Goal: Task Accomplishment & Management: Manage account settings

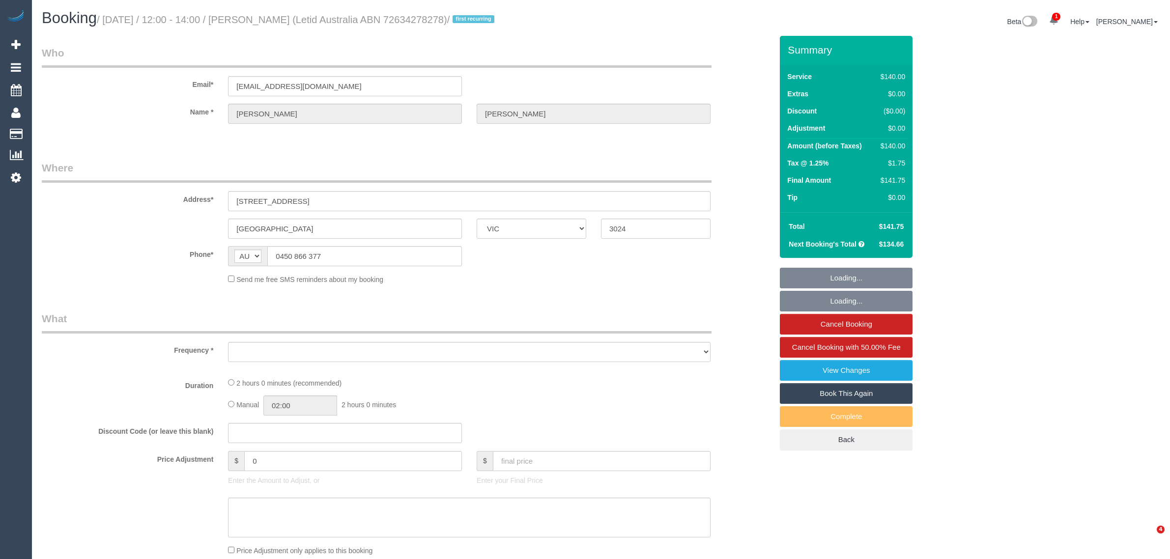
select select "VIC"
select select "object:548"
select select "number:28"
select select "number:14"
select select "number:19"
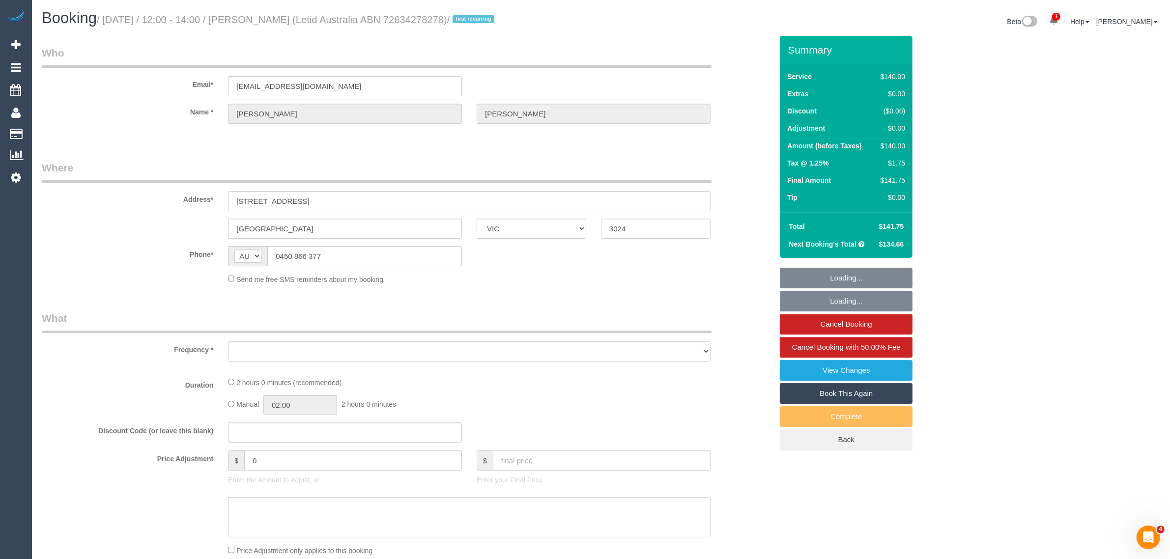
select select "number:23"
select select "number:33"
select select "number:12"
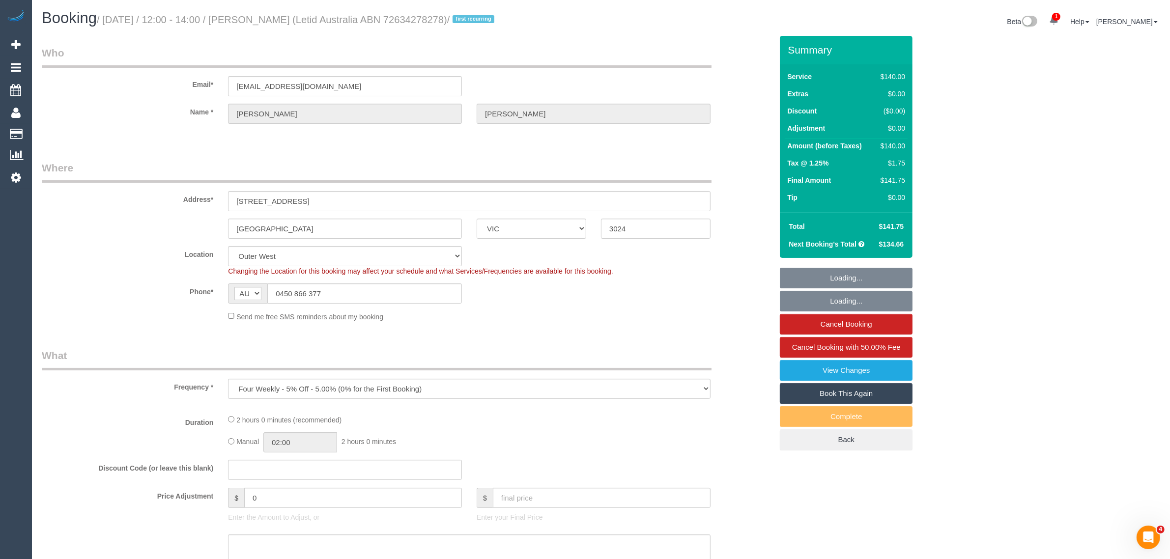
select select "object:865"
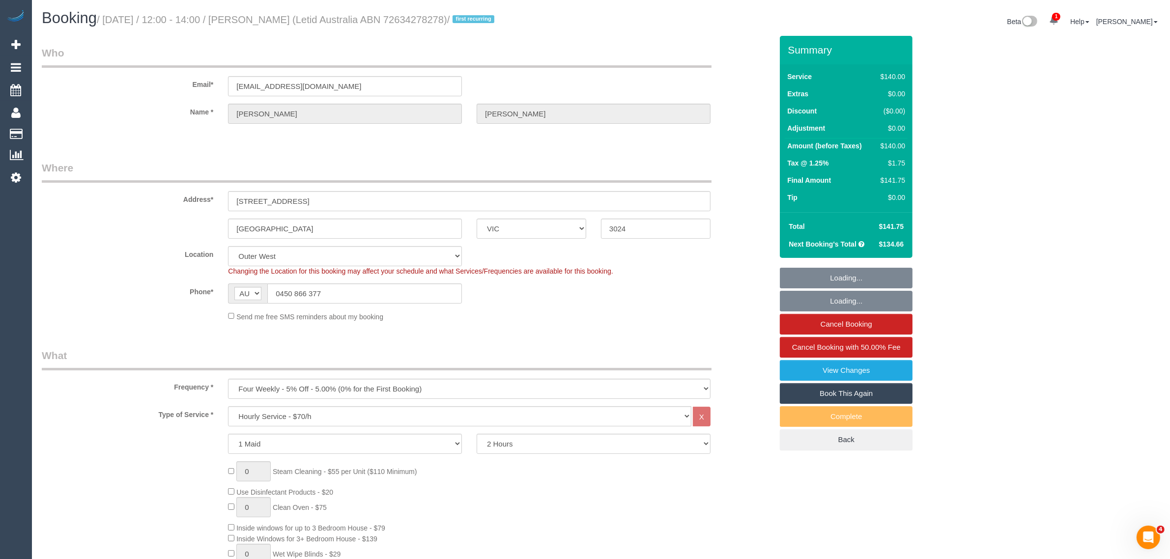
select select "string:stripe-pm_1Rlp3Q2GScqysDRVm8p4l2tt"
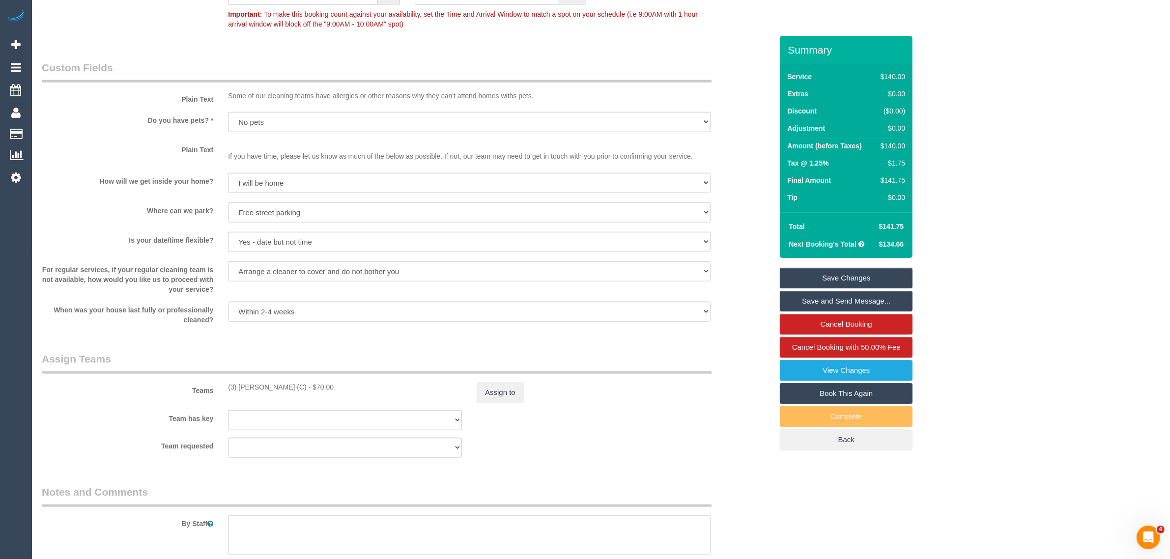
scroll to position [1326, 0]
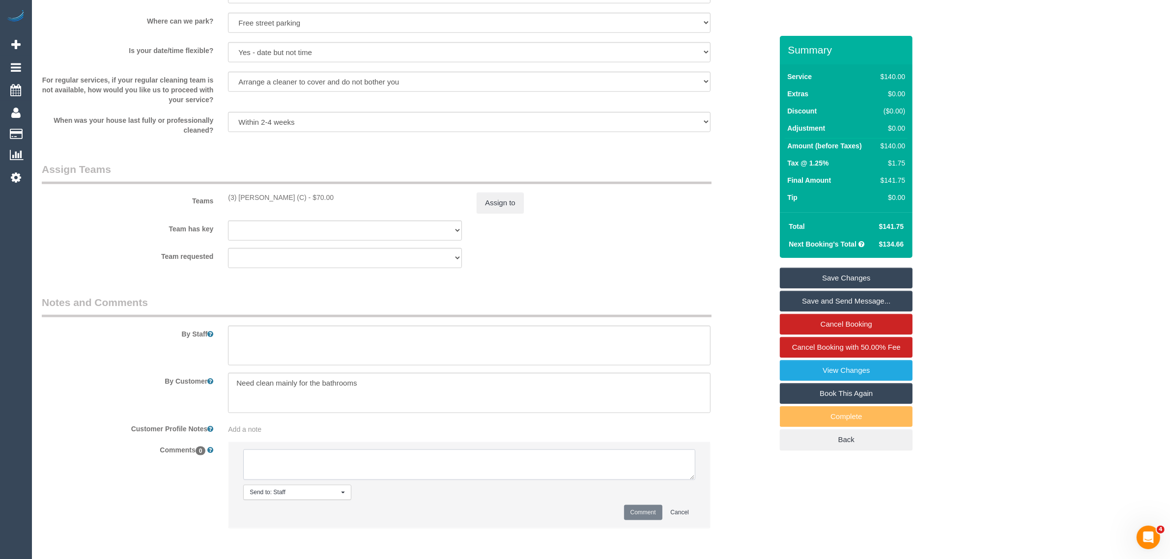
click at [381, 454] on textarea at bounding box center [469, 465] width 452 height 30
paste textarea "Cleaner(s) Unassigned: Reason Unassigned: Contact via: Which message sent: Addi…"
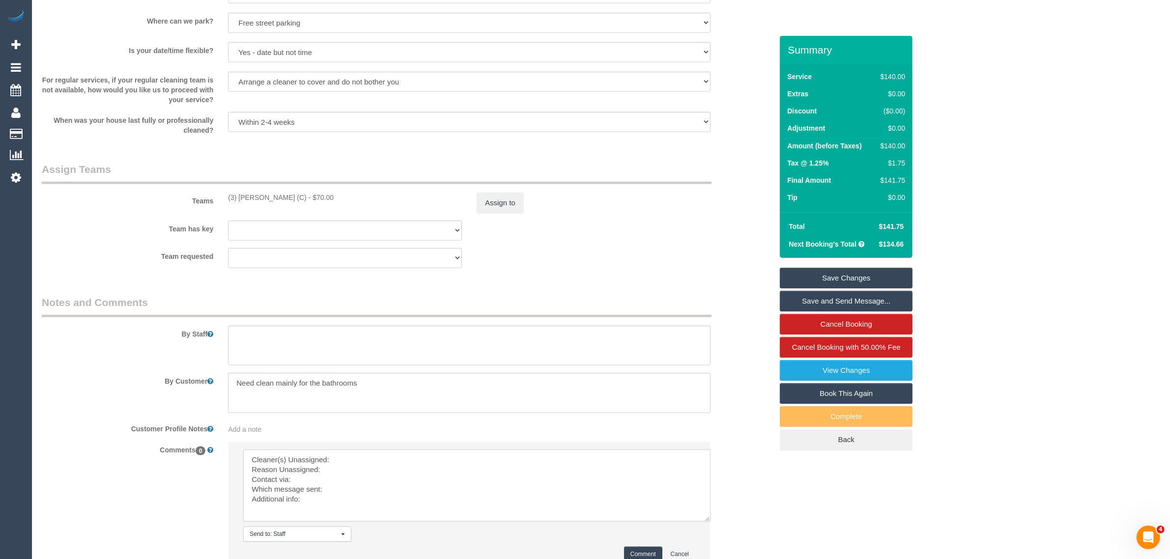
scroll to position [0, 0]
drag, startPoint x: 688, startPoint y: 478, endPoint x: 708, endPoint y: 539, distance: 64.2
click at [708, 539] on textarea at bounding box center [479, 495] width 472 height 91
click at [523, 474] on textarea at bounding box center [479, 495] width 472 height 91
drag, startPoint x: 228, startPoint y: 194, endPoint x: 295, endPoint y: 200, distance: 67.6
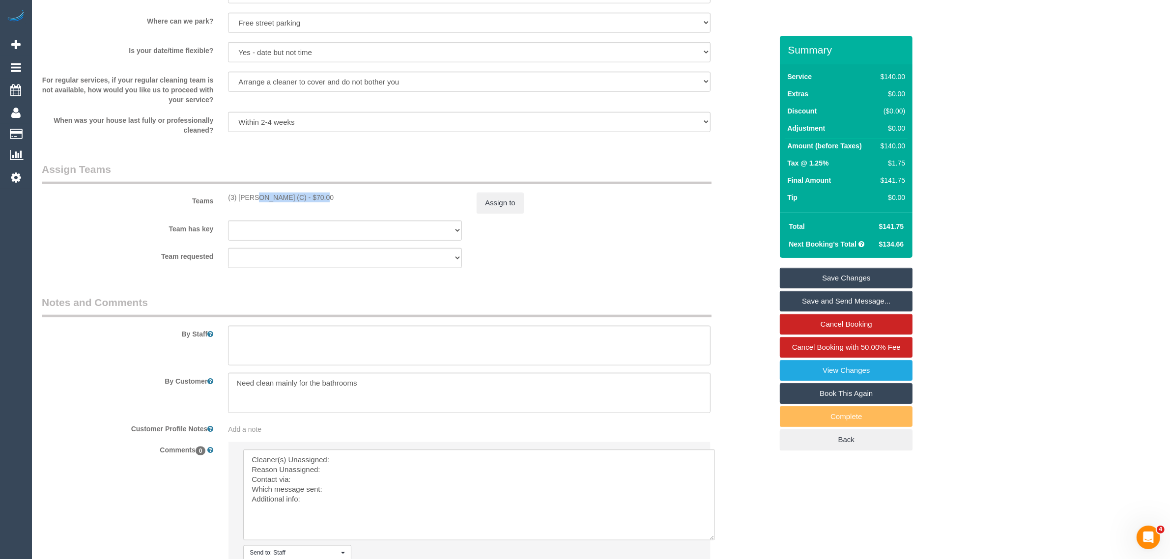
click at [295, 200] on div "(3) Shebaaz Khan (C) - $70.00" at bounding box center [345, 198] width 234 height 10
copy div "(3) Shebaaz Khan (C)"
click at [388, 458] on textarea at bounding box center [479, 495] width 472 height 91
paste textarea "(3) Shebaaz Khan (C)"
click at [365, 473] on textarea at bounding box center [479, 495] width 472 height 91
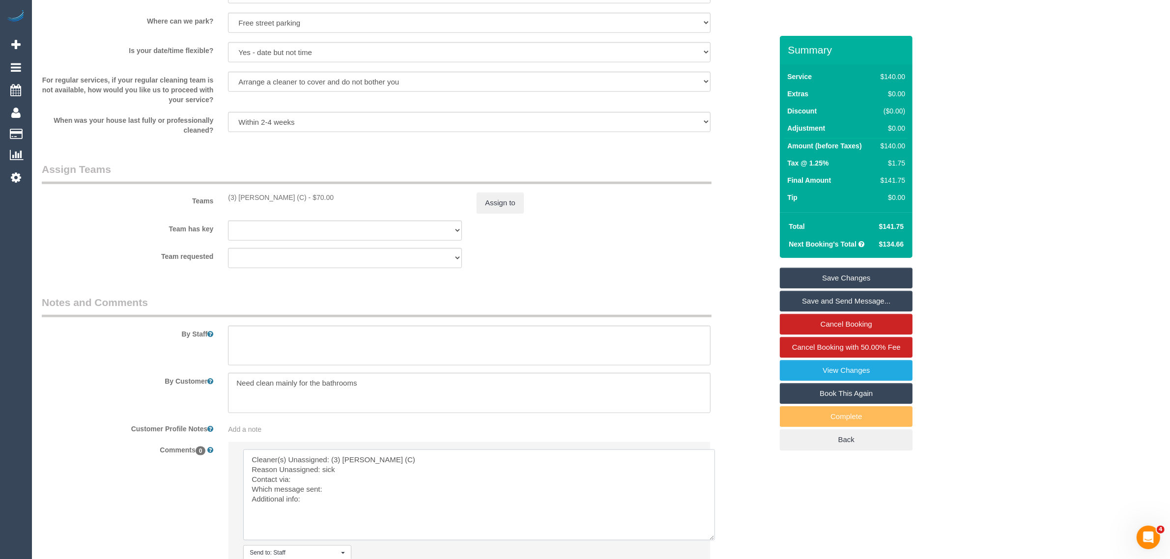
click at [343, 478] on textarea at bounding box center [479, 495] width 472 height 91
drag, startPoint x: 380, startPoint y: 481, endPoint x: 380, endPoint y: 489, distance: 8.8
click at [380, 482] on textarea at bounding box center [479, 495] width 472 height 91
click at [381, 489] on textarea at bounding box center [479, 495] width 472 height 91
drag, startPoint x: 329, startPoint y: 475, endPoint x: 348, endPoint y: 467, distance: 20.3
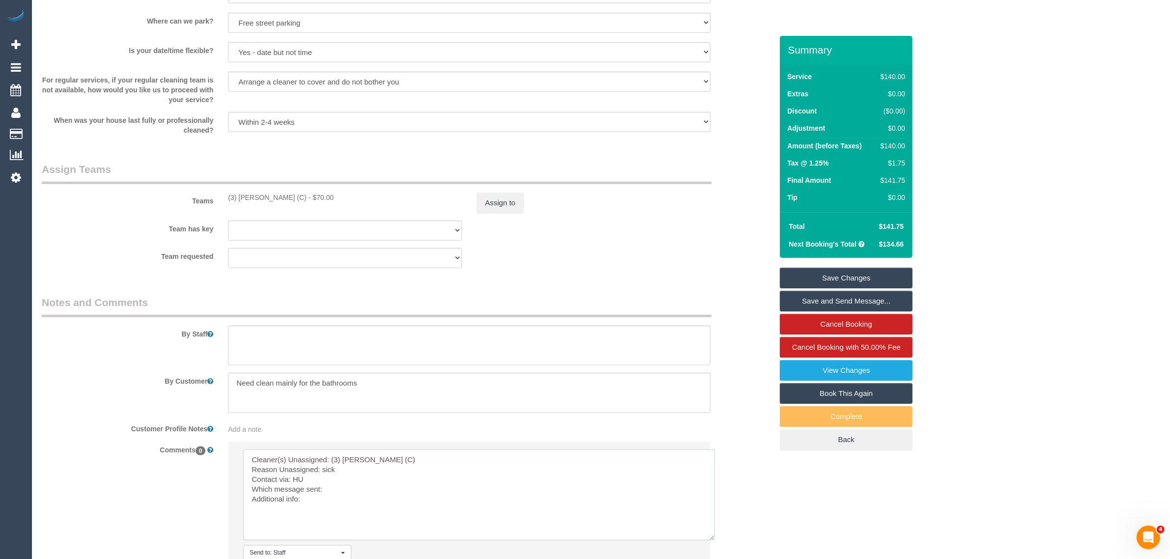
click at [329, 475] on textarea at bounding box center [479, 495] width 472 height 91
click at [365, 493] on textarea at bounding box center [479, 495] width 472 height 91
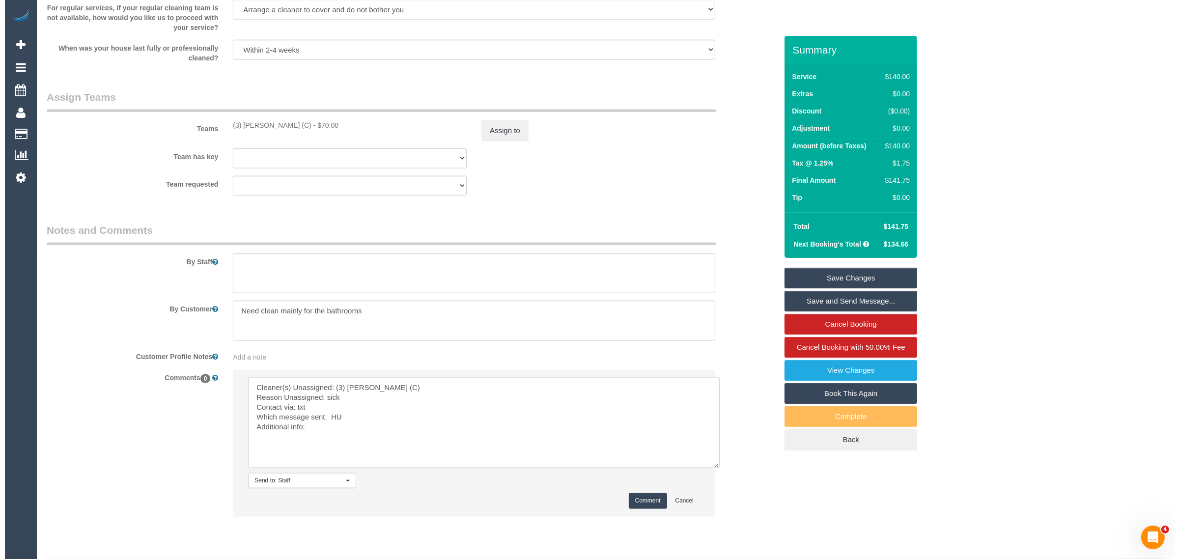
scroll to position [1427, 0]
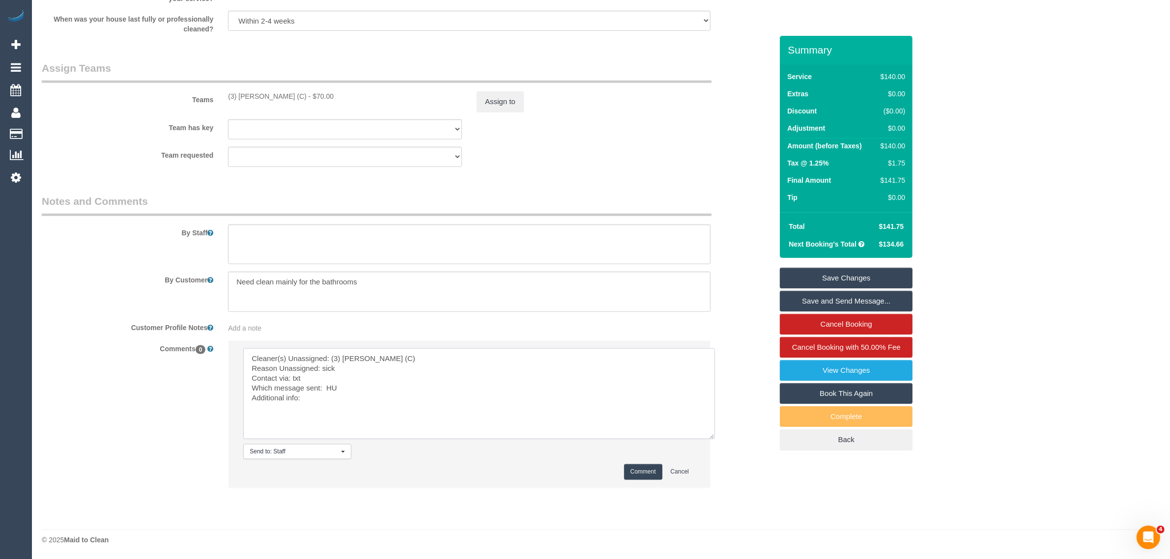
type textarea "Cleaner(s) Unassigned: (3) Shebaaz Khan (C) Reason Unassigned: sick Contact via…"
click at [635, 467] on button "Comment" at bounding box center [643, 471] width 38 height 15
click at [480, 99] on button "Assign to" at bounding box center [500, 101] width 47 height 21
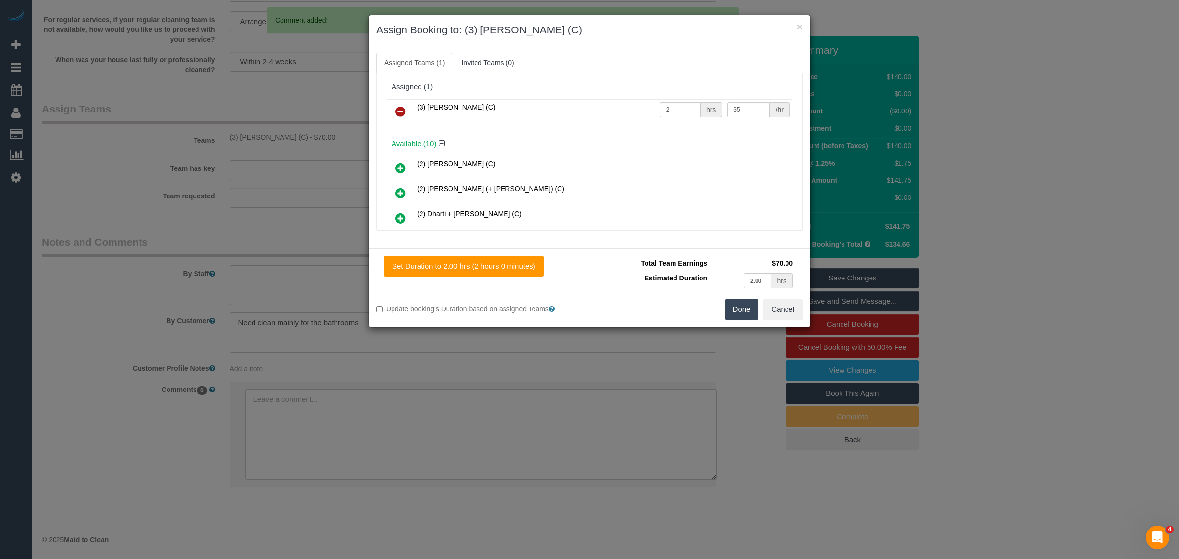
scroll to position [1386, 0]
click at [401, 110] on icon at bounding box center [401, 112] width 10 height 12
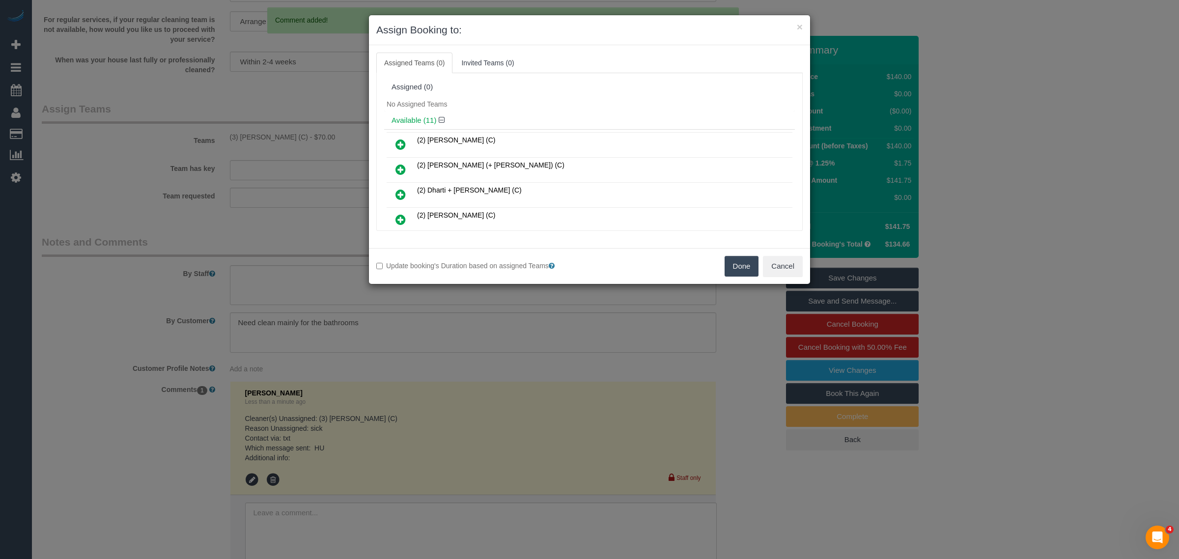
click at [738, 261] on button "Done" at bounding box center [742, 266] width 34 height 21
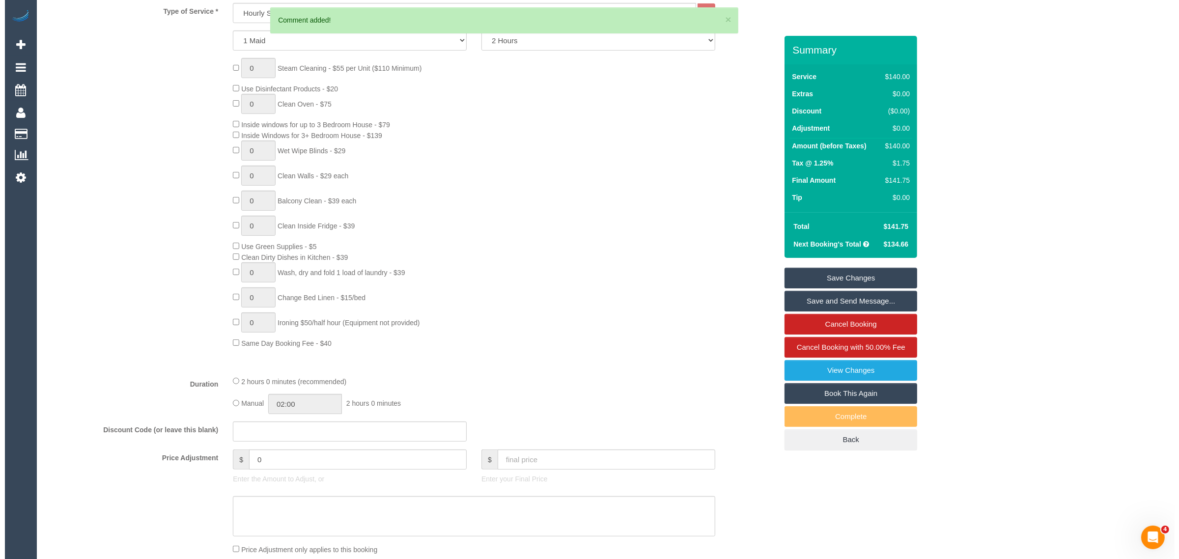
scroll to position [0, 0]
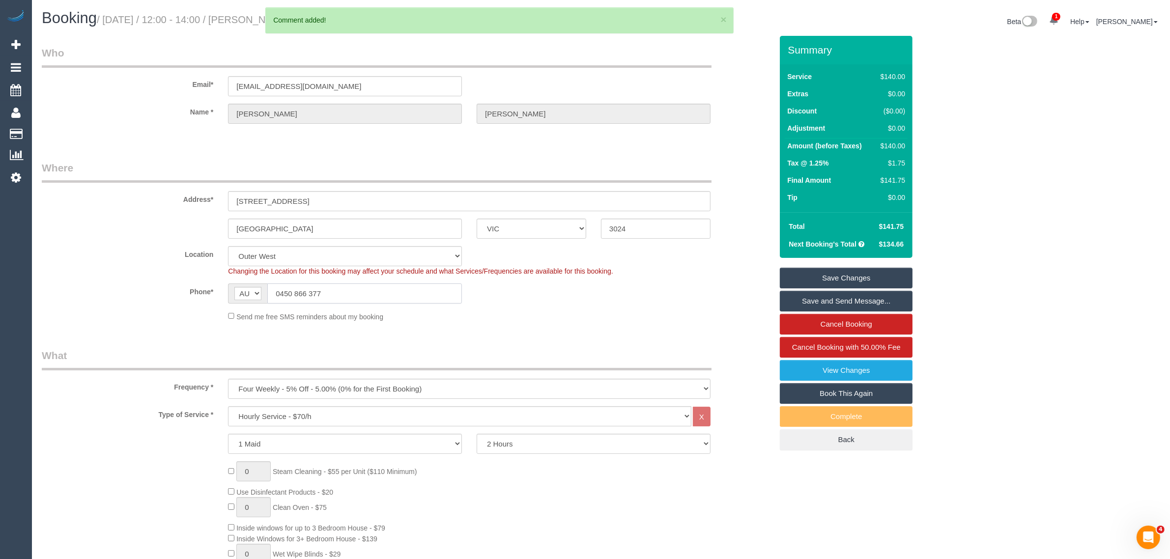
click at [403, 293] on input "0450 866 377" at bounding box center [364, 294] width 195 height 20
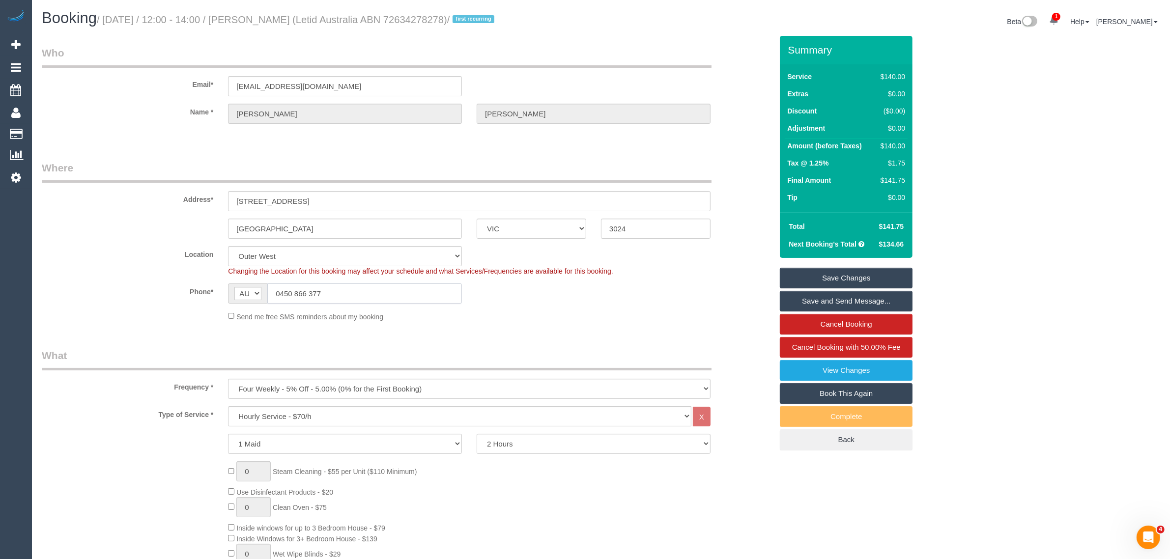
click at [403, 293] on input "0450 866 377" at bounding box center [364, 294] width 195 height 20
click at [403, 294] on input "0450 866 377" at bounding box center [364, 294] width 195 height 20
click at [823, 279] on link "Save Changes" at bounding box center [846, 278] width 133 height 21
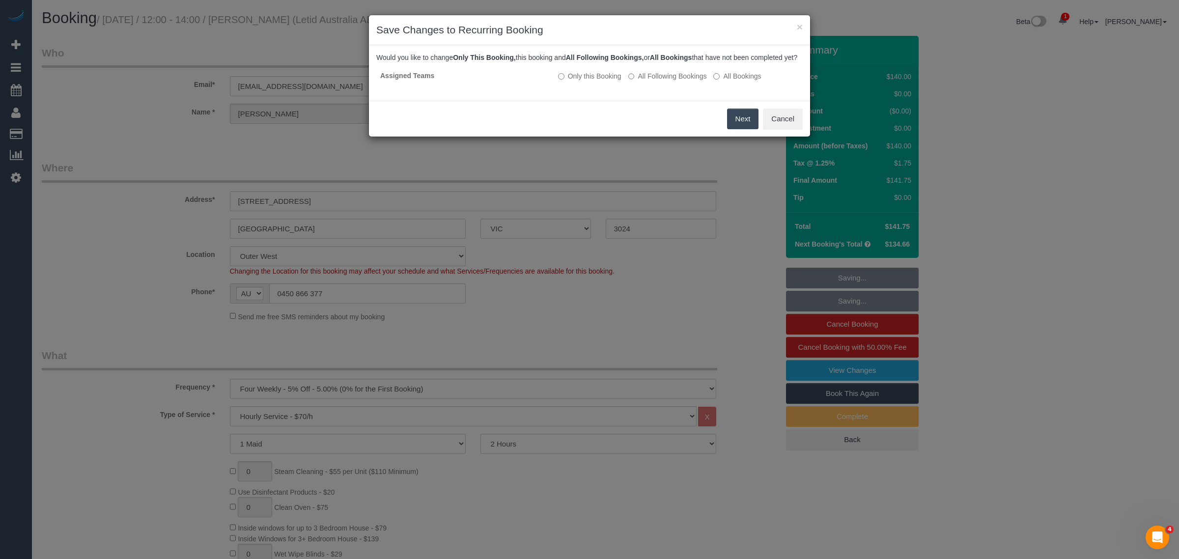
click at [735, 125] on button "Next" at bounding box center [743, 119] width 32 height 21
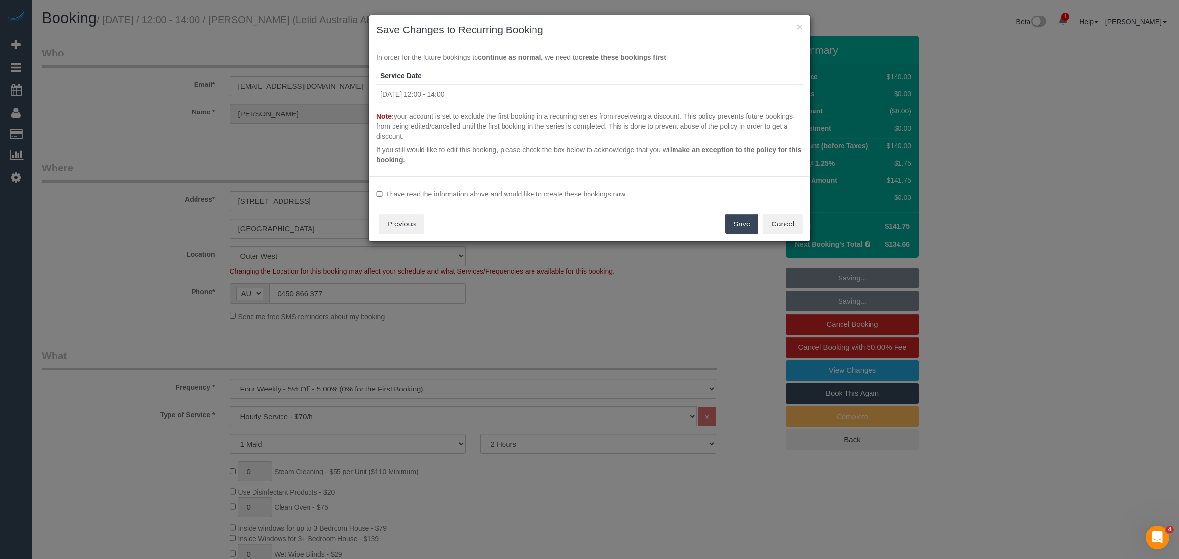
click at [733, 224] on button "Save" at bounding box center [741, 224] width 33 height 21
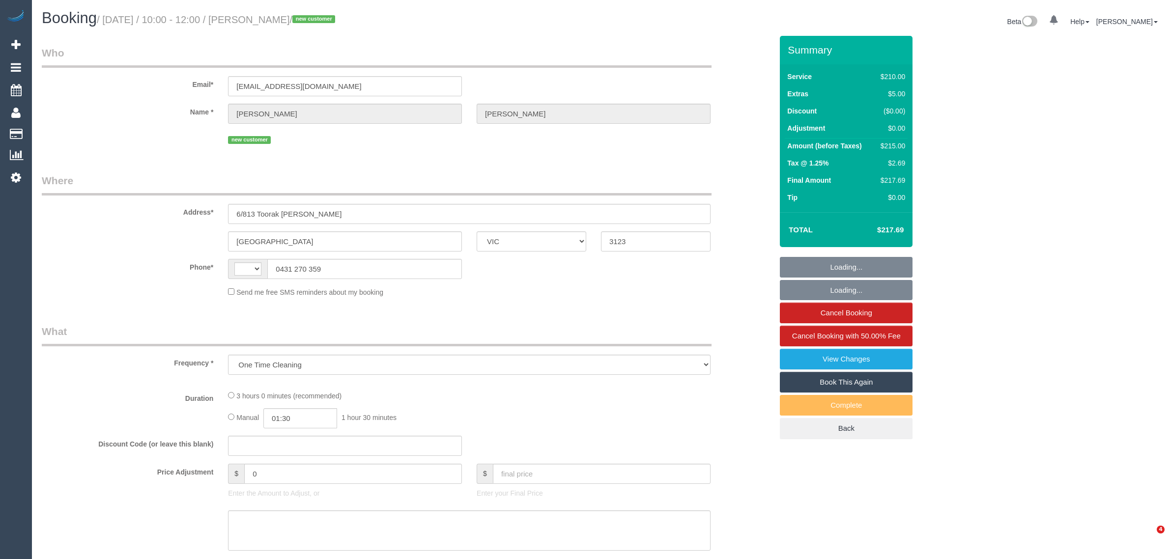
select select "VIC"
select select "string:AU"
select select "string:stripe-pm_1RxN752GScqysDRVZopFo8JG"
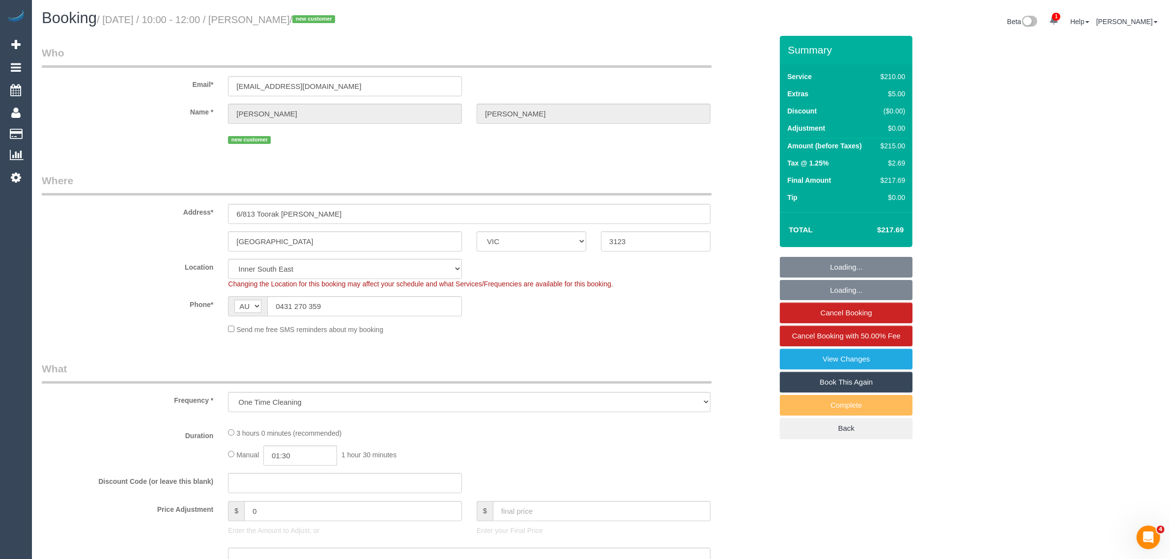
select select "180"
select select "number:28"
select select "number:14"
select select "number:19"
select select "number:36"
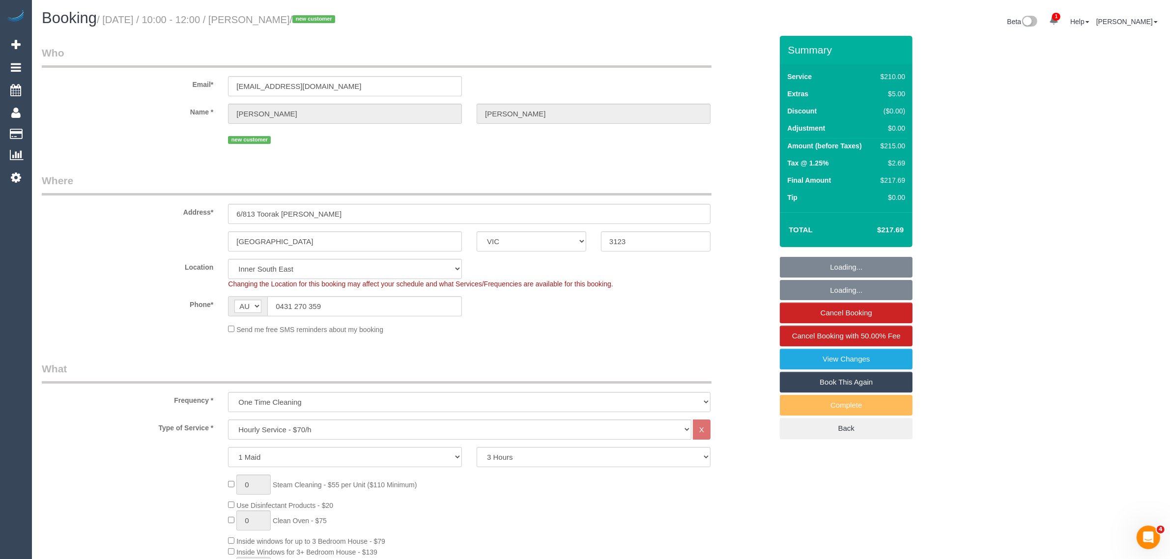
select select "object:1481"
click at [379, 305] on input "0431 270 359" at bounding box center [364, 306] width 195 height 20
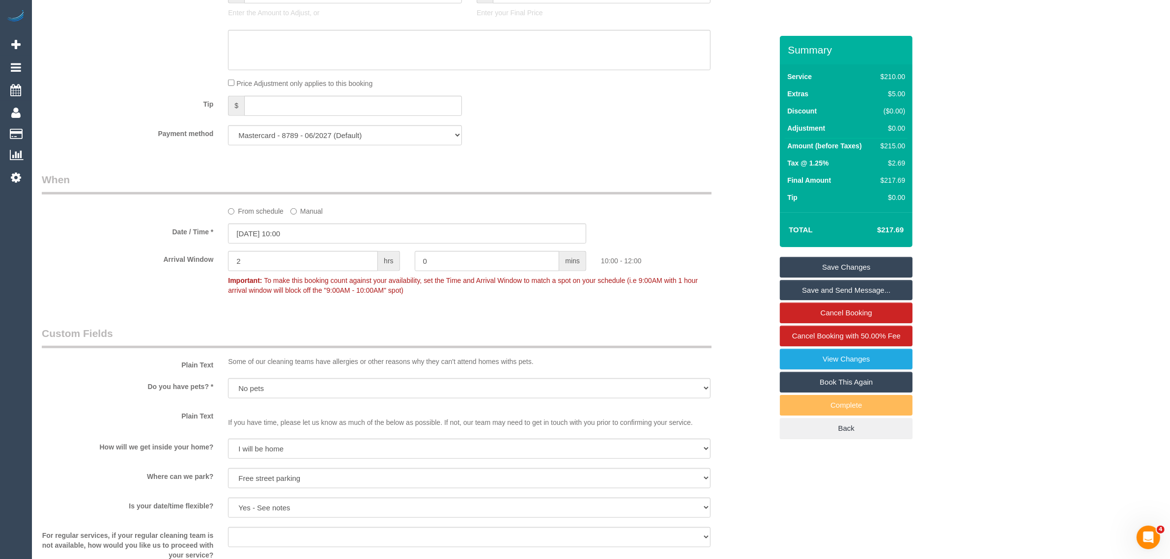
scroll to position [983, 0]
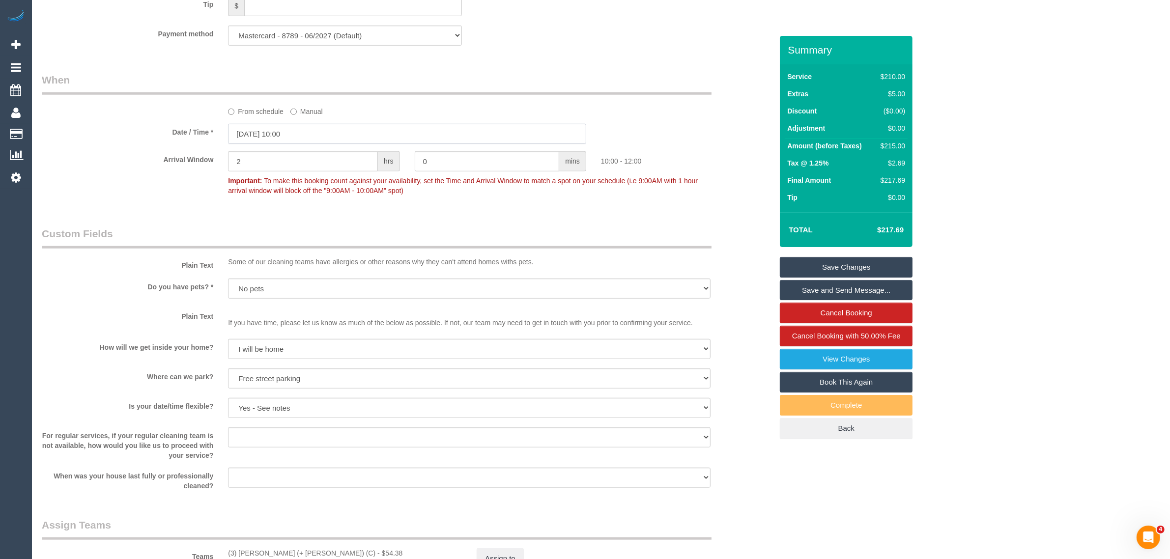
click at [318, 135] on input "23/08/2025 10:00" at bounding box center [407, 134] width 358 height 20
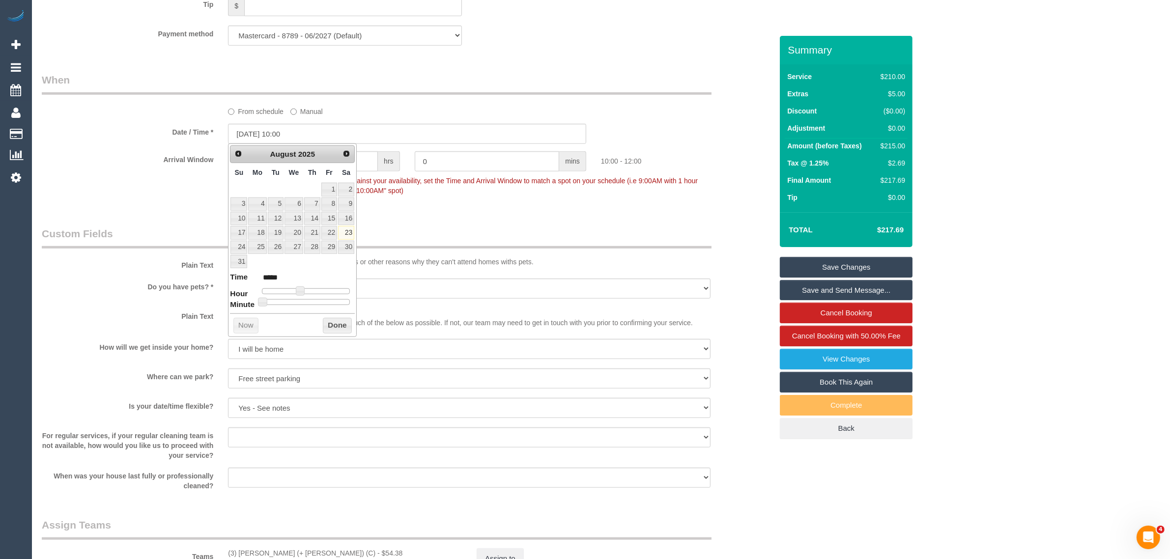
type input "23/08/2025 09:00"
type input "*****"
type input "23/08/2025 08:00"
type input "*****"
type input "23/08/2025 09:00"
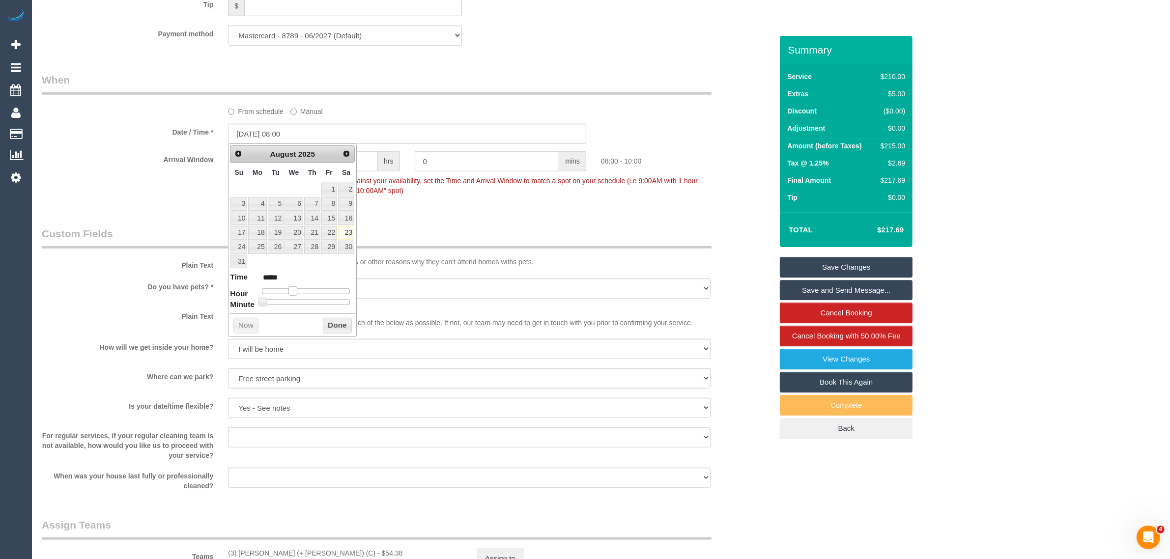
type input "*****"
click at [296, 293] on div at bounding box center [306, 291] width 88 height 6
type input "23/08/2025 09:10"
type input "*****"
type input "23/08/2025 09:15"
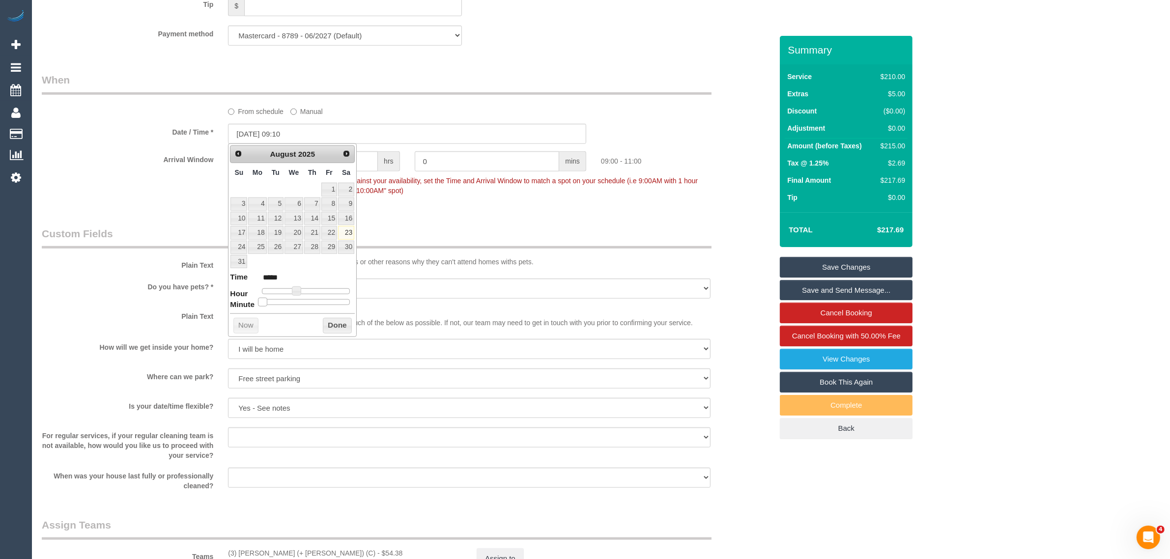
type input "*****"
type input "23/08/2025 09:20"
type input "*****"
type input "23/08/2025 09:25"
type input "*****"
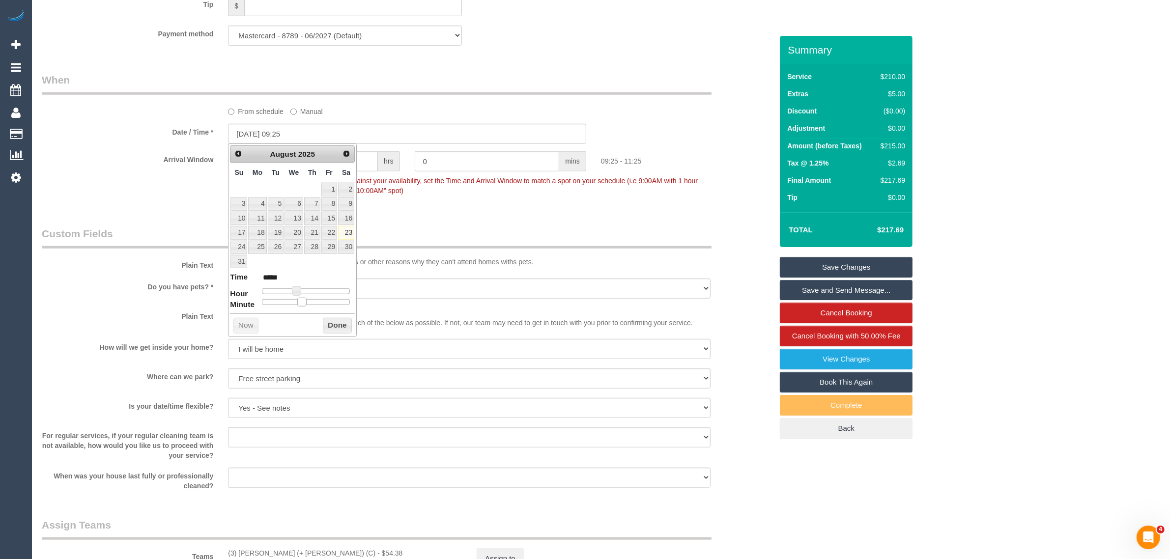
type input "23/08/2025 09:30"
type input "*****"
drag, startPoint x: 263, startPoint y: 303, endPoint x: 310, endPoint y: 300, distance: 46.8
click at [310, 300] on span at bounding box center [310, 302] width 9 height 9
click at [328, 325] on button "Done" at bounding box center [337, 326] width 29 height 16
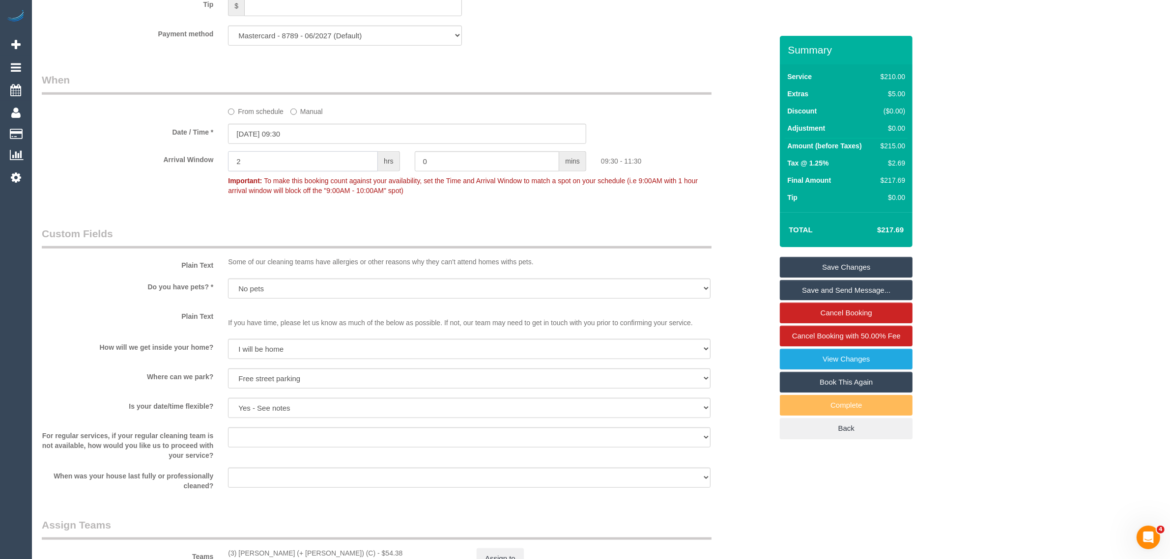
click at [357, 165] on input "2" at bounding box center [303, 161] width 150 height 20
type input "0"
drag, startPoint x: 390, startPoint y: 214, endPoint x: 435, endPoint y: 225, distance: 46.8
click at [392, 214] on div "Who Email* gab.ramos1293@gmail.com Name * Gabriel Ramos new customer Where Addr…" at bounding box center [406, 19] width 745 height 1932
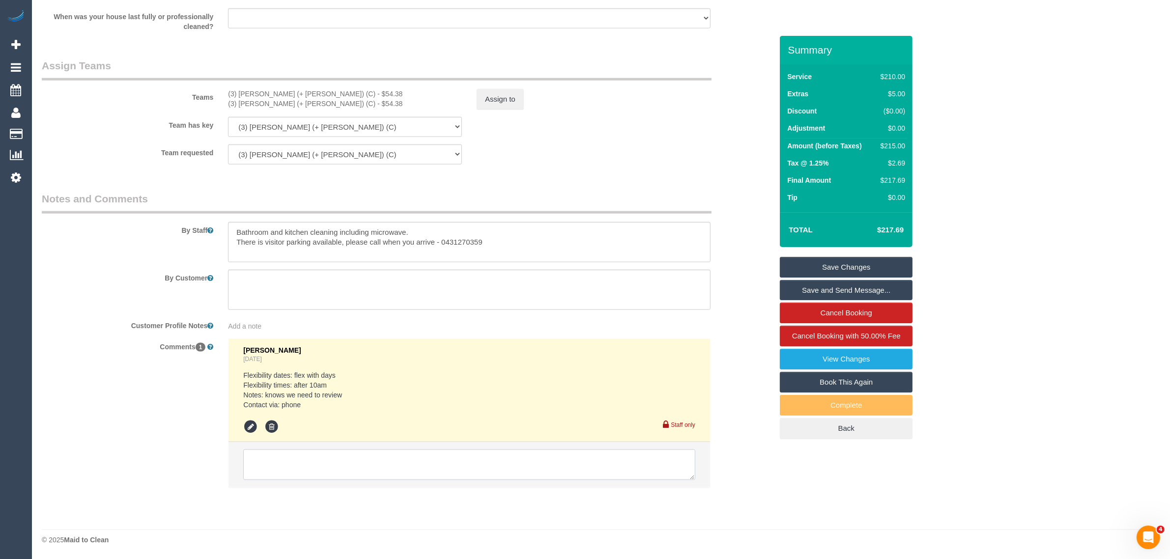
click at [428, 467] on textarea at bounding box center [469, 465] width 452 height 30
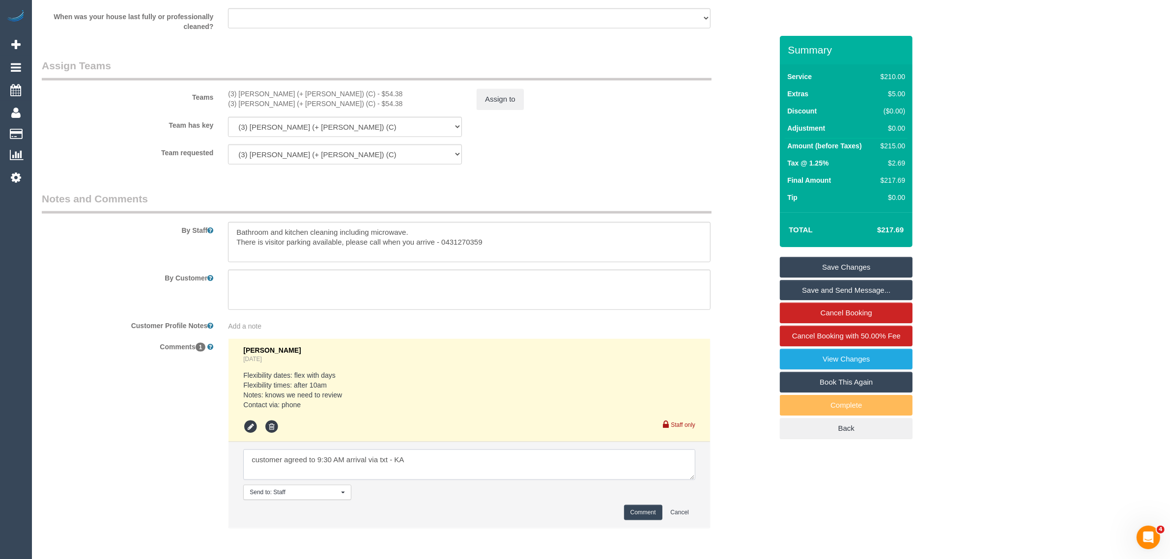
type textarea "customer agreed to 9:30 AM arrival via txt - KA"
click at [634, 506] on button "Comment" at bounding box center [643, 512] width 38 height 15
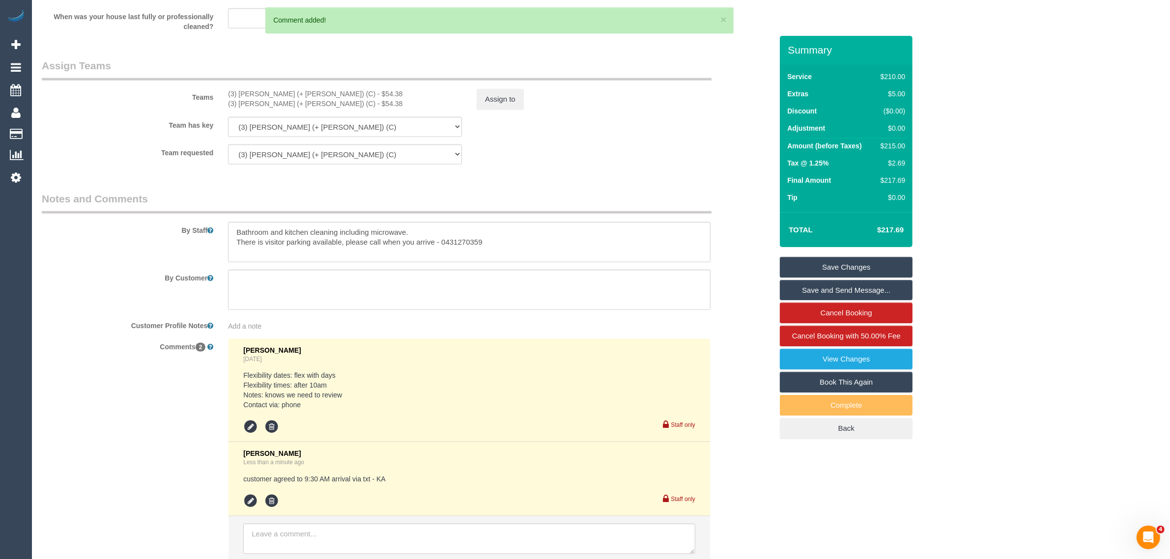
click at [817, 260] on link "Save Changes" at bounding box center [846, 267] width 133 height 21
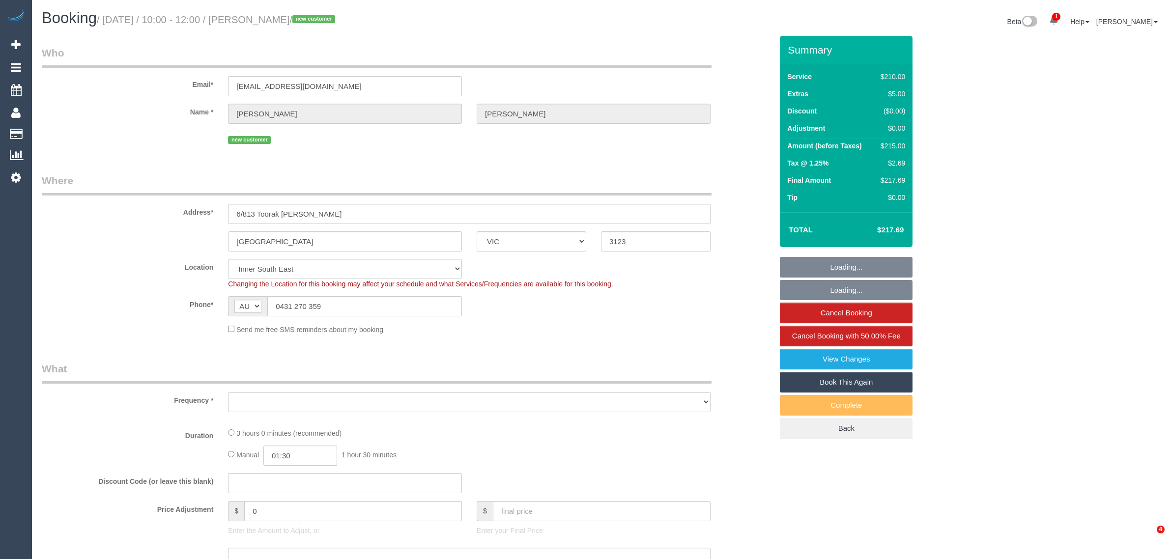
select select "VIC"
select select "number:28"
select select "number:14"
select select "number:19"
select select "number:36"
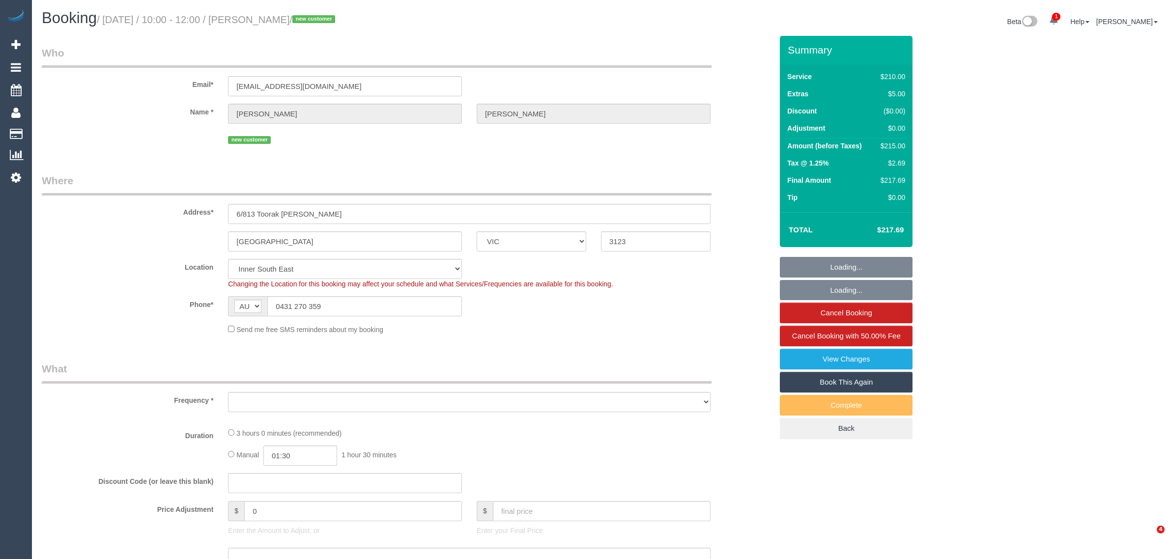
select select "object:723"
select select "180"
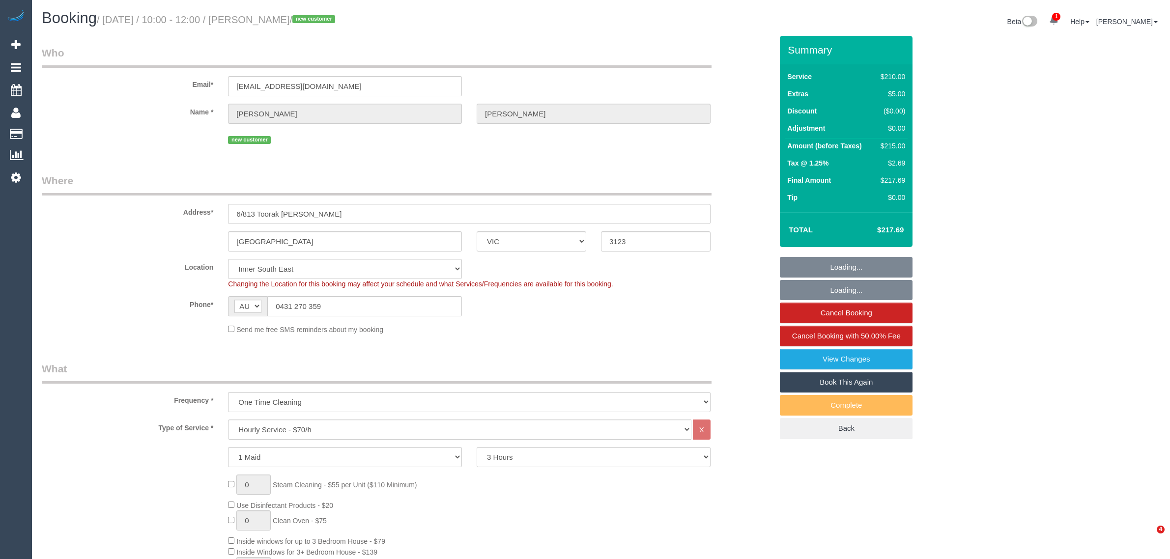
select select "object:1481"
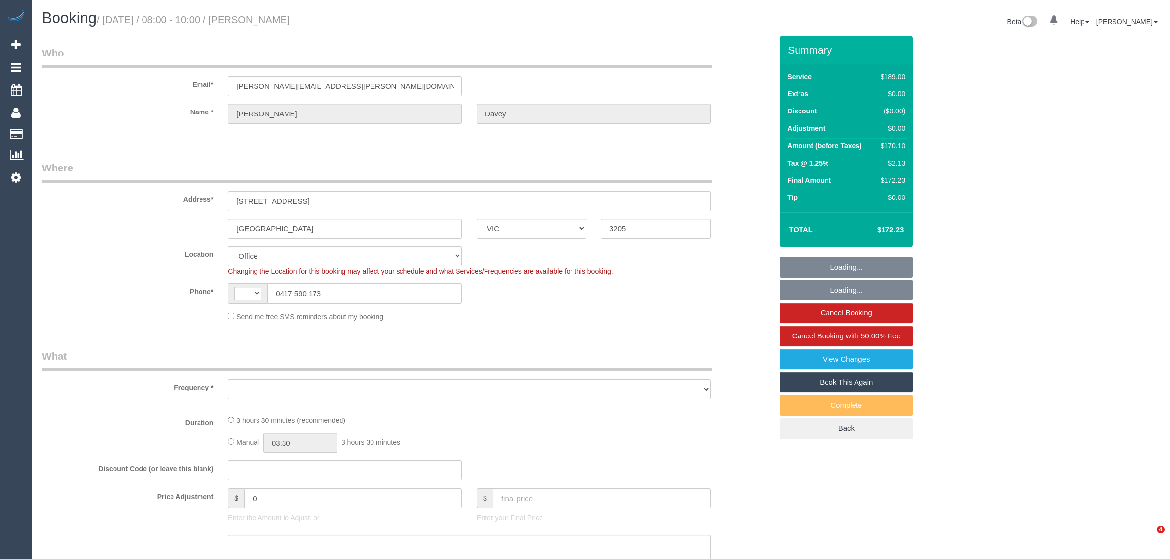
select select "VIC"
select select "string:stripe-pm_1RtJeK2GScqysDRVEIhgm82e"
select select "string:AU"
select select "object:562"
click at [394, 294] on input "0417 590 173" at bounding box center [364, 294] width 195 height 20
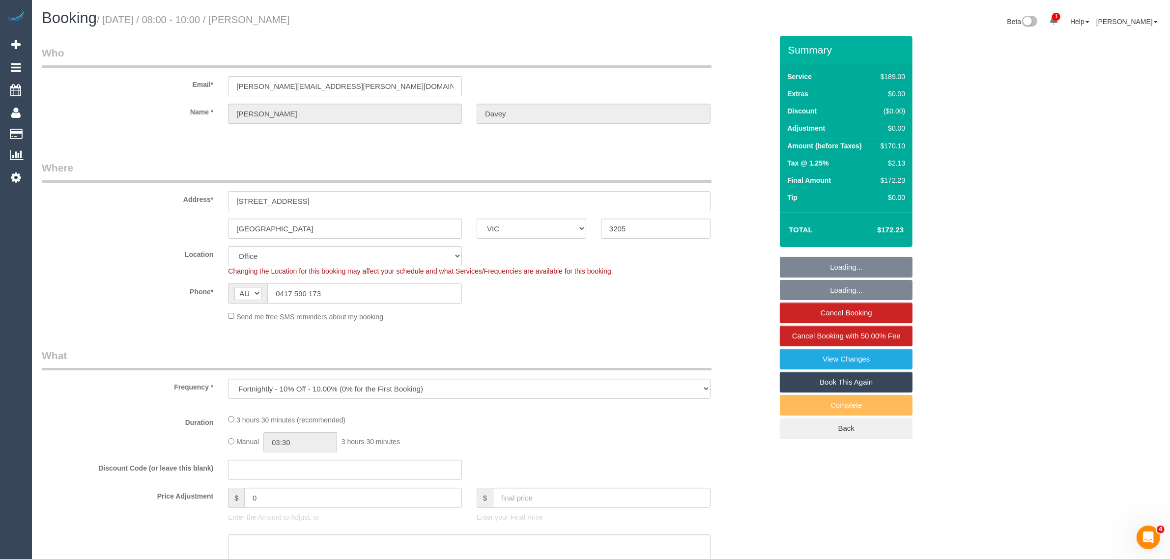
select select "number:30"
select select "number:14"
select select "number:19"
select select "number:36"
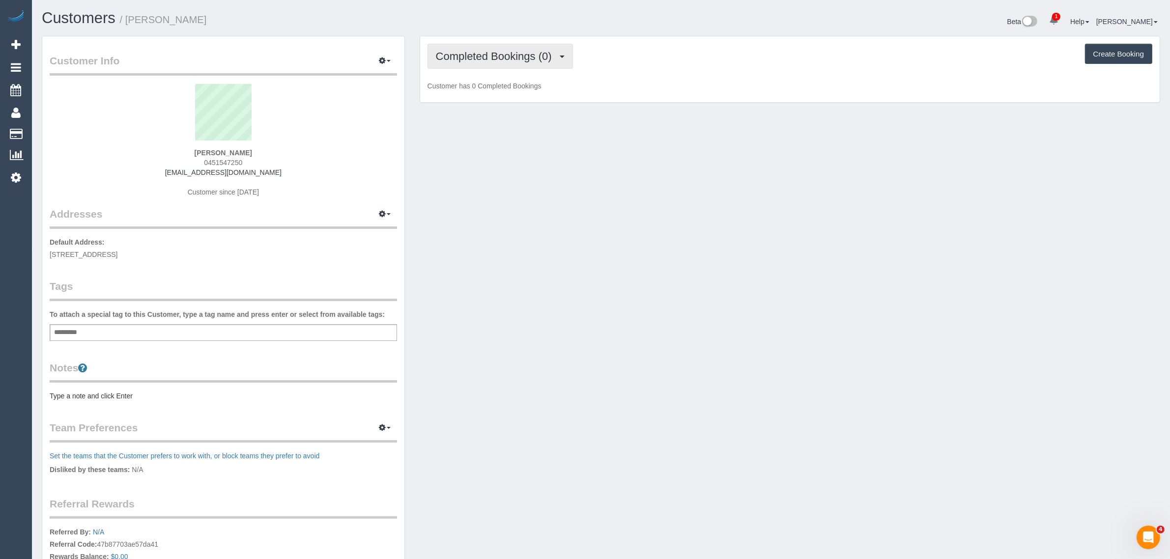
click at [526, 58] on span "Completed Bookings (0)" at bounding box center [496, 56] width 121 height 12
click at [504, 89] on link "Upcoming Bookings (11)" at bounding box center [480, 92] width 104 height 13
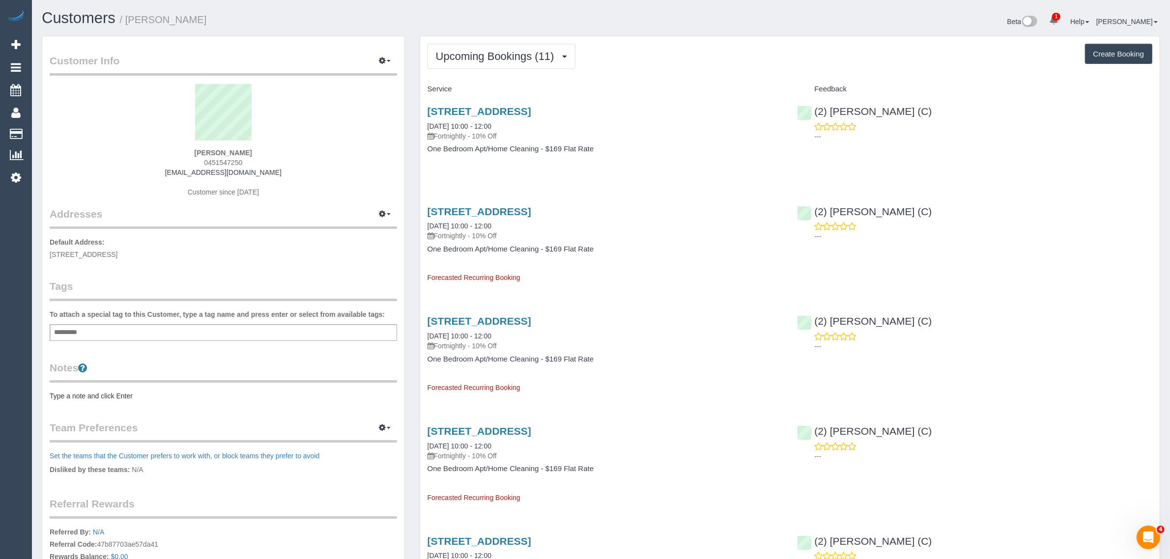
drag, startPoint x: 530, startPoint y: 124, endPoint x: 421, endPoint y: 124, distance: 109.1
click at [421, 124] on div "[STREET_ADDRESS] [DATE] 10:00 - 12:00 Fortnightly - 10% Off One Bedroom Apt/Hom…" at bounding box center [605, 135] width 370 height 76
copy link "[DATE] 10:00 - 12:00"
click at [689, 170] on div "[STREET_ADDRESS] [DATE] 10:00 - 12:00 Fortnightly - 10% Off One Bedroom Apt/Hom…" at bounding box center [605, 135] width 370 height 76
drag, startPoint x: 936, startPoint y: 114, endPoint x: 819, endPoint y: 106, distance: 117.8
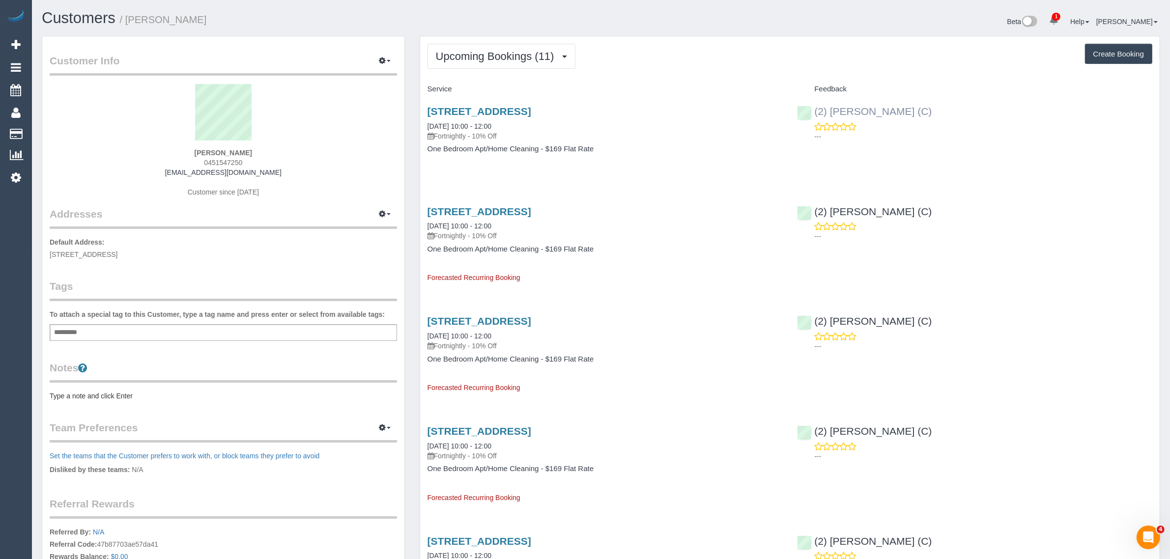
click at [819, 106] on div "(2) [PERSON_NAME] (C) ---" at bounding box center [975, 121] width 370 height 48
copy link "2) [PERSON_NAME] (C)"
drag, startPoint x: 123, startPoint y: 252, endPoint x: 172, endPoint y: 251, distance: 49.1
click at [117, 251] on span "151 Hawke street, 421, West Melbourne, VIC 3003" at bounding box center [84, 255] width 68 height 8
copy span "West Melbourne"
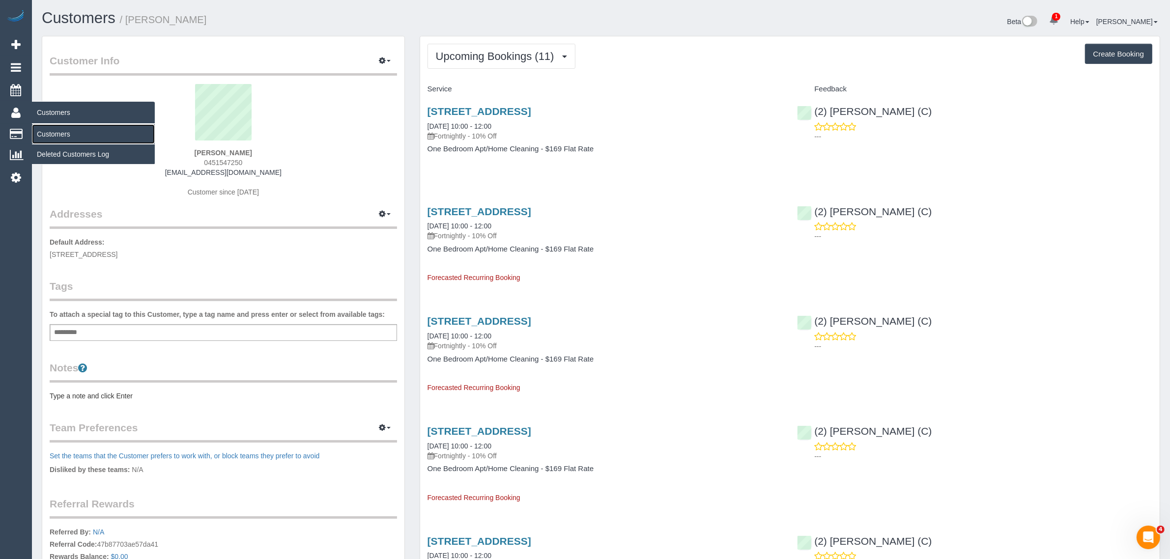
click at [47, 131] on link "Customers" at bounding box center [93, 134] width 123 height 20
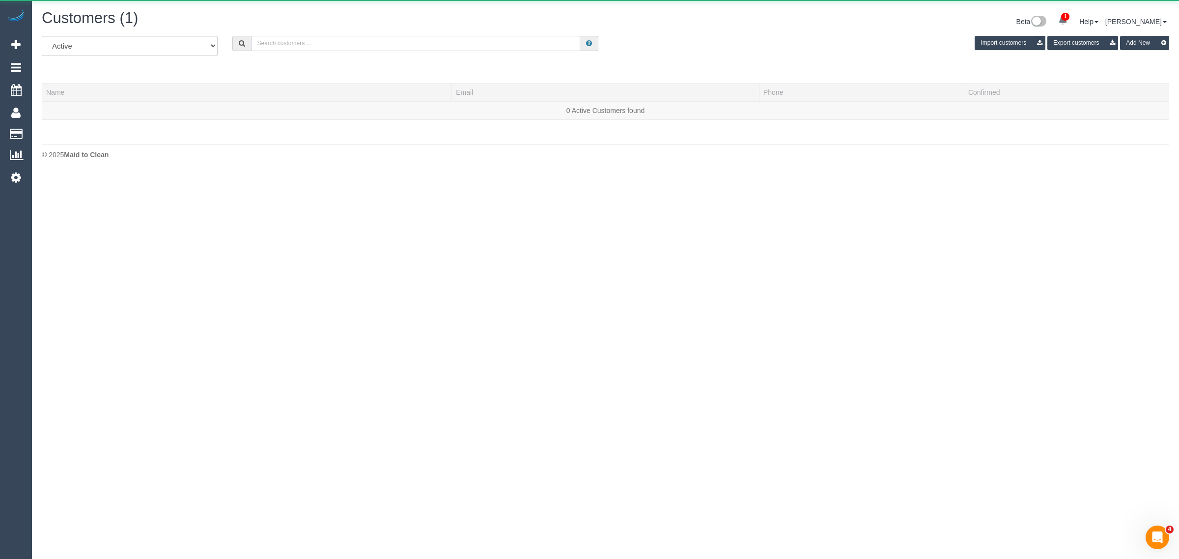
click at [304, 42] on input "text" at bounding box center [415, 43] width 329 height 15
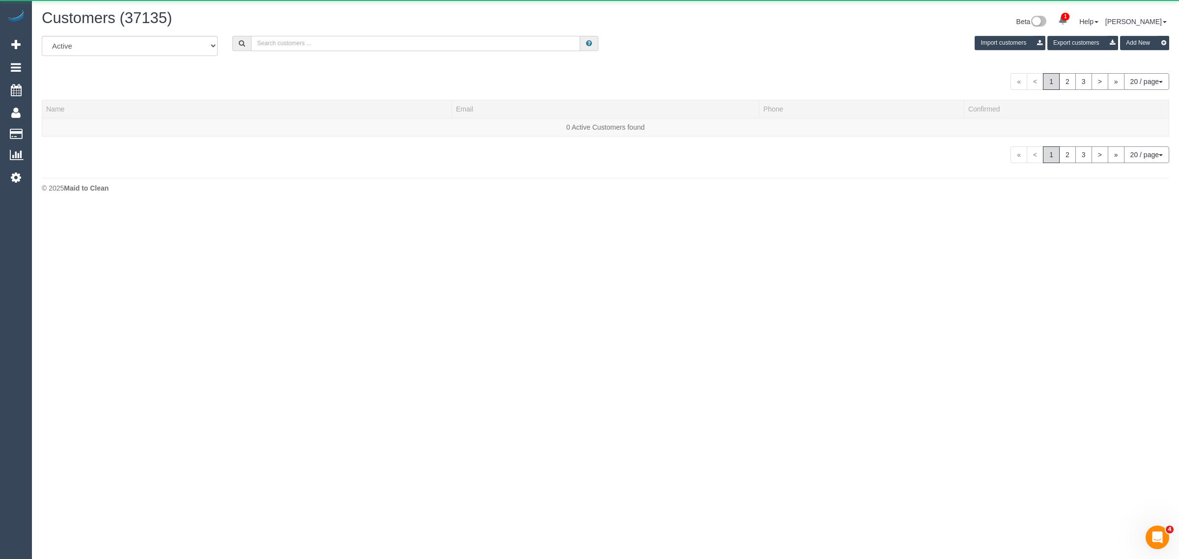
paste input "Dhania Parakkatil"
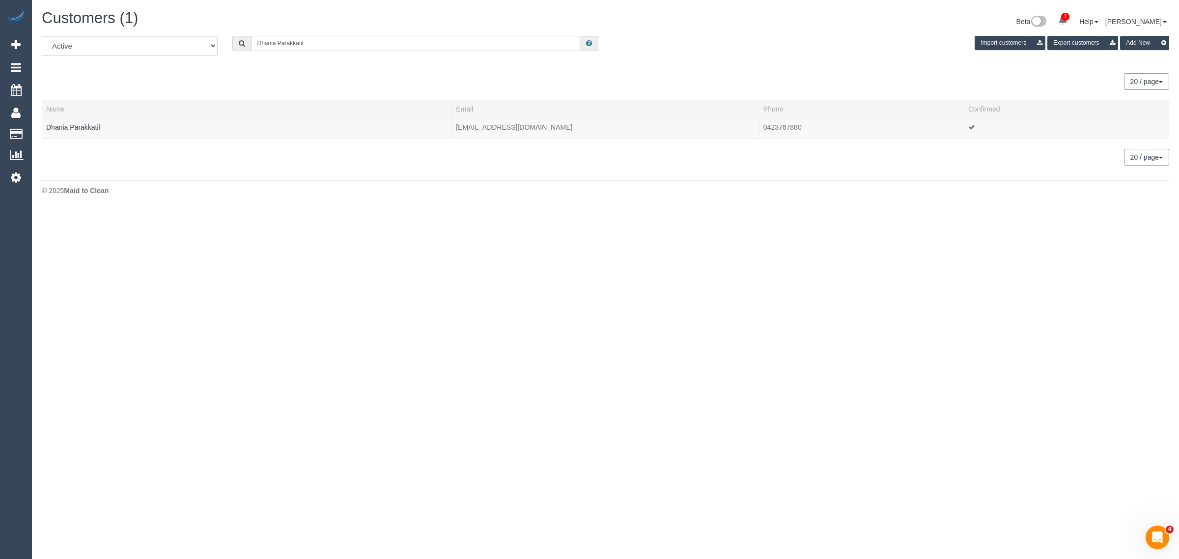
type input "Dhania Parakkatil"
click at [74, 129] on link "Dhania Parakkatil" at bounding box center [73, 127] width 54 height 8
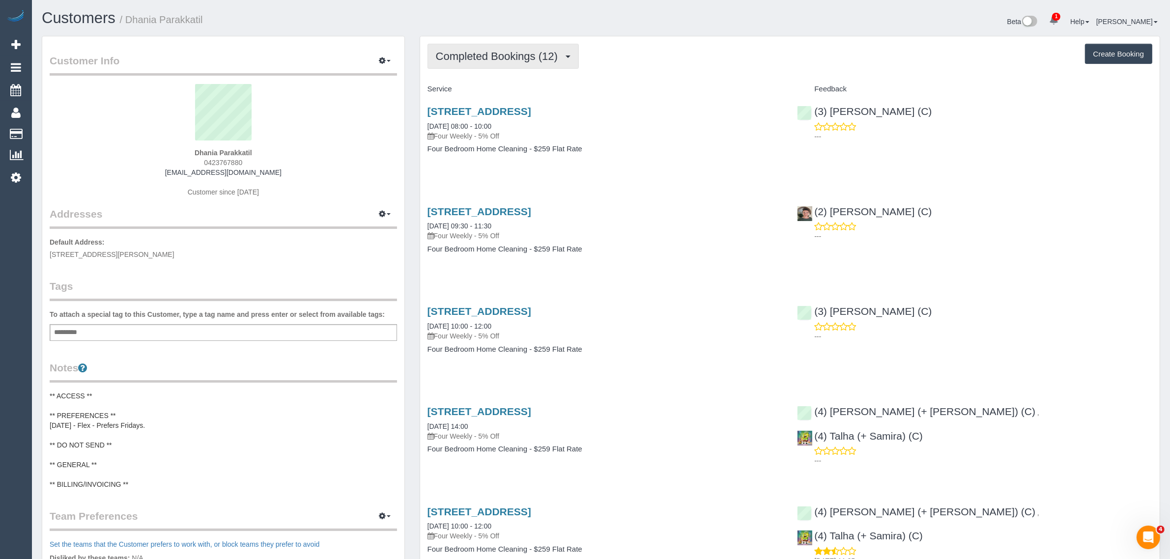
click at [489, 59] on span "Completed Bookings (12)" at bounding box center [499, 56] width 127 height 12
click at [480, 96] on link "Upcoming Bookings (12)" at bounding box center [481, 92] width 106 height 13
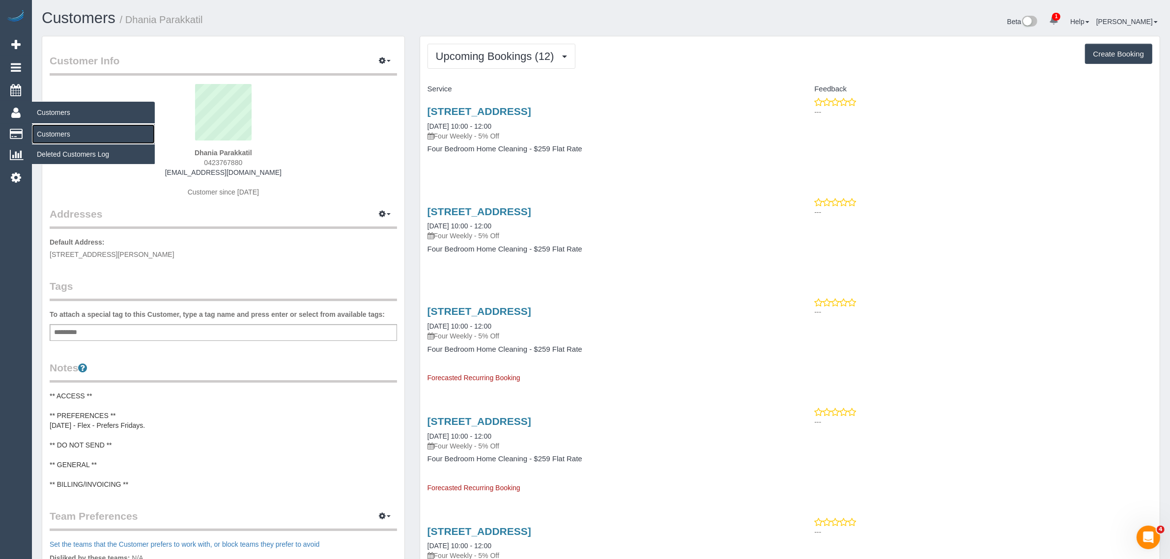
drag, startPoint x: 52, startPoint y: 129, endPoint x: 69, endPoint y: 112, distance: 24.0
click at [52, 129] on link "Customers" at bounding box center [93, 134] width 123 height 20
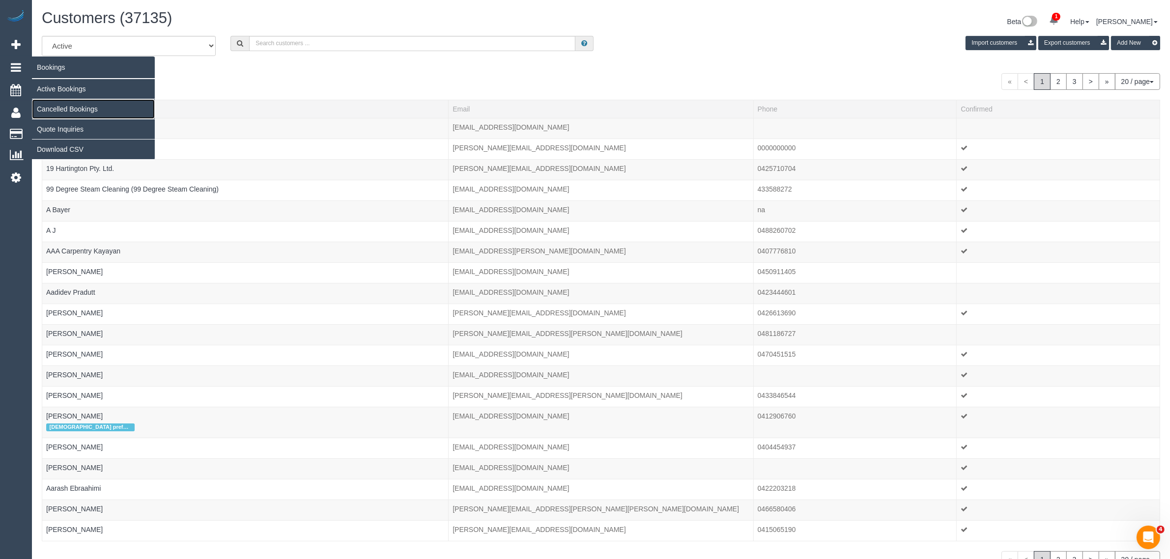
click at [75, 102] on link "Cancelled Bookings" at bounding box center [93, 109] width 123 height 20
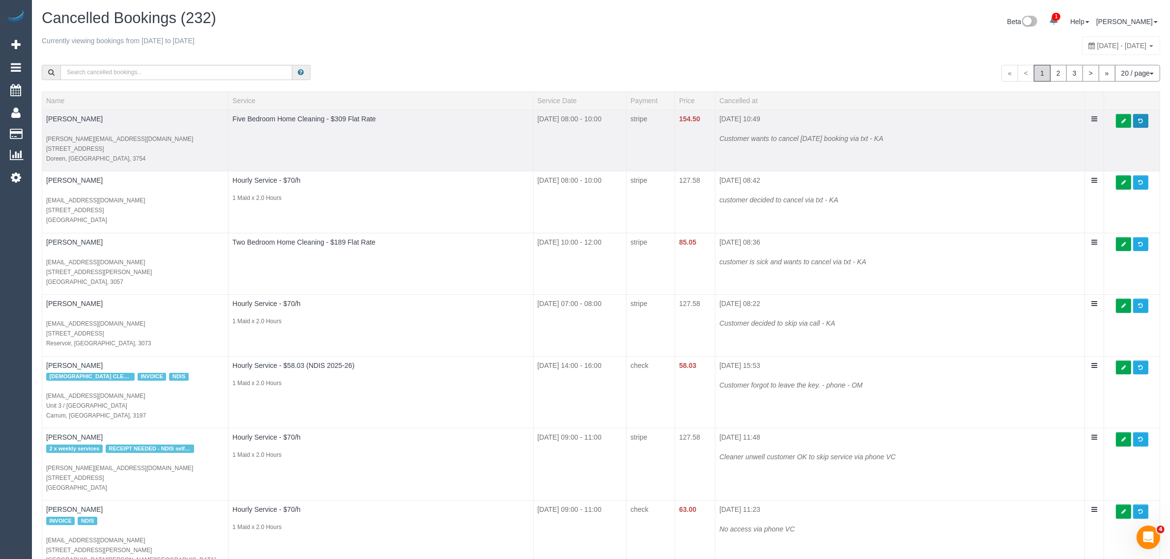
click at [1139, 121] on span at bounding box center [1141, 120] width 4 height 5
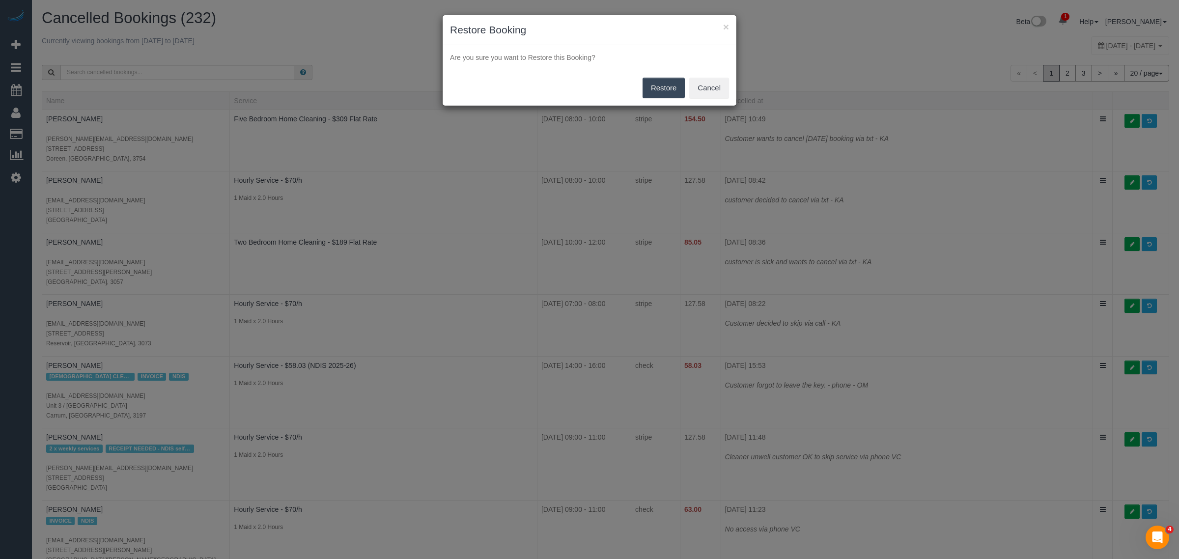
click at [662, 86] on button "Restore" at bounding box center [664, 88] width 43 height 21
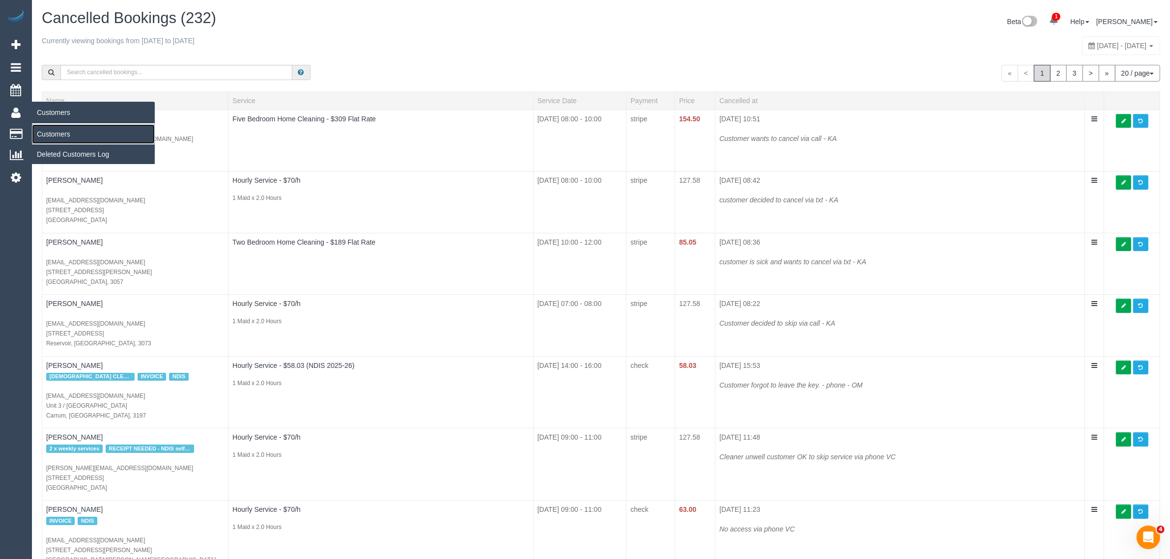
drag, startPoint x: 57, startPoint y: 129, endPoint x: 84, endPoint y: 105, distance: 36.2
click at [57, 129] on link "Customers" at bounding box center [93, 134] width 123 height 20
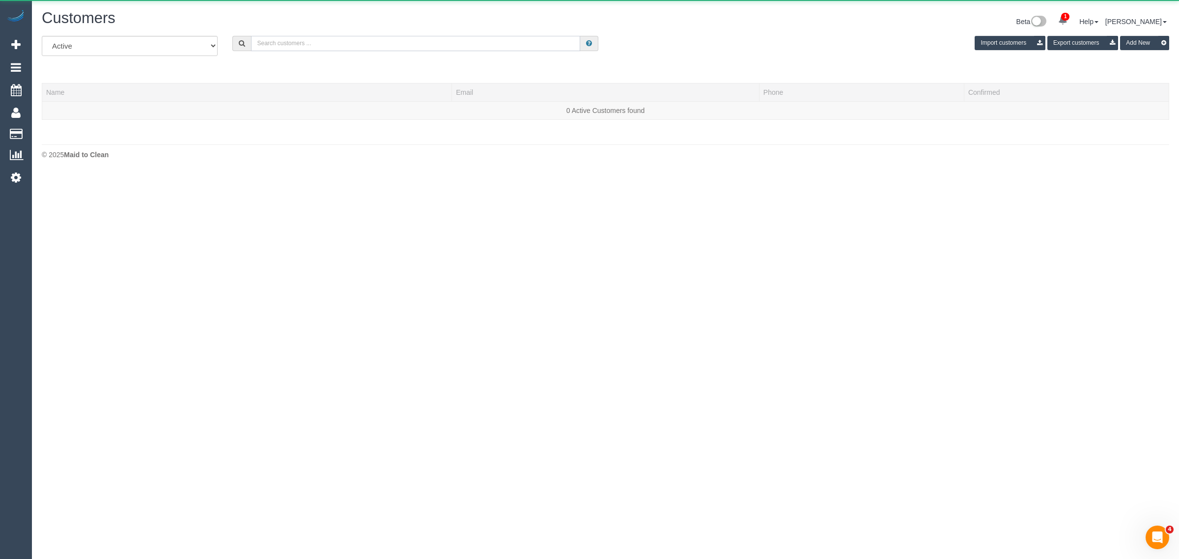
click at [315, 39] on input "text" at bounding box center [415, 43] width 329 height 15
paste input "Kerri Pilling Pilling"
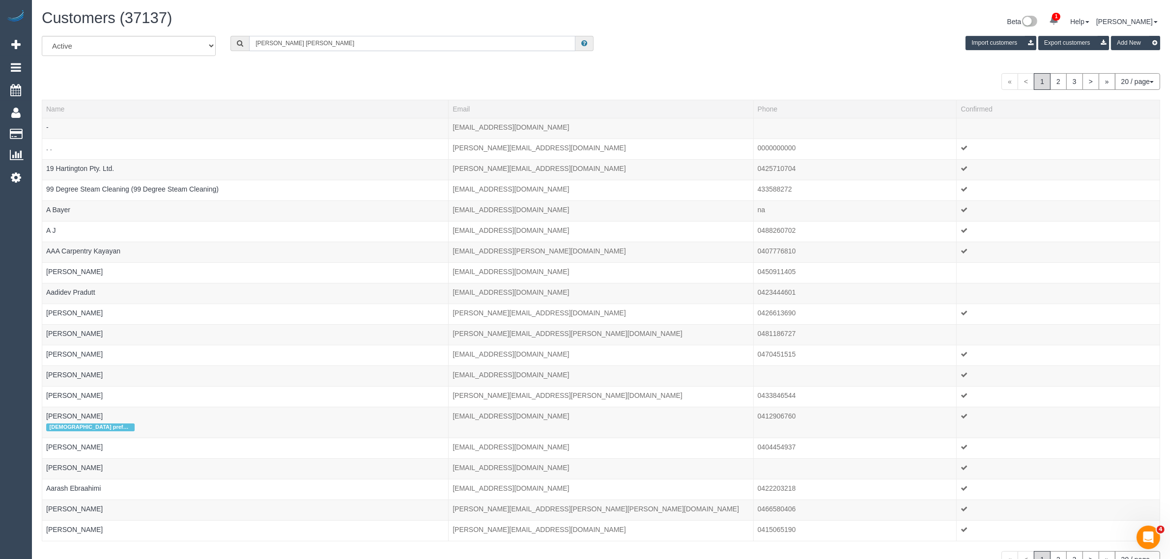
type input "Kerri Pilling Pilling"
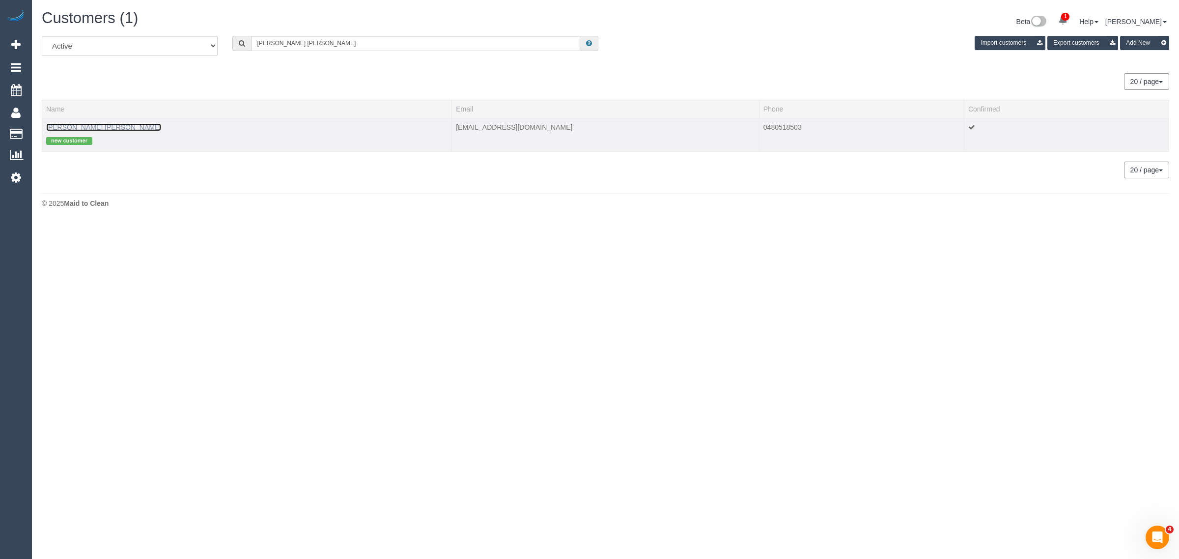
drag, startPoint x: 71, startPoint y: 129, endPoint x: 77, endPoint y: 126, distance: 5.9
click at [71, 129] on link "Kerri Pilling Pilling" at bounding box center [103, 127] width 115 height 8
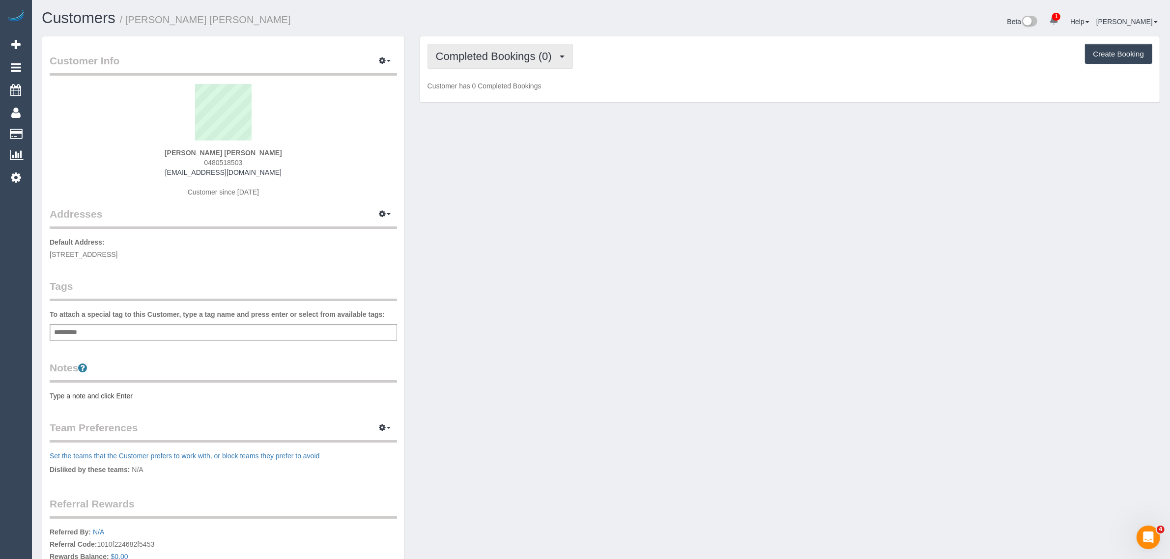
click at [512, 62] on button "Completed Bookings (0)" at bounding box center [500, 56] width 145 height 25
click at [504, 90] on link "Upcoming Bookings (1)" at bounding box center [479, 92] width 102 height 13
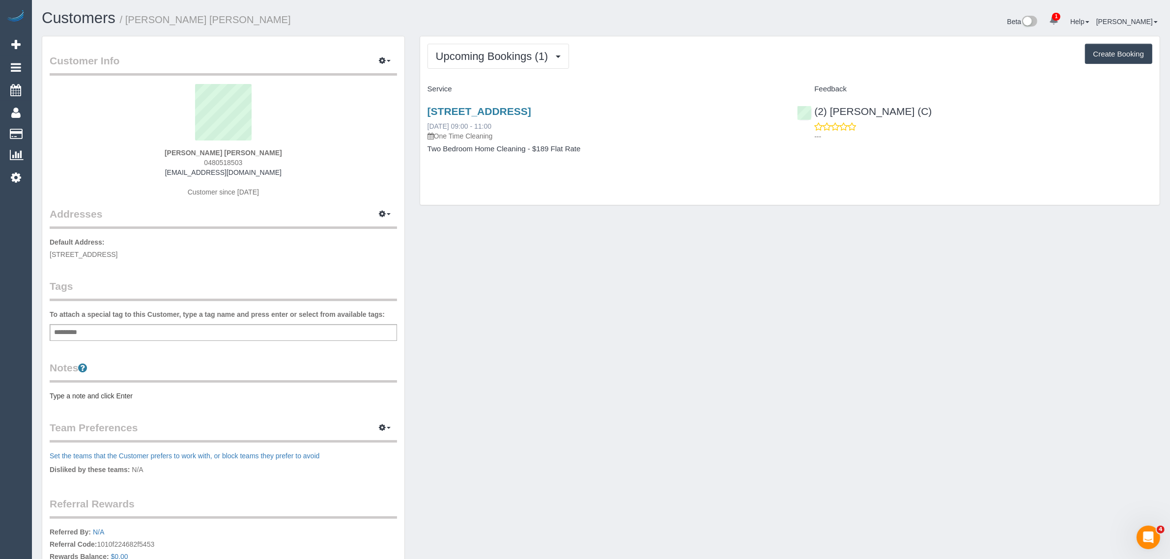
drag, startPoint x: 522, startPoint y: 124, endPoint x: 428, endPoint y: 124, distance: 94.8
click at [428, 124] on div "26 Foundation Boulevard, G01, Burwood East, VIC 3151 23/08/2025 09:00 - 11:00 O…" at bounding box center [605, 123] width 355 height 35
copy link "23/08/2025 09:00 - 11:00"
drag, startPoint x: 762, startPoint y: 421, endPoint x: 767, endPoint y: 403, distance: 18.7
click at [763, 421] on div "Customer Info Edit Contact Info Send Message Email Preferences Special Sales Ta…" at bounding box center [600, 350] width 1133 height 629
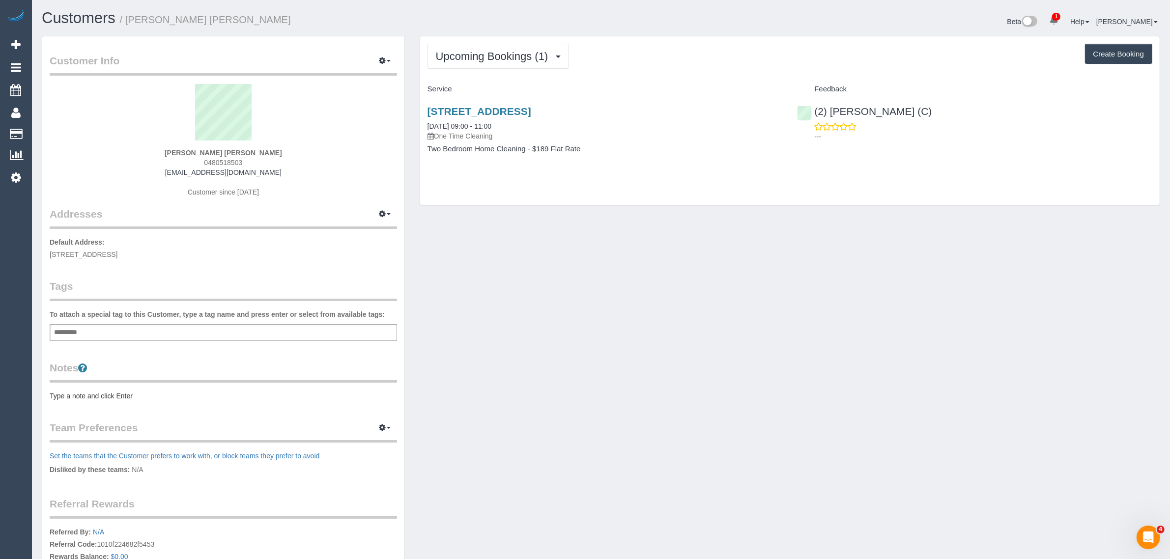
drag, startPoint x: 251, startPoint y: 158, endPoint x: 200, endPoint y: 160, distance: 50.7
click at [200, 160] on div "Kerri Pilling Pilling 0480518503 kerrianngrace01@gmail.com Customer since 2025" at bounding box center [223, 145] width 347 height 123
copy span "0480518503"
click at [527, 308] on div "Customer Info Edit Contact Info Send Message Email Preferences Special Sales Ta…" at bounding box center [600, 350] width 1133 height 629
click at [117, 252] on span "26 Foundation Boulevard, G01, Burwood East, VIC 3151" at bounding box center [84, 255] width 68 height 8
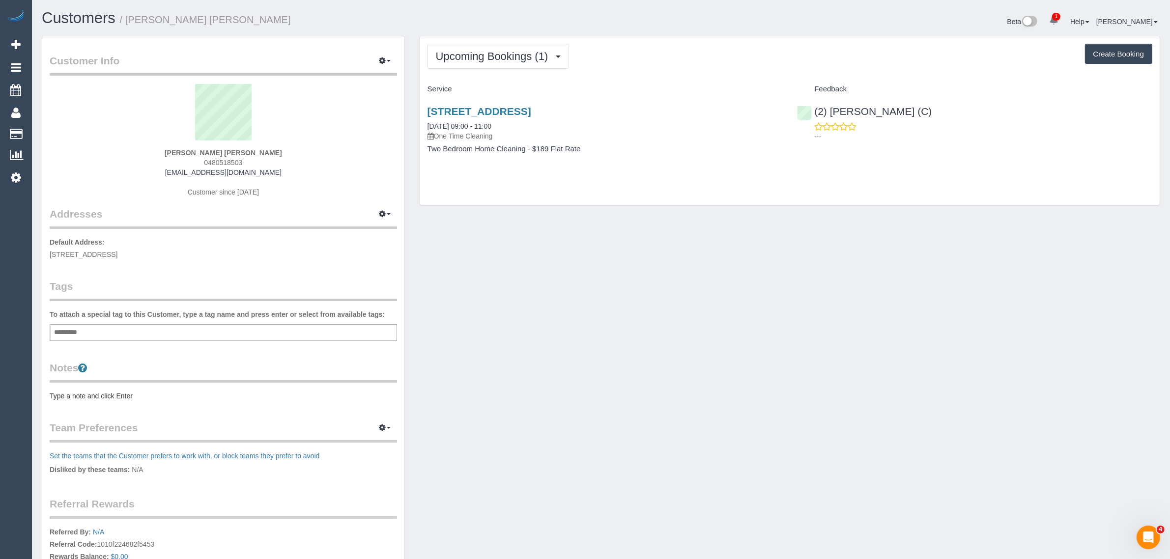
click at [117, 252] on span "26 Foundation Boulevard, G01, Burwood East, VIC 3151" at bounding box center [84, 255] width 68 height 8
copy span "Burwood East"
click at [54, 128] on link "Customers" at bounding box center [93, 134] width 123 height 20
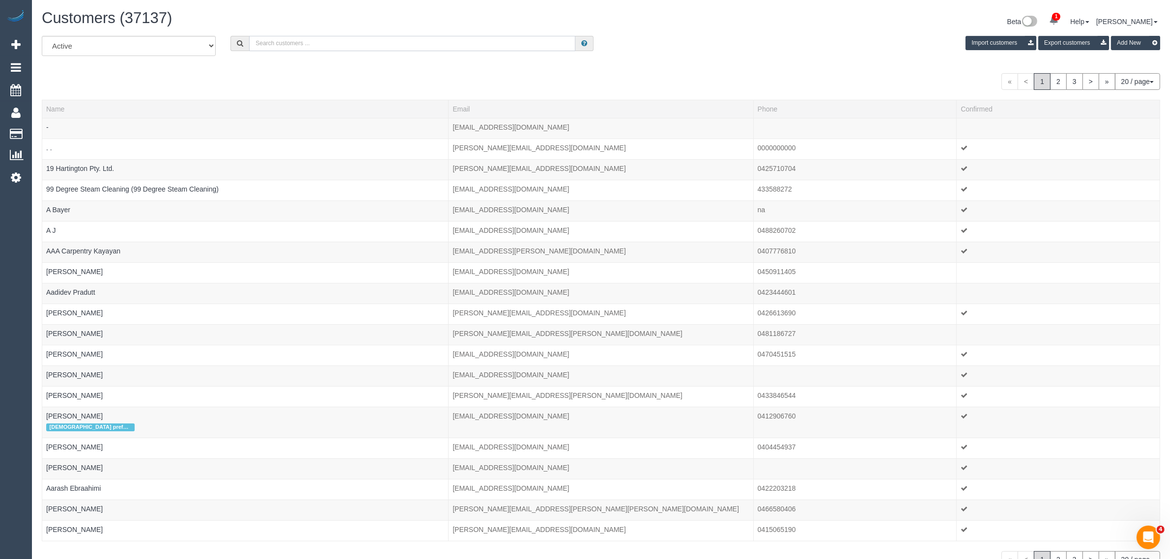
click at [303, 40] on input "text" at bounding box center [412, 43] width 326 height 15
paste input "Stella Little"
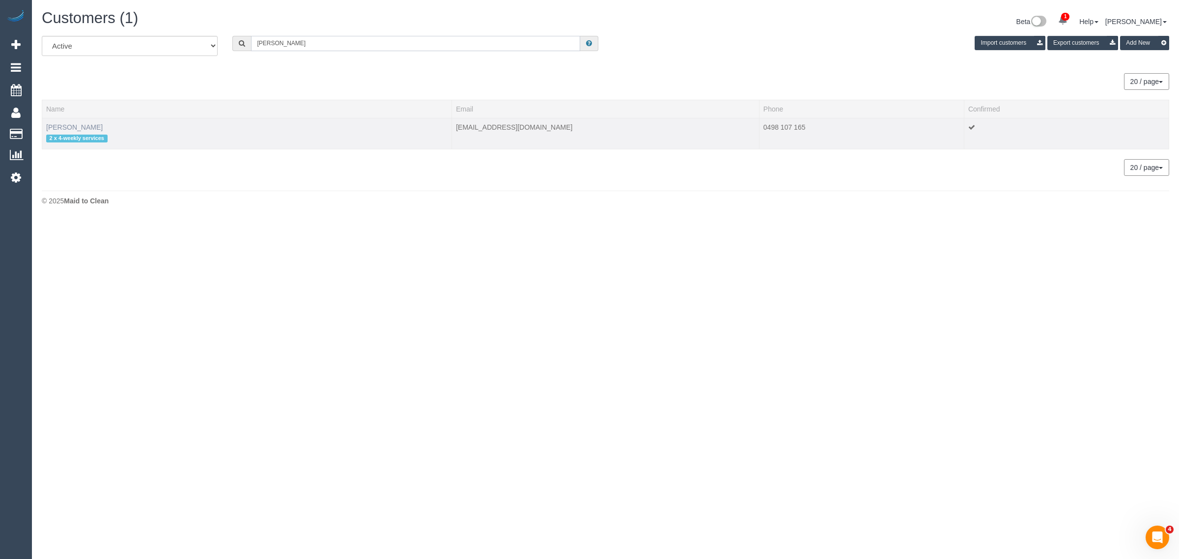
type input "Stella Little"
click at [62, 129] on link "Stella Little" at bounding box center [74, 127] width 57 height 8
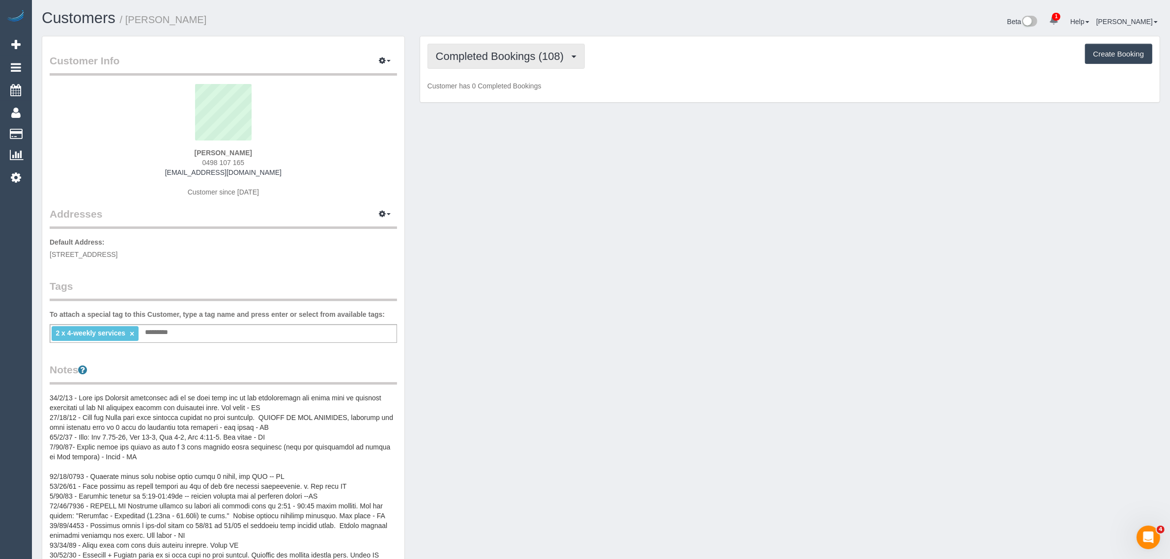
click at [484, 59] on span "Completed Bookings (108)" at bounding box center [502, 56] width 133 height 12
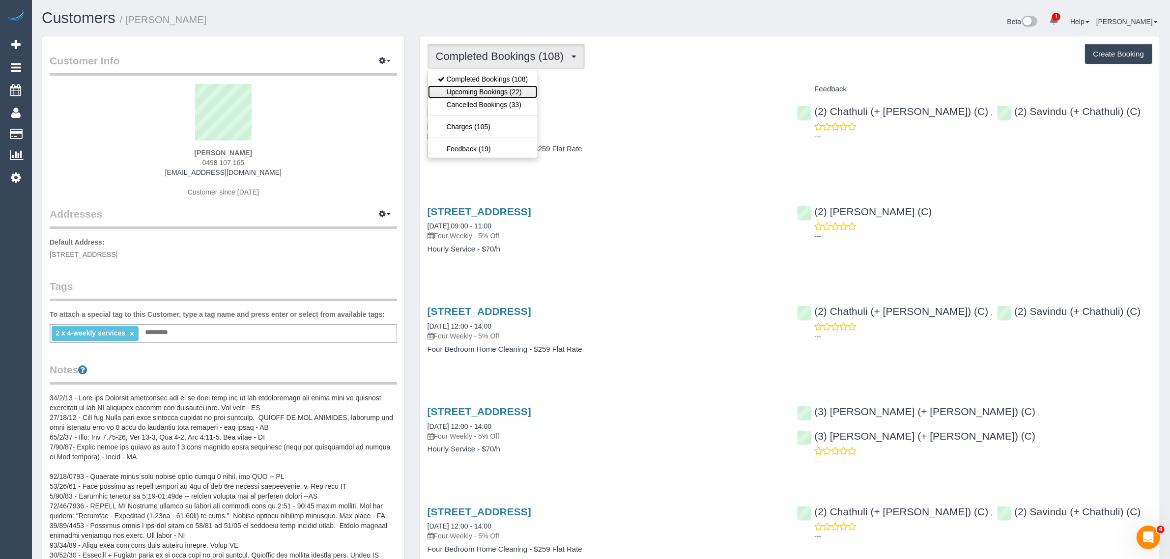
click at [478, 91] on link "Upcoming Bookings (22)" at bounding box center [483, 92] width 110 height 13
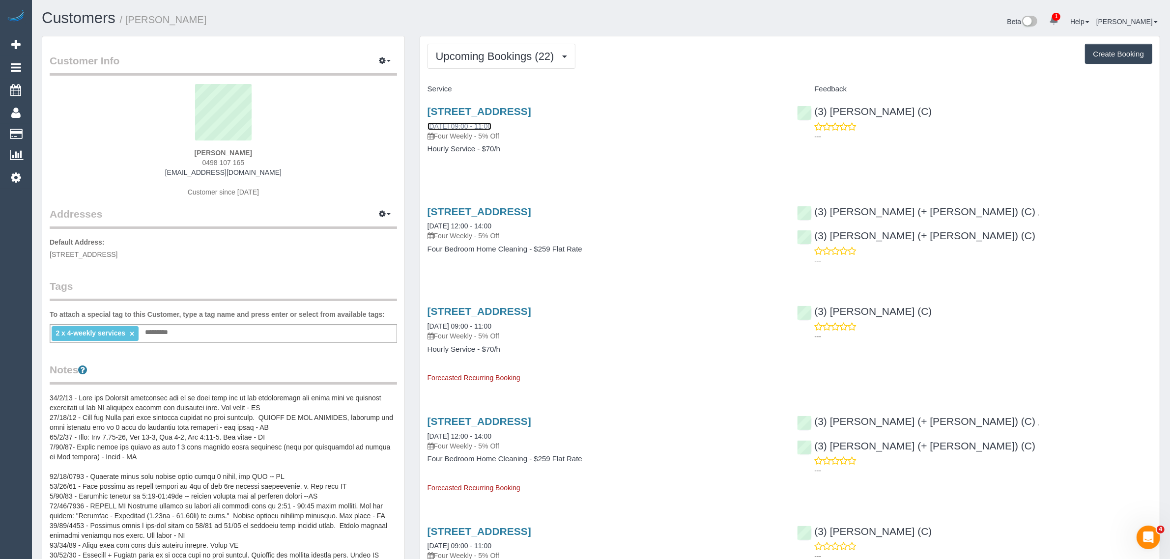
click at [455, 124] on link "26/08/2025 09:00 - 11:00" at bounding box center [460, 126] width 64 height 8
click at [471, 50] on span "Upcoming Bookings (22)" at bounding box center [497, 56] width 123 height 12
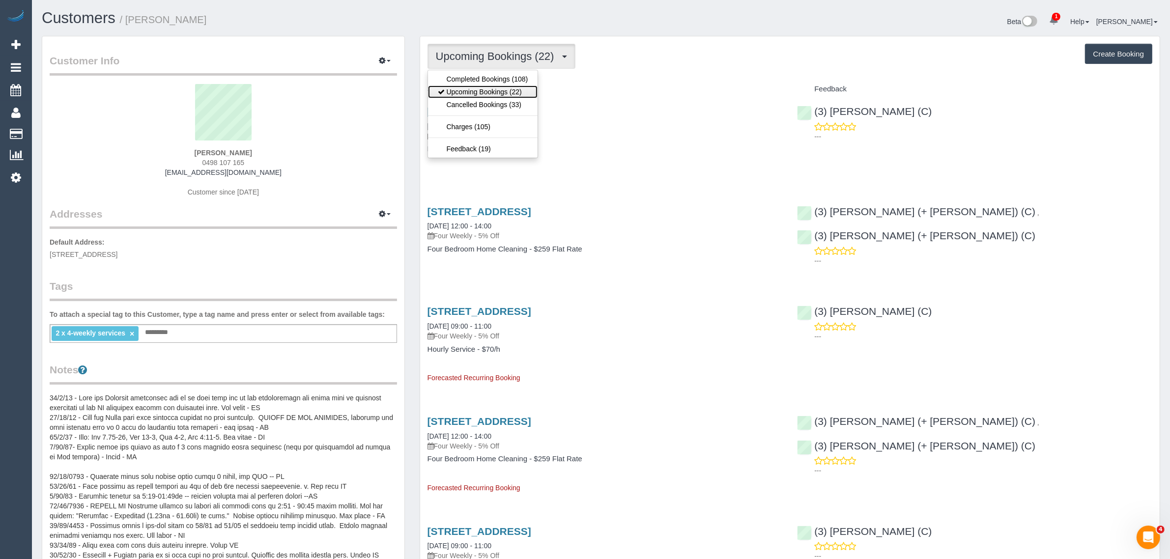
click at [452, 89] on link "Upcoming Bookings (22)" at bounding box center [483, 92] width 110 height 13
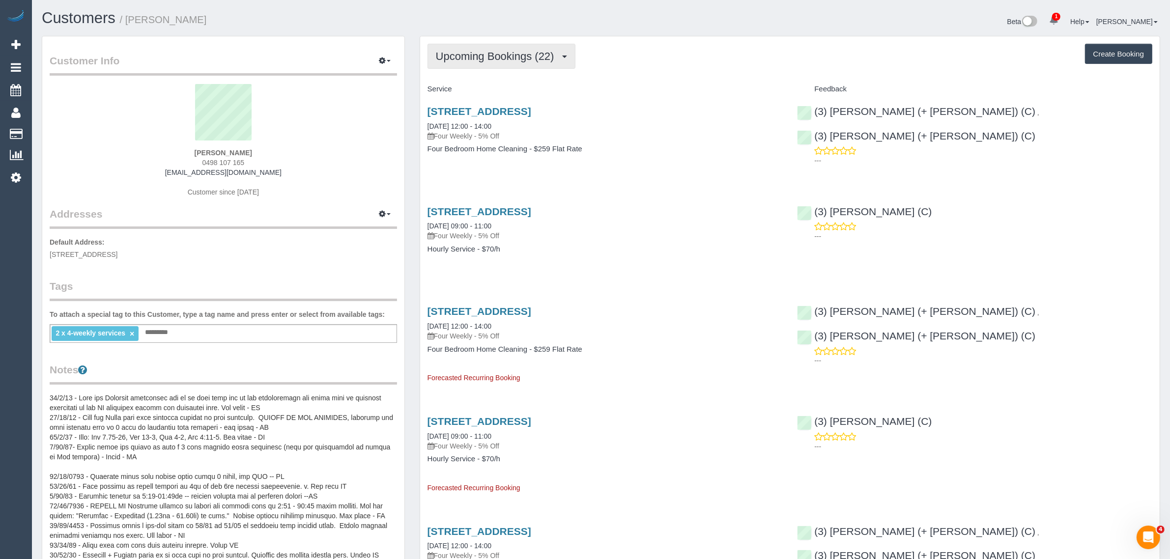
click at [510, 44] on button "Upcoming Bookings (22)" at bounding box center [502, 56] width 148 height 25
click at [486, 96] on link "Upcoming Bookings (22)" at bounding box center [483, 92] width 110 height 13
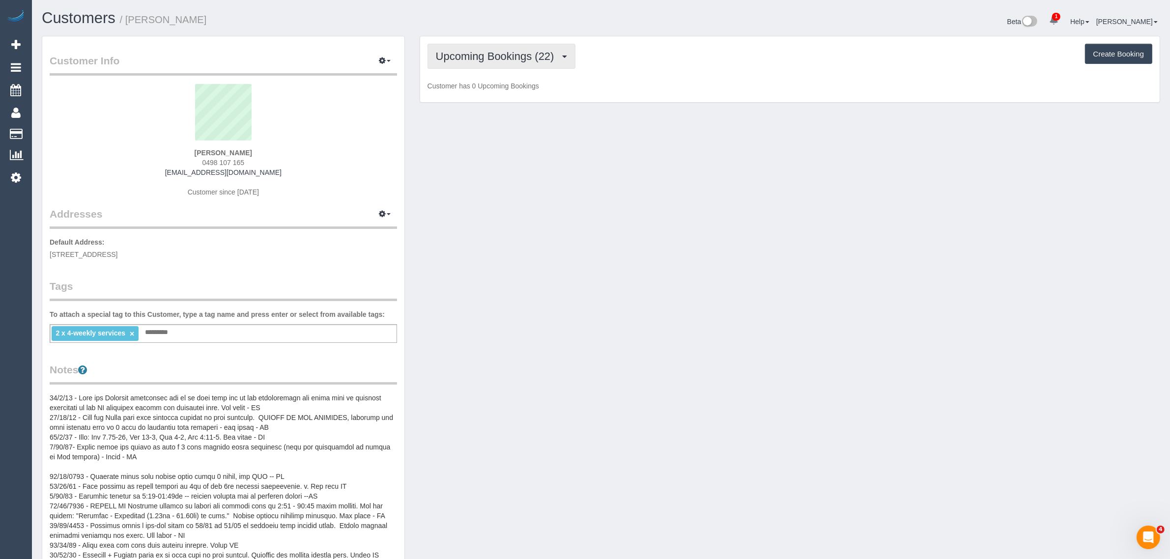
click at [517, 59] on span "Upcoming Bookings (22)" at bounding box center [497, 56] width 123 height 12
click at [485, 104] on link "Cancelled Bookings (33)" at bounding box center [483, 104] width 110 height 13
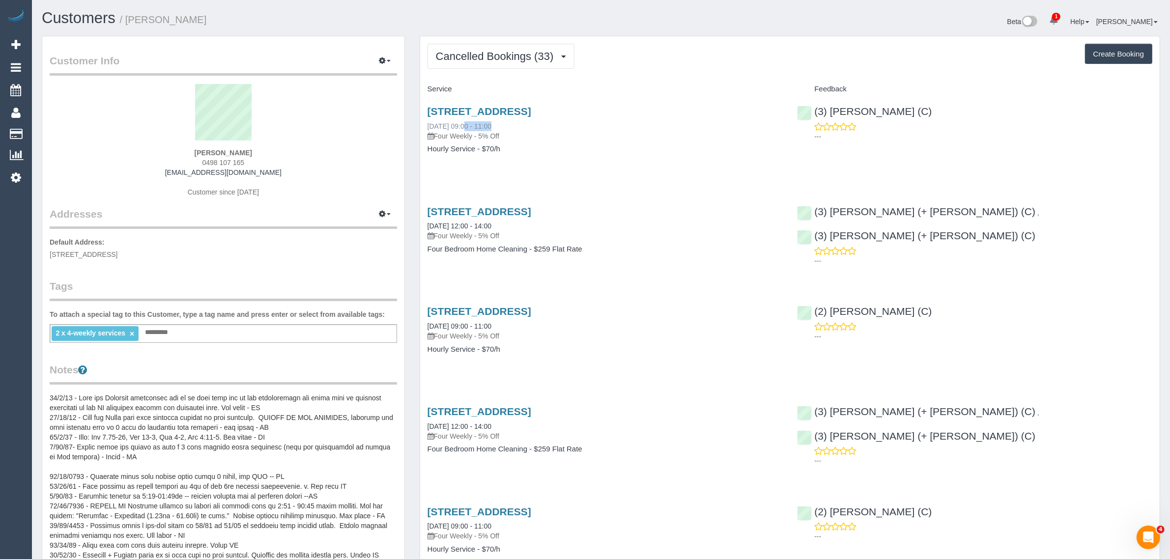
drag, startPoint x: 423, startPoint y: 125, endPoint x: 458, endPoint y: 123, distance: 35.0
click at [458, 123] on div "9a Hornby Street, Brighton East, VIC 3187 26/08/2025 09:00 - 11:00 Four Weekly …" at bounding box center [605, 135] width 370 height 76
copy link "09/09/202"
copy link "26/08/2025"
click at [497, 53] on span "Cancelled Bookings (33)" at bounding box center [497, 56] width 123 height 12
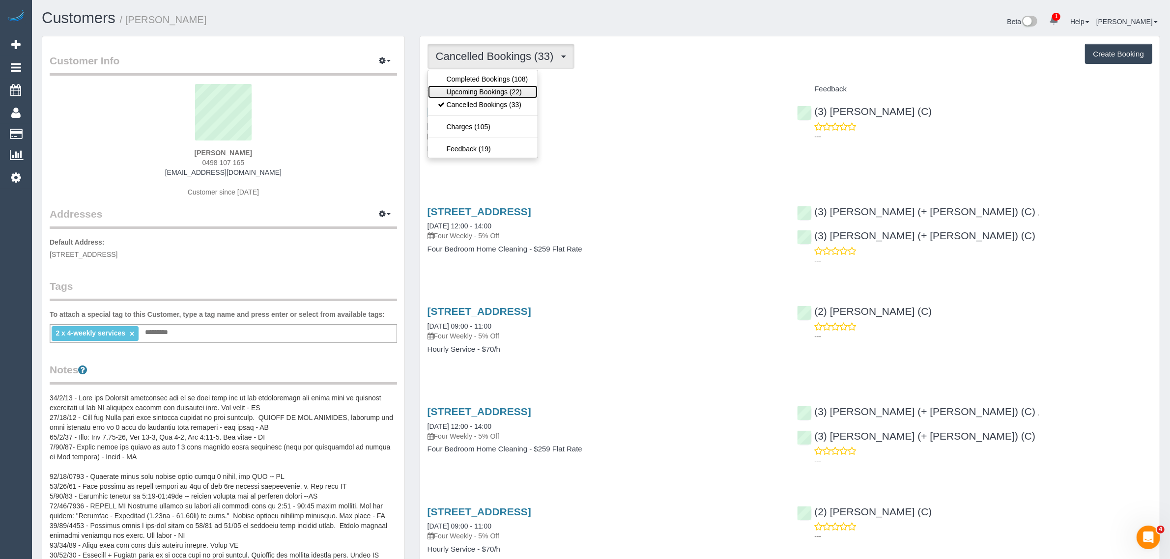
click at [475, 91] on link "Upcoming Bookings (22)" at bounding box center [483, 92] width 110 height 13
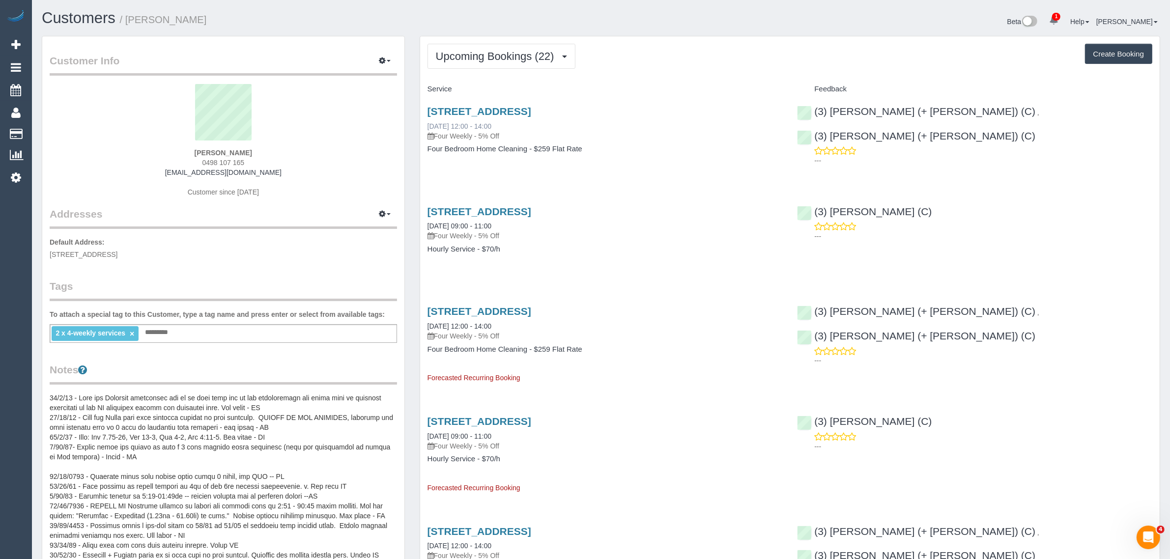
drag, startPoint x: 424, startPoint y: 124, endPoint x: 461, endPoint y: 124, distance: 37.3
click at [461, 124] on div "9a Hornby Street, Brighton East, VIC 3187 09/09/2025 12:00 - 14:00 Four Weekly …" at bounding box center [605, 135] width 370 height 76
copy link "09/09/2025"
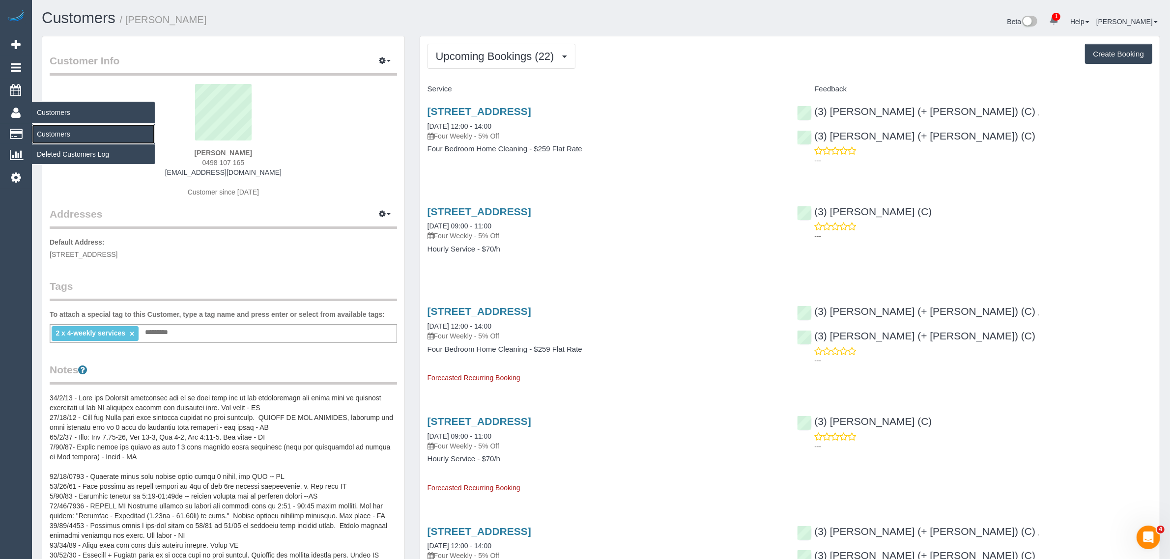
click at [59, 131] on link "Customers" at bounding box center [93, 134] width 123 height 20
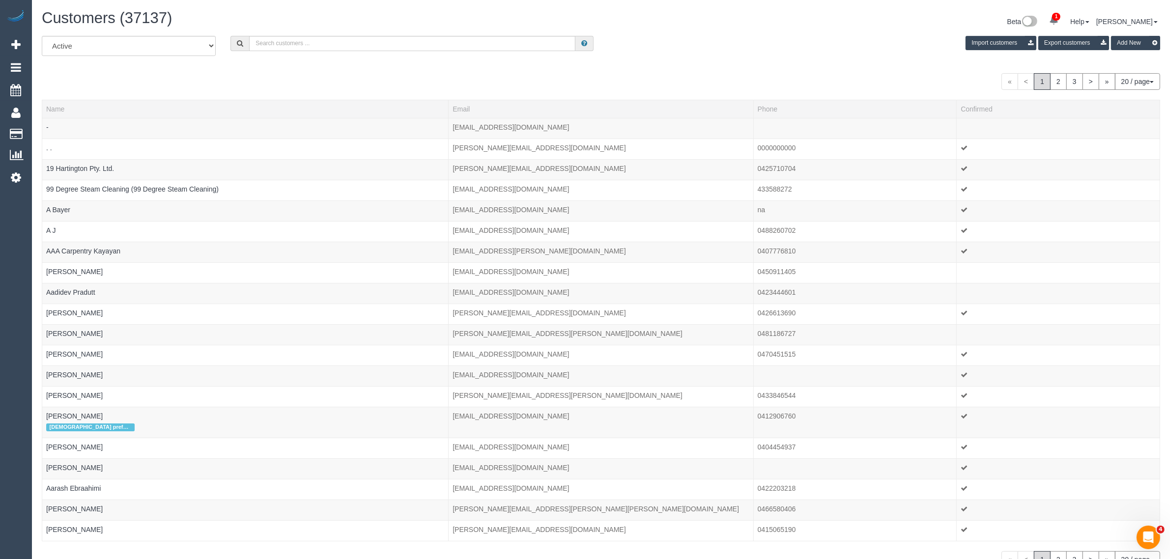
click at [350, 53] on div "All Active Archived Import customers Export customers Add New" at bounding box center [600, 50] width 1133 height 28
click at [365, 42] on input "text" at bounding box center [412, 43] width 326 height 15
paste input "Tracey Davey"
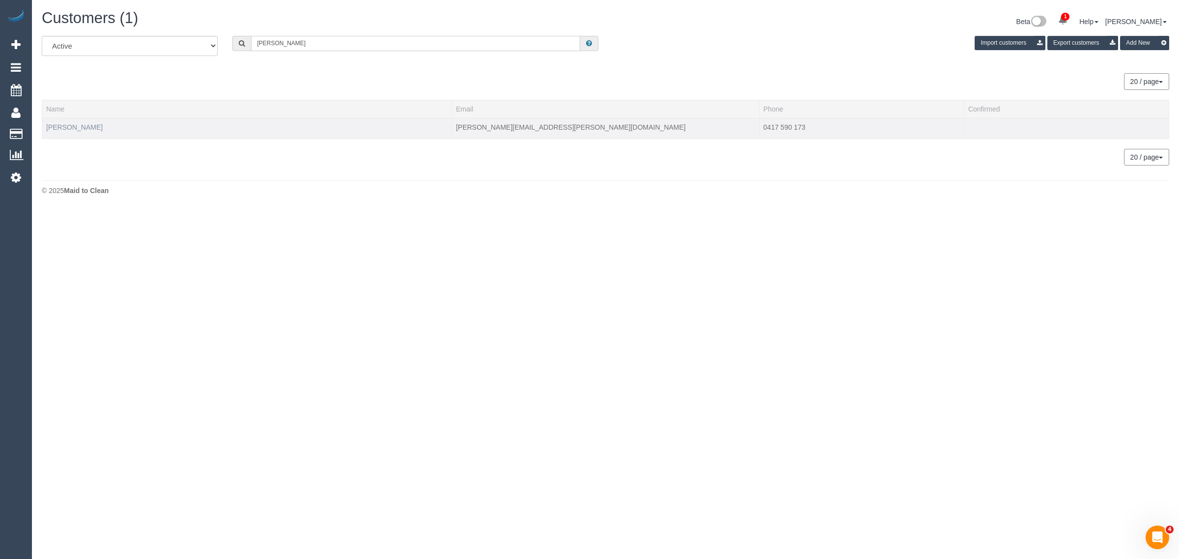
type input "Tracey Davey"
click at [52, 125] on link "Tracey Davey" at bounding box center [74, 127] width 57 height 8
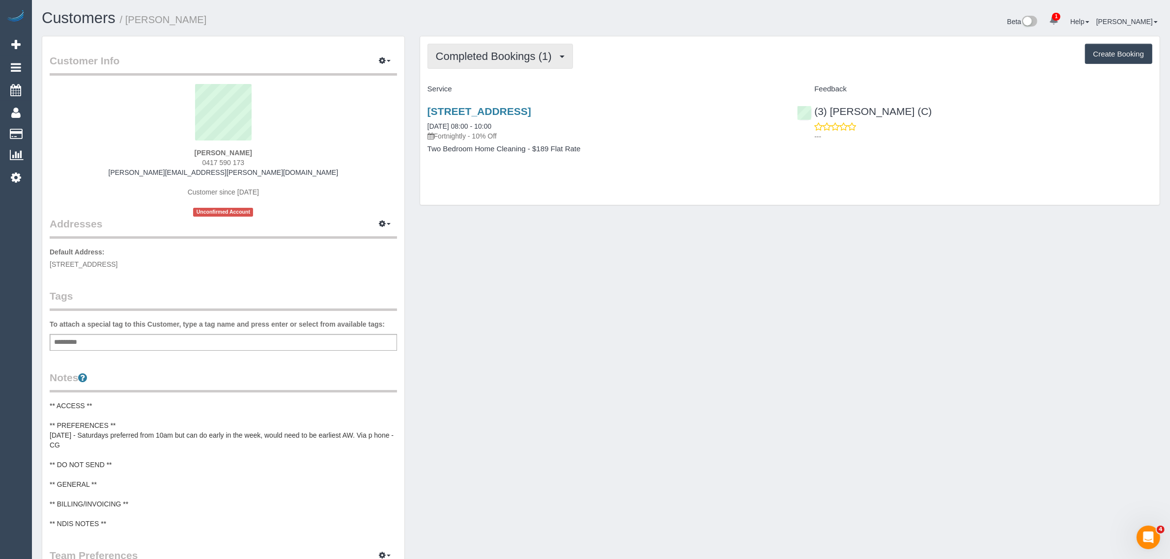
click at [512, 57] on span "Completed Bookings (1)" at bounding box center [496, 56] width 121 height 12
click at [494, 84] on link "Completed Bookings (1)" at bounding box center [480, 79] width 104 height 13
click at [515, 54] on span "Completed Bookings (1)" at bounding box center [496, 56] width 121 height 12
click at [498, 86] on link "Upcoming Bookings (12)" at bounding box center [480, 92] width 104 height 13
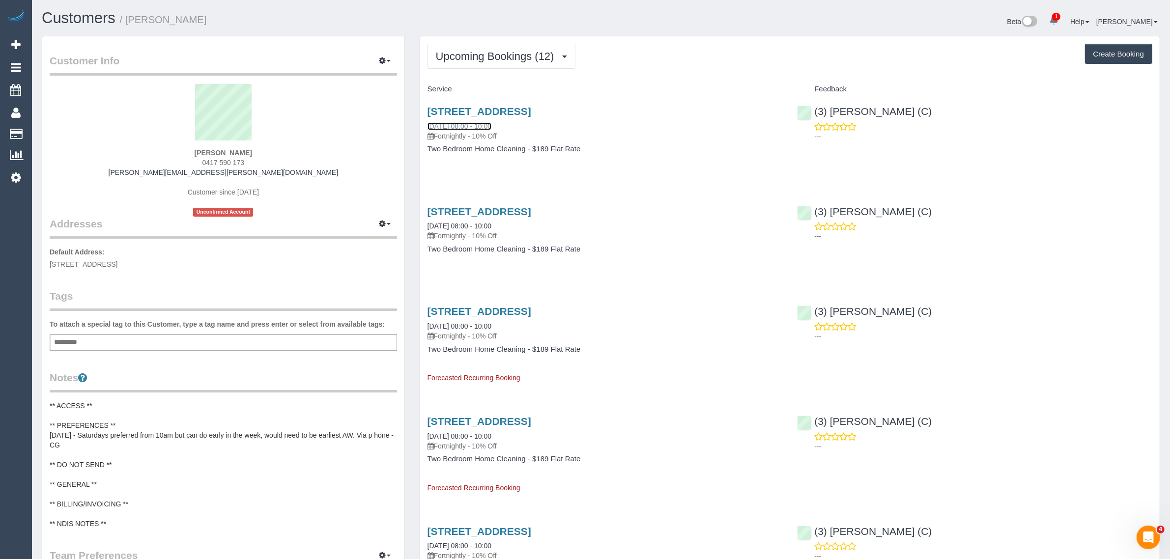
click at [487, 129] on link "23/08/2025 08:00 - 10:00" at bounding box center [460, 126] width 64 height 8
click at [494, 52] on span "Upcoming Bookings (12)" at bounding box center [497, 56] width 123 height 12
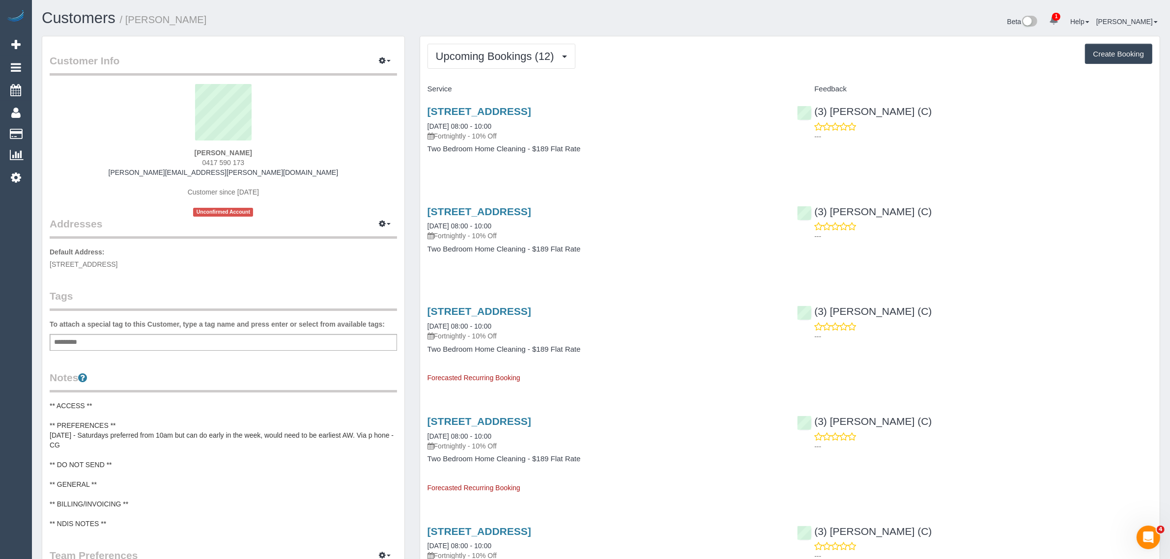
click at [444, 23] on h1 "Customers / Tracey Davey" at bounding box center [318, 18] width 552 height 17
click at [502, 29] on div "Customers / Tracey Davey" at bounding box center [317, 20] width 567 height 21
click at [64, 130] on link "Customers" at bounding box center [93, 134] width 123 height 20
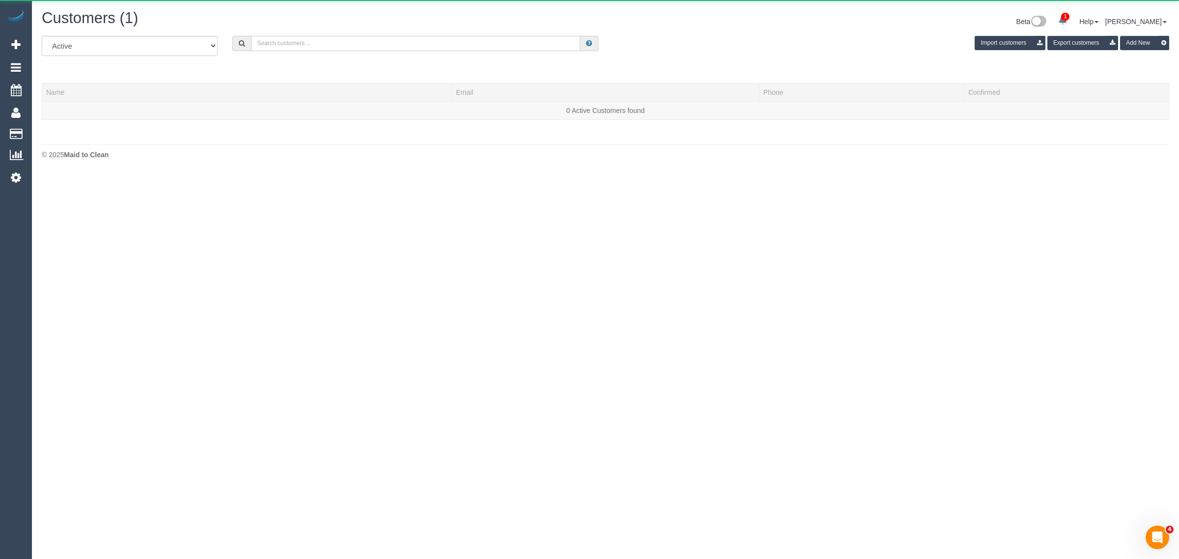
click at [301, 37] on input "text" at bounding box center [415, 43] width 329 height 15
paste input "Joel Simons Simons"
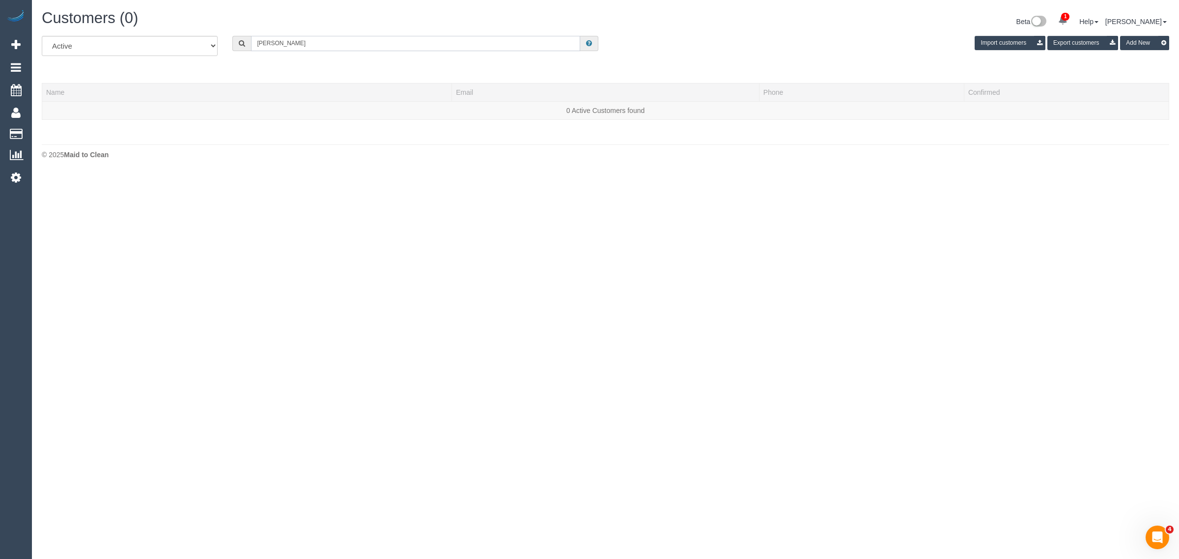
drag, startPoint x: 290, startPoint y: 39, endPoint x: 366, endPoint y: 13, distance: 80.5
click at [354, 50] on div "All Active Archived Joel Simons Simons Import customers Export customers Add New" at bounding box center [605, 50] width 1142 height 28
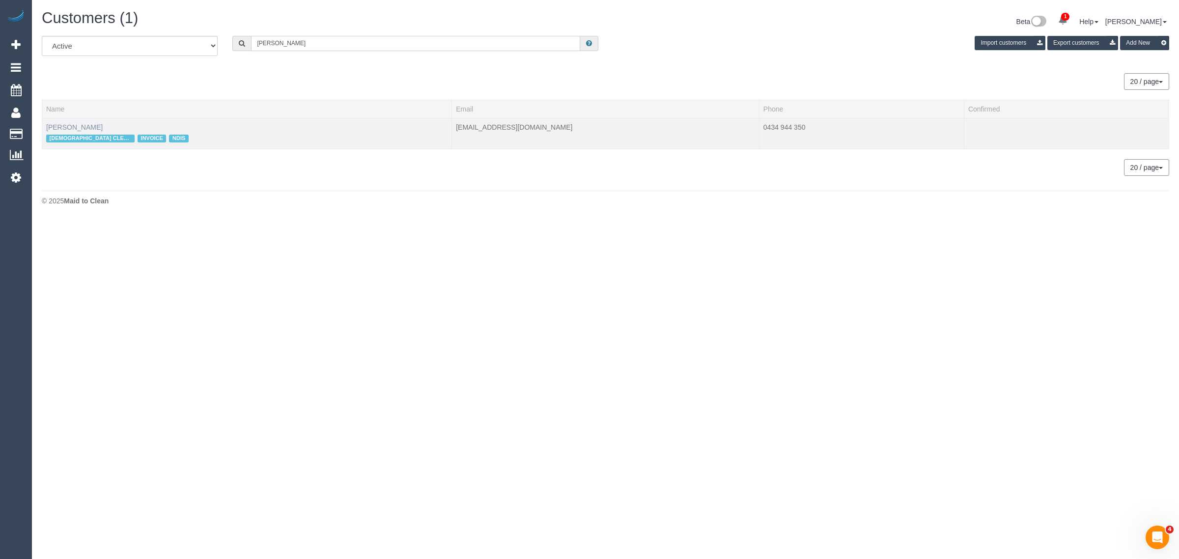
type input "Joel Simons"
click at [74, 124] on link "Joel Simons" at bounding box center [74, 127] width 57 height 8
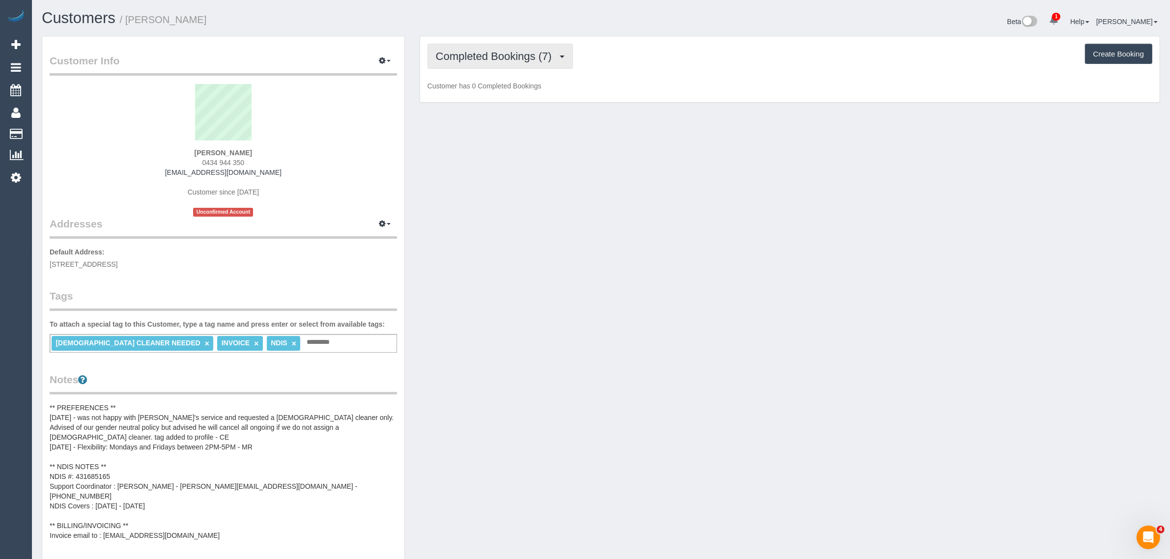
click at [475, 57] on span "Completed Bookings (7)" at bounding box center [496, 56] width 121 height 12
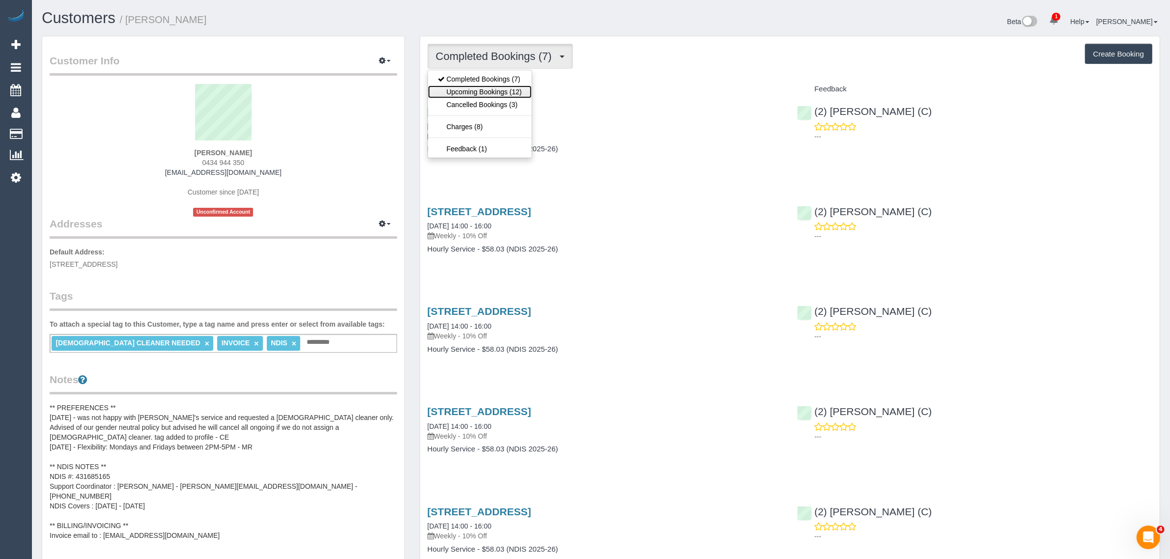
click at [472, 86] on link "Upcoming Bookings (12)" at bounding box center [480, 92] width 104 height 13
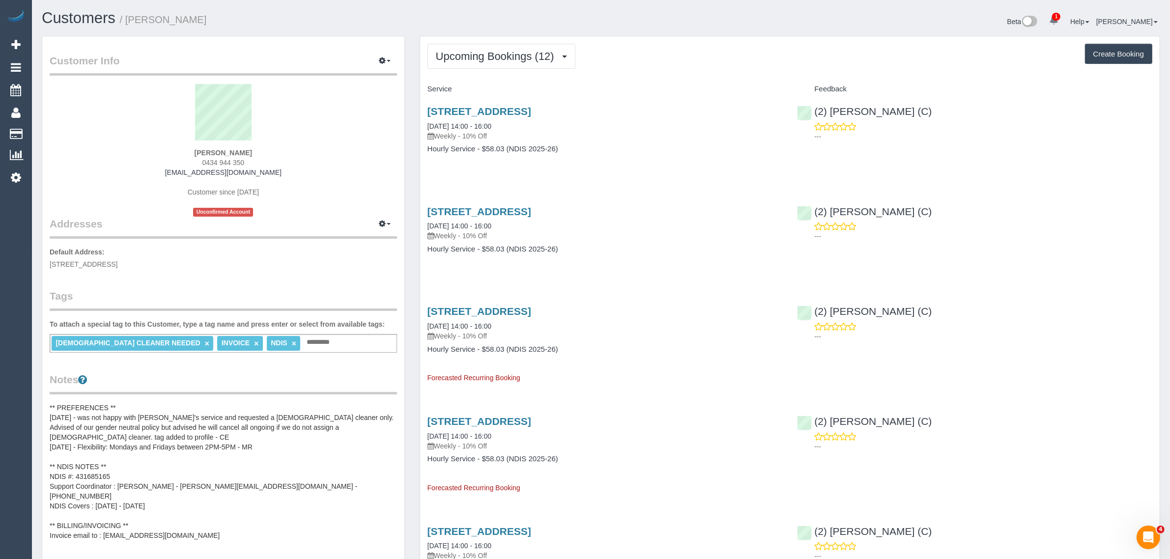
click at [701, 170] on div "Unit 3 / 7 Lewellin Grove, Carrum, VIC 3197 23/08/2025 14:00 - 16:00 Weekly - 1…" at bounding box center [605, 135] width 370 height 76
drag, startPoint x: 512, startPoint y: 122, endPoint x: 419, endPoint y: 119, distance: 92.9
copy link "23/08/2025 14:00 - 16:00"
click at [230, 159] on span "0434 944 350" at bounding box center [223, 163] width 42 height 8
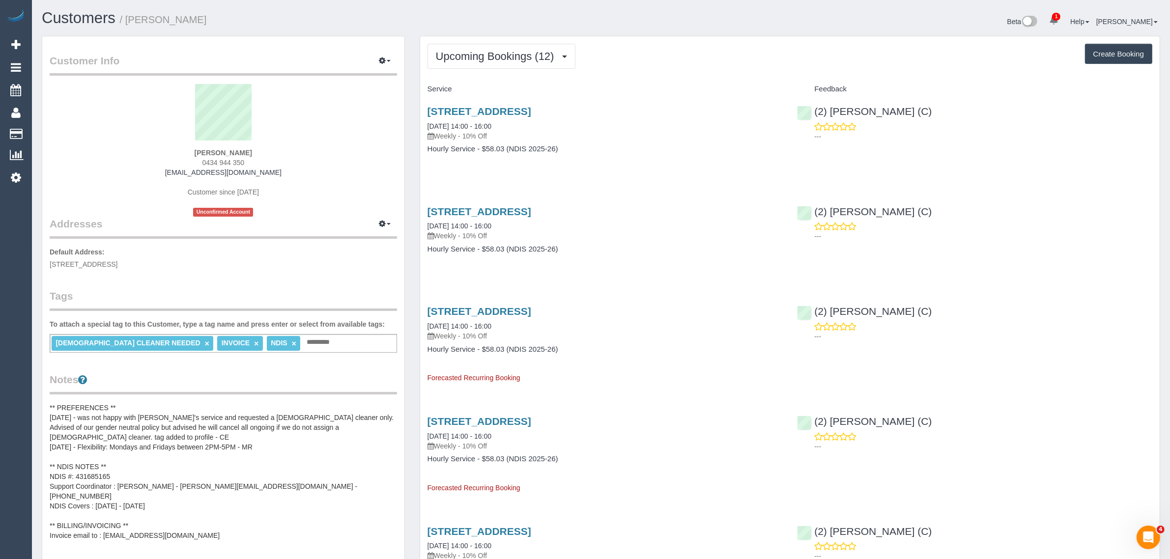
click at [230, 159] on span "0434 944 350" at bounding box center [223, 163] width 42 height 8
drag, startPoint x: 230, startPoint y: 158, endPoint x: 274, endPoint y: 162, distance: 44.4
click at [230, 159] on span "0434 944 350" at bounding box center [223, 163] width 42 height 8
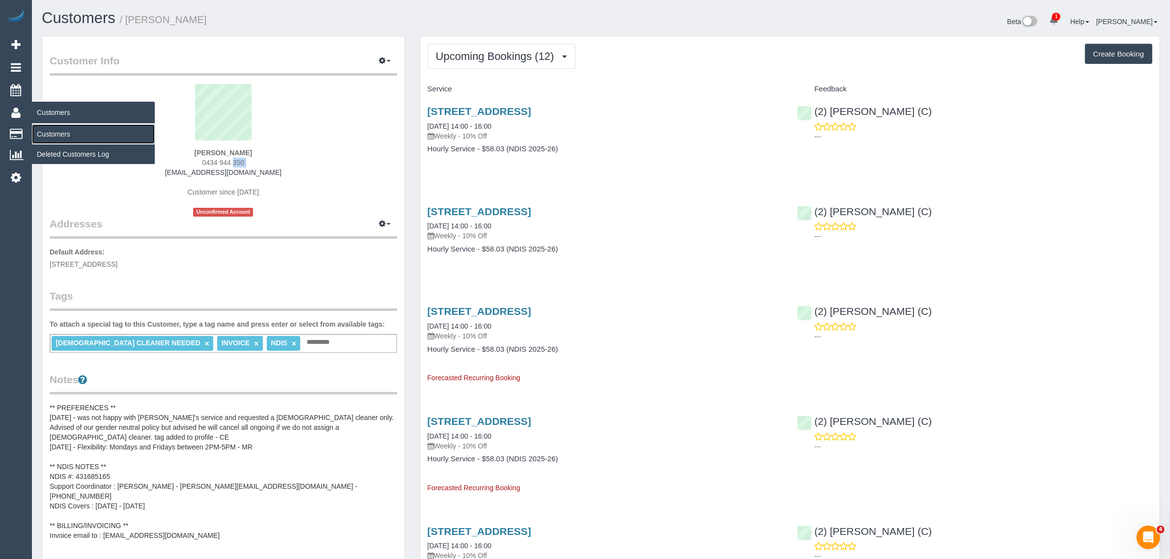
click at [59, 136] on link "Customers" at bounding box center [93, 134] width 123 height 20
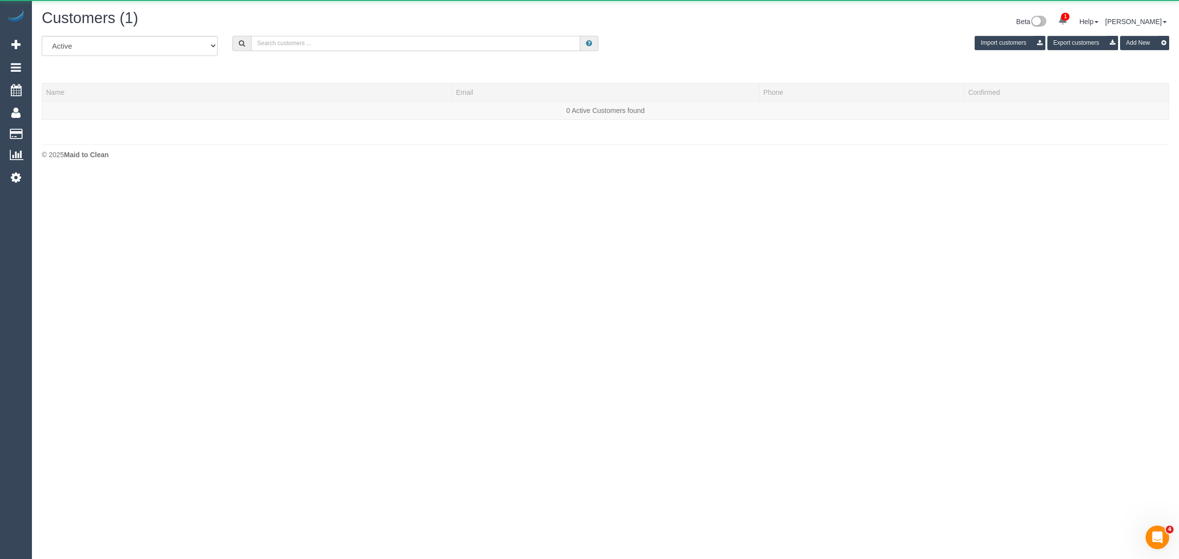
click at [383, 42] on input "text" at bounding box center [415, 43] width 329 height 15
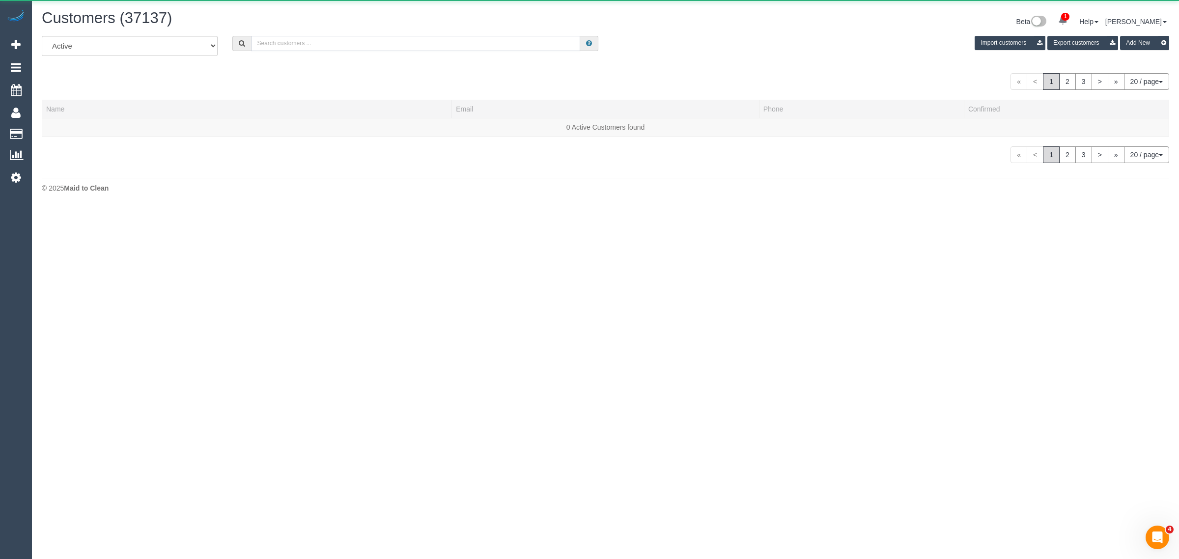
paste input "+61459082887"
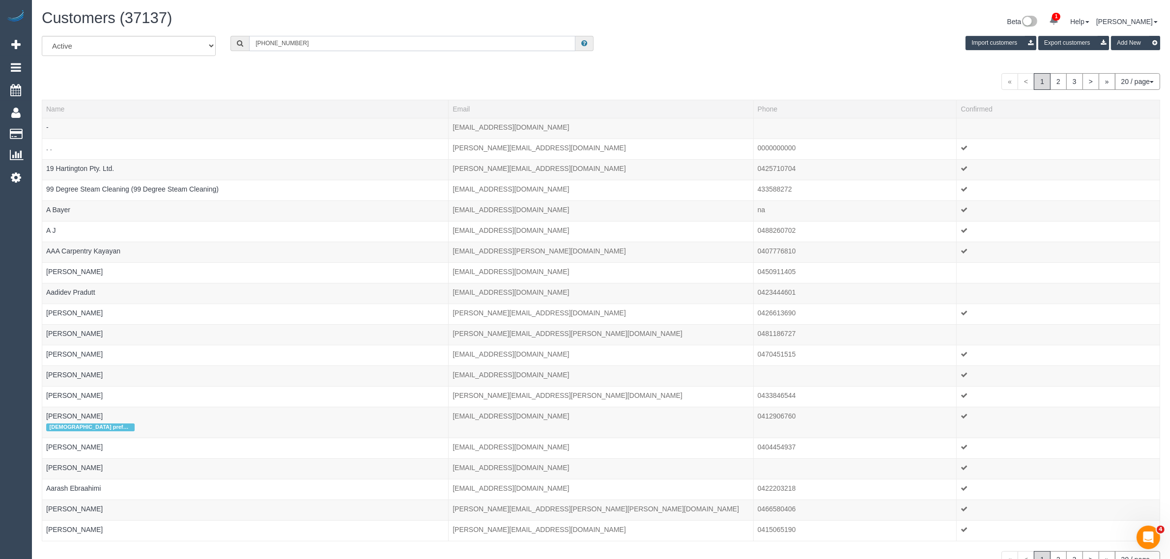
drag, startPoint x: 268, startPoint y: 44, endPoint x: 239, endPoint y: 40, distance: 28.8
click at [240, 40] on div "+61459082887" at bounding box center [411, 43] width 363 height 15
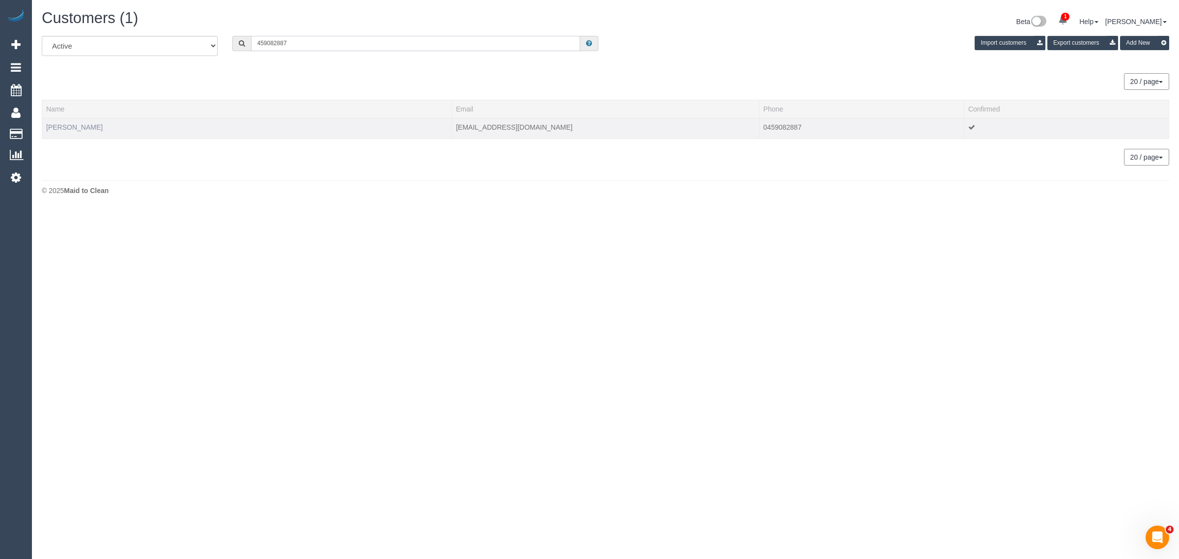
type input "459082887"
click at [57, 127] on link "Abhishek Gangal" at bounding box center [74, 127] width 57 height 8
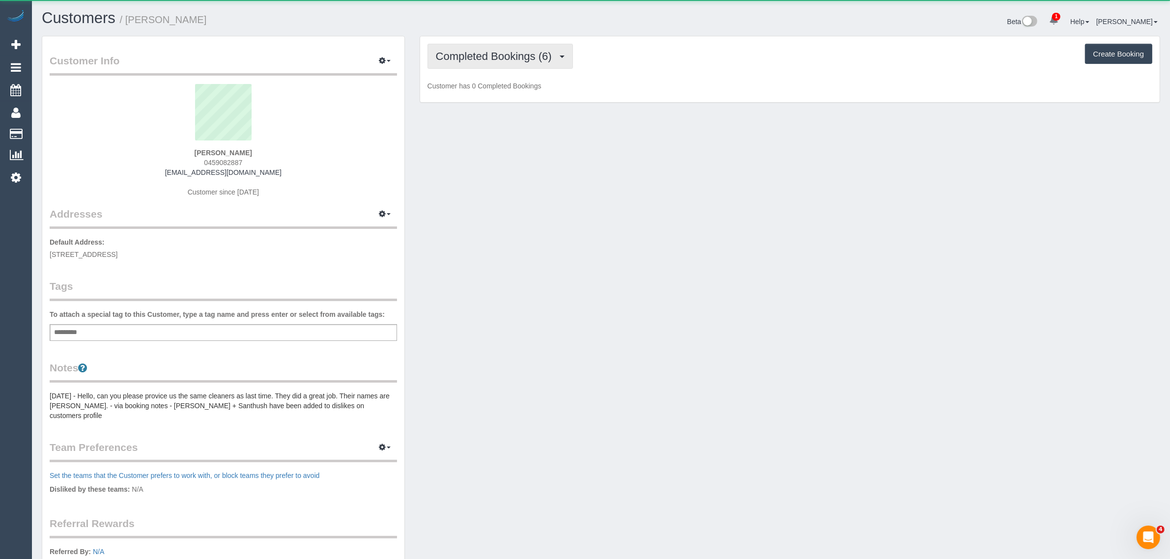
click at [494, 54] on span "Completed Bookings (6)" at bounding box center [496, 56] width 121 height 12
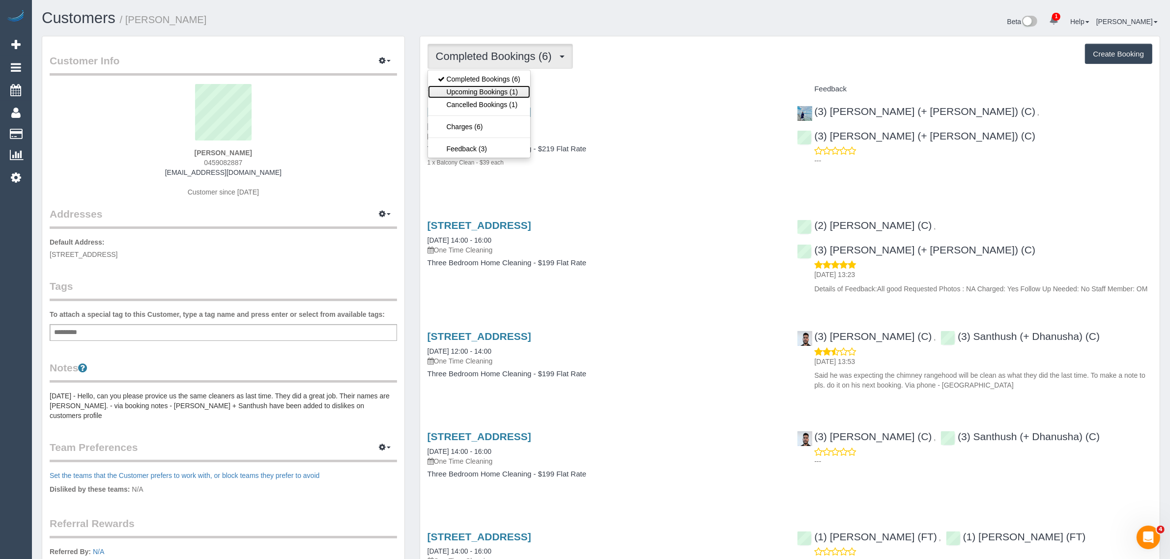
click at [468, 89] on link "Upcoming Bookings (1)" at bounding box center [479, 92] width 102 height 13
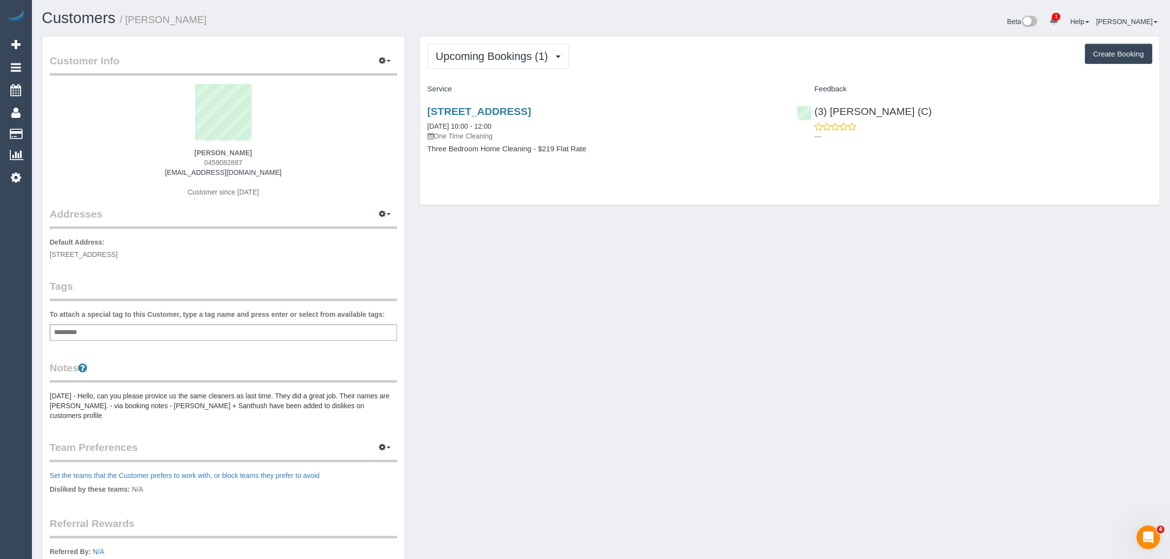
click at [709, 154] on div "Unit 1, 82 Tyler Street, Unit 1, Reservoir, VIC 3073 23/08/2025 10:00 - 12:00 O…" at bounding box center [605, 135] width 370 height 76
drag, startPoint x: 563, startPoint y: 126, endPoint x: 424, endPoint y: 124, distance: 139.6
click at [424, 124] on div "Unit 1, 82 Tyler Street, Unit 1, Reservoir, VIC 3073 23/08/2025 10:00 - 12:00 O…" at bounding box center [605, 135] width 370 height 76
click at [698, 278] on div "Customer Info Edit Contact Info Send Message Email Preferences Special Sales Ta…" at bounding box center [600, 390] width 1133 height 708
drag, startPoint x: 901, startPoint y: 114, endPoint x: 816, endPoint y: 107, distance: 85.3
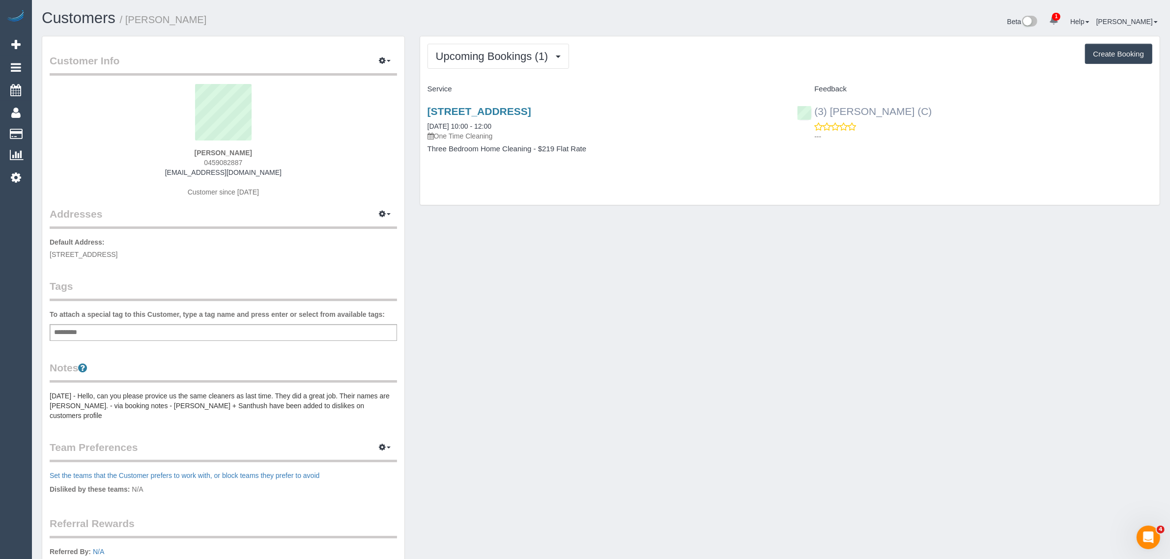
click at [816, 107] on div "(3) Abu Bakar (C) ---" at bounding box center [975, 121] width 370 height 48
click at [117, 251] on span "Unit 1, 82 Tyler Street, Unit 1, Reservoir, VIC 3073" at bounding box center [84, 255] width 68 height 8
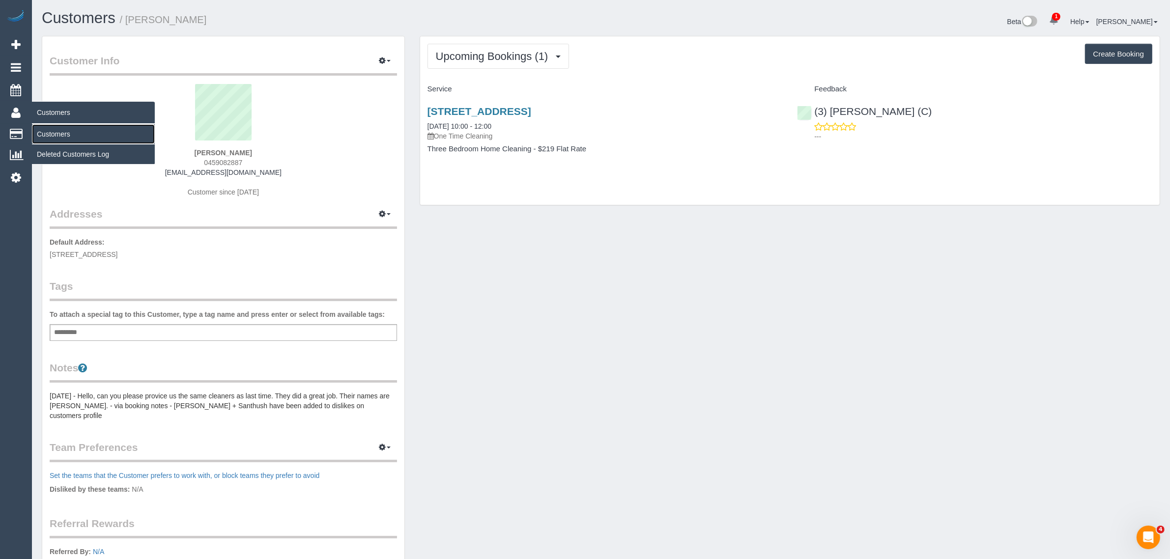
click at [45, 131] on link "Customers" at bounding box center [93, 134] width 123 height 20
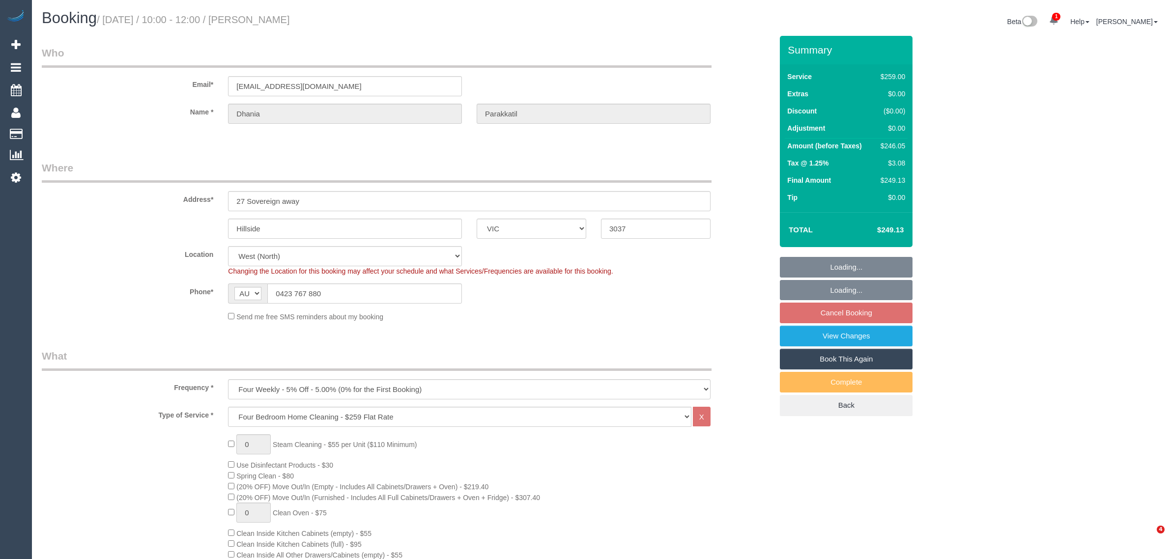
select select "VIC"
select select "string:stripe-pm_1QARfM2GScqysDRVncB3l27i"
select select "number:28"
select select "number:14"
select select "number:18"
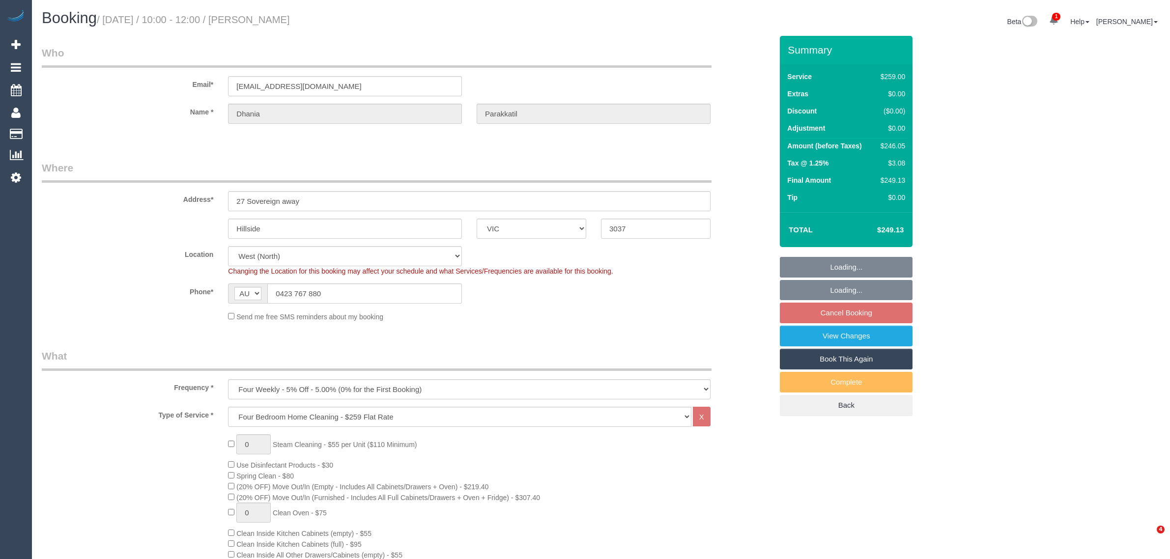
select select "number:25"
select select "number:34"
select select "number:12"
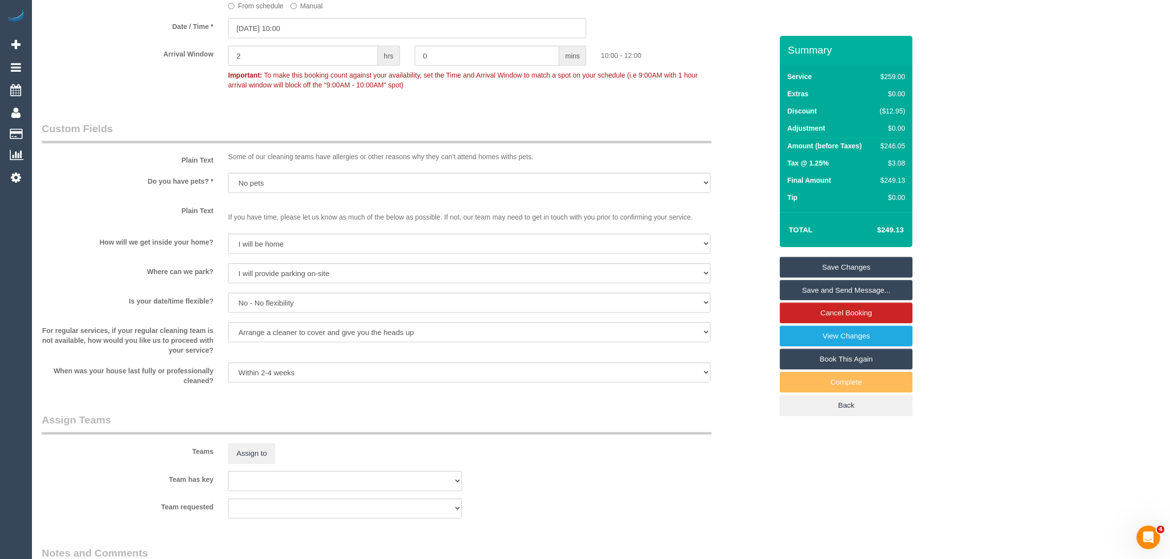
scroll to position [873, 0]
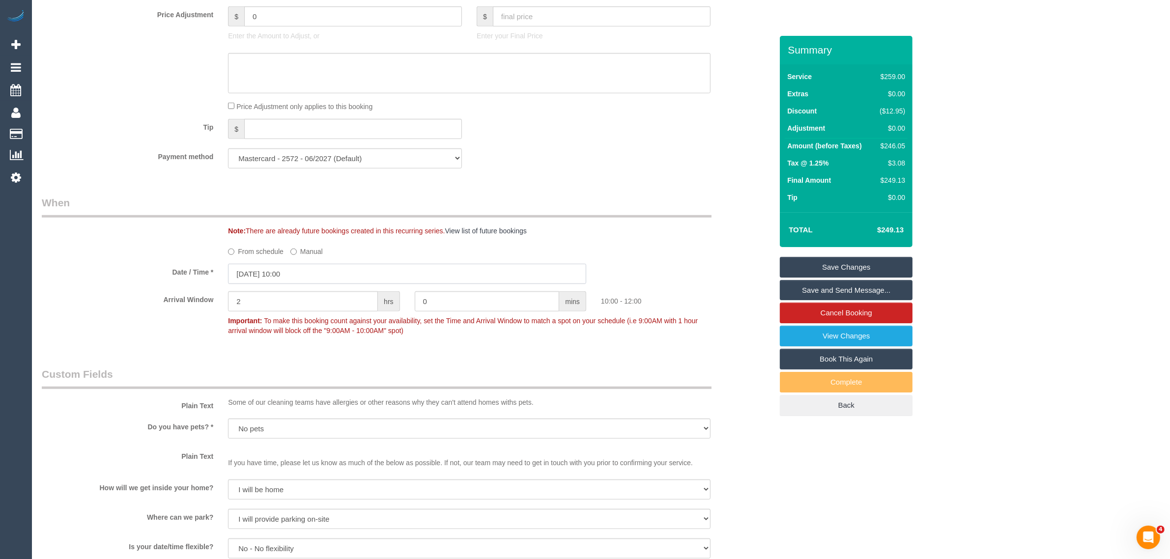
click at [338, 269] on input "29/08/2025 10:00" at bounding box center [407, 274] width 358 height 20
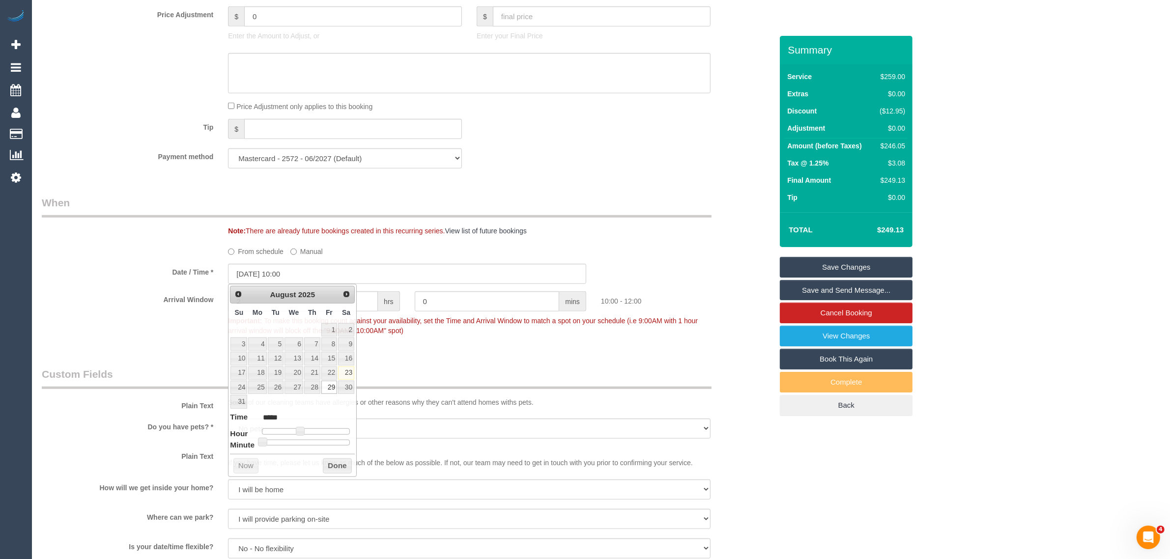
click at [387, 244] on div "From schedule Manual" at bounding box center [469, 249] width 497 height 13
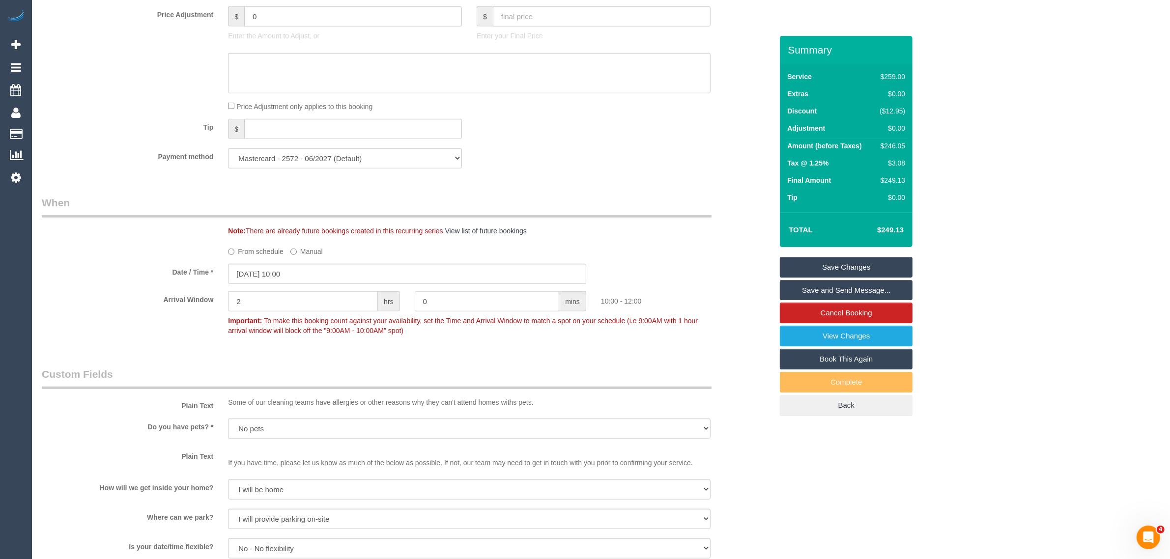
click at [236, 251] on label "From schedule" at bounding box center [256, 249] width 56 height 13
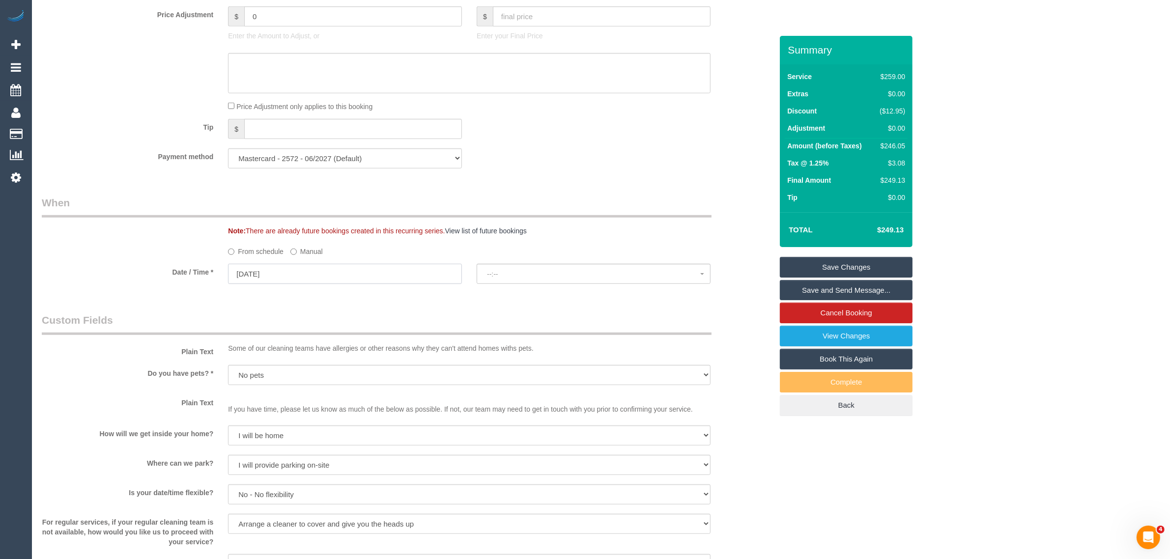
click at [299, 269] on input "29/08/2025" at bounding box center [345, 274] width 234 height 20
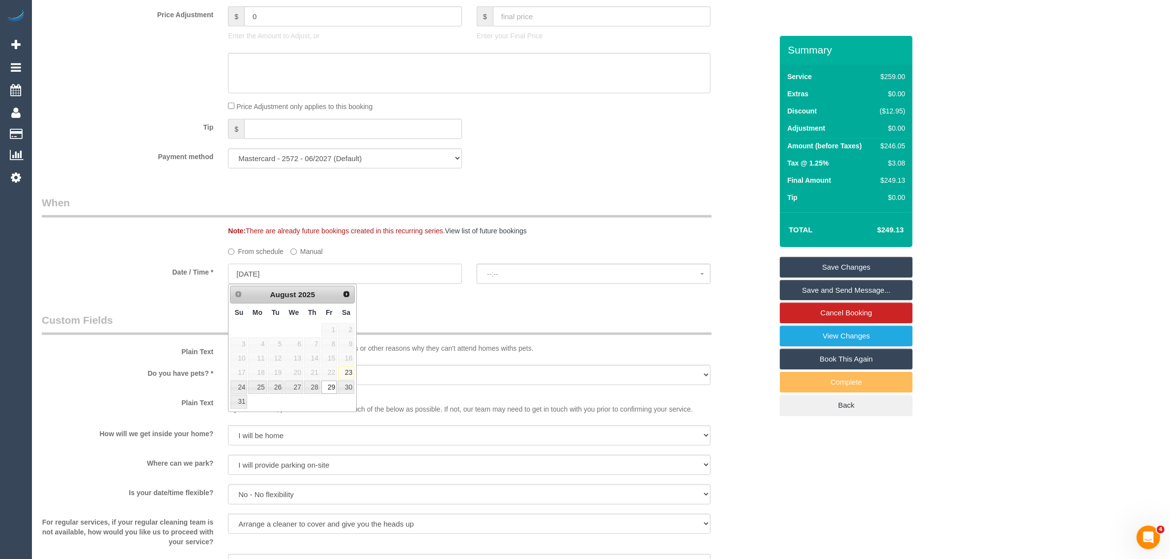
select select "spot18"
click at [513, 274] on span "No spots available" at bounding box center [593, 274] width 213 height 8
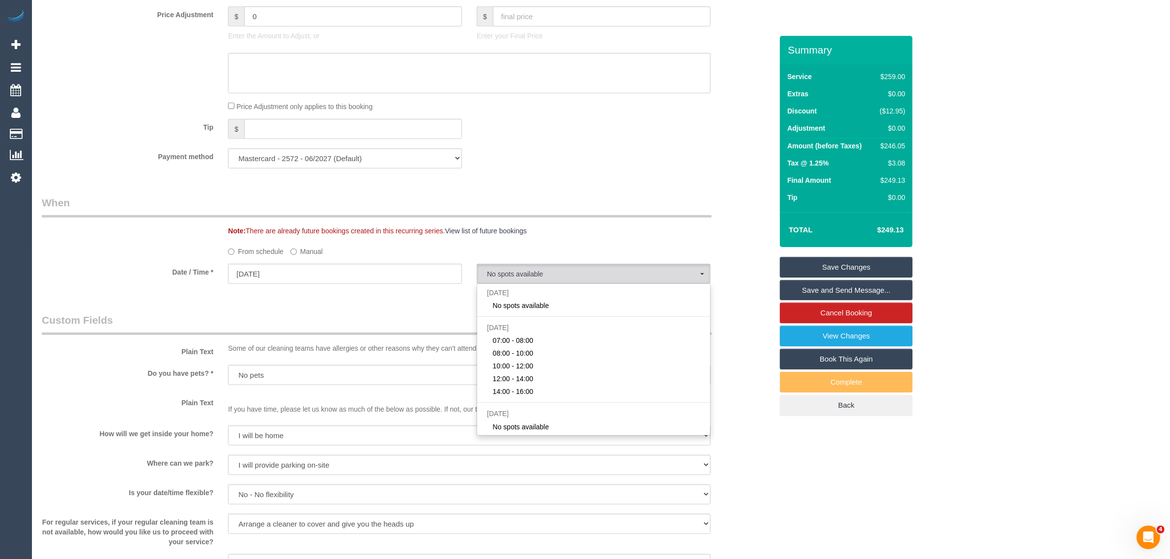
click at [421, 297] on div "Who Email* dhania2012@mail.com Name * Dhania Parakkatil Where Address* 27 Sover…" at bounding box center [406, 309] width 745 height 2292
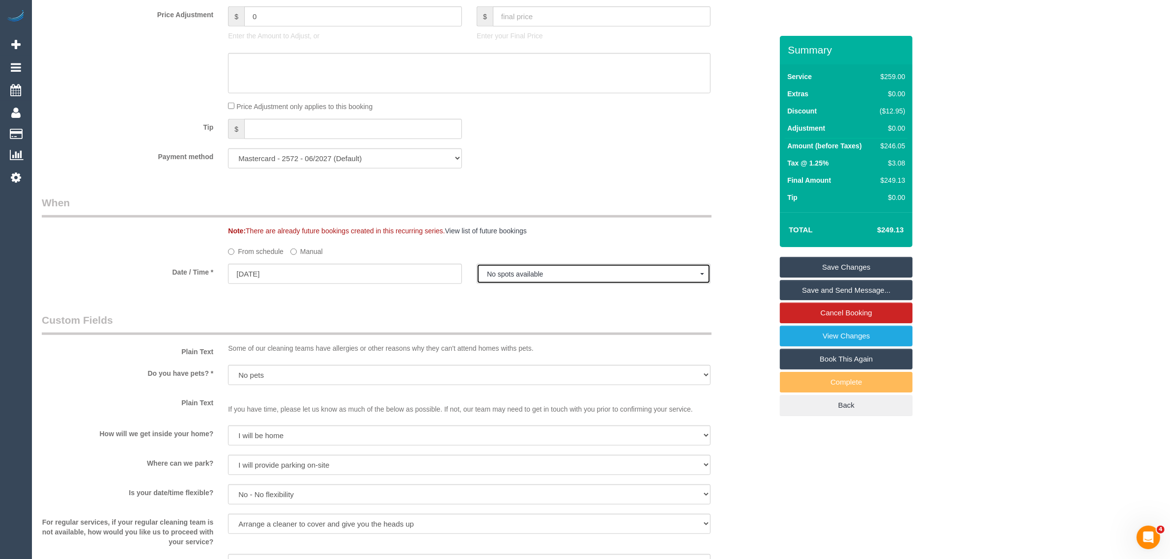
click at [505, 274] on span "No spots available" at bounding box center [593, 274] width 213 height 8
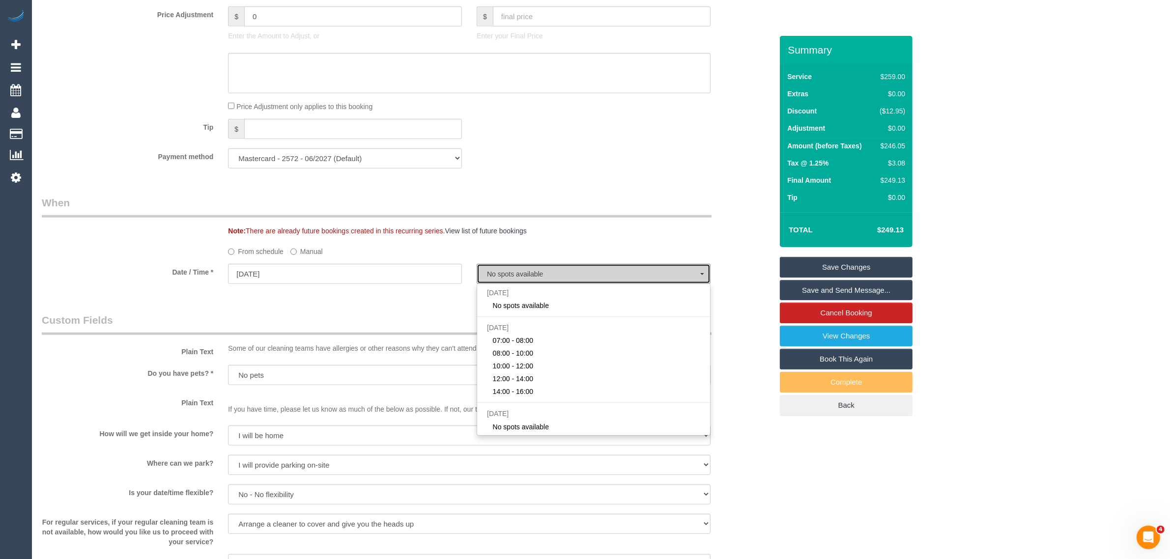
click at [505, 274] on span "No spots available" at bounding box center [593, 274] width 213 height 8
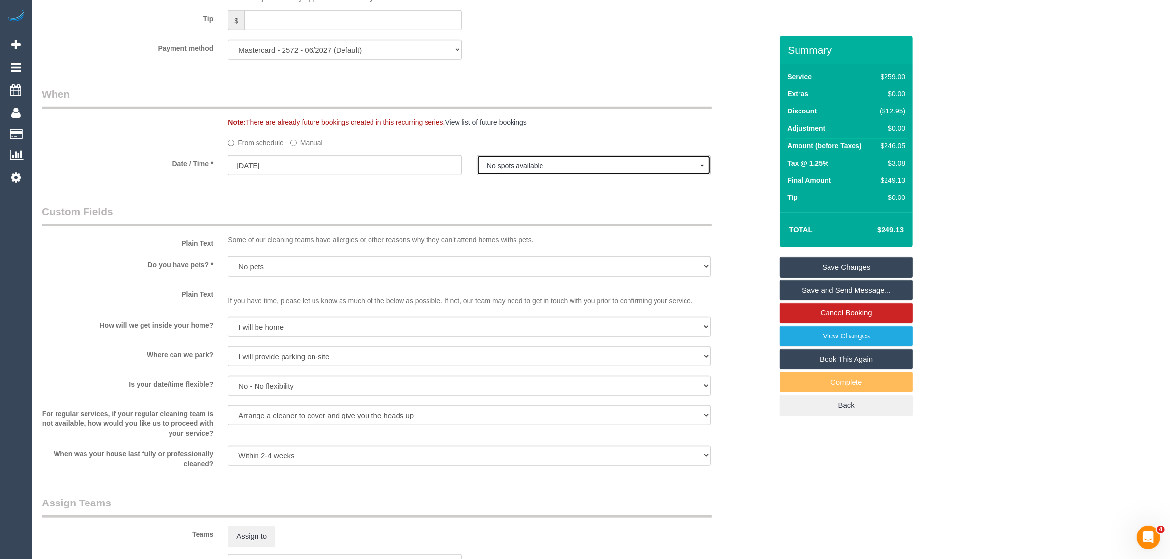
scroll to position [983, 0]
click at [551, 164] on span "No spots available" at bounding box center [593, 165] width 213 height 8
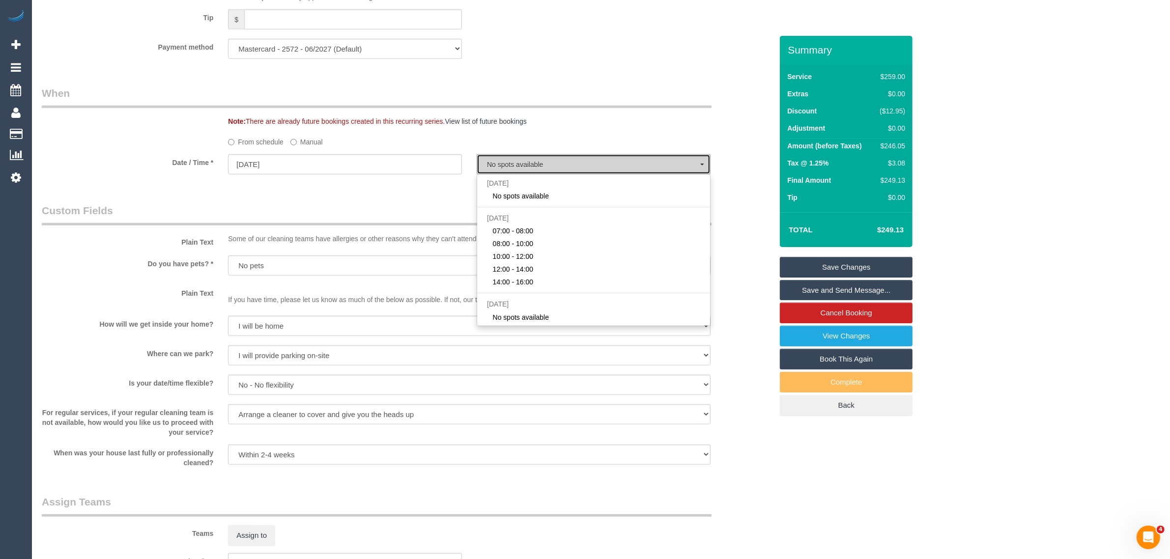
click at [551, 164] on span "No spots available" at bounding box center [593, 165] width 213 height 8
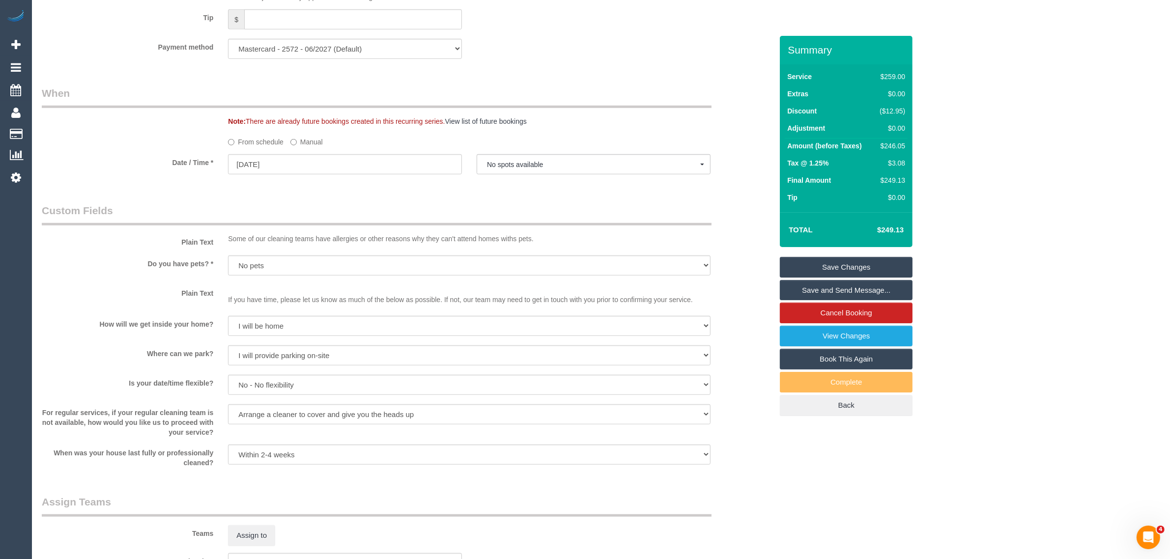
click at [456, 188] on div "Who Email* dhania2012@mail.com Name * Dhania Parakkatil Where Address* 27 Sover…" at bounding box center [406, 199] width 745 height 2292
click at [314, 163] on input "29/08/2025" at bounding box center [345, 164] width 234 height 20
click at [449, 192] on div "Who Email* dhania2012@mail.com Name * Dhania Parakkatil Where Address* 27 Sover…" at bounding box center [406, 199] width 745 height 2292
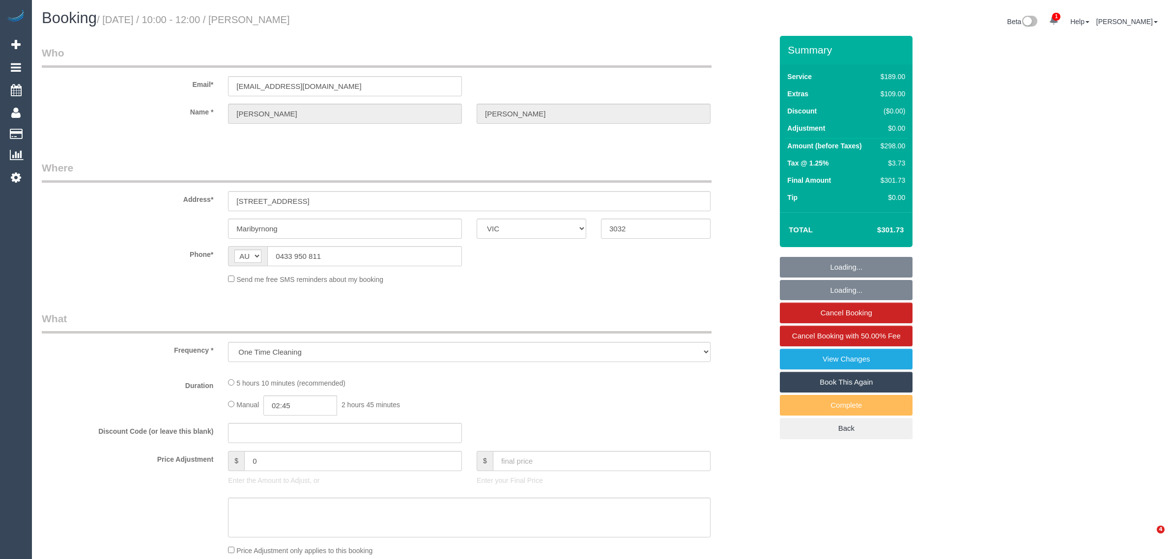
select select "VIC"
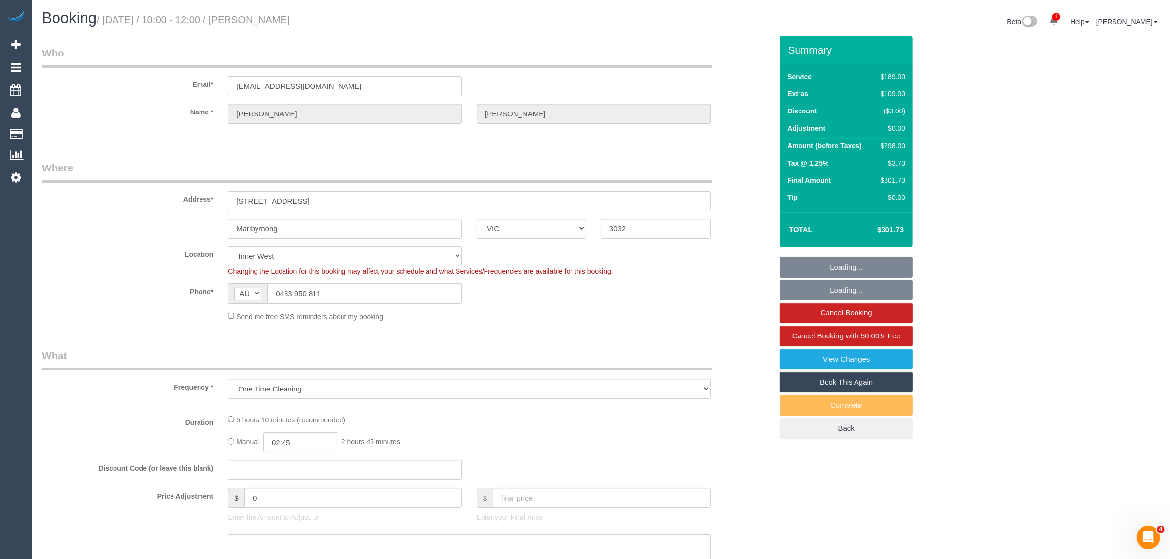
select select "object:590"
select select "string:stripe-pm_1Rxpxy2GScqysDRVbNdNLyAK"
click at [349, 294] on input "0433 950 811" at bounding box center [364, 294] width 195 height 20
select select "number:29"
select select "number:14"
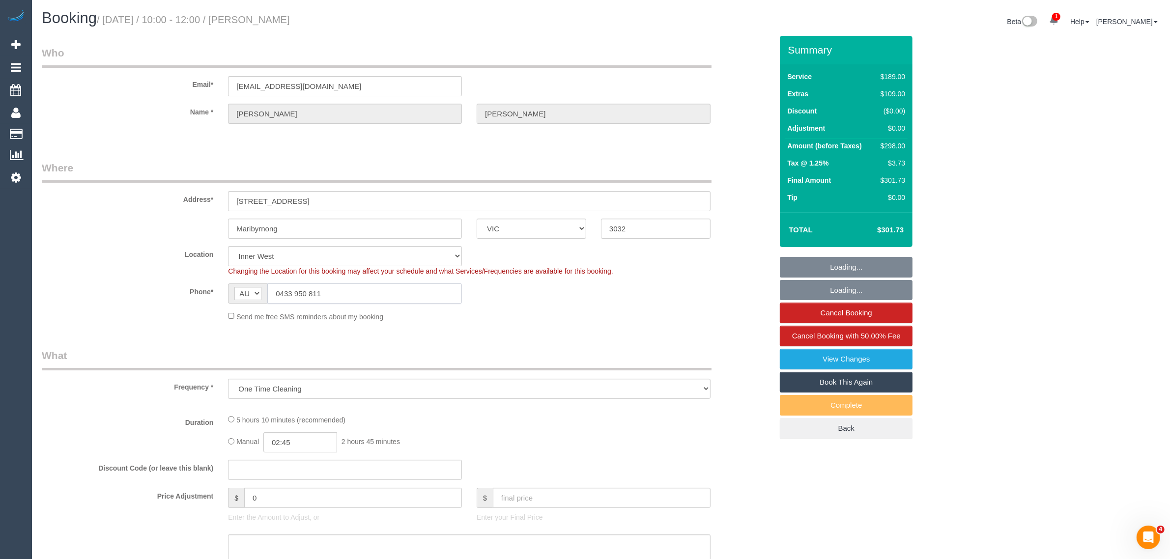
select select "number:18"
select select "number:24"
select select "number:26"
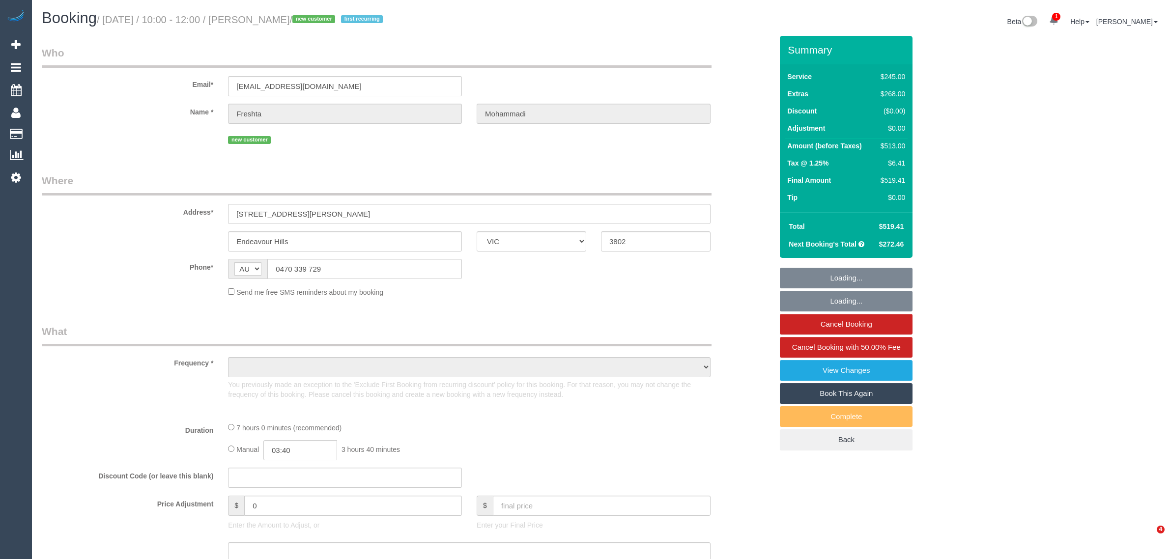
select select "VIC"
select select "string:stripe-pm_1RxqS82GScqysDRV9z6qFSQy"
select select "210"
select select "number:28"
select select "number:14"
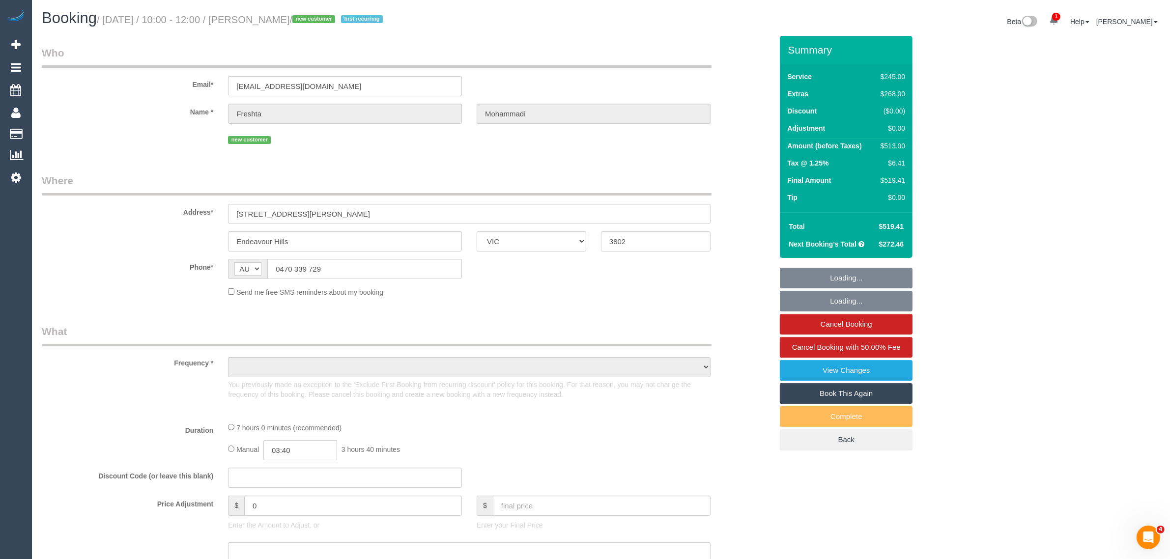
select select "number:19"
select select "number:23"
select select "number:35"
select select "number:26"
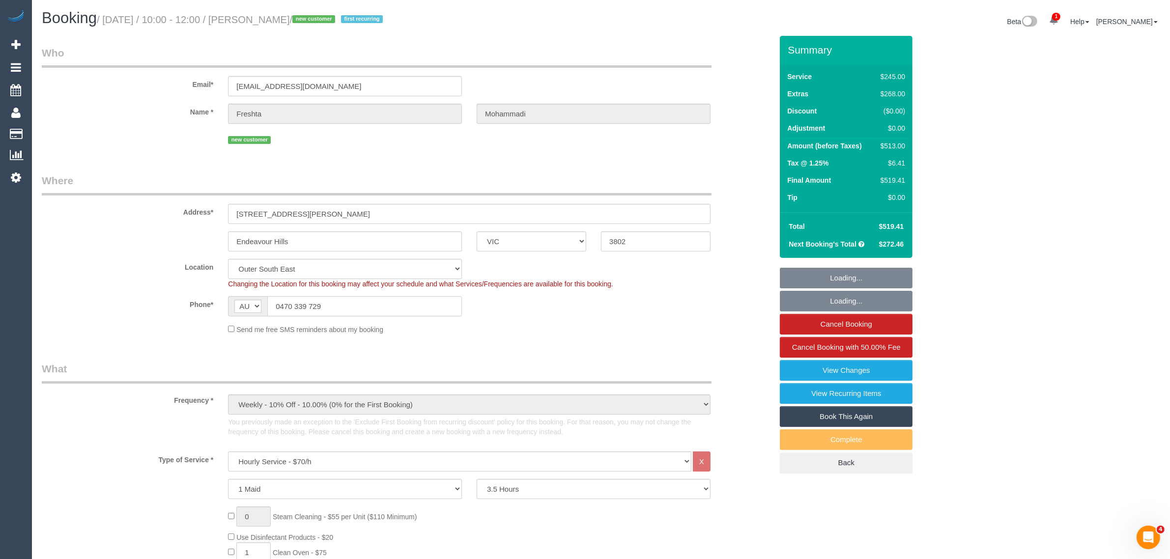
select select "object:887"
click at [374, 311] on input "0470 339 729" at bounding box center [364, 306] width 195 height 20
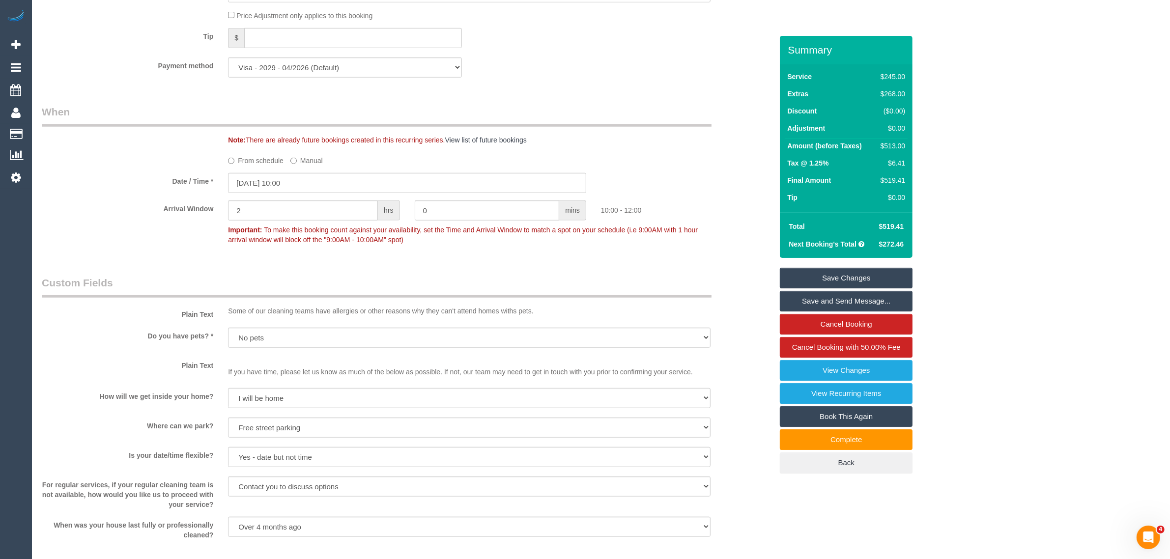
scroll to position [1389, 0]
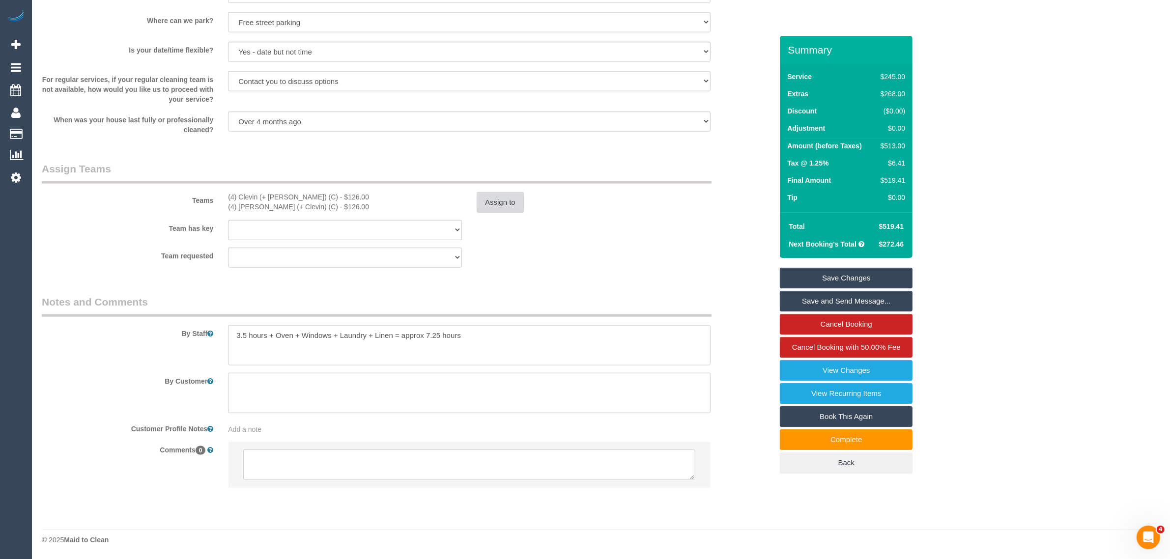
click at [507, 208] on button "Assign to" at bounding box center [500, 202] width 47 height 21
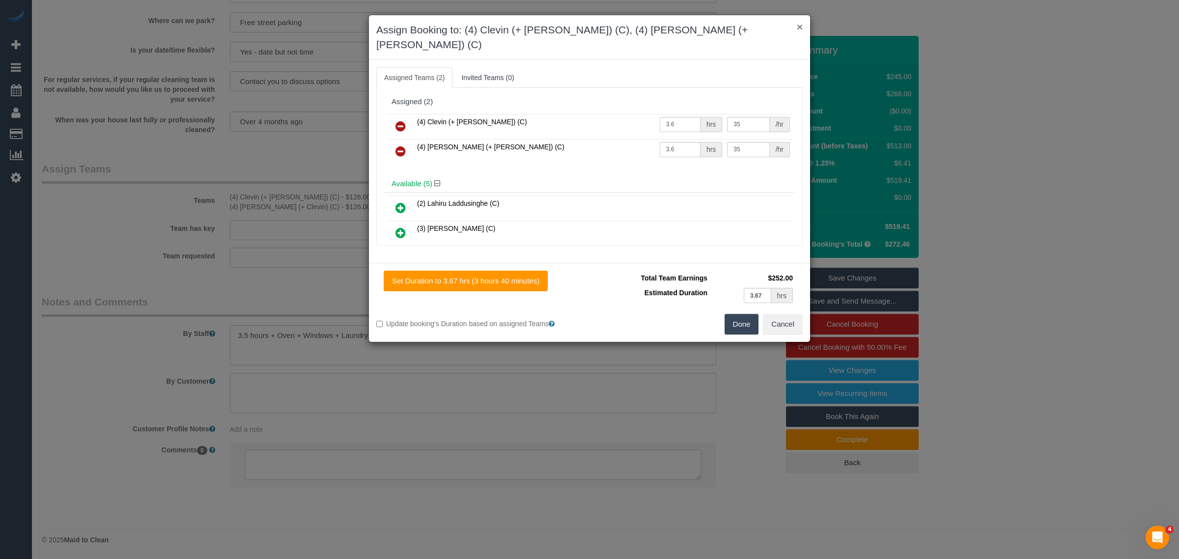
click at [802, 24] on button "×" at bounding box center [800, 27] width 6 height 10
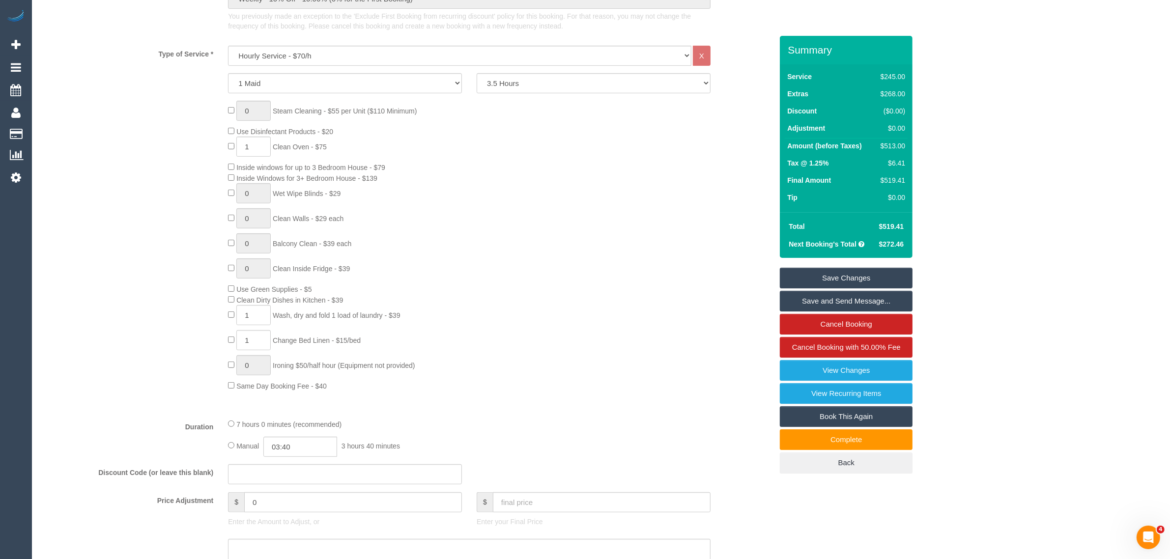
scroll to position [0, 0]
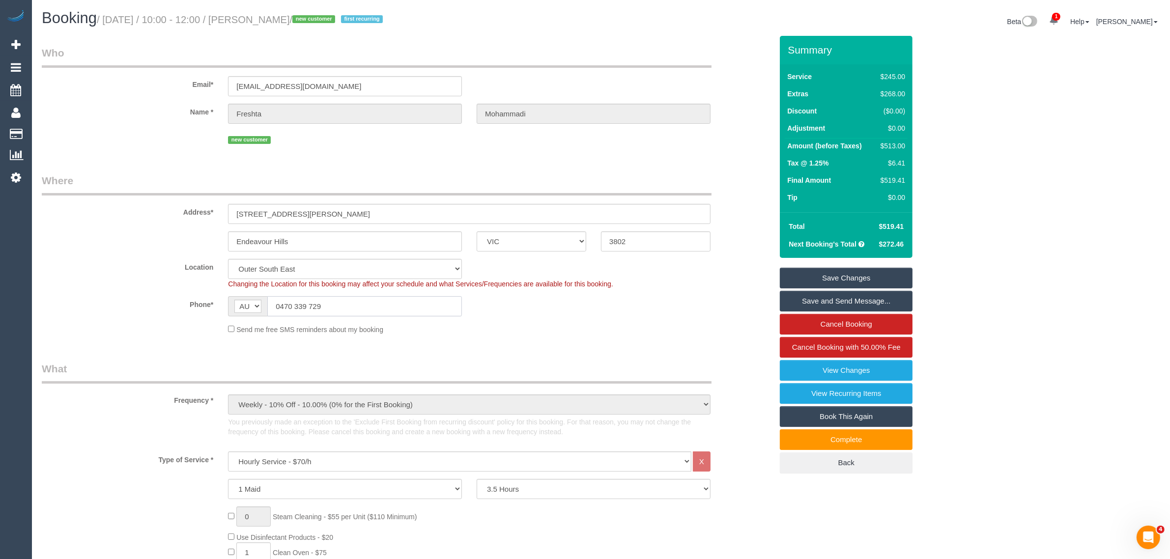
click at [418, 315] on input "0470 339 729" at bounding box center [364, 306] width 195 height 20
click at [555, 308] on div "Phone* AF AL DZ AD AO AI AQ AG AR AM AW AU AT AZ BS BH BD BB BY BE BZ BJ BM BT …" at bounding box center [406, 306] width 745 height 20
click at [715, 331] on div "Send me free SMS reminders about my booking" at bounding box center [469, 329] width 497 height 11
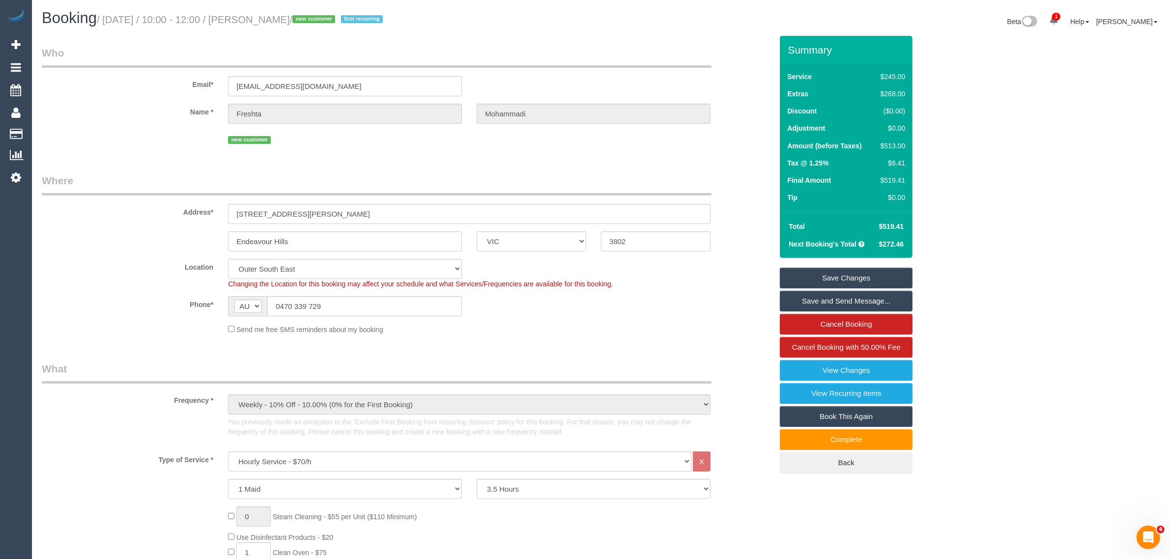
click at [733, 315] on div "Phone* AF AL DZ AD AO AI AQ AG AR AM AW AU AT AZ BS BH BD BB BY BE BZ BJ BM BT …" at bounding box center [406, 306] width 745 height 20
click at [742, 324] on div "Send me free SMS reminders about my booking" at bounding box center [406, 329] width 745 height 11
click at [751, 383] on div "Frequency * One Time Cleaning Weekly - 10% Off - 10.00% (0% for the First Booki…" at bounding box center [406, 403] width 745 height 83
click at [97, 290] on sui-booking-location "Location Office City East (North) East (South) Inner East Inner North (East) In…" at bounding box center [407, 297] width 731 height 76
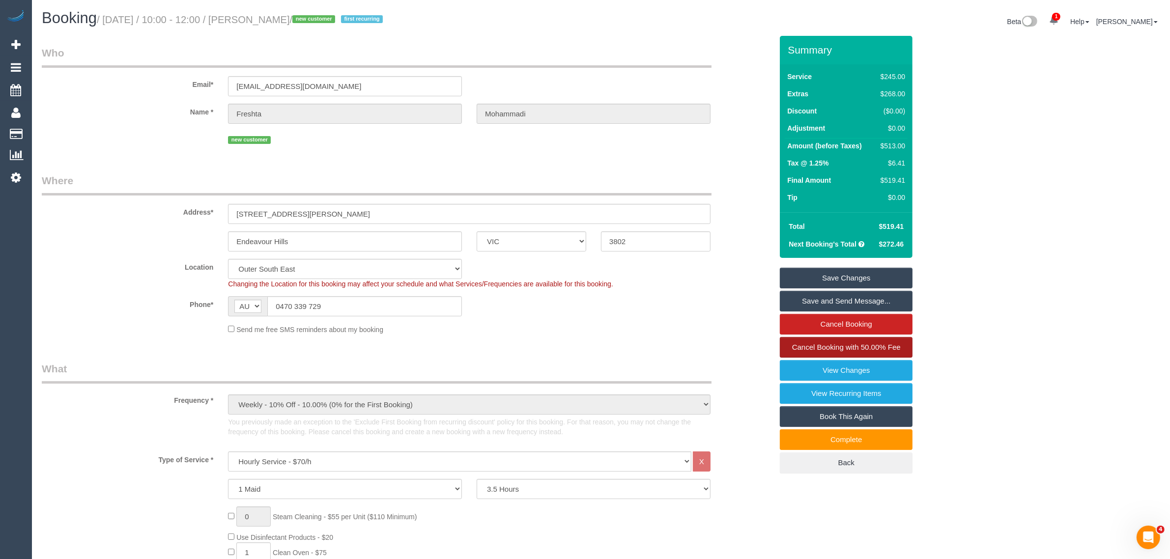
click at [799, 345] on span "Cancel Booking with 50.00% Fee" at bounding box center [846, 347] width 109 height 8
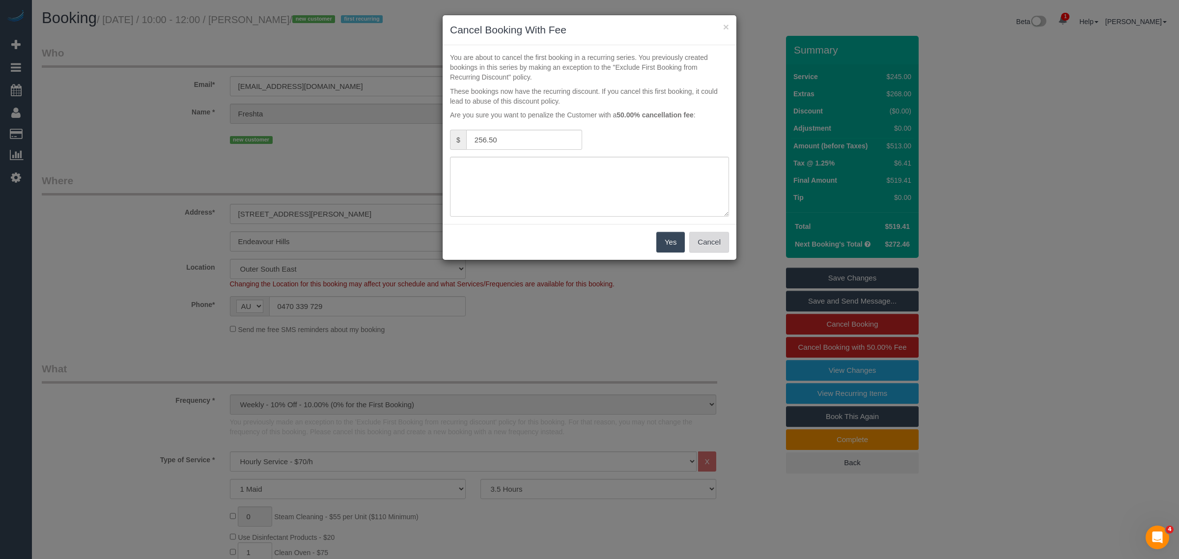
click at [709, 246] on button "Cancel" at bounding box center [709, 242] width 40 height 21
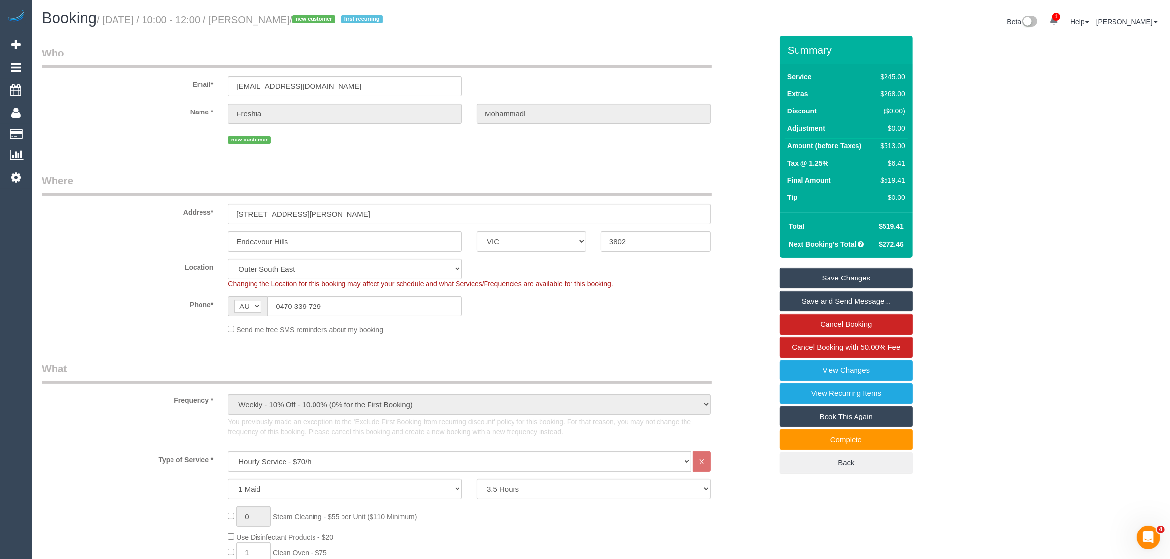
click at [718, 303] on div "Phone* AF AL DZ AD AO AI AQ AG AR AM AW AU AT AZ BS BH BD BB BY BE BZ BJ BM BT …" at bounding box center [406, 306] width 745 height 20
click at [737, 254] on fieldset "Where Address* 59 Reema Bvd Endeavour Hills ACT NSW NT QLD SA TAS VIC WA 3802 L…" at bounding box center [407, 257] width 731 height 169
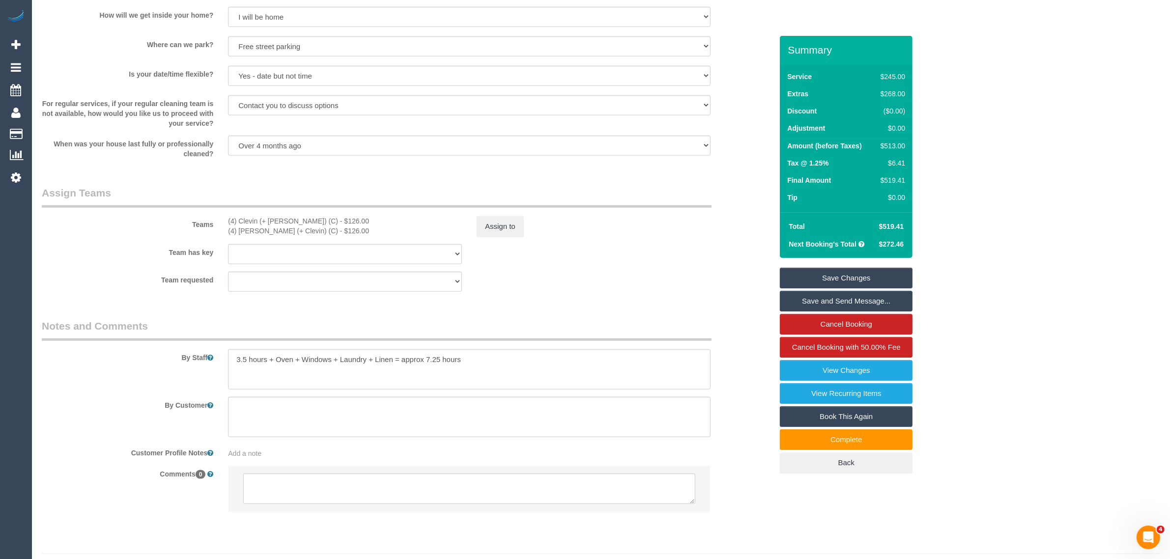
scroll to position [1389, 0]
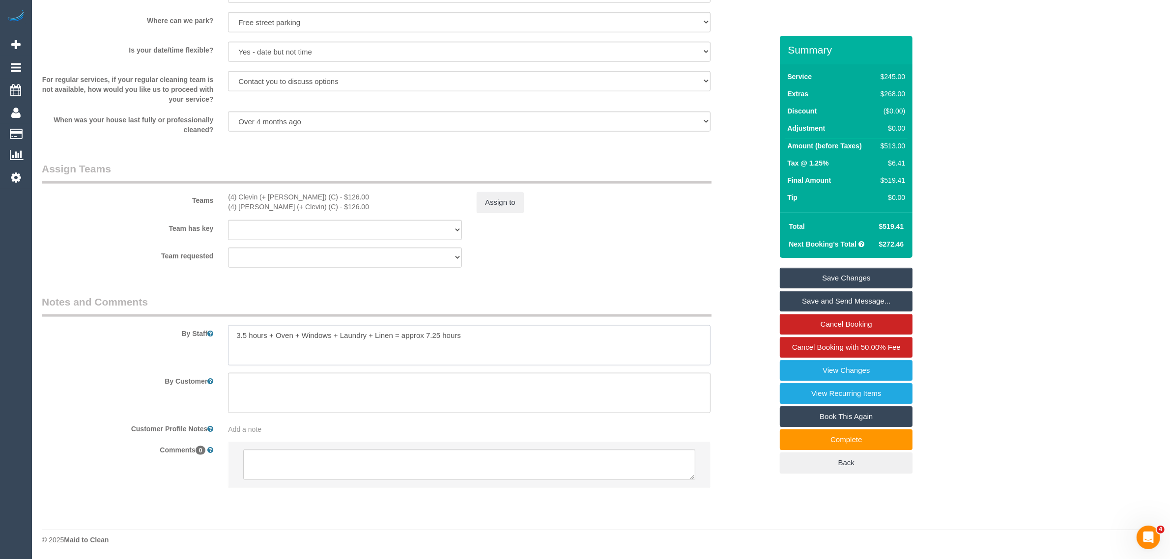
click at [574, 344] on textarea at bounding box center [469, 345] width 483 height 40
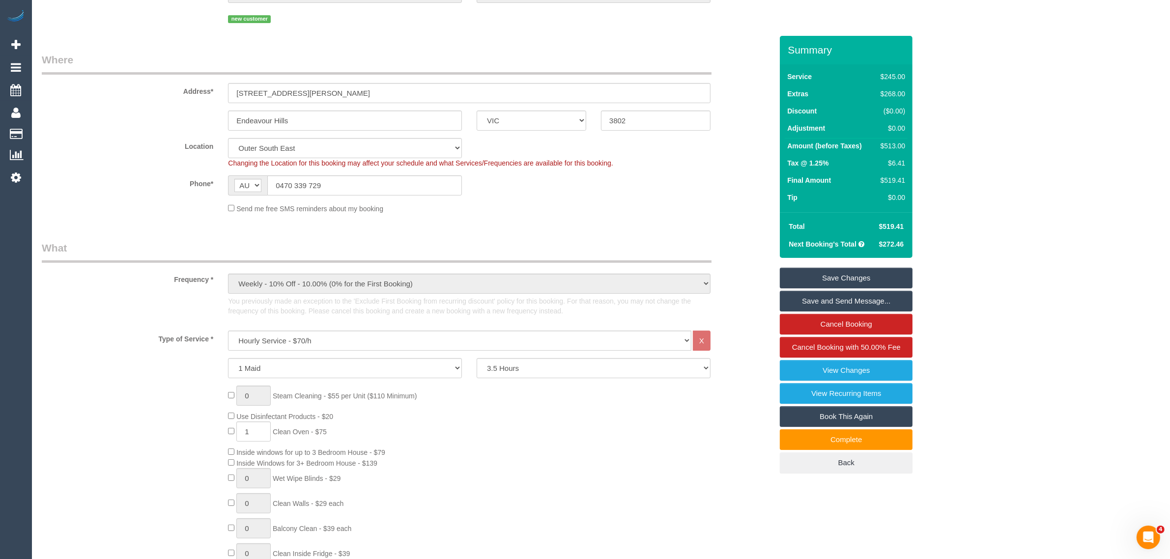
scroll to position [0, 0]
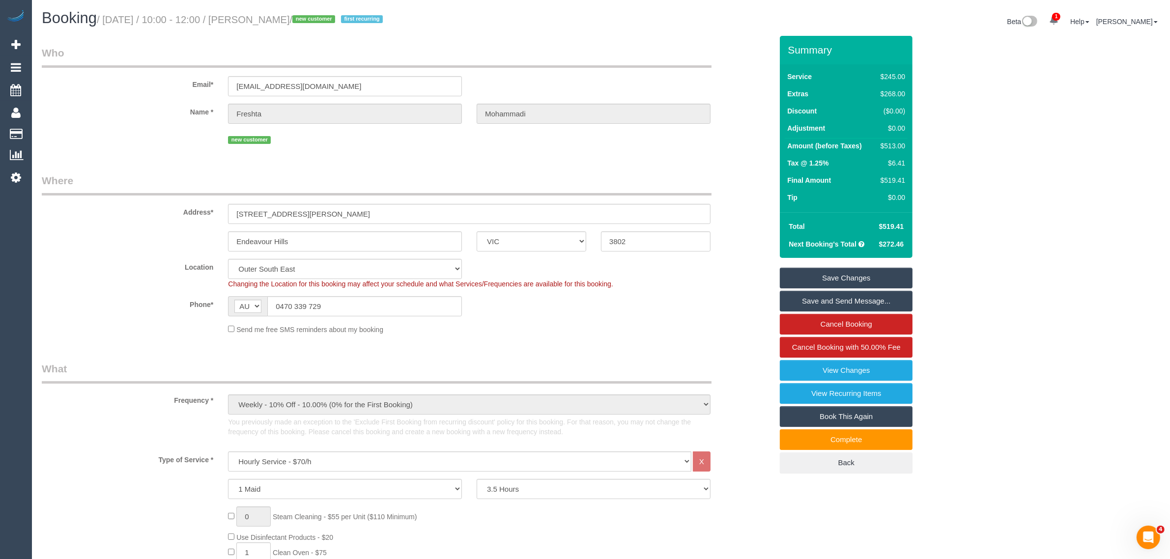
click at [623, 324] on div "Send me free SMS reminders about my booking" at bounding box center [469, 329] width 497 height 11
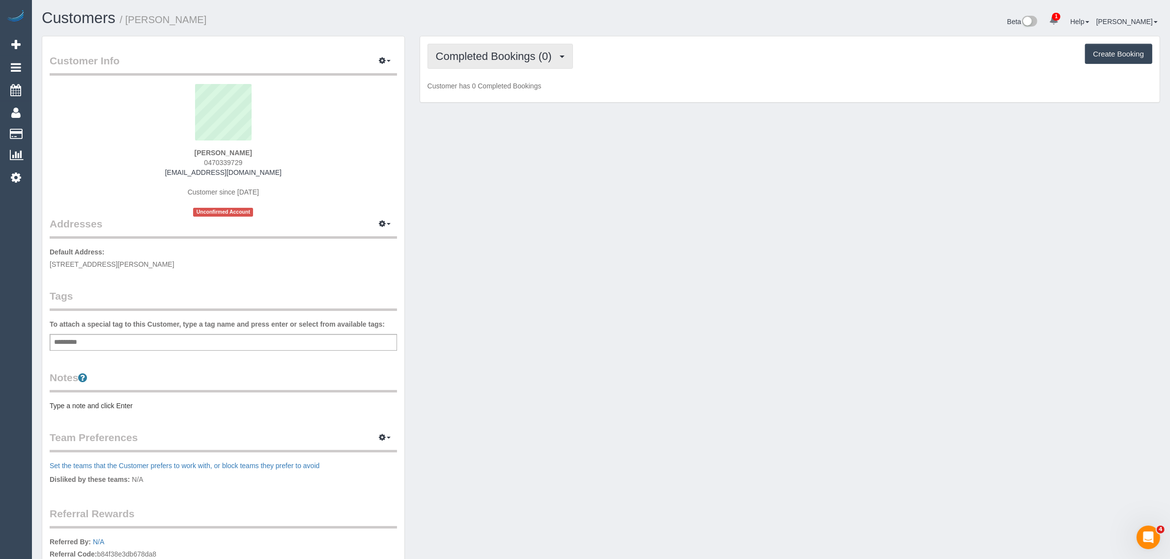
click at [534, 50] on span "Completed Bookings (0)" at bounding box center [496, 56] width 121 height 12
click at [510, 89] on link "Upcoming Bookings (13)" at bounding box center [480, 92] width 104 height 13
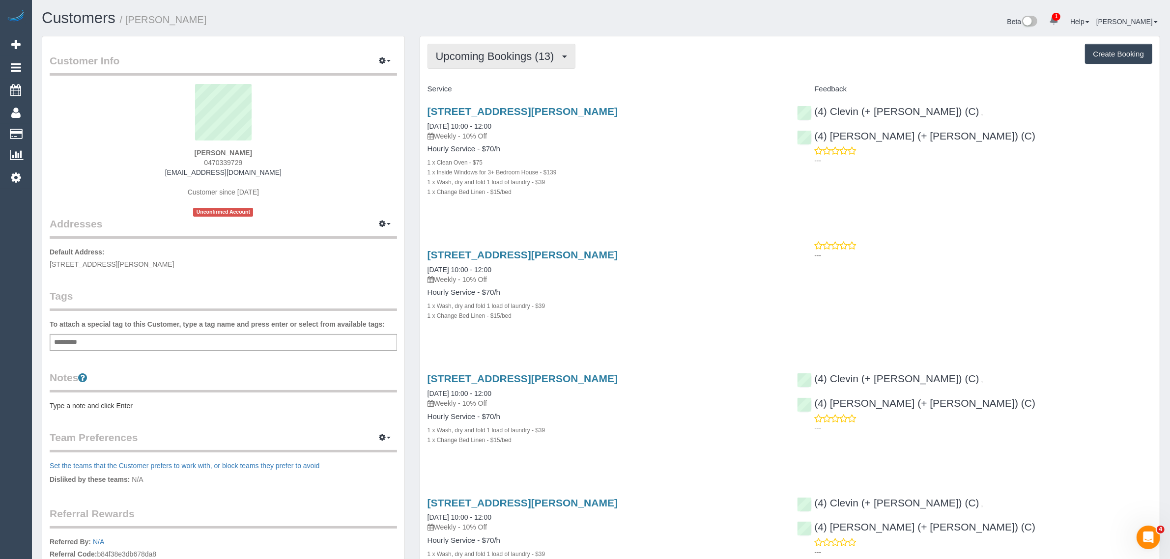
click at [537, 59] on span "Upcoming Bookings (13)" at bounding box center [497, 56] width 123 height 12
drag, startPoint x: 504, startPoint y: 86, endPoint x: 539, endPoint y: 49, distance: 50.7
click at [504, 86] on link "Upcoming Bookings (13)" at bounding box center [480, 92] width 104 height 13
click at [634, 86] on h4 "Service" at bounding box center [605, 89] width 355 height 8
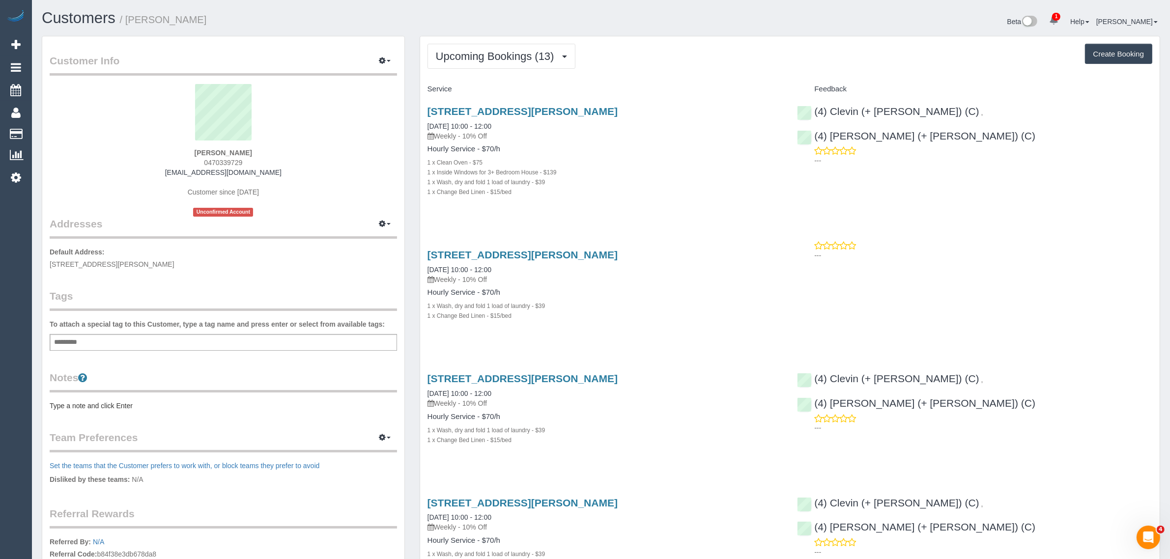
click at [612, 209] on div "59 Reema Bvd, Endeavour Hills, VIC 3802 23/08/2025 10:00 - 12:00 Weekly - 10% O…" at bounding box center [605, 156] width 370 height 119
click at [492, 253] on link "[STREET_ADDRESS][PERSON_NAME]" at bounding box center [523, 254] width 190 height 11
click at [525, 47] on button "Upcoming Bookings (13)" at bounding box center [502, 56] width 148 height 25
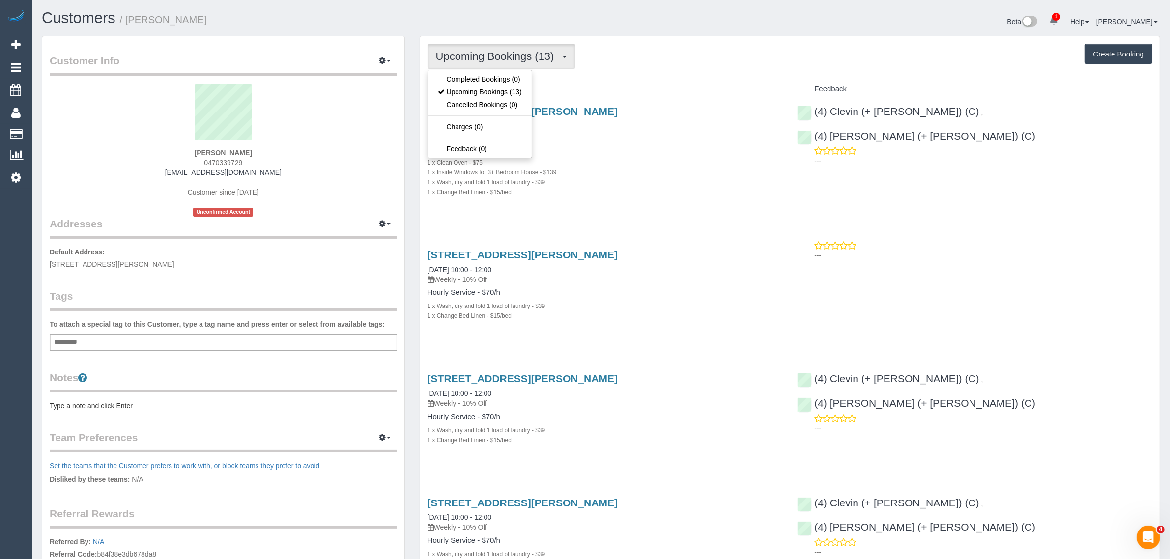
click at [525, 47] on button "Upcoming Bookings (13)" at bounding box center [502, 56] width 148 height 25
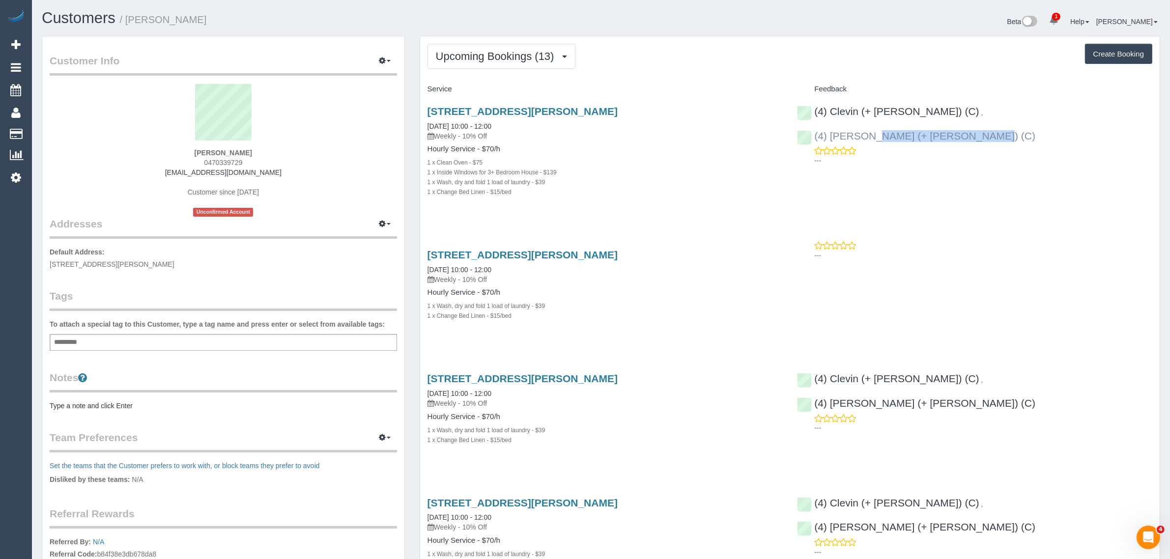
drag, startPoint x: 1021, startPoint y: 112, endPoint x: 944, endPoint y: 110, distance: 76.2
click at [944, 110] on div "(4) Clevin (+ Noel) (C) , (4) Noel (+ Clevin) (C) ---" at bounding box center [975, 133] width 370 height 73
copy link "4) Noel (+ Clevin) (C)"
click at [492, 379] on link "[STREET_ADDRESS][PERSON_NAME]" at bounding box center [523, 378] width 190 height 11
click at [509, 57] on span "Upcoming Bookings (13)" at bounding box center [497, 56] width 123 height 12
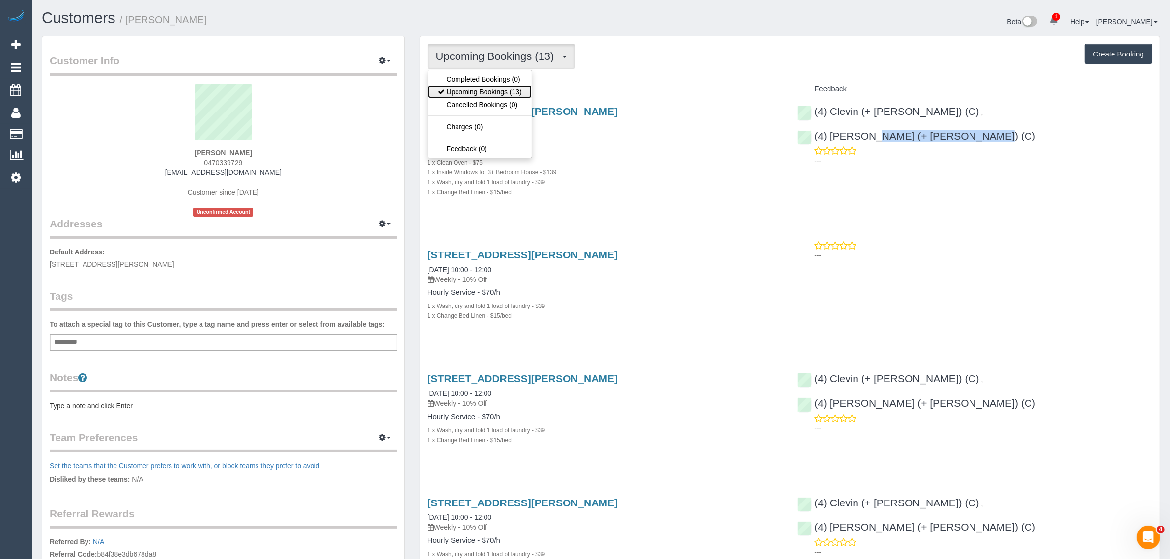
click at [477, 89] on link "Upcoming Bookings (13)" at bounding box center [480, 92] width 104 height 13
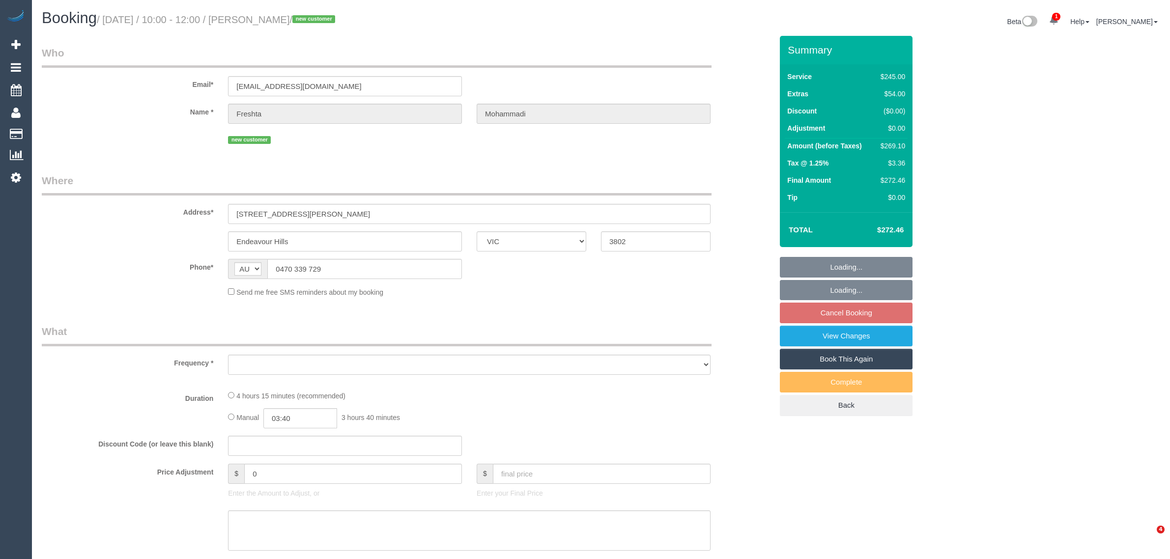
select select "VIC"
select select "object:540"
select select "string:stripe-pm_1RxqS82GScqysDRV9z6qFSQy"
select select "210"
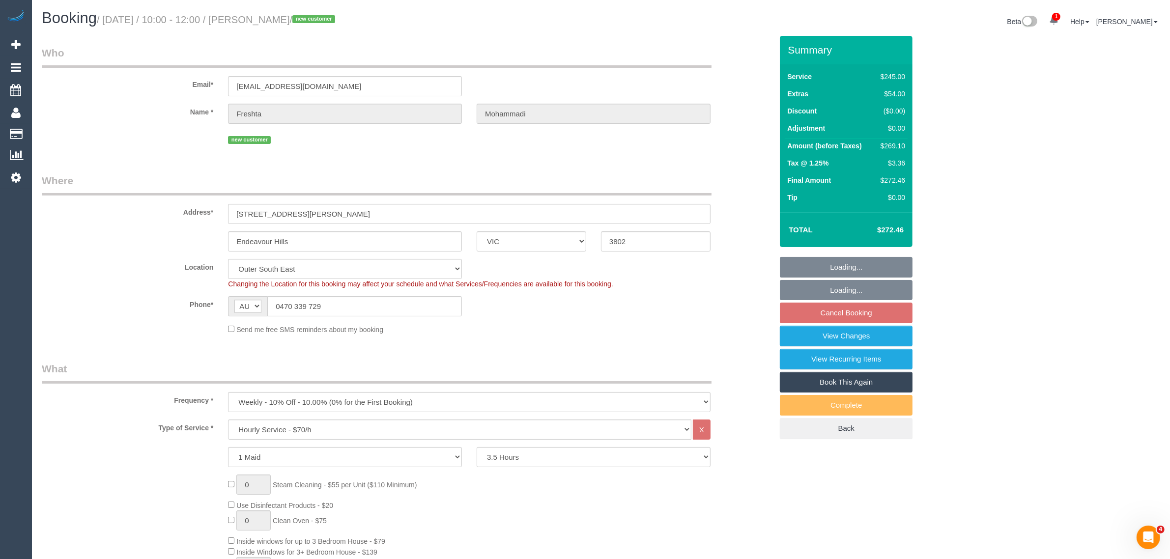
select select "object:734"
select select "spot3"
select select "number:28"
select select "number:14"
select select "number:19"
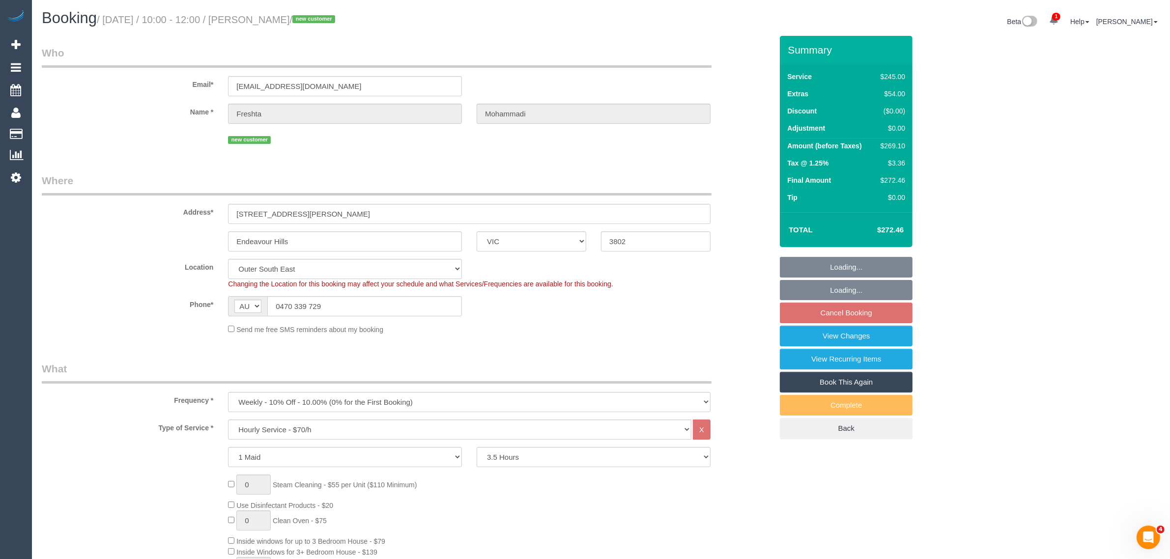
select select "number:23"
select select "number:35"
select select "number:26"
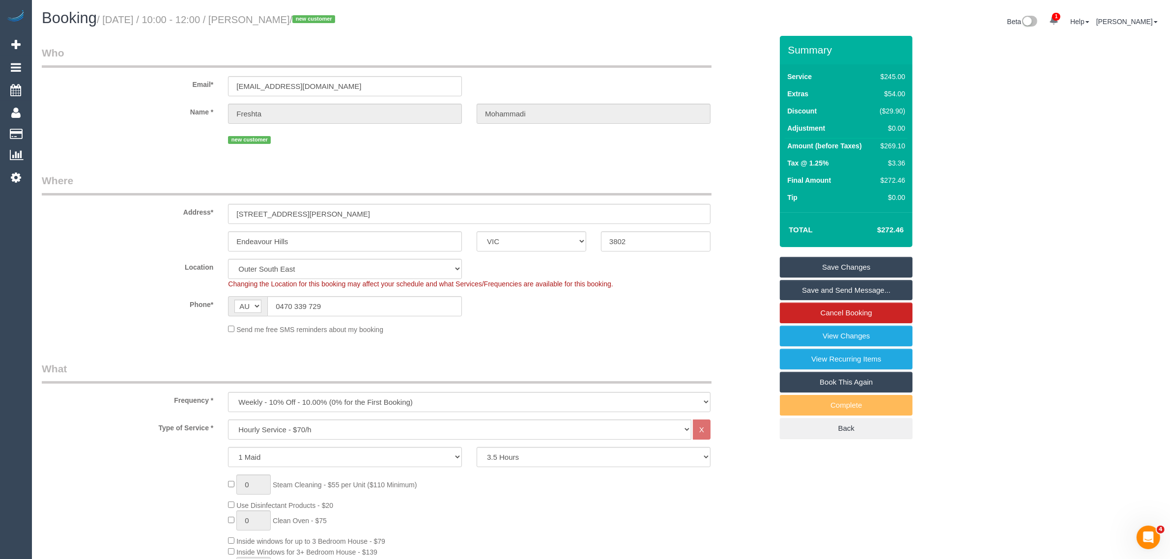
click at [432, 174] on legend "Where" at bounding box center [377, 184] width 670 height 22
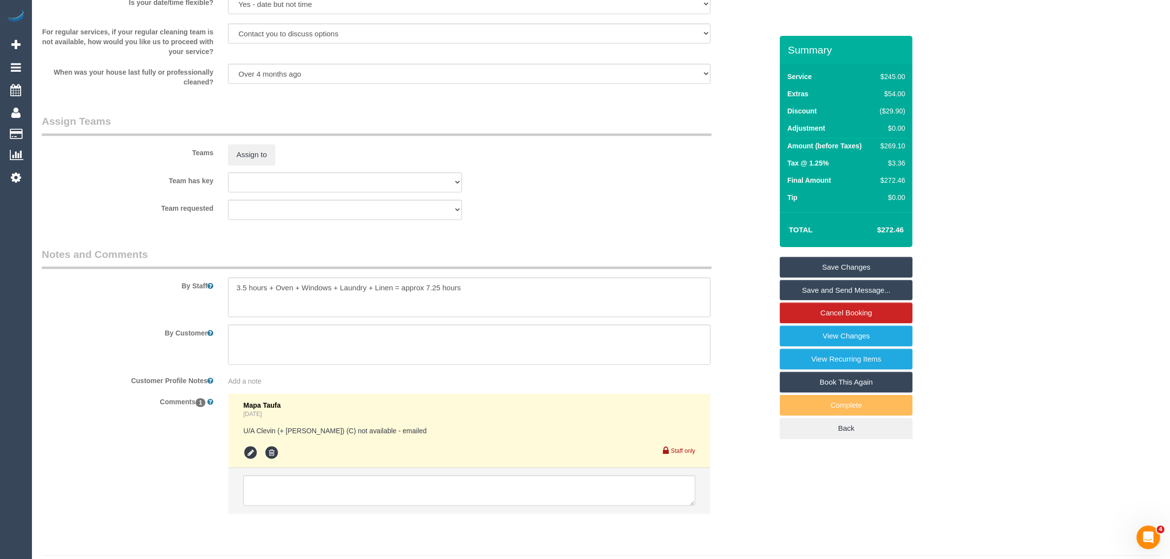
scroll to position [1376, 0]
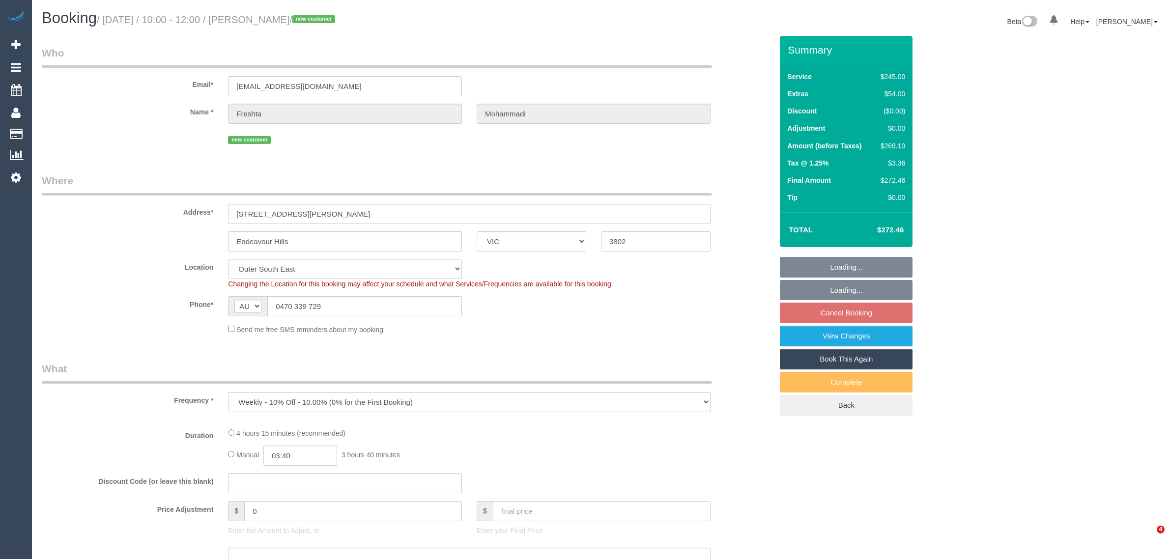
select select "VIC"
select select "object:568"
select select "string:stripe-pm_1RxqS82GScqysDRV9z6qFSQy"
select select "210"
select select "number:28"
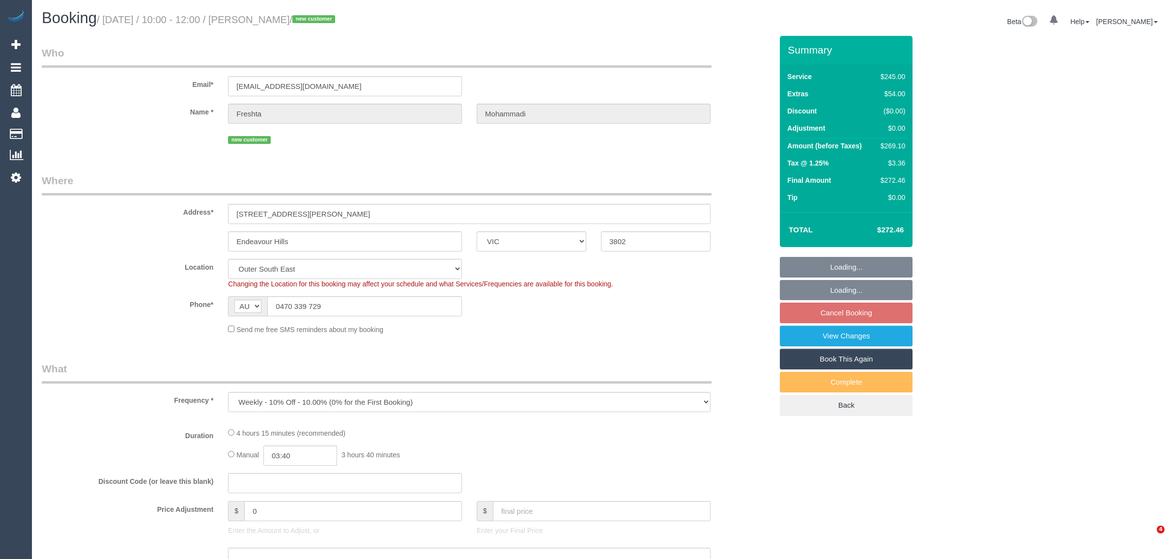
select select "number:14"
select select "number:19"
select select "number:23"
select select "number:35"
select select "number:26"
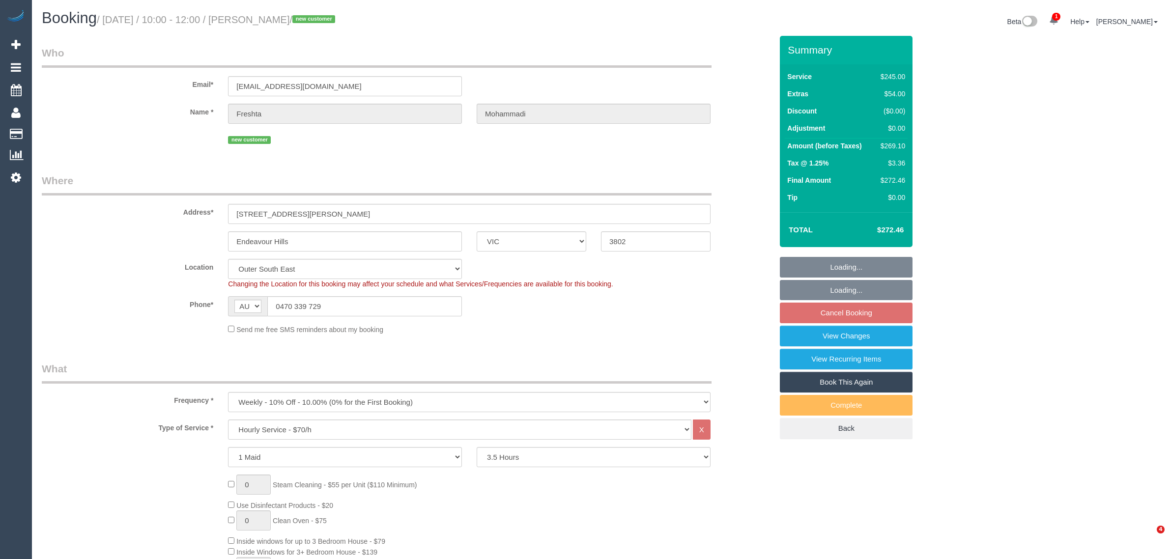
select select "spot3"
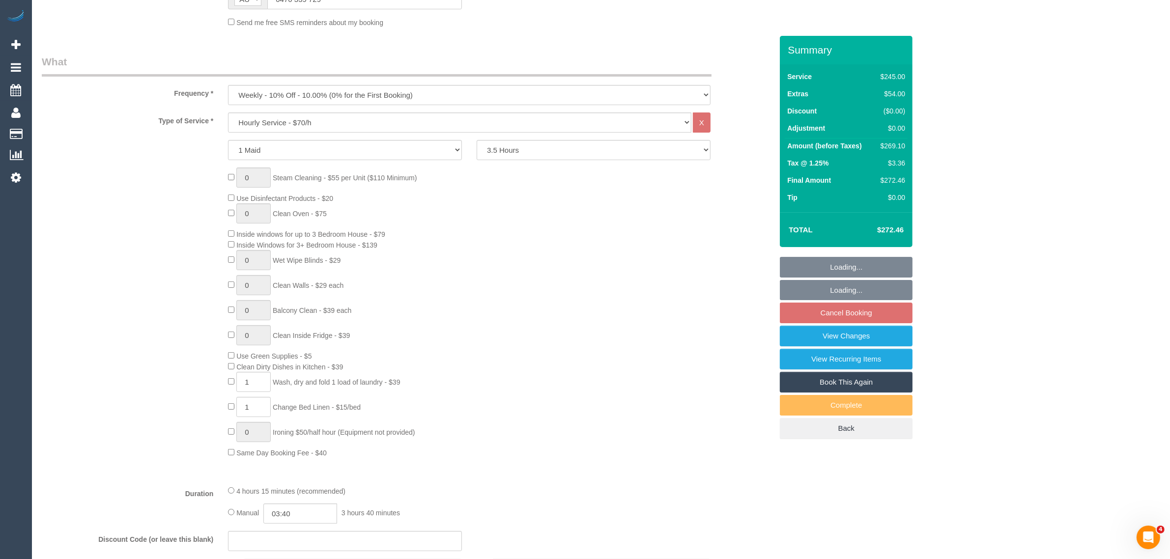
scroll to position [737, 0]
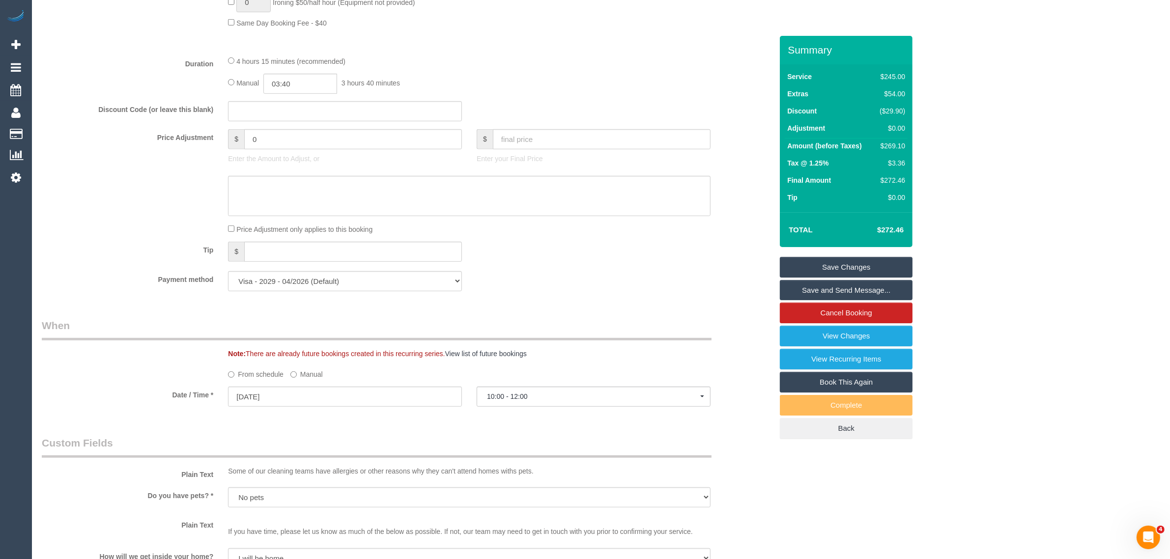
click at [725, 256] on div "Tip $" at bounding box center [406, 253] width 745 height 22
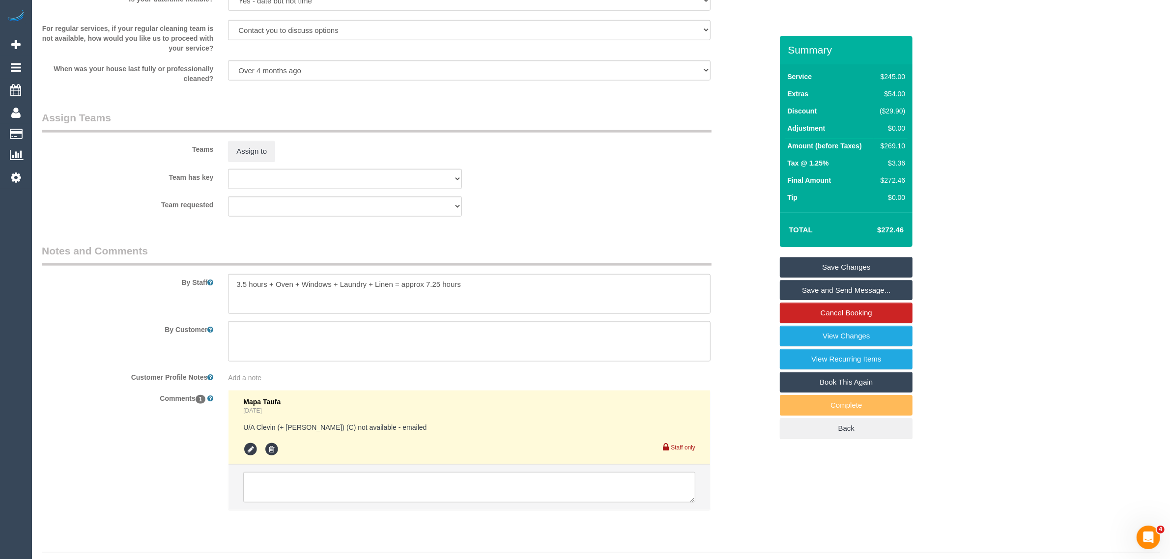
scroll to position [1376, 0]
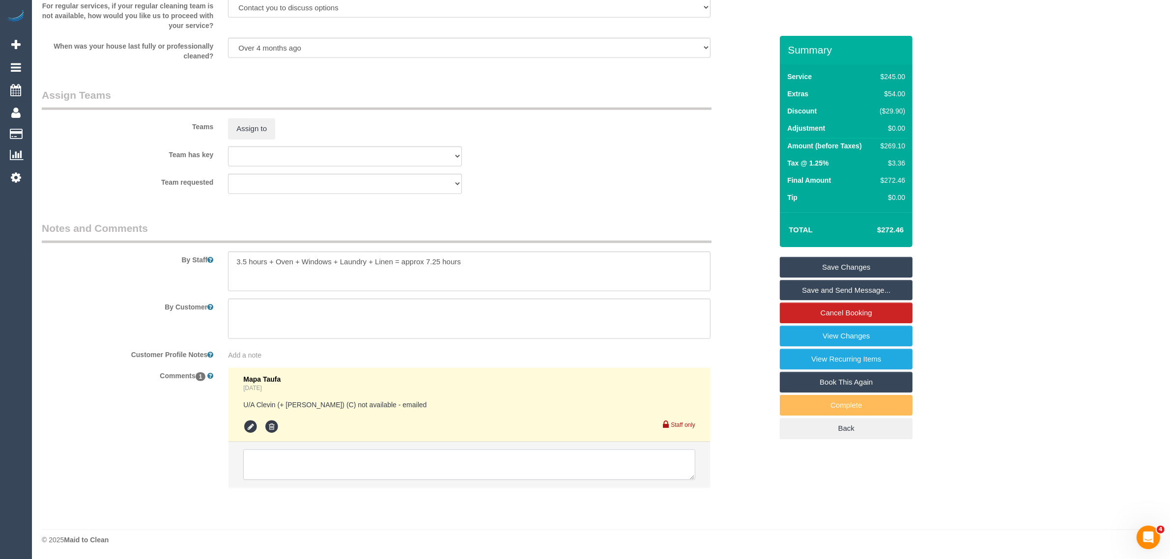
click at [519, 466] on textarea at bounding box center [469, 465] width 452 height 30
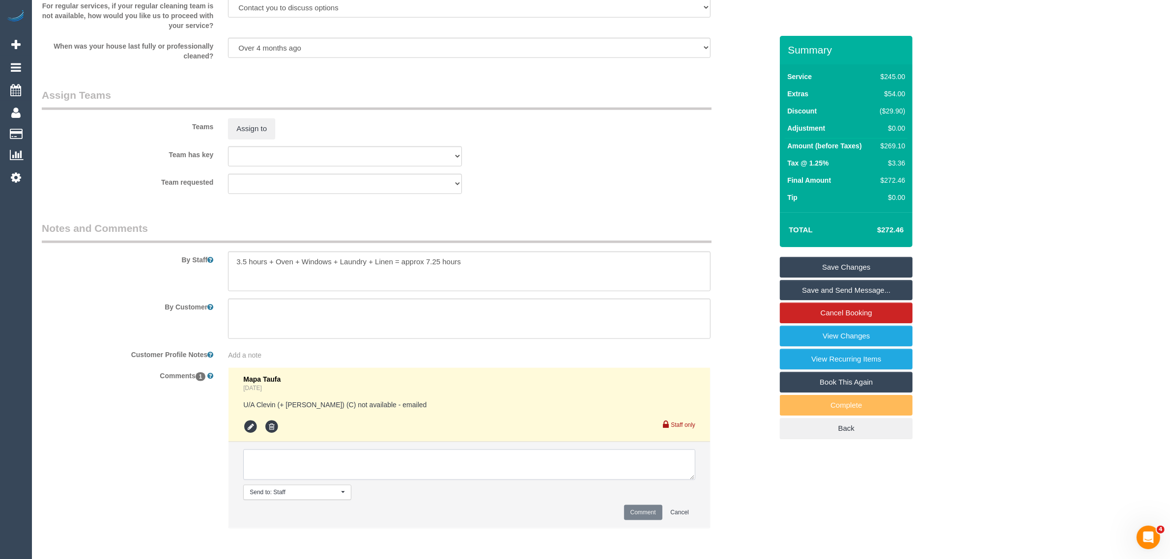
paste textarea "Cleaner(s) Unassigned: Reason Unassigned: One Off/Ongoing: Flexibility: Close a…"
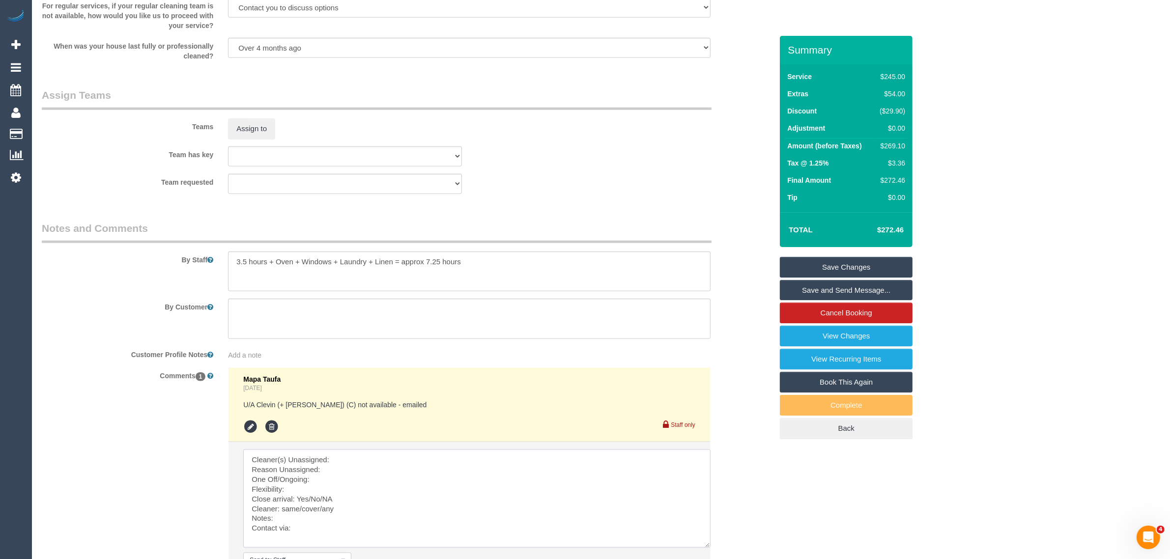
scroll to position [0, 0]
drag, startPoint x: 694, startPoint y: 483, endPoint x: 672, endPoint y: 504, distance: 30.6
click at [712, 549] on textarea at bounding box center [477, 502] width 468 height 104
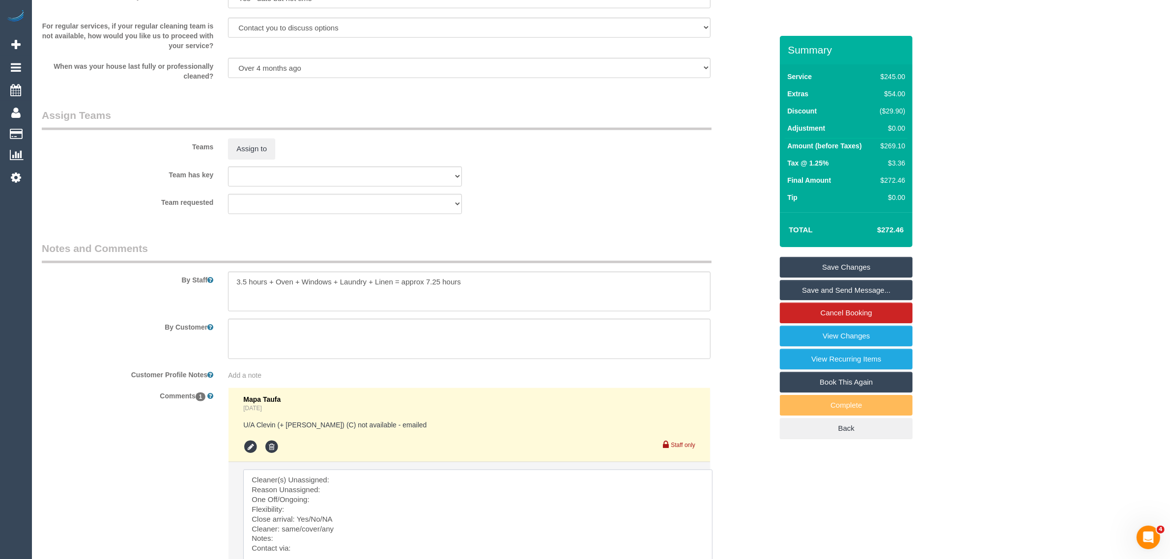
scroll to position [1474, 0]
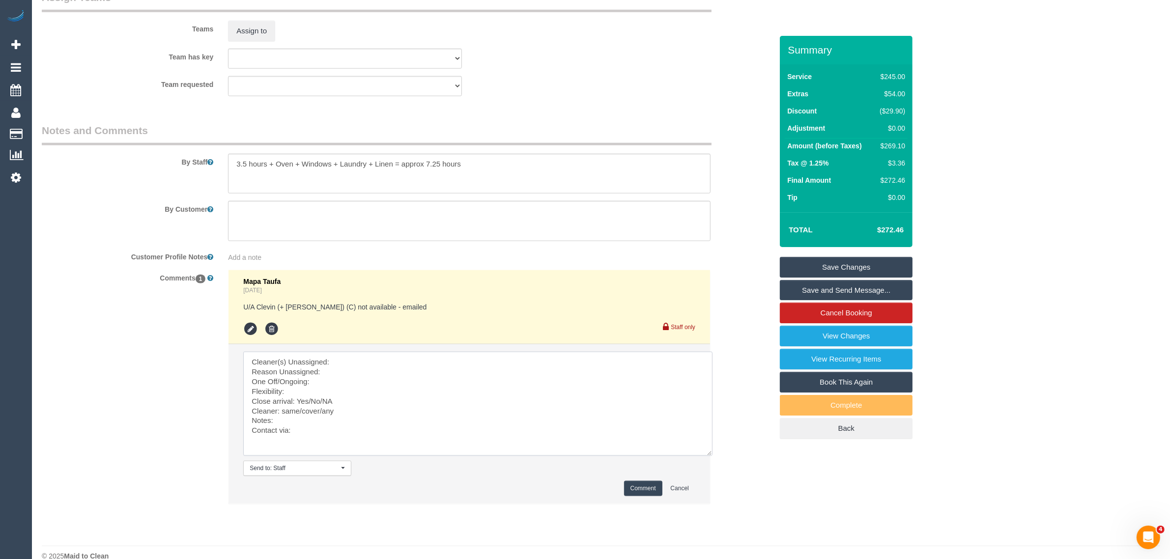
drag, startPoint x: 315, startPoint y: 437, endPoint x: 235, endPoint y: 367, distance: 107.2
click at [235, 367] on li "Send to: Staff Nothing selected Send to: Staff Send to: Customer Send to: Team …" at bounding box center [469, 423] width 482 height 159
click at [371, 372] on textarea at bounding box center [477, 404] width 469 height 104
click at [359, 378] on textarea at bounding box center [477, 404] width 469 height 104
click at [377, 354] on textarea at bounding box center [477, 404] width 469 height 104
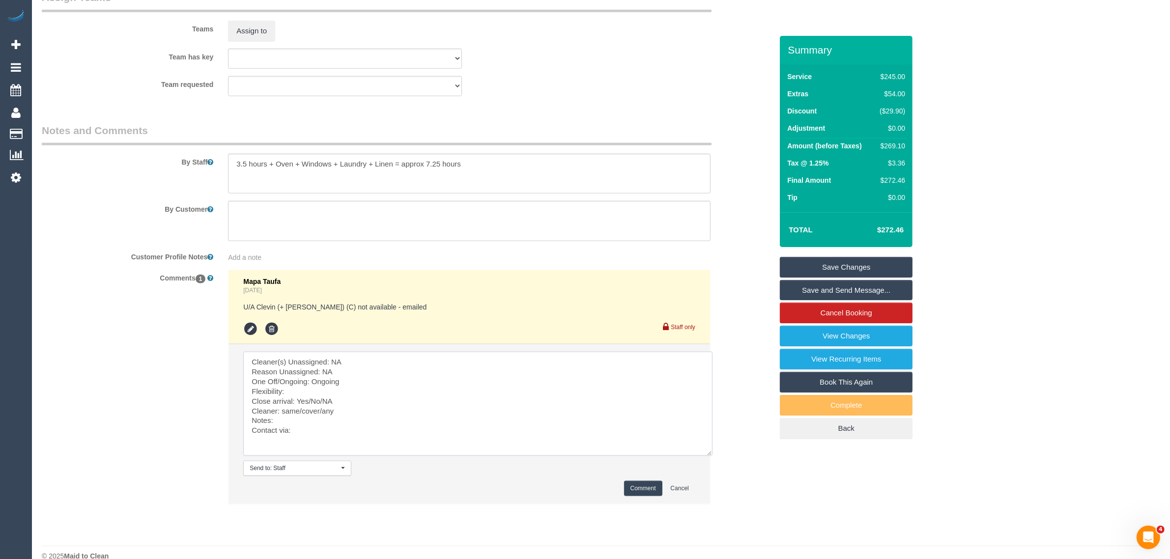
click at [344, 391] on textarea at bounding box center [477, 404] width 469 height 104
click at [344, 421] on textarea at bounding box center [477, 404] width 469 height 104
drag, startPoint x: 297, startPoint y: 399, endPoint x: 350, endPoint y: 399, distance: 52.6
click at [350, 399] on textarea at bounding box center [477, 404] width 469 height 104
drag, startPoint x: 282, startPoint y: 413, endPoint x: 338, endPoint y: 412, distance: 56.0
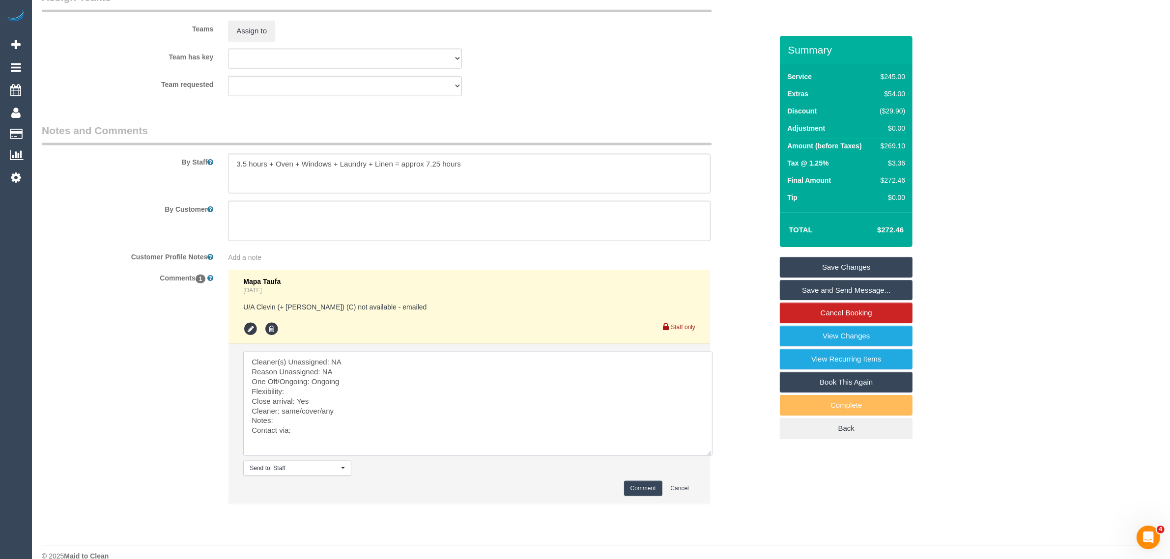
click at [338, 412] on textarea at bounding box center [477, 404] width 469 height 104
click at [371, 431] on textarea at bounding box center [477, 404] width 469 height 104
type textarea "Cleaner(s) Unassigned: NA Reason Unassigned: NA One Off/Ongoing: Ongoing Flexib…"
click at [651, 485] on button "Comment" at bounding box center [643, 488] width 38 height 15
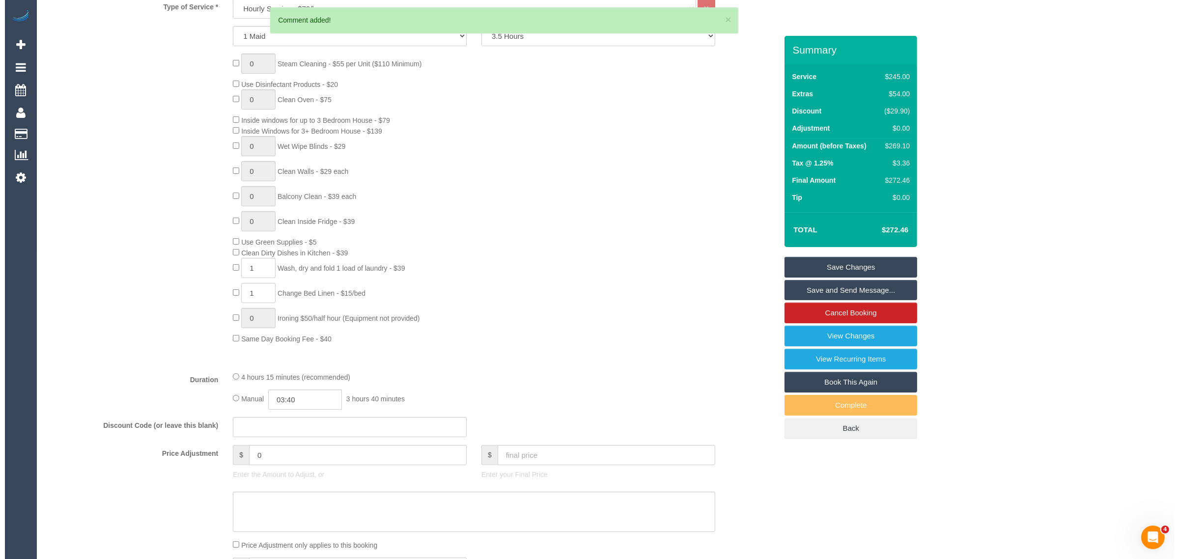
scroll to position [0, 0]
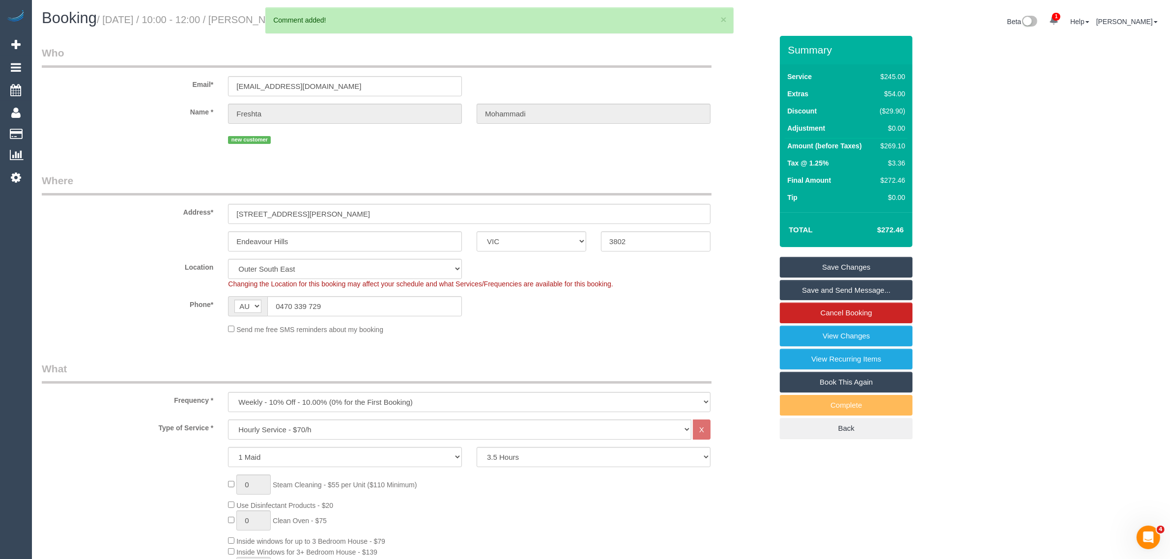
click at [828, 260] on link "Save Changes" at bounding box center [846, 267] width 133 height 21
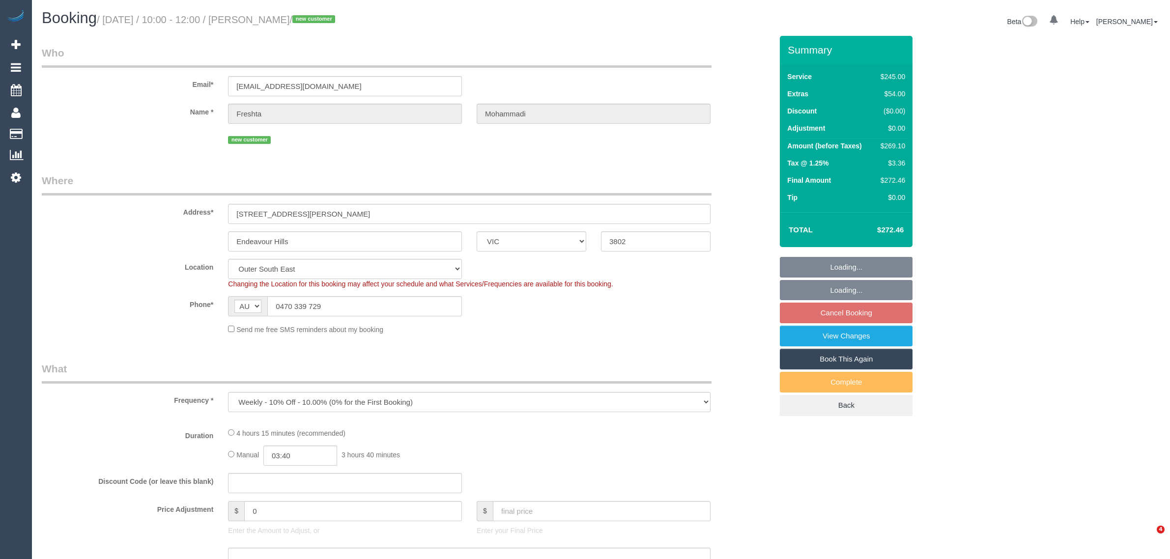
select select "VIC"
select select "210"
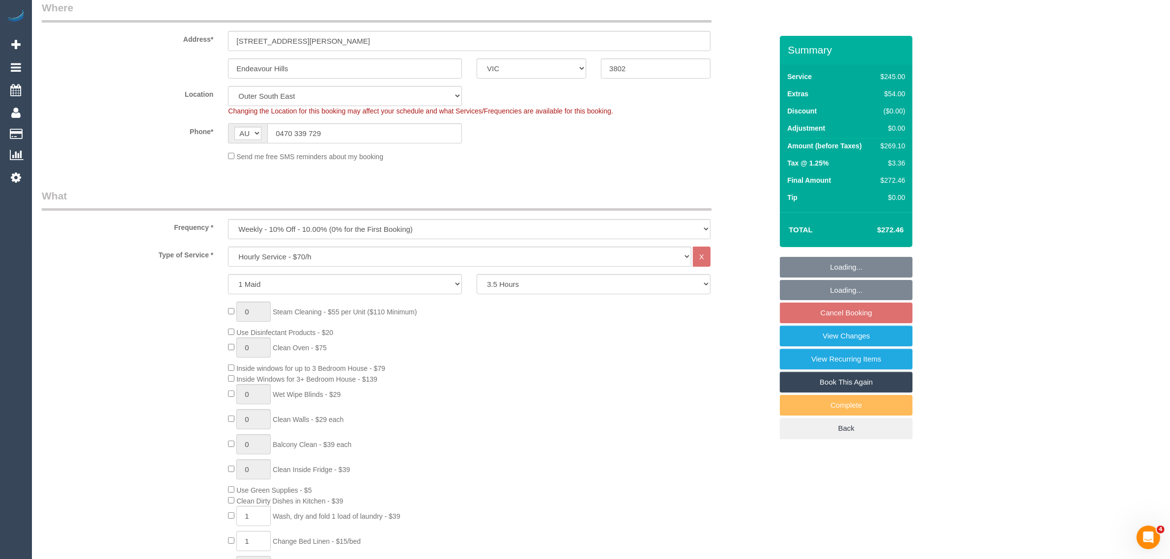
select select "number:28"
select select "number:14"
select select "number:19"
select select "number:23"
select select "number:35"
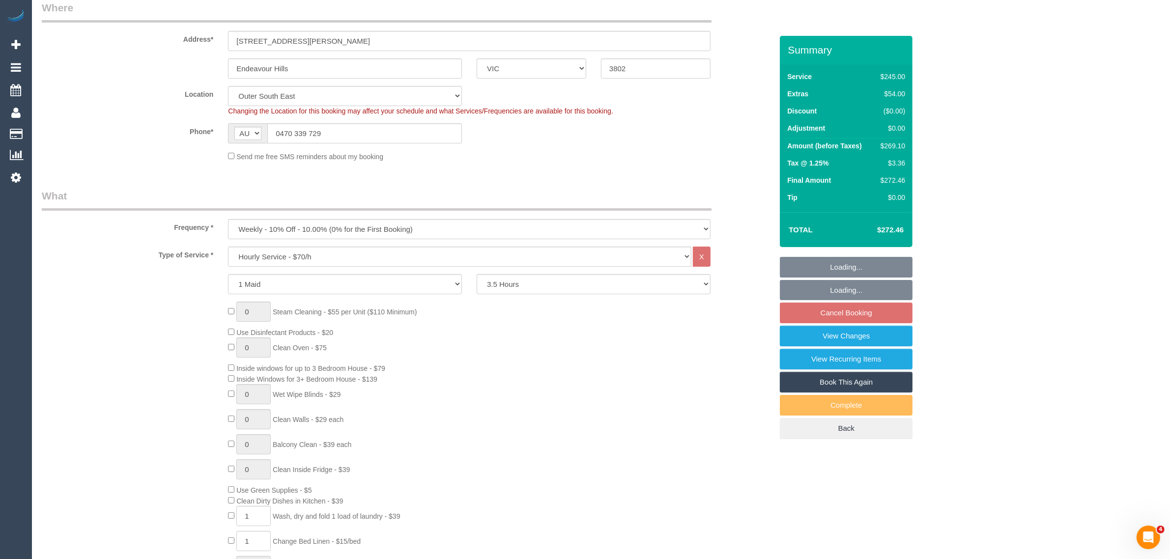
select select "number:26"
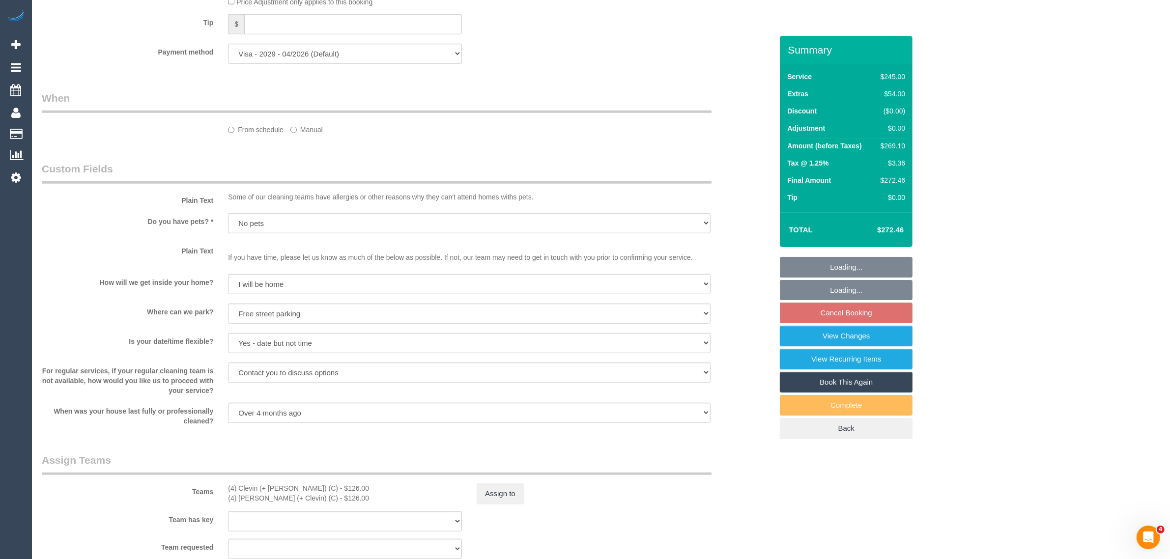
select select "object:1189"
select select "spot3"
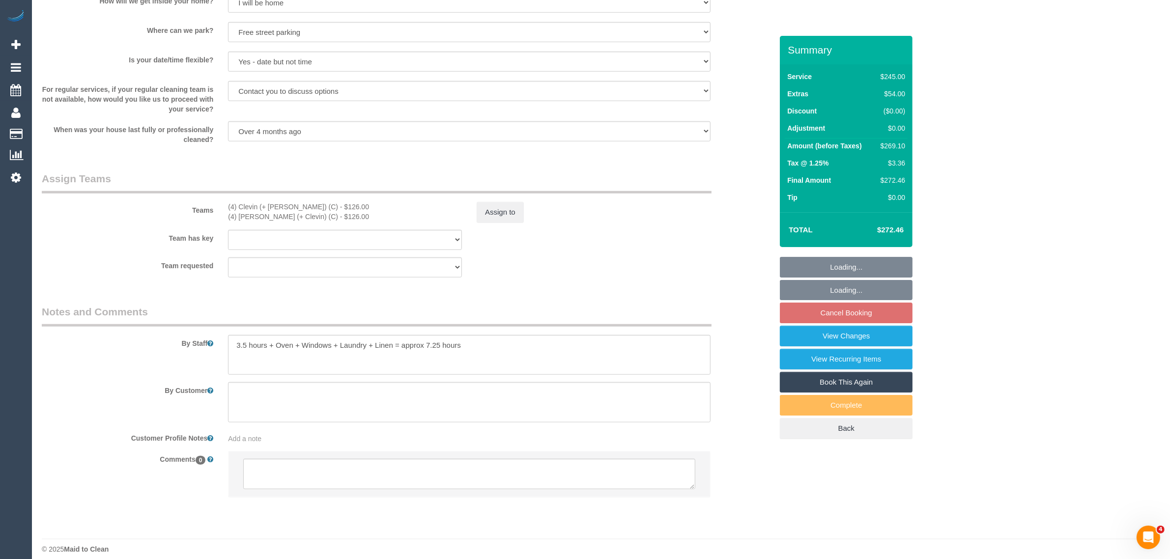
scroll to position [1285, 0]
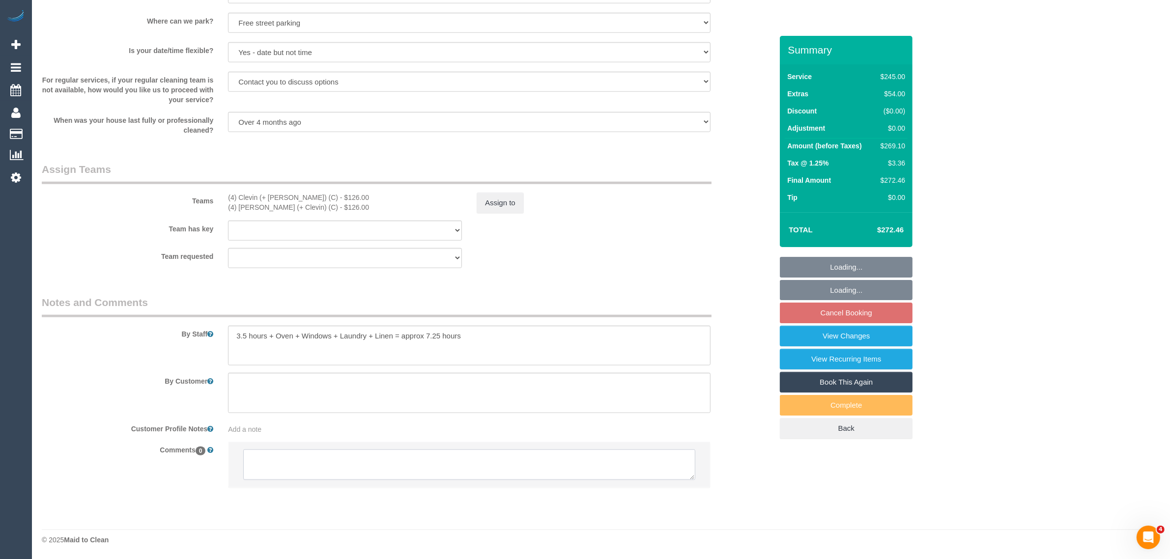
click at [487, 468] on textarea at bounding box center [469, 465] width 452 height 30
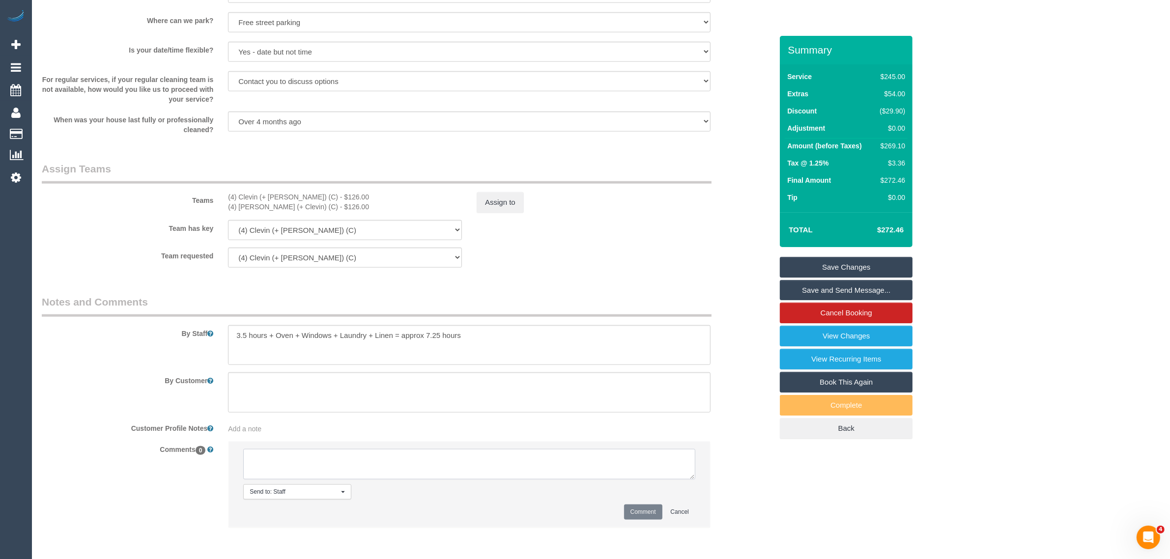
paste textarea "4) [PERSON_NAME] (+ [PERSON_NAME]) (C)"
type textarea "4) [PERSON_NAME] (+ [PERSON_NAME]) (C)"
click at [522, 467] on textarea at bounding box center [469, 464] width 452 height 30
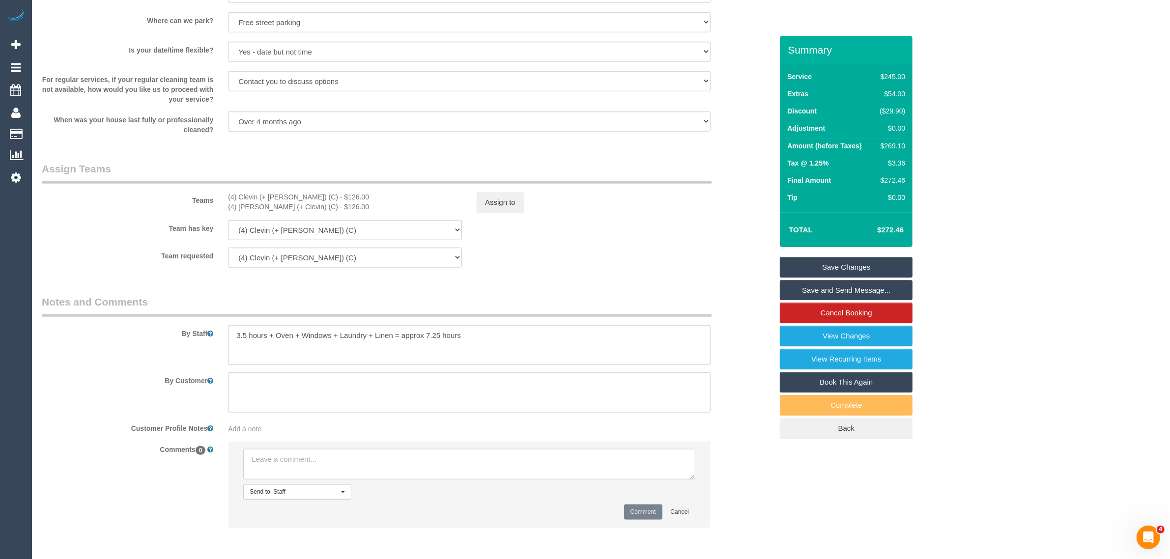
paste textarea "Cleaner(s) Unassigned: Reason Unassigned: One Off/Ongoing: Flexibility: Close a…"
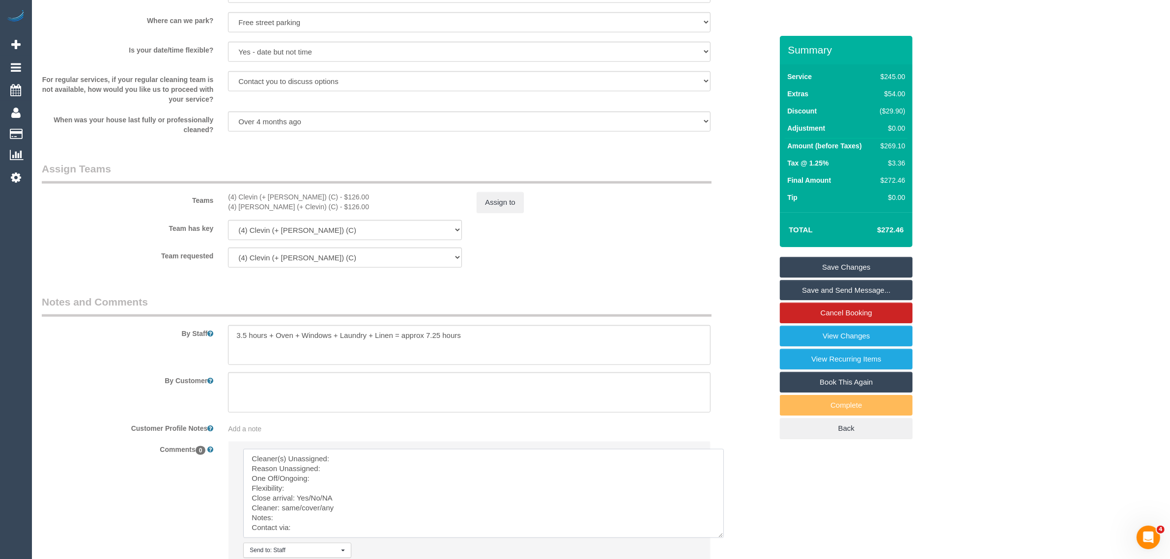
scroll to position [3, 0]
drag, startPoint x: 688, startPoint y: 477, endPoint x: 719, endPoint y: 543, distance: 72.8
click at [719, 543] on textarea at bounding box center [484, 497] width 483 height 96
click at [462, 462] on textarea at bounding box center [484, 497] width 483 height 96
drag, startPoint x: 217, startPoint y: 192, endPoint x: 294, endPoint y: 193, distance: 76.7
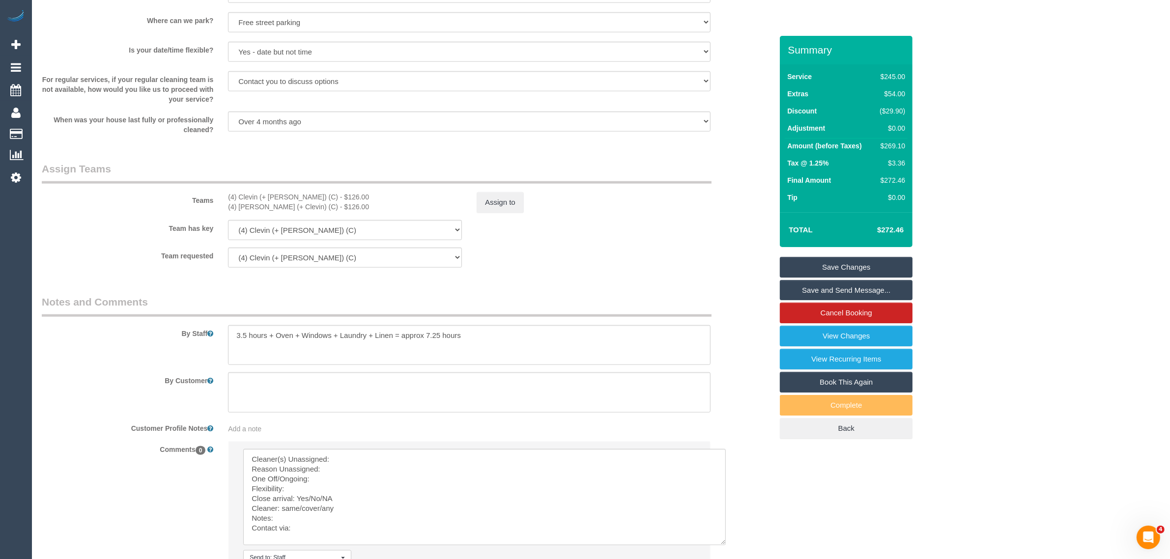
click at [294, 193] on div "Teams (4) Clevin (+ Noel) (C) - $126.00 (4) Noel (+ Clevin) (C) - $126.00 Assig…" at bounding box center [406, 187] width 745 height 51
copy div "(4) Clevin (+ Noel) (C"
click at [349, 458] on textarea at bounding box center [484, 497] width 483 height 96
paste textarea "(4) Clevin (+ Noel) (C"
click at [250, 465] on textarea at bounding box center [484, 497] width 483 height 96
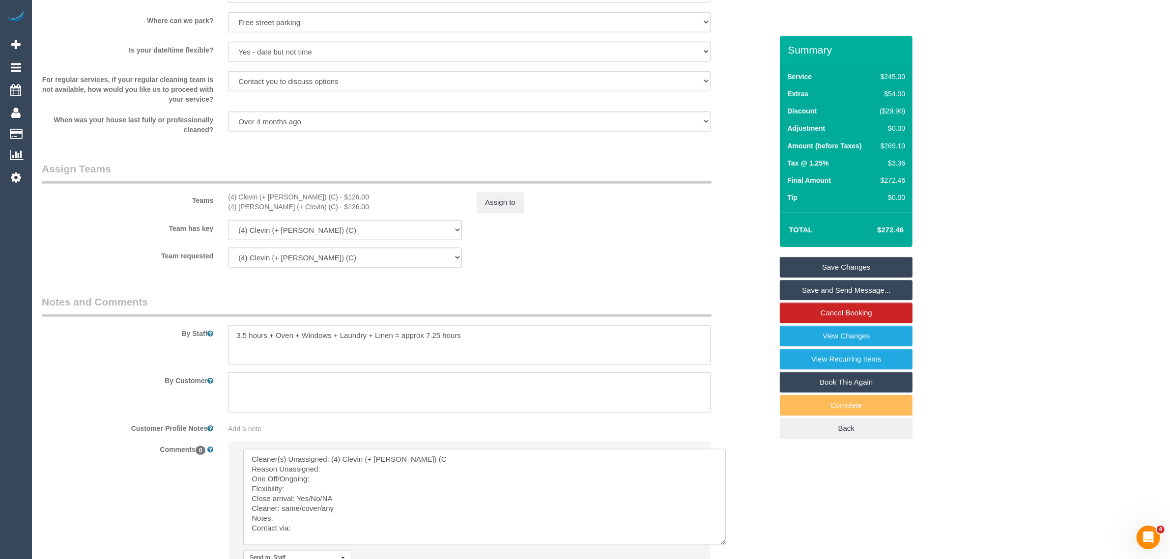
click at [350, 468] on textarea at bounding box center [484, 497] width 483 height 96
drag, startPoint x: 306, startPoint y: 492, endPoint x: 339, endPoint y: 494, distance: 33.0
click at [339, 494] on textarea at bounding box center [484, 497] width 483 height 96
drag, startPoint x: 284, startPoint y: 504, endPoint x: 345, endPoint y: 517, distance: 62.4
click at [345, 517] on textarea at bounding box center [484, 497] width 483 height 96
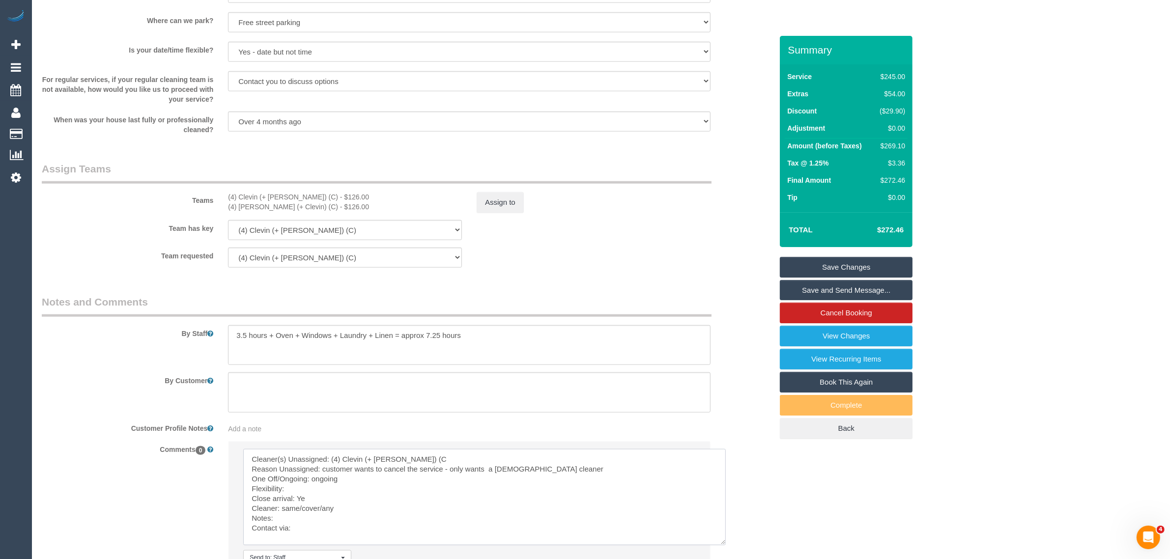
click at [348, 512] on textarea at bounding box center [484, 497] width 483 height 96
drag, startPoint x: 339, startPoint y: 504, endPoint x: 283, endPoint y: 509, distance: 56.7
click at [283, 509] on textarea at bounding box center [484, 497] width 483 height 96
click at [318, 524] on textarea at bounding box center [484, 497] width 483 height 96
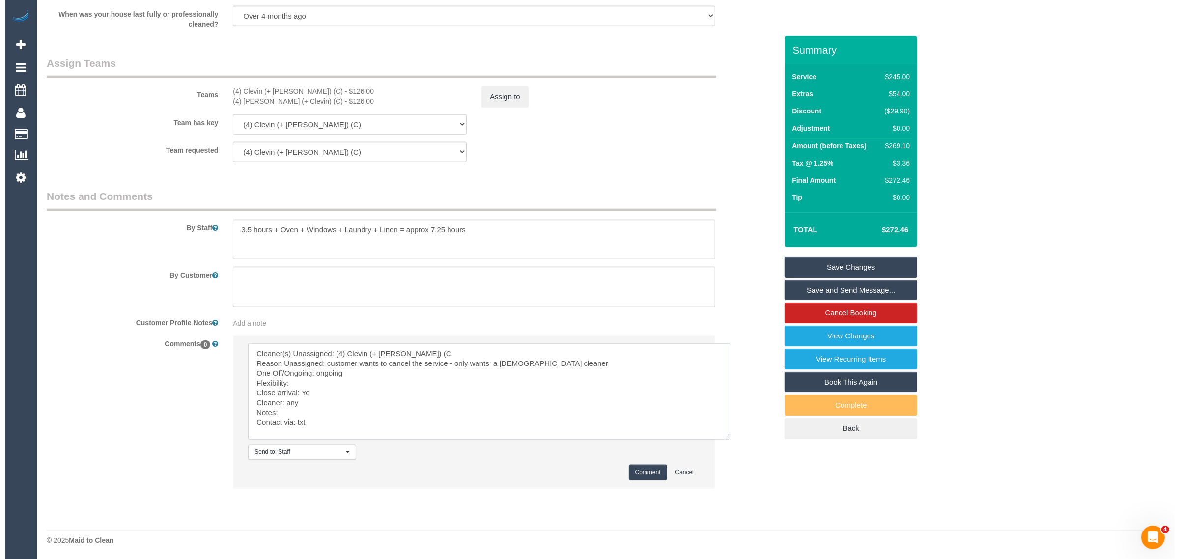
scroll to position [1392, 0]
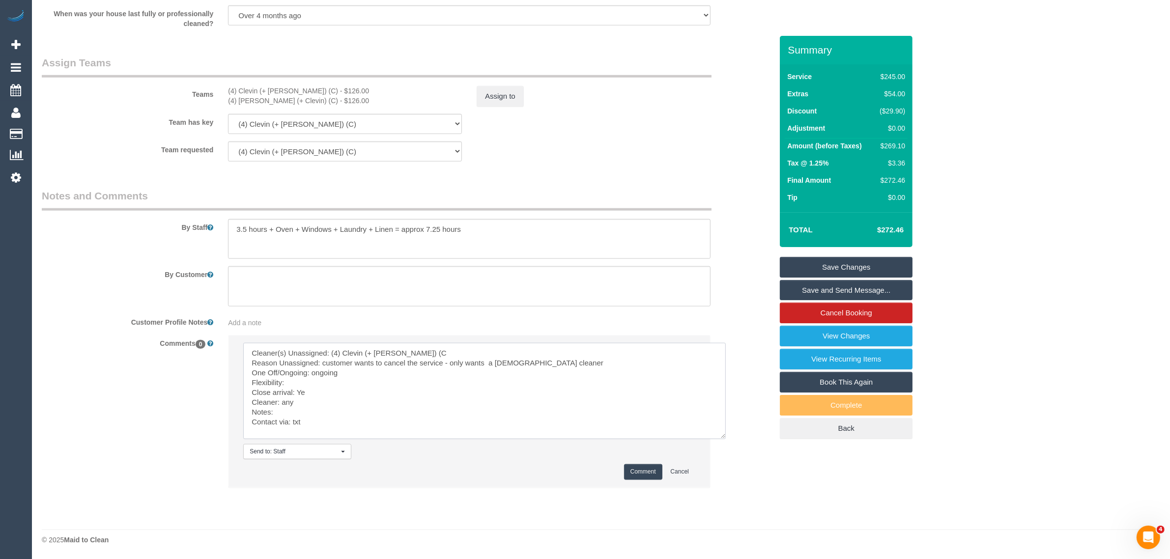
type textarea "Cleaner(s) Unassigned: (4) Clevin (+ Noel) (C Reason Unassigned: customer wants…"
drag, startPoint x: 650, startPoint y: 471, endPoint x: 562, endPoint y: 339, distance: 158.4
click at [649, 471] on button "Comment" at bounding box center [643, 471] width 38 height 15
click at [505, 100] on button "Assign to" at bounding box center [500, 96] width 47 height 21
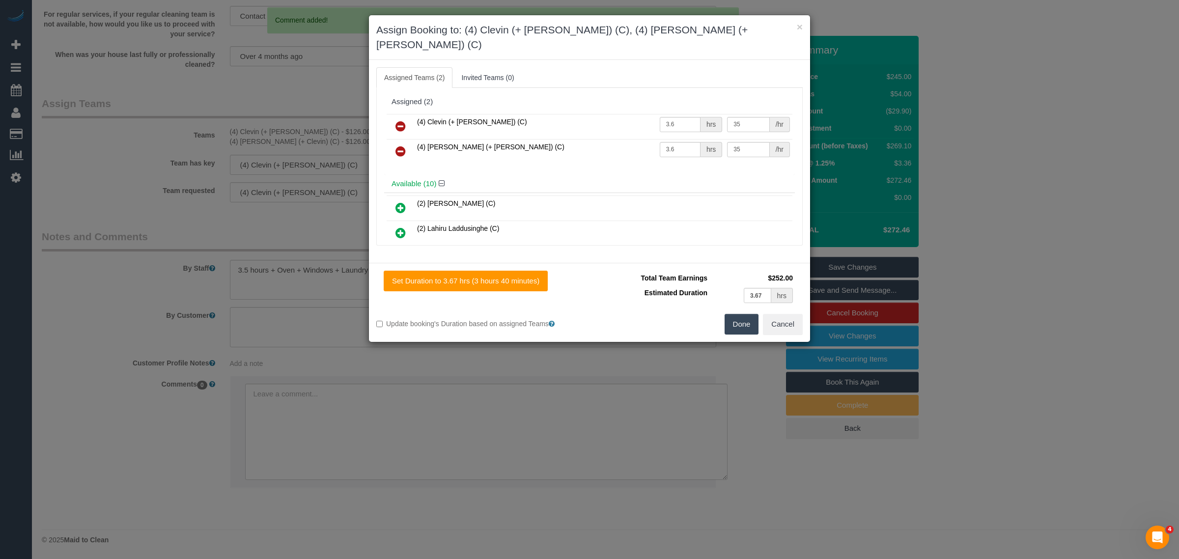
scroll to position [0, 0]
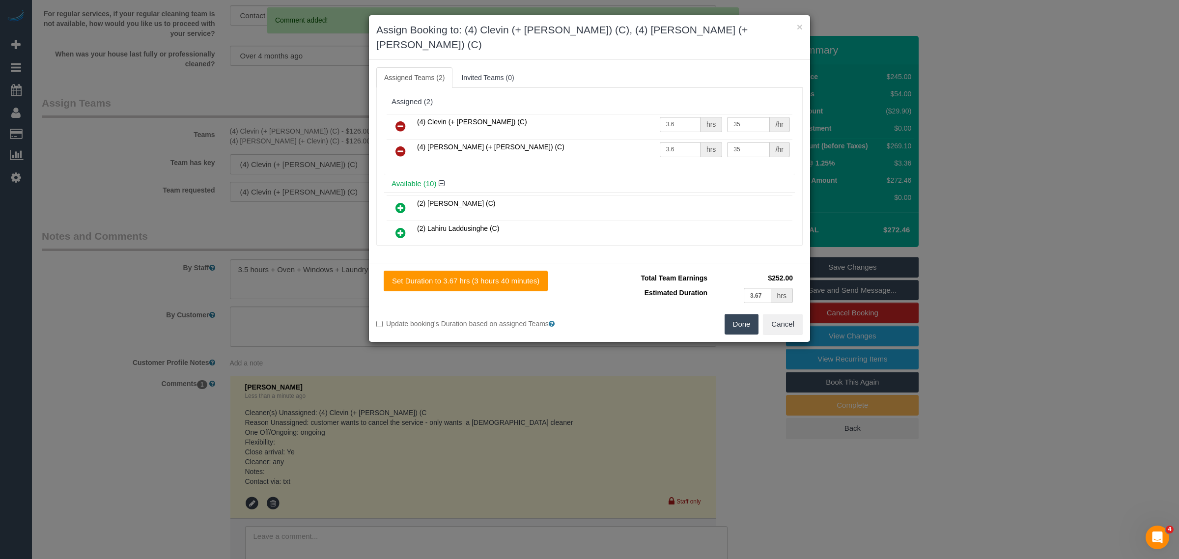
click at [404, 120] on icon at bounding box center [401, 126] width 10 height 12
click at [404, 145] on icon at bounding box center [401, 151] width 10 height 12
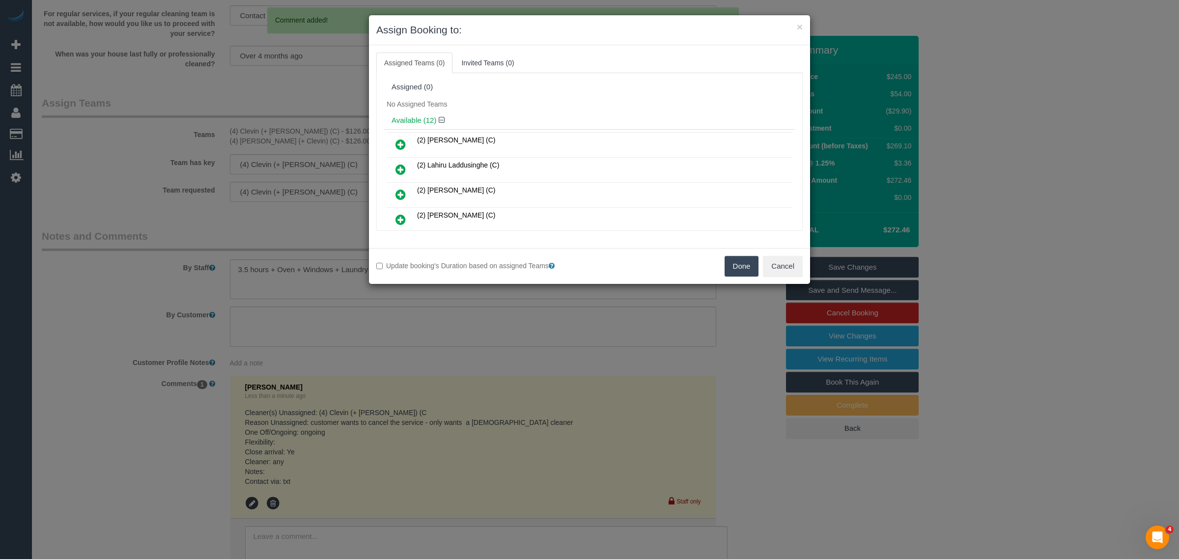
click at [740, 261] on button "Done" at bounding box center [742, 266] width 34 height 21
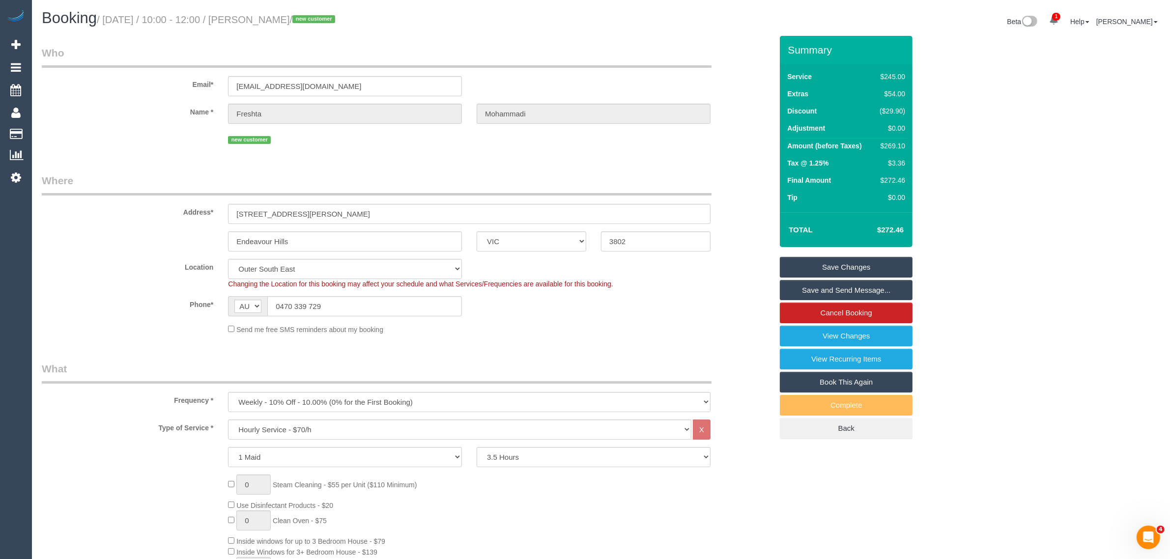
click at [828, 261] on link "Save Changes" at bounding box center [846, 267] width 133 height 21
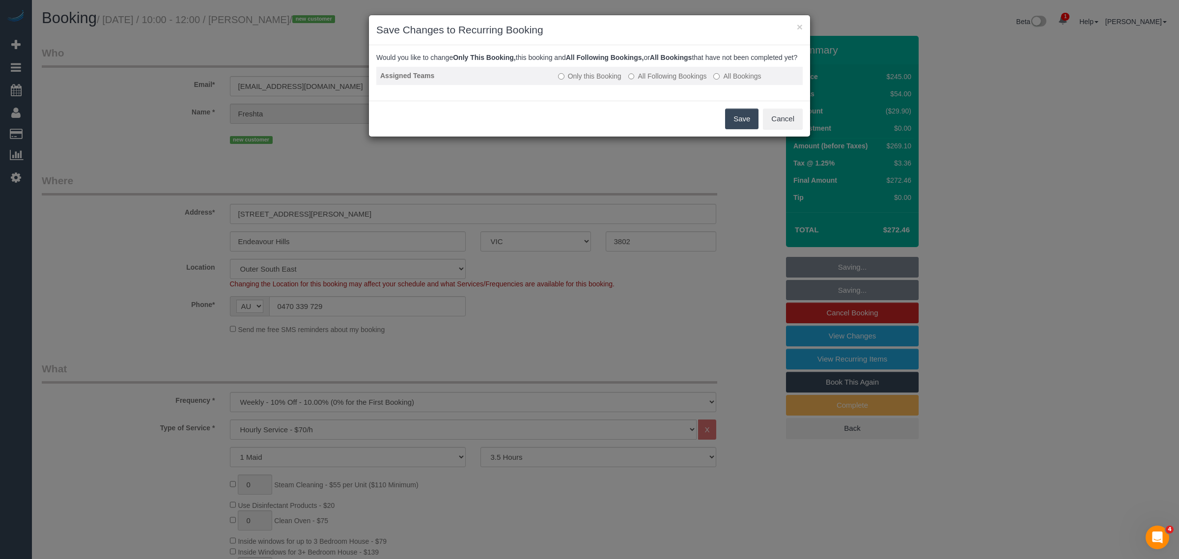
click at [665, 81] on label "All Following Bookings" at bounding box center [667, 76] width 79 height 10
click at [733, 129] on button "Save" at bounding box center [741, 119] width 33 height 21
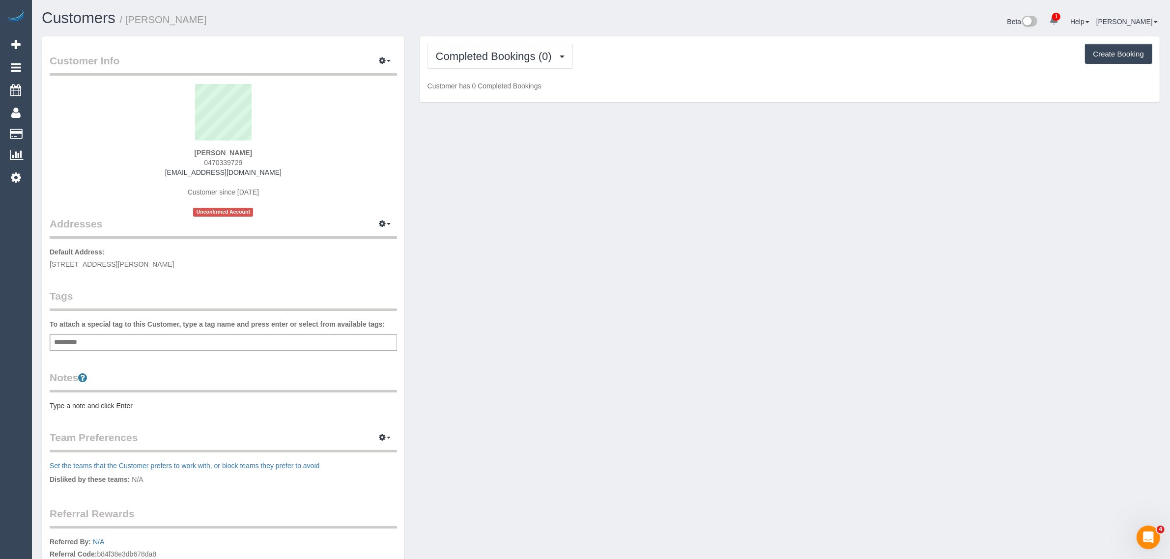
click at [199, 339] on div "Add a tag" at bounding box center [223, 342] width 347 height 17
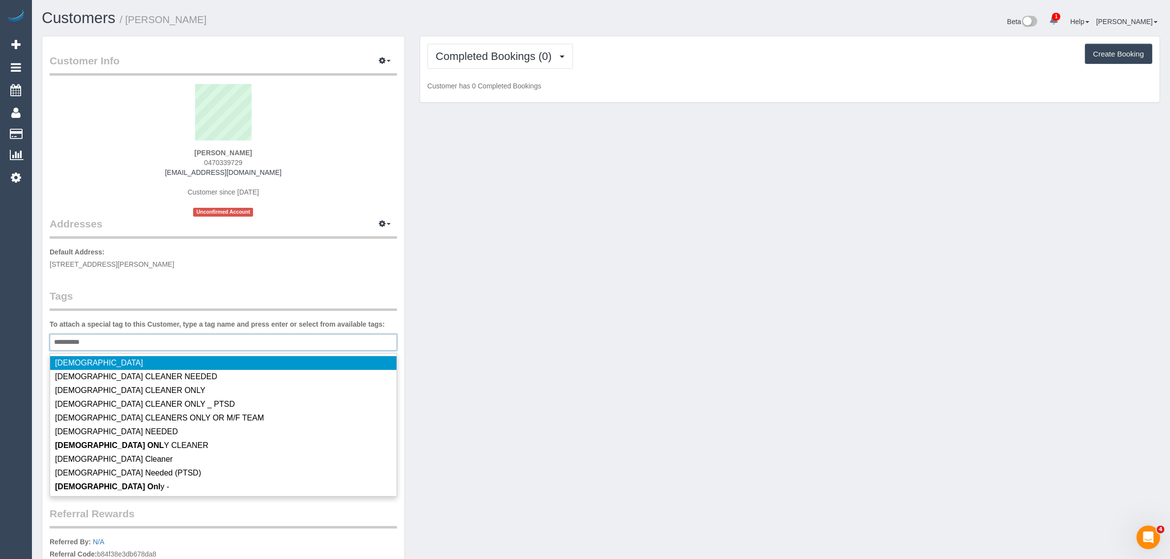
type input "**********"
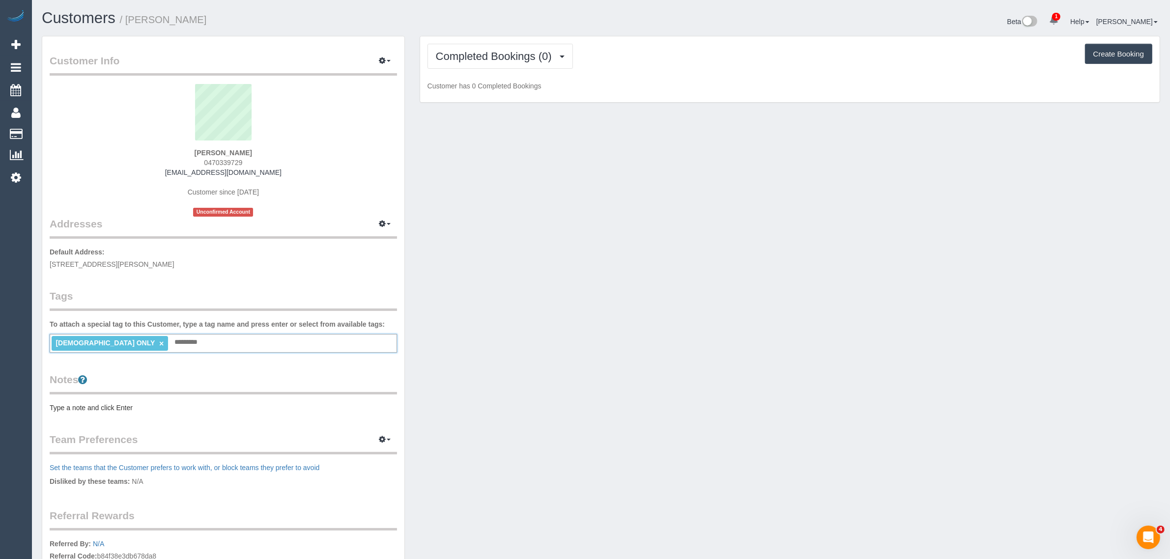
click at [234, 266] on p "Default Address: [STREET_ADDRESS][PERSON_NAME]" at bounding box center [223, 258] width 347 height 22
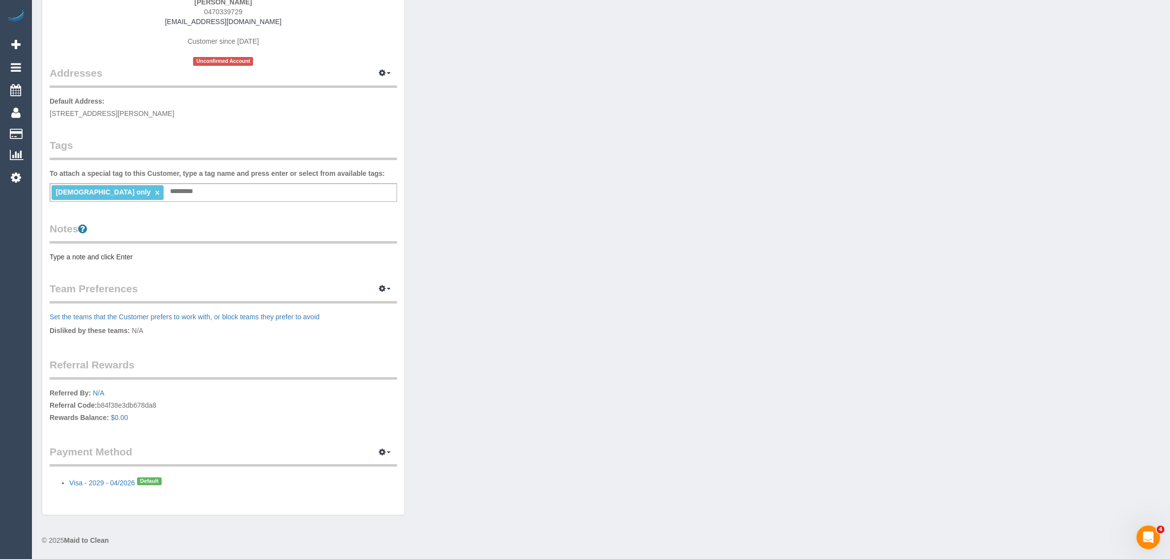
click at [131, 259] on pre "Type a note and click Enter" at bounding box center [223, 257] width 347 height 10
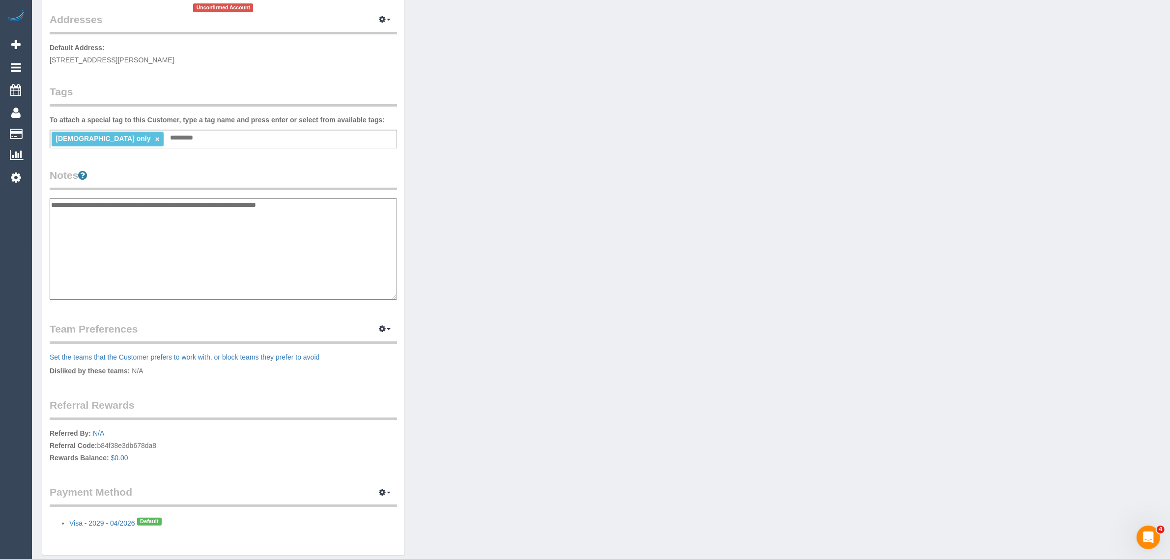
scroll to position [244, 0]
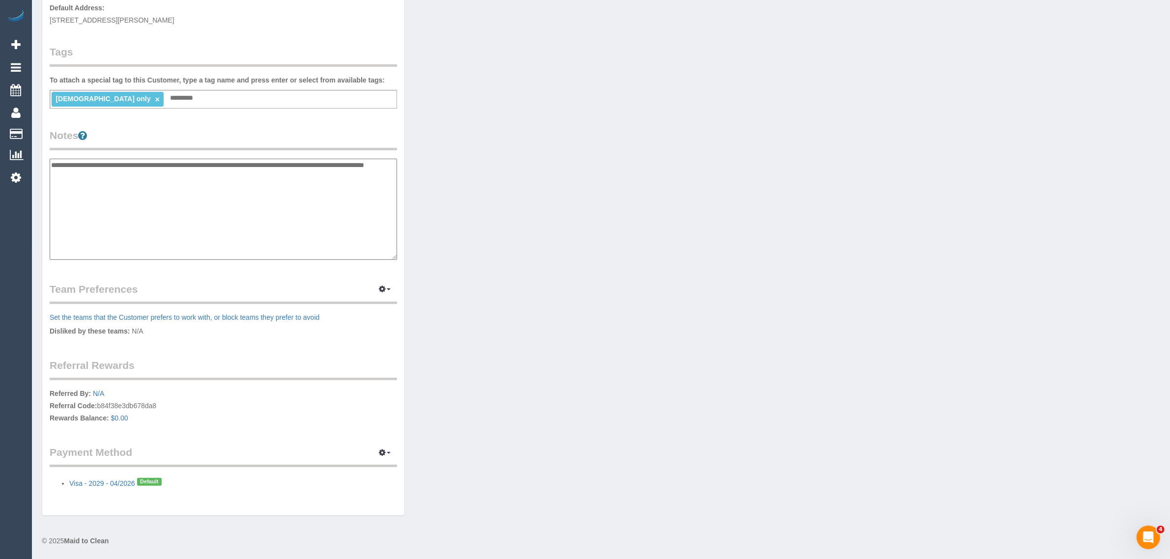
type textarea "**********"
drag, startPoint x: 573, startPoint y: 177, endPoint x: 551, endPoint y: 110, distance: 71.2
click at [573, 177] on div "Customer Info Edit Contact Info Send Message Email Preferences Special Sales Ta…" at bounding box center [600, 159] width 1133 height 735
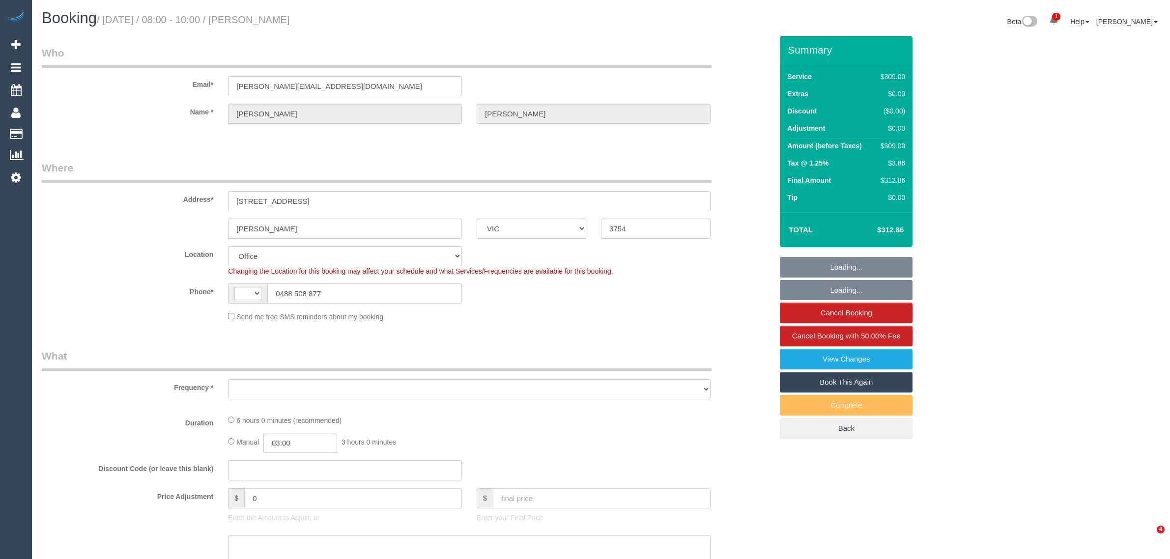
select select "VIC"
select select "number:28"
select select "number:14"
select select "number:19"
select select "number:22"
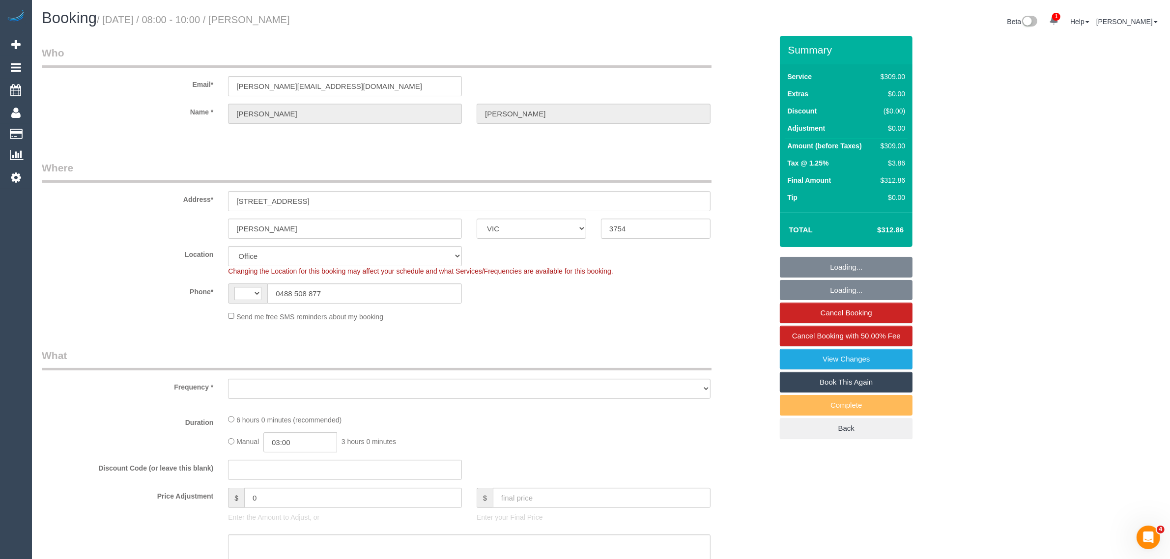
select select "string:AU"
select select "object:719"
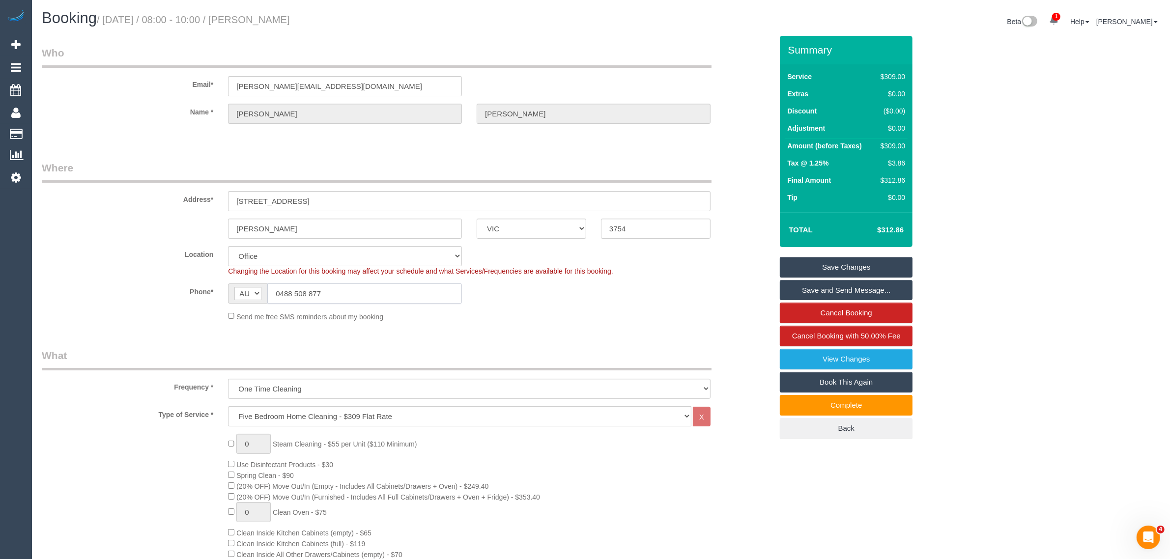
click at [411, 299] on input "0488 508 877" at bounding box center [364, 294] width 195 height 20
drag, startPoint x: 632, startPoint y: 306, endPoint x: 642, endPoint y: 306, distance: 9.3
click at [633, 306] on sui-booking-location "Location [GEOGRAPHIC_DATA] (North) East (South) [GEOGRAPHIC_DATA] (East) [GEOGR…" at bounding box center [407, 284] width 731 height 76
click at [393, 290] on input "0488 508 877" at bounding box center [364, 294] width 195 height 20
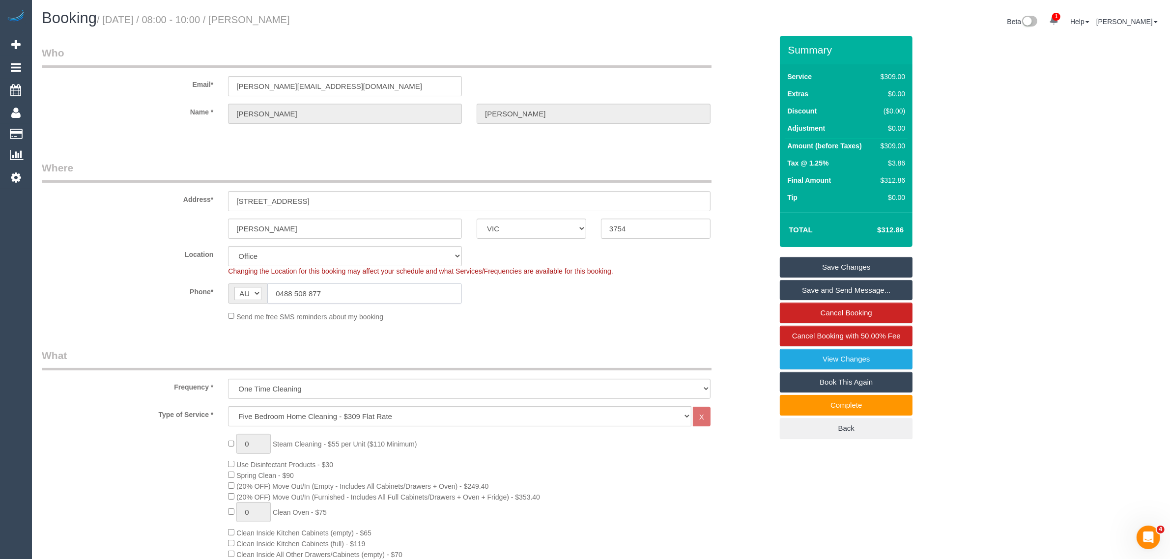
click at [393, 290] on input "0488 508 877" at bounding box center [364, 294] width 195 height 20
click at [618, 319] on div "Send me free SMS reminders about my booking" at bounding box center [469, 316] width 497 height 11
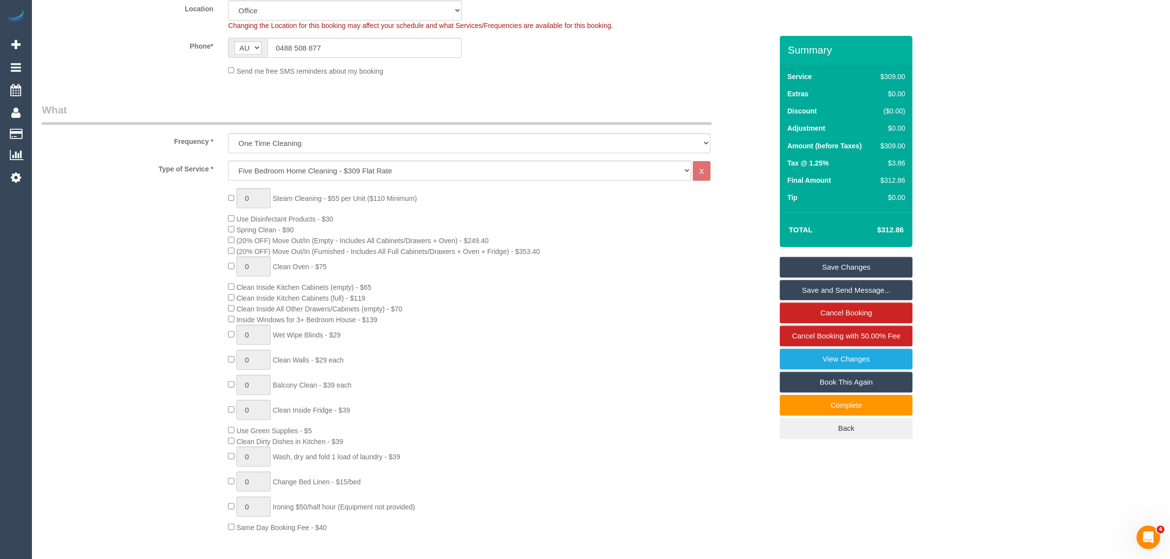
scroll to position [491, 0]
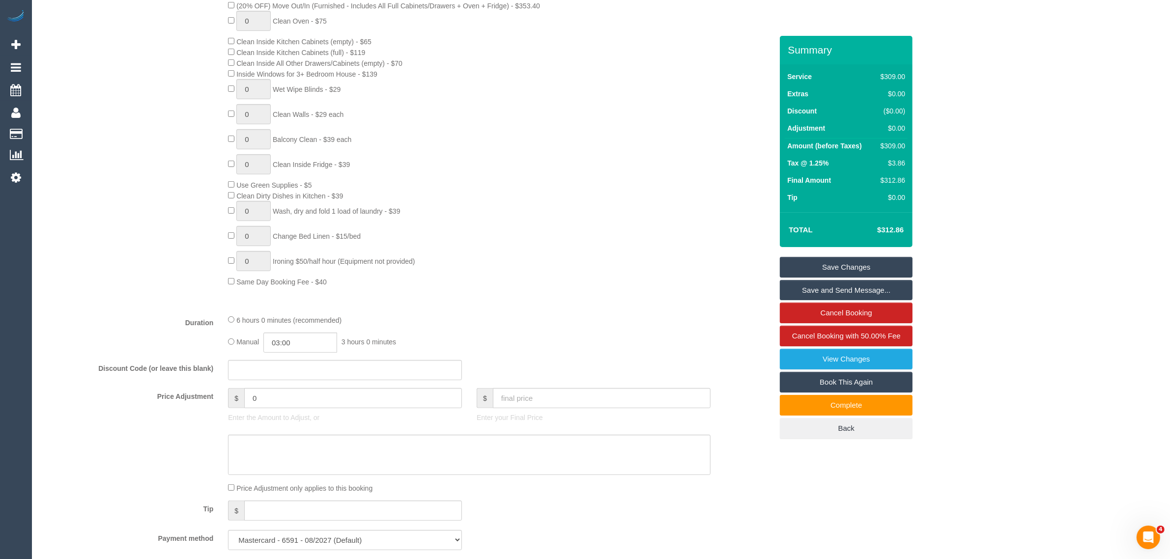
click at [649, 236] on div "0 Steam Cleaning - $55 per Unit ($110 Minimum) Use Disinfectant Products - $30 …" at bounding box center [500, 115] width 559 height 344
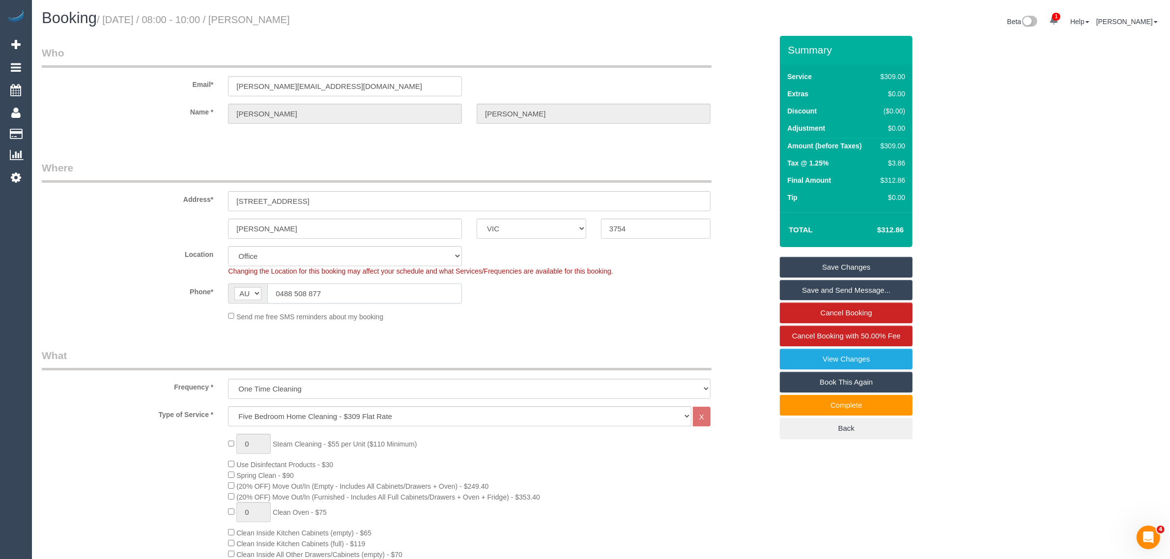
click at [354, 293] on input "0488 508 877" at bounding box center [364, 294] width 195 height 20
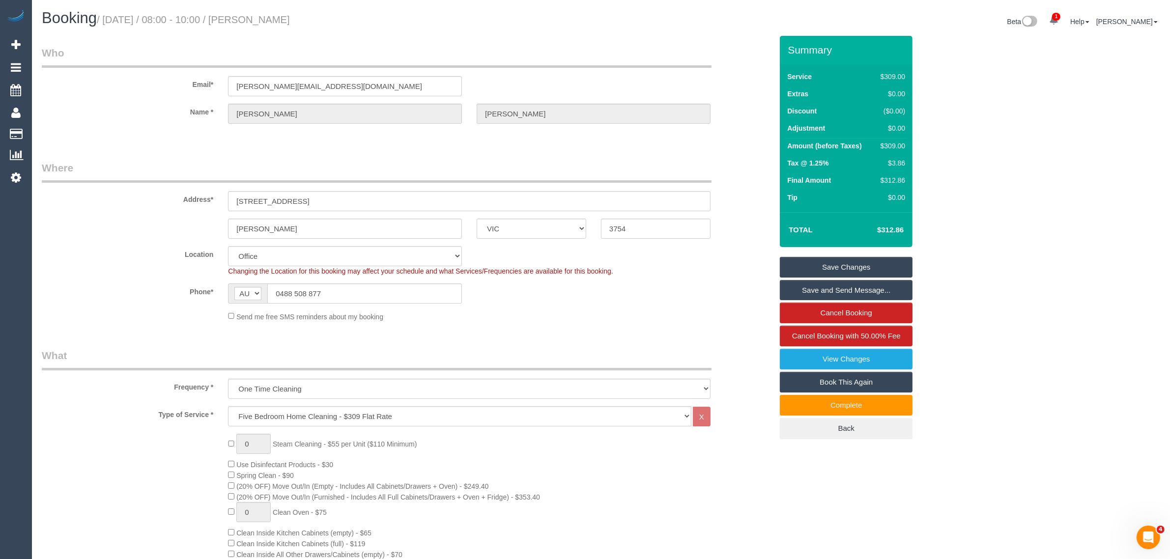
click at [608, 311] on div "Send me free SMS reminders about my booking" at bounding box center [469, 316] width 497 height 11
click at [485, 163] on legend "Where" at bounding box center [377, 172] width 670 height 22
click at [709, 294] on div "Phone* AF AL DZ AD AO AI AQ AG AR AM AW AU AT AZ BS BH BD BB BY BE BZ BJ BM BT …" at bounding box center [406, 294] width 745 height 20
click at [118, 266] on div "Location Office City East (North) East (South) Inner East Inner North (East) In…" at bounding box center [406, 261] width 745 height 30
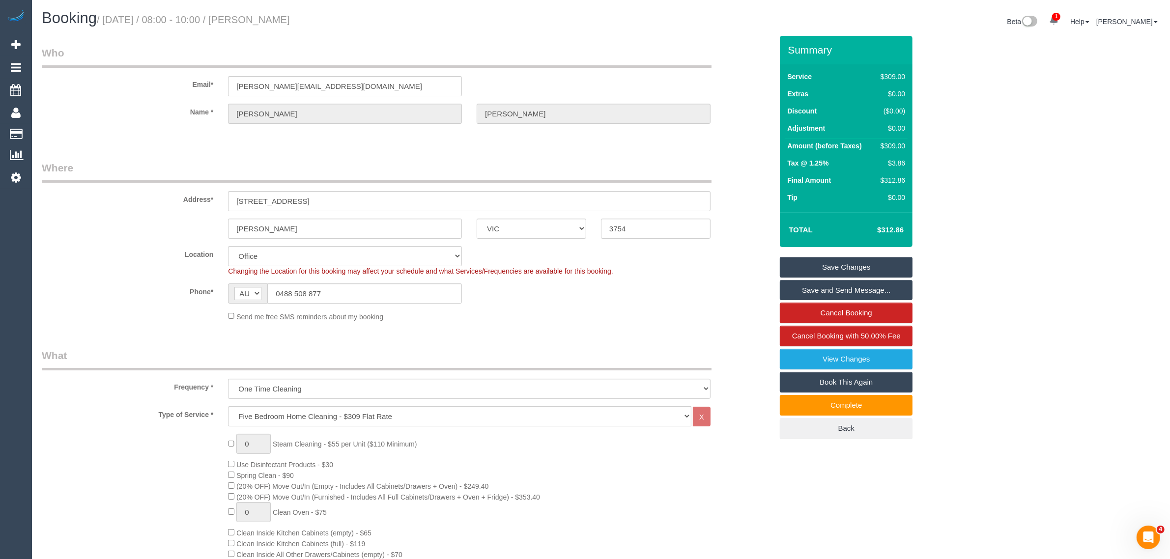
drag, startPoint x: 748, startPoint y: 291, endPoint x: 757, endPoint y: 298, distance: 11.6
click at [748, 291] on div "Phone* AF AL DZ AD AO AI AQ AG AR AM AW AU AT AZ BS BH BD BB BY BE BZ BJ BM BT …" at bounding box center [406, 294] width 745 height 20
click at [859, 334] on span "Cancel Booking with 50.00% Fee" at bounding box center [846, 336] width 109 height 8
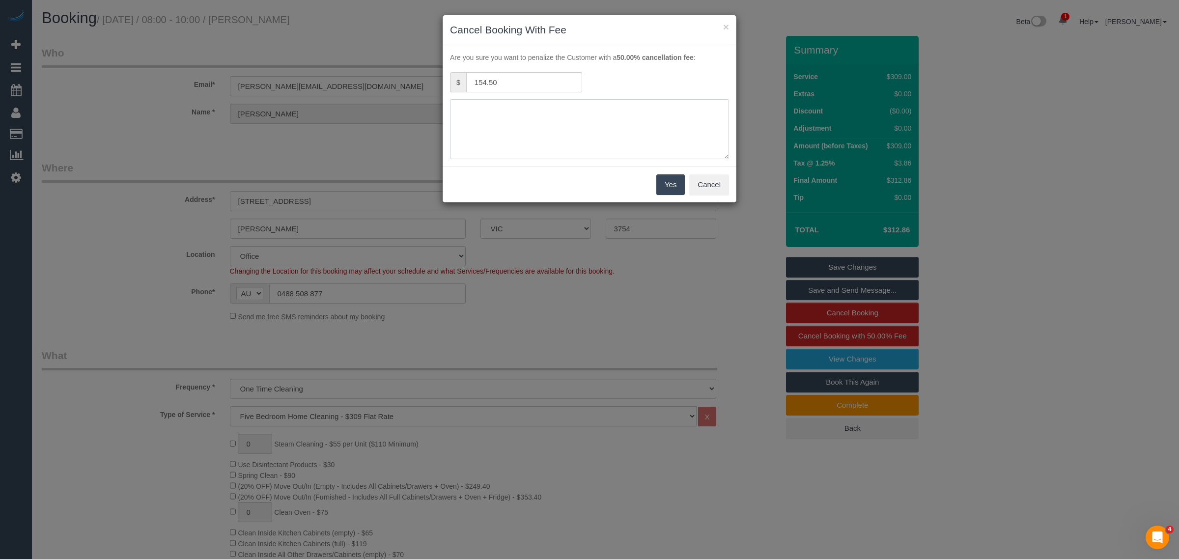
click at [654, 120] on textarea at bounding box center [589, 129] width 279 height 60
click at [578, 120] on textarea at bounding box center [589, 129] width 279 height 60
click at [595, 104] on textarea at bounding box center [589, 129] width 279 height 60
type textarea "Customer wants to cancel today's booking via txt - KA"
click at [671, 183] on button "Yes" at bounding box center [670, 184] width 29 height 21
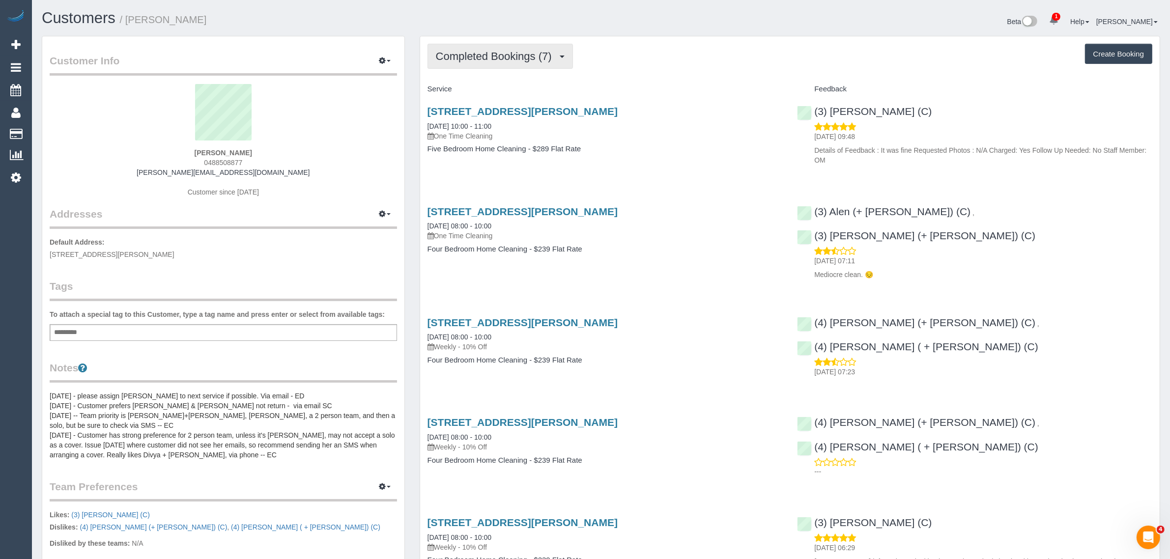
click at [510, 53] on span "Completed Bookings (7)" at bounding box center [496, 56] width 121 height 12
click at [497, 92] on link "Upcoming Bookings (1)" at bounding box center [479, 92] width 102 height 13
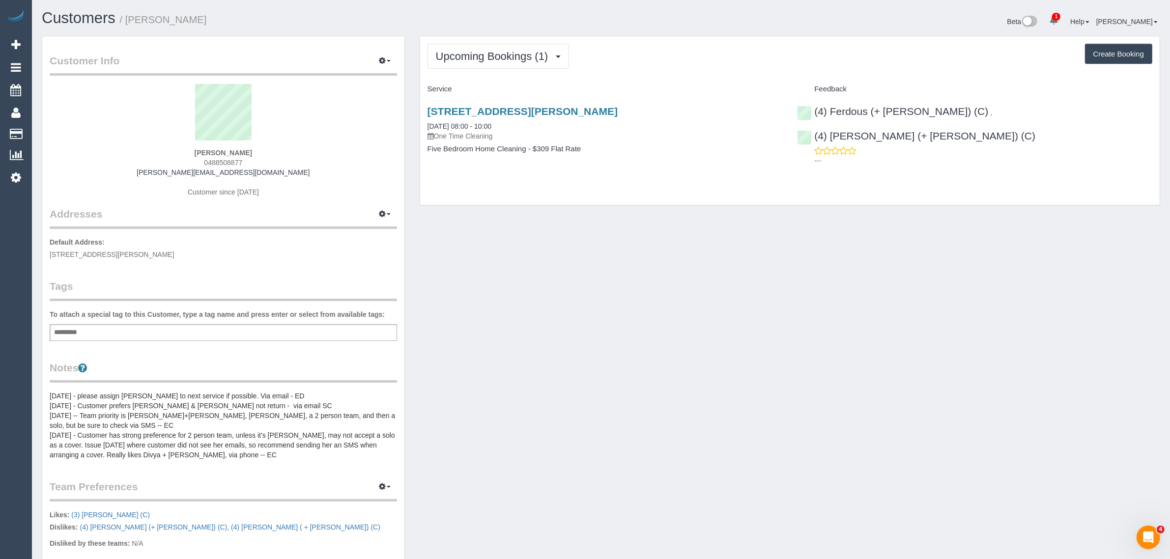
click at [763, 300] on div "Customer Info Edit Contact Info Send Message Email Preferences Special Sales Ta…" at bounding box center [600, 387] width 1133 height 703
click at [534, 280] on div "Customer Info Edit Contact Info Send Message Email Preferences Special Sales Ta…" at bounding box center [600, 387] width 1133 height 703
click at [122, 252] on span "[STREET_ADDRESS][PERSON_NAME]" at bounding box center [112, 255] width 125 height 8
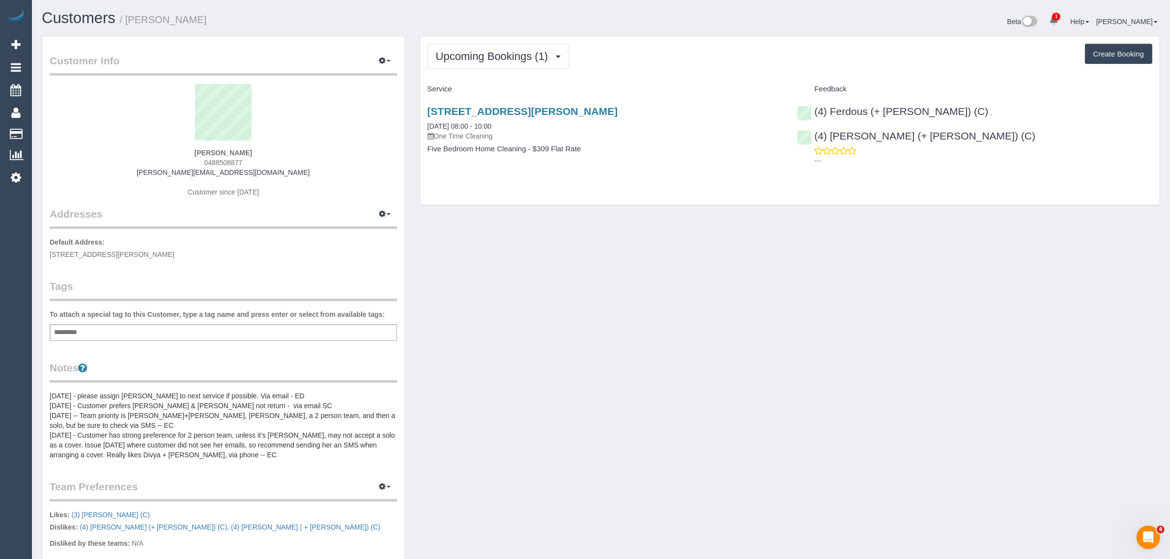
click at [122, 252] on span "[STREET_ADDRESS][PERSON_NAME]" at bounding box center [112, 255] width 125 height 8
copy span "[PERSON_NAME]"
click at [578, 313] on div "Customer Info Edit Contact Info Send Message Email Preferences Special Sales Ta…" at bounding box center [600, 387] width 1133 height 703
click at [463, 114] on link "[STREET_ADDRESS][PERSON_NAME]" at bounding box center [523, 111] width 190 height 11
click at [505, 112] on link "[STREET_ADDRESS][PERSON_NAME]" at bounding box center [523, 111] width 190 height 11
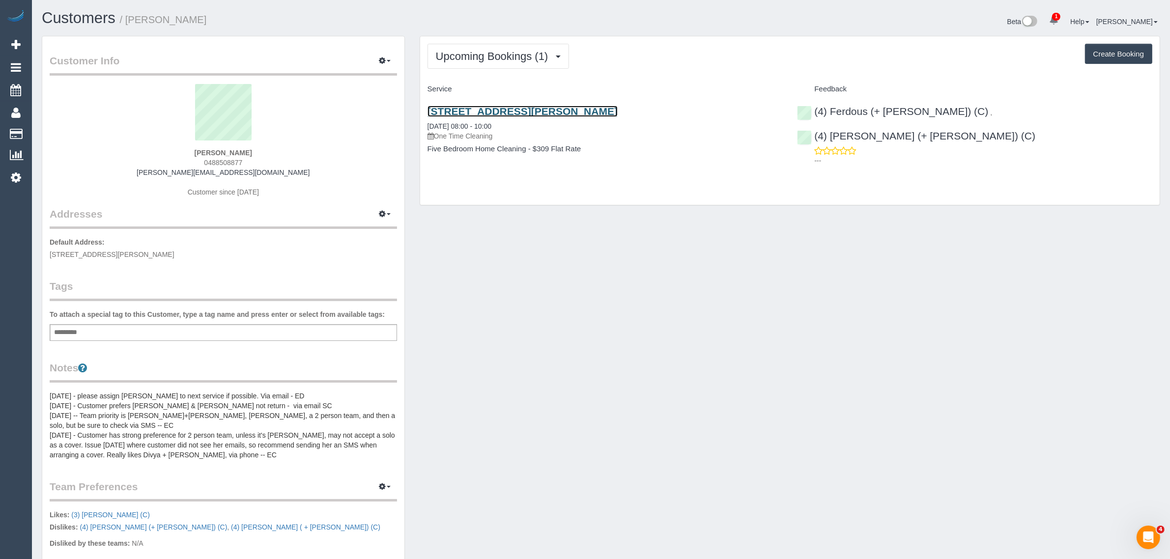
click at [500, 111] on link "[STREET_ADDRESS][PERSON_NAME]" at bounding box center [523, 111] width 190 height 11
drag, startPoint x: 529, startPoint y: 64, endPoint x: 507, endPoint y: 86, distance: 31.3
click at [529, 64] on button "Upcoming Bookings (1)" at bounding box center [499, 56] width 142 height 25
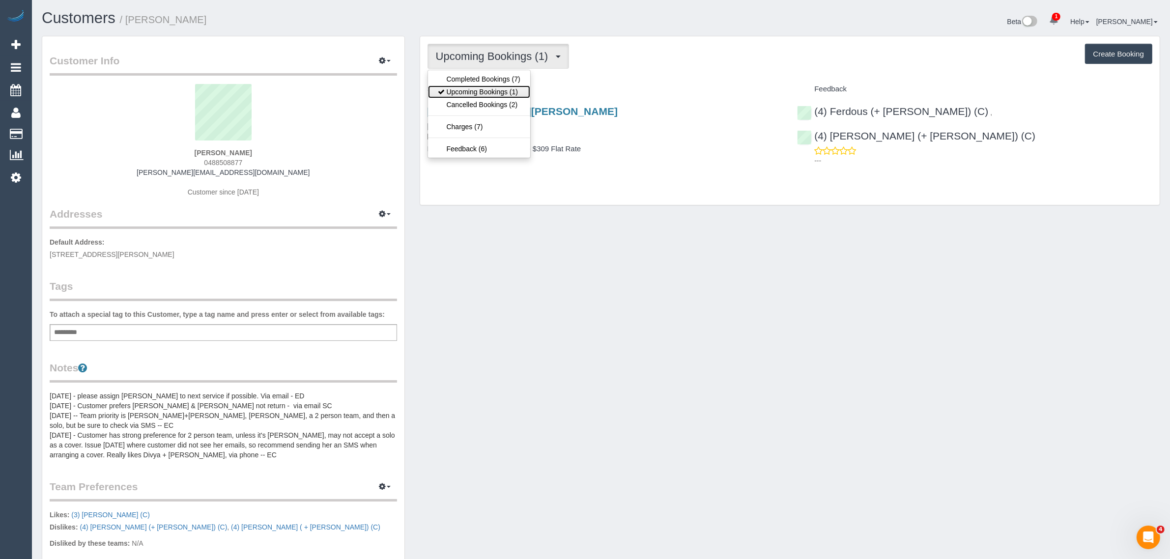
click at [501, 93] on link "Upcoming Bookings (1)" at bounding box center [479, 92] width 102 height 13
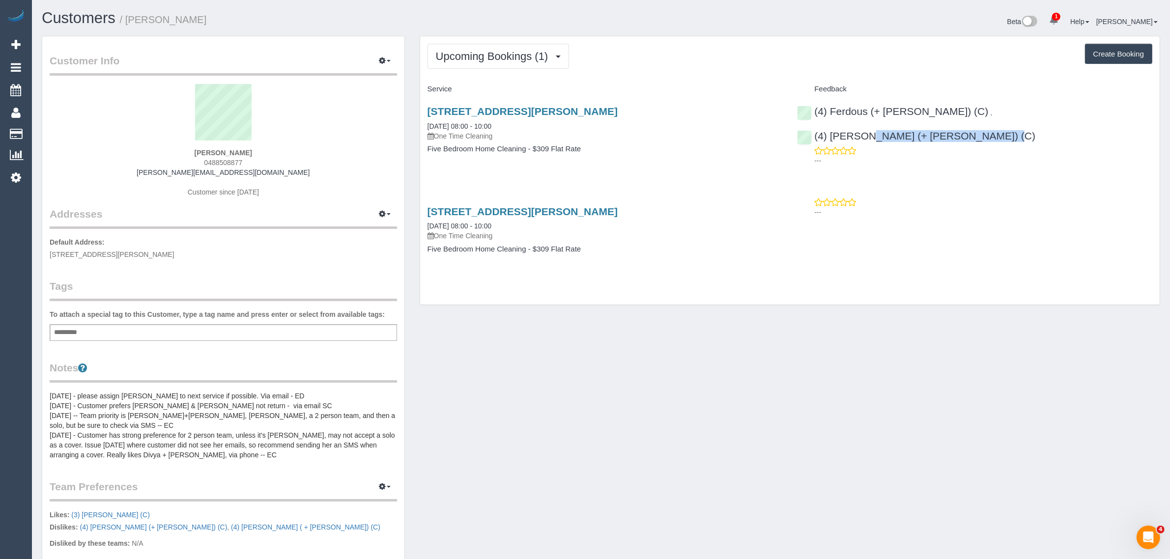
drag, startPoint x: 1091, startPoint y: 110, endPoint x: 946, endPoint y: 94, distance: 146.2
click at [964, 112] on div "(4) Ferdous (+ [PERSON_NAME]) (C) , (4) [PERSON_NAME] (+ [PERSON_NAME]) (C) ---" at bounding box center [975, 133] width 370 height 73
copy link "(4) [PERSON_NAME] (+ [PERSON_NAME]) (C)"
click at [503, 206] on link "[STREET_ADDRESS][PERSON_NAME]" at bounding box center [523, 211] width 190 height 11
click at [514, 60] on span "Upcoming Bookings (1)" at bounding box center [494, 56] width 117 height 12
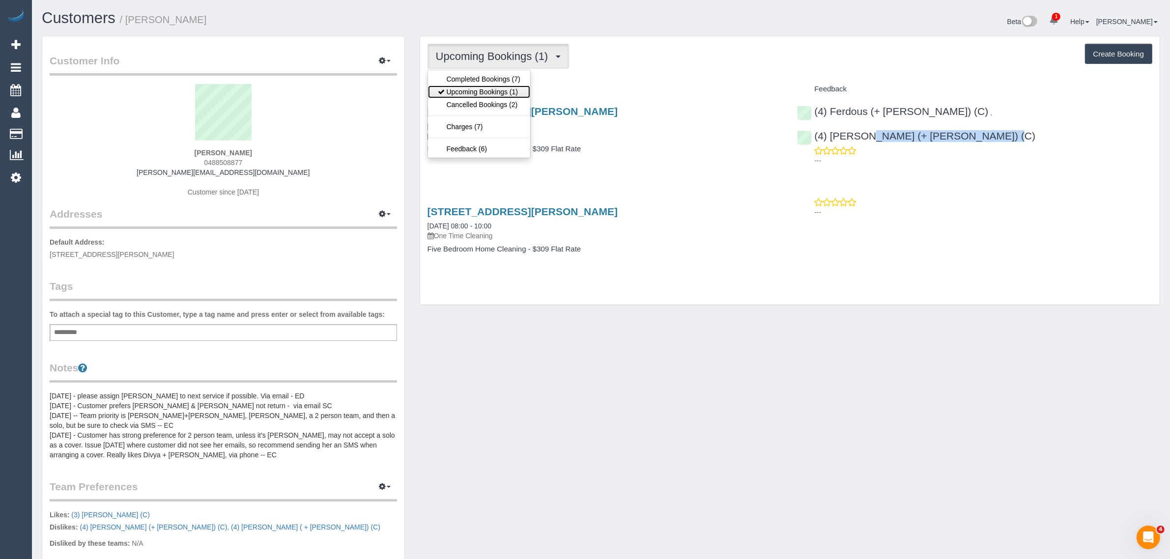
click at [495, 86] on link "Upcoming Bookings (1)" at bounding box center [479, 92] width 102 height 13
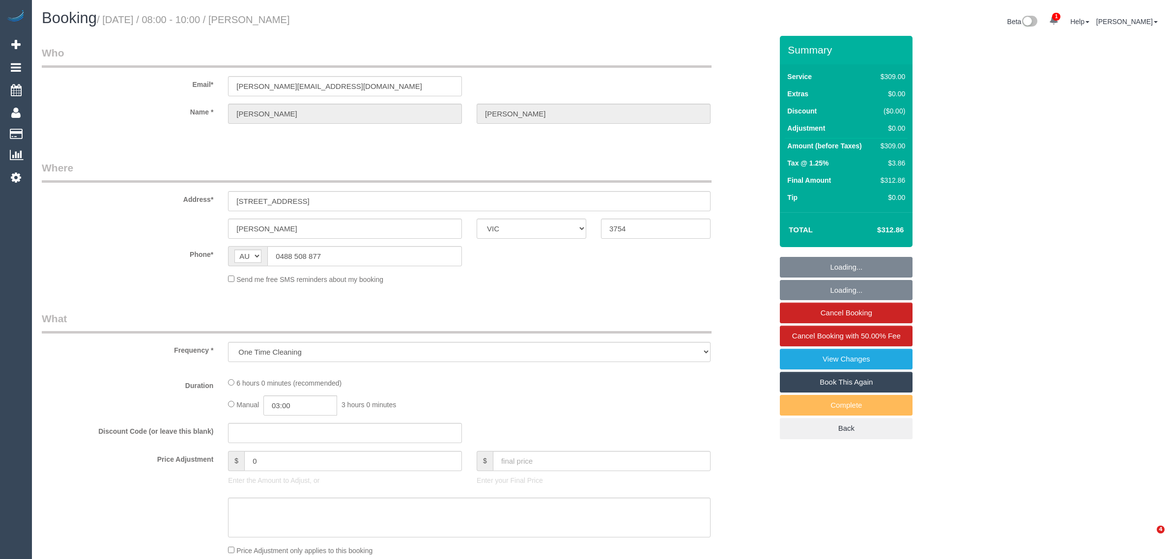
select select "VIC"
select select "string:stripe-pm_1PPARR2GScqysDRVZ4lEYQQY"
select select "number:28"
select select "number:14"
select select "number:19"
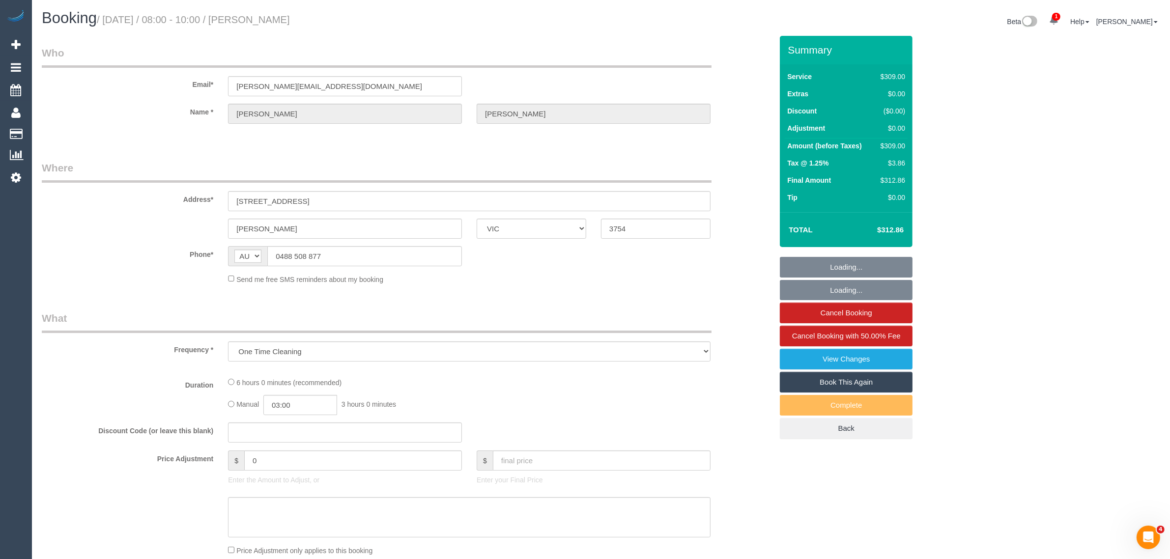
select select "number:22"
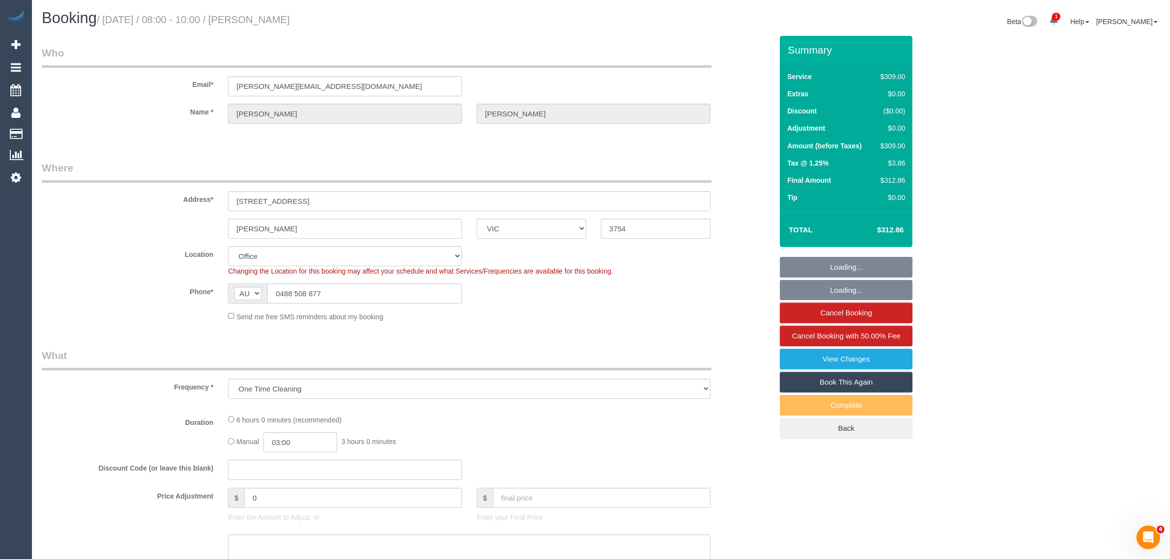
select select "object:719"
click at [855, 384] on link "Book This Again" at bounding box center [846, 382] width 133 height 21
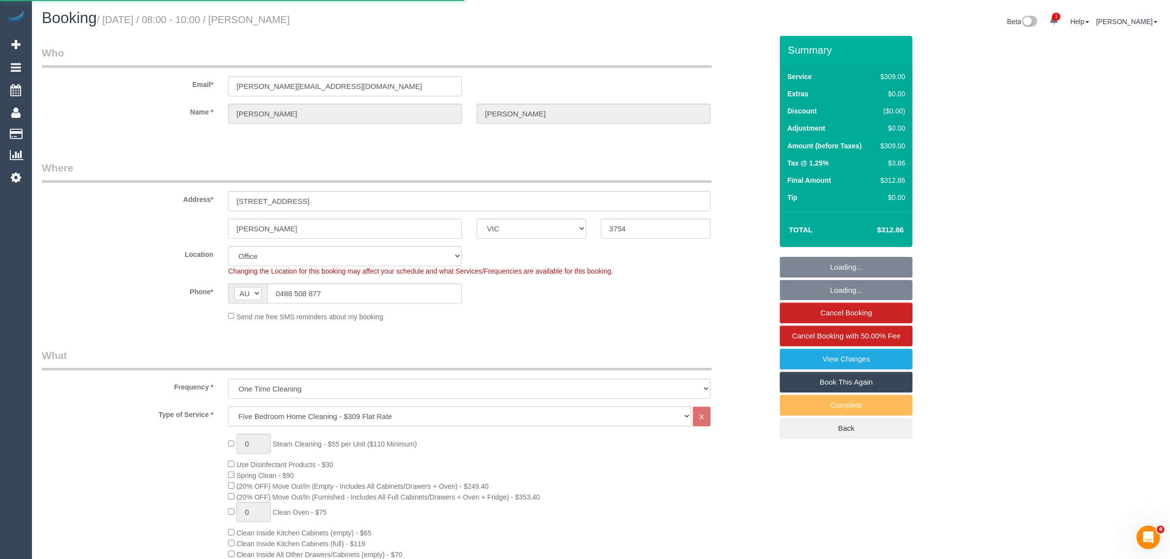
select select "VIC"
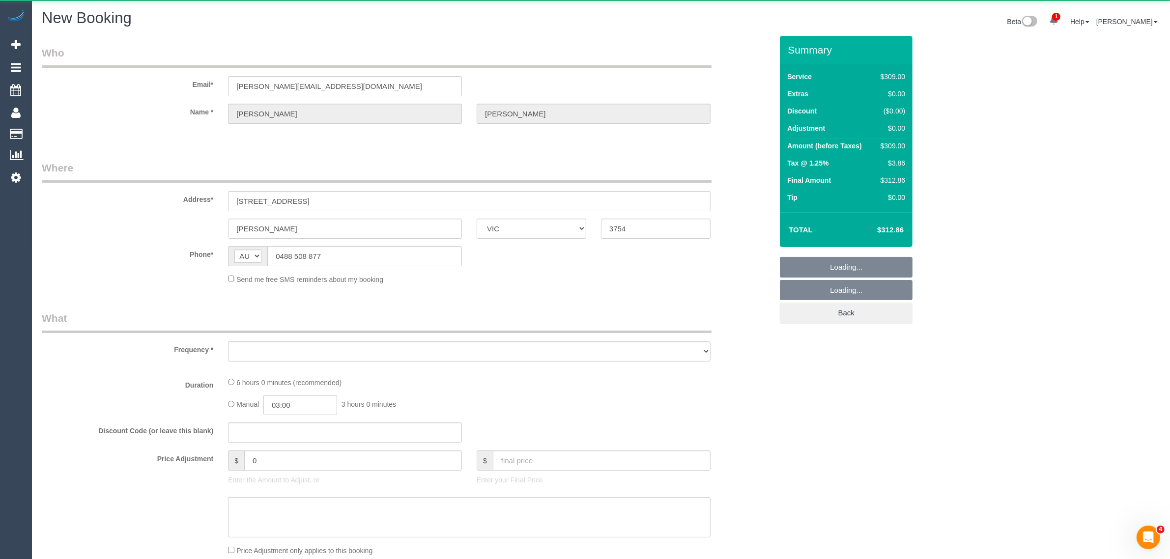
select select "object:2581"
select select "number:28"
select select "number:14"
select select "number:19"
select select "number:22"
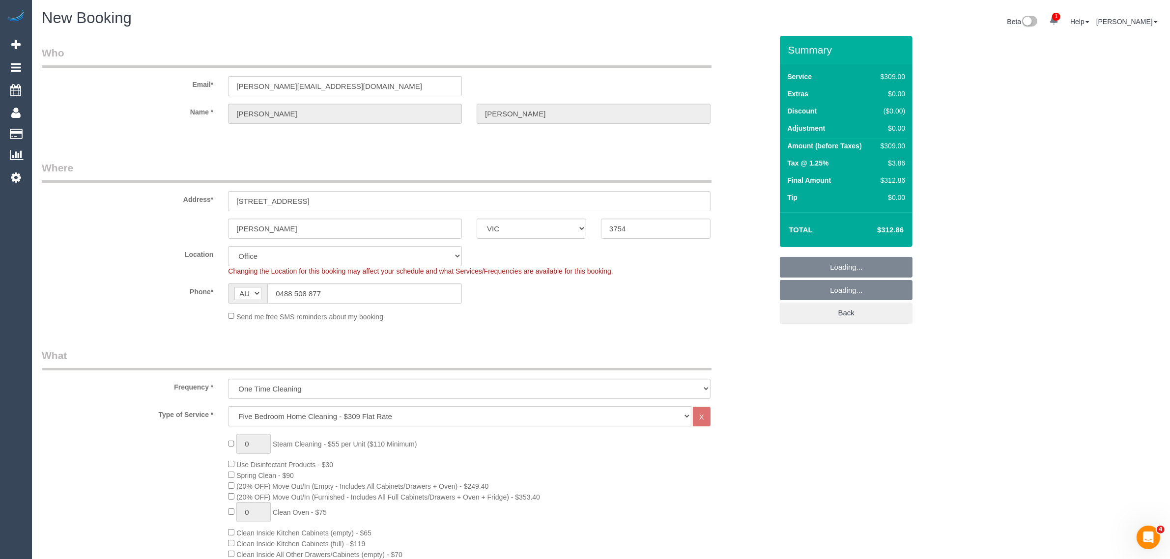
select select "object:3897"
select select "51"
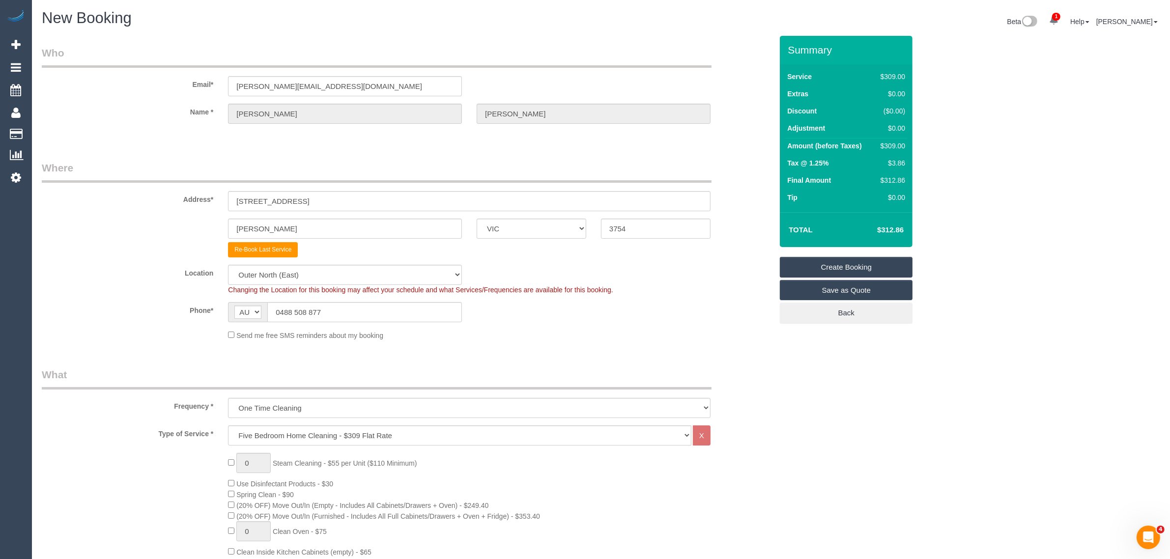
select select "object:3907"
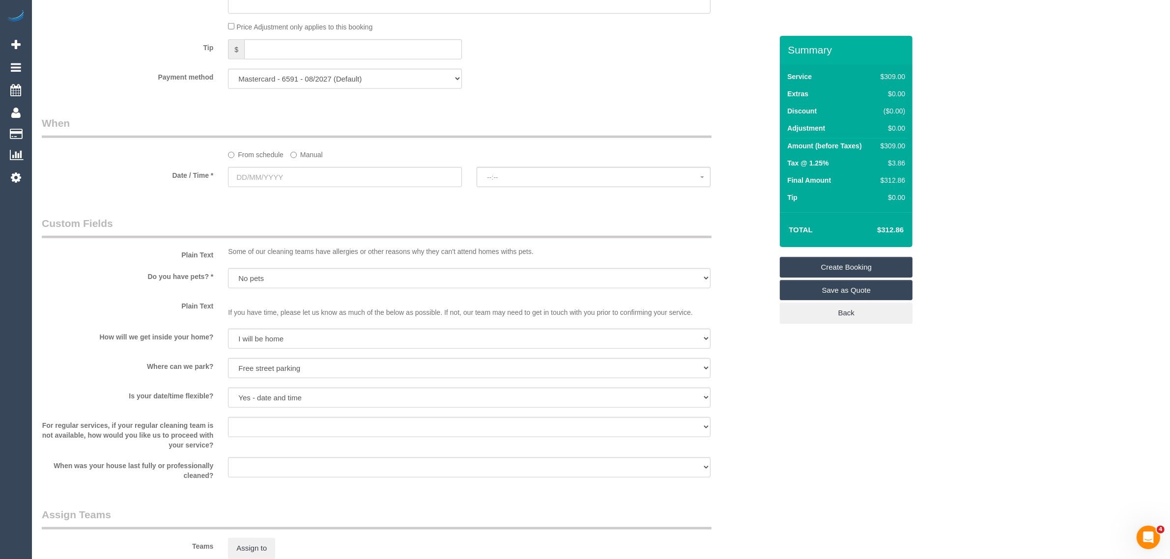
scroll to position [983, 0]
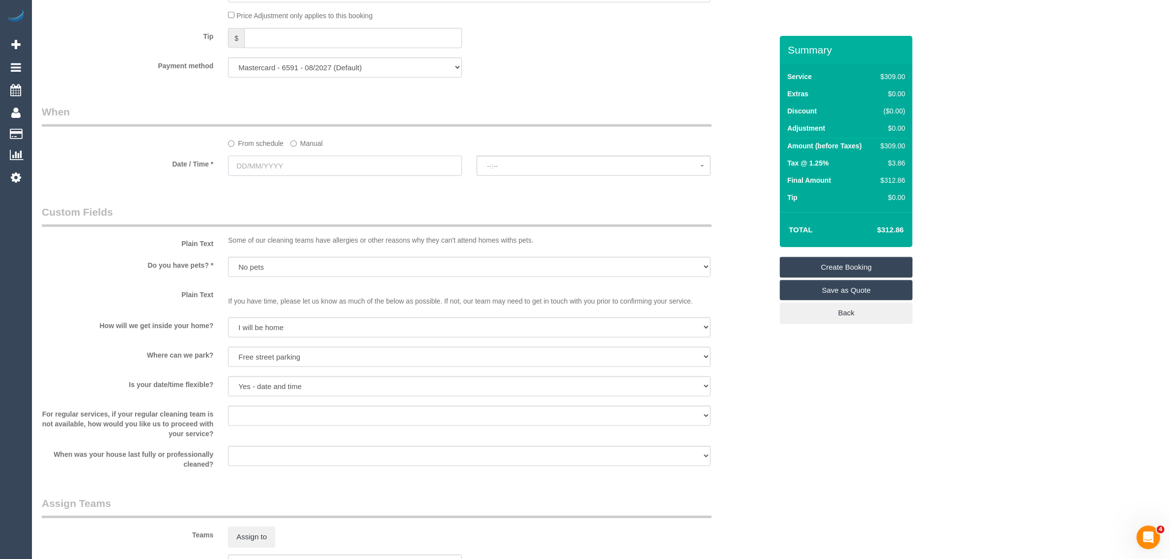
click at [342, 170] on input "text" at bounding box center [345, 166] width 234 height 20
click at [347, 280] on link "30" at bounding box center [346, 279] width 16 height 13
type input "30/08/2025"
click at [574, 171] on button "--:--" at bounding box center [594, 166] width 234 height 20
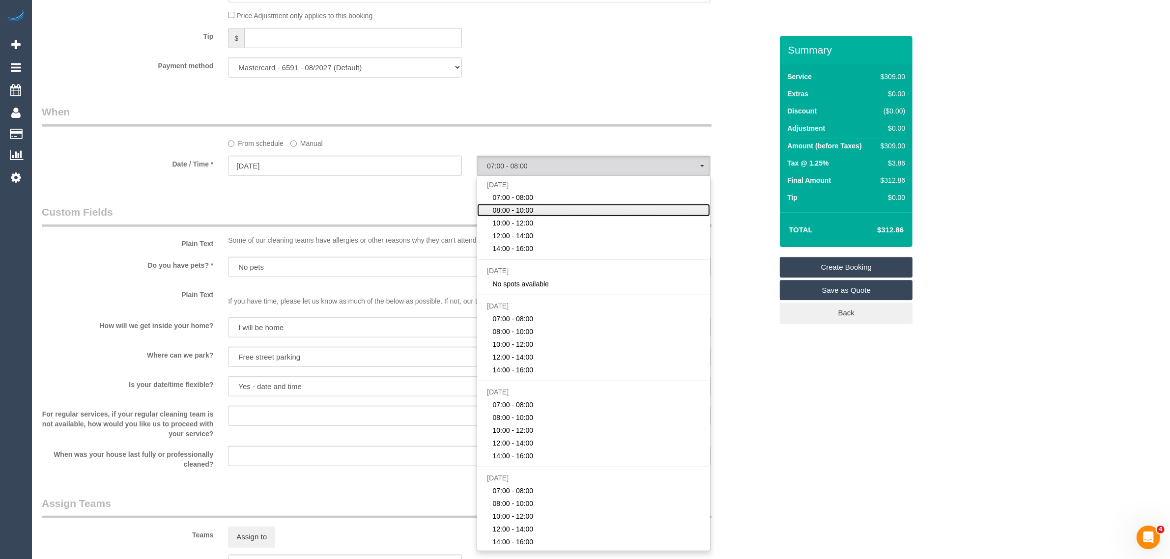
click at [543, 214] on link "08:00 - 10:00" at bounding box center [593, 210] width 233 height 13
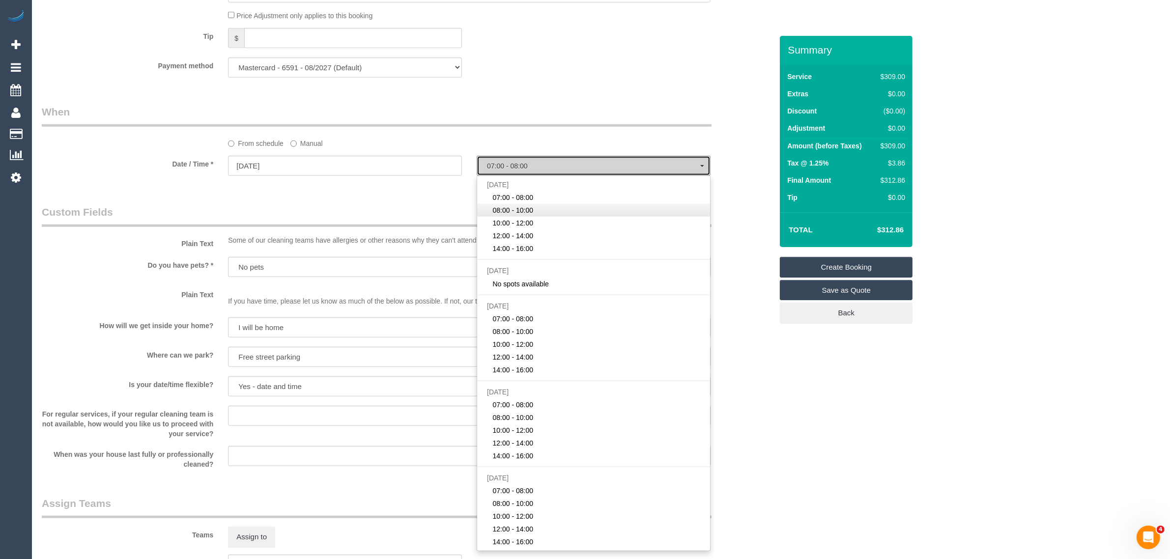
select select "spot7"
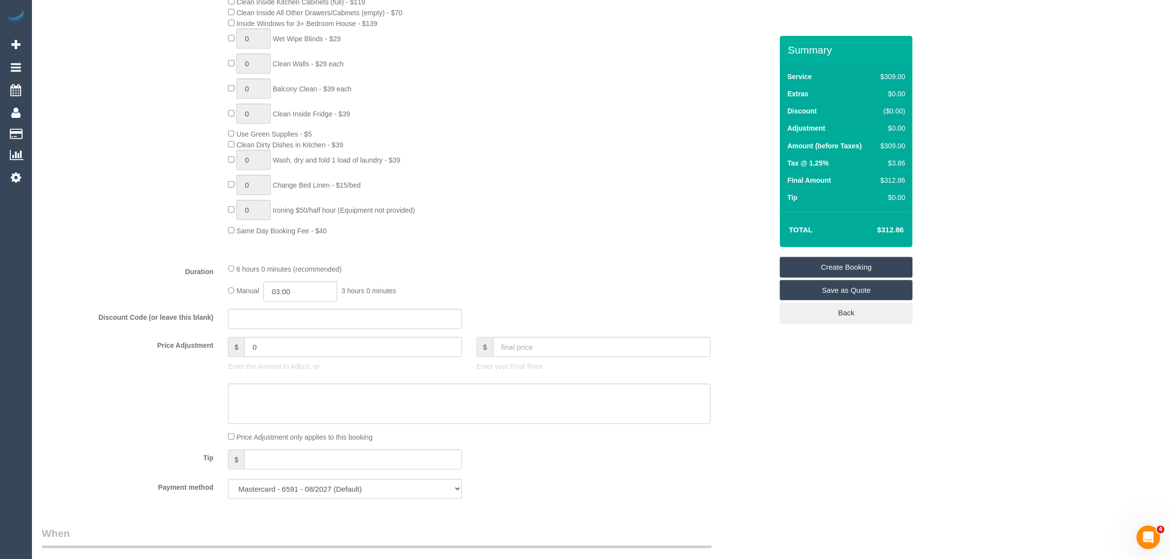
scroll to position [315, 0]
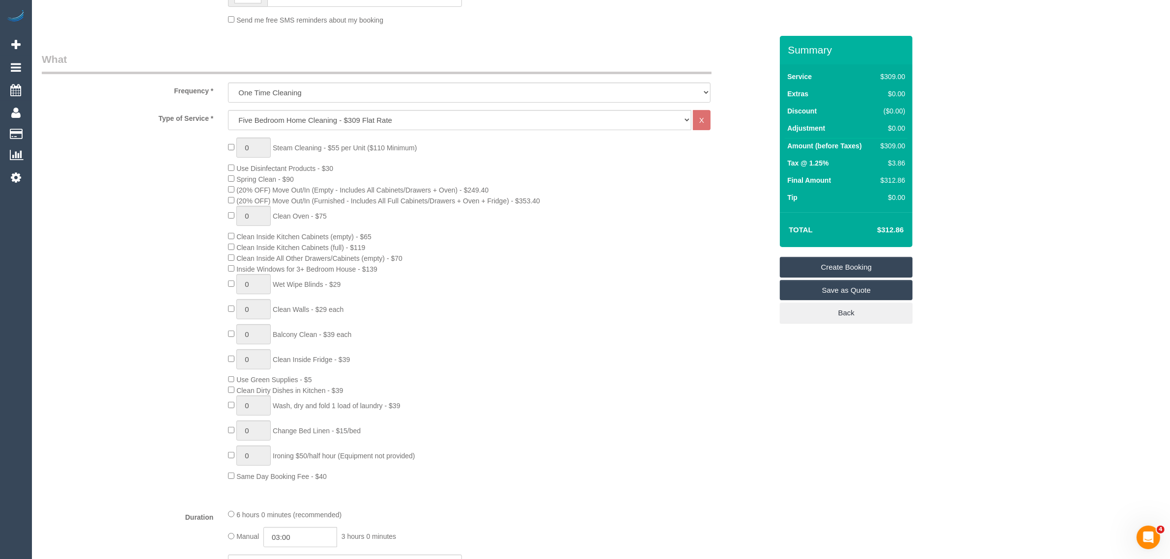
click at [800, 257] on link "Create Booking" at bounding box center [846, 267] width 133 height 21
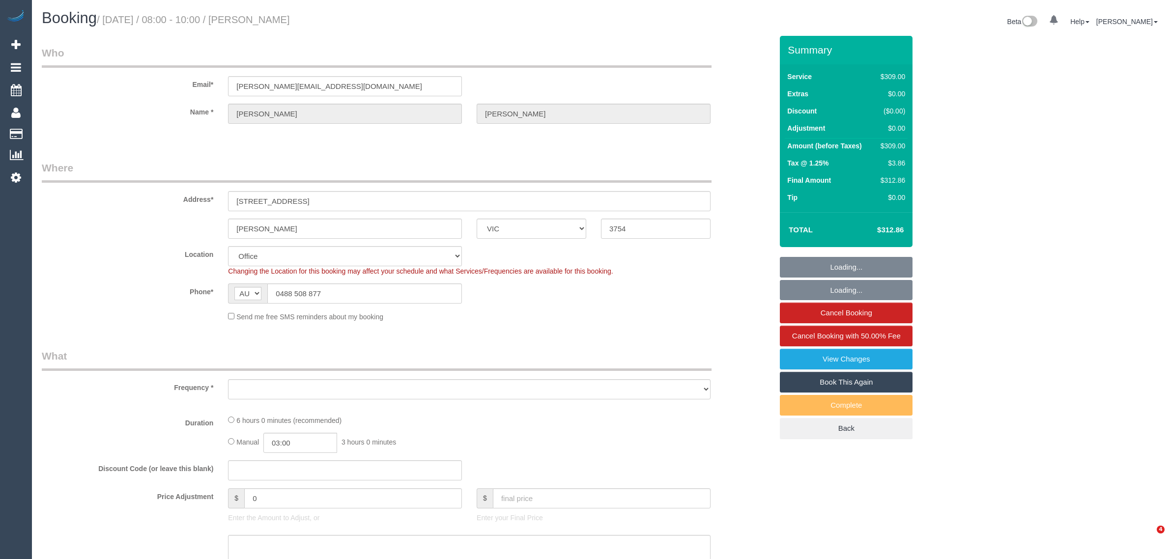
select select "VIC"
select select "string:stripe-pm_1PPARR2GScqysDRVZ4lEYQQY"
select select "object:568"
click at [804, 340] on span "Cancel Booking with 50.00% Fee" at bounding box center [846, 336] width 109 height 8
select select "number:28"
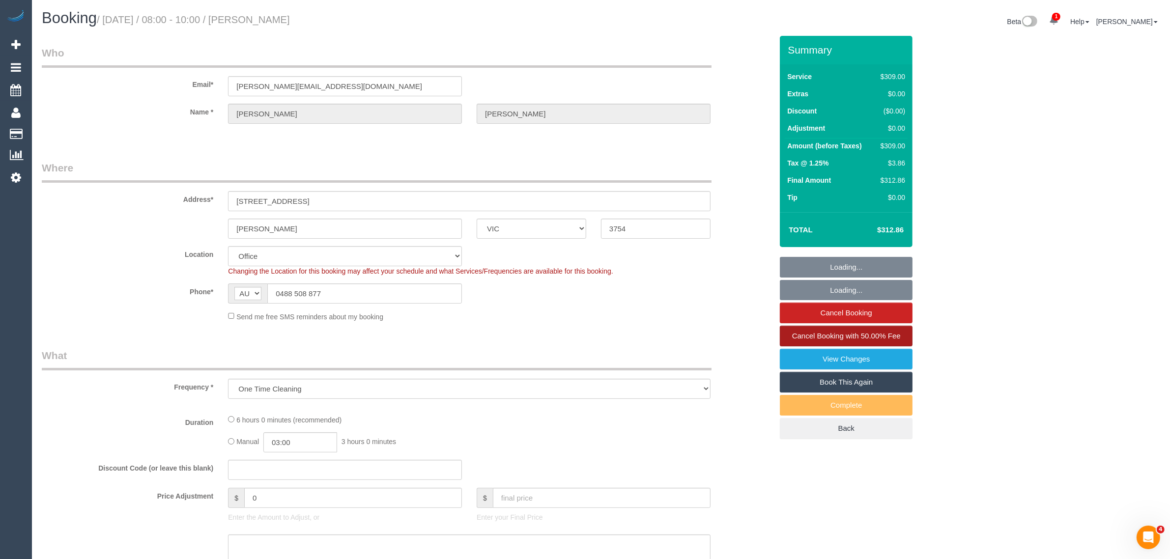
select select "number:14"
select select "number:19"
select select "number:22"
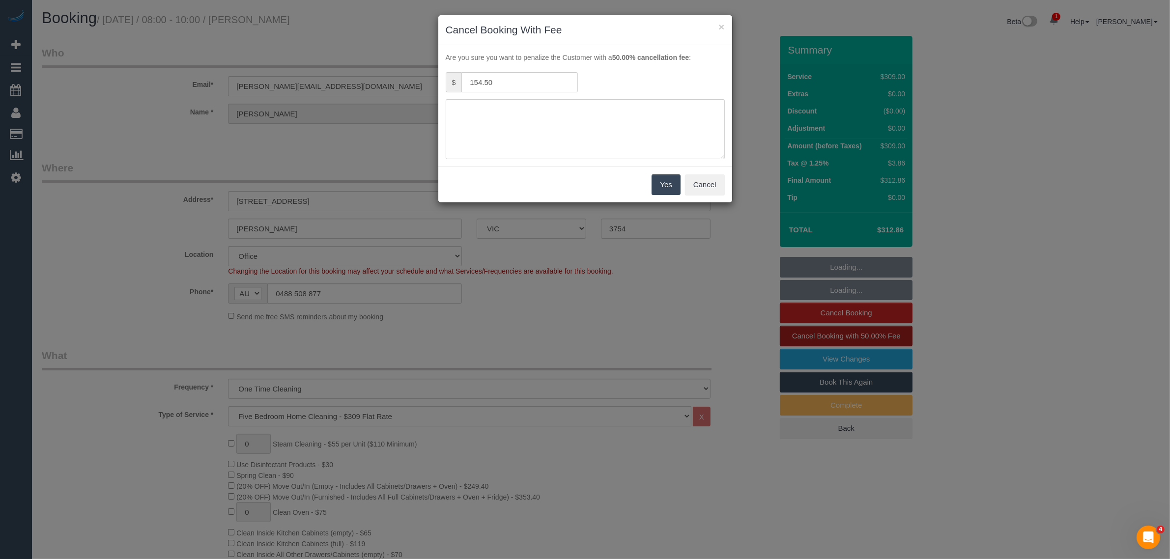
select select "object:2151"
click at [559, 148] on textarea at bounding box center [589, 129] width 279 height 60
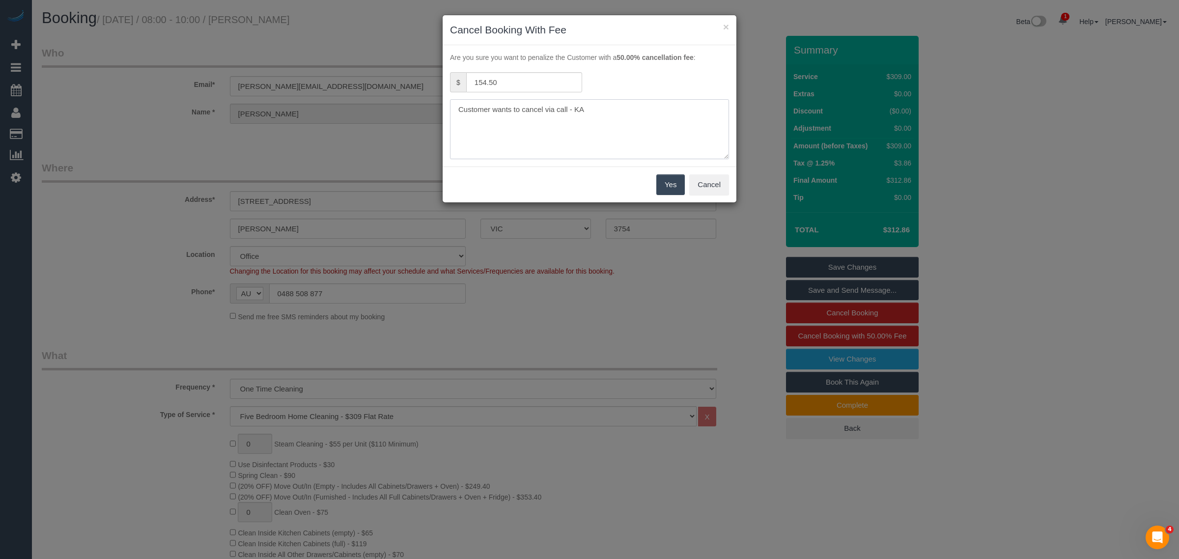
type textarea "Customer wants to cancel via call - KA"
click at [662, 187] on button "Yes" at bounding box center [670, 184] width 29 height 21
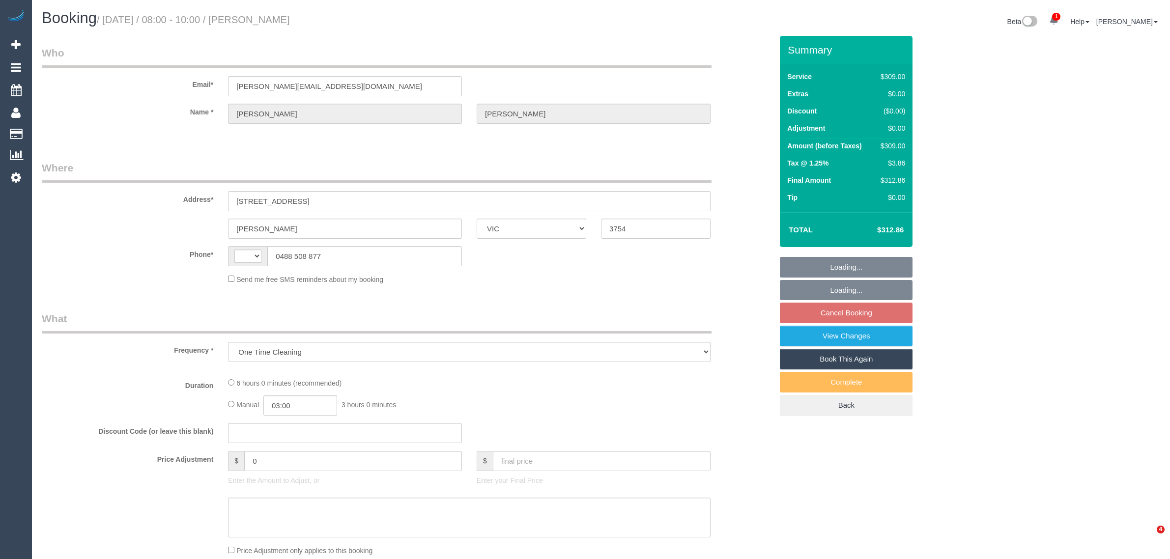
select select "VIC"
select select "number:28"
select select "number:14"
select select "number:19"
select select "number:22"
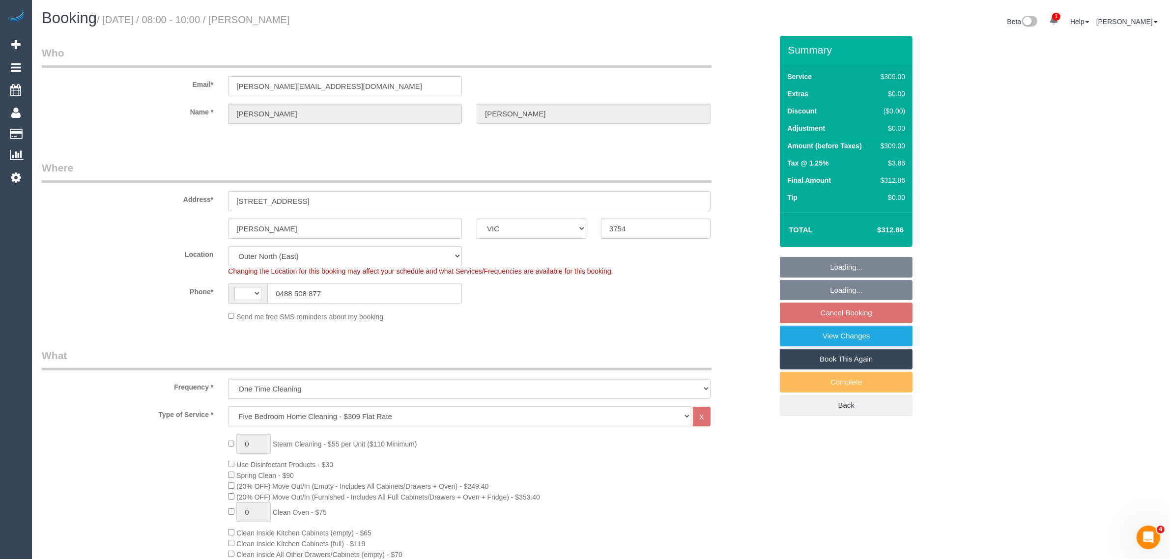
select select "object:780"
select select "string:AU"
select select "string:stripe-pm_1PPARR2GScqysDRVZ4lEYQQY"
select select "spot2"
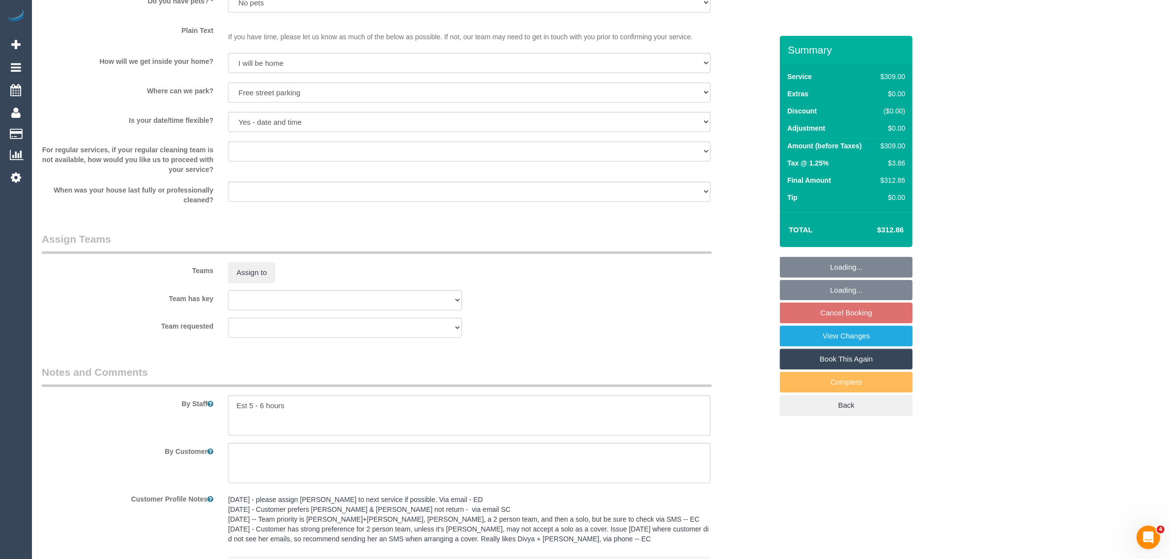
scroll to position [1343, 0]
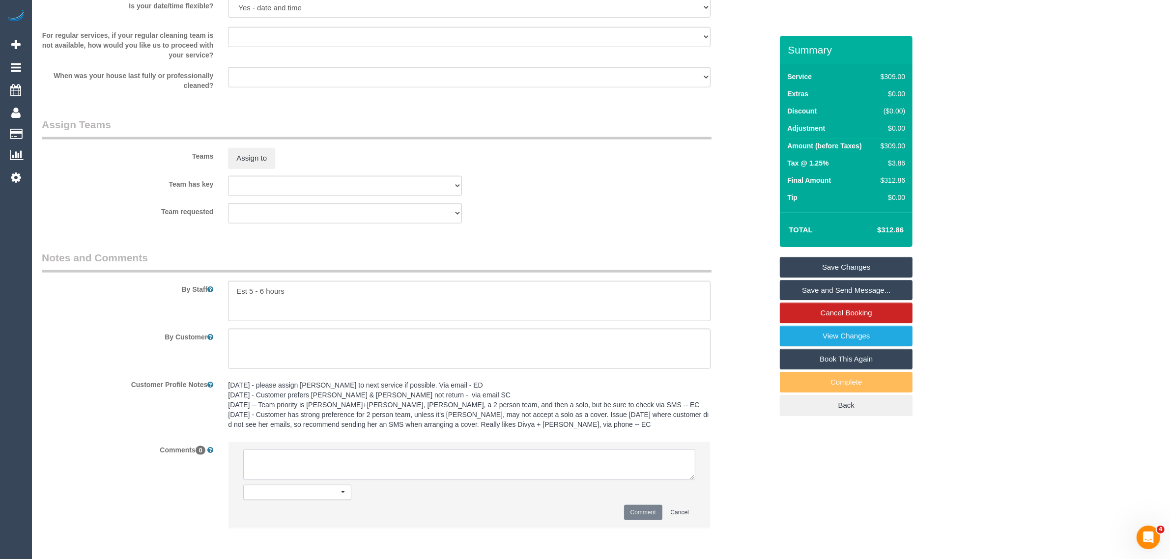
click at [508, 462] on textarea at bounding box center [469, 465] width 452 height 30
paste textarea "(4) Forkan (+ Ferdous) (C)"
type textarea "Customer requested to rebook on 30/08 want (4) Forkan (+ Ferdous) (C) to attend…"
click at [640, 506] on button "Comment" at bounding box center [643, 512] width 38 height 15
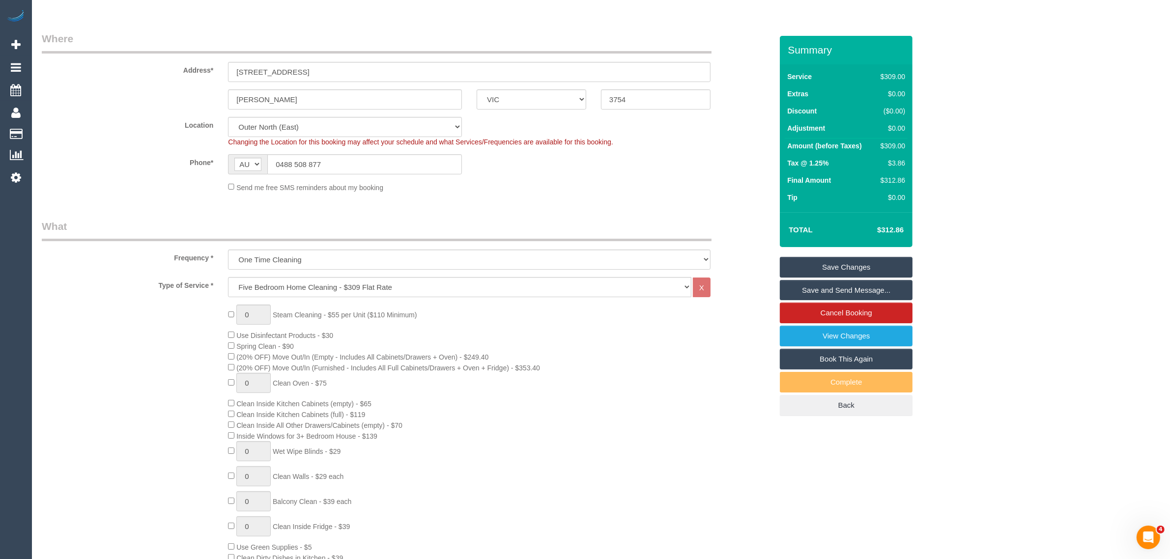
scroll to position [0, 0]
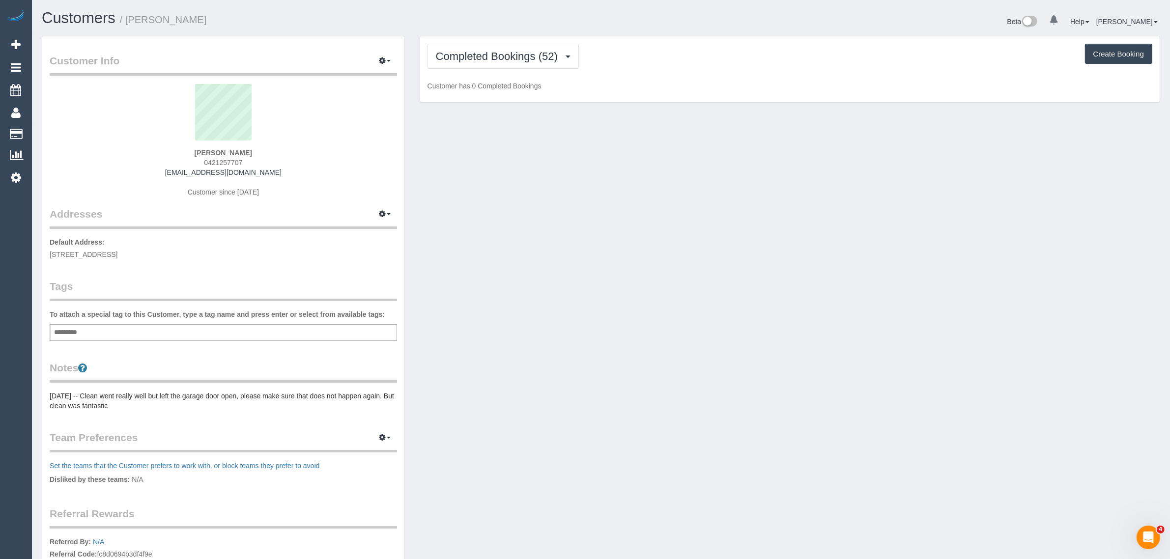
click at [228, 159] on span "0421257707" at bounding box center [223, 163] width 38 height 8
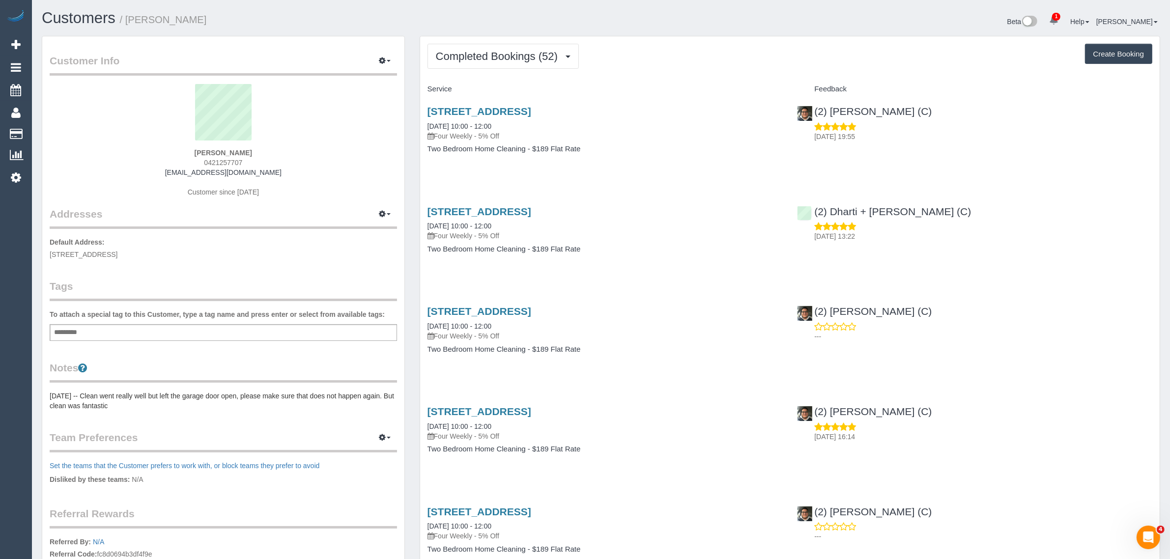
click at [228, 159] on span "0421257707" at bounding box center [223, 163] width 38 height 8
click at [221, 159] on span "0421257707" at bounding box center [223, 163] width 38 height 8
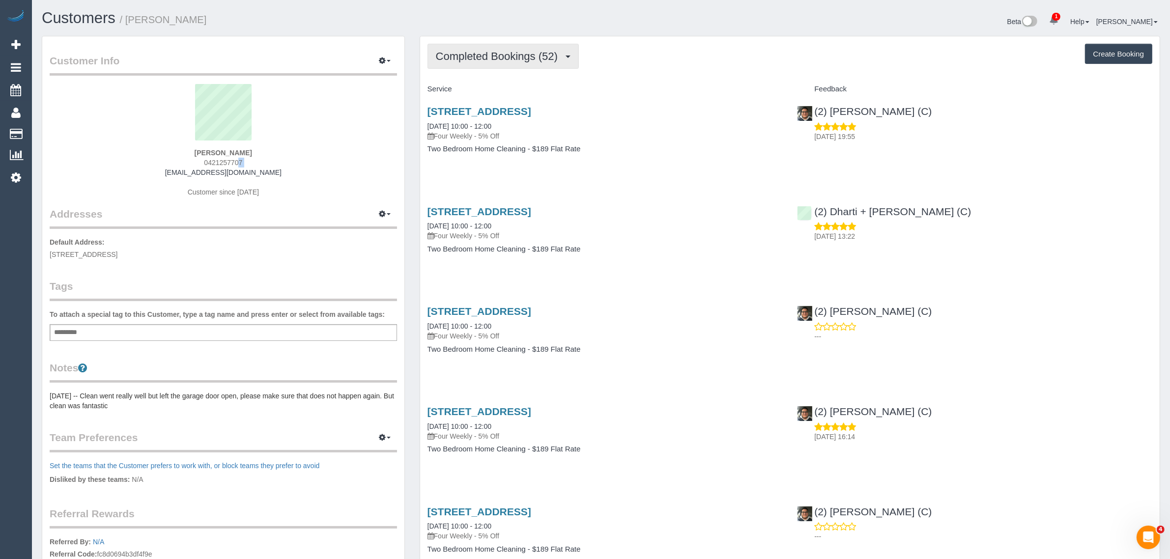
click at [497, 59] on span "Completed Bookings (52)" at bounding box center [499, 56] width 127 height 12
click at [481, 90] on link "Upcoming Bookings (12)" at bounding box center [481, 92] width 106 height 13
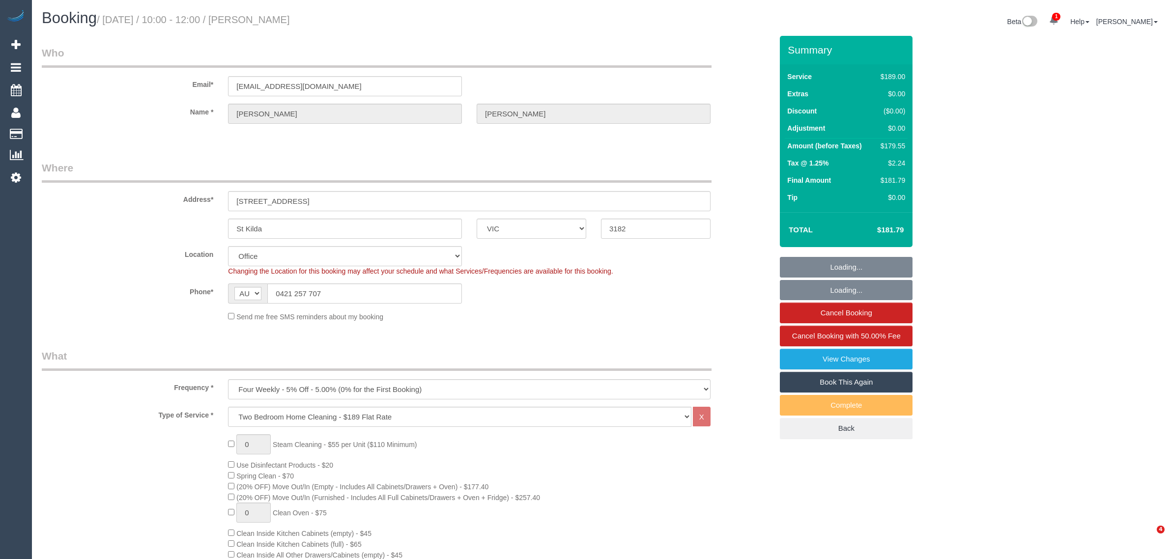
select select "VIC"
select select "number:29"
select select "number:14"
select select "number:18"
select select "number:36"
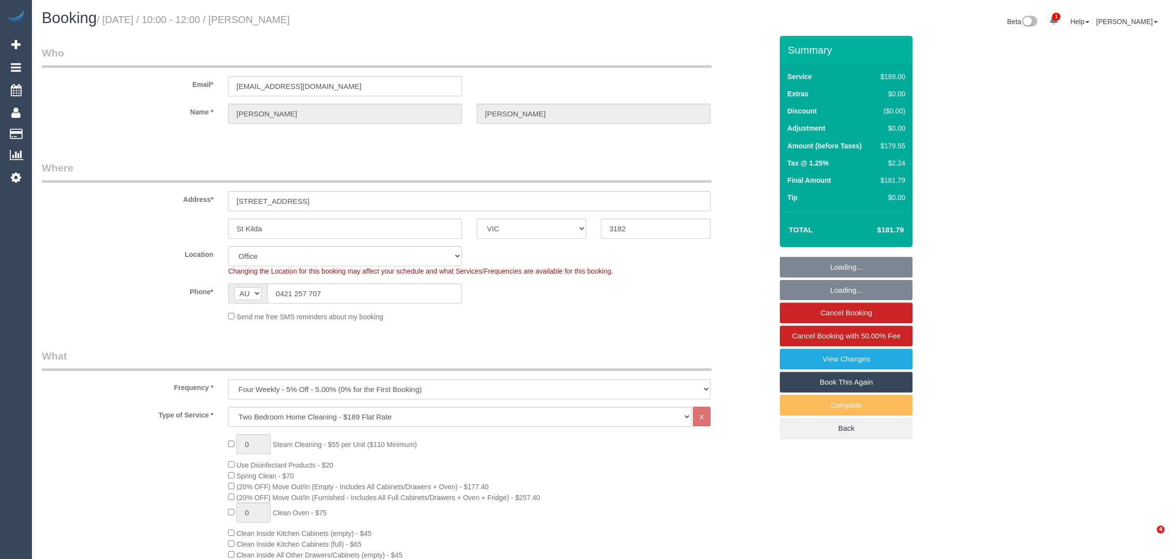
select select "number:34"
select select "number:13"
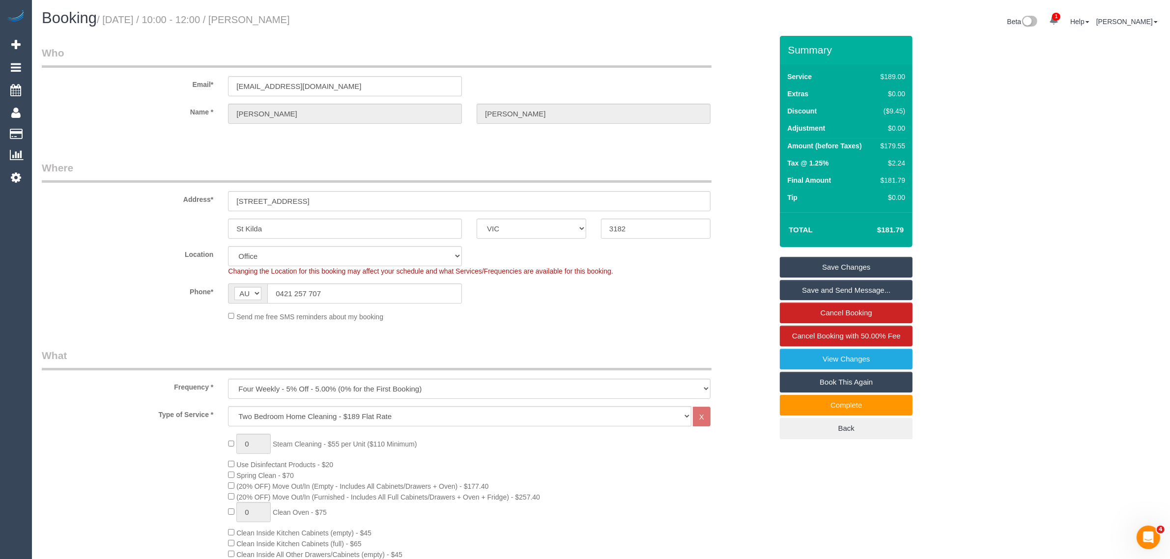
click at [626, 348] on legend "What" at bounding box center [377, 359] width 670 height 22
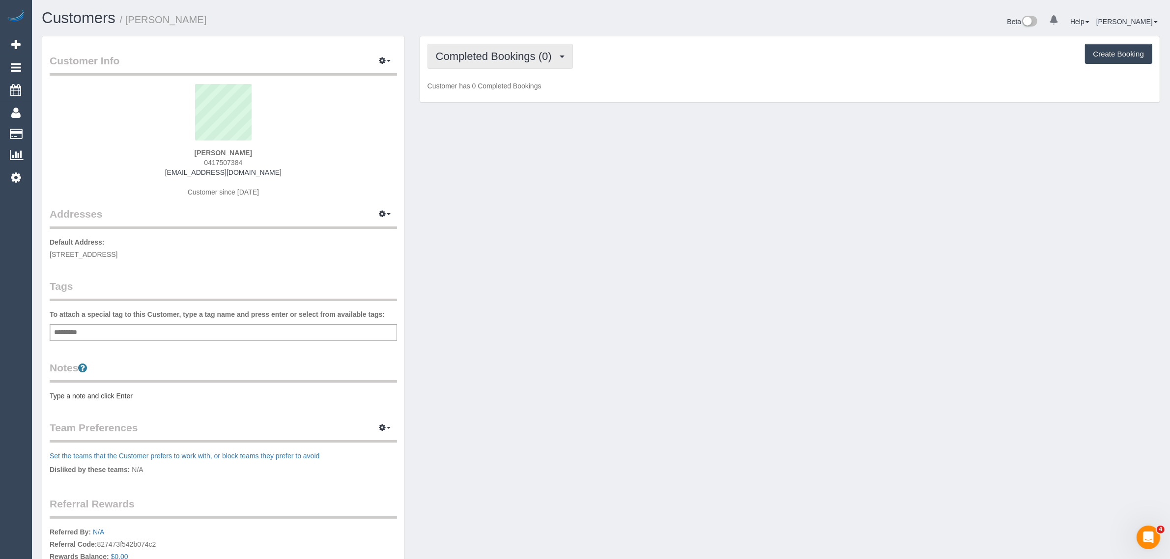
click at [519, 57] on span "Completed Bookings (0)" at bounding box center [496, 56] width 121 height 12
drag, startPoint x: 490, startPoint y: 89, endPoint x: 570, endPoint y: 112, distance: 82.8
click at [490, 89] on link "Upcoming Bookings (11)" at bounding box center [480, 92] width 104 height 13
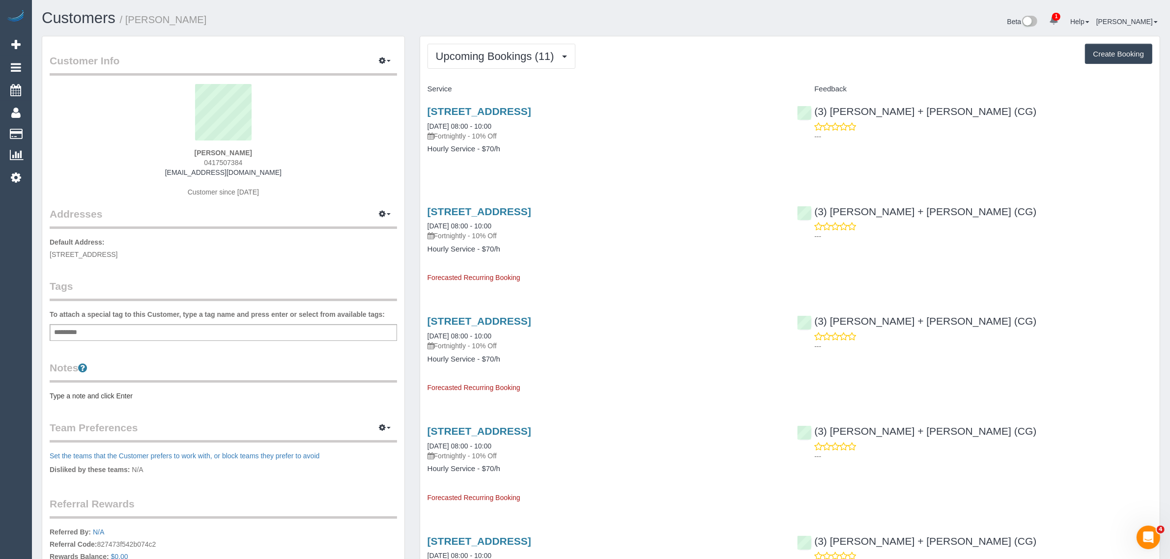
click at [225, 163] on span "0417507384" at bounding box center [223, 163] width 38 height 8
copy span "0417507384"
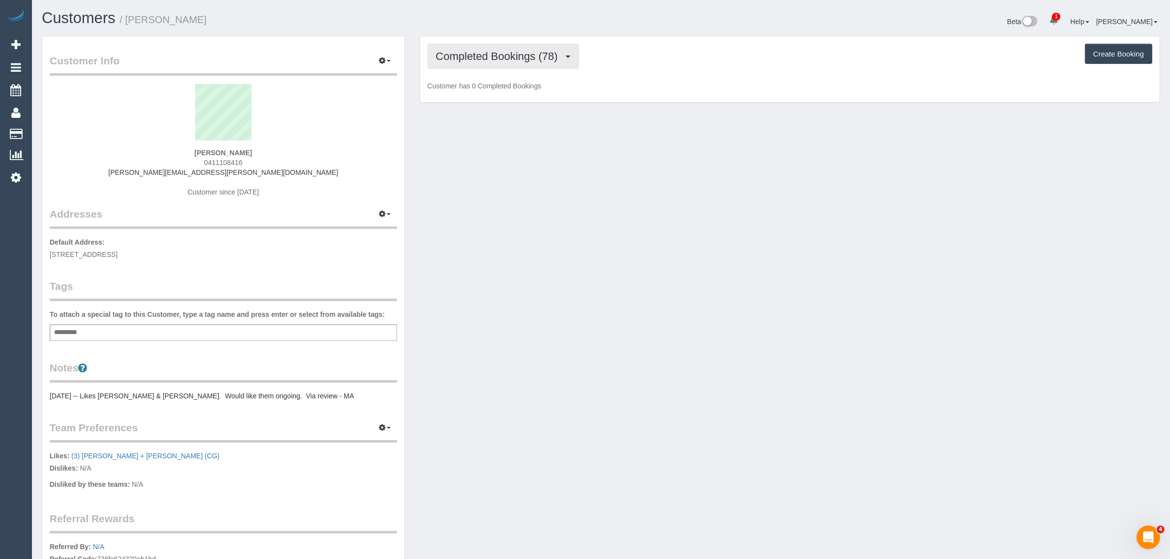
click at [502, 57] on span "Completed Bookings (78)" at bounding box center [499, 56] width 127 height 12
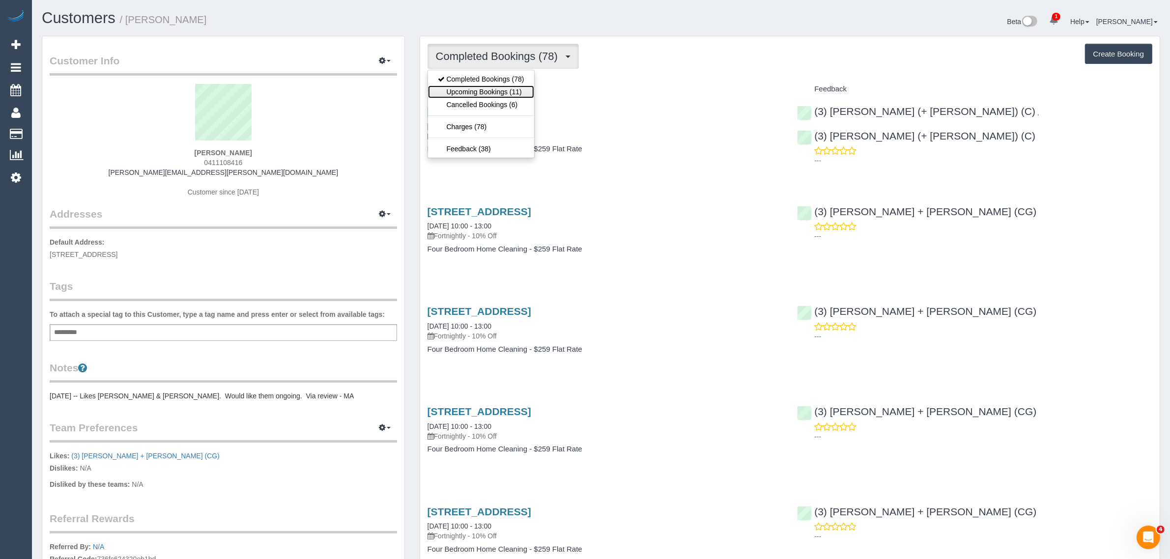
drag, startPoint x: 489, startPoint y: 85, endPoint x: 504, endPoint y: 91, distance: 15.6
click at [489, 86] on link "Upcoming Bookings (11)" at bounding box center [481, 92] width 106 height 13
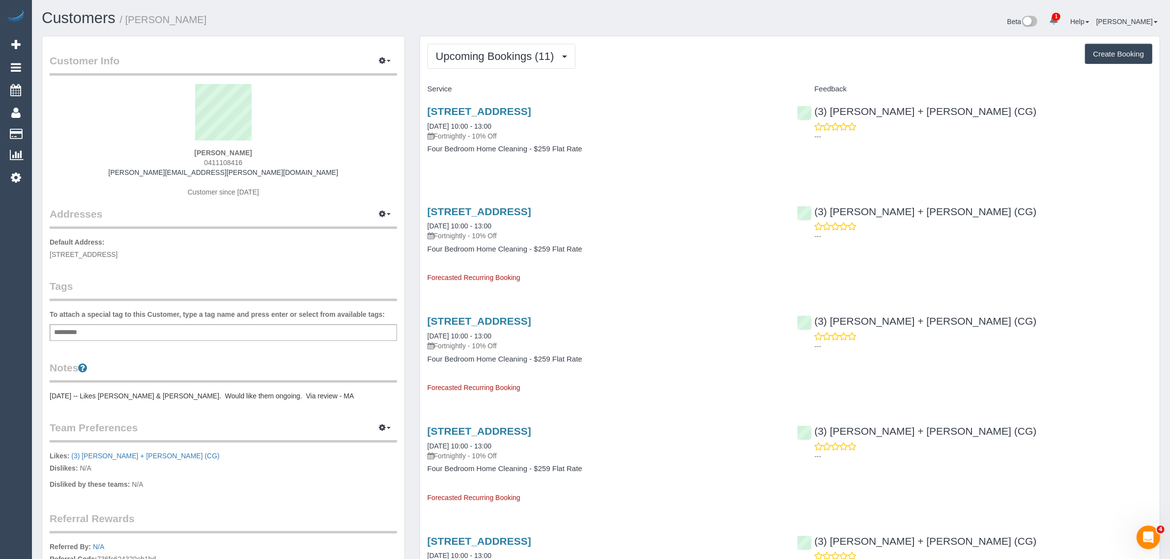
click at [221, 157] on div "Shobhit Asthana 0411108416 shobhit.asthana@gmail.com Customer since 2022" at bounding box center [223, 145] width 347 height 123
click at [222, 157] on div "Shobhit Asthana 0411108416 shobhit.asthana@gmail.com Customer since 2022" at bounding box center [223, 145] width 347 height 123
copy span "0411108416"
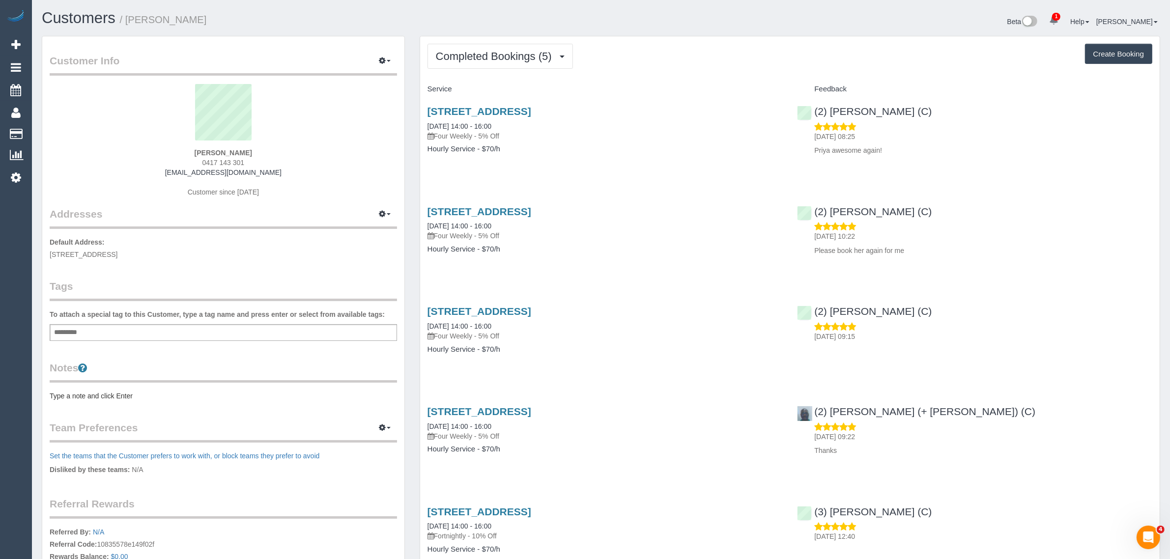
click at [232, 157] on div "Alex Korakis 0417 143 301 akorakis@gmail.com Customer since 2025" at bounding box center [223, 145] width 347 height 123
click at [230, 161] on span "0417 143 301" at bounding box center [223, 163] width 42 height 8
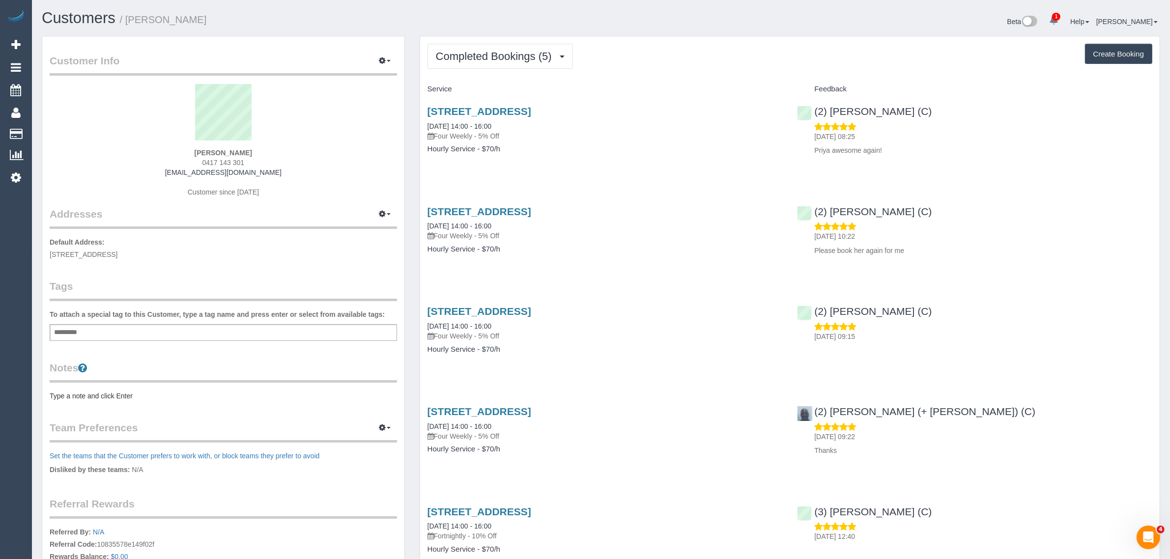
click at [230, 161] on span "0417 143 301" at bounding box center [223, 163] width 42 height 8
click at [479, 55] on span "Completed Bookings (5)" at bounding box center [496, 56] width 121 height 12
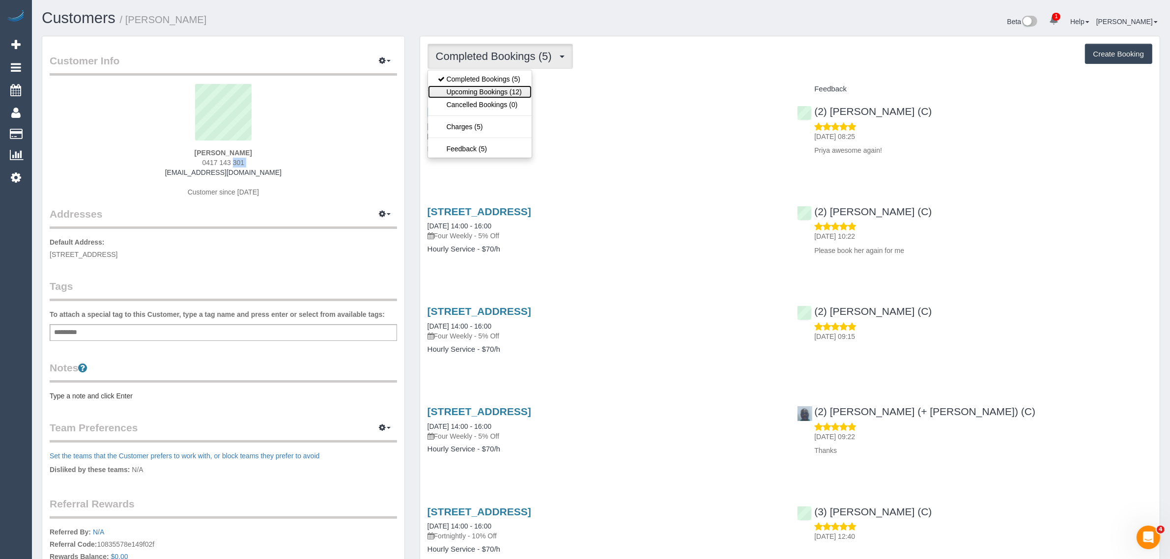
click at [460, 86] on link "Upcoming Bookings (12)" at bounding box center [480, 92] width 104 height 13
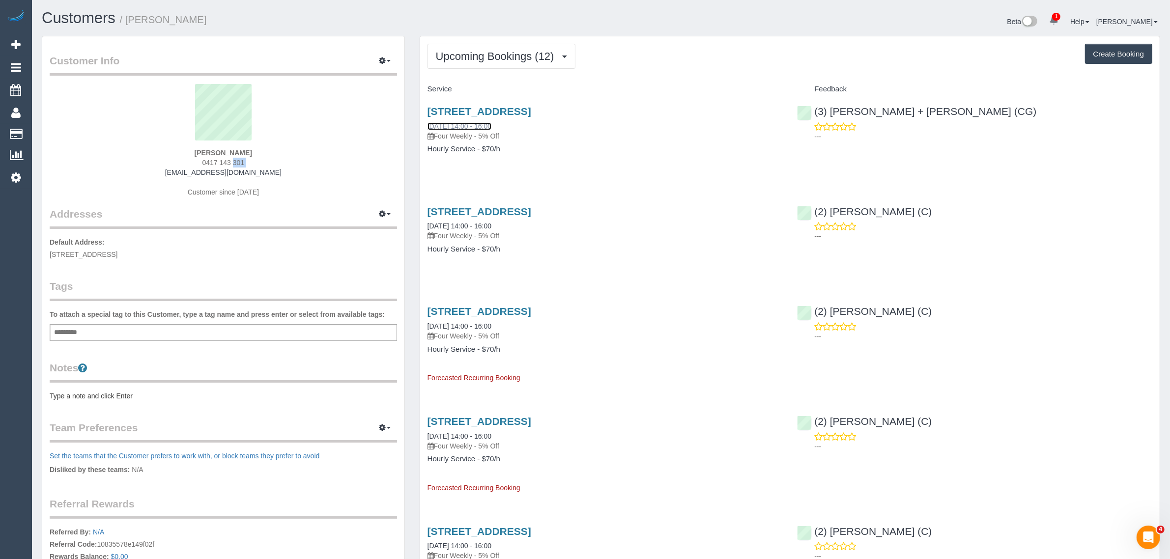
click at [485, 126] on link "23/08/2025 14:00 - 16:00" at bounding box center [460, 126] width 64 height 8
click at [497, 66] on button "Upcoming Bookings (12)" at bounding box center [502, 56] width 148 height 25
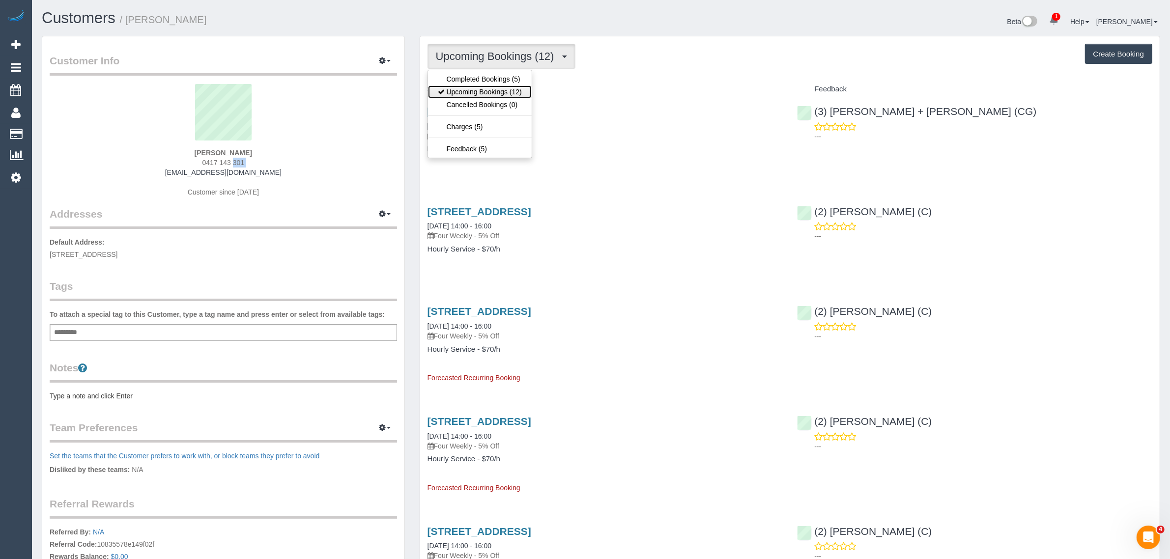
click at [484, 91] on link "Upcoming Bookings (12)" at bounding box center [480, 92] width 104 height 13
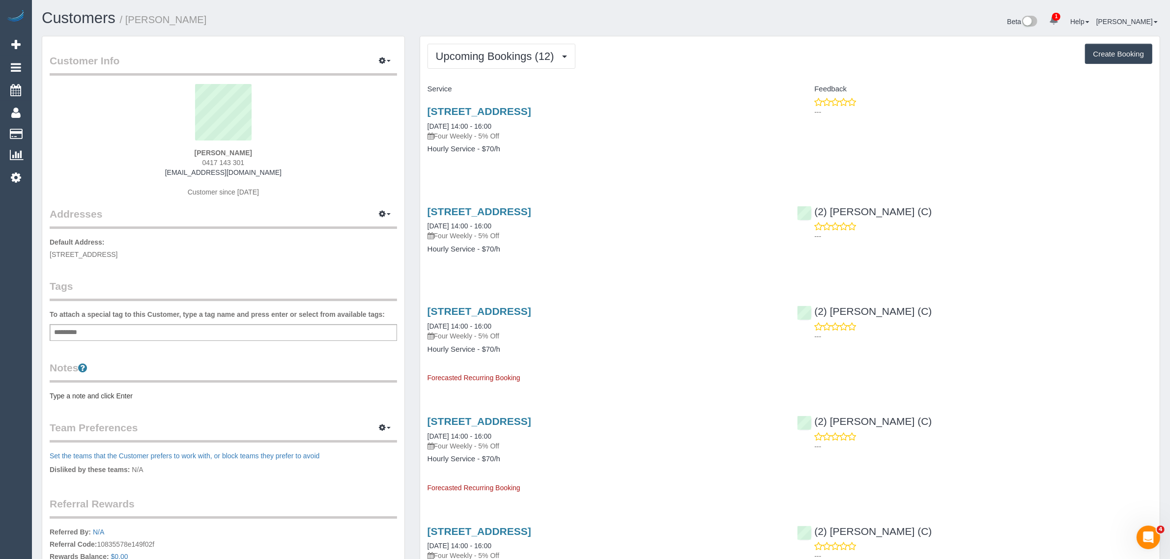
click at [537, 153] on div "10 Bristol Street, Bentleigh East, VIC 3165 23/08/2025 14:00 - 16:00 Four Weekl…" at bounding box center [605, 135] width 370 height 76
drag, startPoint x: 488, startPoint y: 127, endPoint x: 426, endPoint y: 126, distance: 62.4
click at [426, 126] on div "10 Bristol Street, Bentleigh East, VIC 3165 23/08/2025 14:00 - 16:00 Four Weekl…" at bounding box center [605, 135] width 370 height 76
copy link "23/08/2025 14:00 - 16:00"
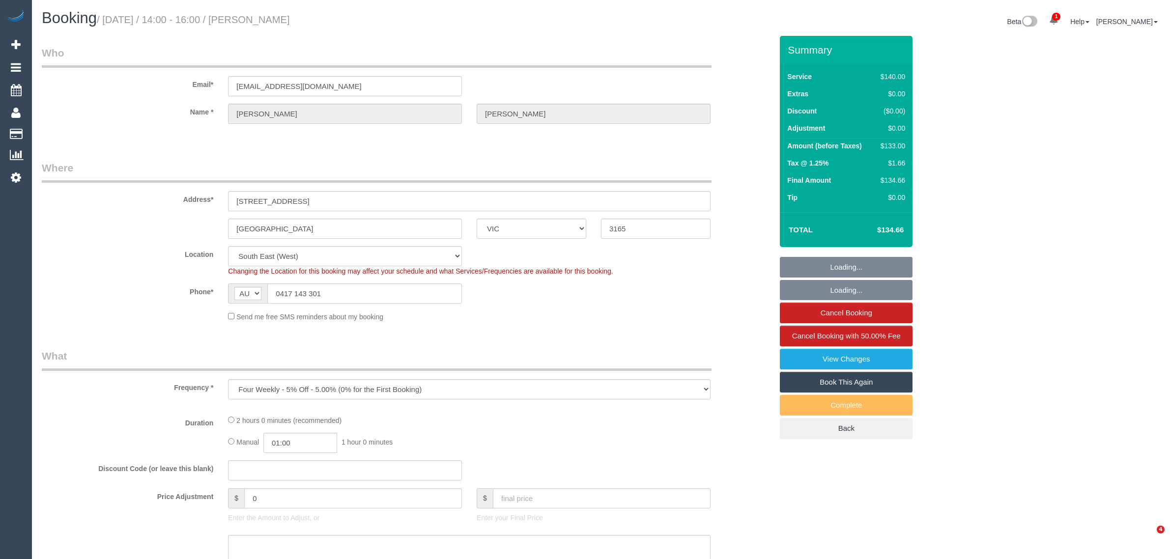
select select "VIC"
select select "number:28"
select select "number:14"
select select "number:19"
select select "number:24"
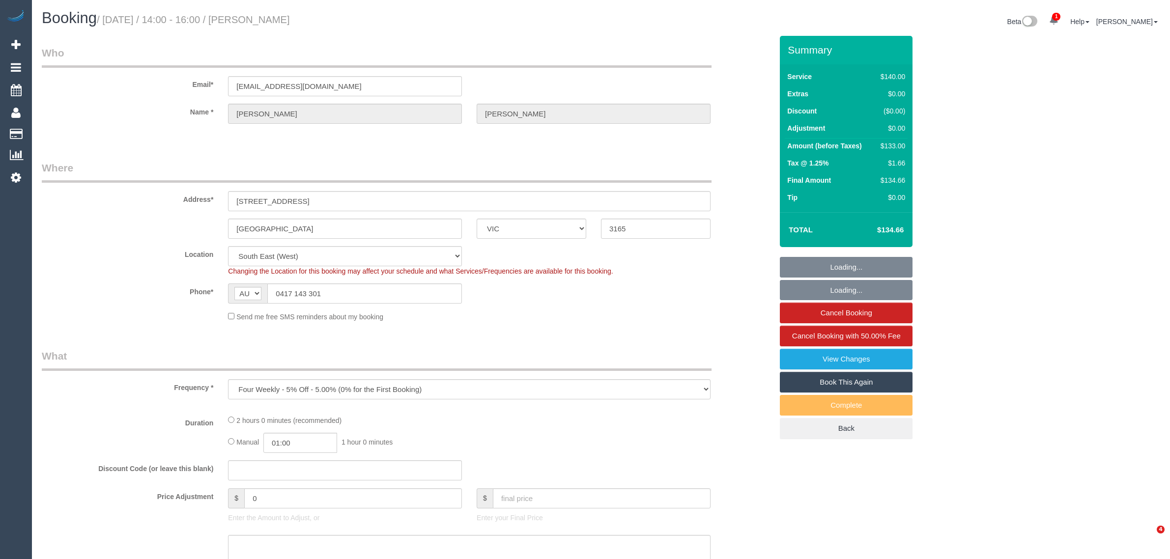
select select "number:34"
select select "number:12"
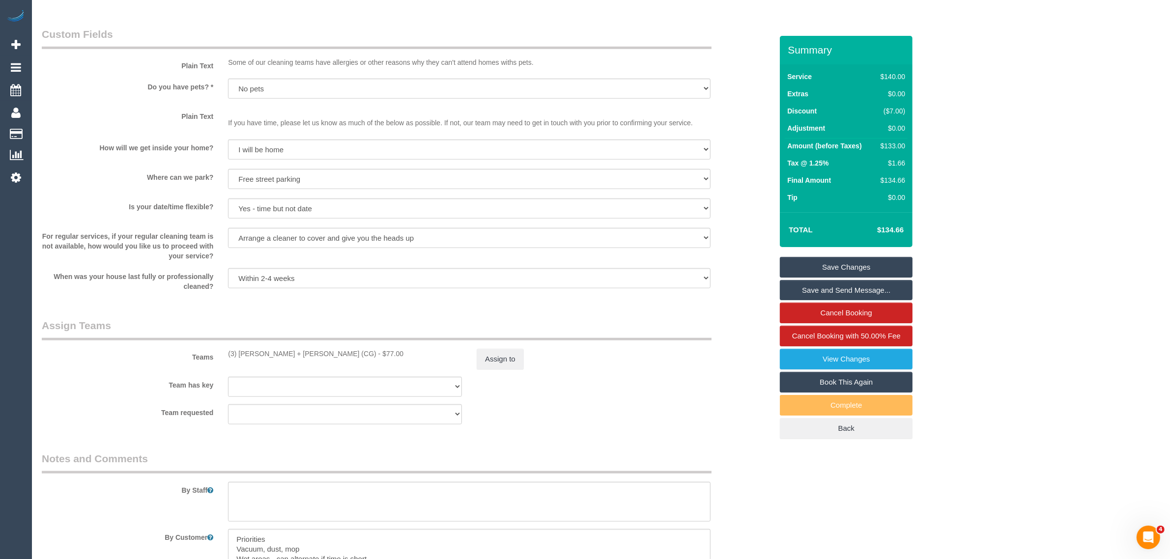
scroll to position [1171, 0]
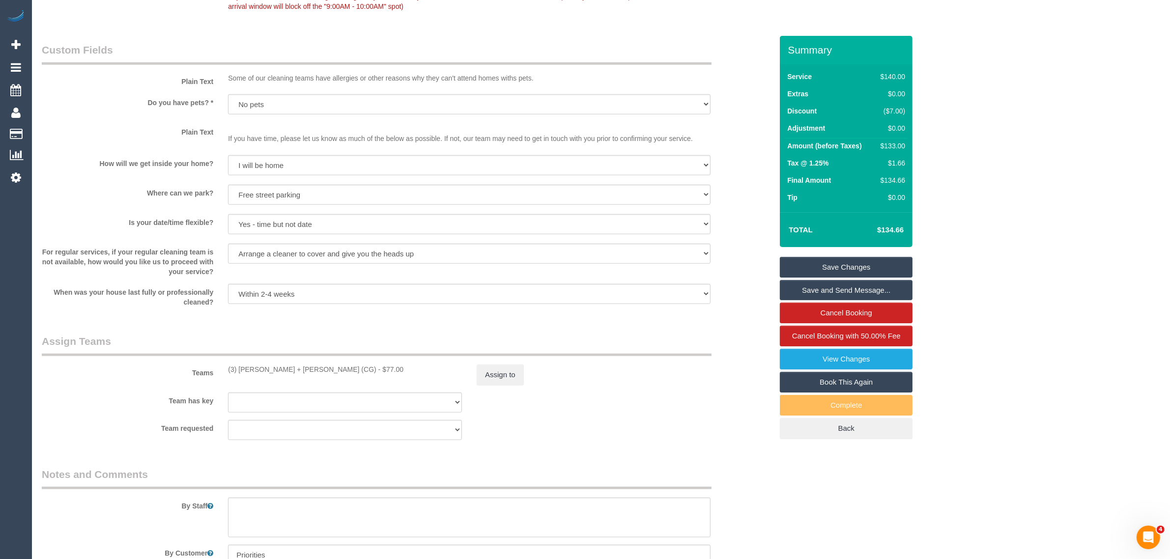
click at [732, 298] on div "When was your house last fully or professionally cleaned? Within 1-2 weeks With…" at bounding box center [406, 295] width 745 height 23
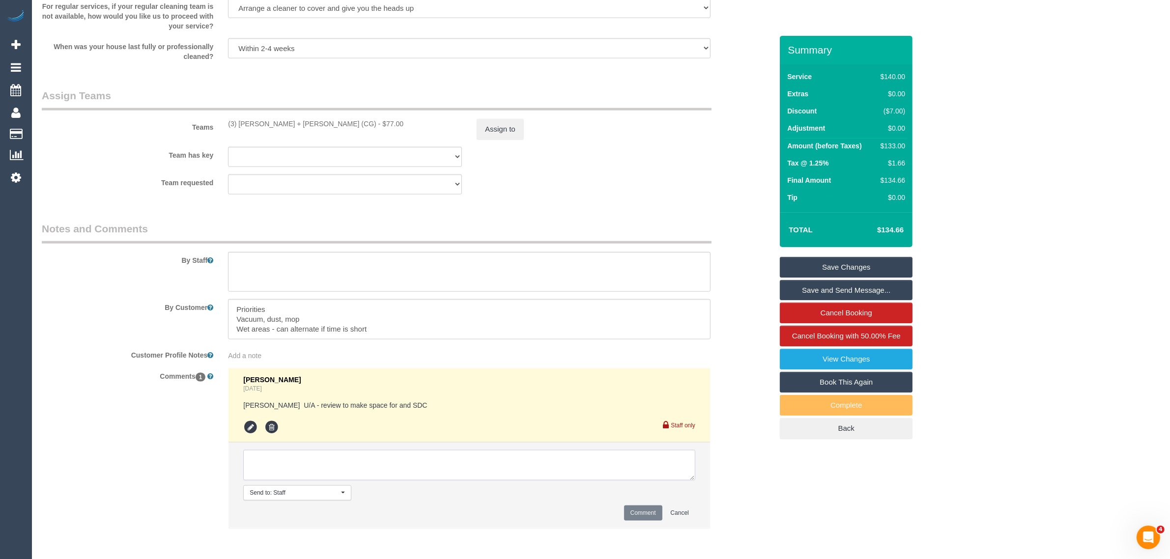
click at [588, 470] on textarea at bounding box center [469, 465] width 452 height 30
paste textarea "Cleaner(s) Unassigned: Reason Unassigned: Contact via: Which message sent: Addi…"
drag, startPoint x: 264, startPoint y: 124, endPoint x: 317, endPoint y: 122, distance: 53.6
click at [317, 122] on div "(3) [PERSON_NAME] + [PERSON_NAME] (CG) - $77.00" at bounding box center [345, 124] width 249 height 10
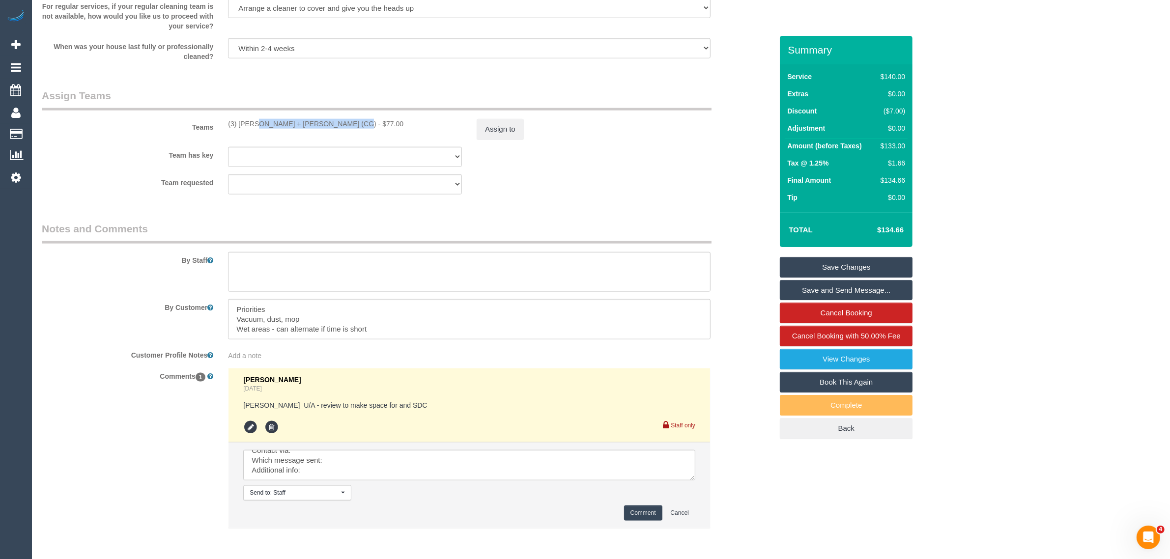
copy div "(3) [PERSON_NAME] + [PERSON_NAME] (CG) -"
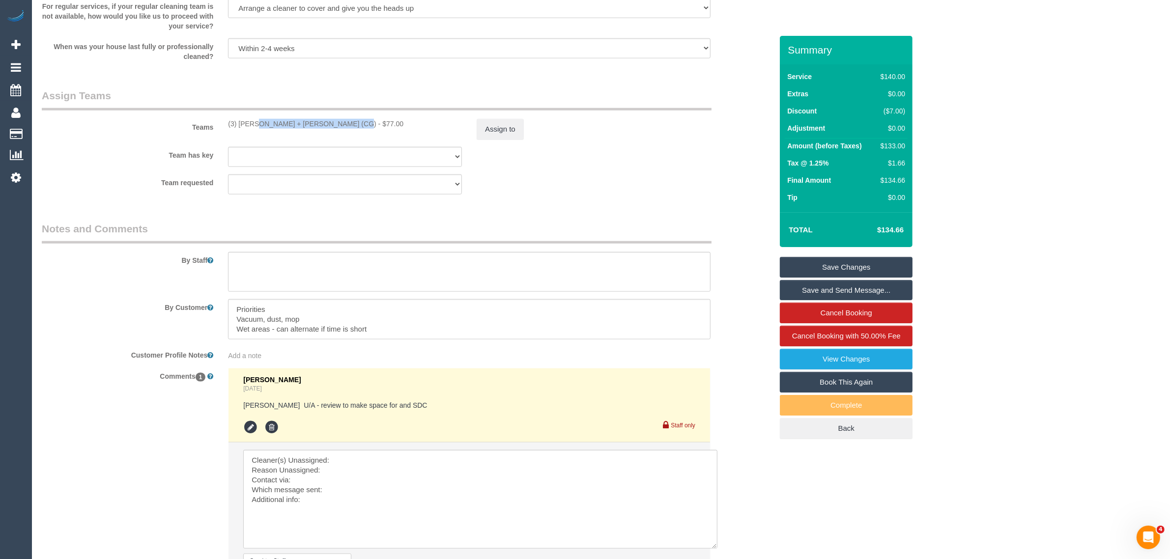
drag, startPoint x: 691, startPoint y: 475, endPoint x: 680, endPoint y: 536, distance: 62.0
click at [714, 548] on textarea at bounding box center [480, 499] width 474 height 99
click at [531, 457] on textarea at bounding box center [480, 502] width 475 height 104
paste textarea "(3) Bansari + Bhavesh (CG) -"
click at [397, 471] on textarea at bounding box center [480, 502] width 475 height 104
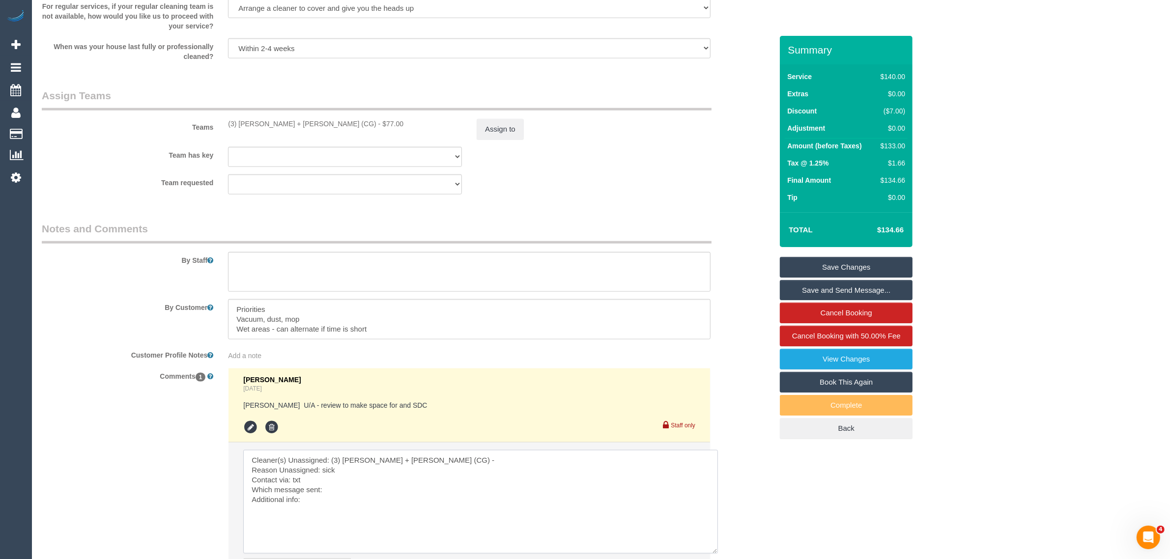
click at [389, 487] on textarea at bounding box center [480, 502] width 475 height 104
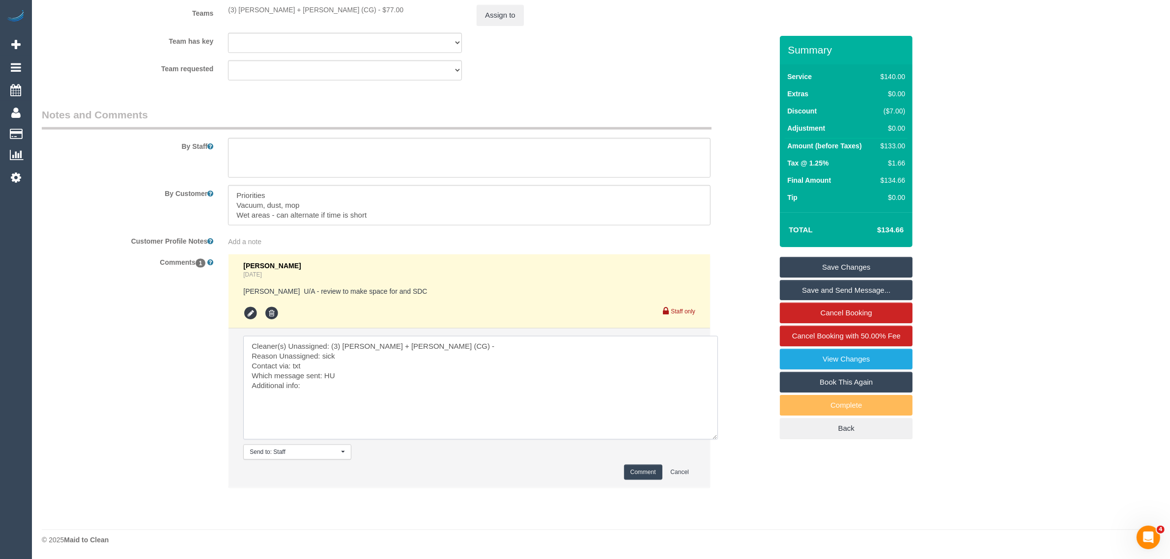
type textarea "Cleaner(s) Unassigned: (3) Bansari + Bhavesh (CG) - Reason Unassigned: sick Con…"
click at [627, 477] on button "Comment" at bounding box center [643, 472] width 38 height 15
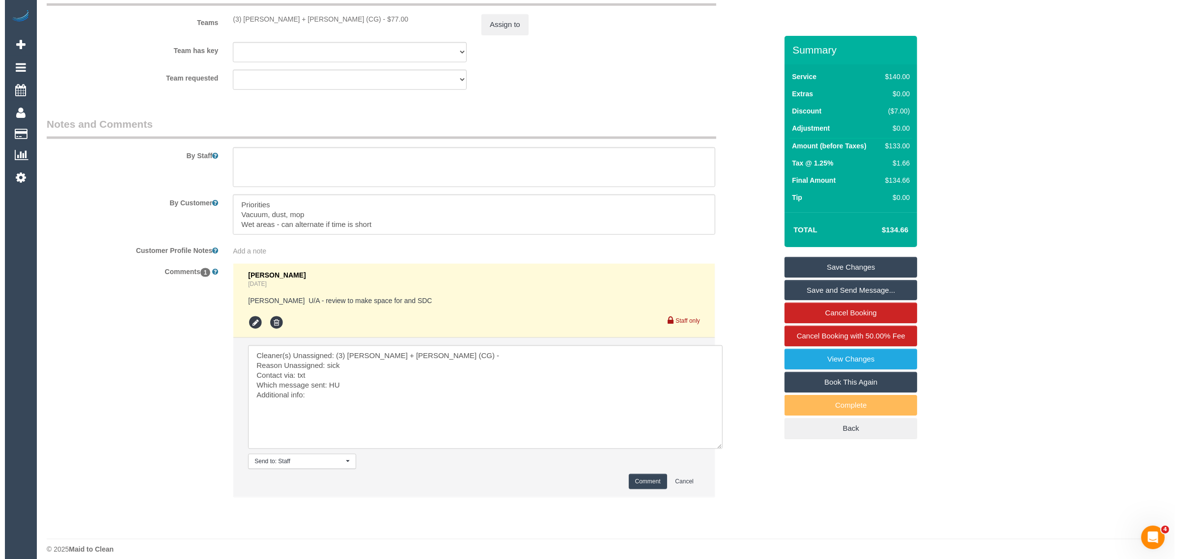
scroll to position [1285, 0]
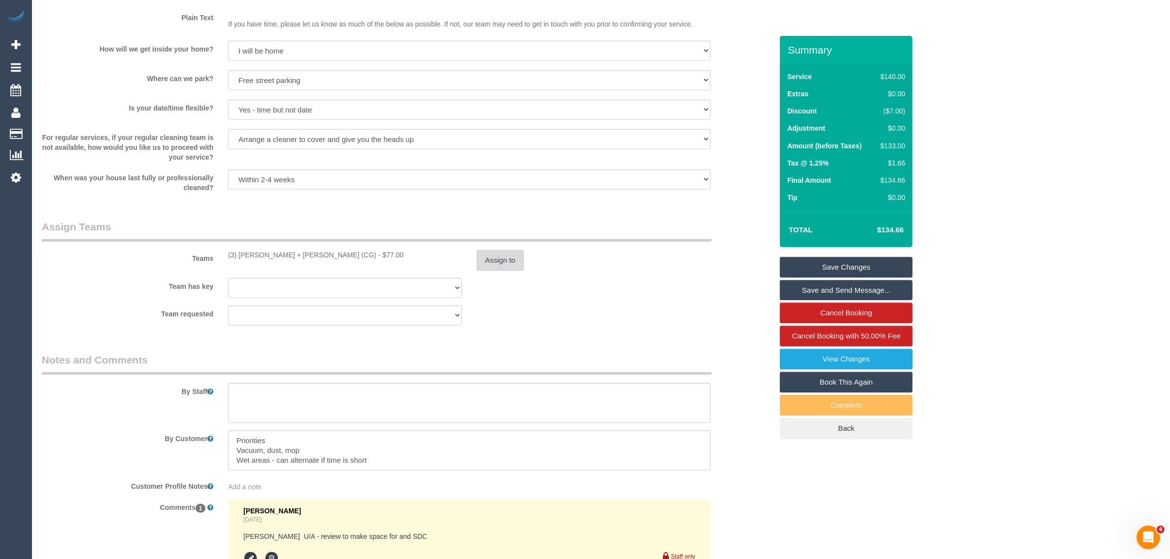
click at [502, 261] on button "Assign to" at bounding box center [500, 260] width 47 height 21
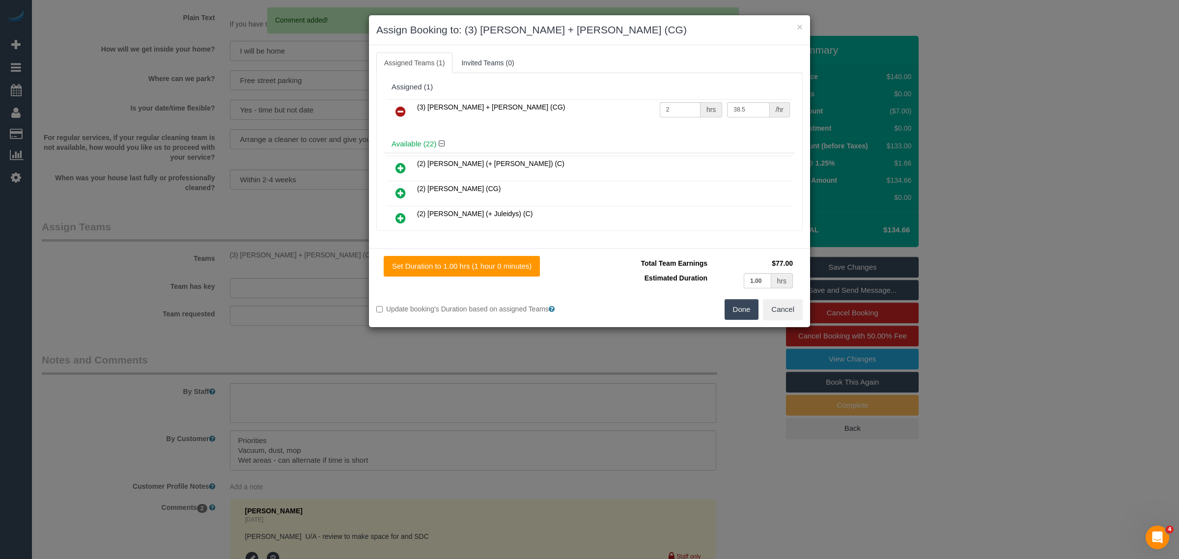
drag, startPoint x: 399, startPoint y: 103, endPoint x: 502, endPoint y: 143, distance: 110.3
click at [399, 104] on link at bounding box center [400, 112] width 23 height 20
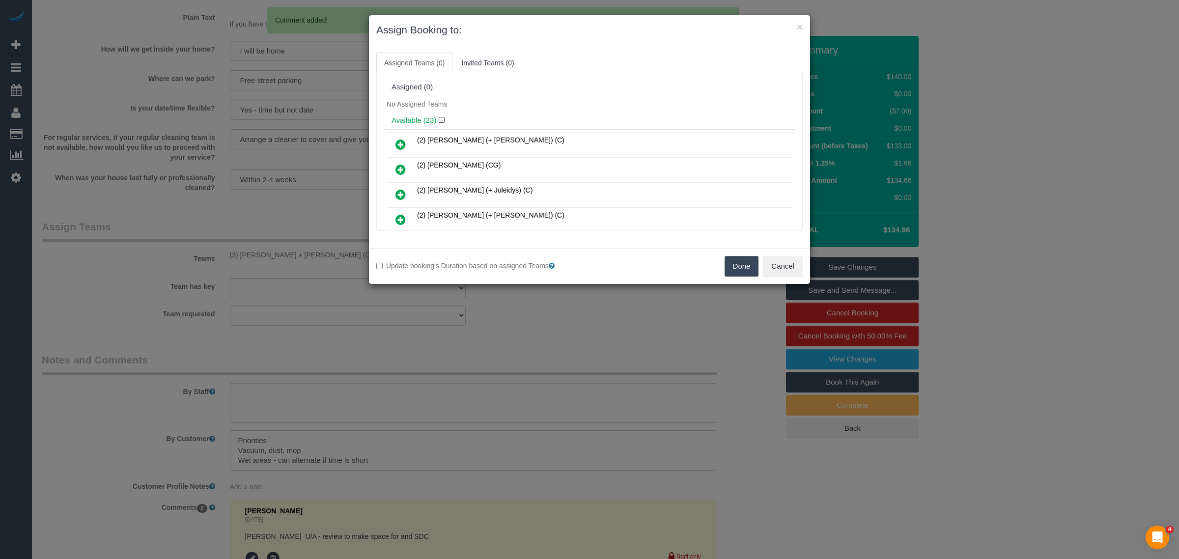
click at [741, 268] on button "Done" at bounding box center [742, 266] width 34 height 21
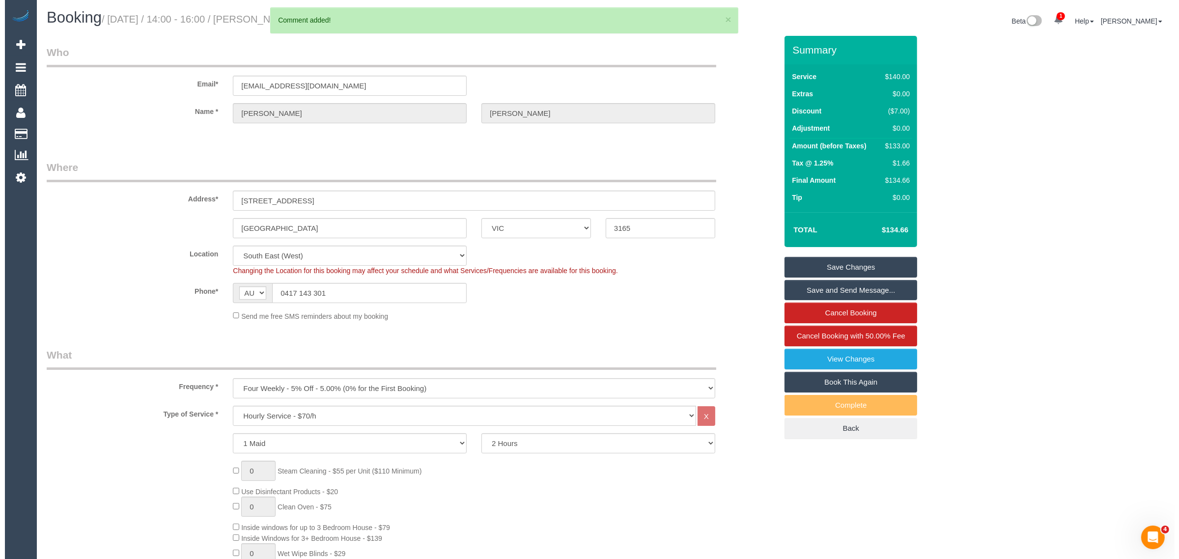
scroll to position [0, 0]
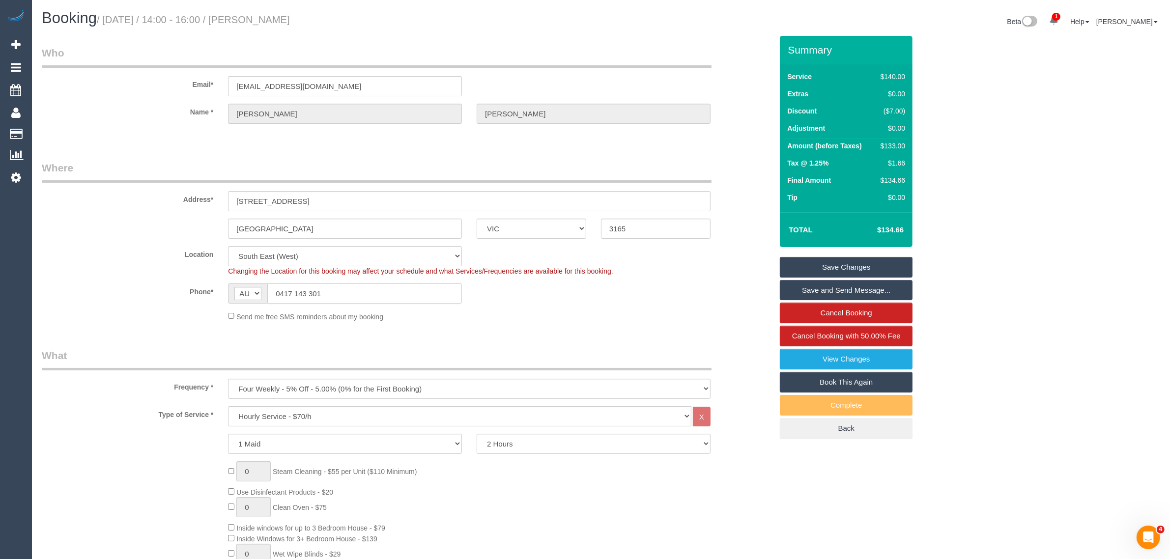
click at [358, 293] on input "0417 143 301" at bounding box center [364, 294] width 195 height 20
click at [359, 293] on input "0417 143 301" at bounding box center [364, 294] width 195 height 20
click at [810, 266] on link "Save Changes" at bounding box center [846, 267] width 133 height 21
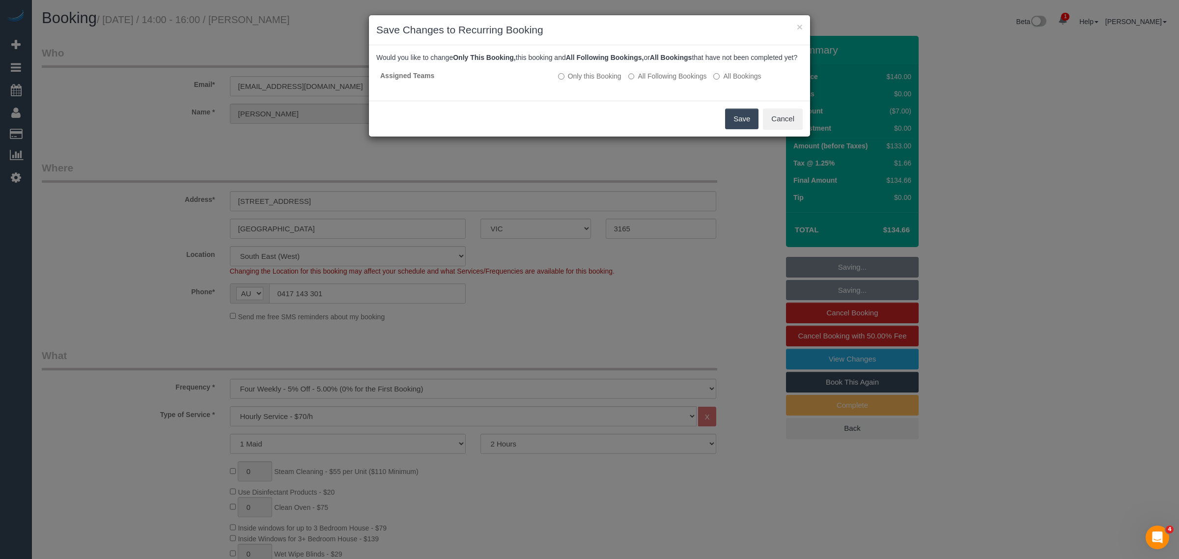
click at [736, 126] on button "Save" at bounding box center [741, 119] width 33 height 21
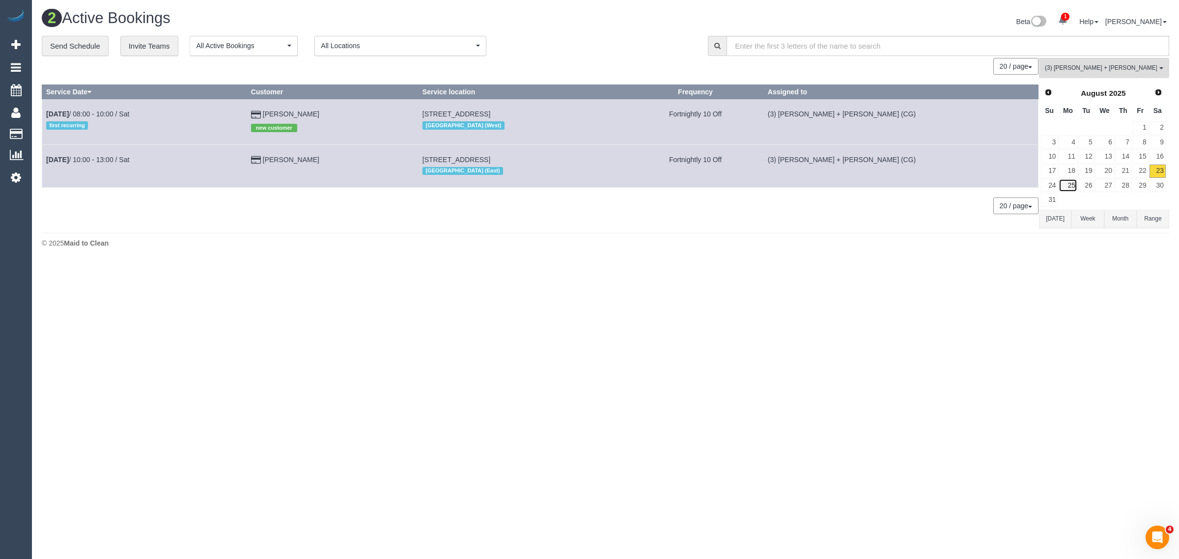
click at [1072, 185] on link "25" at bounding box center [1068, 185] width 18 height 13
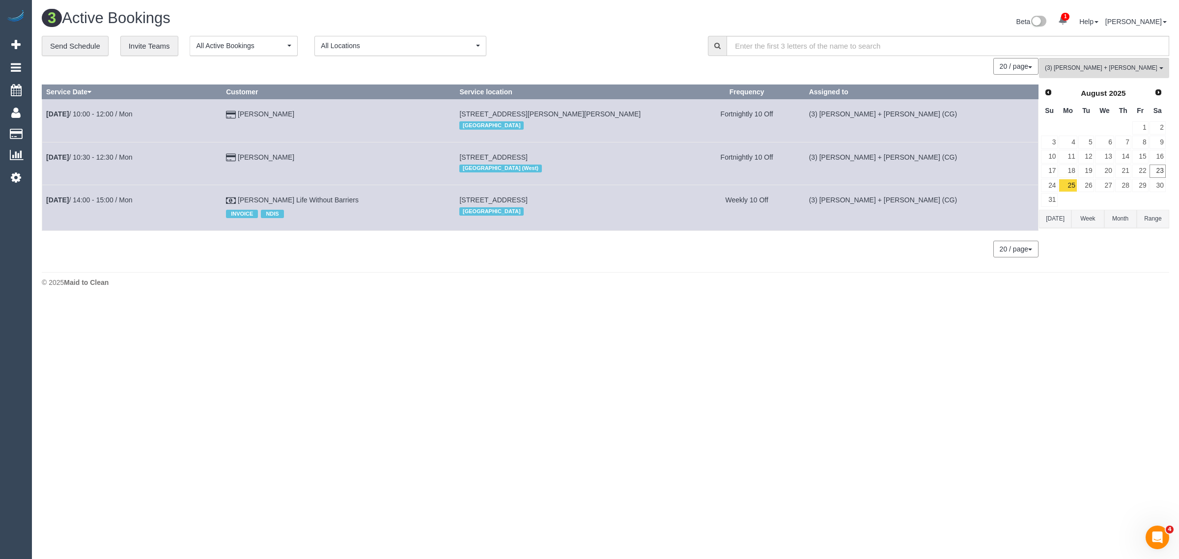
click at [643, 289] on footer "© 2025 Maid to Clean" at bounding box center [606, 282] width 1128 height 20
click at [1106, 56] on div "**********" at bounding box center [606, 151] width 1128 height 231
click at [1107, 67] on span "(3) [PERSON_NAME] + [PERSON_NAME] (CG)" at bounding box center [1101, 68] width 112 height 8
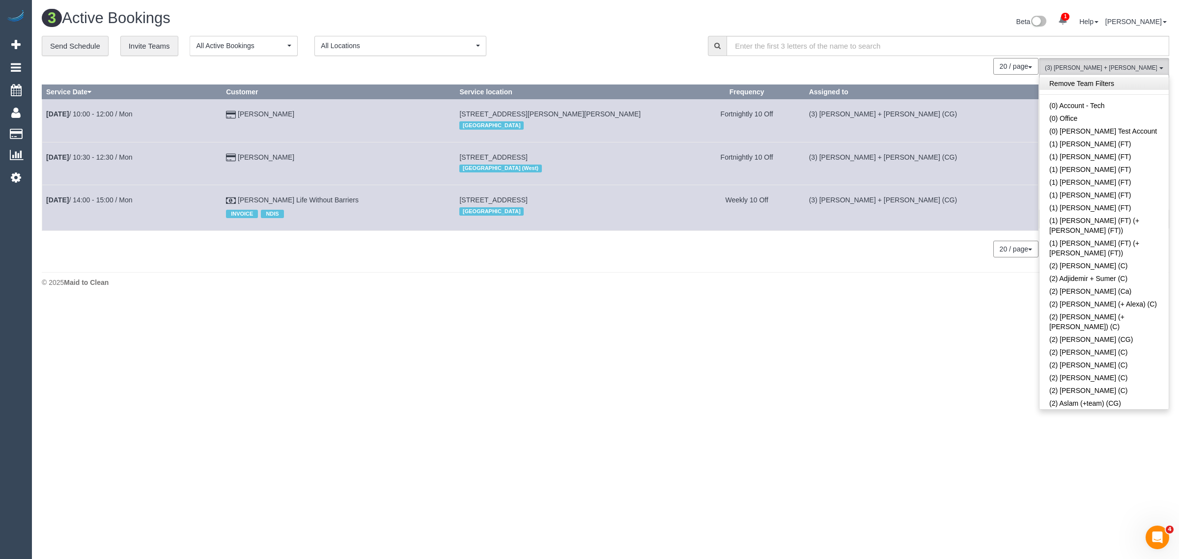
click at [1094, 83] on link "Remove Team Filters" at bounding box center [1104, 83] width 129 height 13
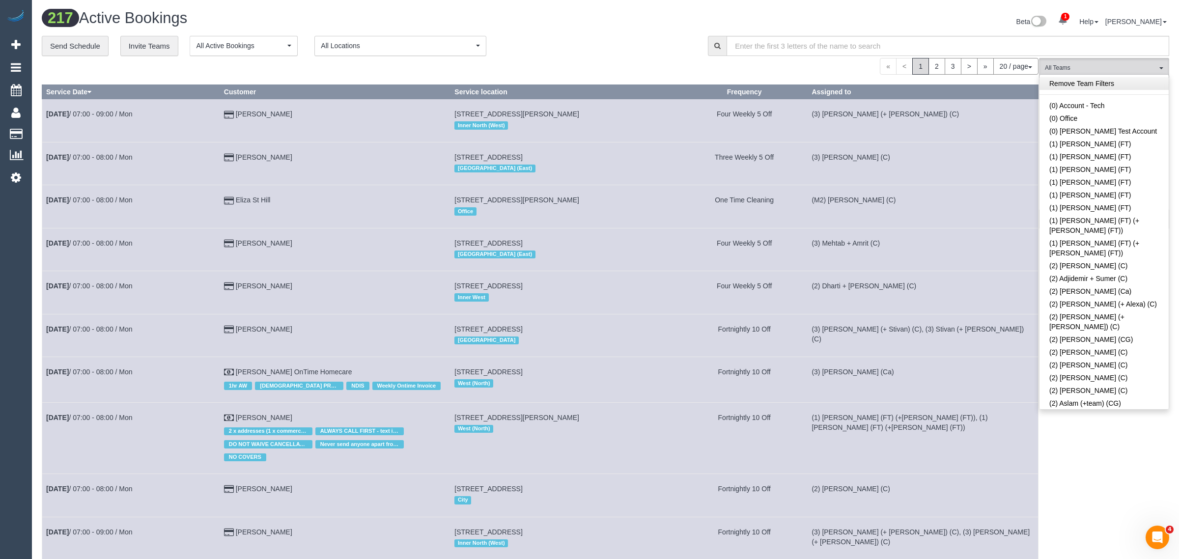
scroll to position [349, 0]
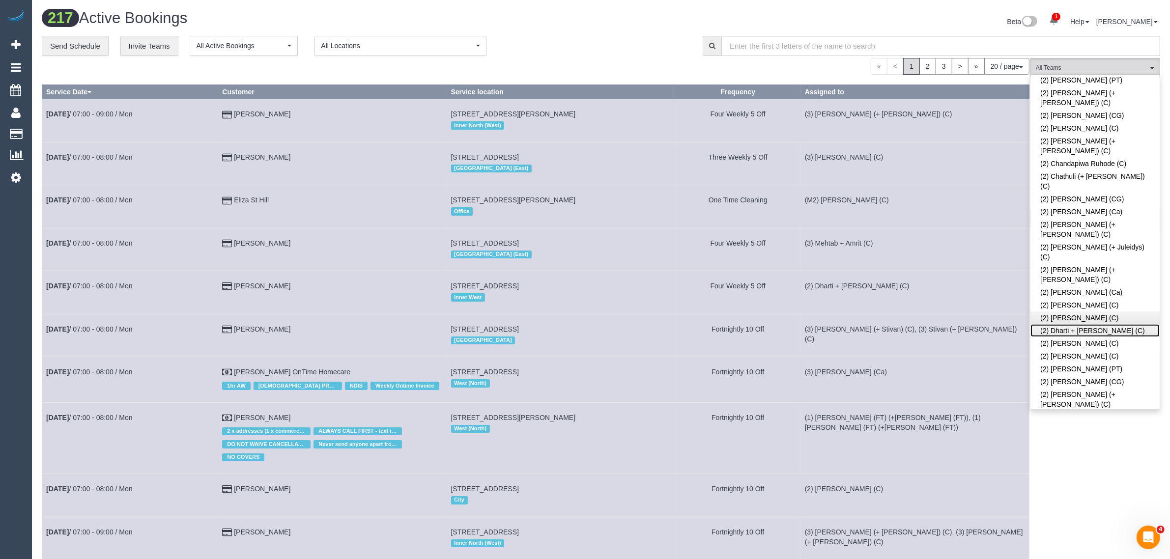
drag, startPoint x: 1078, startPoint y: 236, endPoint x: 1038, endPoint y: 229, distance: 39.8
click at [1077, 324] on link "(2) Dharti + [PERSON_NAME] (C)" at bounding box center [1094, 330] width 129 height 13
drag, startPoint x: 627, startPoint y: 63, endPoint x: 642, endPoint y: 63, distance: 14.7
click at [627, 63] on div "« < 1 2 3 > » 20 / page 10 / page 20 / page 30 / page 40 / page 50 / page 100 /…" at bounding box center [536, 66] width 988 height 17
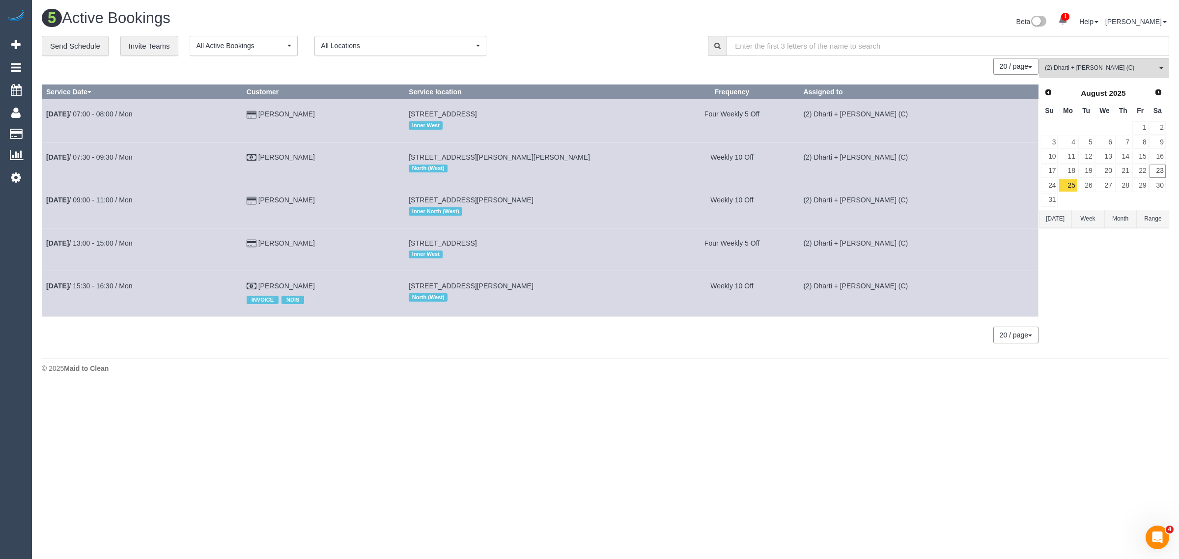
drag, startPoint x: 601, startPoint y: 38, endPoint x: 652, endPoint y: 88, distance: 71.6
click at [600, 38] on div "**********" at bounding box center [368, 46] width 652 height 21
click at [590, 371] on div "© 2025 Maid to Clean" at bounding box center [606, 369] width 1128 height 10
click at [1153, 170] on link "23" at bounding box center [1158, 171] width 16 height 13
drag, startPoint x: 555, startPoint y: 25, endPoint x: 574, endPoint y: 39, distance: 23.8
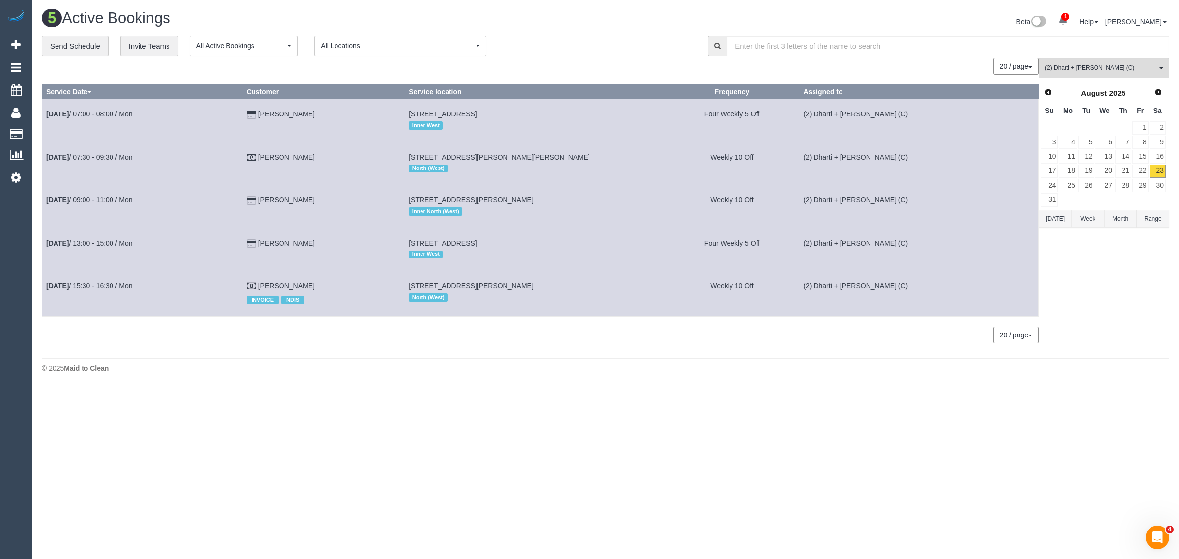
click at [555, 25] on h1 "5 Active Bookings" at bounding box center [320, 18] width 557 height 17
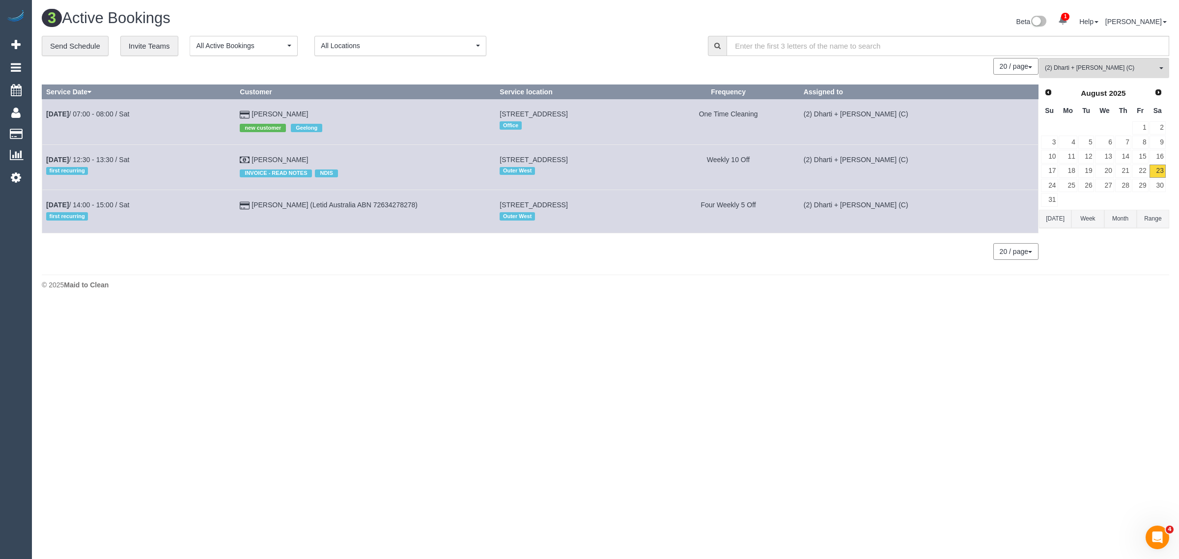
click at [355, 269] on div "0 Bookings found. We couldn't find any bookings that matched your search. Creat…" at bounding box center [541, 163] width 998 height 211
drag, startPoint x: 308, startPoint y: 155, endPoint x: 46, endPoint y: 154, distance: 261.9
click at [46, 154] on tr "Aug 23rd / 12:30 - 13:30 / Sat first recurring Benjamin Denman INVOICE - READ N…" at bounding box center [540, 166] width 997 height 45
copy tr "Aug 23rd / 12:30 - 13:30 / Sat first recurring Benjamin Denman"
click at [446, 281] on div "© 2025 Maid to Clean" at bounding box center [606, 285] width 1128 height 10
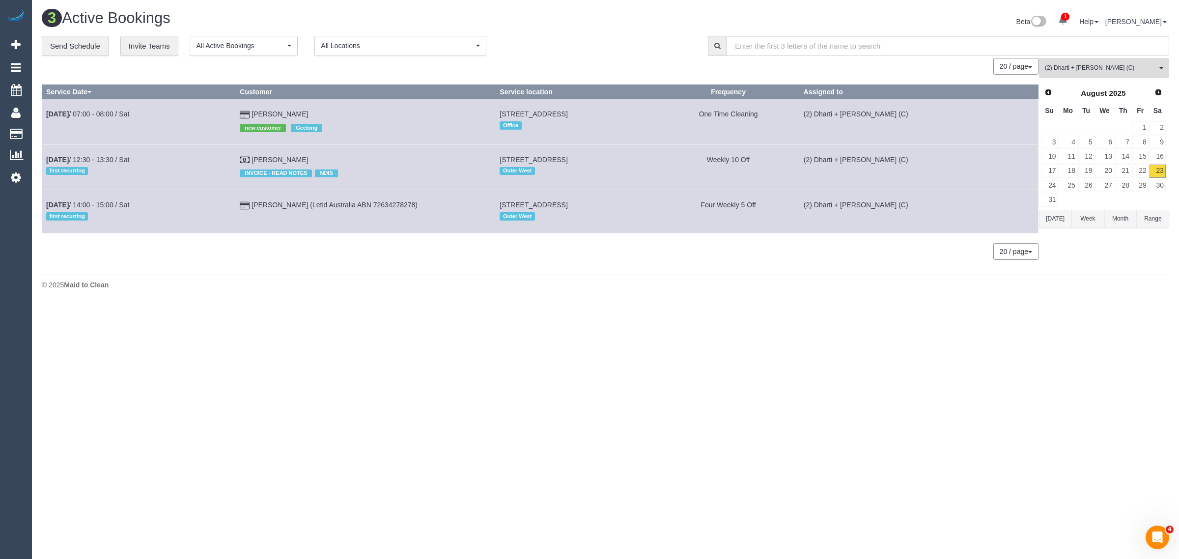
click at [1082, 64] on span "(2) Dharti + [PERSON_NAME] (C)" at bounding box center [1101, 68] width 112 height 8
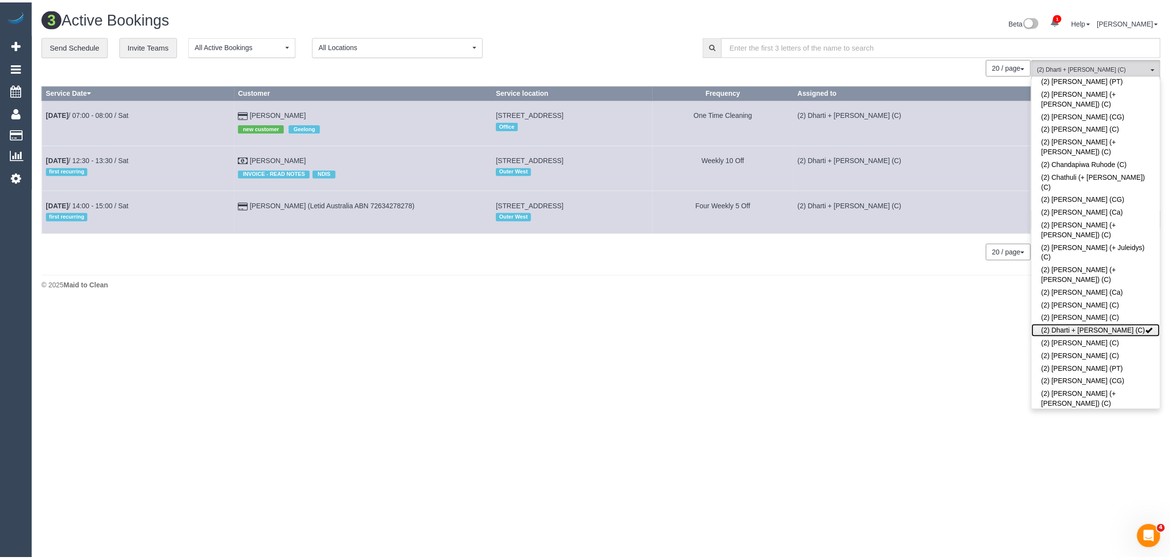
scroll to position [0, 0]
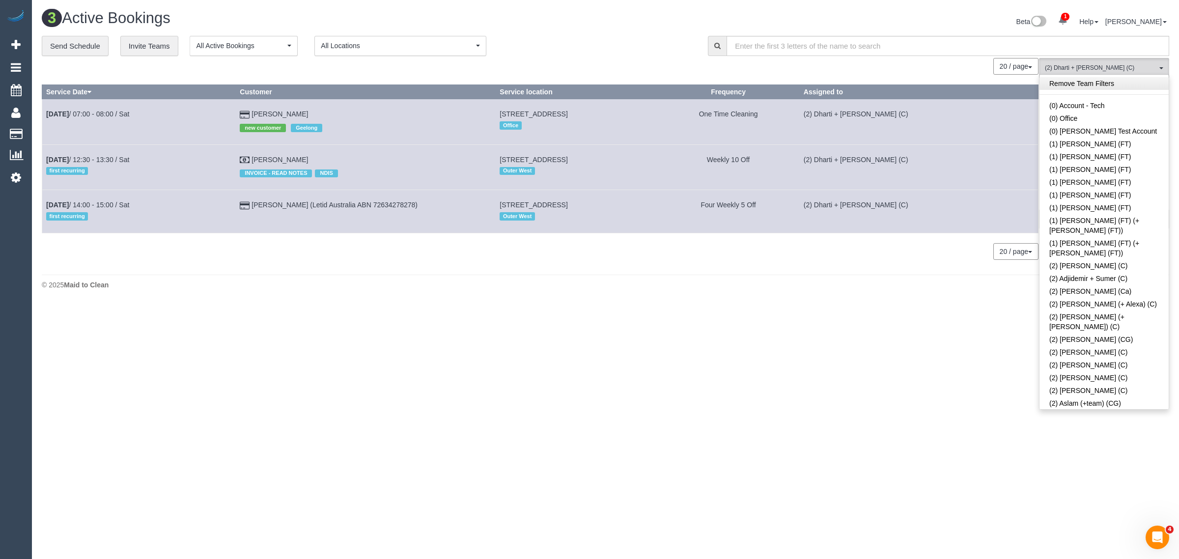
click at [1136, 86] on link "Remove Team Filters" at bounding box center [1104, 83] width 129 height 13
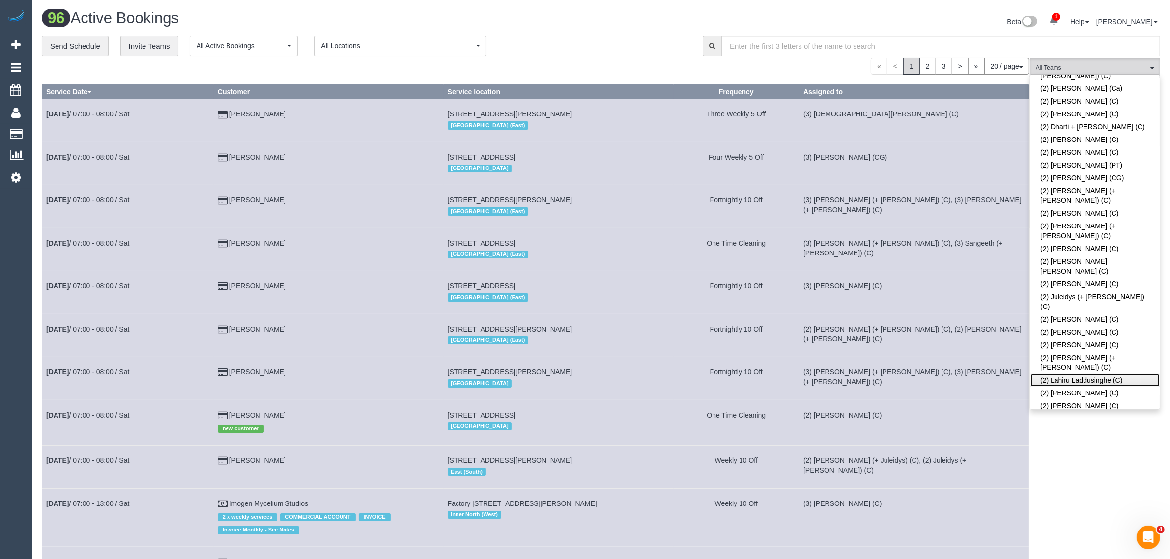
click at [1072, 374] on link "(2) Lahiru Laddusinghe (C)" at bounding box center [1094, 380] width 129 height 13
click at [607, 49] on div "**********" at bounding box center [365, 46] width 646 height 21
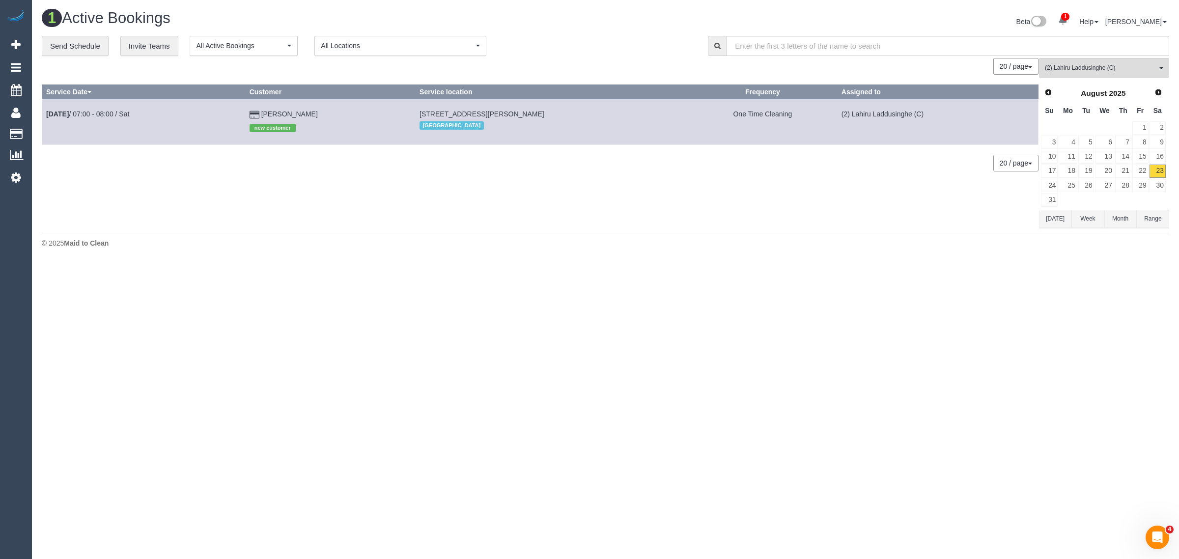
click at [570, 246] on div "© 2025 Maid to Clean" at bounding box center [606, 243] width 1128 height 10
drag, startPoint x: 355, startPoint y: 110, endPoint x: 47, endPoint y: 114, distance: 308.1
click at [47, 114] on tr "Aug 23rd / 07:00 - 08:00 / Sat Sesimani Kostaras new customer 38 Sovereign Ave,…" at bounding box center [540, 121] width 997 height 45
copy tr "Aug 23rd / 07:00 - 08:00 / Sat Sesimani Kostaras"
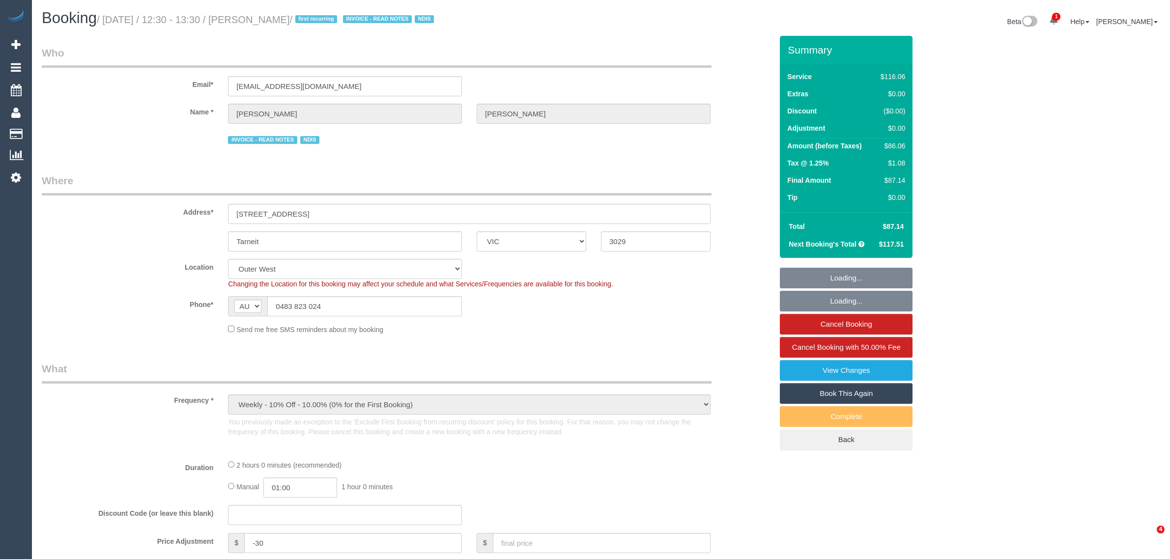
select select "VIC"
select select "string:check"
select select "number:27"
select select "number:14"
select select "number:19"
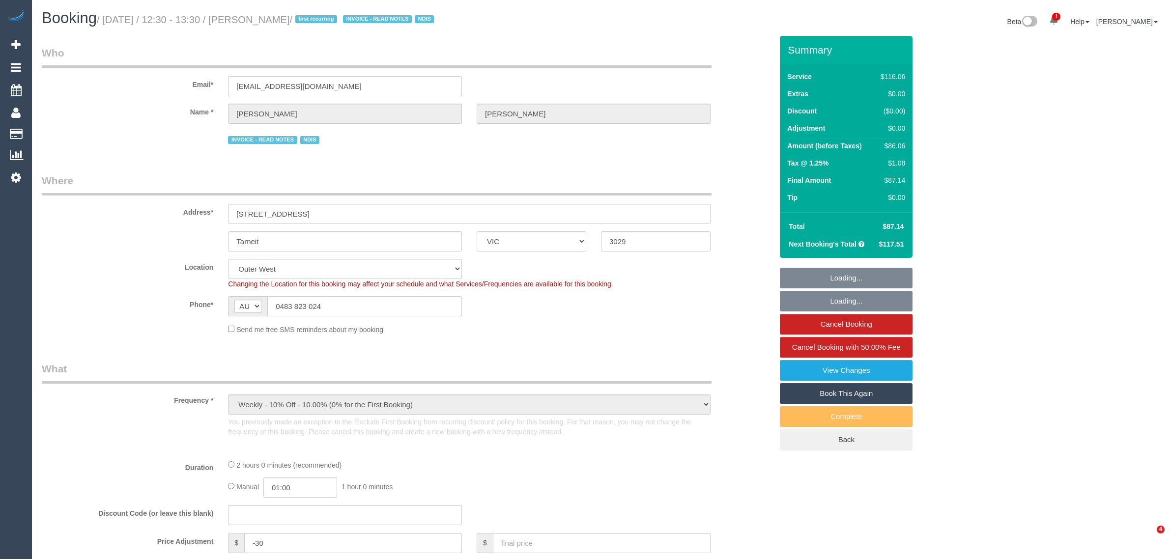
select select "number:24"
select select "number:34"
select select "number:12"
select select "object:824"
click at [379, 303] on input "0483 823 024" at bounding box center [364, 306] width 195 height 20
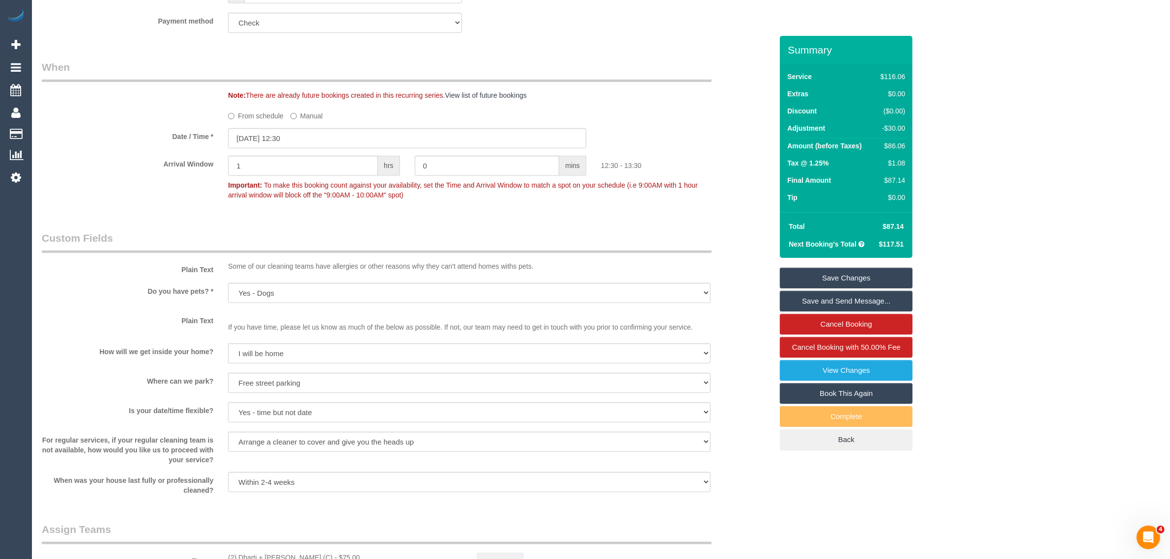
scroll to position [737, 0]
click at [307, 136] on input "23/08/2025 12:30" at bounding box center [407, 139] width 358 height 20
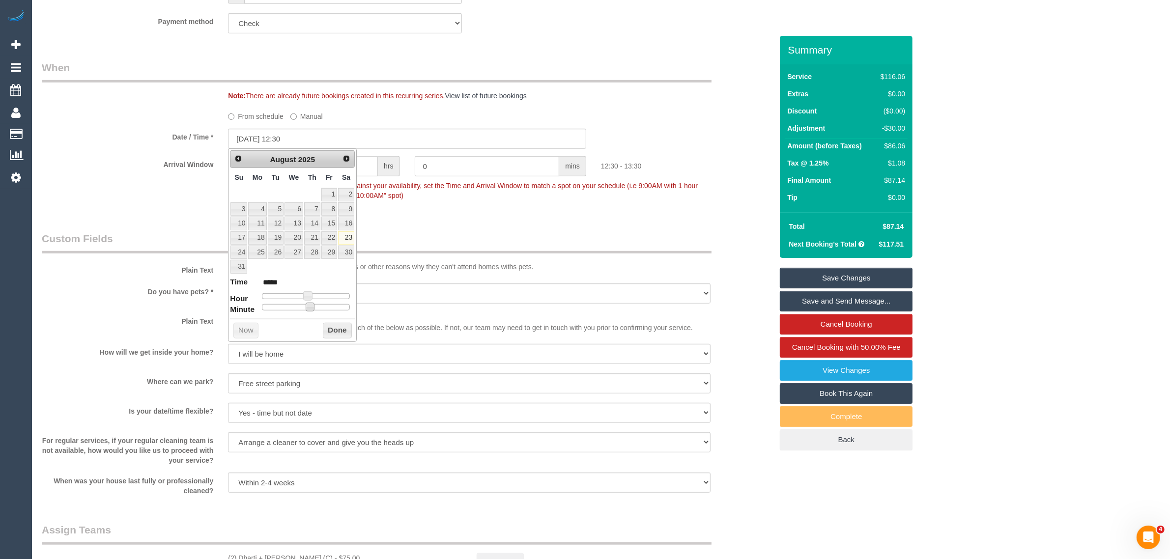
type input "23/08/2025 12:25"
type input "*****"
type input "[DATE] 12:15"
type input "*****"
type input "[DATE] 12:00"
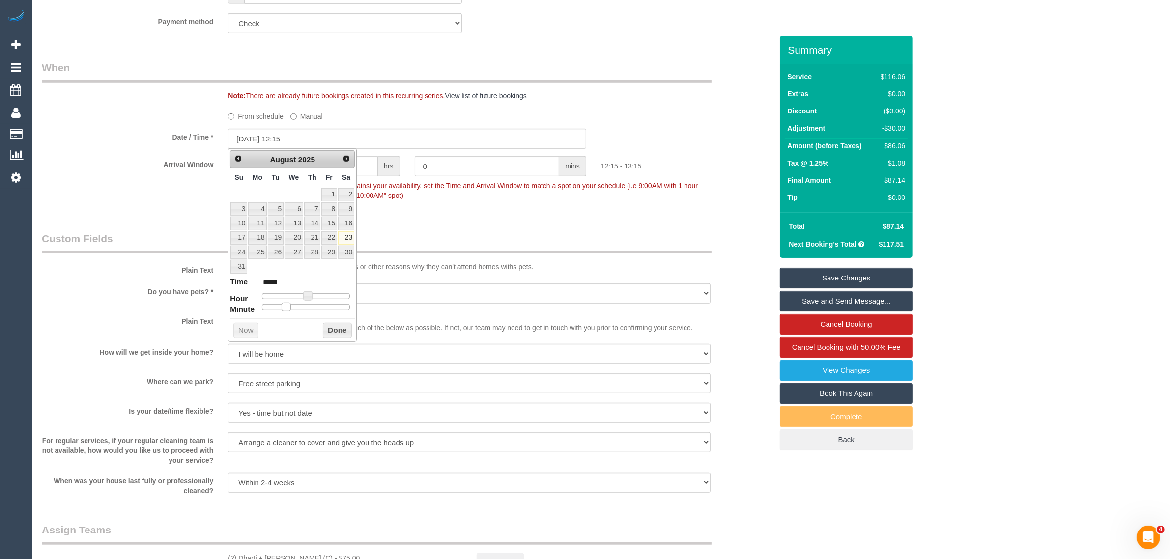
type input "*****"
drag, startPoint x: 310, startPoint y: 312, endPoint x: 244, endPoint y: 303, distance: 66.9
click at [244, 303] on dl "Time ***** Hour Minute Second Millisecond Microsecond Time Zone ***** ***** ***…" at bounding box center [292, 294] width 125 height 34
click at [337, 329] on button "Done" at bounding box center [337, 331] width 29 height 16
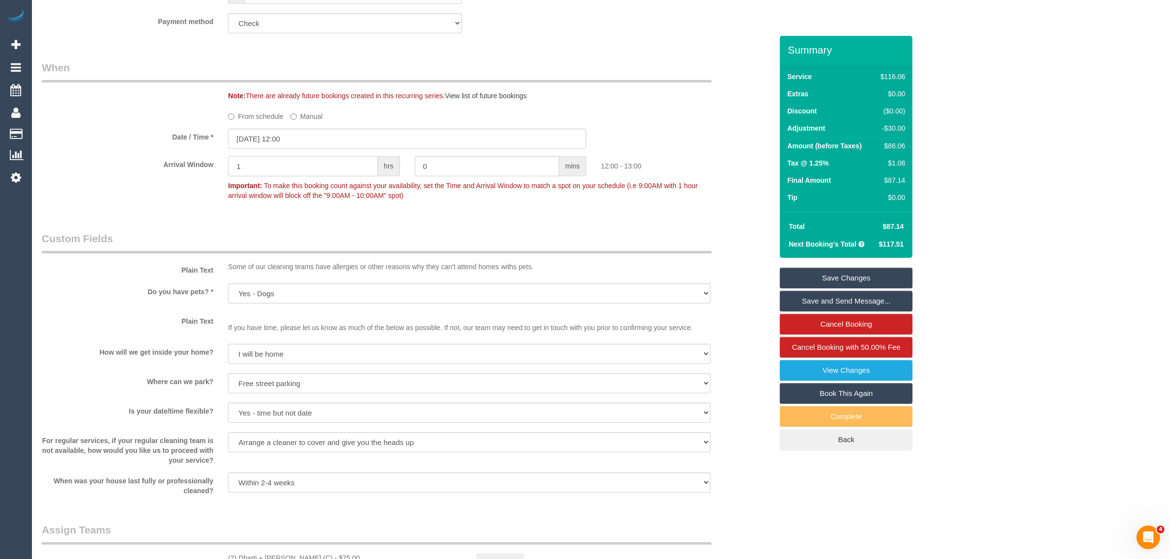
click at [337, 156] on input "1" at bounding box center [303, 166] width 150 height 20
type input "0"
click at [384, 236] on legend "Custom Fields" at bounding box center [377, 242] width 670 height 22
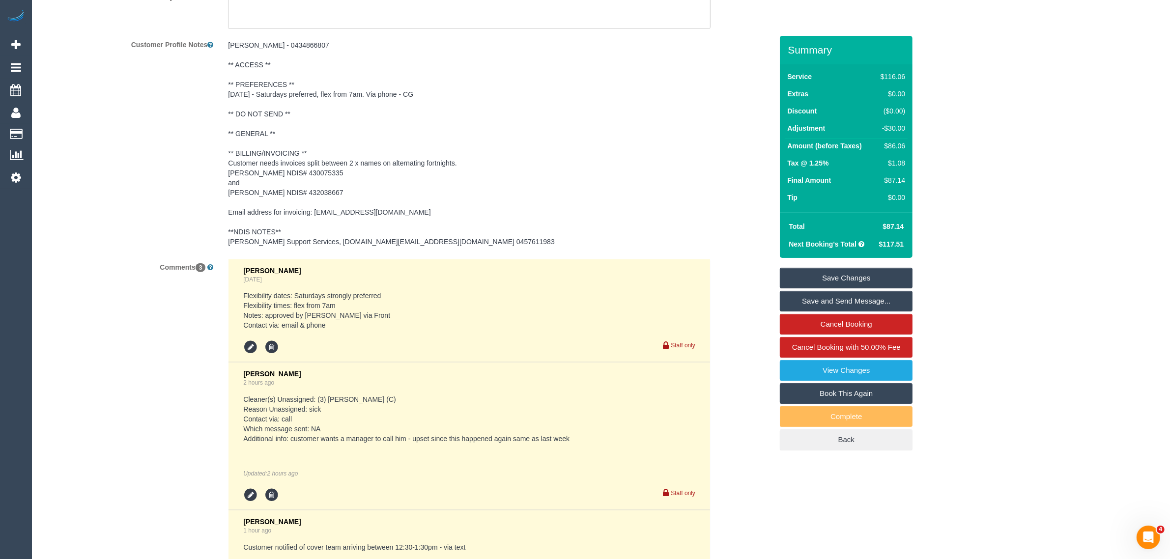
scroll to position [1624, 0]
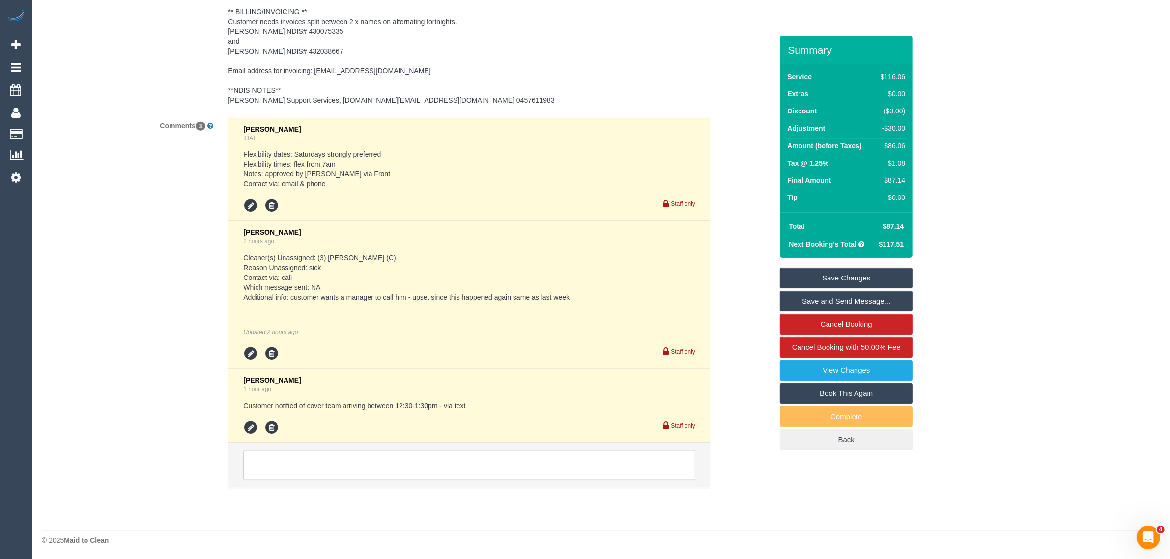
click at [386, 467] on textarea at bounding box center [469, 466] width 452 height 30
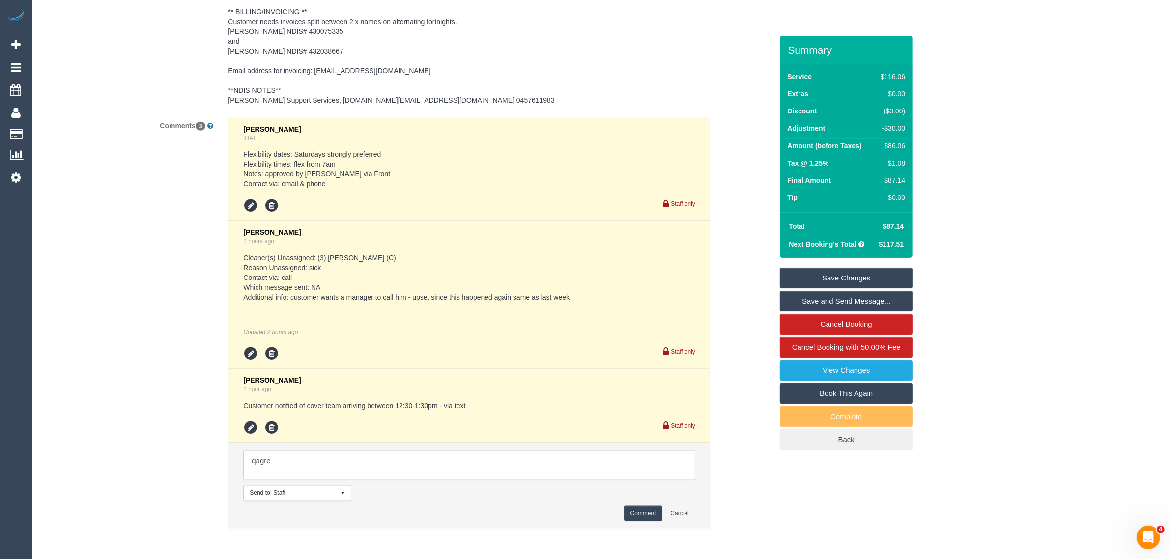
type textarea "qagr"
type textarea "agreed to 12PM arrival via txt - KA"
click at [642, 513] on button "Comment" at bounding box center [643, 513] width 38 height 15
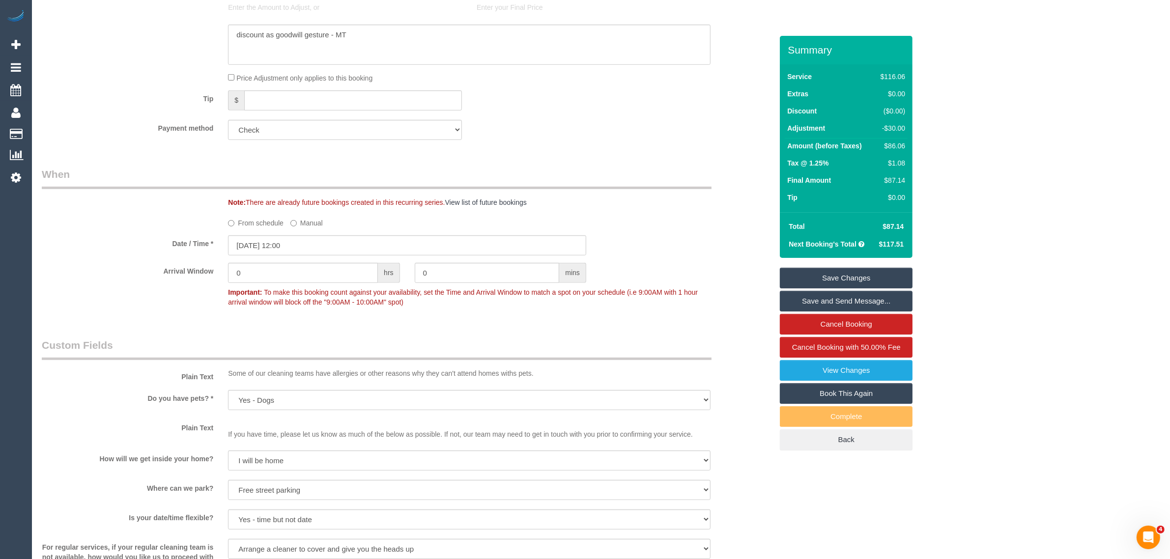
scroll to position [0, 0]
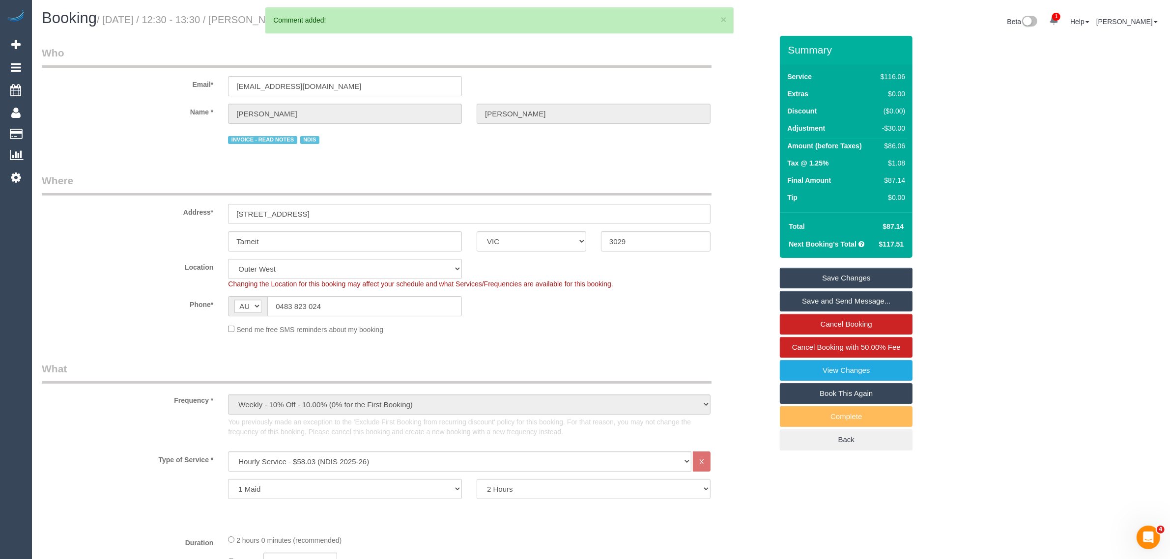
click at [854, 276] on link "Save Changes" at bounding box center [846, 278] width 133 height 21
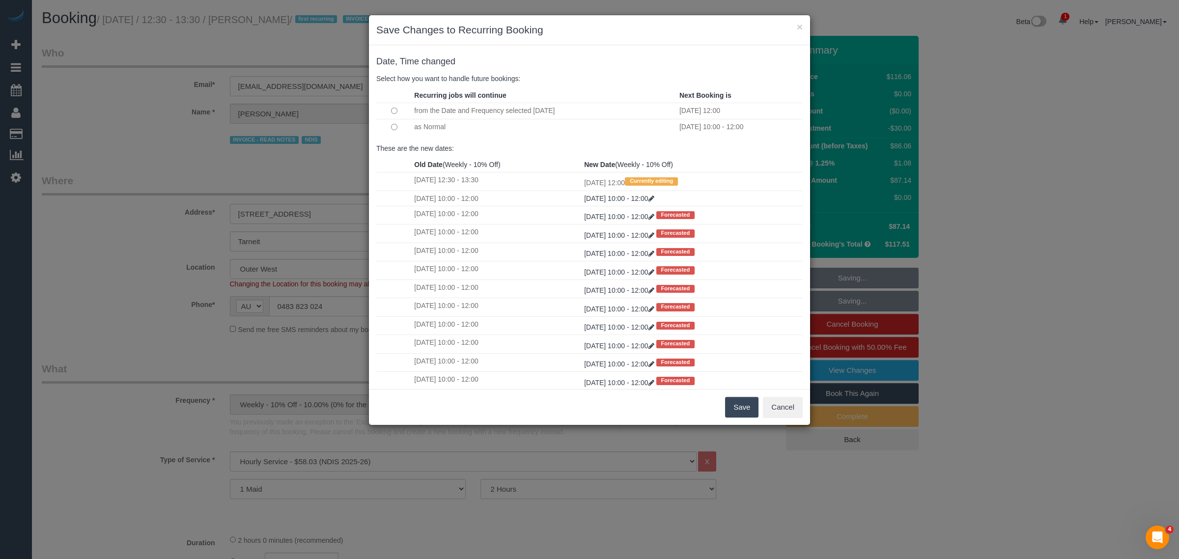
click at [740, 412] on button "Save" at bounding box center [741, 407] width 33 height 21
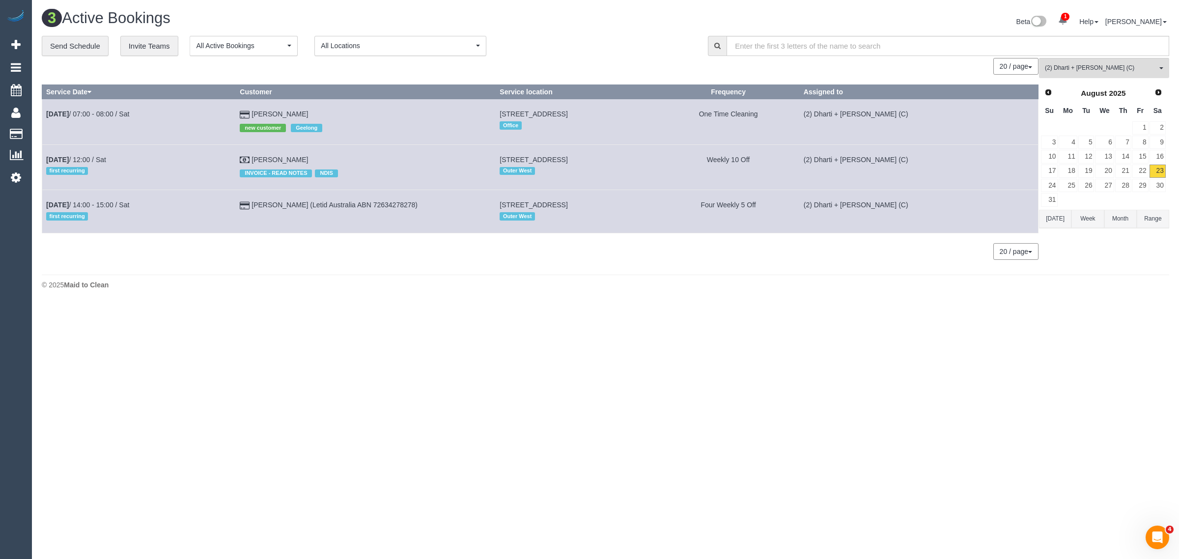
click at [386, 255] on div "20 / page 10 / page 20 / page 30 / page 40 / page 50 / page 100 / page" at bounding box center [540, 251] width 997 height 17
drag, startPoint x: 416, startPoint y: 209, endPoint x: 161, endPoint y: 209, distance: 255.5
click at [161, 209] on tr "Aug 23rd / 14:00 - 15:00 / Sat first recurring Liz Lawson (Letid Australia ABN …" at bounding box center [540, 211] width 997 height 43
click at [242, 263] on div "0 Bookings found. We couldn't find any bookings that matched your search. Creat…" at bounding box center [541, 163] width 998 height 211
click at [129, 206] on link "Aug 23rd / 14:00 - 15:00 / Sat" at bounding box center [87, 205] width 83 height 8
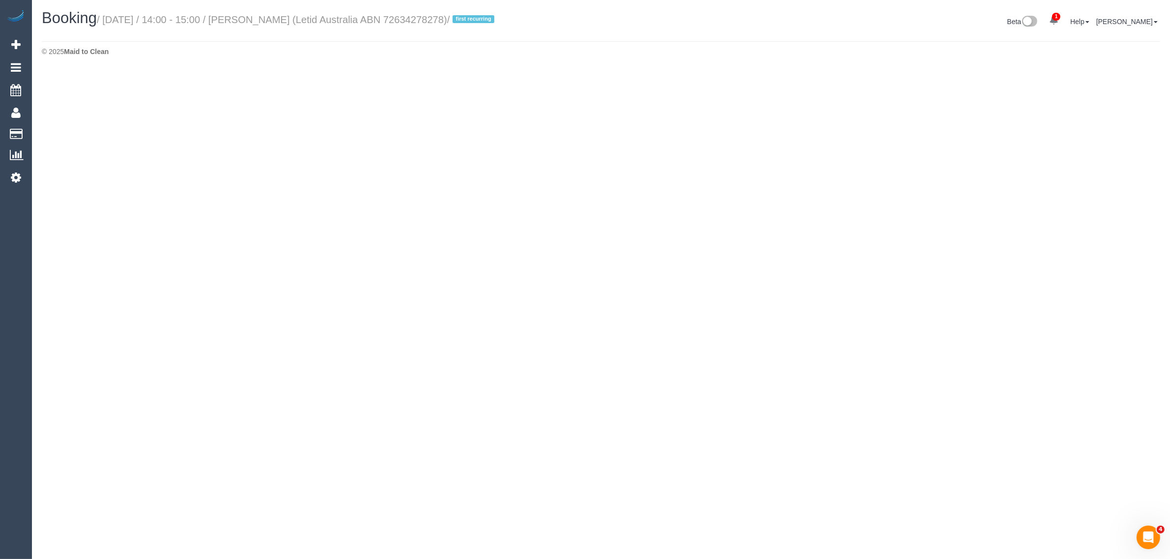
select select "VIC"
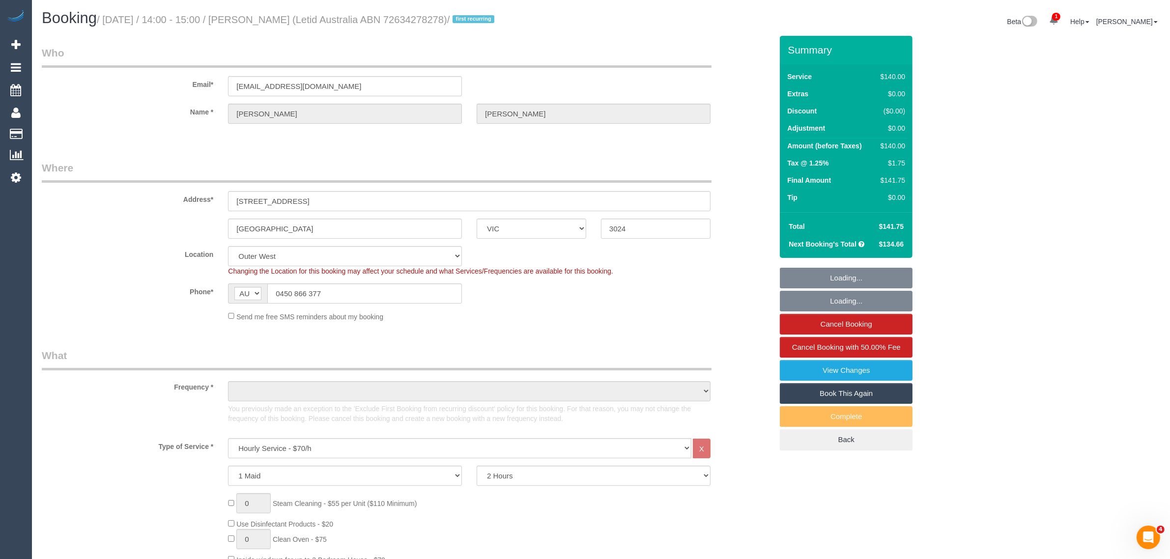
select select "object:3161"
select select "string:stripe-pm_1Rlp3Q2GScqysDRVm8p4l2tt"
click at [387, 287] on input "0450 866 377" at bounding box center [364, 294] width 195 height 20
select select "number:28"
select select "number:14"
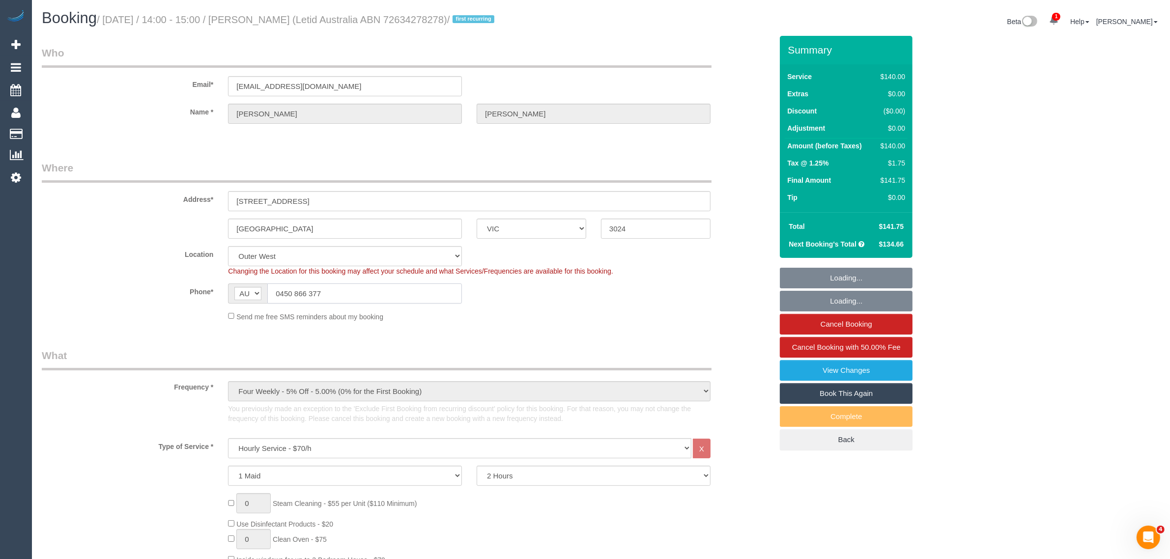
select select "number:19"
select select "number:23"
select select "number:33"
select select "number:12"
click at [387, 287] on input "0450 866 377" at bounding box center [364, 294] width 195 height 20
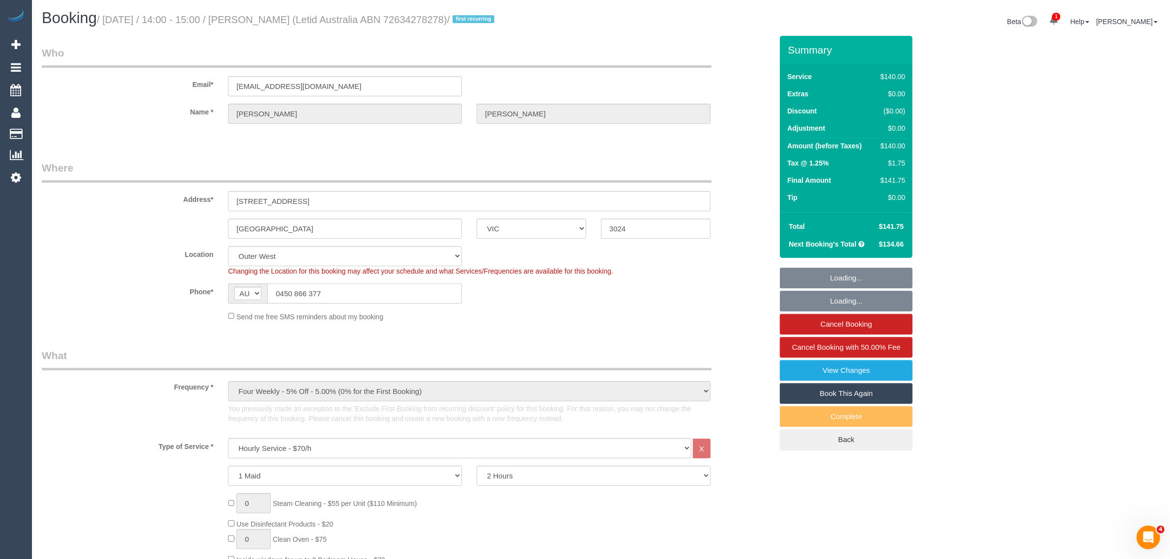
click at [387, 286] on input "0450 866 377" at bounding box center [364, 294] width 195 height 20
select select "object:3737"
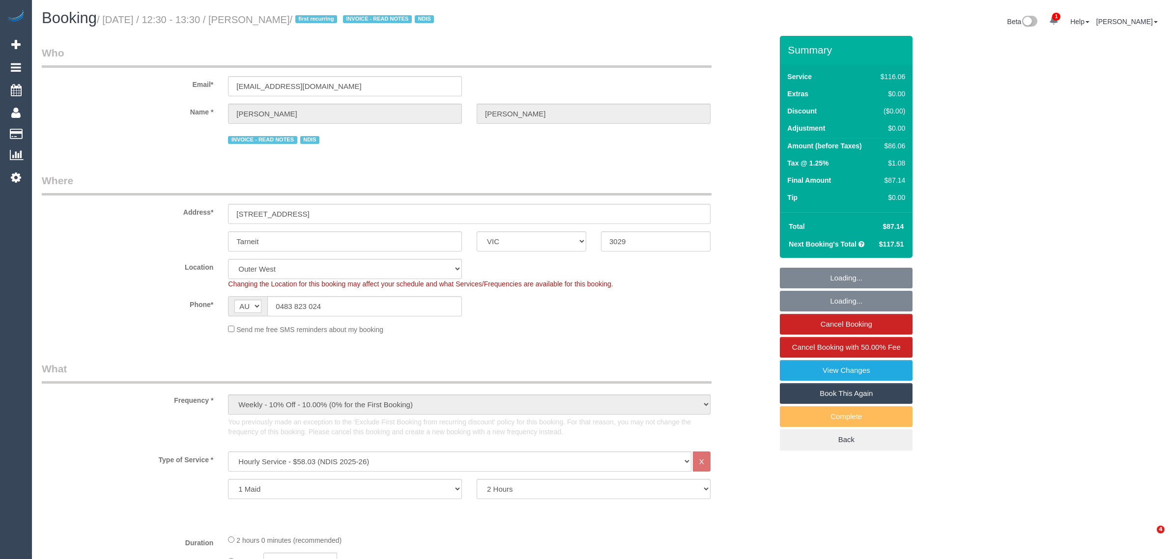
select select "VIC"
select select "string:check"
select select "number:27"
select select "number:14"
select select "number:19"
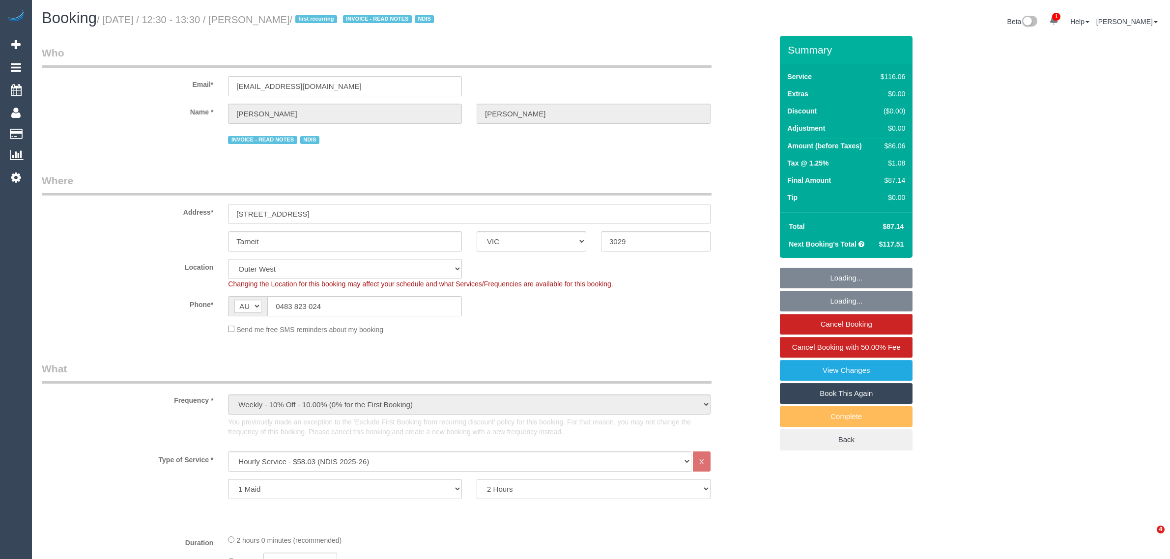
select select "number:24"
select select "number:34"
select select "number:12"
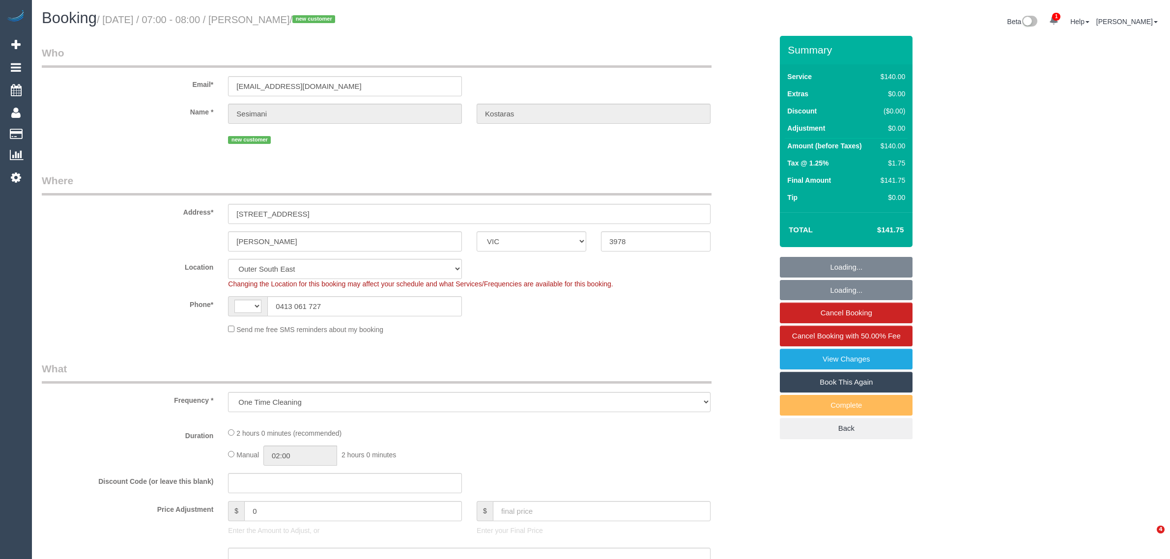
select select "VIC"
select select "object:456"
select select "number:28"
select select "number:14"
select select "number:19"
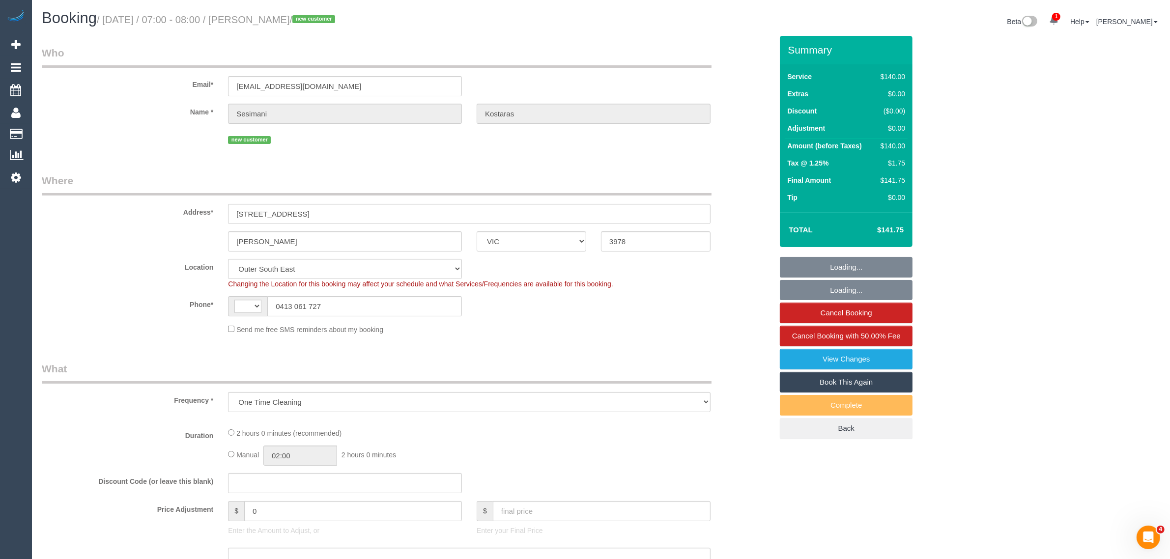
select select "number:24"
select select "string:AU"
select select "string:stripe-pm_1Rxylx2GScqysDRVnJLR26zV"
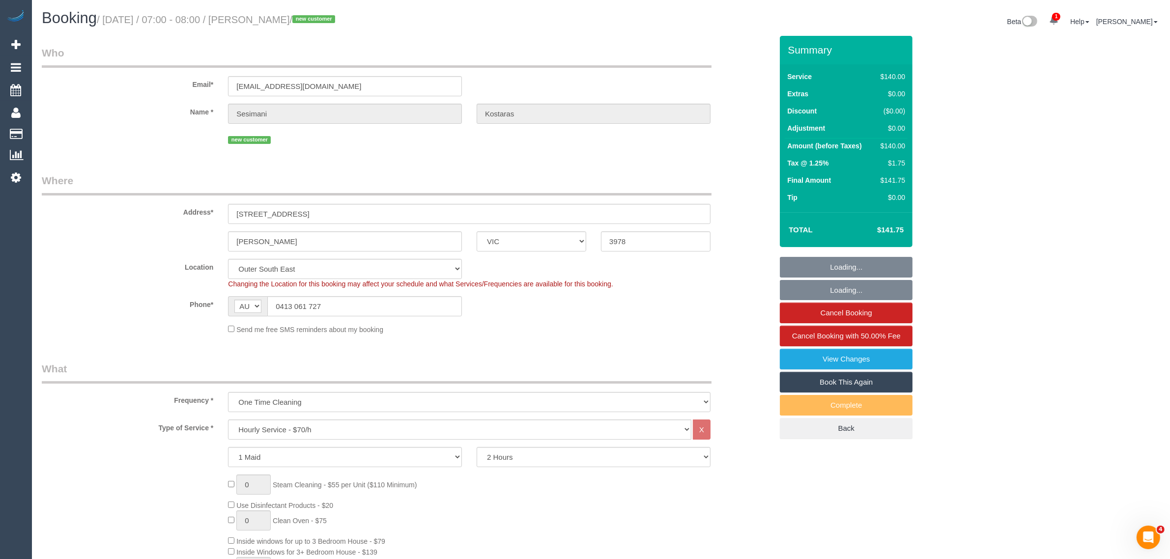
click at [716, 317] on sui-booking-location "Location Office City East (North) East (South) Inner East Inner North (East) In…" at bounding box center [407, 297] width 731 height 76
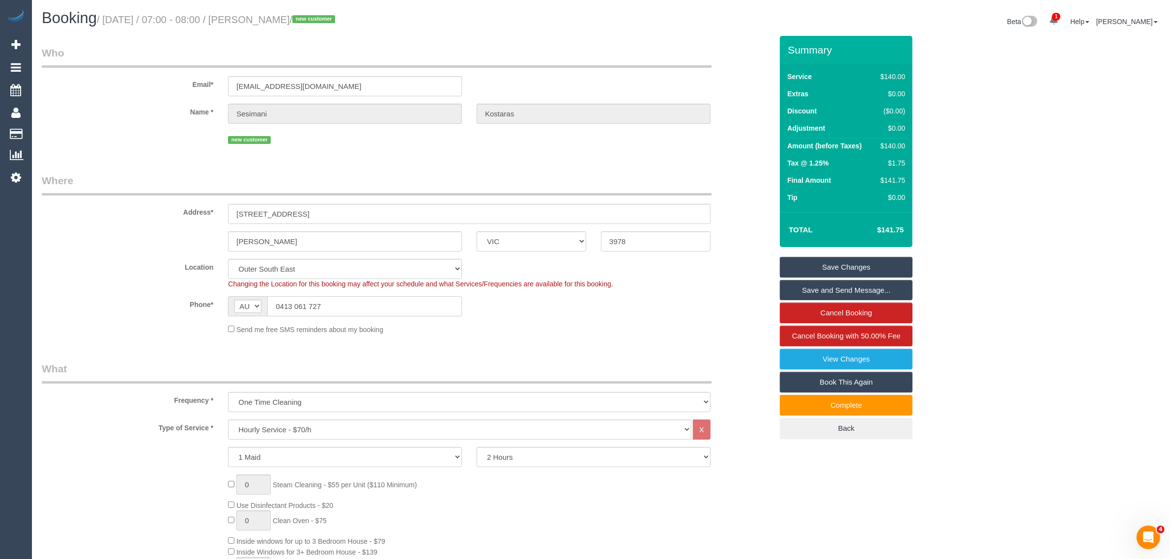
click at [397, 315] on input "0413 061 727" at bounding box center [364, 306] width 195 height 20
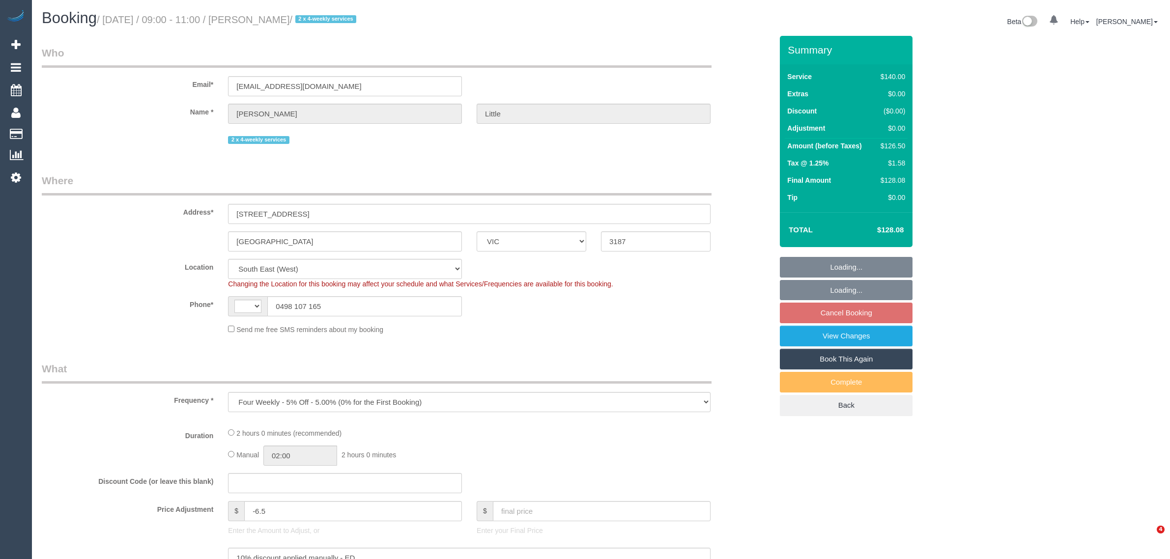
select select "VIC"
select select "object:699"
select select "string:AU"
select select "string:stripe-pm_1MUfMq2GScqysDRV4mPoq9aL"
select select "number:27"
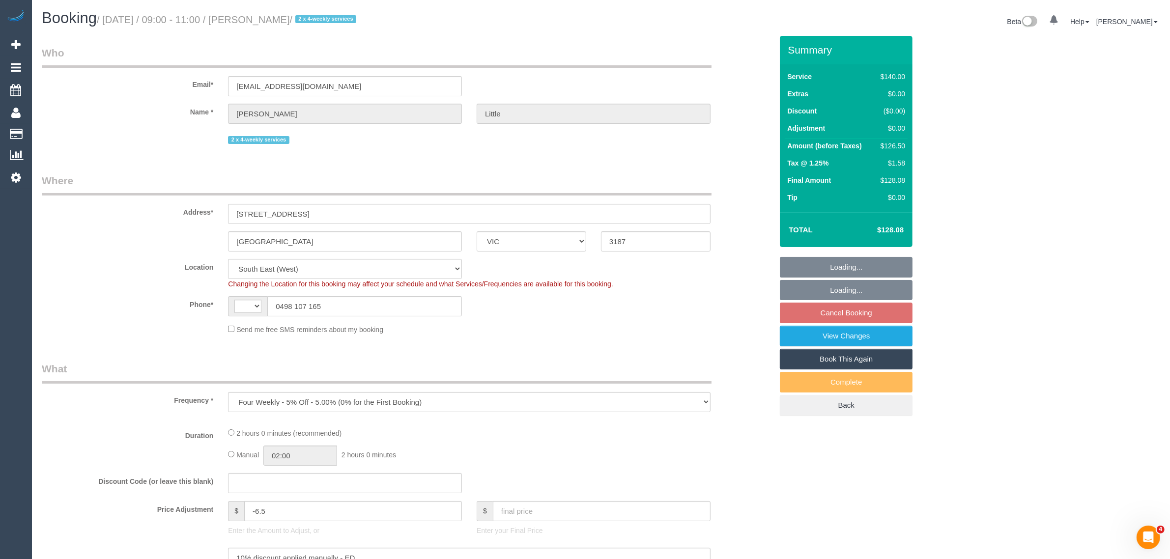
select select "number:14"
select select "number:19"
select select "number:24"
select select "number:34"
select select "number:13"
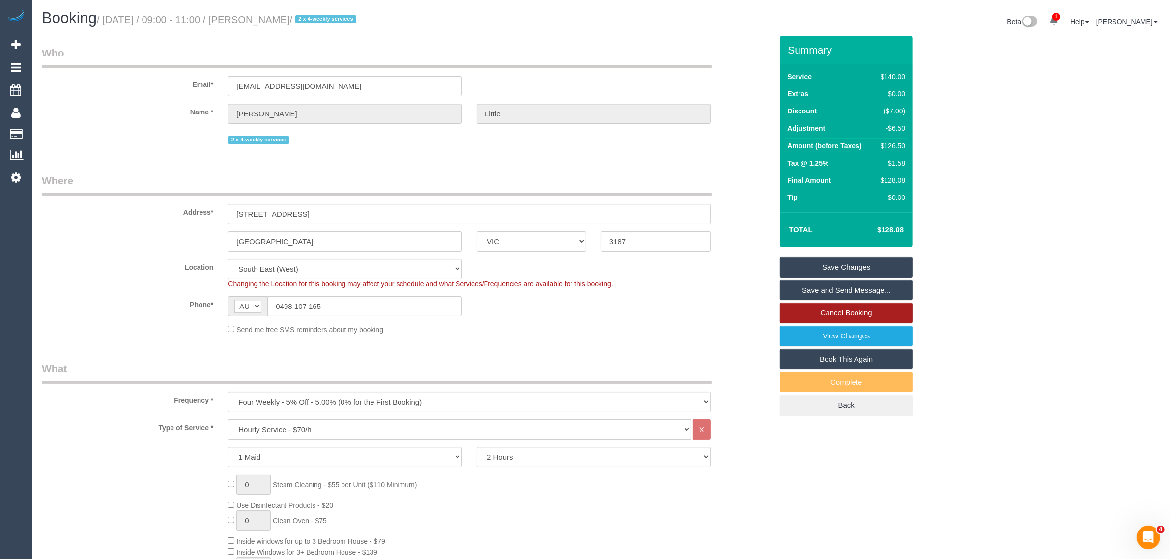
click at [857, 313] on link "Cancel Booking" at bounding box center [846, 313] width 133 height 21
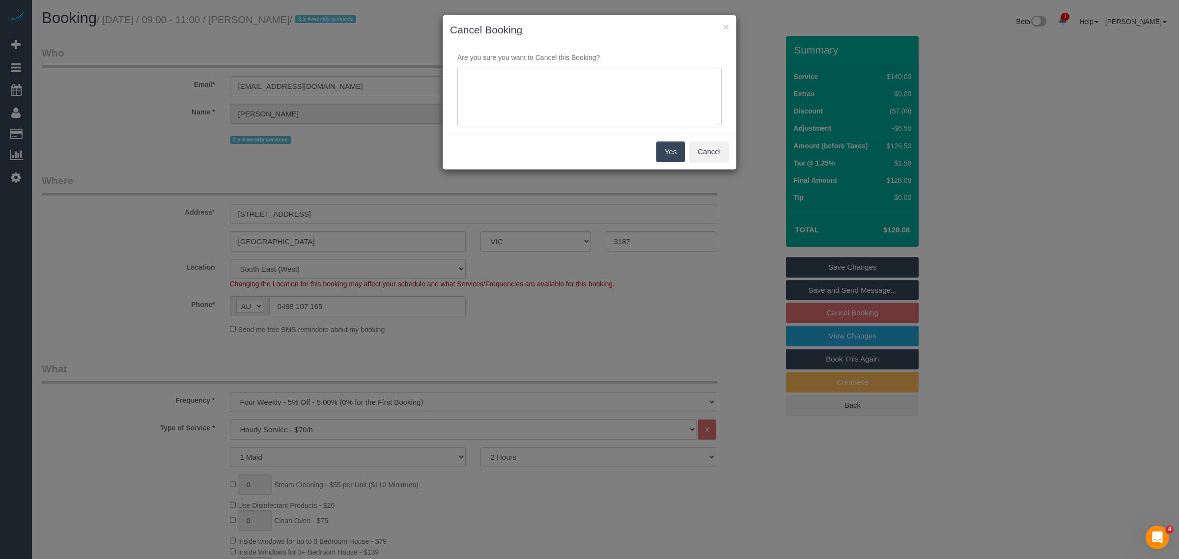
click at [597, 97] on textarea at bounding box center [589, 97] width 264 height 60
type textarea "customer wants to cancel via txt - KA"
click at [671, 150] on button "Yes" at bounding box center [670, 152] width 29 height 21
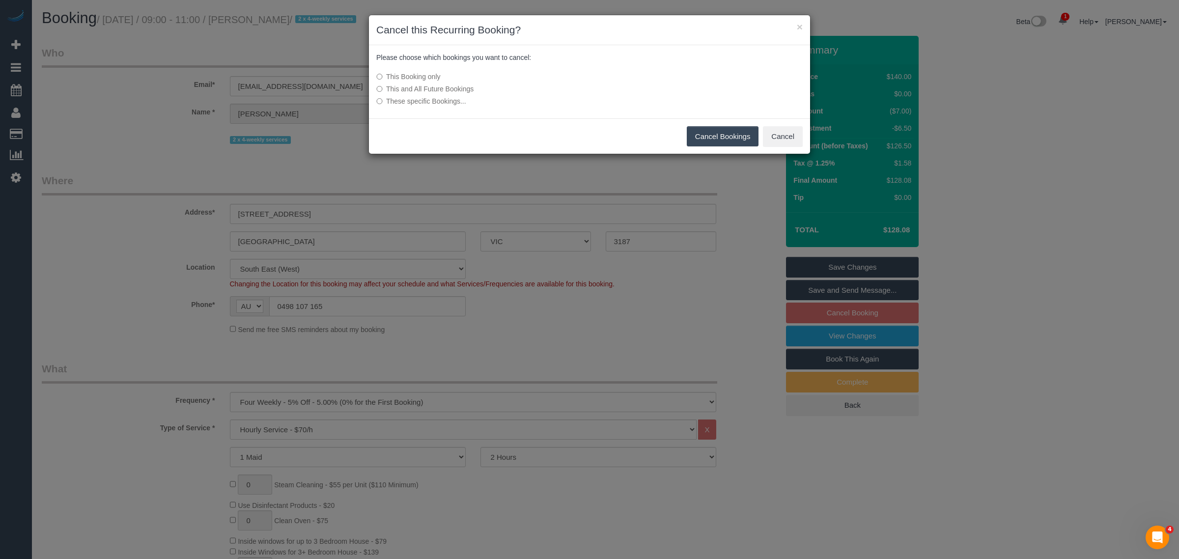
click at [708, 126] on button "Cancel Bookings" at bounding box center [723, 136] width 72 height 21
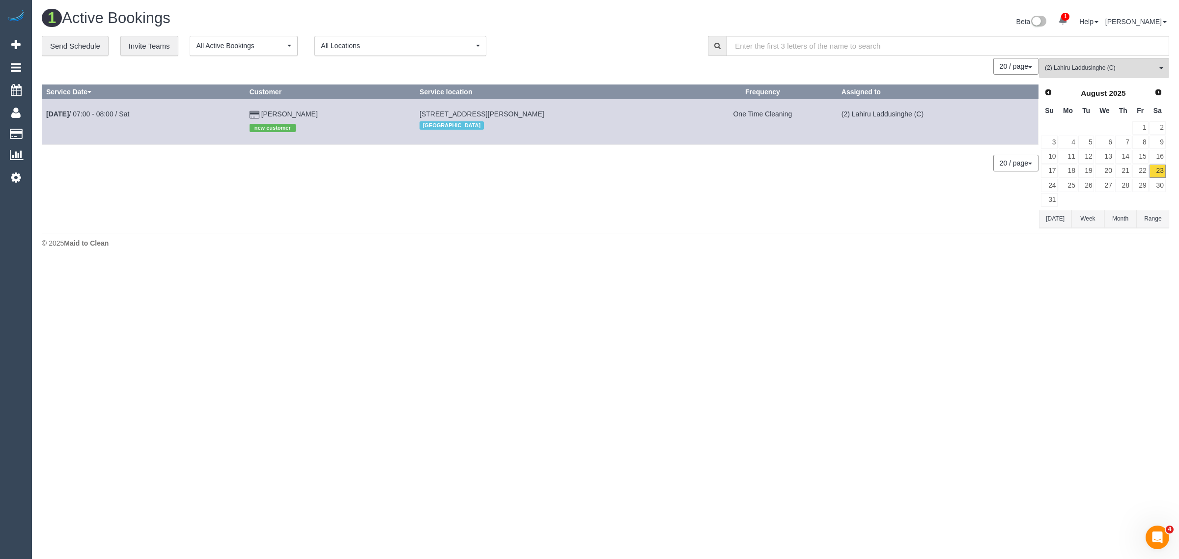
click at [465, 229] on div "1 Active Bookings Beta 1 Your Notifications You have 0 alerts × You have 2 to c…" at bounding box center [605, 131] width 1147 height 262
drag, startPoint x: 296, startPoint y: 114, endPoint x: 306, endPoint y: 114, distance: 9.3
click at [296, 114] on link "[PERSON_NAME]" at bounding box center [289, 114] width 57 height 8
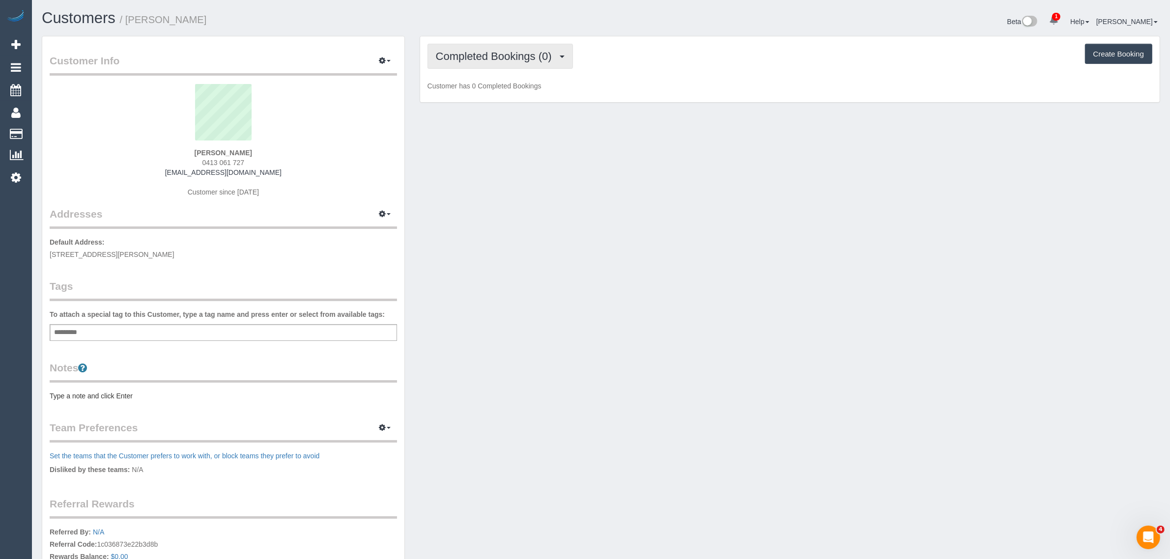
click at [487, 57] on span "Completed Bookings (0)" at bounding box center [496, 56] width 121 height 12
click at [466, 89] on link "Upcoming Bookings (1)" at bounding box center [479, 92] width 102 height 13
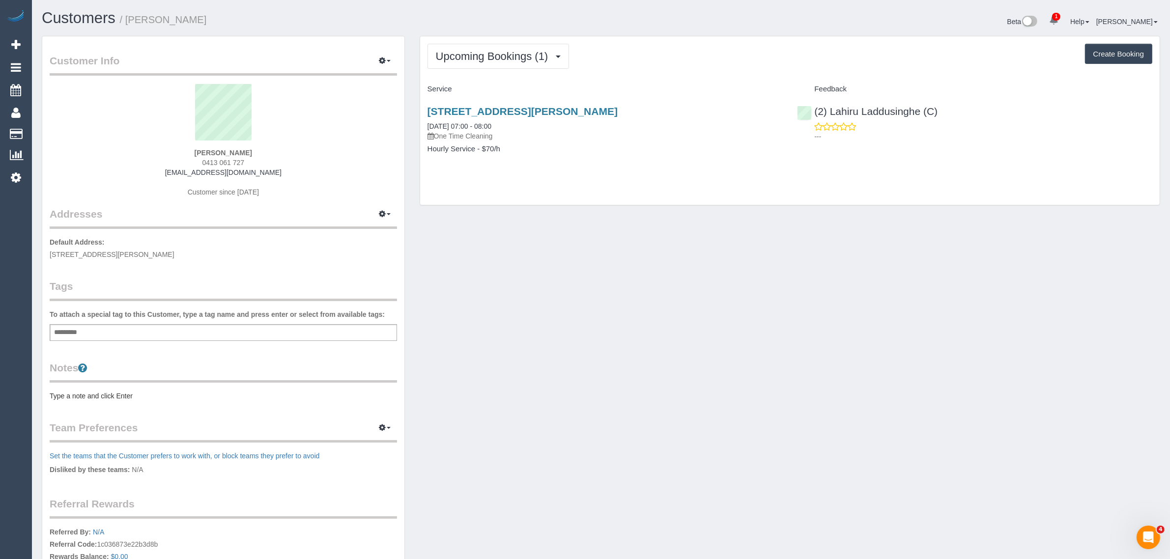
click at [207, 162] on span "0413 061 727" at bounding box center [223, 163] width 42 height 8
copy div "0413 061 727"
click at [491, 116] on link "[STREET_ADDRESS][PERSON_NAME]" at bounding box center [523, 111] width 190 height 11
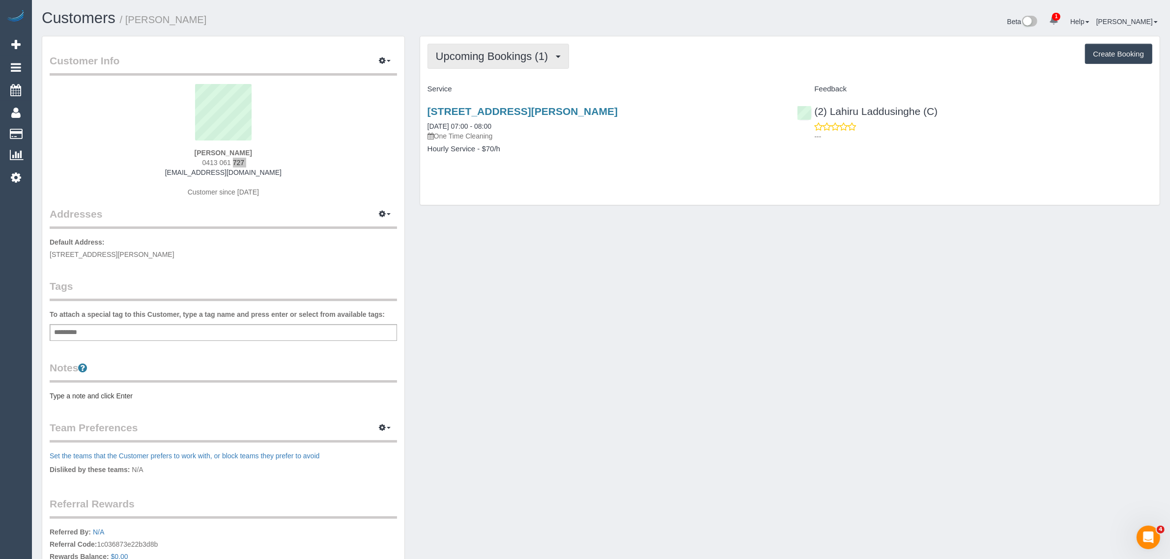
click at [508, 61] on button "Upcoming Bookings (1)" at bounding box center [499, 56] width 142 height 25
click at [485, 87] on link "Upcoming Bookings (1)" at bounding box center [479, 92] width 102 height 13
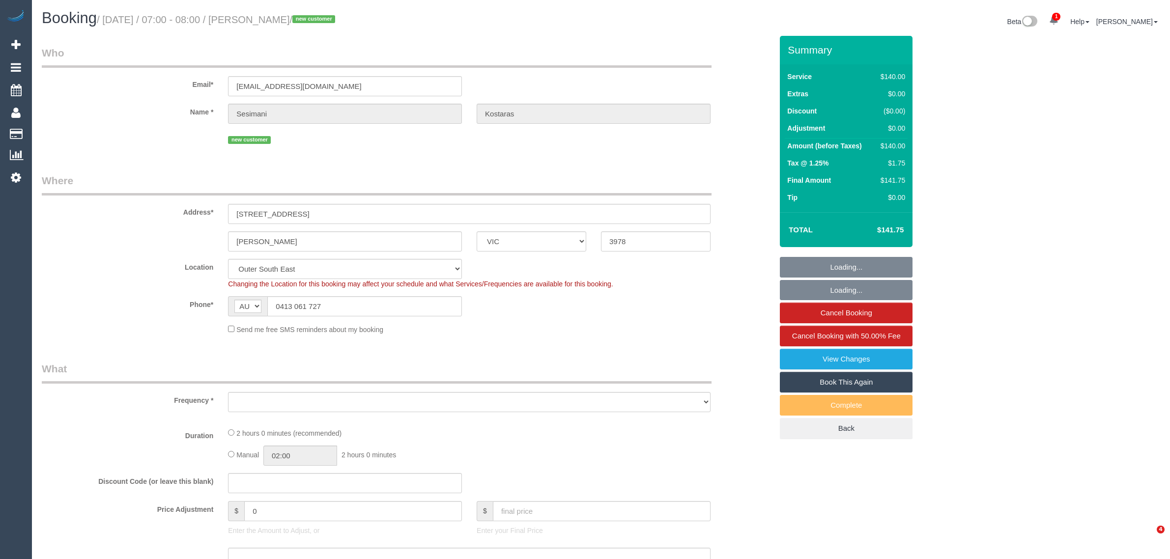
select select "VIC"
select select "string:stripe-pm_1Rxylx2GScqysDRVnJLR26zV"
select select "number:28"
select select "number:14"
select select "number:19"
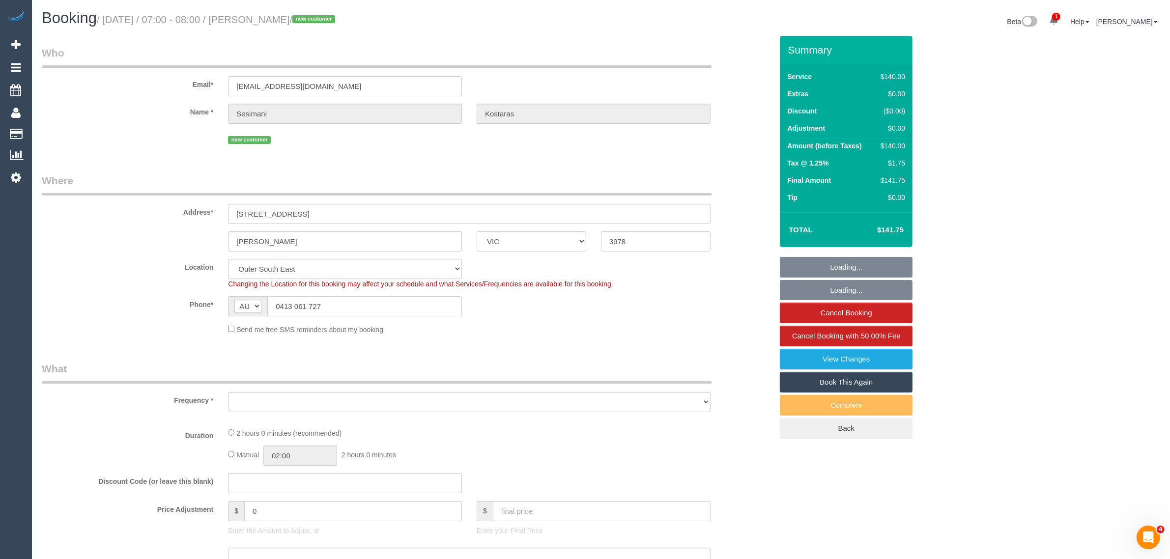
select select "number:24"
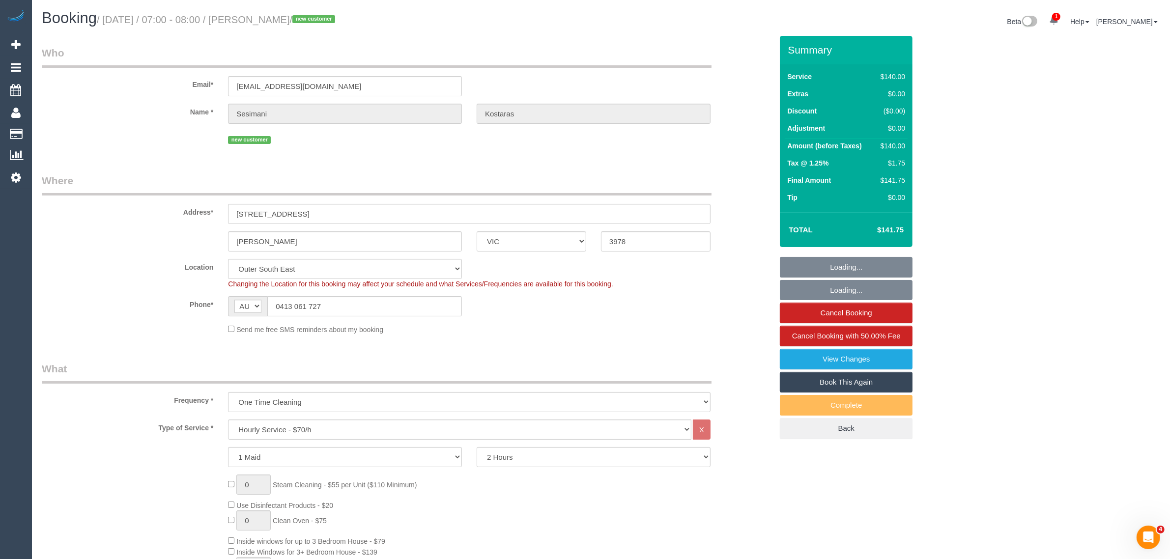
select select "object:1201"
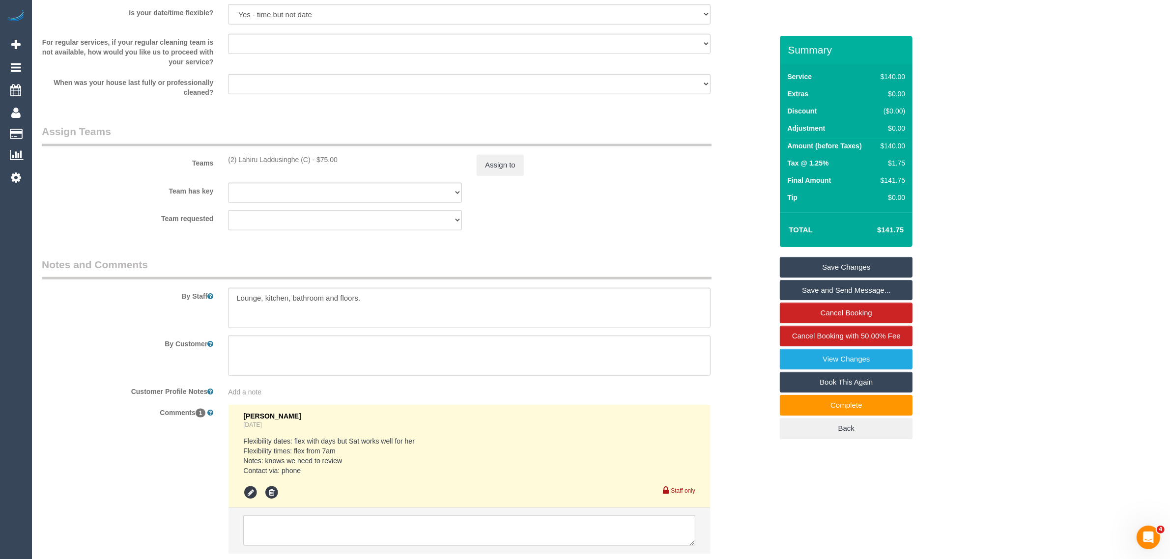
scroll to position [1442, 0]
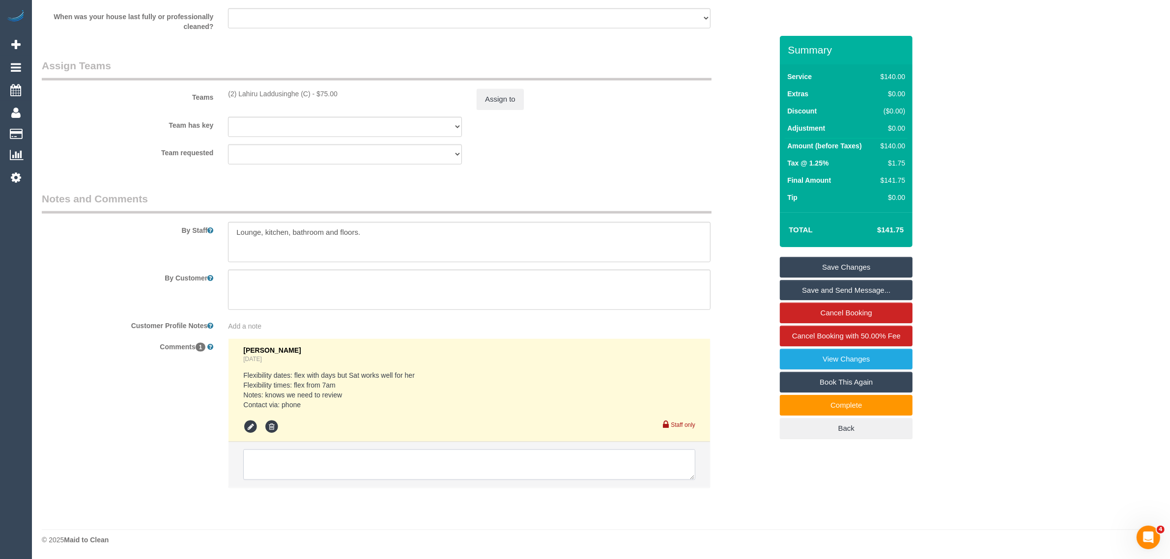
click at [474, 472] on textarea at bounding box center [469, 465] width 452 height 30
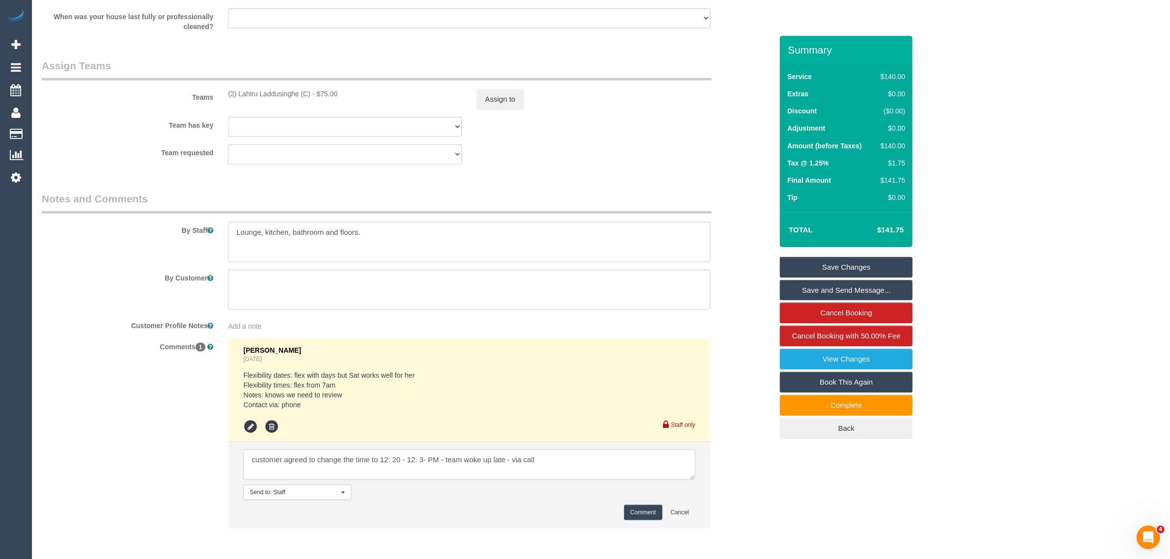
type textarea "customer agreed to change the time to 12: 20 - 12: 3- PM - team woke up late - …"
click at [634, 509] on button "Comment" at bounding box center [643, 512] width 38 height 15
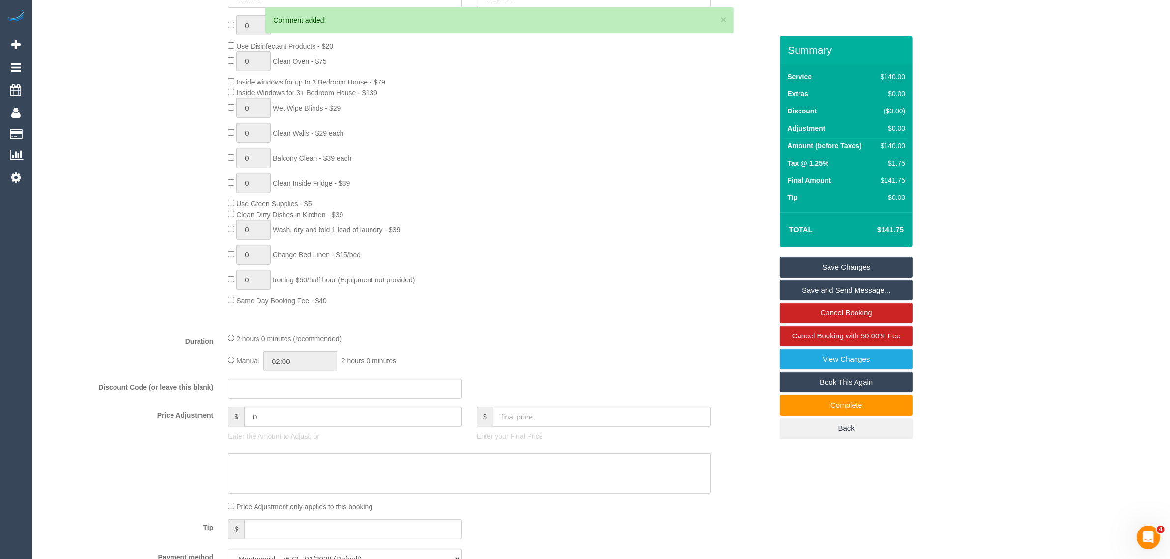
scroll to position [705, 0]
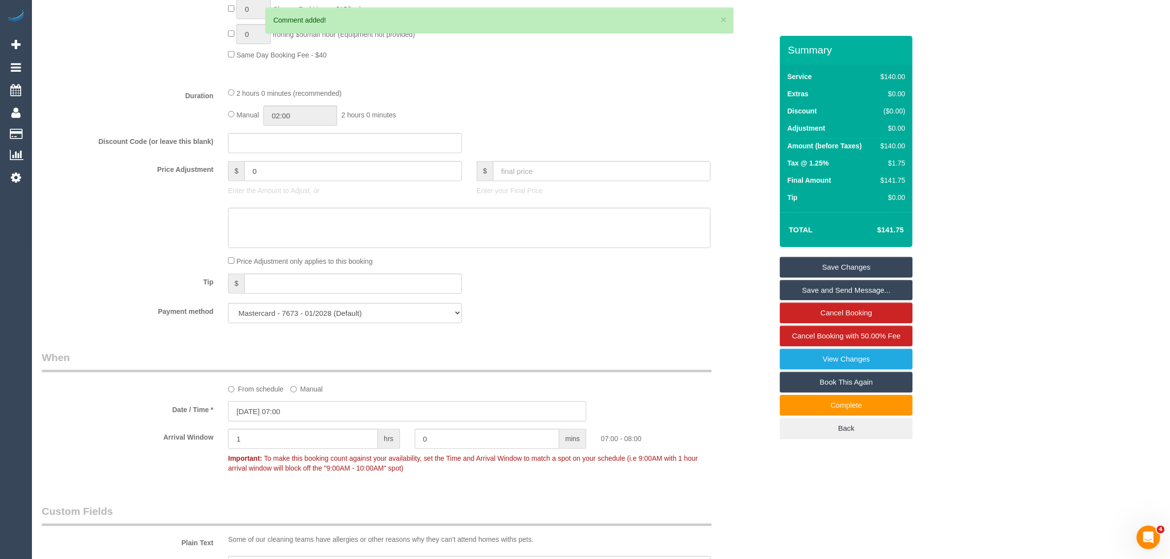
click at [364, 409] on input "[DATE] 07:00" at bounding box center [407, 411] width 358 height 20
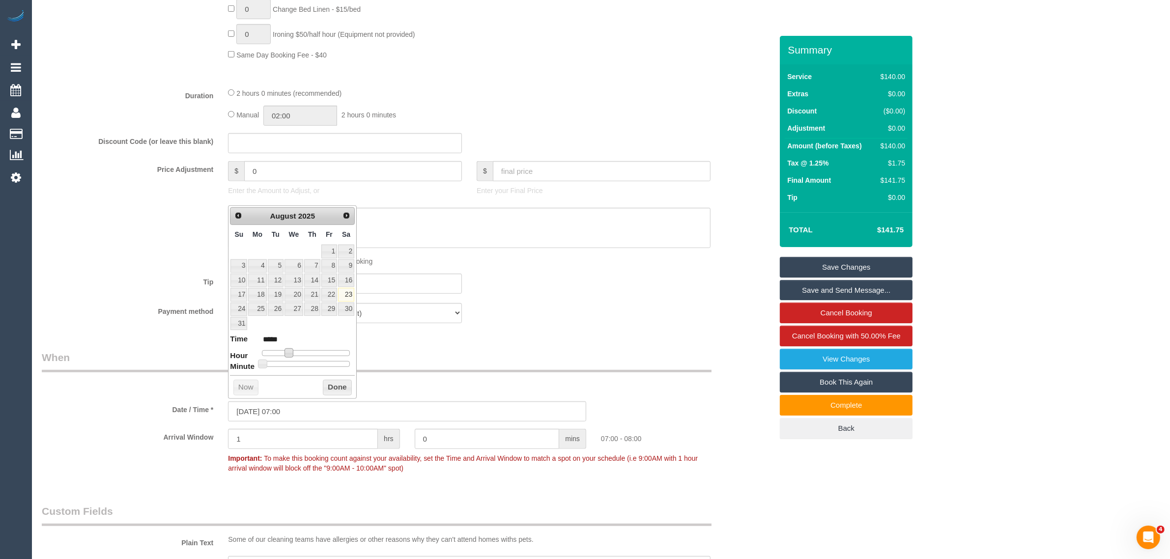
type input "[DATE] 10:00"
type input "*****"
type input "[DATE] 11:00"
type input "*****"
type input "[DATE] 12:00"
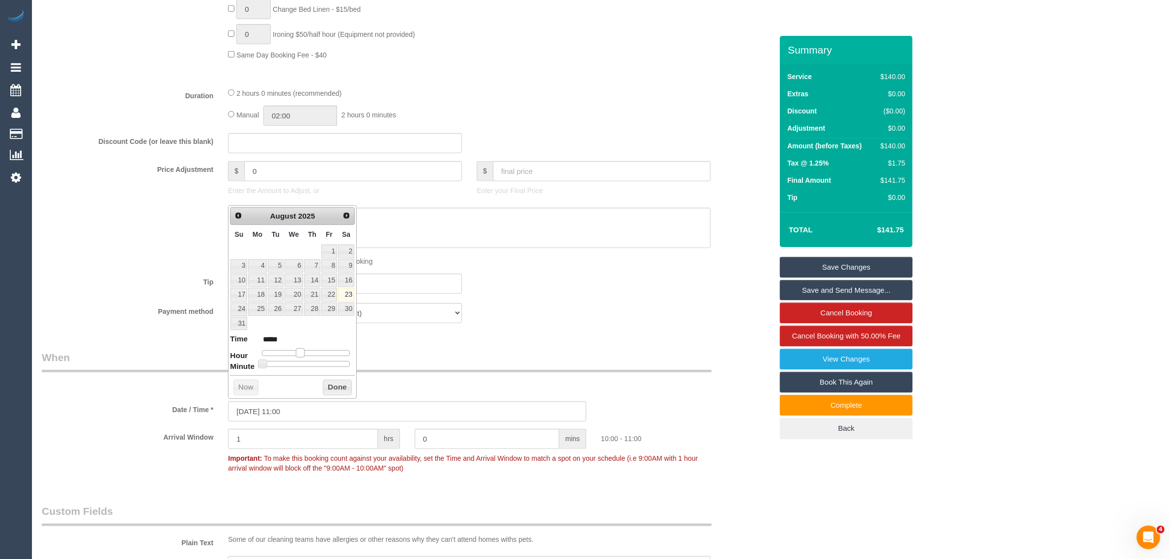
type input "*****"
type input "[DATE] 13:00"
type input "*****"
type input "[DATE] 12:00"
type input "*****"
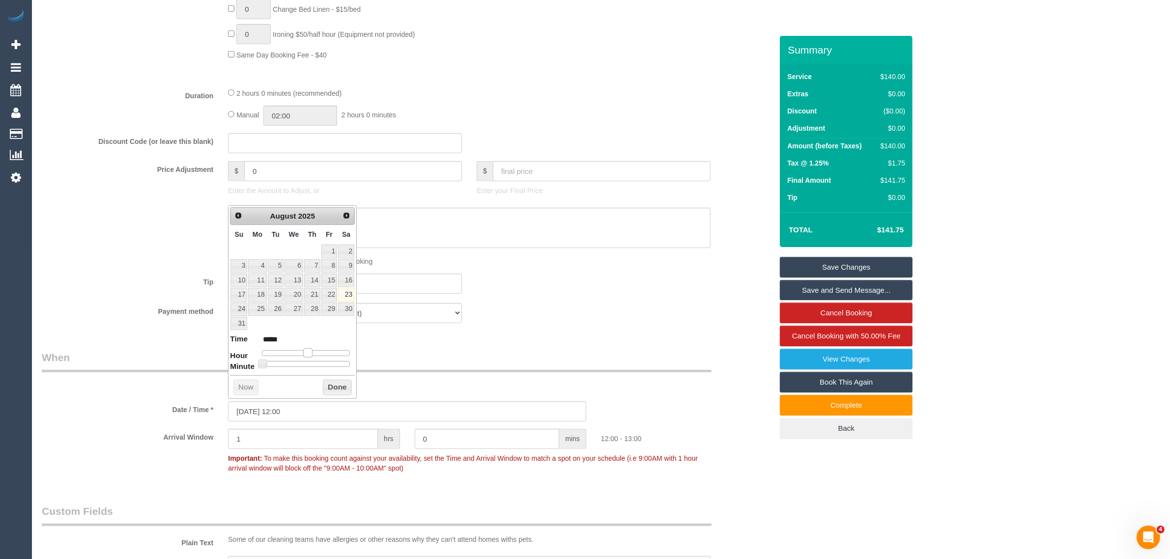
drag, startPoint x: 288, startPoint y: 354, endPoint x: 307, endPoint y: 352, distance: 19.3
click at [307, 352] on span at bounding box center [307, 352] width 9 height 9
type input "[DATE] 12:05"
type input "*****"
type input "[DATE] 12:10"
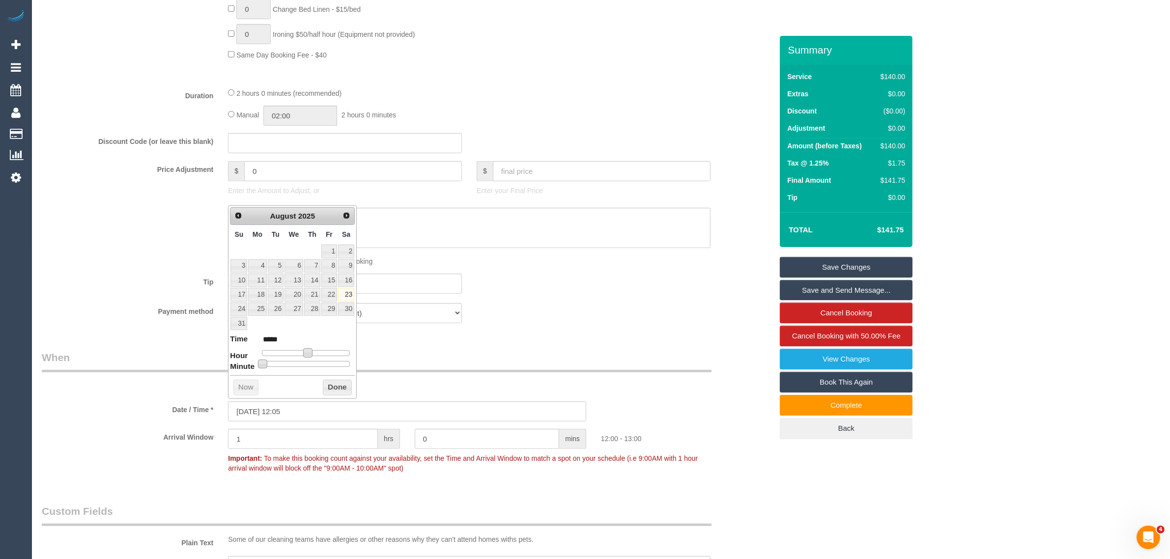
type input "*****"
type input "[DATE] 12:15"
type input "*****"
type input "[DATE] 12:20"
type input "*****"
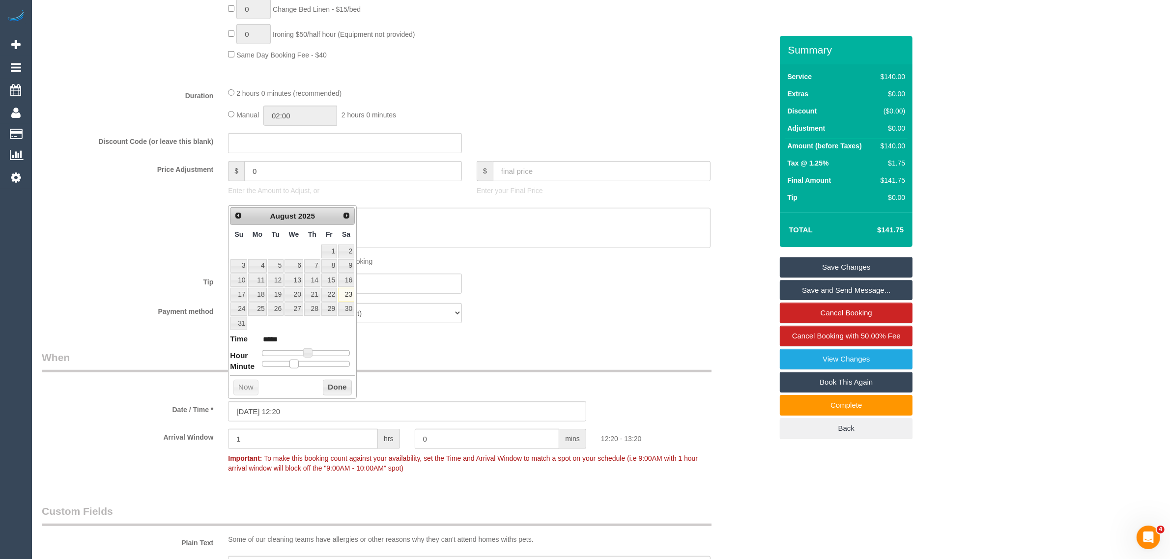
drag, startPoint x: 264, startPoint y: 365, endPoint x: 293, endPoint y: 365, distance: 29.5
click at [293, 365] on span at bounding box center [293, 364] width 9 height 9
click at [281, 436] on input "1" at bounding box center [303, 439] width 150 height 20
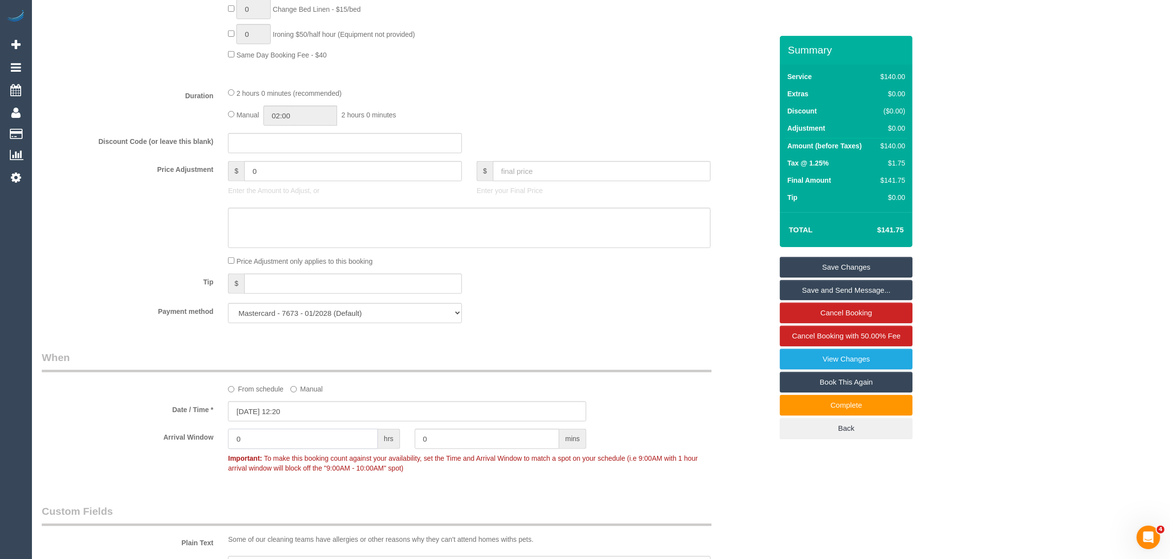
type input "0"
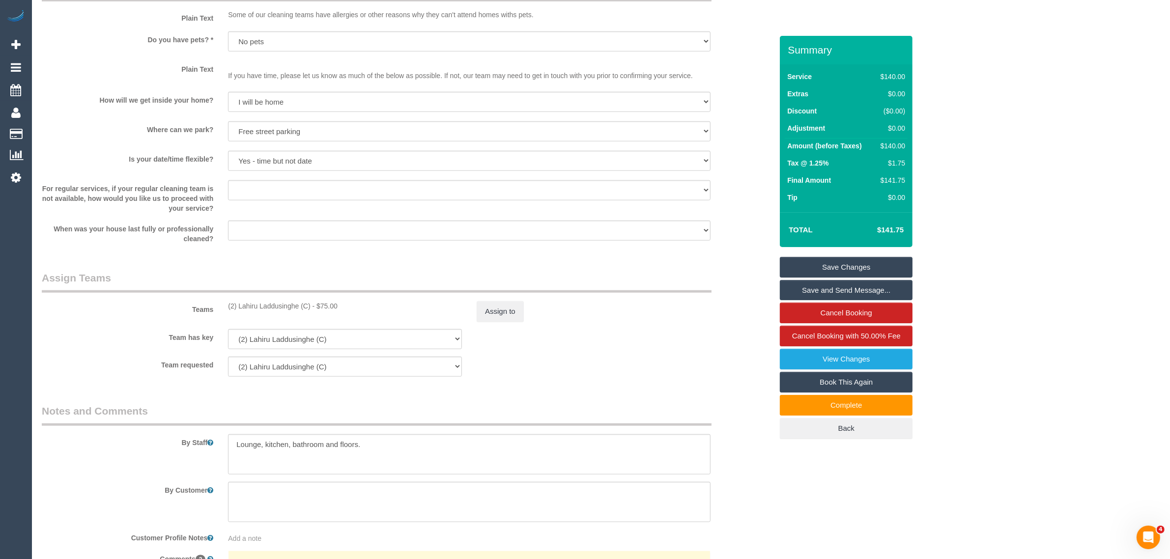
scroll to position [1516, 0]
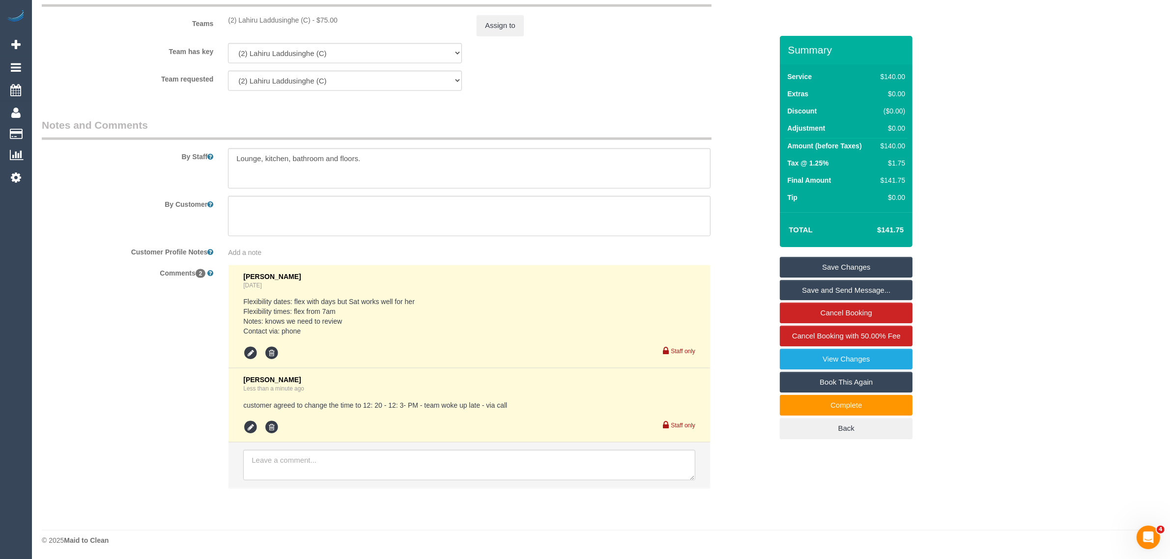
type input "20"
click at [834, 267] on link "Save Changes" at bounding box center [846, 267] width 133 height 21
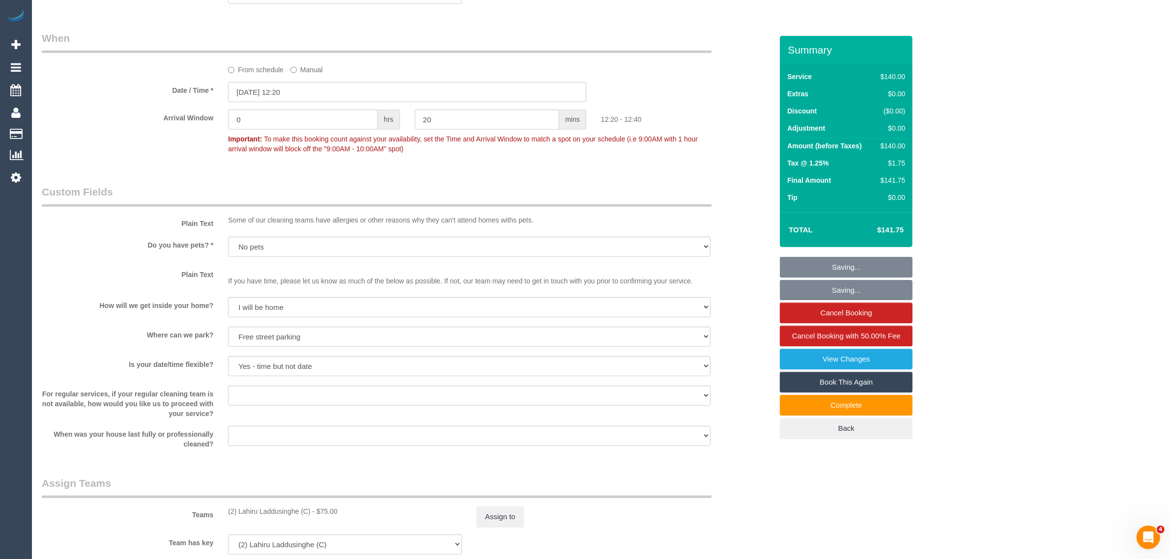
scroll to position [1270, 0]
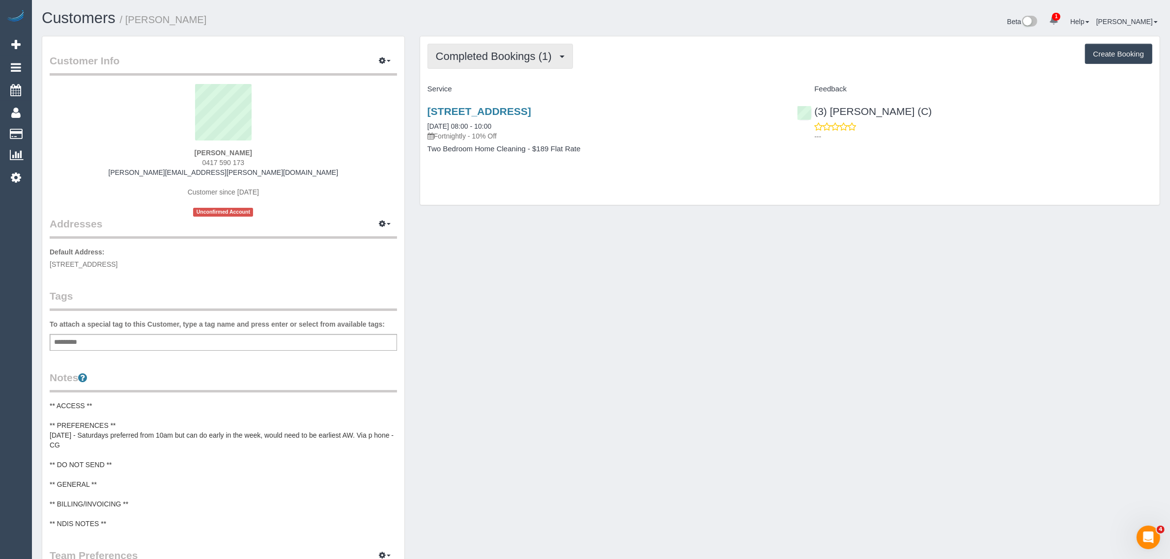
click at [480, 57] on span "Completed Bookings (1)" at bounding box center [496, 56] width 121 height 12
drag, startPoint x: 467, startPoint y: 91, endPoint x: 459, endPoint y: 95, distance: 8.1
click at [467, 91] on link "Upcoming Bookings (11)" at bounding box center [480, 92] width 104 height 13
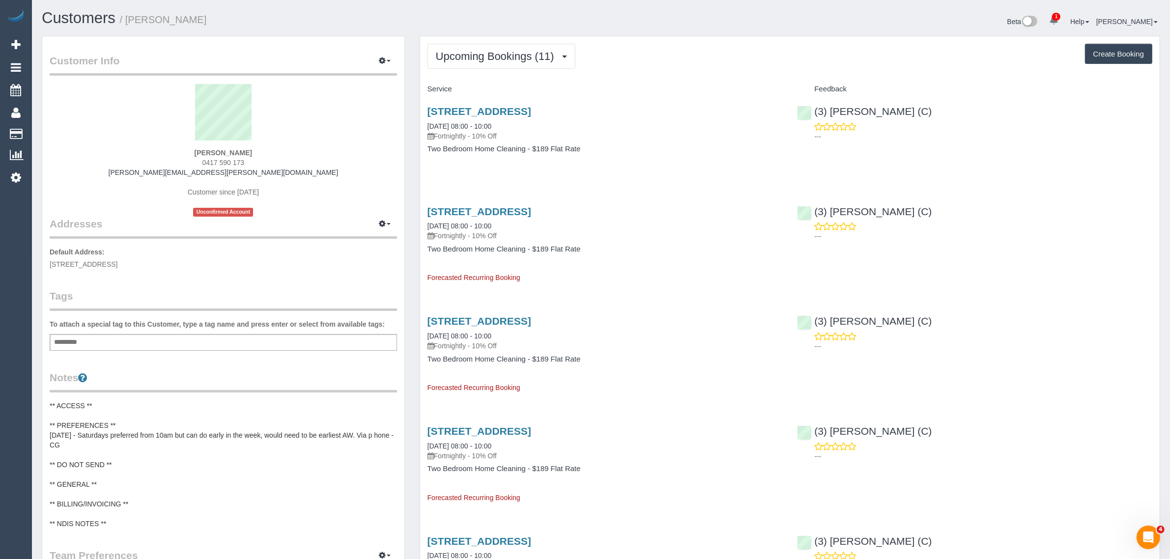
click at [212, 164] on span "0417 590 173" at bounding box center [223, 163] width 42 height 8
copy div "0417 590 173"
click at [522, 24] on h1 "Customers / Tracey Davey" at bounding box center [318, 18] width 552 height 17
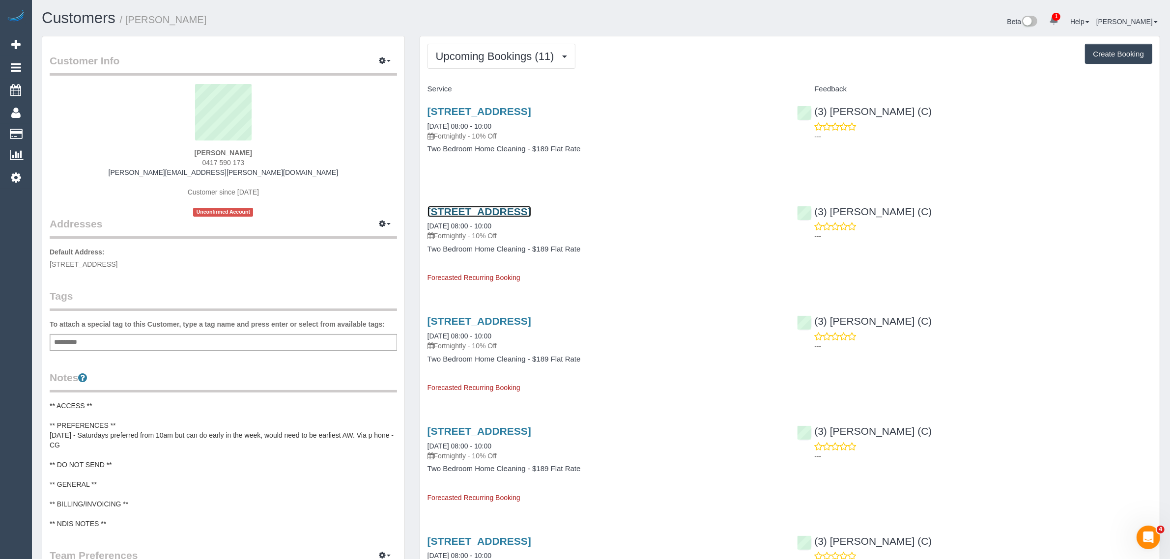
click at [475, 214] on link "16 Raglan Street, South Melbourne, VIC 3205" at bounding box center [480, 211] width 104 height 11
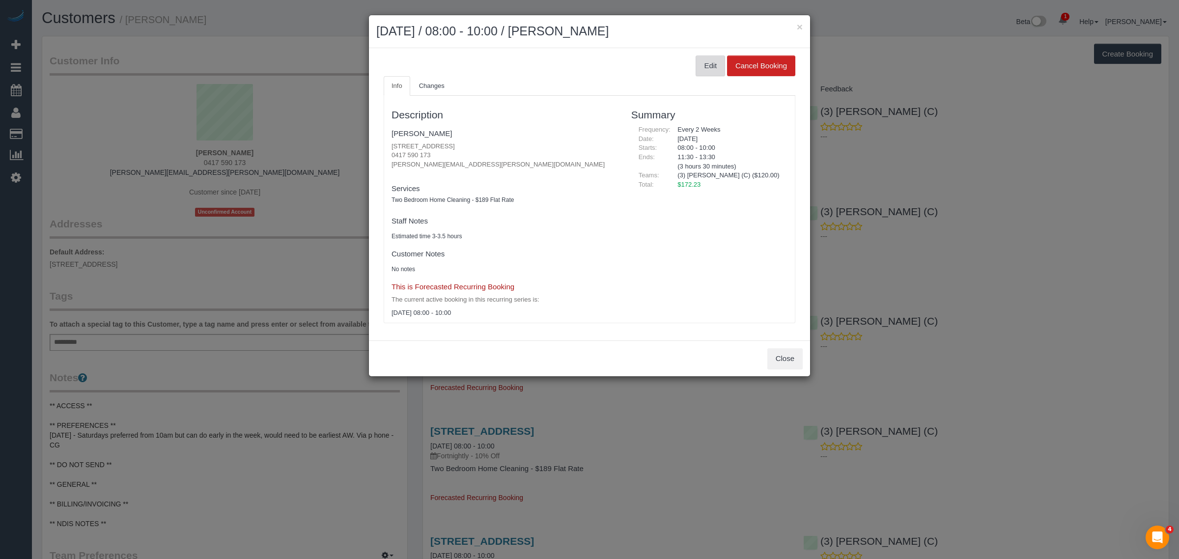
click at [701, 64] on button "Edit" at bounding box center [710, 66] width 29 height 21
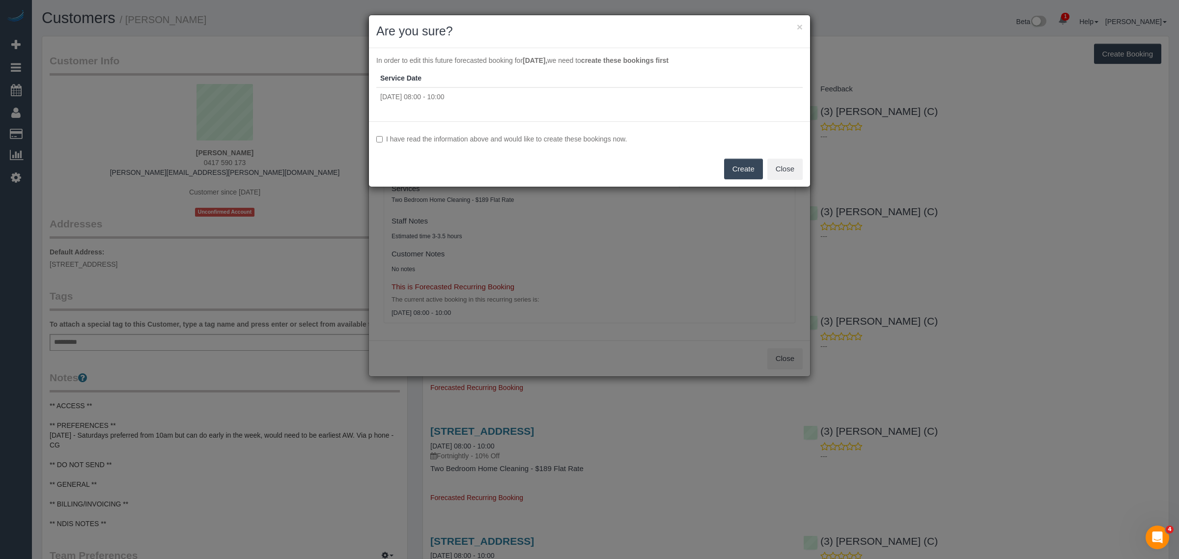
click at [732, 171] on button "Create" at bounding box center [743, 169] width 39 height 21
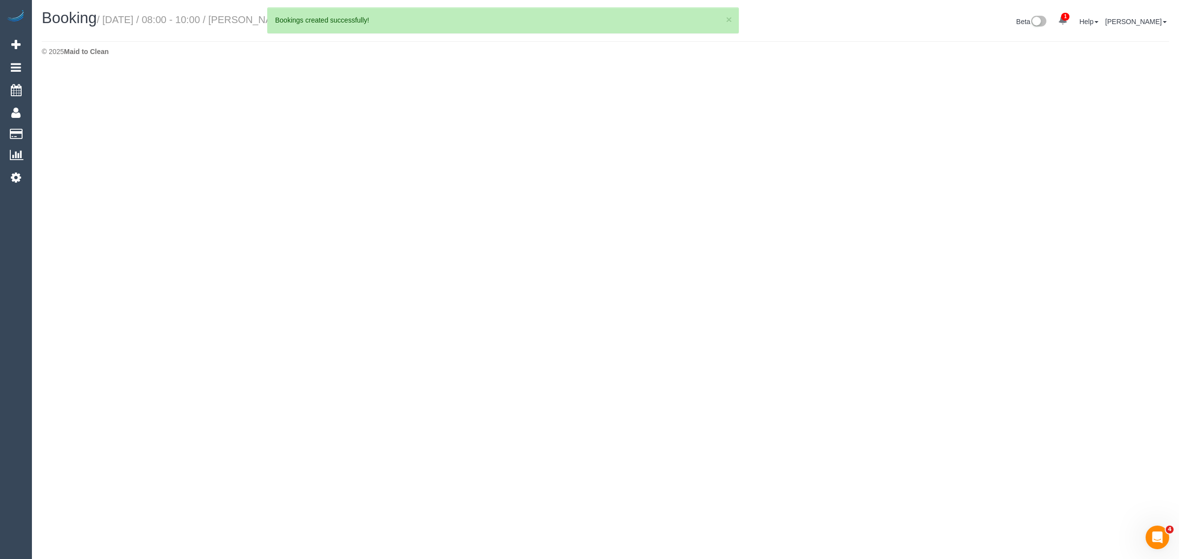
select select "VIC"
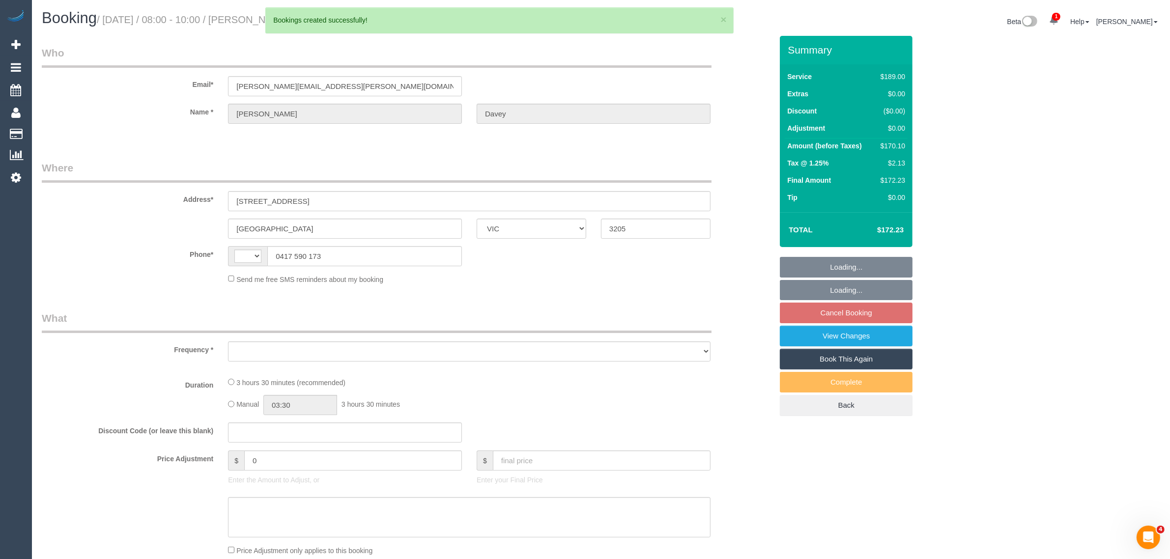
select select "object:958"
select select "string:stripe-pm_1RtJeK2GScqysDRVEIhgm82e"
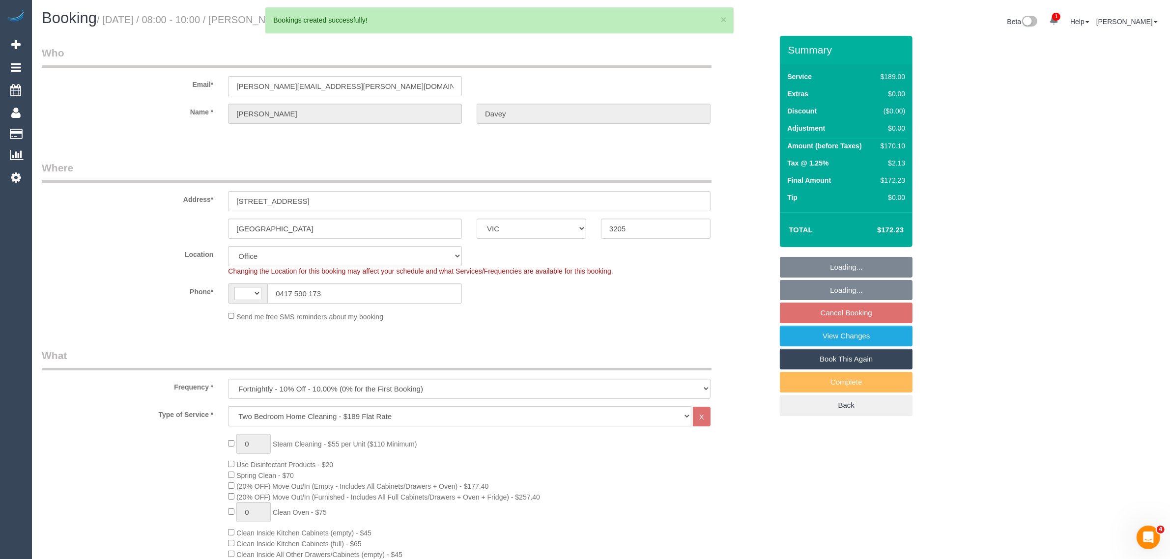
click at [721, 161] on div "Address* [STREET_ADDRESS]" at bounding box center [406, 186] width 745 height 51
select select "string:AU"
select select "number:30"
select select "number:14"
select select "number:19"
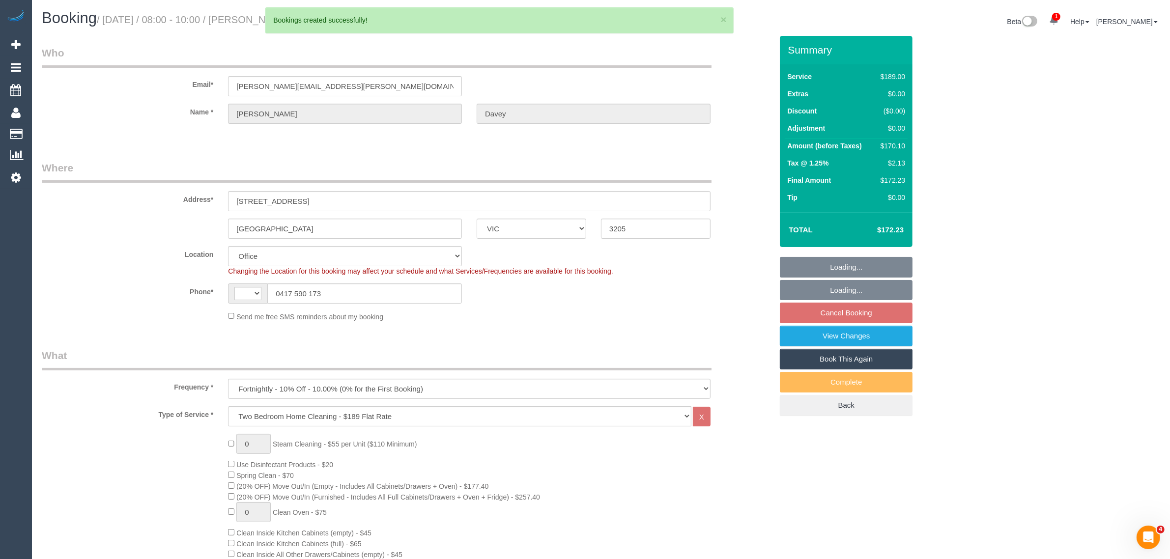
select select "number:36"
select select "object:2767"
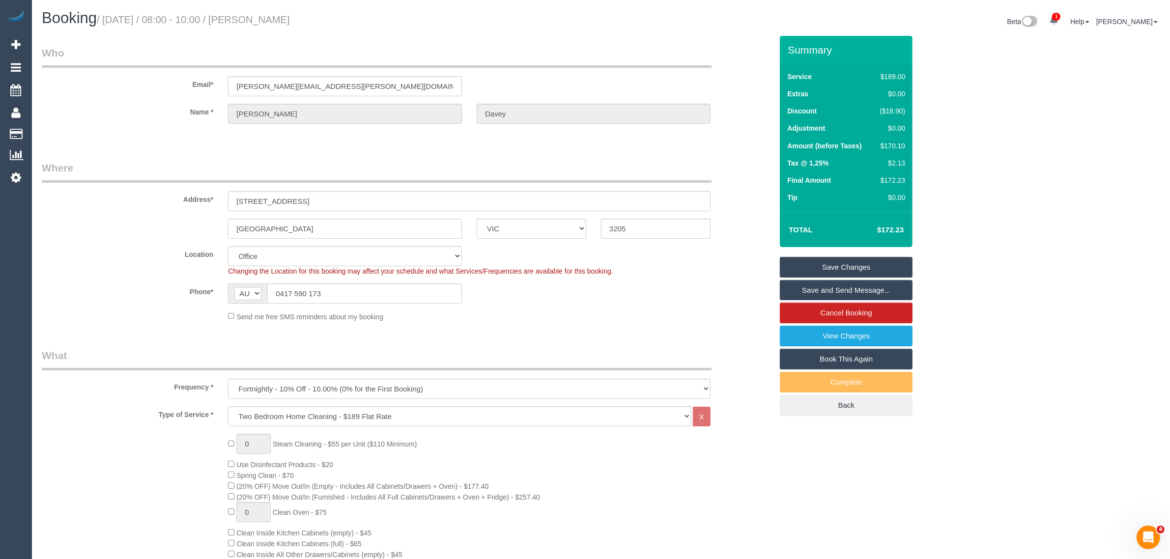
click at [730, 311] on div "Send me free SMS reminders about my booking" at bounding box center [406, 316] width 745 height 11
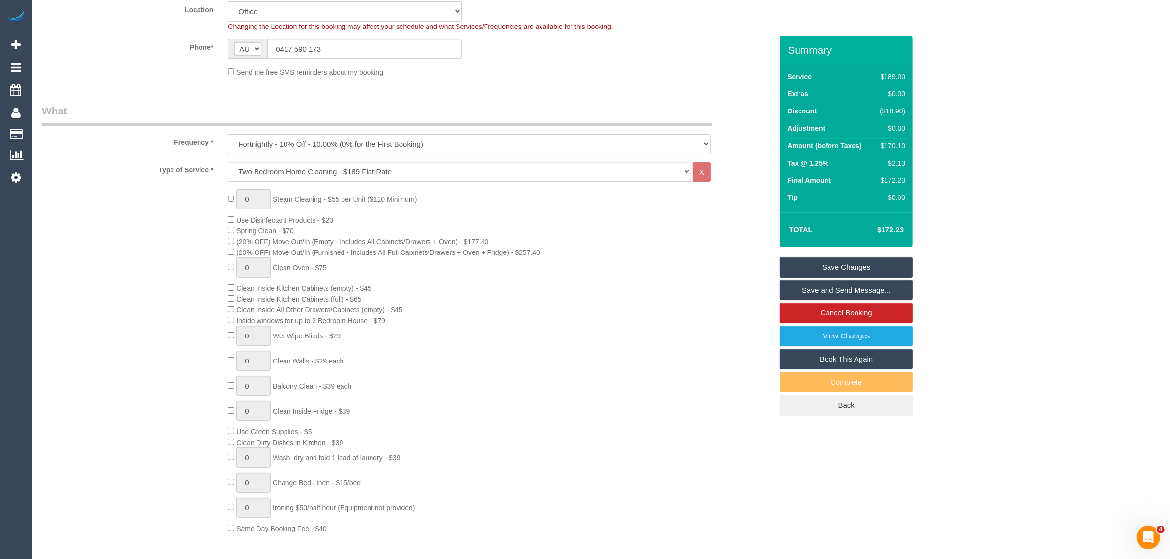
scroll to position [246, 0]
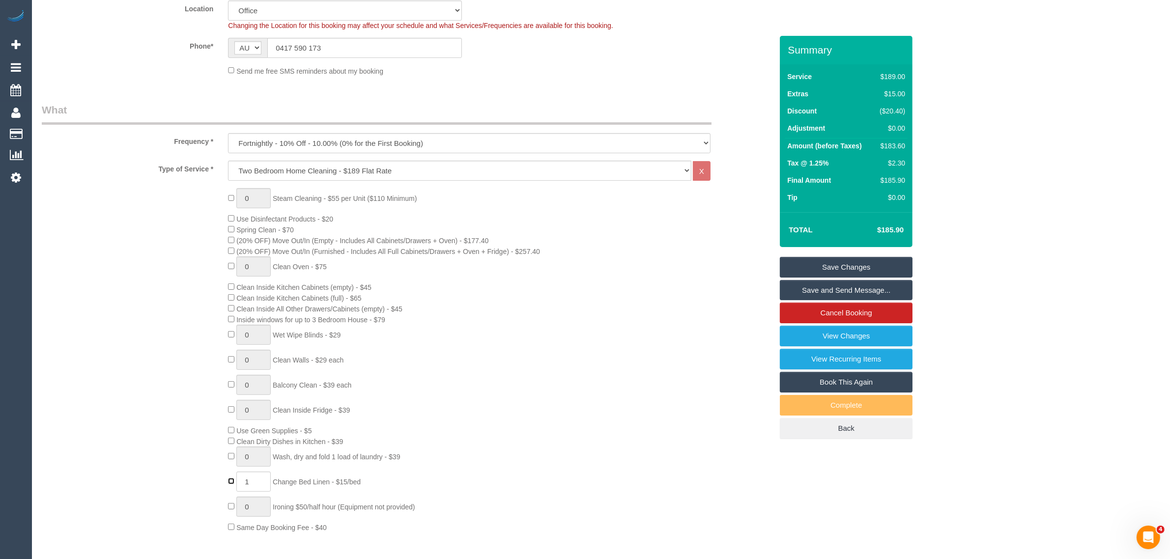
type input "0"
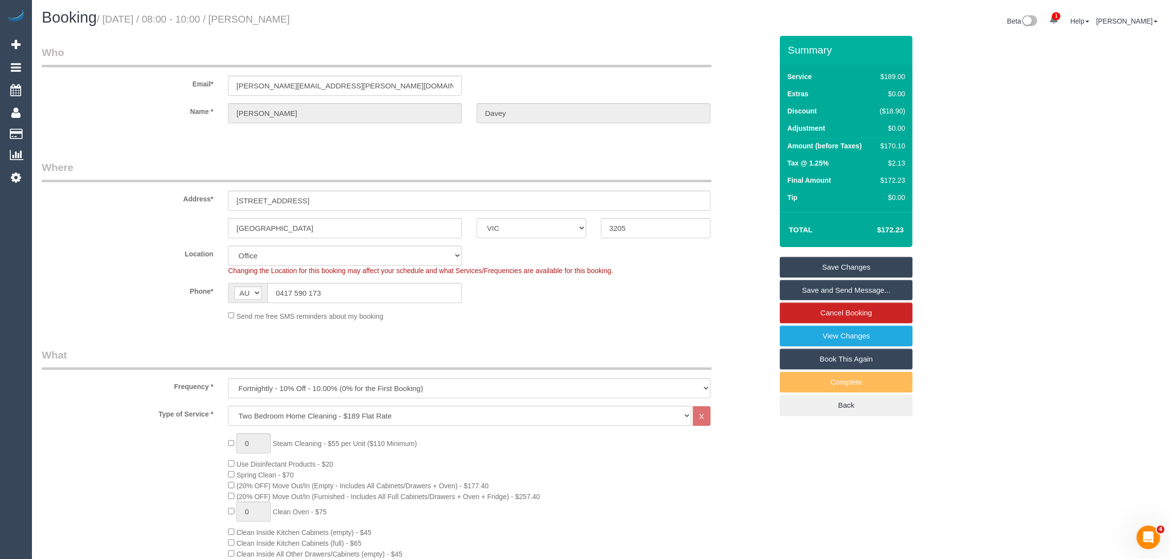
scroll to position [0, 0]
click at [473, 32] on div "Booking / September 06, 2025 / 08:00 - 10:00 / Tracey Davey Beta 1 Your Notific…" at bounding box center [600, 23] width 1133 height 26
click at [715, 311] on div "Send me free SMS reminders about my booking" at bounding box center [469, 316] width 497 height 11
drag, startPoint x: 338, startPoint y: 17, endPoint x: 272, endPoint y: 25, distance: 66.3
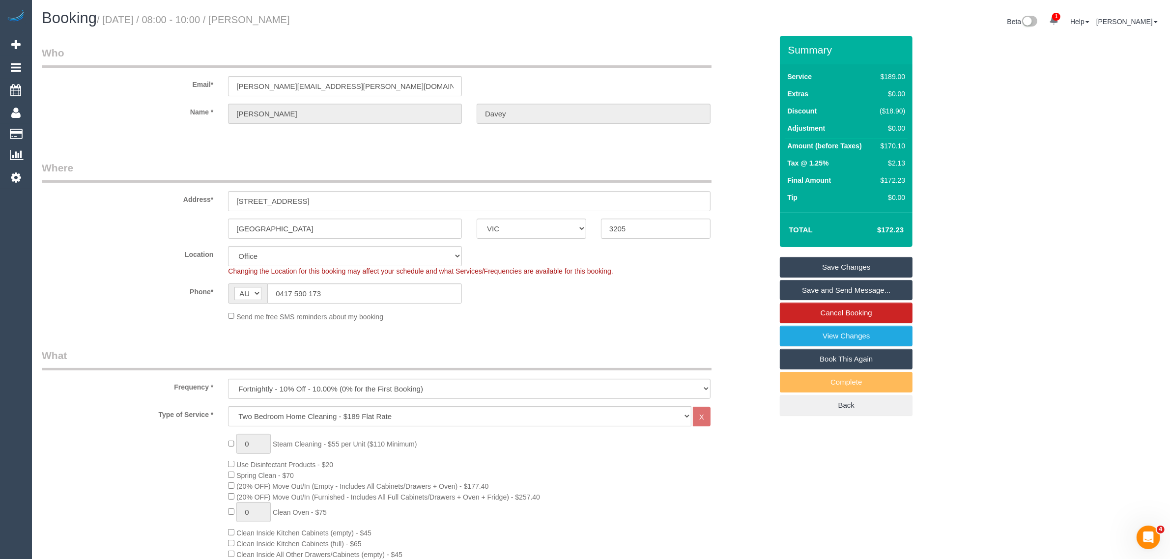
click at [272, 25] on h1 "Booking / September 06, 2025 / 08:00 - 10:00 / Tracey Davey" at bounding box center [318, 18] width 552 height 17
copy small "Tracey Davey"
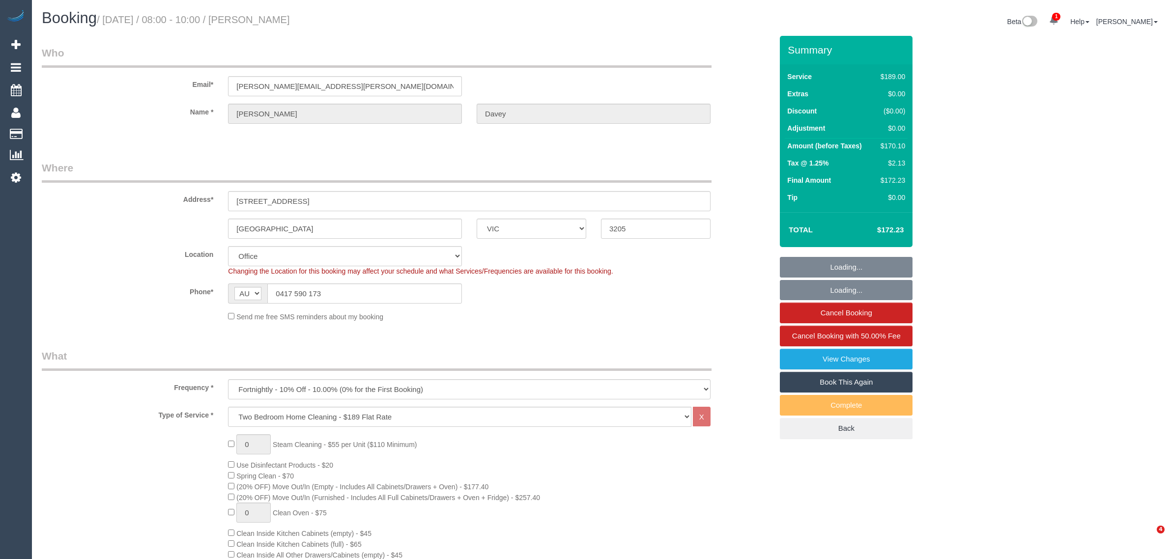
select select "VIC"
select select "number:30"
select select "number:14"
select select "number:19"
select select "number:36"
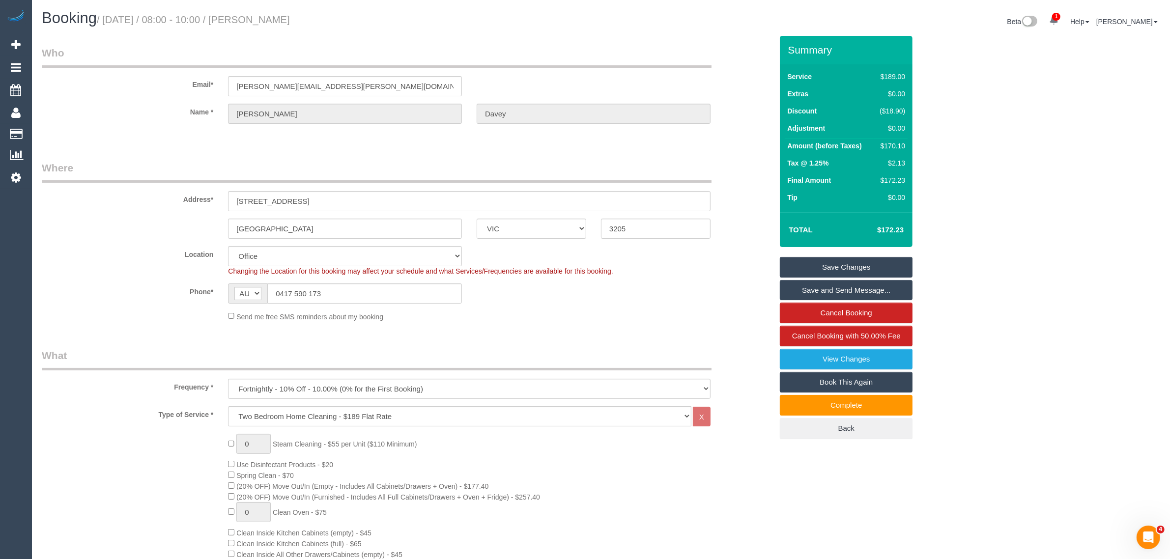
click at [647, 298] on div "Phone* AF AL DZ AD AO AI AQ AG AR AM AW AU AT AZ BS BH BD BB BY BE BZ BJ BM BT …" at bounding box center [406, 294] width 745 height 20
click at [713, 280] on sui-booking-location "Location [GEOGRAPHIC_DATA] (North) East (South) [GEOGRAPHIC_DATA] (East) [GEOGR…" at bounding box center [407, 284] width 731 height 76
click at [672, 306] on sui-booking-location "Location [GEOGRAPHIC_DATA] (North) East (South) [GEOGRAPHIC_DATA] (East) [GEOGR…" at bounding box center [407, 284] width 731 height 76
click at [637, 325] on fieldset "Where Address* [STREET_ADDRESS] [GEOGRAPHIC_DATA] ACT [GEOGRAPHIC_DATA] NT [GEO…" at bounding box center [407, 245] width 731 height 169
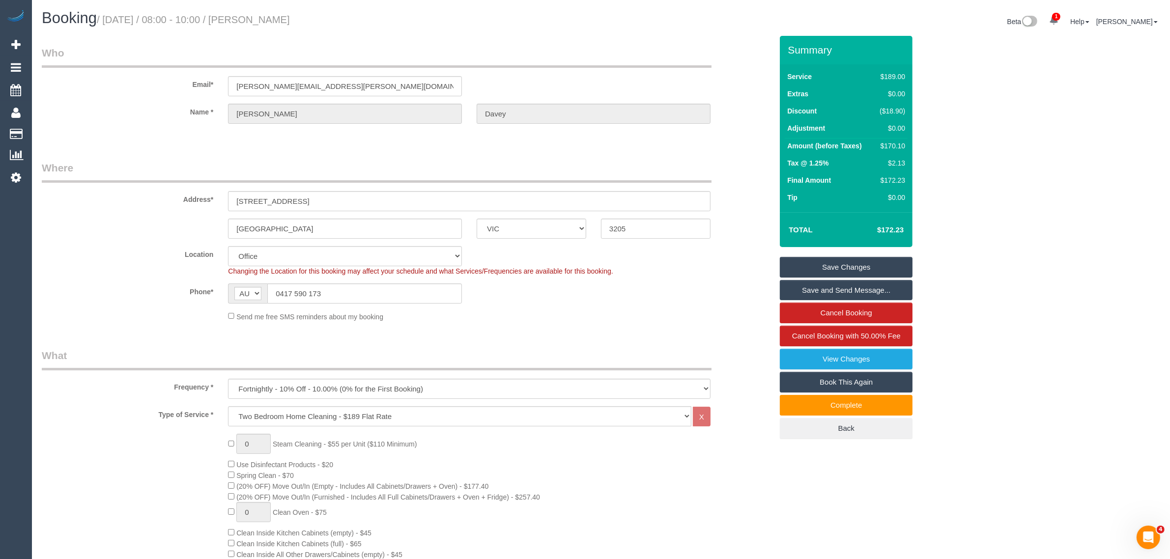
click at [569, 323] on fieldset "Where Address* 16 Raglan Street South Melbourne ACT NSW NT QLD SA TAS VIC WA 32…" at bounding box center [407, 245] width 731 height 169
click at [684, 304] on sui-booking-location "Location Office City East (North) East (South) Inner East Inner North (East) In…" at bounding box center [407, 284] width 731 height 76
click at [716, 318] on div "Send me free SMS reminders about my booking" at bounding box center [469, 316] width 497 height 11
click at [738, 307] on sui-booking-location "Location Office City East (North) East (South) Inner East Inner North (East) In…" at bounding box center [407, 284] width 731 height 76
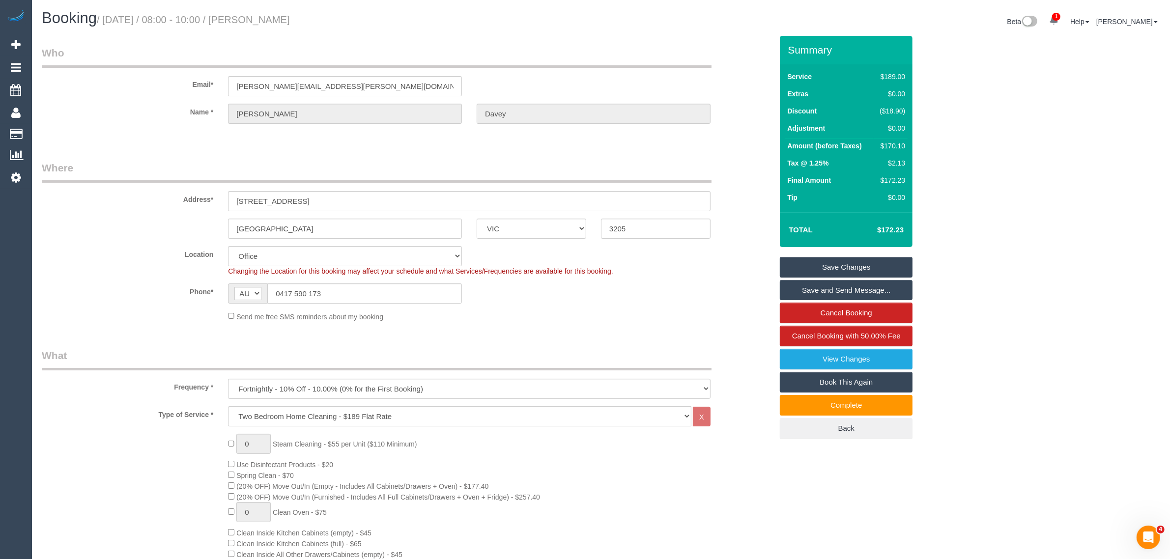
click at [738, 307] on sui-booking-location "Location Office City East (North) East (South) Inner East Inner North (East) In…" at bounding box center [407, 284] width 731 height 76
drag, startPoint x: 684, startPoint y: 318, endPoint x: 452, endPoint y: 323, distance: 232.5
click at [453, 323] on fieldset "Where Address* 16 Raglan Street South Melbourne ACT NSW NT QLD SA TAS VIC WA 32…" at bounding box center [407, 245] width 731 height 169
drag, startPoint x: 168, startPoint y: 325, endPoint x: 372, endPoint y: 328, distance: 204.9
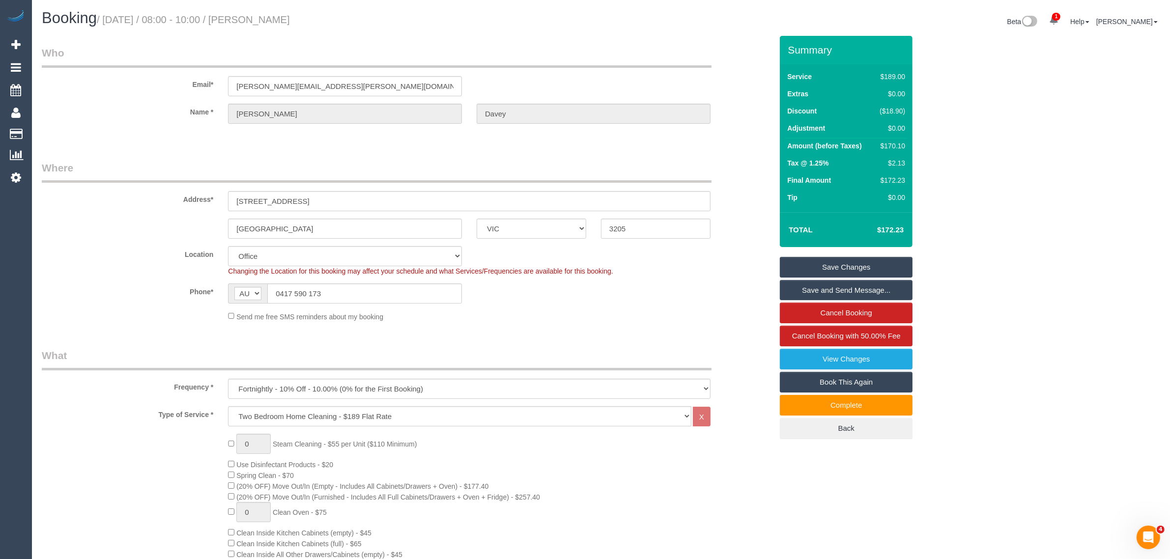
click at [752, 388] on div "Frequency * One Time Cleaning Weekly - 10% Off - 10.00% (0% for the First Booki…" at bounding box center [406, 373] width 745 height 51
click at [169, 322] on fieldset "Where Address* 16 Raglan Street South Melbourne ACT NSW NT QLD SA TAS VIC WA 32…" at bounding box center [407, 245] width 731 height 169
click at [404, 323] on fieldset "Where Address* 16 Raglan Street South Melbourne ACT NSW NT QLD SA TAS VIC WA 32…" at bounding box center [407, 245] width 731 height 169
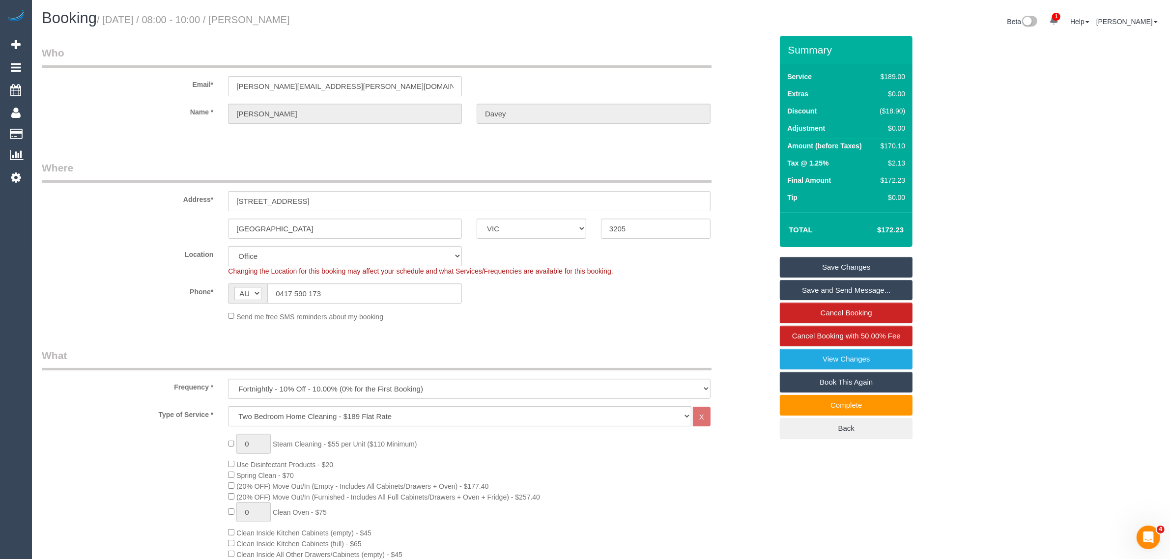
click at [672, 320] on div "Send me free SMS reminders about my booking" at bounding box center [469, 316] width 497 height 11
click at [668, 322] on fieldset "Where Address* 16 Raglan Street South Melbourne ACT NSW NT QLD SA TAS VIC WA 32…" at bounding box center [407, 245] width 731 height 169
click at [681, 313] on div "Send me free SMS reminders about my booking" at bounding box center [469, 316] width 497 height 11
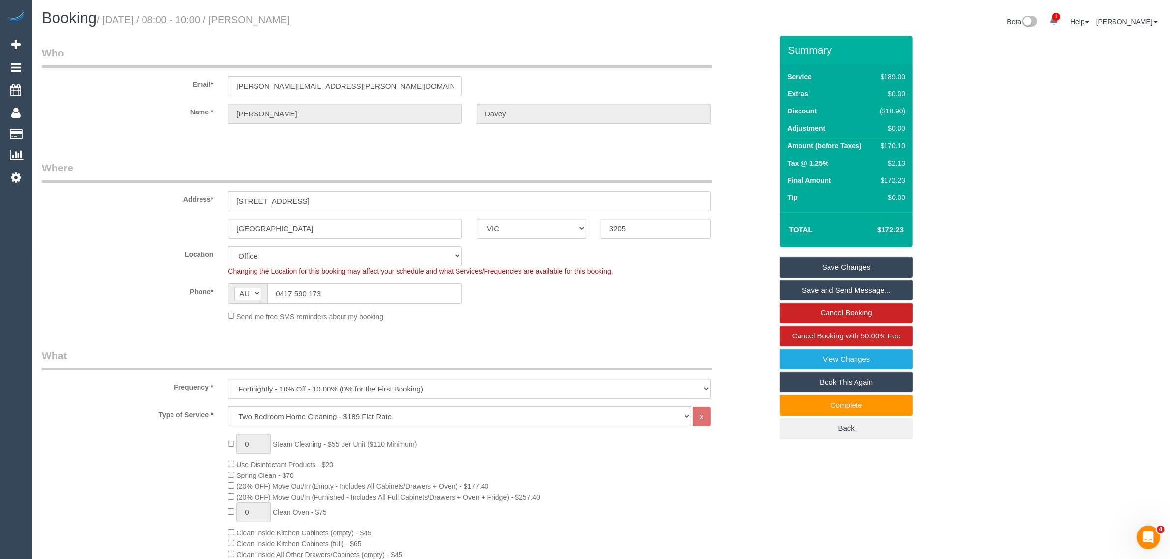
click at [586, 354] on legend "What" at bounding box center [377, 359] width 670 height 22
click at [722, 171] on div "Address* 16 Raglan Street" at bounding box center [406, 186] width 745 height 51
click at [737, 252] on div "Location Office City East (North) East (South) Inner East Inner North (East) In…" at bounding box center [406, 261] width 745 height 30
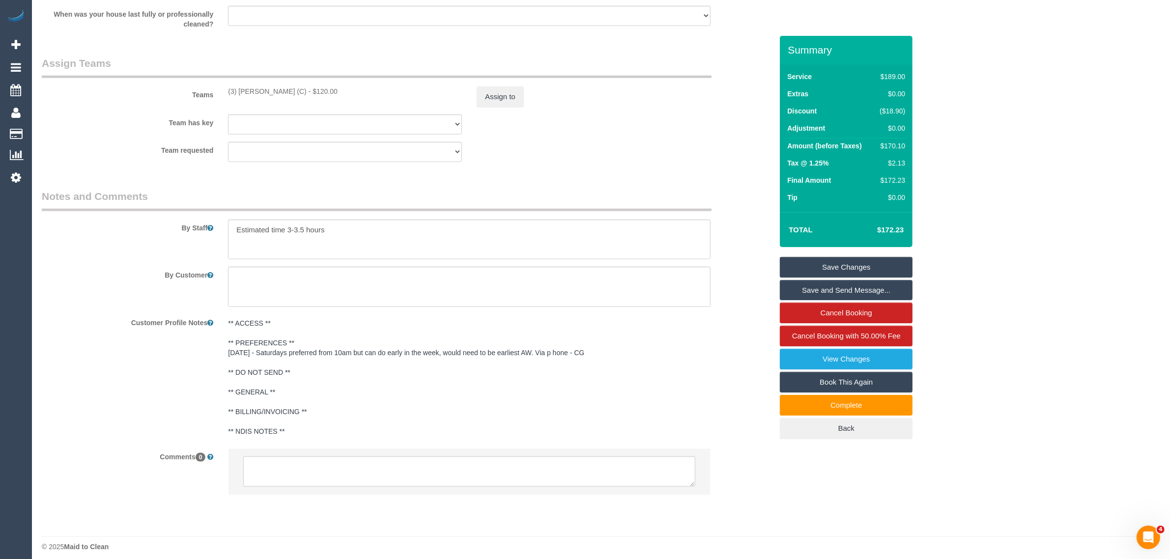
scroll to position [1482, 0]
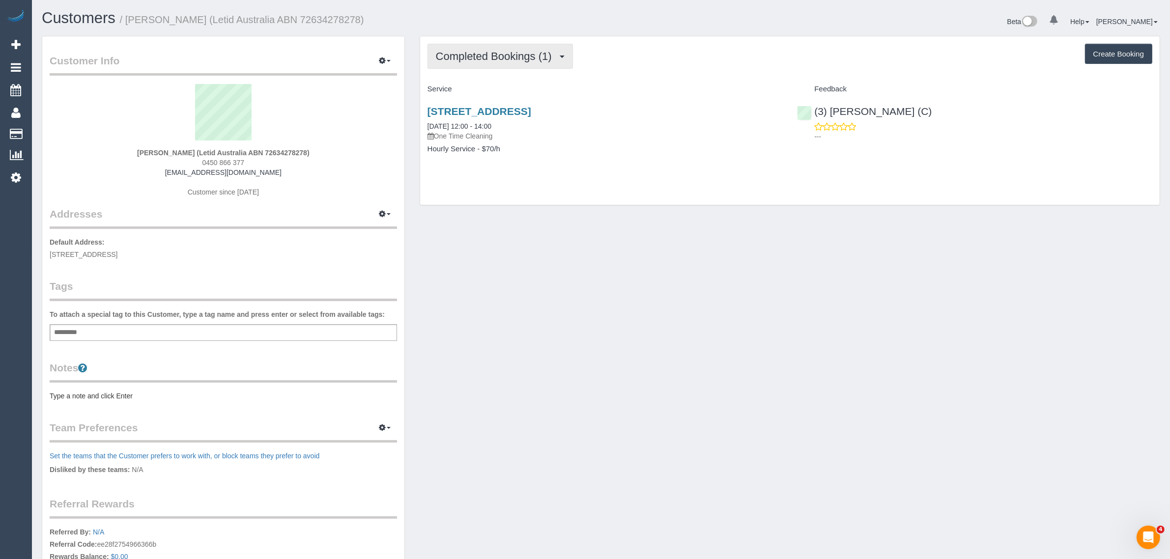
click at [522, 61] on button "Completed Bookings (1)" at bounding box center [500, 56] width 145 height 25
drag, startPoint x: 508, startPoint y: 93, endPoint x: 532, endPoint y: 111, distance: 29.6
click at [509, 93] on link "Upcoming Bookings (12)" at bounding box center [480, 92] width 104 height 13
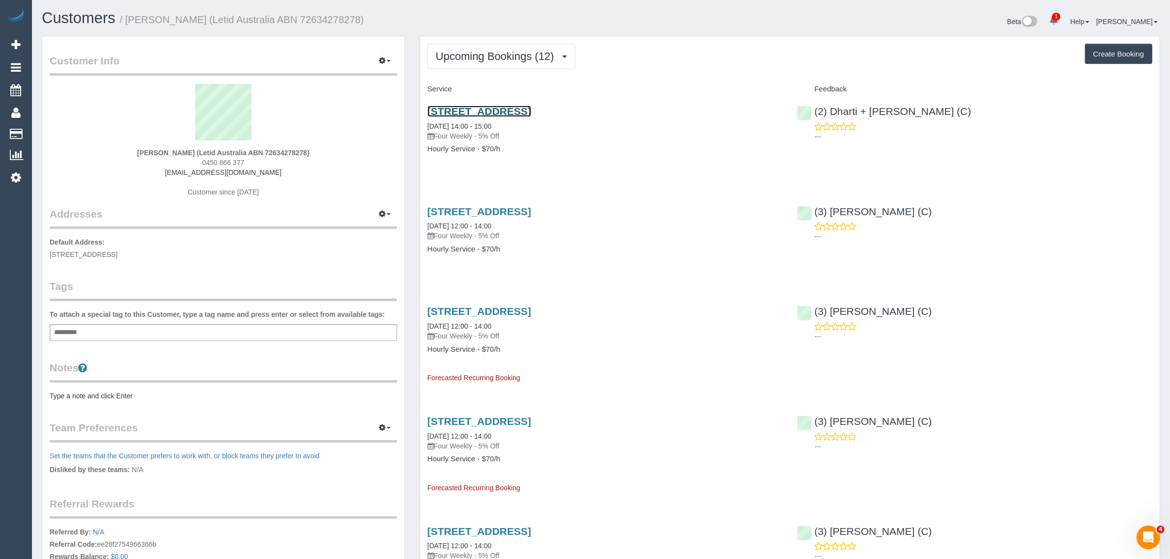
click at [495, 111] on link "429 Maracana Avenue, Manor Lakes, VIC 3024" at bounding box center [480, 111] width 104 height 11
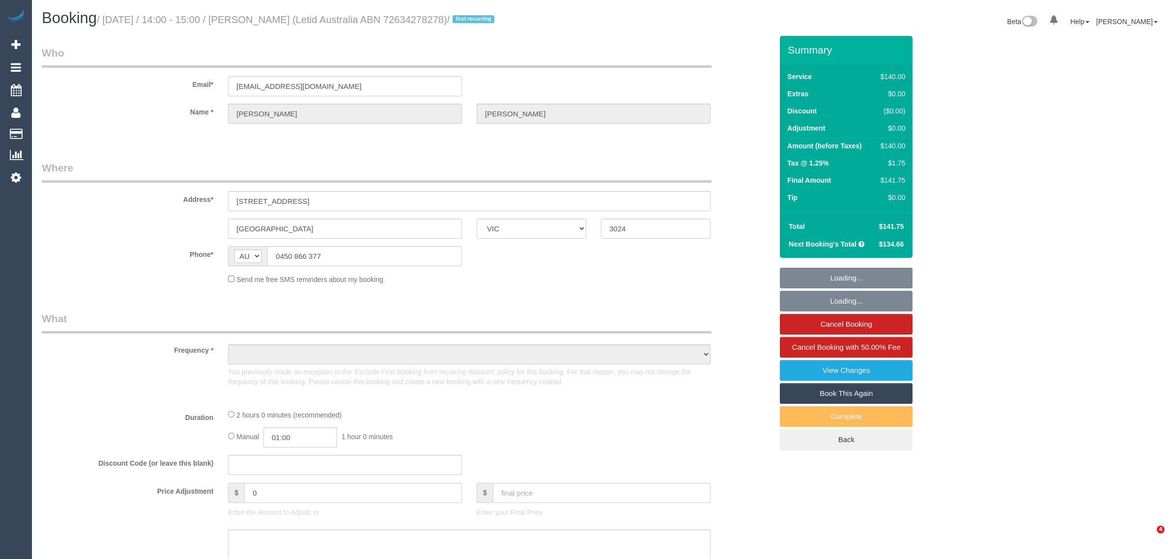
select select "VIC"
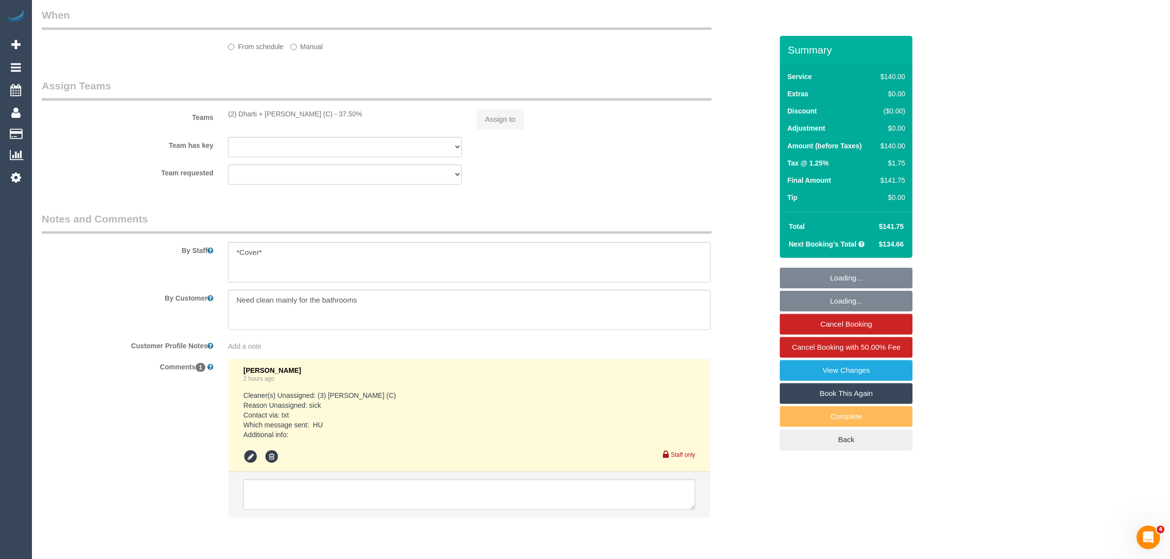
select select "object:579"
select select "string:stripe-pm_1Rlp3Q2GScqysDRVm8p4l2tt"
select select "number:28"
select select "number:14"
select select "number:19"
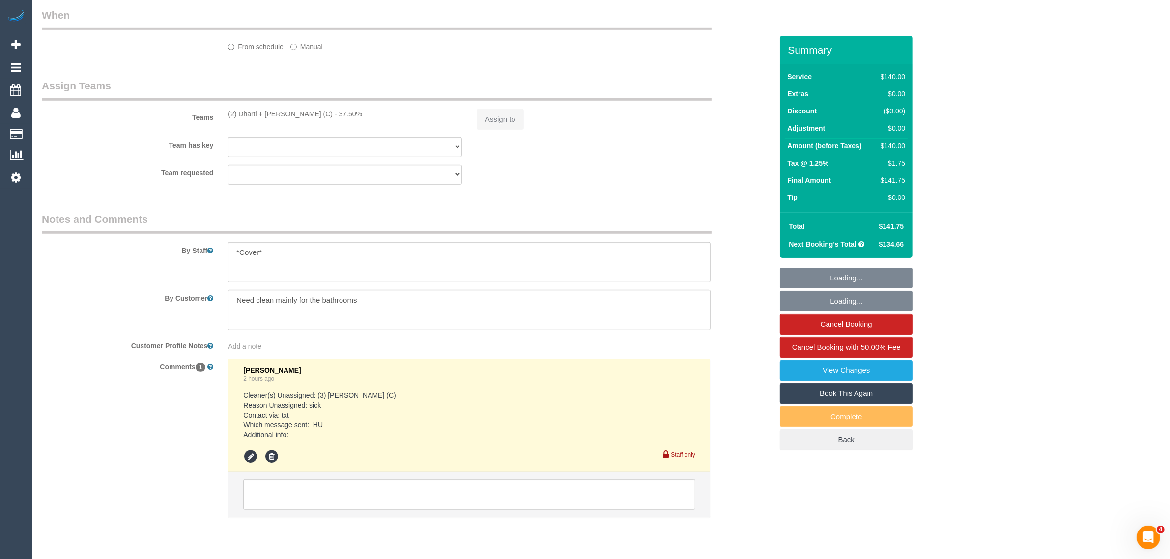
select select "number:23"
select select "number:33"
select select "number:12"
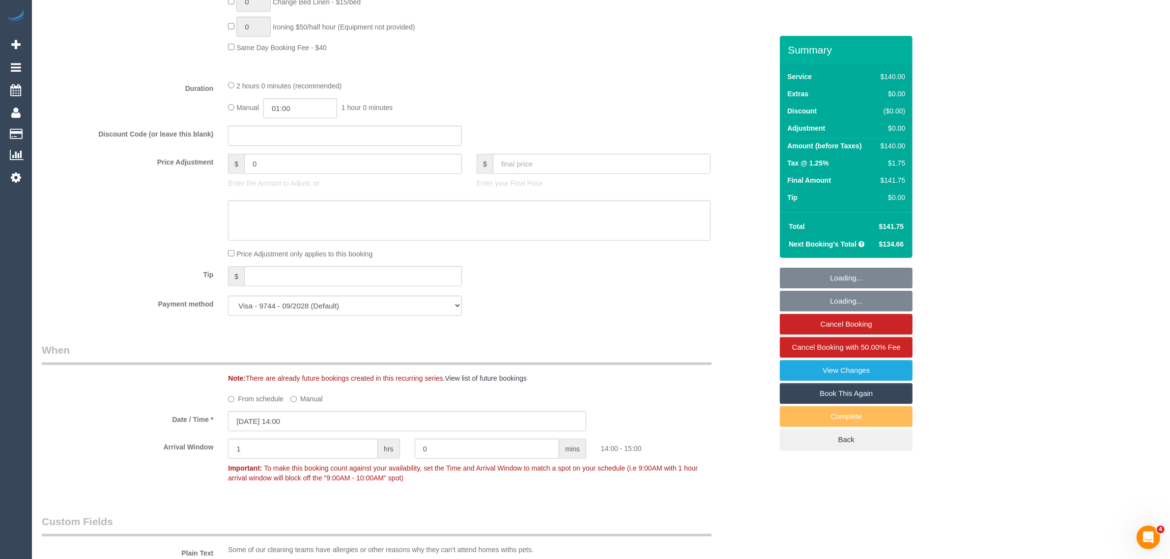
select select "object:1316"
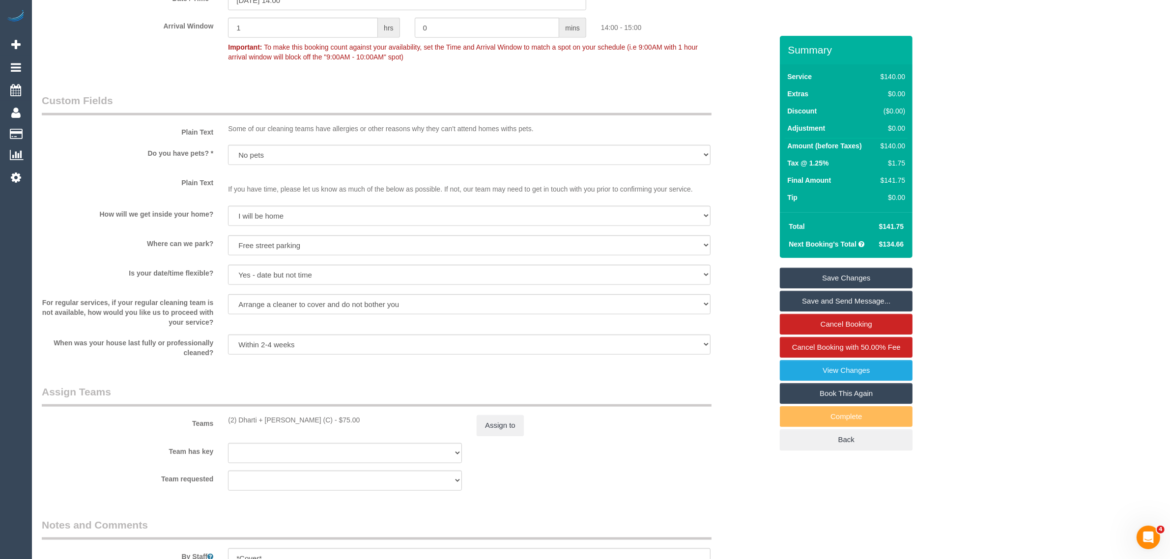
scroll to position [997, 0]
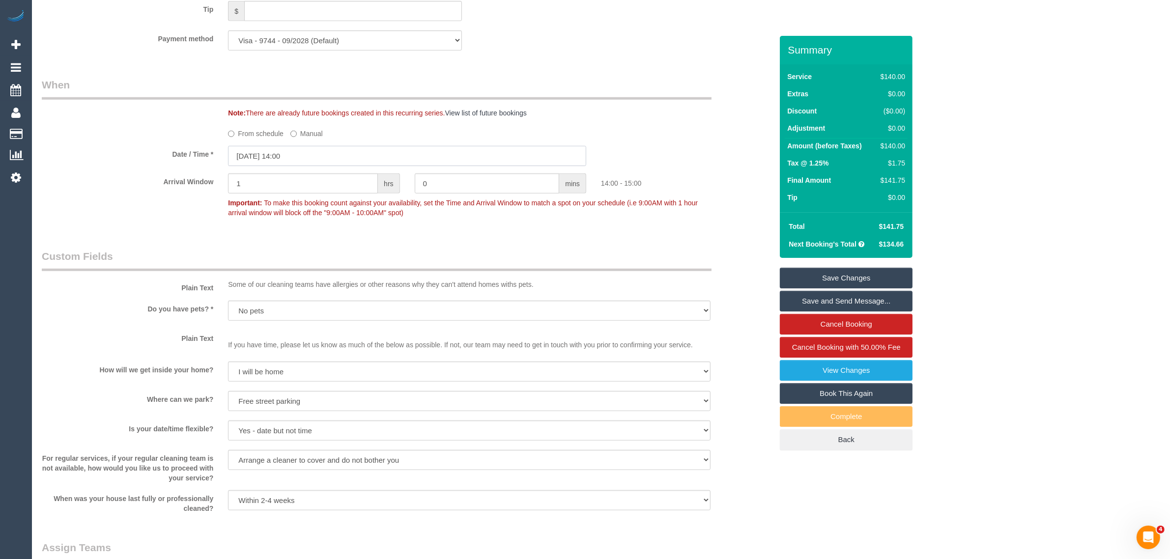
click at [370, 146] on input "23/08/2025 14:00" at bounding box center [407, 156] width 358 height 20
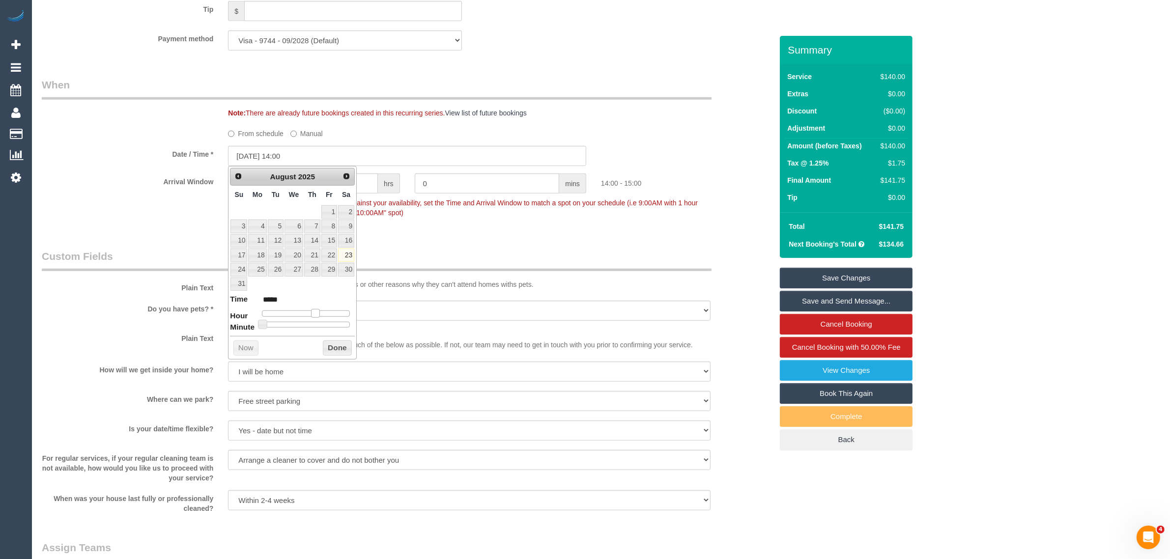
type input "23/08/2025 13:00"
type input "*****"
type input "23/08/2025 12:00"
type input "*****"
type input "23/08/2025 13:00"
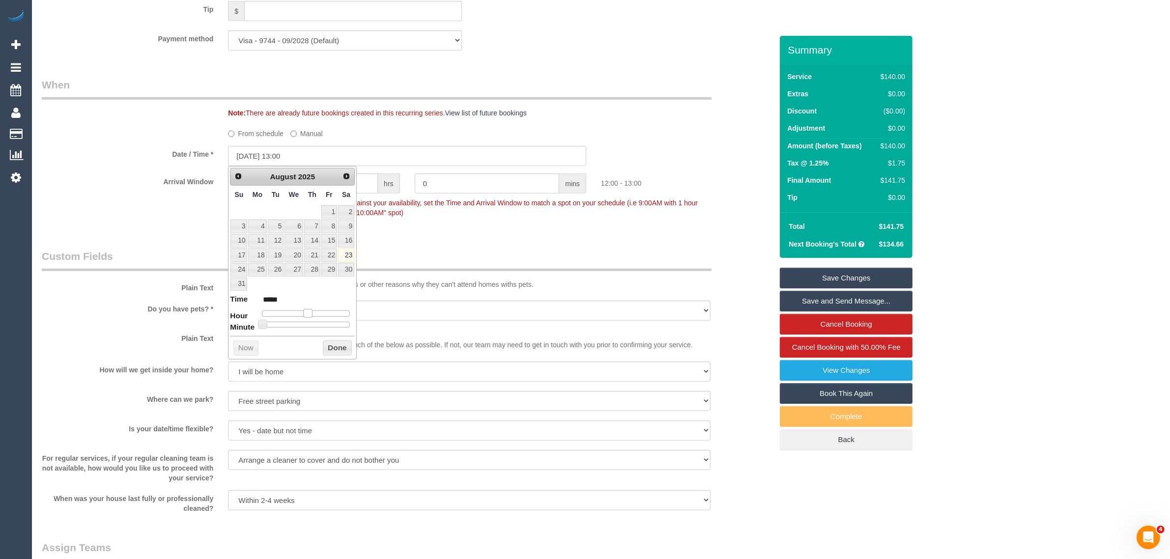
type input "*****"
click at [311, 315] on span at bounding box center [311, 313] width 9 height 9
click at [335, 344] on button "Done" at bounding box center [337, 349] width 29 height 16
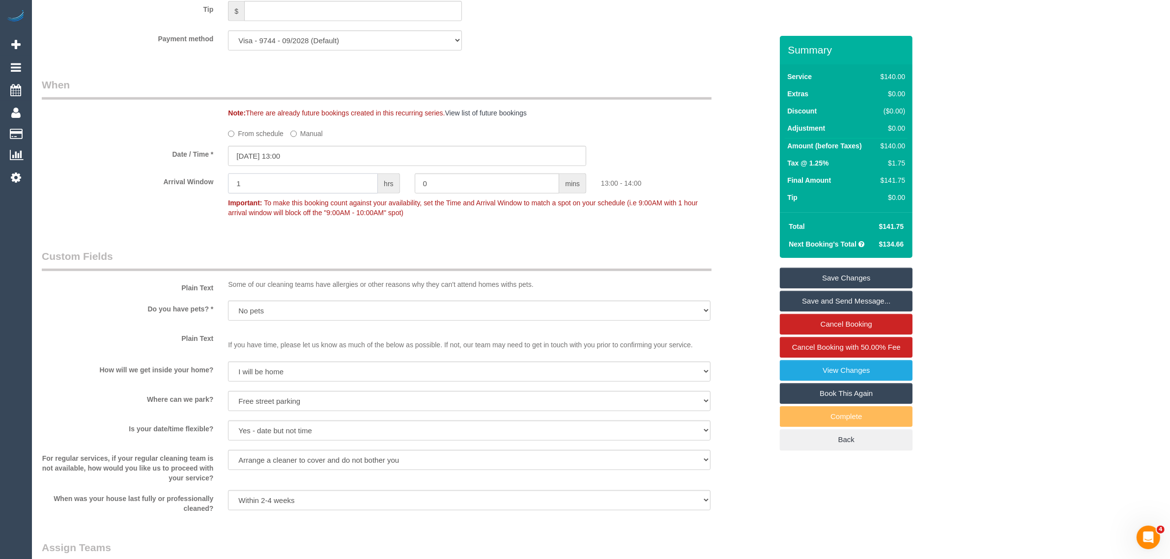
click at [351, 183] on input "1" at bounding box center [303, 183] width 150 height 20
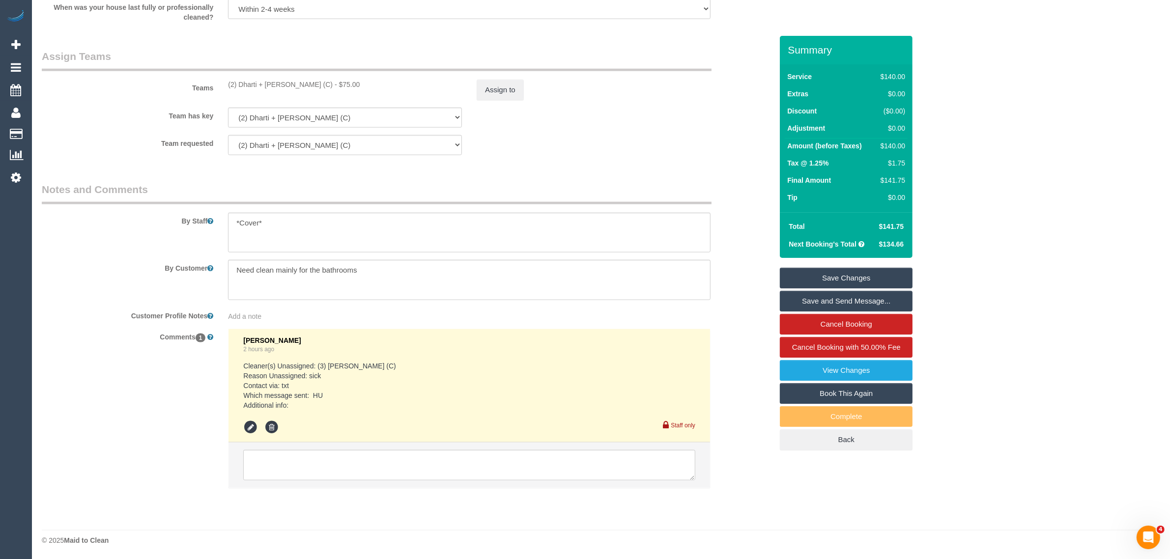
type input "0"
click at [389, 460] on textarea at bounding box center [469, 465] width 452 height 30
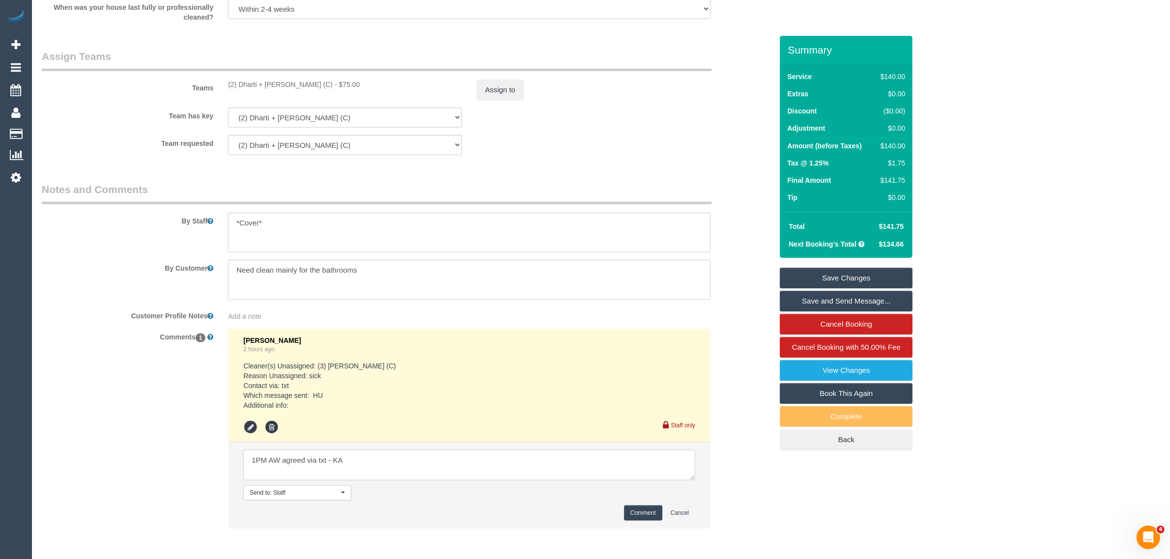
type textarea "1PM AW agreed via txt - KA"
click at [635, 511] on button "Comment" at bounding box center [643, 513] width 38 height 15
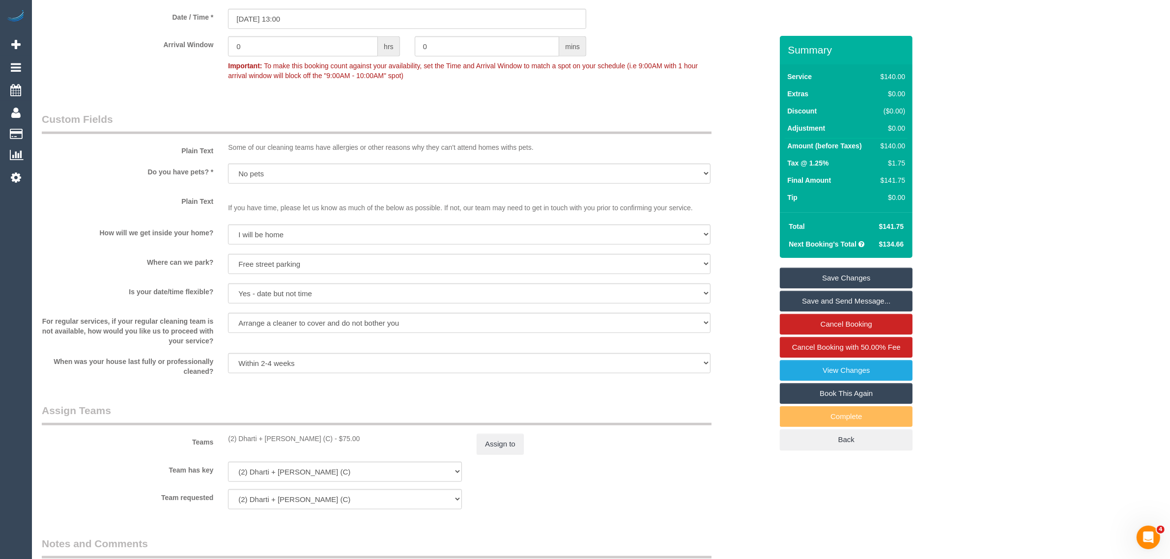
scroll to position [997, 0]
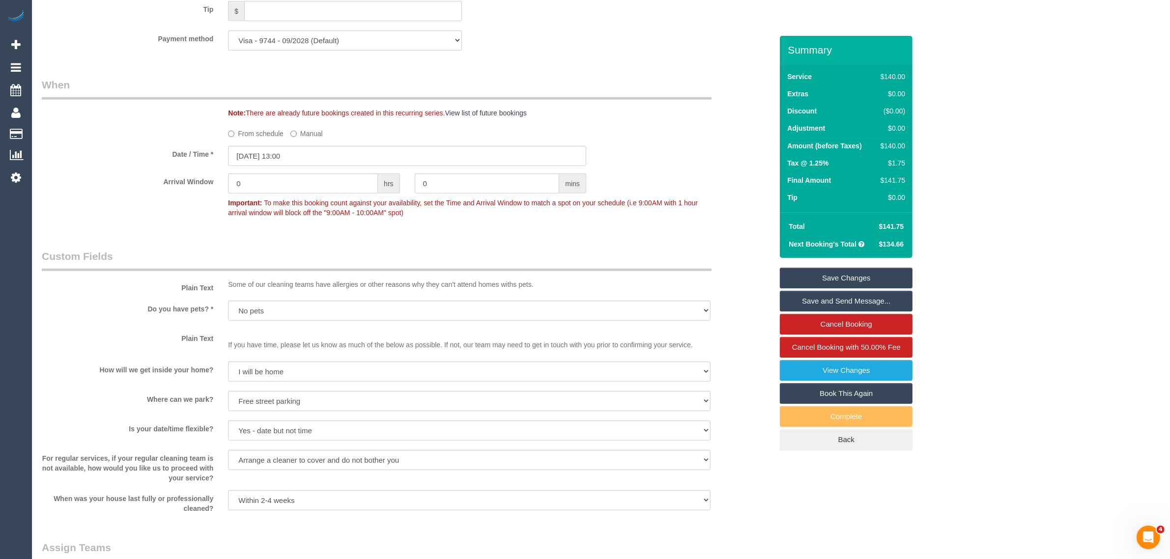
click at [838, 275] on link "Save Changes" at bounding box center [846, 278] width 133 height 21
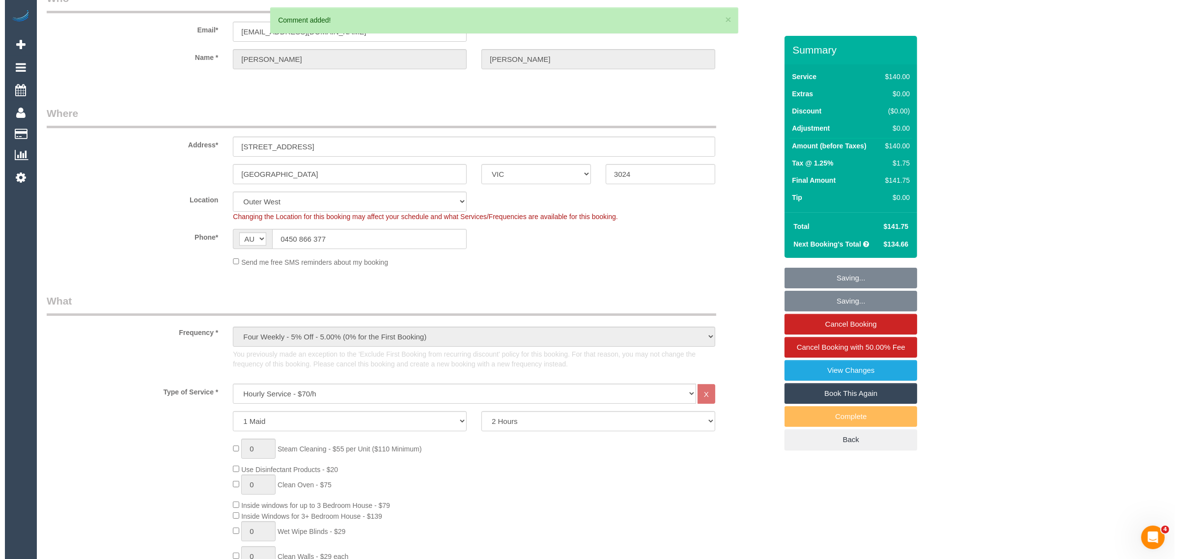
scroll to position [0, 0]
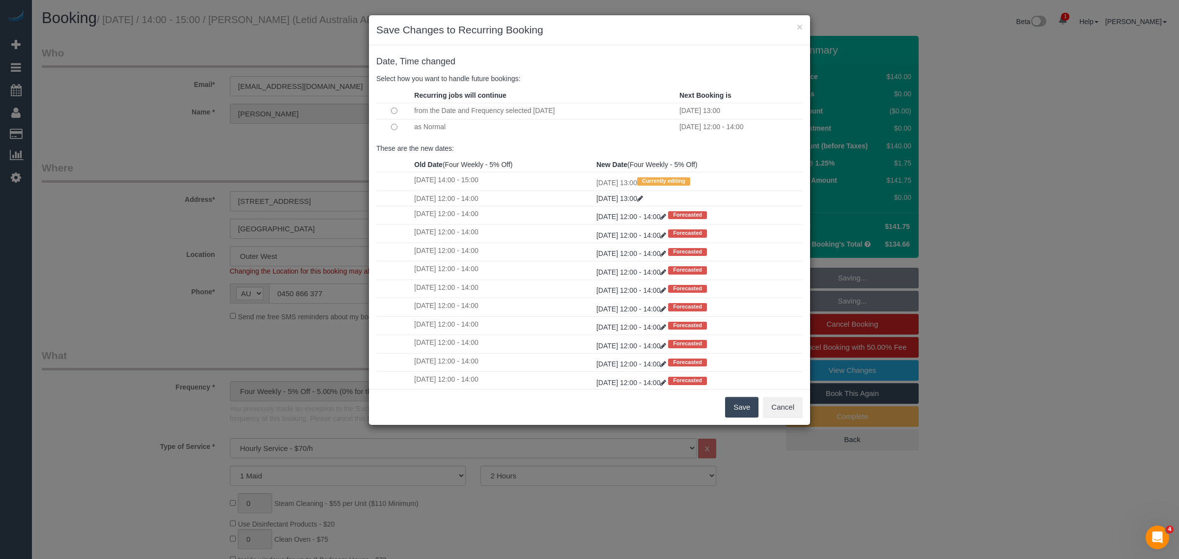
click at [389, 129] on td at bounding box center [393, 127] width 35 height 16
click at [746, 406] on button "Save" at bounding box center [741, 407] width 33 height 21
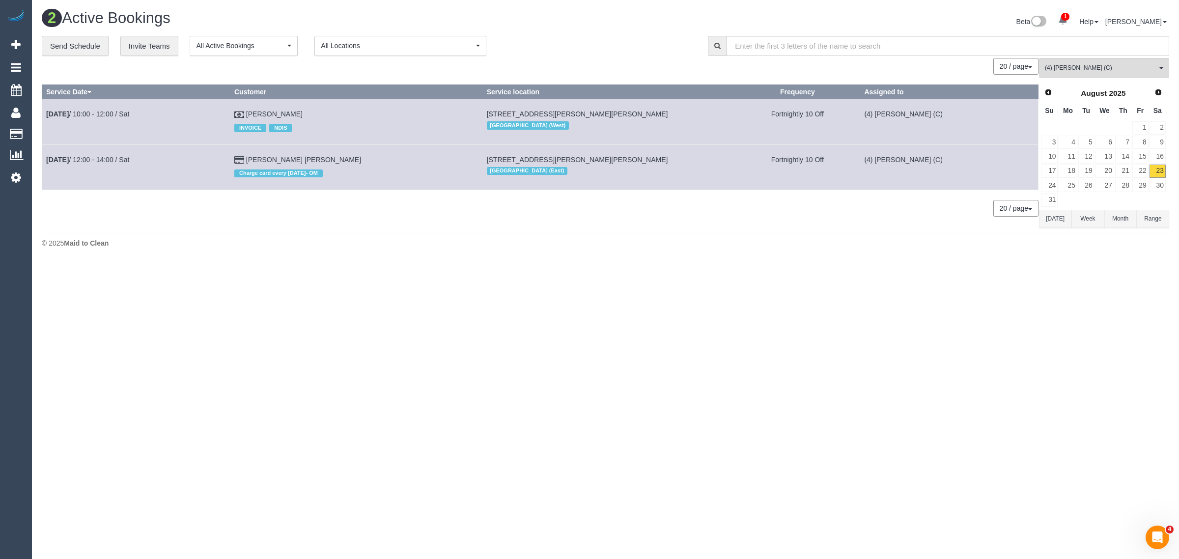
click at [639, 260] on div "2 Active Bookings Beta 1 Your Notifications You have 0 alerts × You have 2 to c…" at bounding box center [605, 131] width 1147 height 262
drag, startPoint x: 345, startPoint y: 111, endPoint x: 47, endPoint y: 113, distance: 298.3
click at [47, 113] on tr "Aug 23rd / 10:00 - 12:00 / Sat Mary-Rose Calcutt INVOICE NDIS 4/ 23 Fitzgibbon …" at bounding box center [540, 121] width 997 height 45
copy tr "Aug 23rd / 10:00 - 12:00 / Sat Mary-Rose Calcutt"
click at [768, 374] on body "1 Beta Your Notifications You have 0 alerts × You have 2 to charge for 23/08/20…" at bounding box center [589, 279] width 1179 height 559
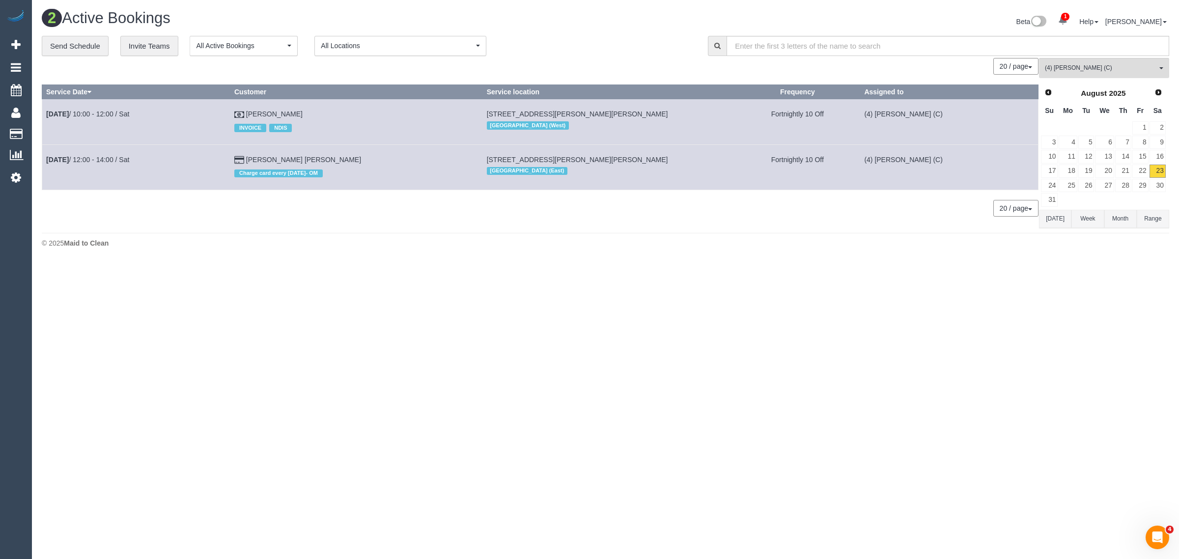
click at [501, 259] on div "2 Active Bookings Beta 1 Your Notifications You have 0 alerts × You have 2 to c…" at bounding box center [605, 131] width 1147 height 262
drag, startPoint x: 358, startPoint y: 158, endPoint x: 35, endPoint y: 166, distance: 322.9
click at [35, 166] on div "**********" at bounding box center [605, 132] width 1142 height 193
drag, startPoint x: 37, startPoint y: 165, endPoint x: 50, endPoint y: 163, distance: 13.0
click at [37, 165] on div "**********" at bounding box center [605, 132] width 1142 height 193
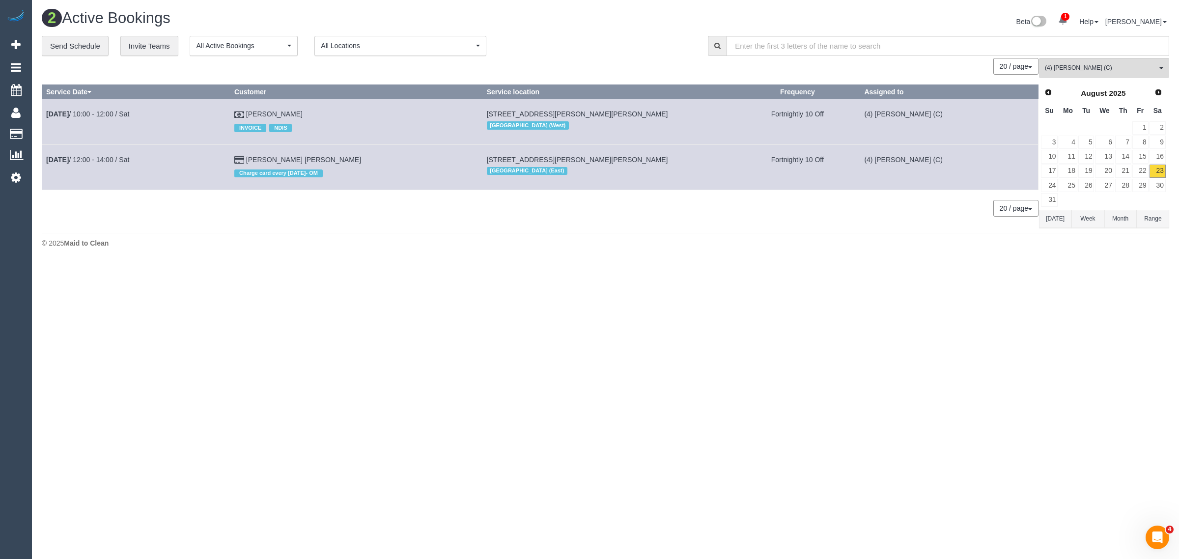
click at [166, 197] on div "0 Bookings found. We couldn't find any bookings that matched your search. Creat…" at bounding box center [541, 143] width 998 height 170
drag, startPoint x: 342, startPoint y: 160, endPoint x: 48, endPoint y: 170, distance: 294.5
click at [48, 170] on tr "Aug 23rd / 12:00 - 14:00 / Sat Sanjana Shahreen Charge card every Thursday- OM …" at bounding box center [540, 166] width 997 height 45
copy tr "Aug 23rd / 12:00 - 14:00 / Sat Sanjana Shahreen"
click at [1077, 187] on link "25" at bounding box center [1068, 185] width 18 height 13
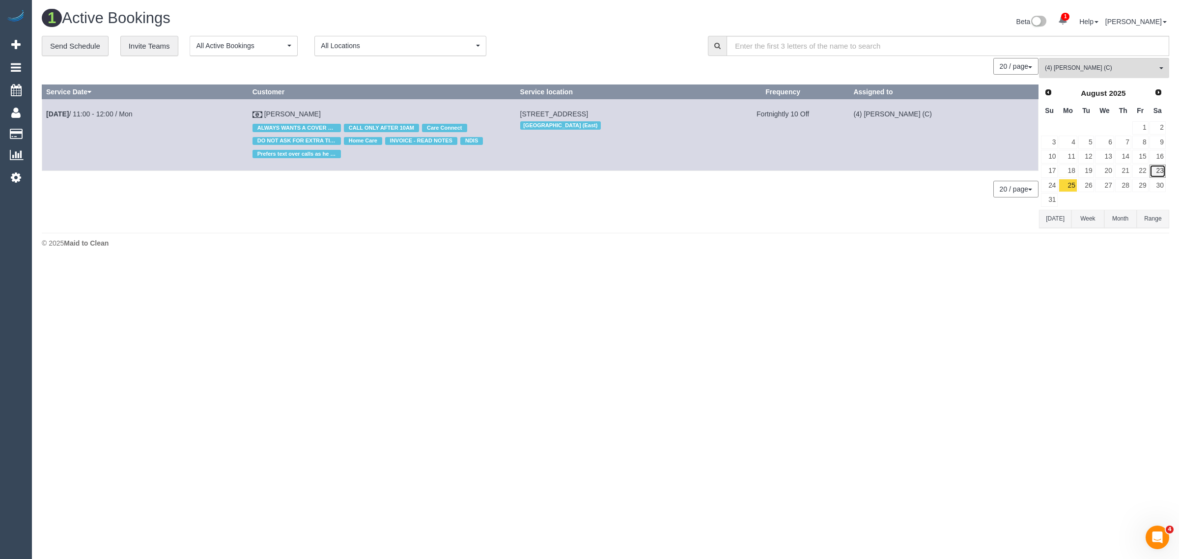
click at [1161, 170] on link "23" at bounding box center [1158, 171] width 16 height 13
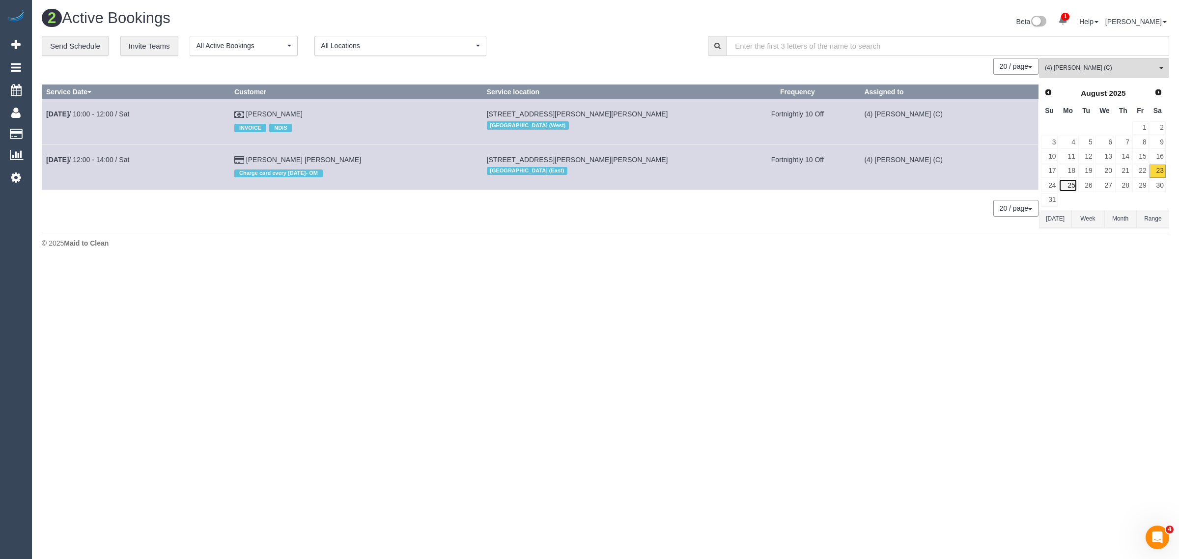
click at [1068, 182] on link "25" at bounding box center [1068, 185] width 18 height 13
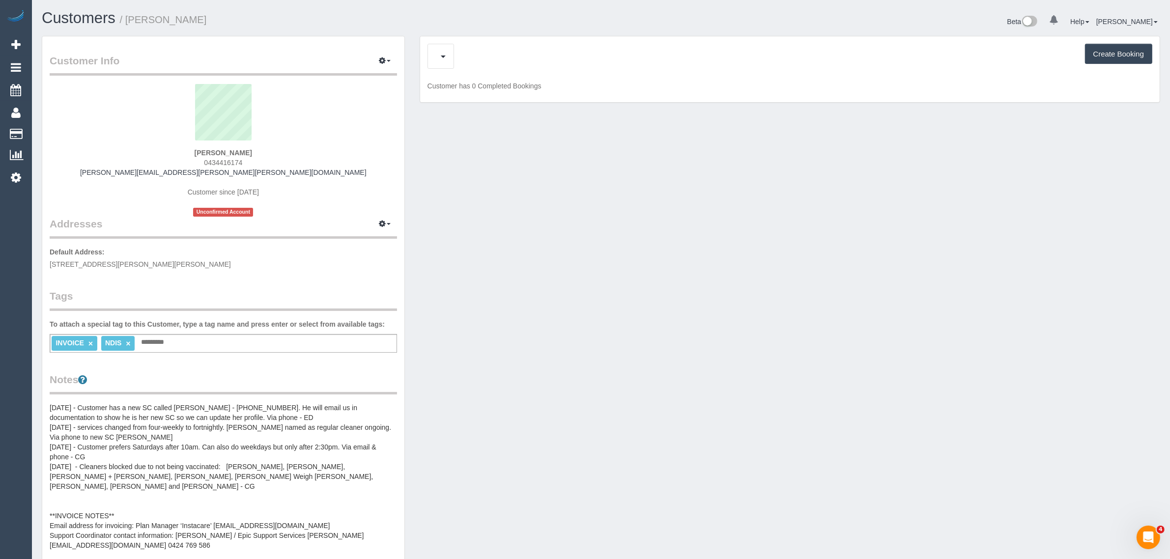
click at [483, 62] on div "Upcoming Bookings (11) Create Booking" at bounding box center [790, 56] width 725 height 25
click at [455, 57] on span "Completed Bookings (32)" at bounding box center [499, 56] width 127 height 12
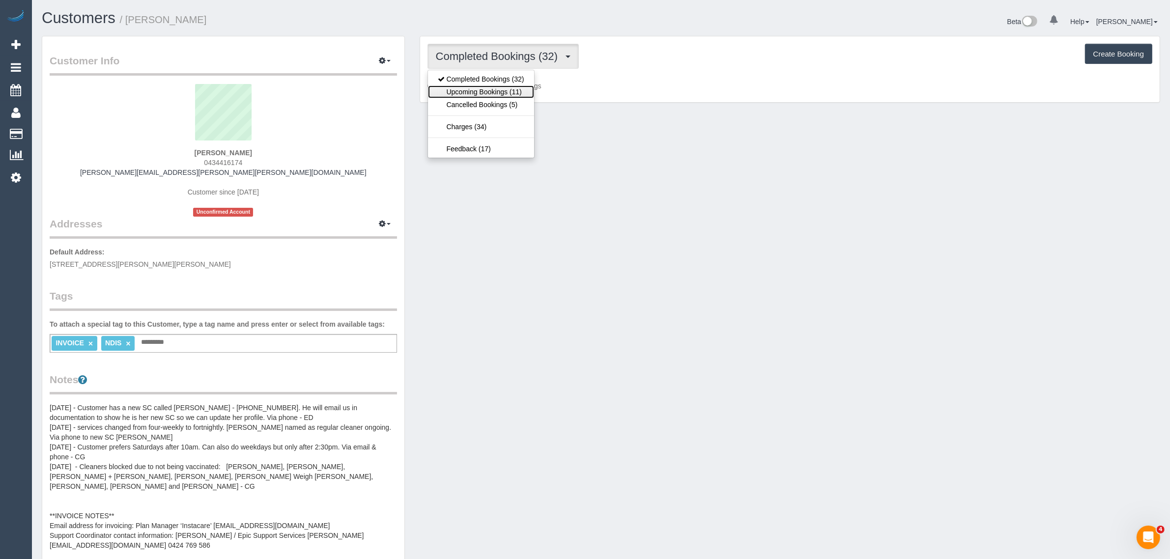
drag, startPoint x: 512, startPoint y: 88, endPoint x: 556, endPoint y: 107, distance: 47.4
click at [512, 88] on link "Upcoming Bookings (11)" at bounding box center [481, 92] width 106 height 13
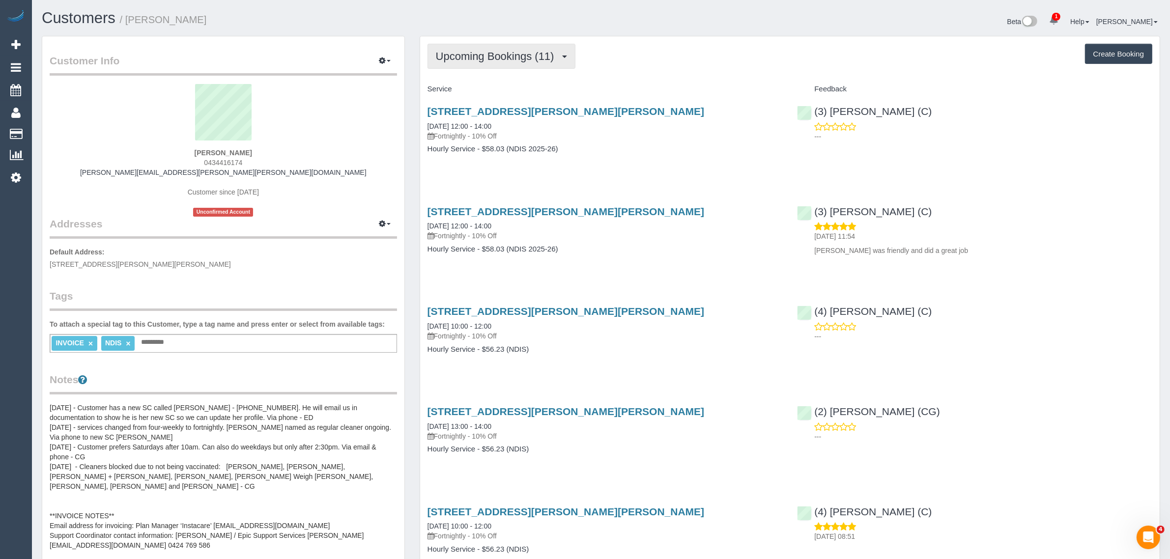
click at [500, 60] on span "Upcoming Bookings (11)" at bounding box center [497, 56] width 123 height 12
click at [483, 88] on link "Upcoming Bookings (11)" at bounding box center [481, 92] width 106 height 13
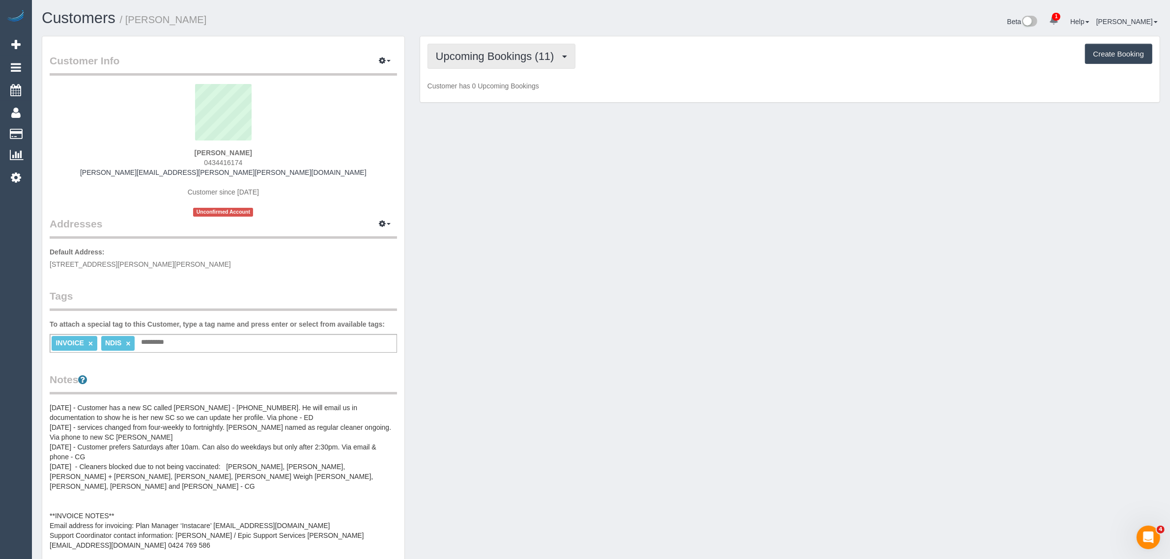
click at [497, 53] on span "Upcoming Bookings (11)" at bounding box center [497, 56] width 123 height 12
click at [473, 89] on link "Upcoming Bookings (11)" at bounding box center [481, 92] width 106 height 13
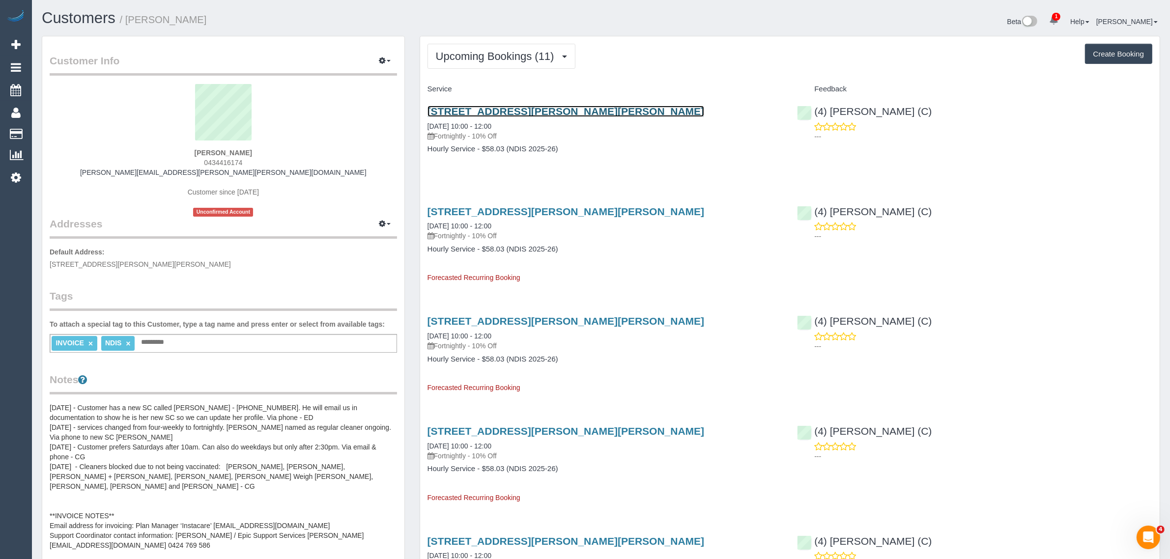
click at [466, 111] on link "[STREET_ADDRESS][PERSON_NAME][PERSON_NAME]" at bounding box center [566, 111] width 277 height 11
click at [587, 160] on div "[STREET_ADDRESS][PERSON_NAME][PERSON_NAME] [DATE] 10:00 - 12:00 Fortnightly - 1…" at bounding box center [605, 135] width 370 height 76
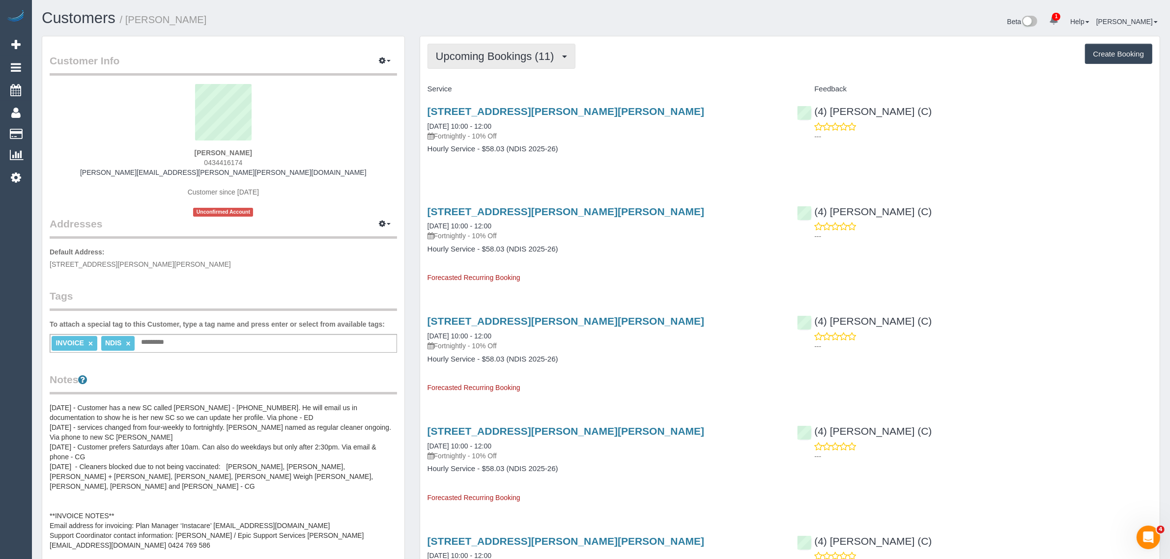
click at [497, 59] on span "Upcoming Bookings (11)" at bounding box center [497, 56] width 123 height 12
drag, startPoint x: 477, startPoint y: 89, endPoint x: 495, endPoint y: 61, distance: 33.0
click at [477, 90] on link "Upcoming Bookings (11)" at bounding box center [481, 92] width 106 height 13
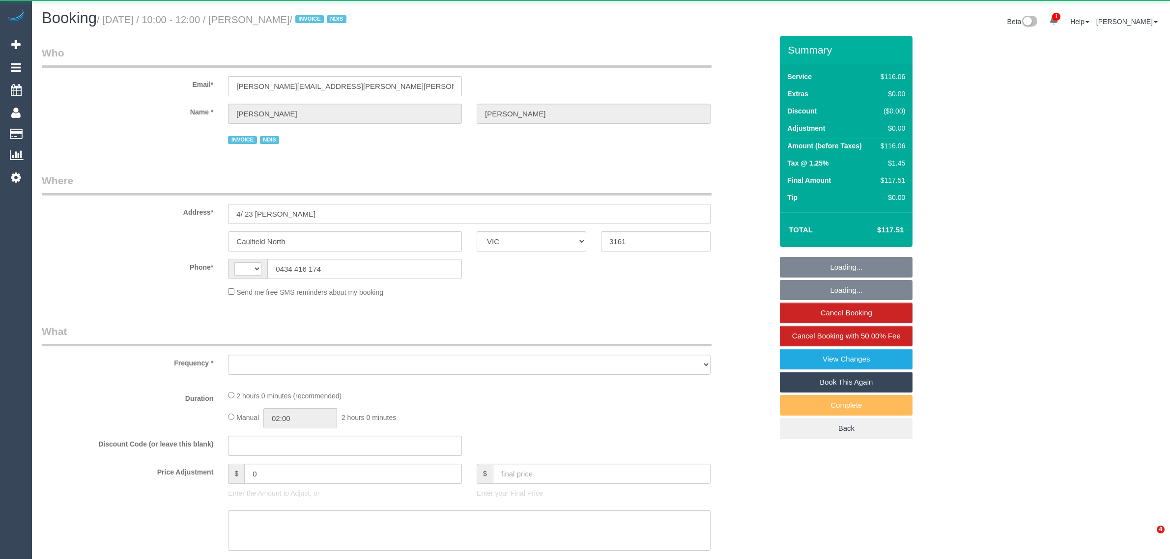
select select "VIC"
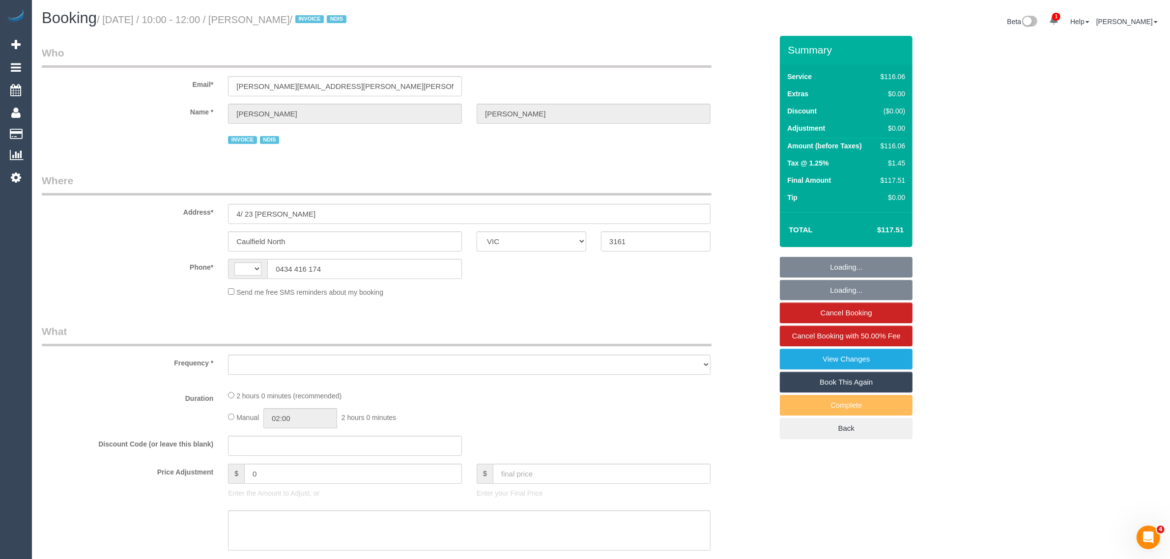
select select "string:AU"
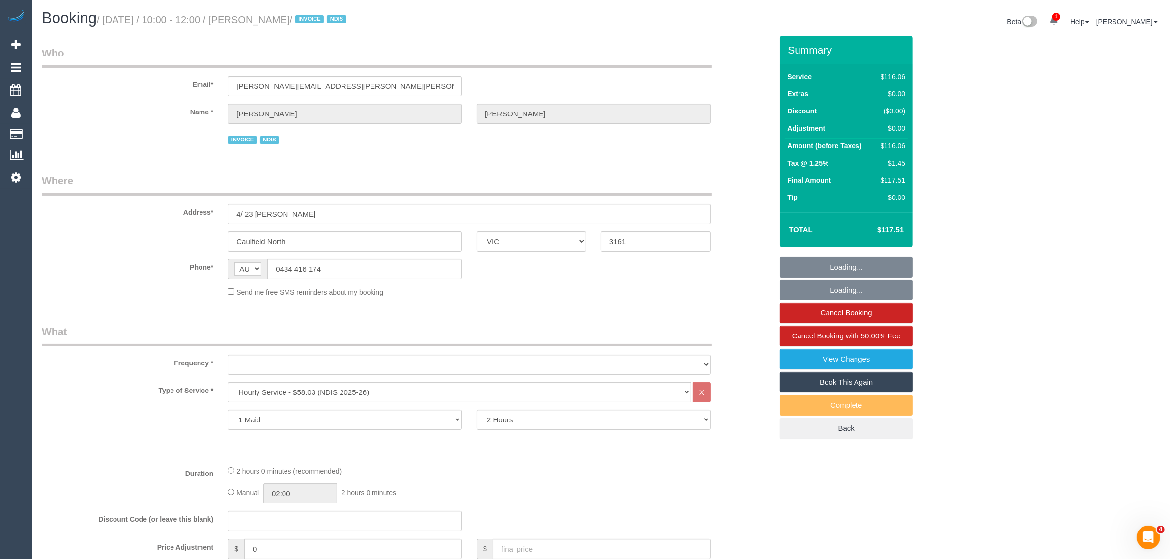
click at [395, 281] on sui-booking-location "Phone* AF AL DZ AD AO AI AQ AG AR AM AW AU AT AZ BS BH BD BB BY BE BZ BJ BM BT …" at bounding box center [407, 278] width 731 height 38
click at [402, 273] on input "0434 416 174" at bounding box center [364, 269] width 195 height 20
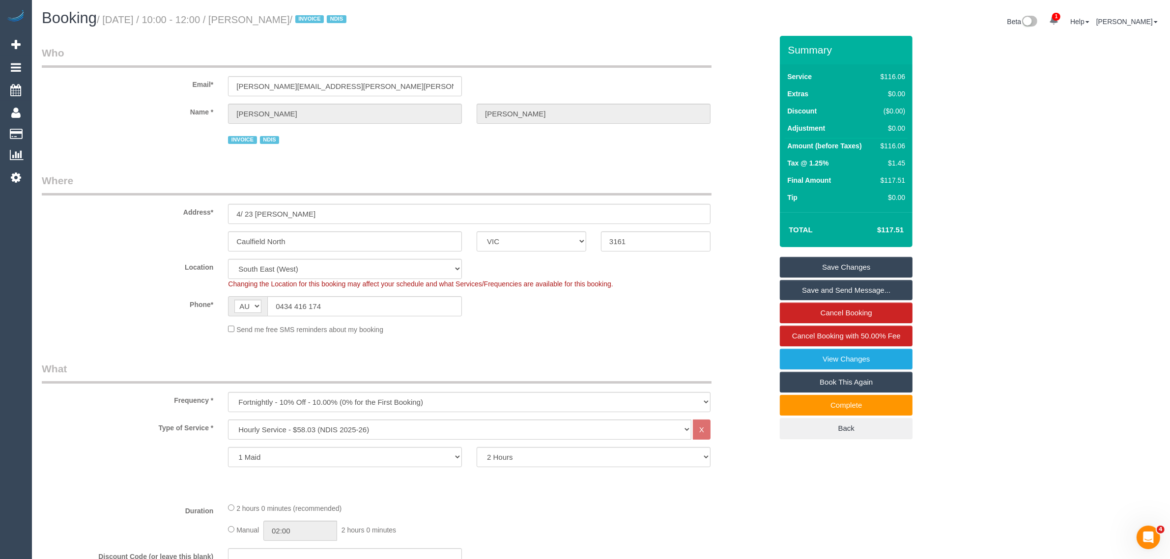
select select "object:1273"
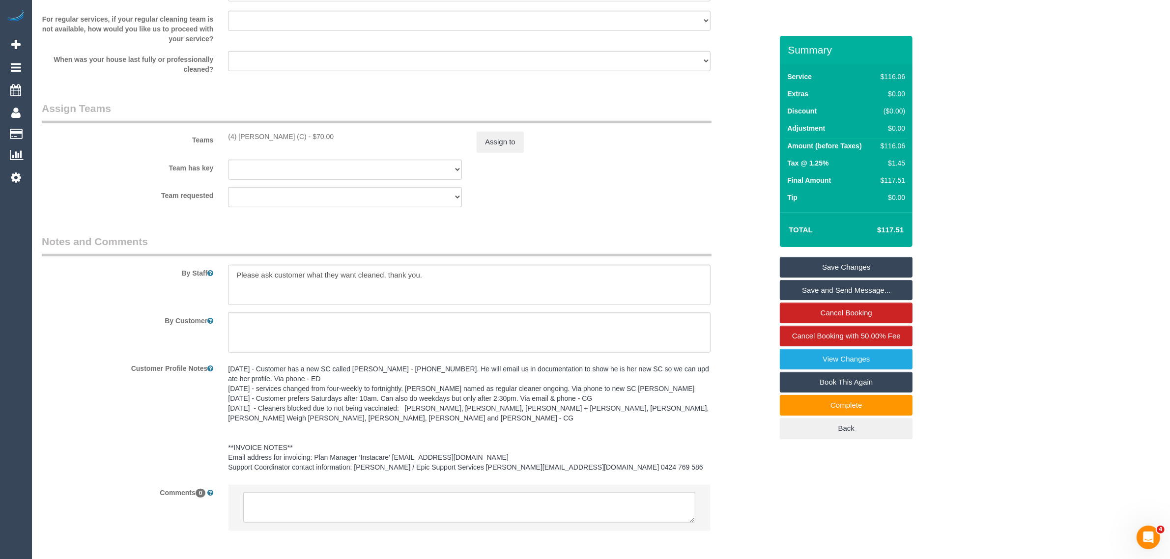
scroll to position [1153, 0]
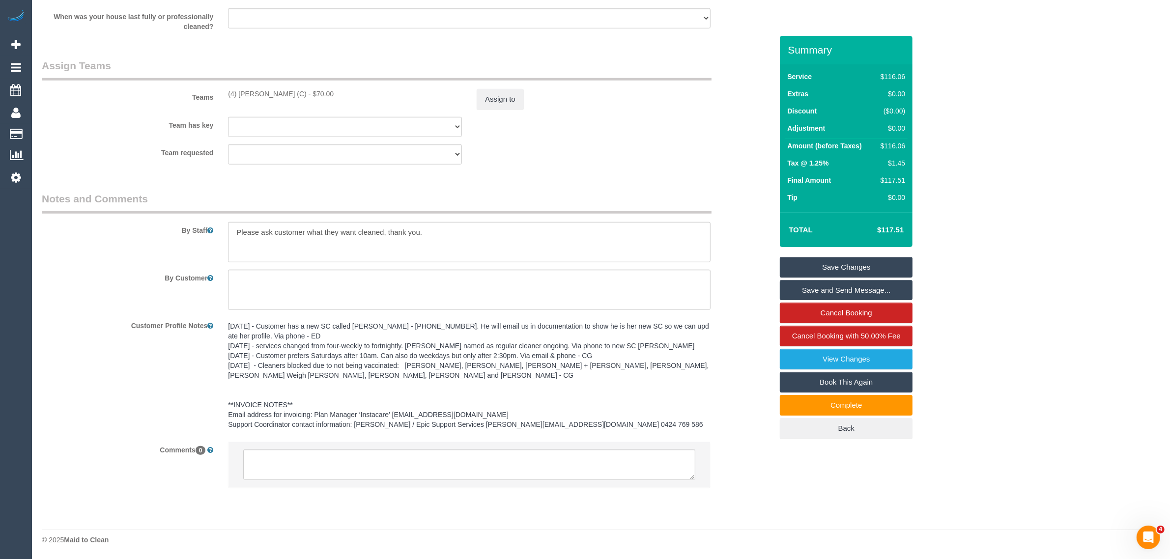
drag, startPoint x: 758, startPoint y: 475, endPoint x: 755, endPoint y: 497, distance: 22.7
click at [758, 475] on div "Comments 0" at bounding box center [406, 470] width 745 height 56
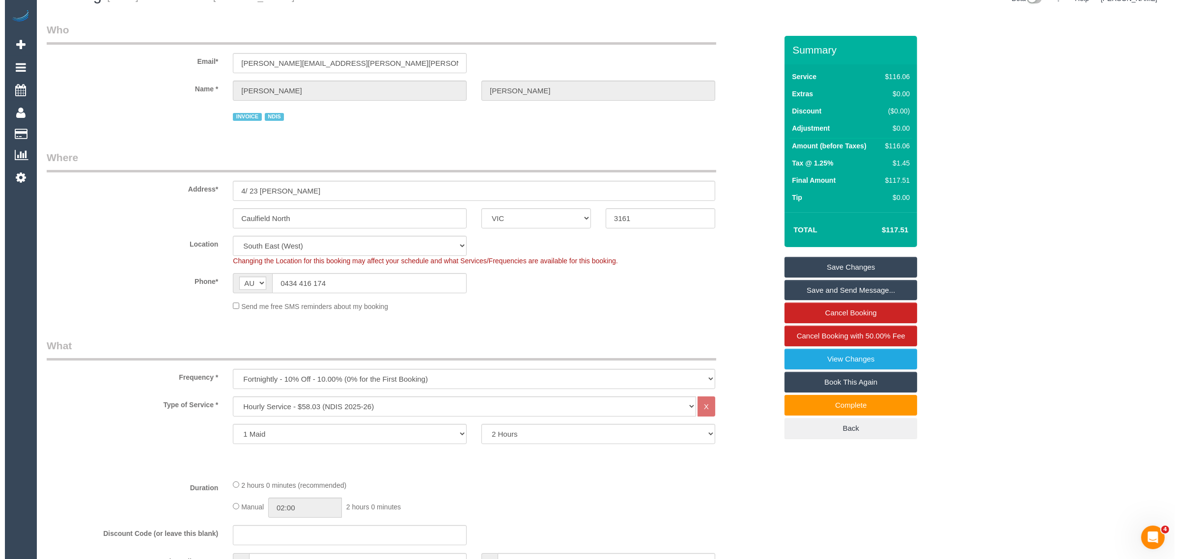
scroll to position [0, 0]
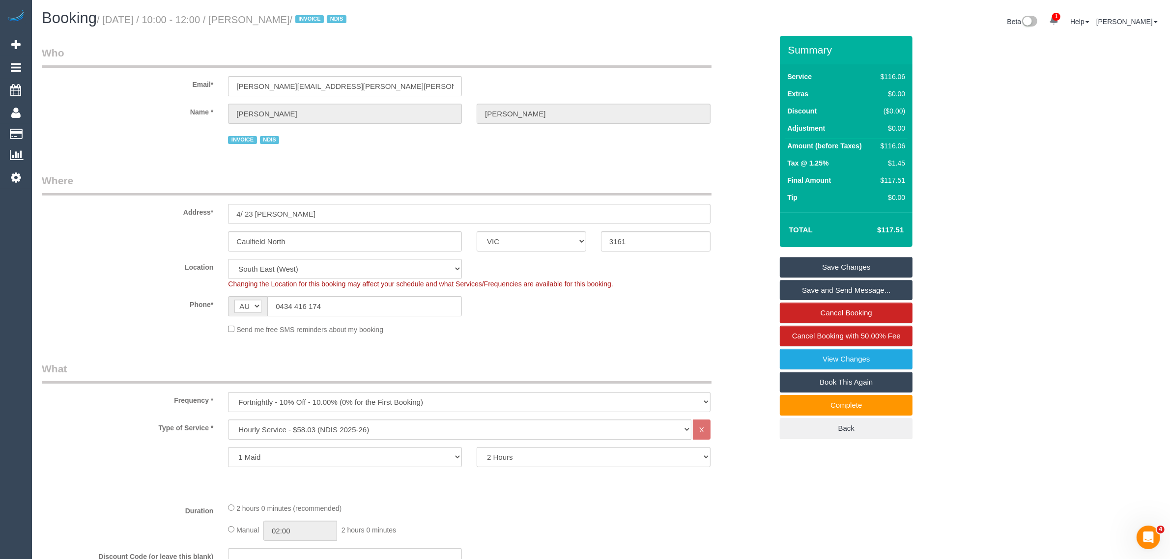
click at [724, 153] on fieldset "Who Email* [PERSON_NAME][EMAIL_ADDRESS][PERSON_NAME][PERSON_NAME][DOMAIN_NAME] …" at bounding box center [407, 100] width 731 height 108
click at [827, 319] on link "Cancel Booking" at bounding box center [846, 313] width 133 height 21
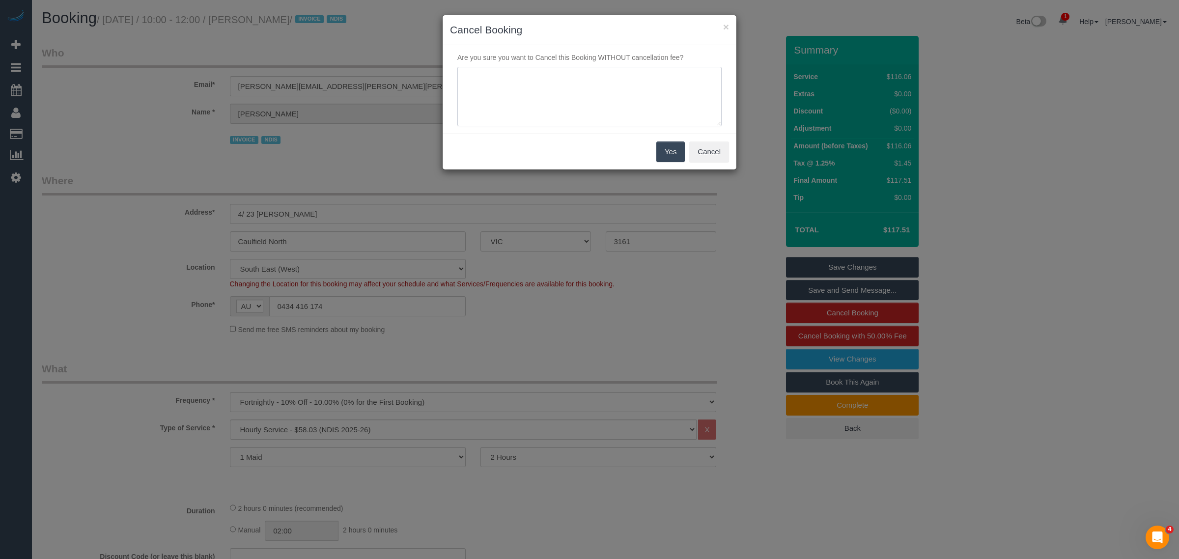
click at [563, 87] on textarea at bounding box center [589, 97] width 264 height 60
type textarea "Customer wants to skip via txt - KA"
click at [669, 149] on button "Yes" at bounding box center [670, 152] width 29 height 21
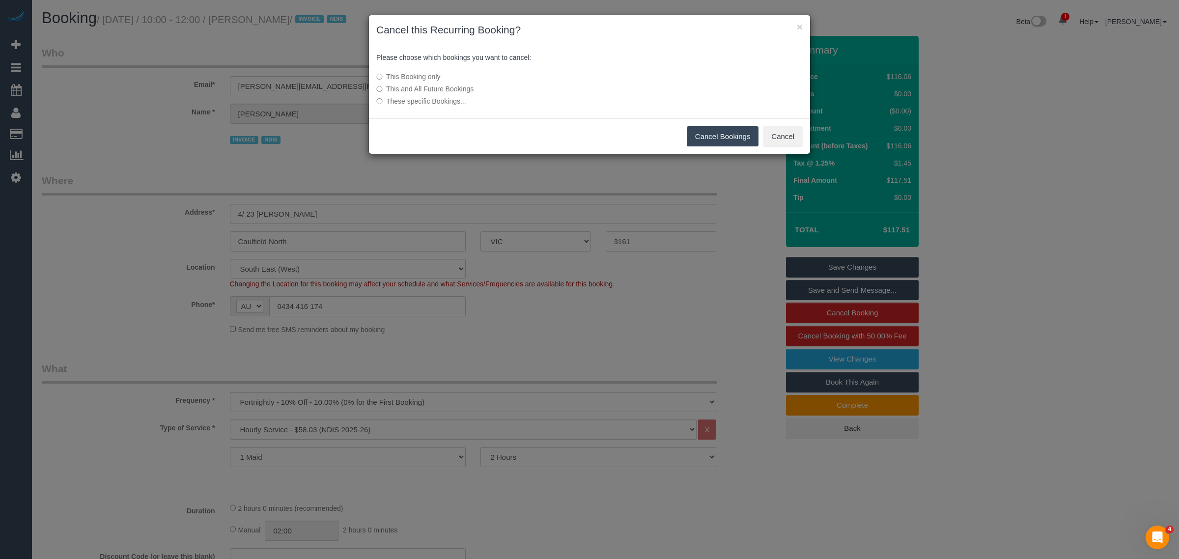
drag, startPoint x: 701, startPoint y: 134, endPoint x: 694, endPoint y: 135, distance: 7.4
click at [701, 134] on button "Cancel Bookings" at bounding box center [723, 136] width 72 height 21
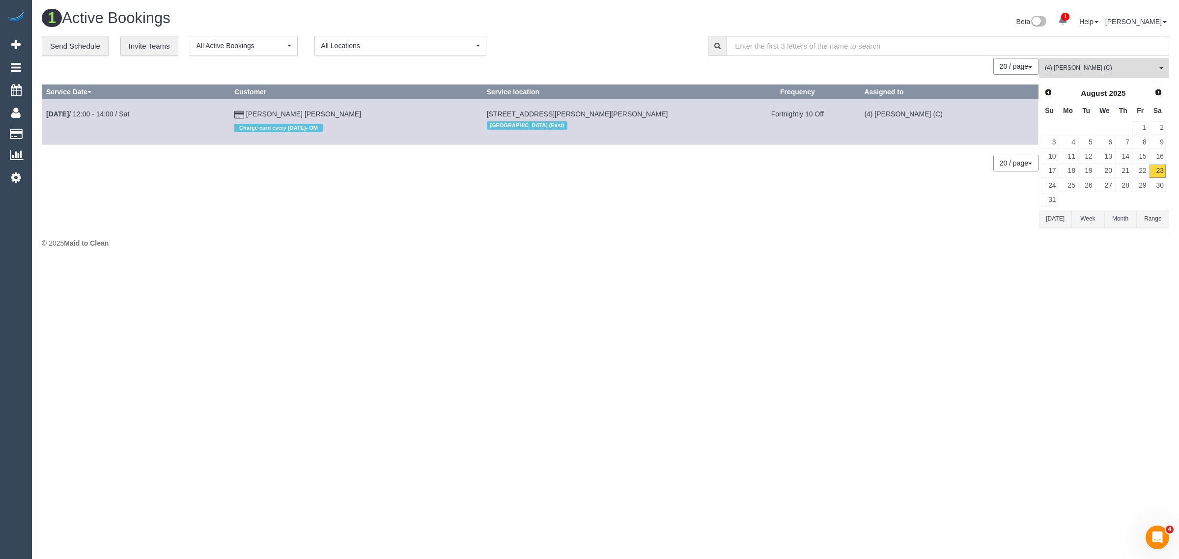
click at [1096, 73] on button "(4) [PERSON_NAME] (C) All Teams" at bounding box center [1104, 68] width 130 height 20
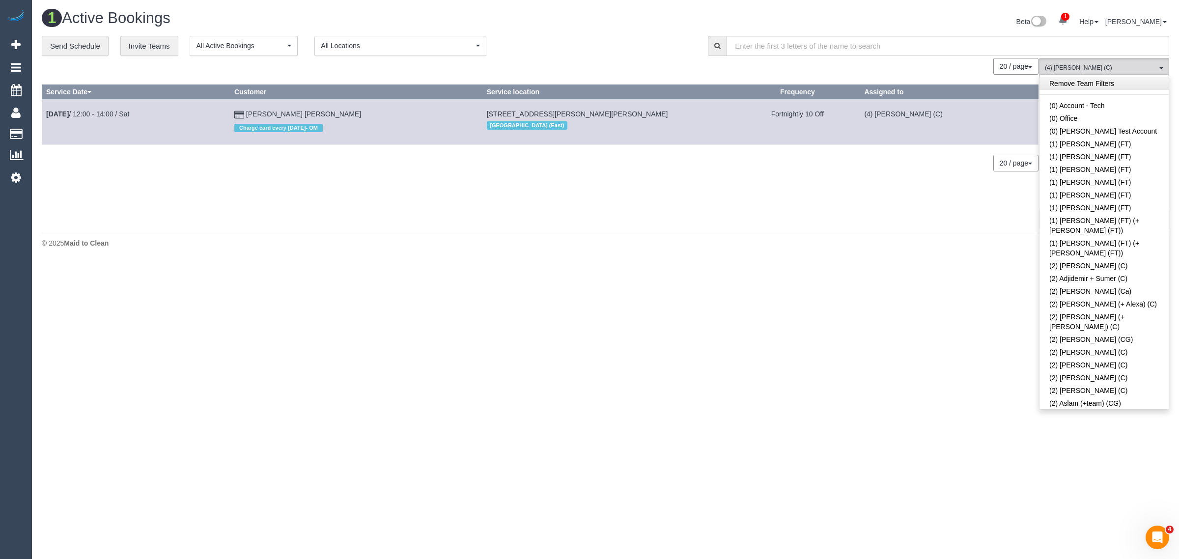
click at [1118, 79] on link "Remove Team Filters" at bounding box center [1104, 83] width 129 height 13
click at [617, 21] on div "Beta 1 Your Notifications You have 0 alerts × You have 2 to charge for [DATE] H…" at bounding box center [891, 23] width 571 height 26
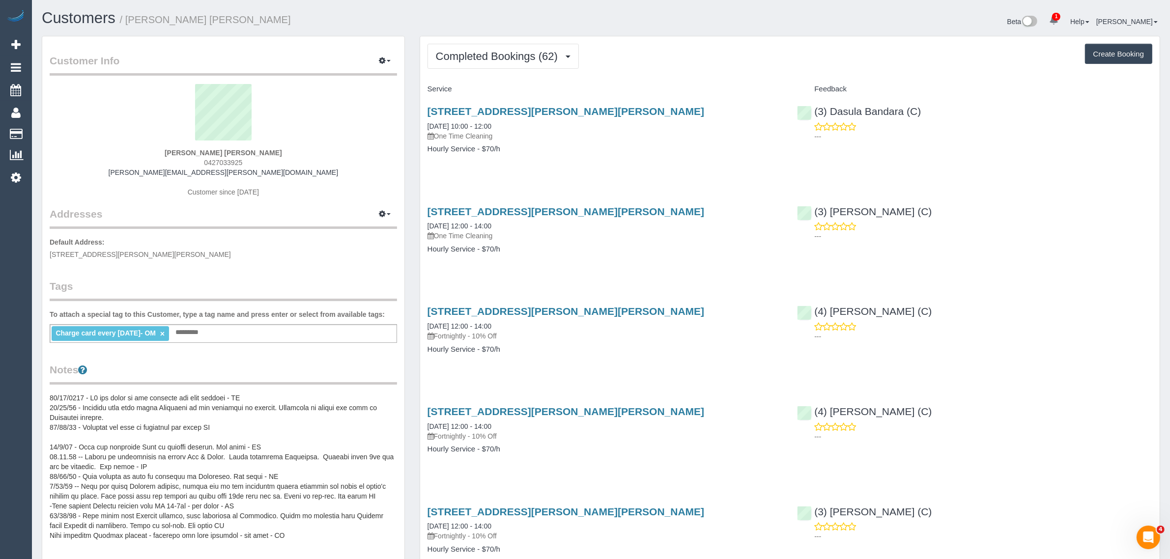
click at [493, 59] on span "Completed Bookings (62)" at bounding box center [499, 56] width 127 height 12
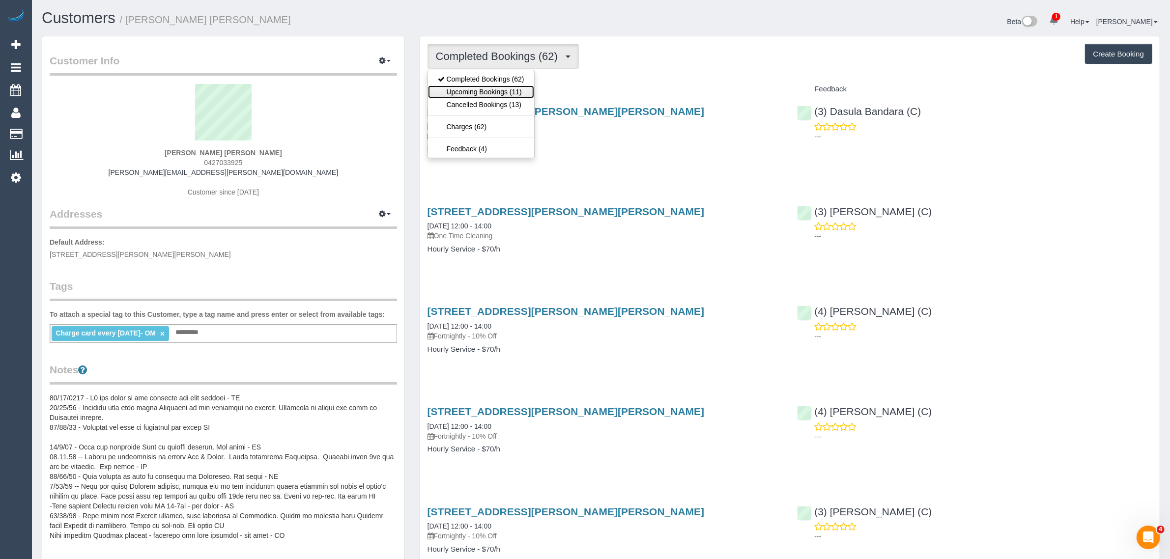
click at [475, 86] on link "Upcoming Bookings (11)" at bounding box center [481, 92] width 106 height 13
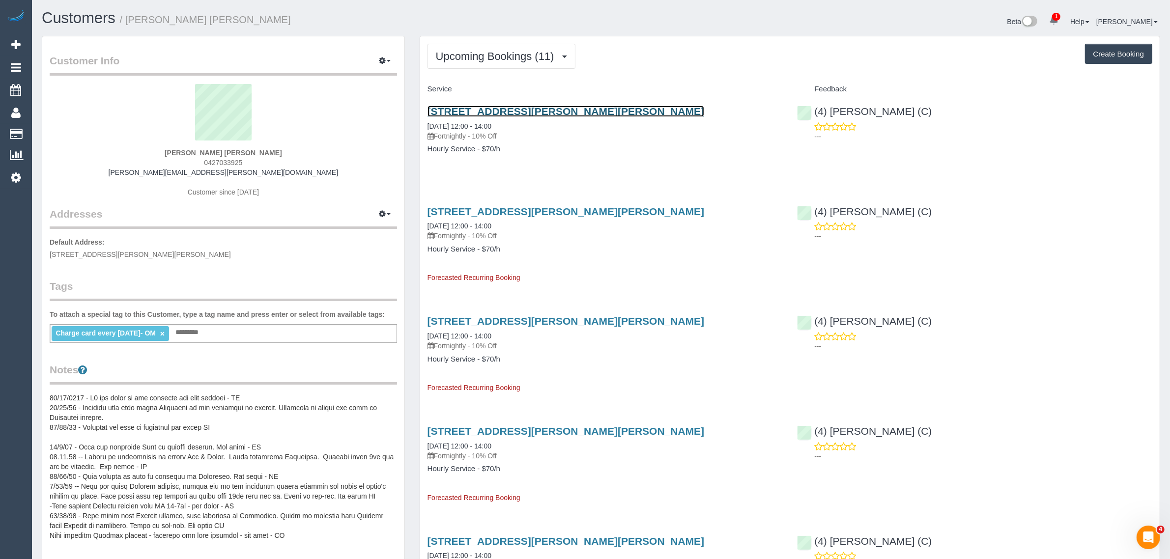
click at [457, 110] on link "[STREET_ADDRESS][PERSON_NAME][PERSON_NAME]" at bounding box center [566, 111] width 277 height 11
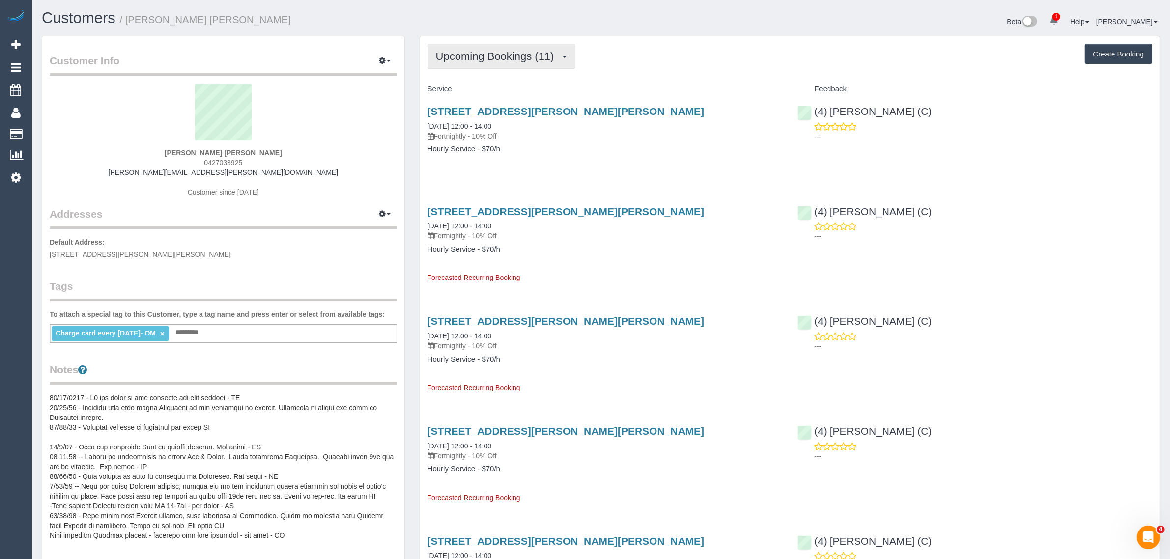
click at [522, 47] on button "Upcoming Bookings (11)" at bounding box center [502, 56] width 148 height 25
click at [492, 92] on link "Upcoming Bookings (11)" at bounding box center [481, 92] width 106 height 13
click at [498, 59] on span "Upcoming Bookings (11)" at bounding box center [497, 56] width 123 height 12
click at [483, 87] on link "Upcoming Bookings (11)" at bounding box center [481, 92] width 106 height 13
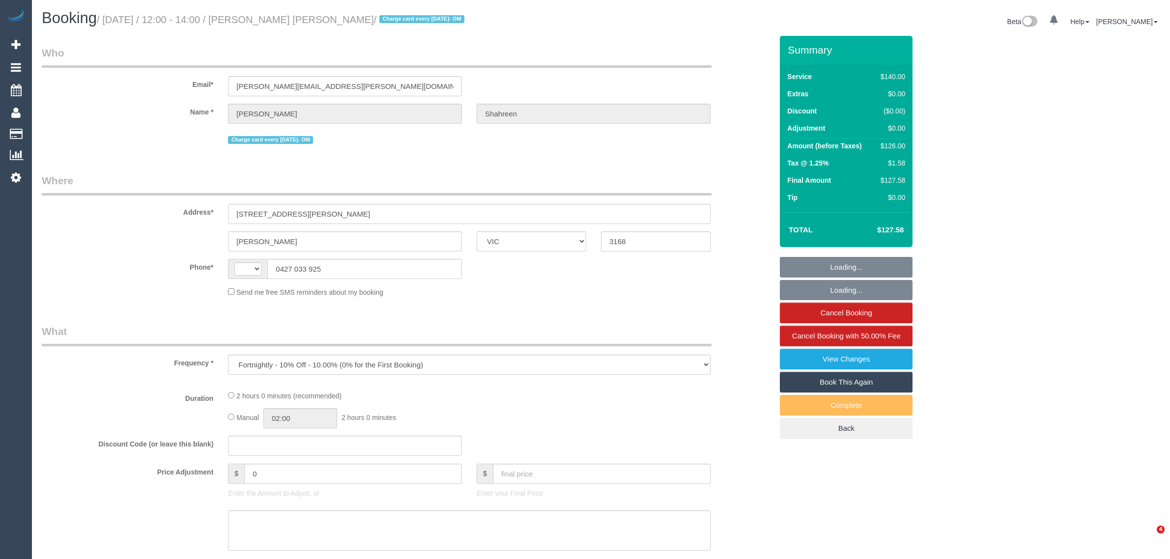
select select "VIC"
select select "string:stripe-pm_1RbaBD2GScqysDRVJCkPLOKz"
select select "number:28"
select select "number:14"
select select "number:19"
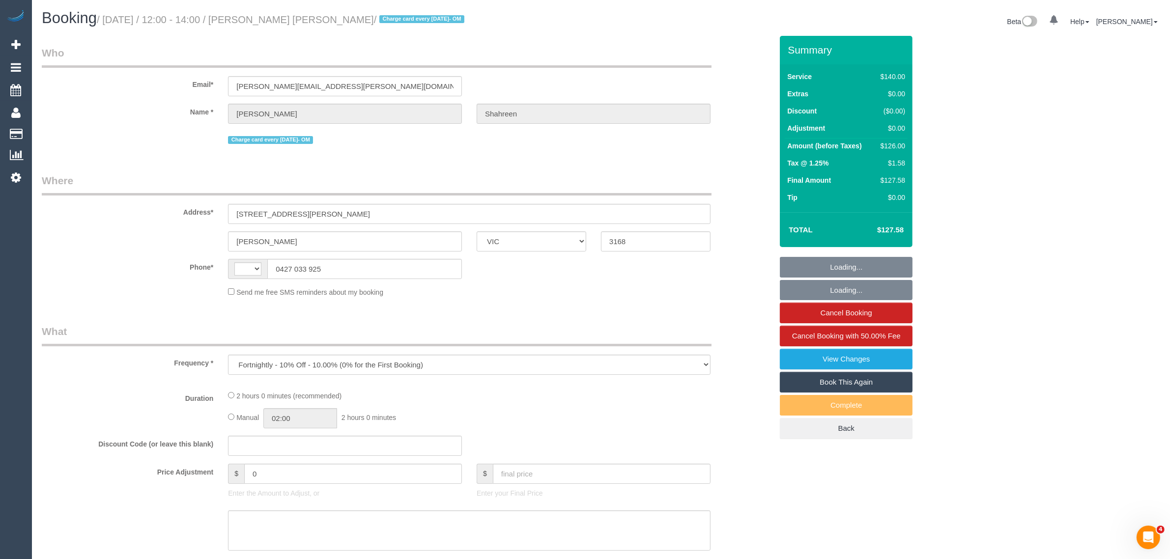
select select "number:25"
select select "number:13"
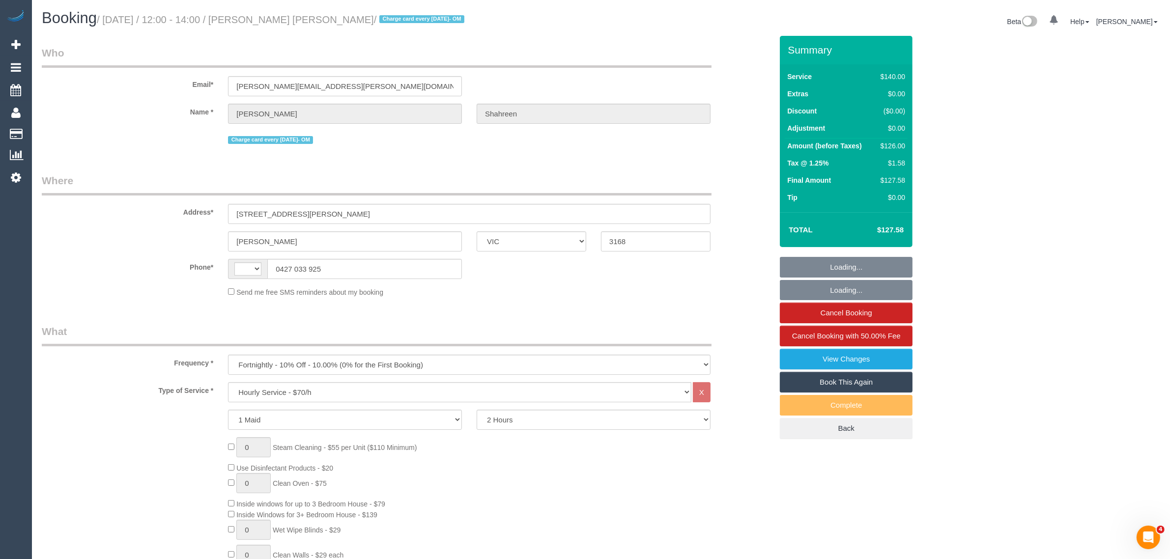
select select "string:AU"
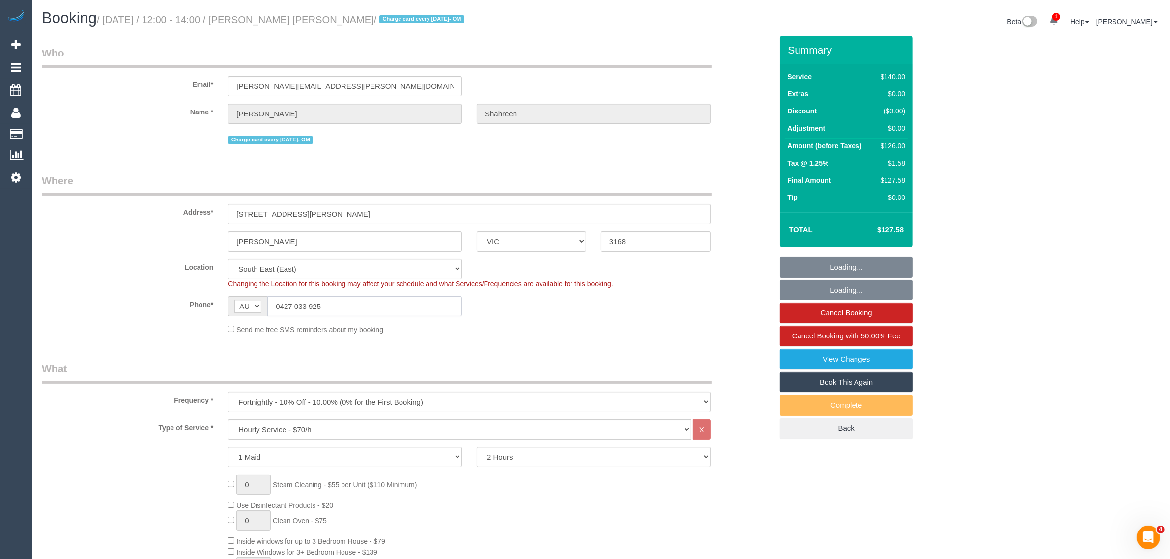
click at [395, 298] on input "0427 033 925" at bounding box center [364, 306] width 195 height 20
select select "object:1384"
click at [395, 298] on input "0427 033 925" at bounding box center [364, 306] width 195 height 20
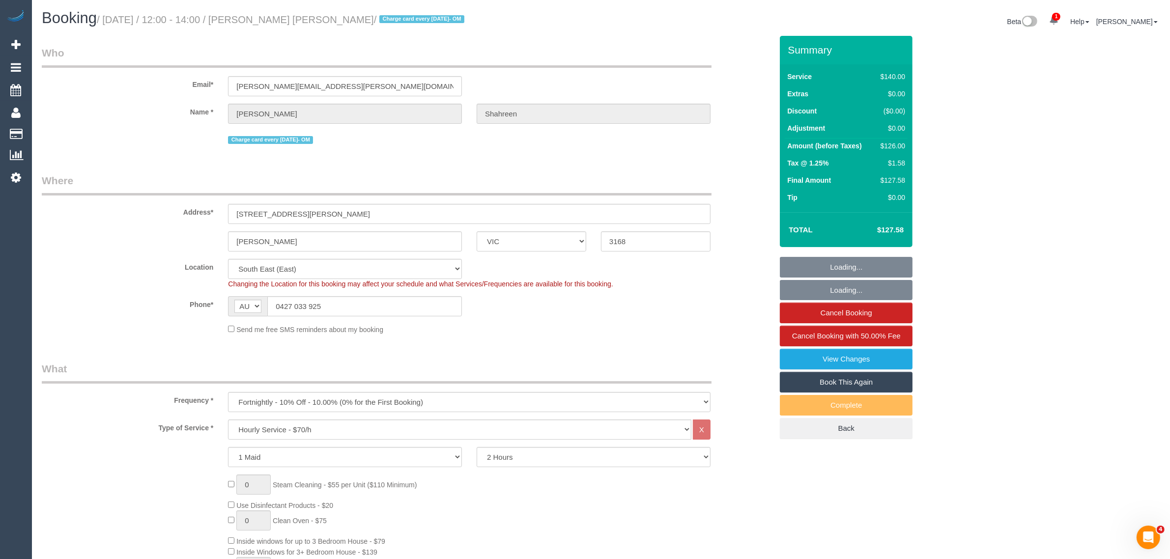
click at [557, 335] on fieldset "Where Address* 901/864 Blackburn Road Clayton ACT NSW NT QLD SA TAS VIC WA 3168…" at bounding box center [407, 257] width 731 height 169
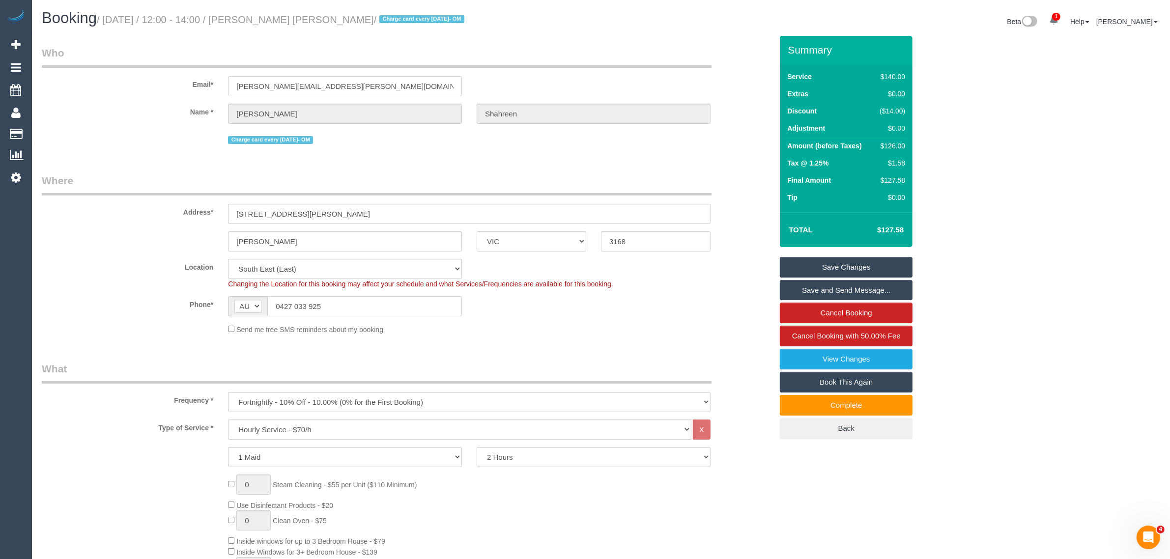
drag, startPoint x: 685, startPoint y: 346, endPoint x: 697, endPoint y: 358, distance: 16.0
click at [669, 330] on div "Send me free SMS reminders about my booking" at bounding box center [469, 329] width 497 height 11
click at [635, 324] on div "Send me free SMS reminders about my booking" at bounding box center [469, 329] width 497 height 11
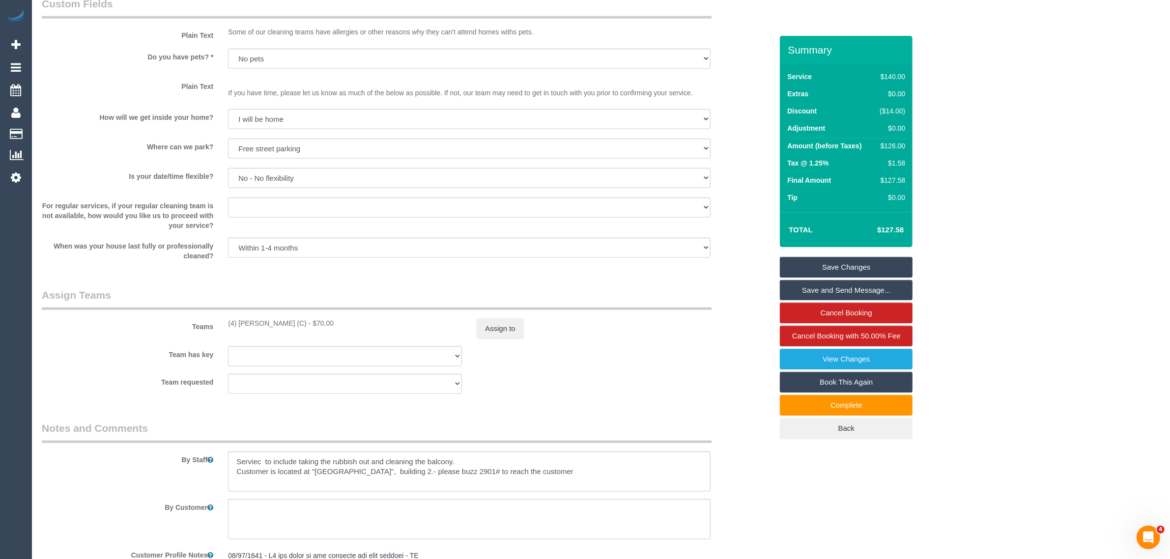
scroll to position [1462, 0]
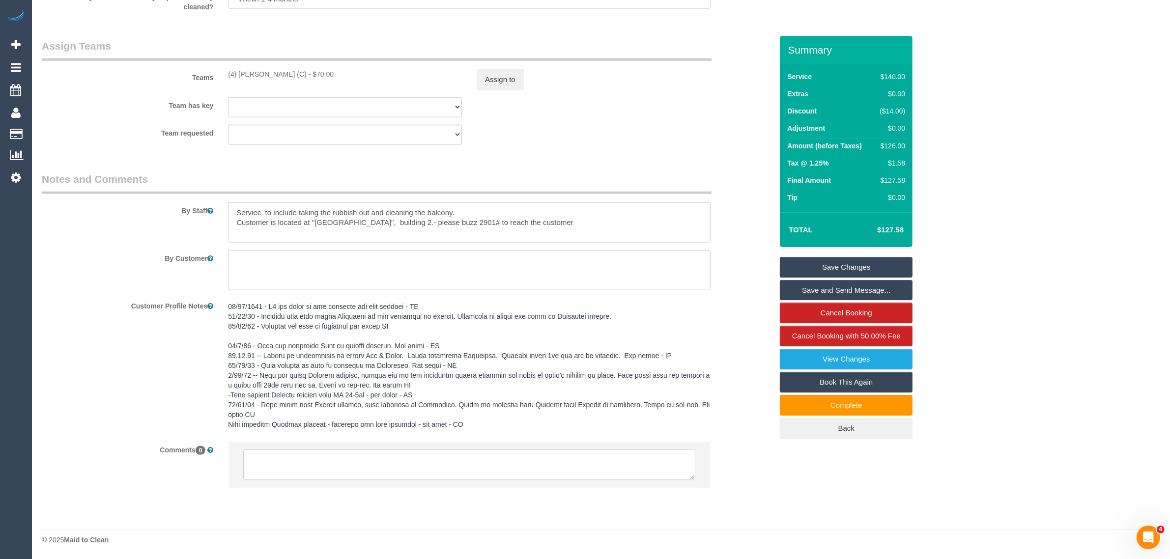
click at [599, 451] on textarea at bounding box center [469, 465] width 452 height 30
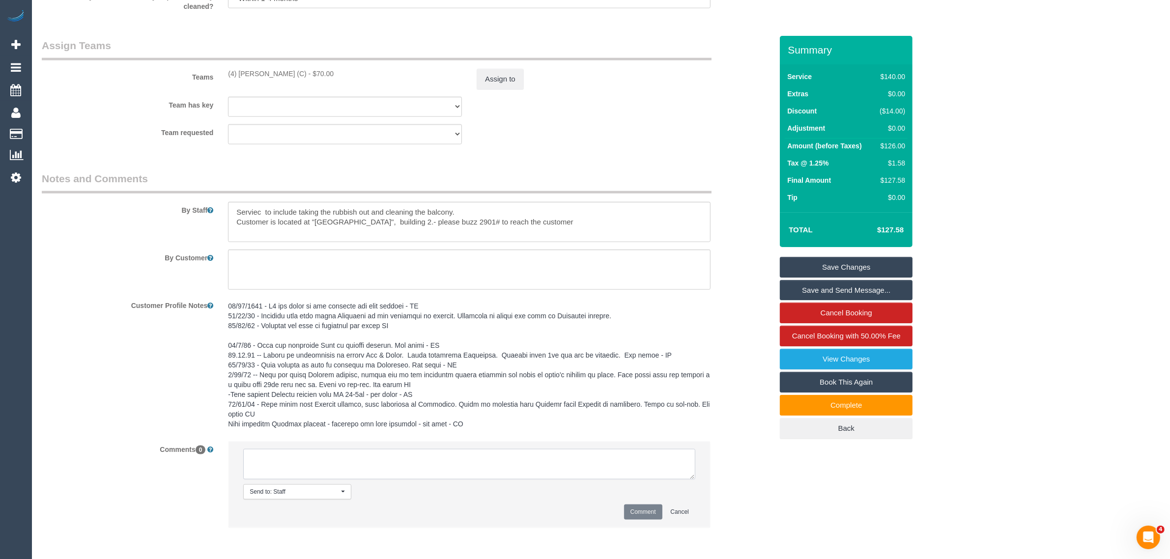
paste textarea "Cleaner(s) Unassigned: Reason Unassigned: Contact via: Which message sent: Addi…"
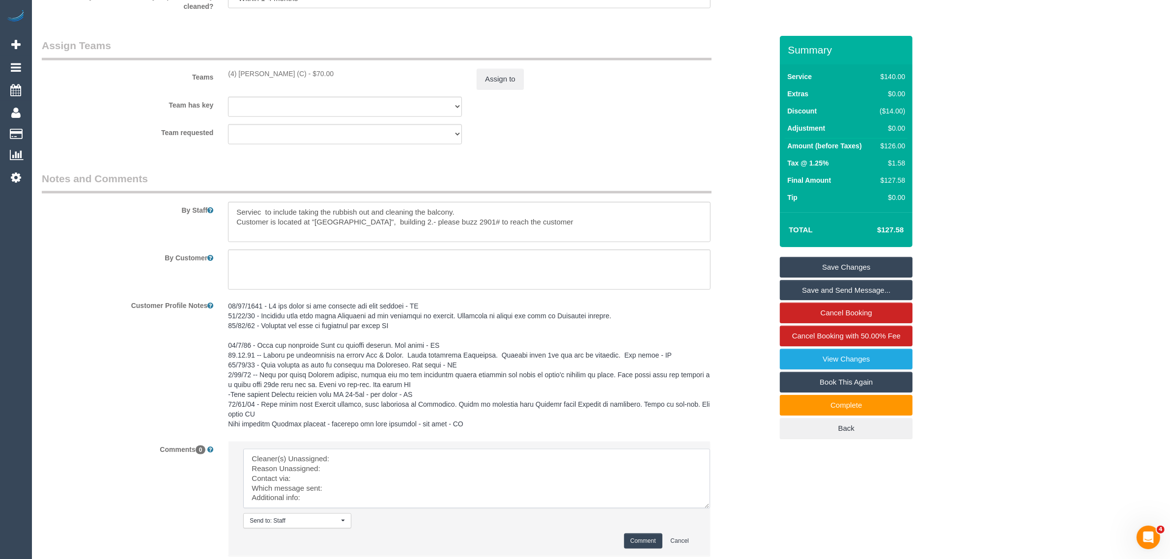
scroll to position [2, 0]
drag, startPoint x: 688, startPoint y: 474, endPoint x: 708, endPoint y: 511, distance: 42.0
click at [708, 511] on textarea at bounding box center [479, 482] width 472 height 67
click at [539, 450] on textarea at bounding box center [479, 482] width 472 height 67
type textarea "Cleaner(s) Unassigned: Reason Unassigned: Contact via: Which message sent: Addi…"
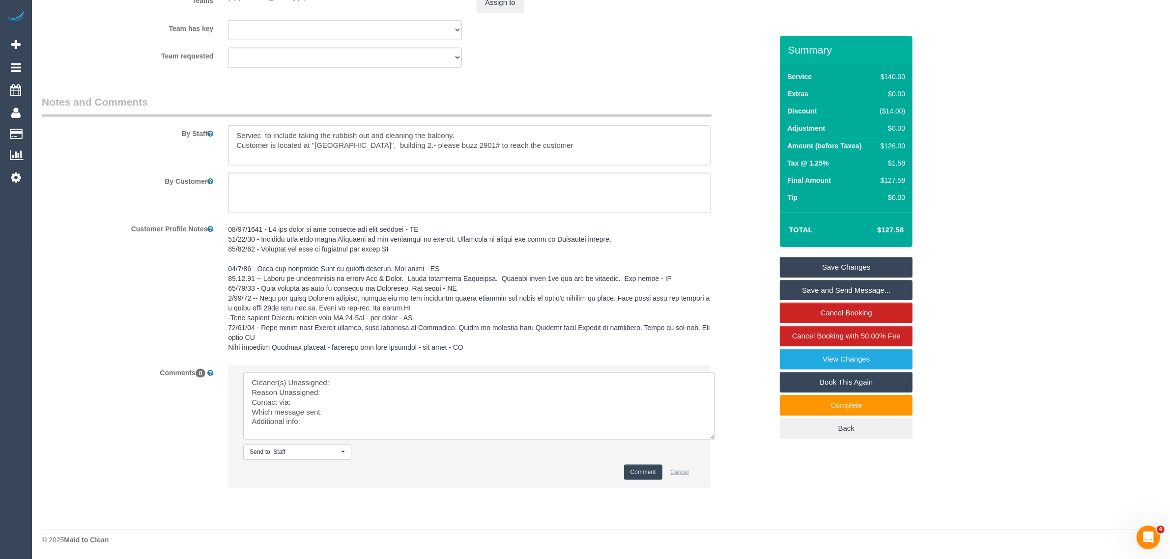
click at [686, 479] on button "Cancel" at bounding box center [679, 472] width 31 height 15
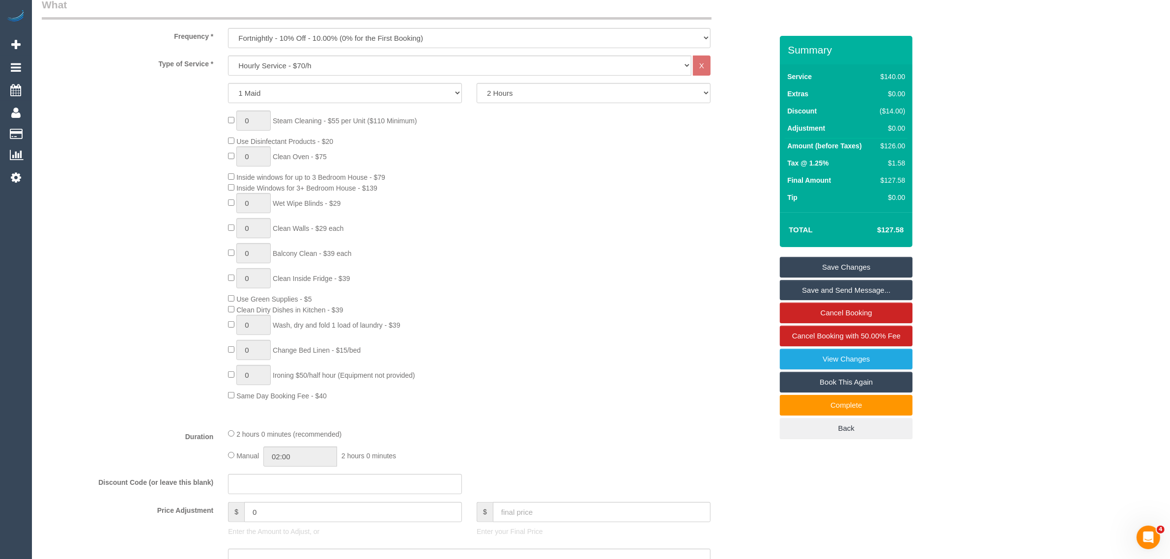
scroll to position [270, 0]
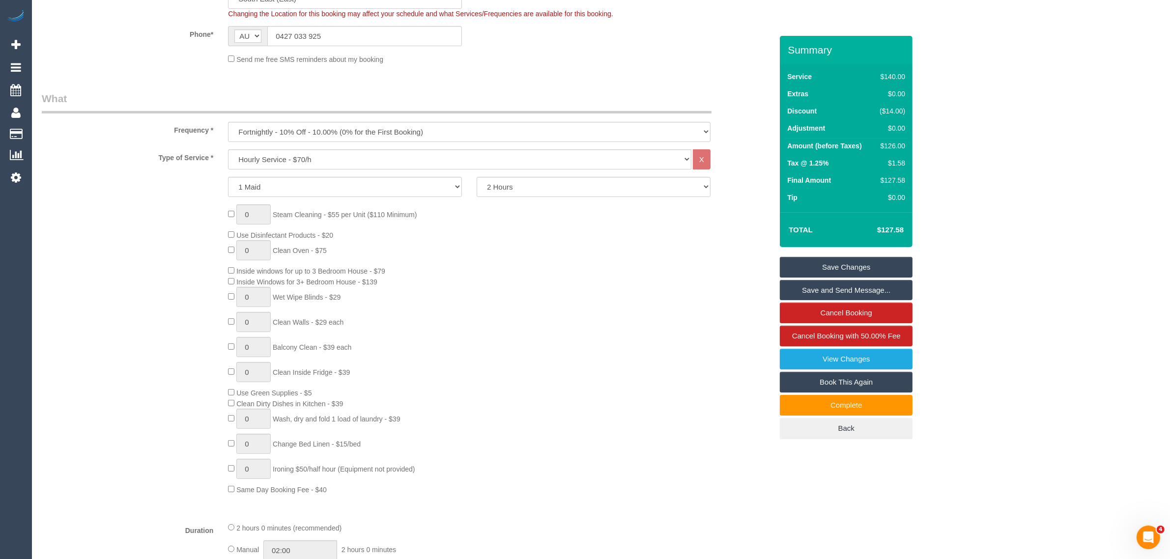
click at [682, 269] on div "0 Steam Cleaning - $55 per Unit ($110 Minimum) Use Disinfectant Products - $20 …" at bounding box center [500, 349] width 559 height 290
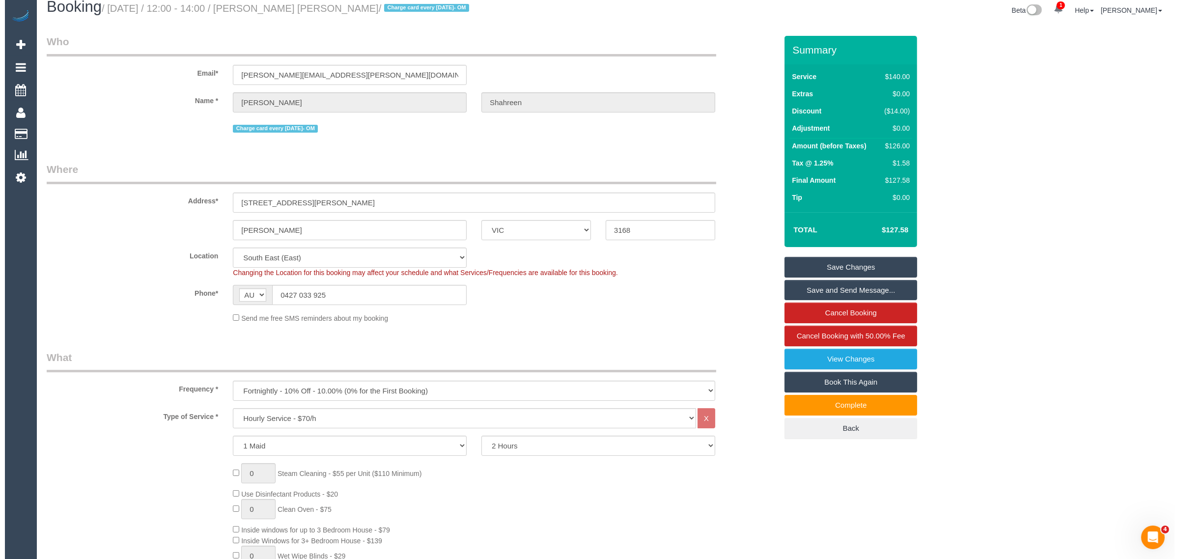
scroll to position [0, 0]
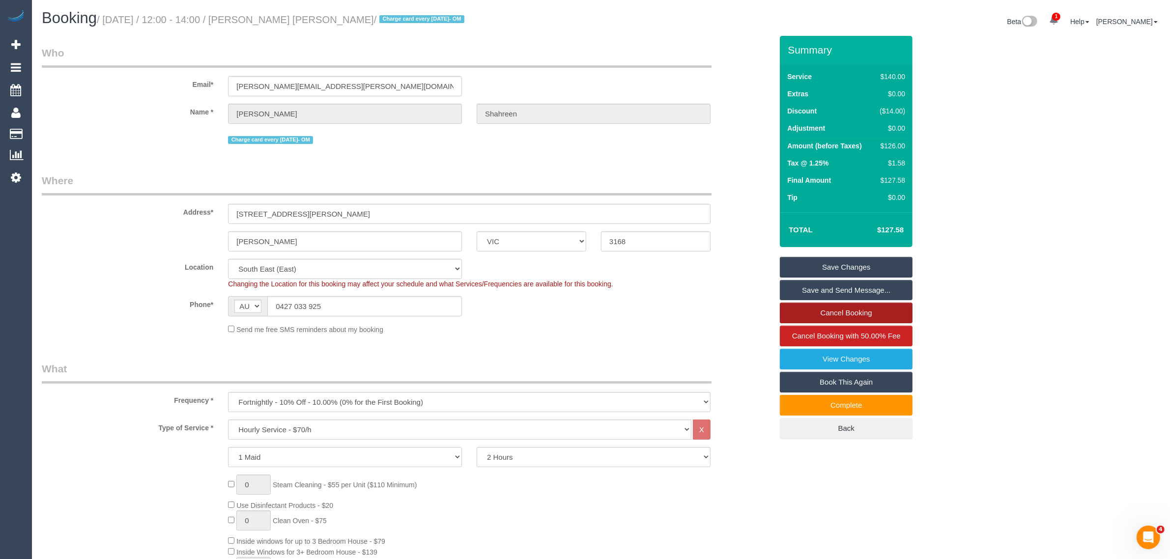
click at [801, 313] on link "Cancel Booking" at bounding box center [846, 313] width 133 height 21
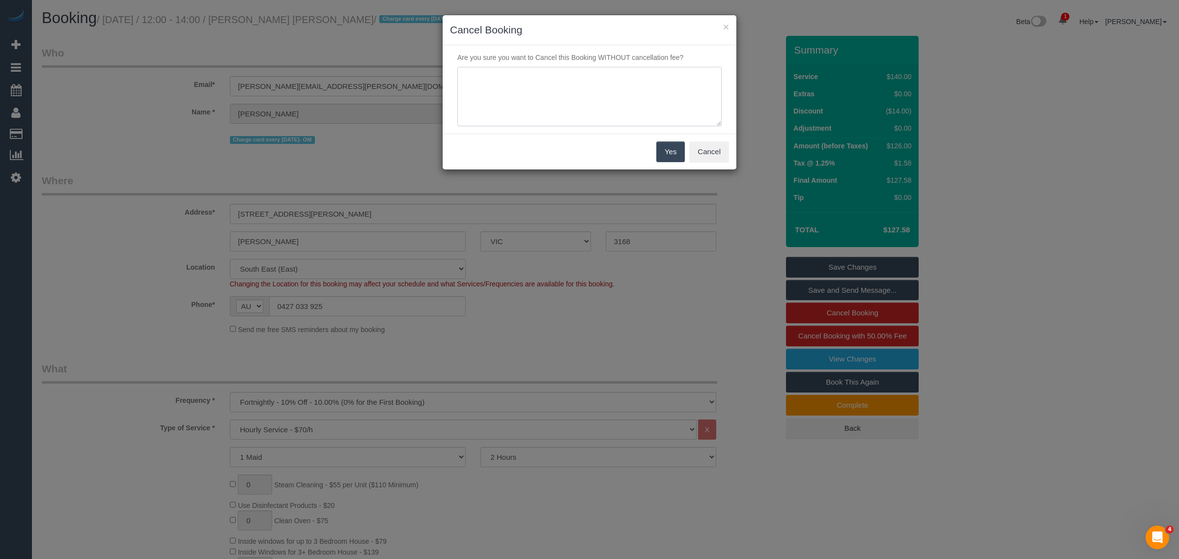
drag, startPoint x: 588, startPoint y: 85, endPoint x: 581, endPoint y: 96, distance: 12.6
click at [586, 86] on textarea at bounding box center [589, 97] width 264 height 60
type textarea "Customer decided to skip - will email availability via call - KA"
click at [672, 156] on button "Yes" at bounding box center [670, 152] width 29 height 21
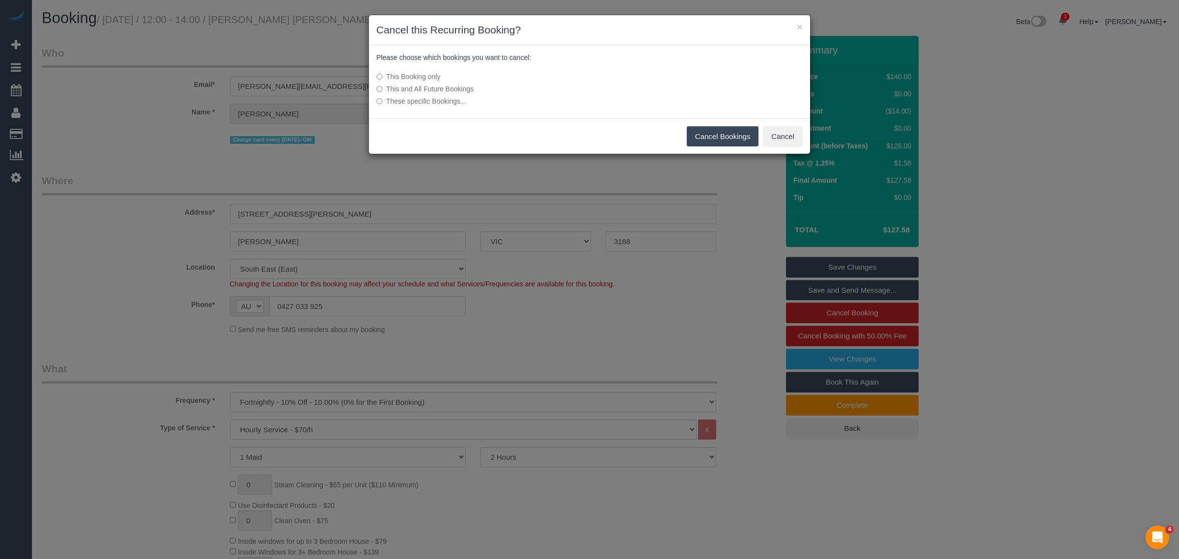
click at [712, 141] on button "Cancel Bookings" at bounding box center [723, 136] width 72 height 21
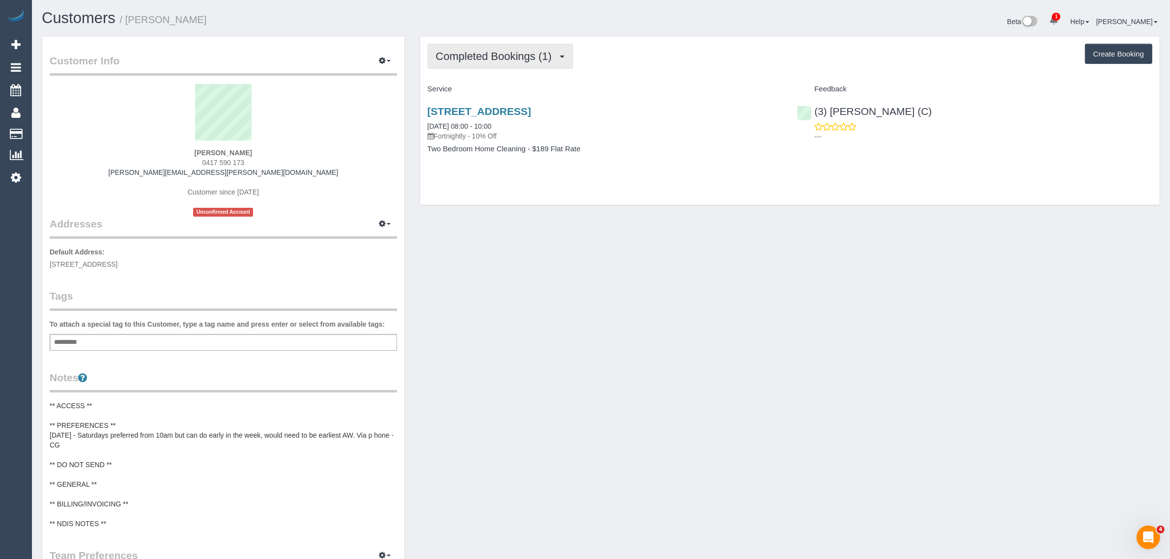
click at [512, 58] on span "Completed Bookings (1)" at bounding box center [496, 56] width 121 height 12
click at [497, 87] on link "Upcoming Bookings (12)" at bounding box center [480, 92] width 104 height 13
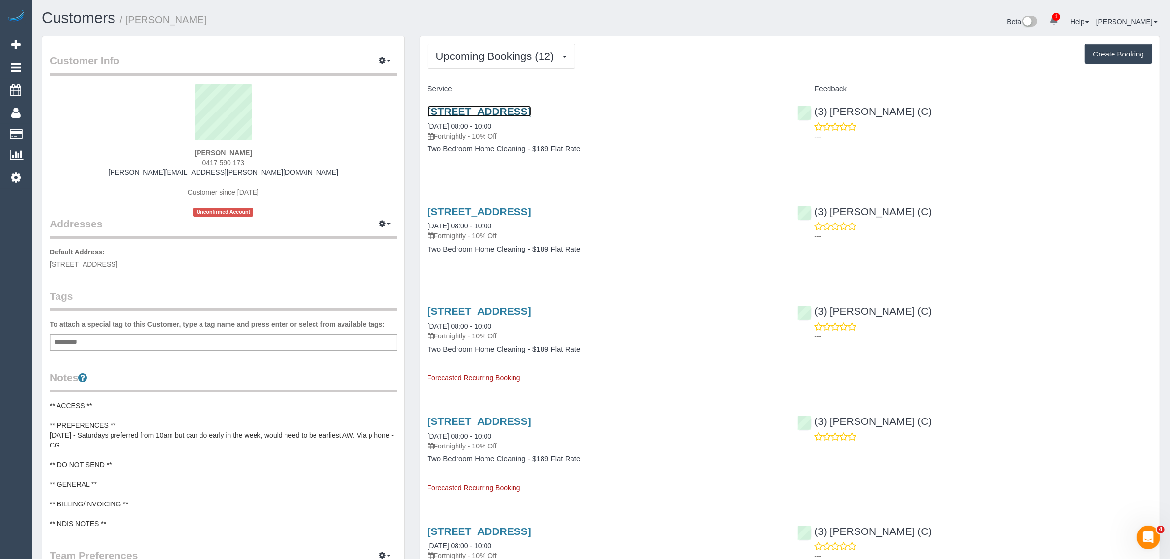
click at [498, 109] on link "16 Raglan Street, South Melbourne, VIC 3205" at bounding box center [480, 111] width 104 height 11
click at [485, 210] on link "16 Raglan Street, South Melbourne, VIC 3205" at bounding box center [480, 211] width 104 height 11
click at [509, 52] on span "Upcoming Bookings (12)" at bounding box center [497, 56] width 123 height 12
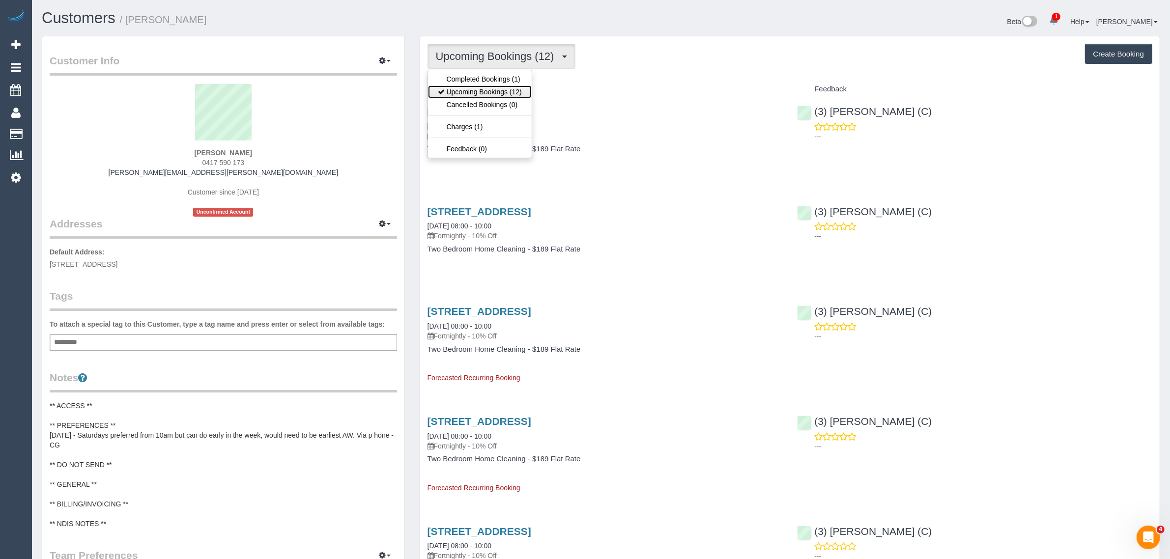
click at [480, 94] on link "Upcoming Bookings (12)" at bounding box center [480, 92] width 104 height 13
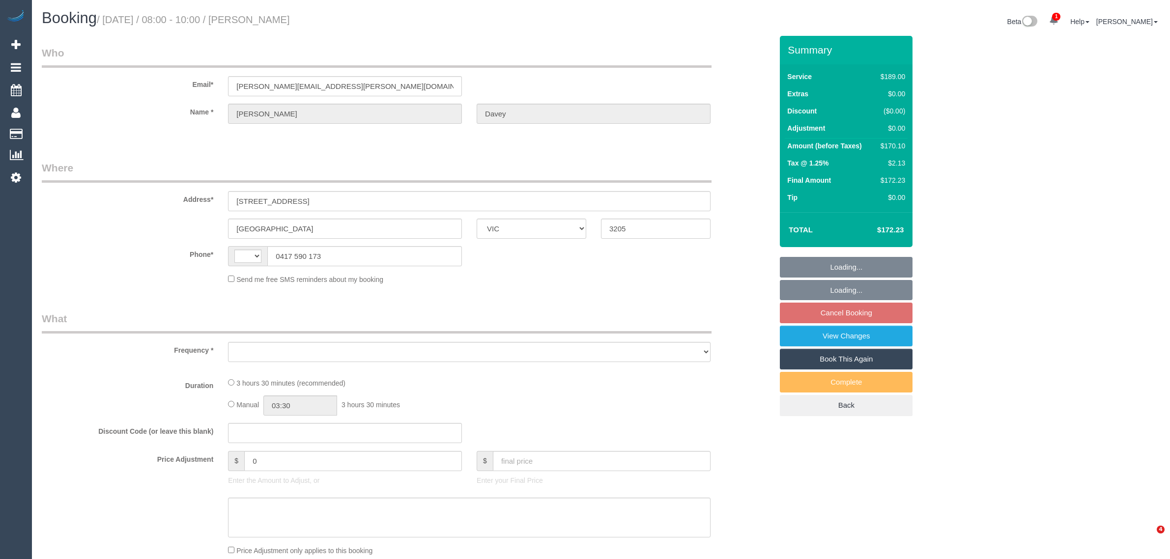
select select "VIC"
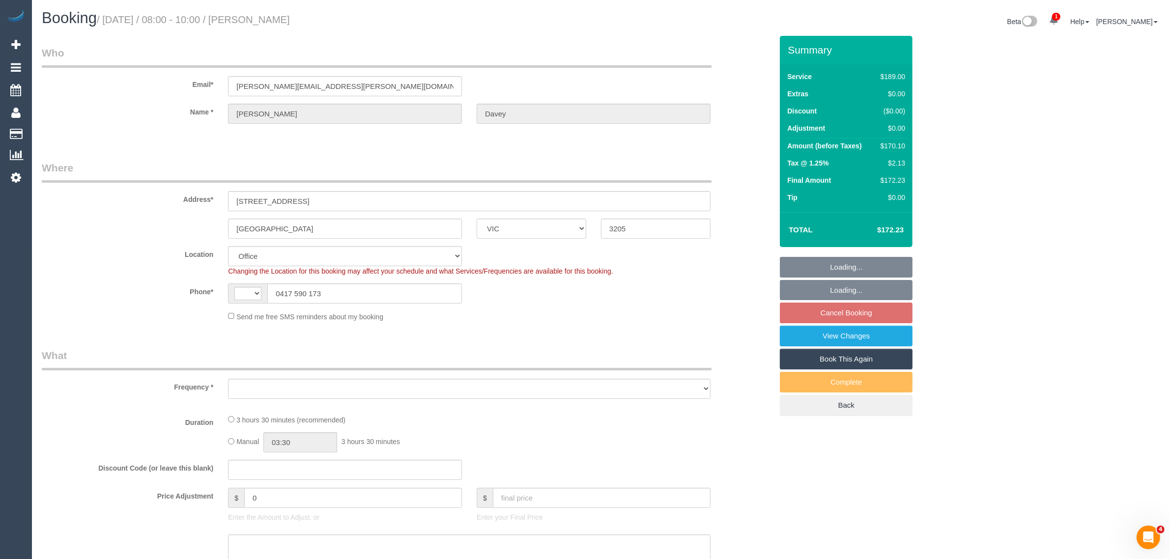
select select "string:AU"
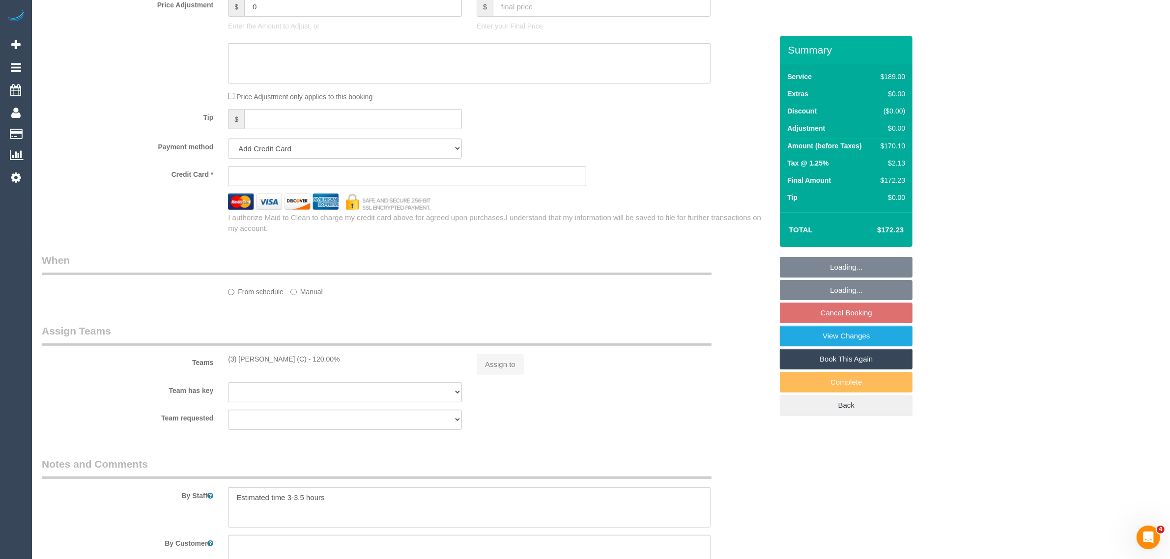
select select "object:539"
select select "string:stripe-pm_1RtJeK2GScqysDRVEIhgm82e"
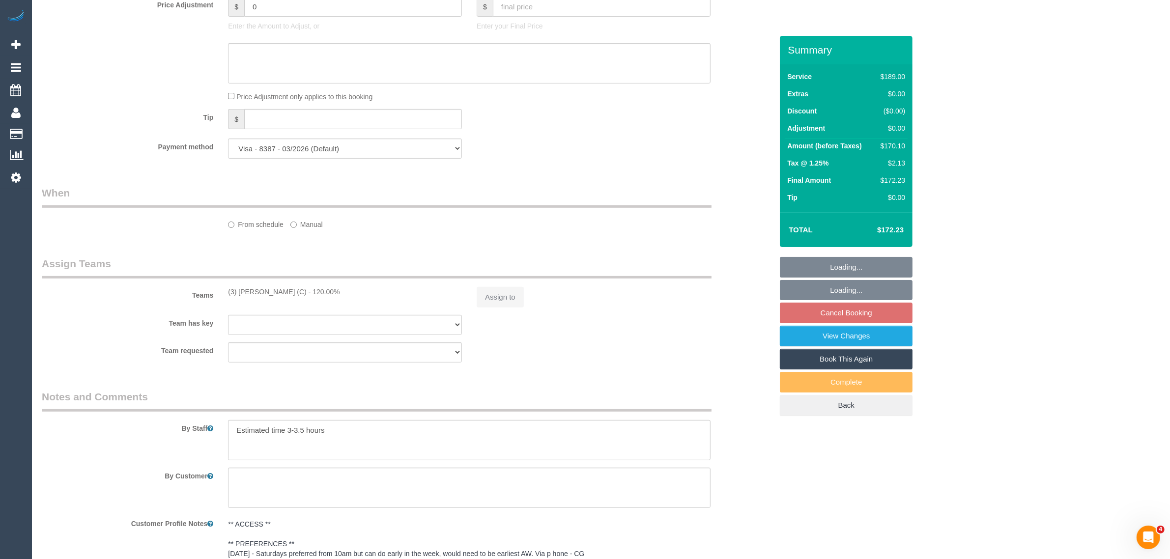
select select "object:544"
select select "number:30"
select select "number:14"
select select "number:19"
select select "number:36"
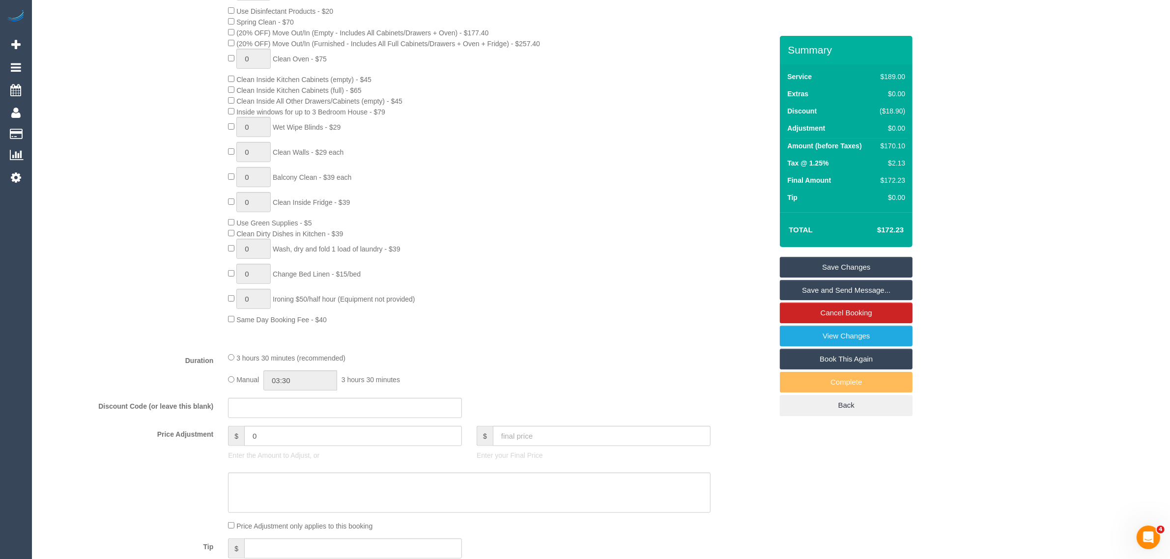
scroll to position [208, 0]
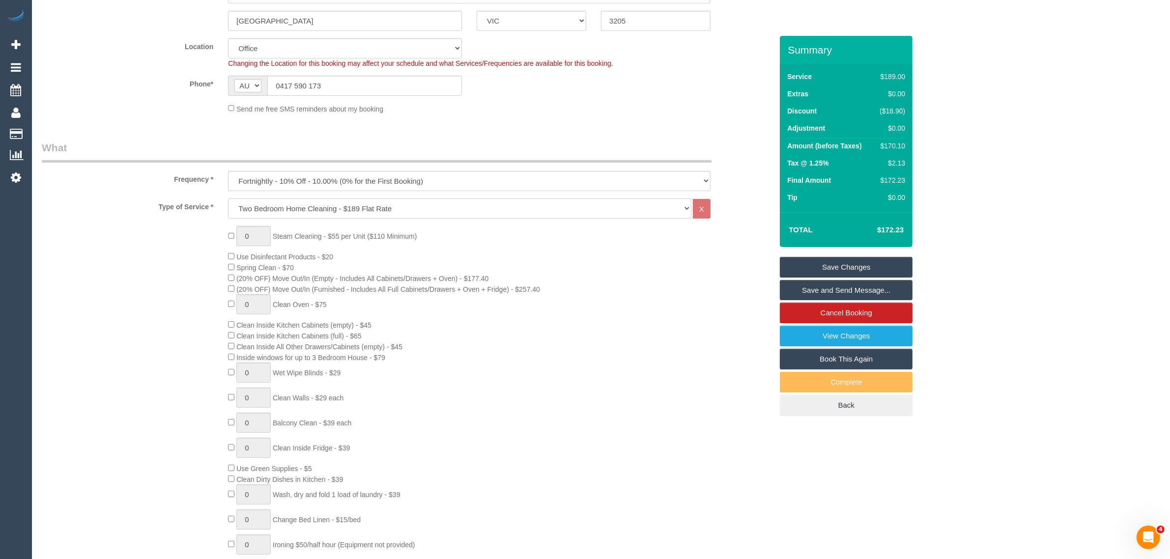
drag, startPoint x: 430, startPoint y: 203, endPoint x: 428, endPoint y: 208, distance: 5.3
click at [430, 203] on select "Hourly Service - $70/h Hourly Service - $65/h Hourly Service - $60/h Hourly Ser…" at bounding box center [459, 209] width 463 height 20
select select "209"
click at [228, 199] on select "Hourly Service - $70/h Hourly Service - $65/h Hourly Service - $60/h Hourly Ser…" at bounding box center [459, 209] width 463 height 20
select select "1"
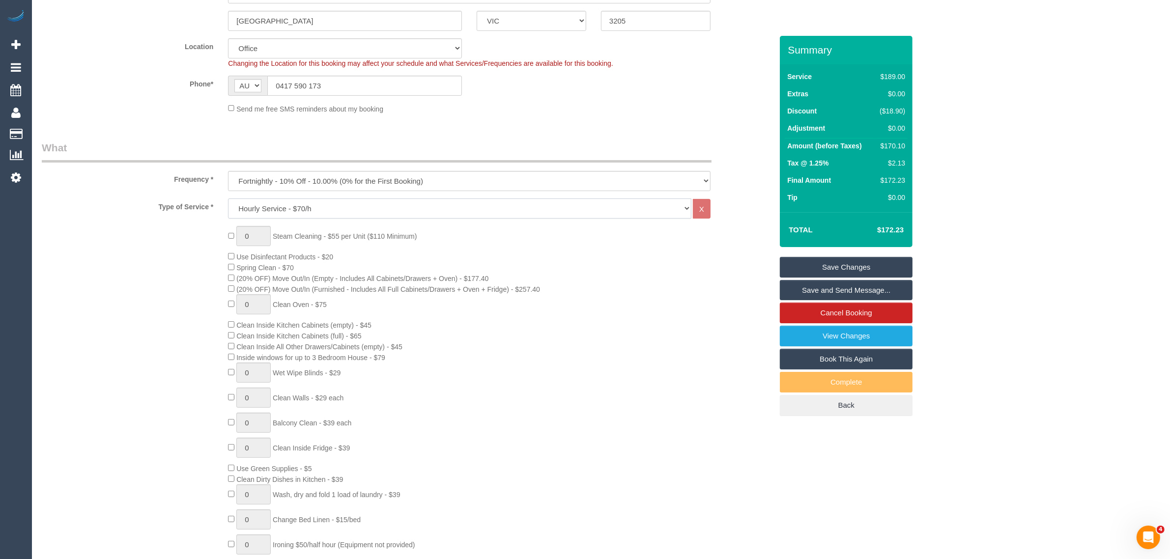
select select "120"
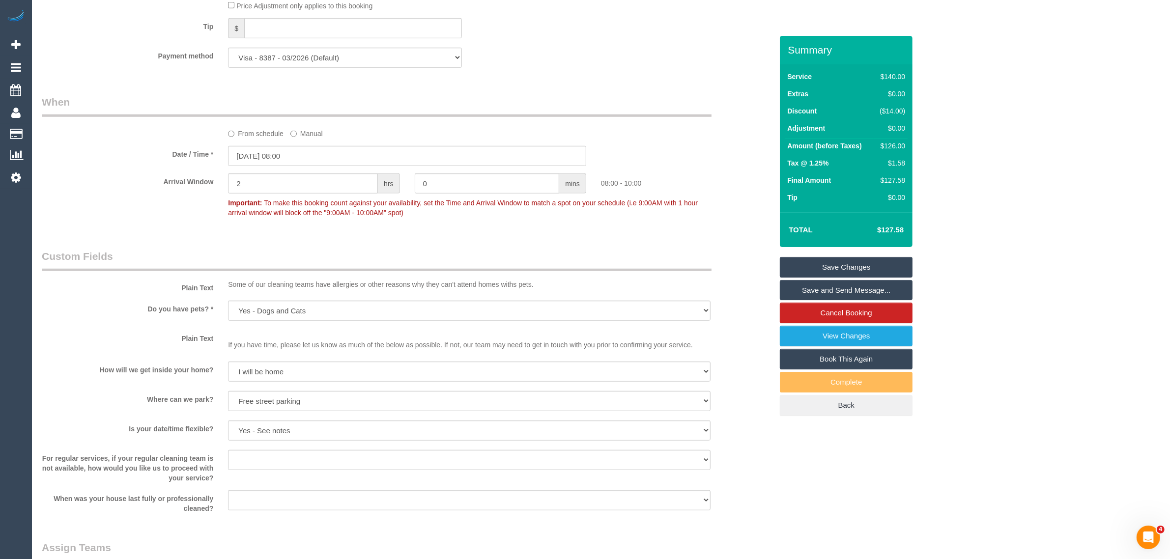
scroll to position [1193, 0]
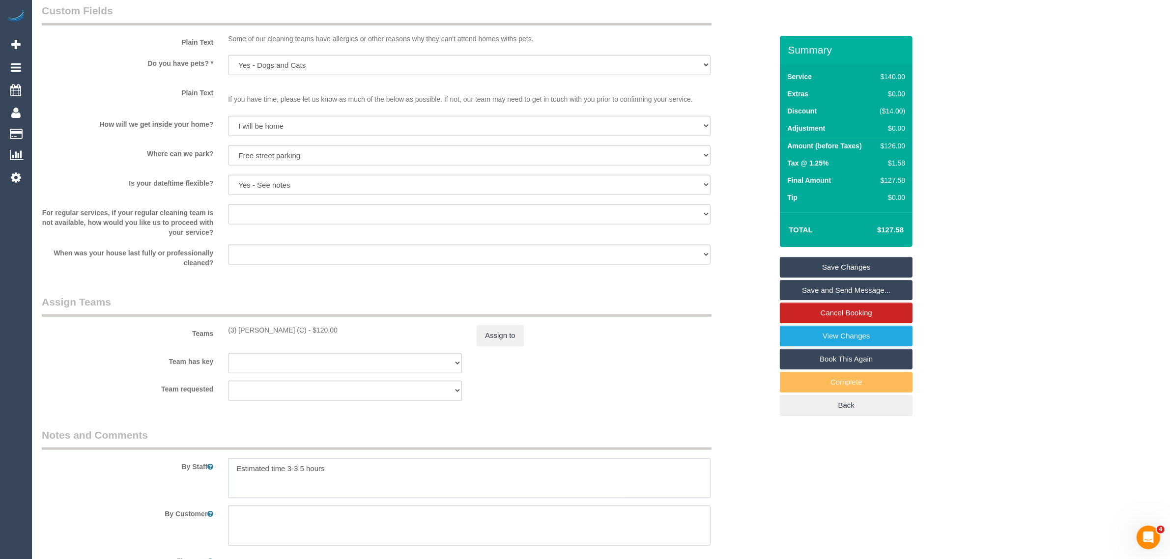
click at [355, 463] on textarea at bounding box center [469, 478] width 483 height 40
click at [362, 467] on textarea at bounding box center [469, 478] width 483 height 40
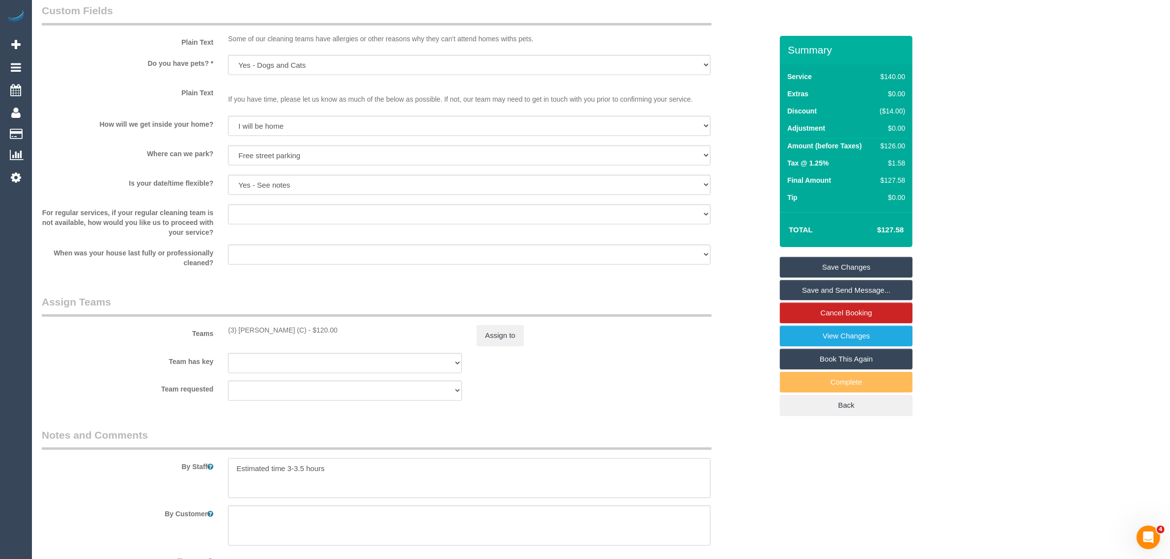
click at [363, 467] on textarea at bounding box center [469, 478] width 483 height 40
click at [657, 394] on div "Team requested (3) Sewmina De Silva (C) (0) Account - Tech (0) Office (0) Rauna…" at bounding box center [406, 391] width 745 height 20
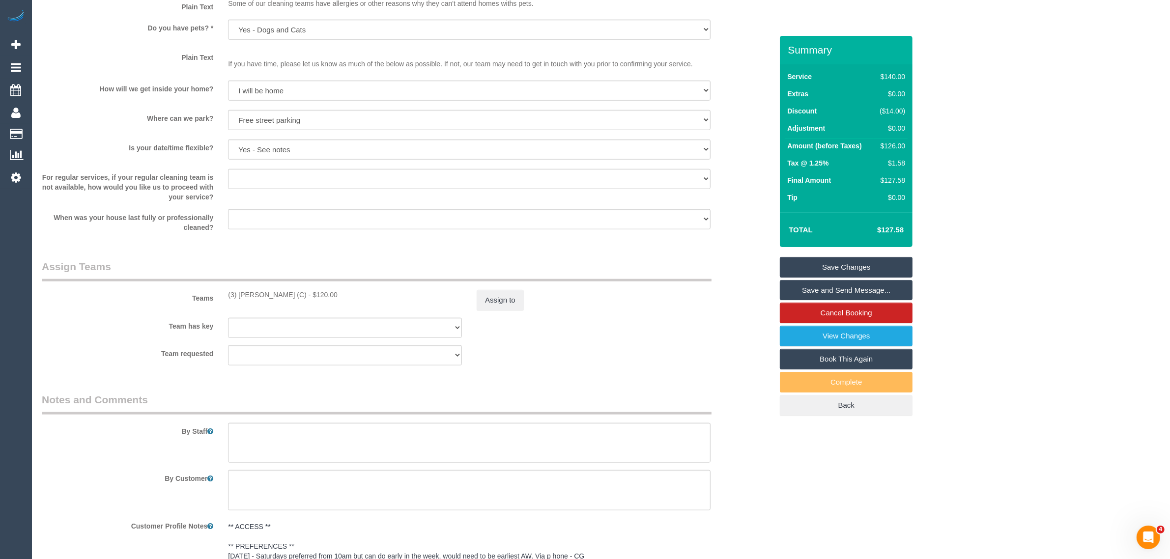
scroll to position [1439, 0]
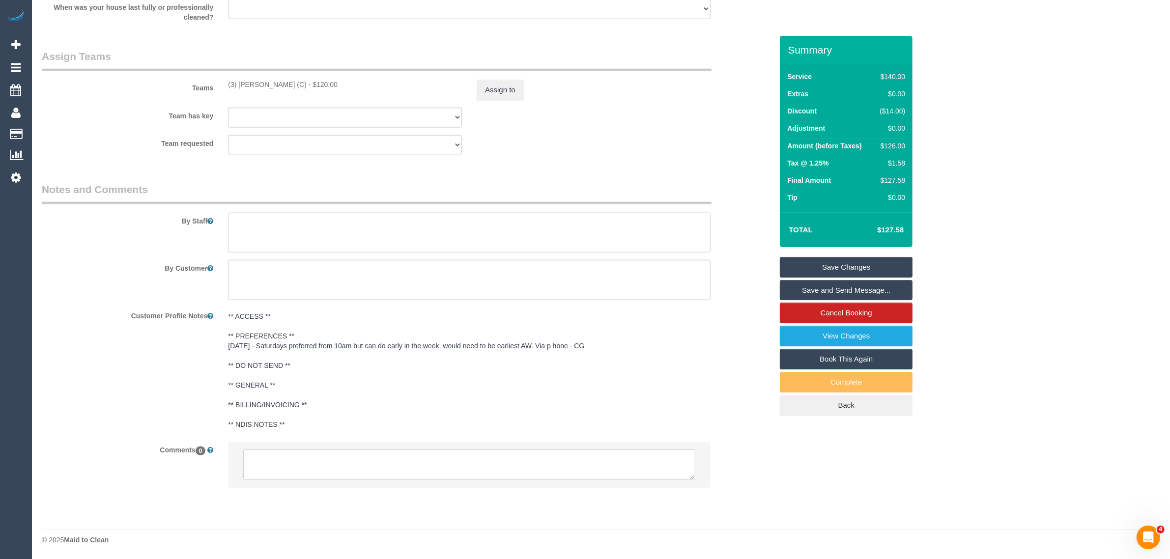
click at [363, 234] on textarea at bounding box center [469, 233] width 483 height 40
paste textarea "Key tasks will include changing linen in two bedrooms, mopping floors, and clea…"
click at [592, 224] on textarea at bounding box center [469, 233] width 483 height 40
drag, startPoint x: 387, startPoint y: 232, endPoint x: 546, endPoint y: 237, distance: 159.3
click at [546, 237] on textarea at bounding box center [469, 233] width 483 height 40
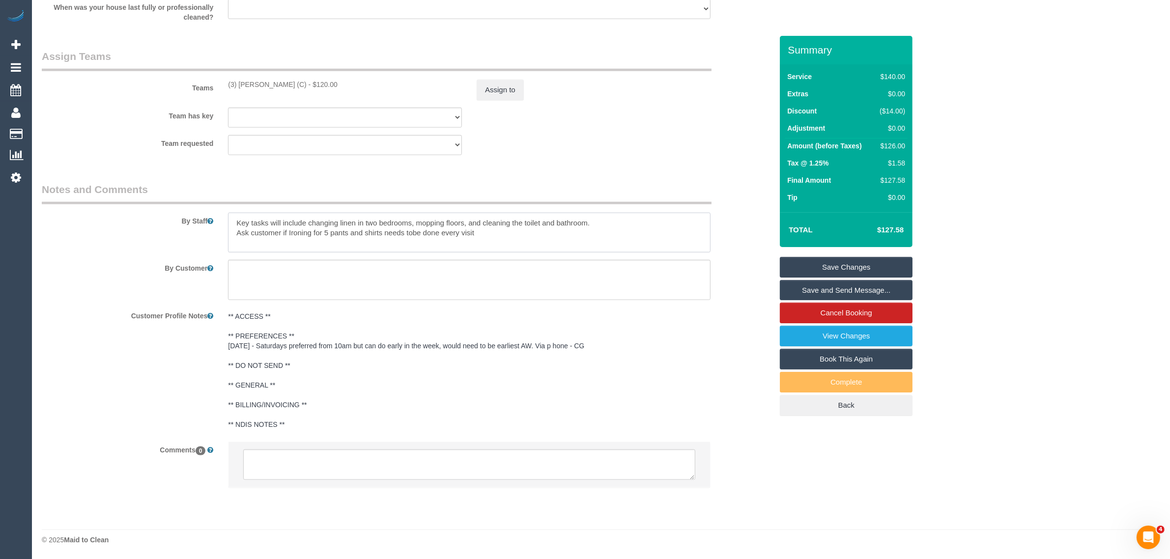
click at [412, 234] on textarea at bounding box center [469, 233] width 483 height 40
type textarea "Key tasks will include changing linen in two bedrooms, mopping floors, and clea…"
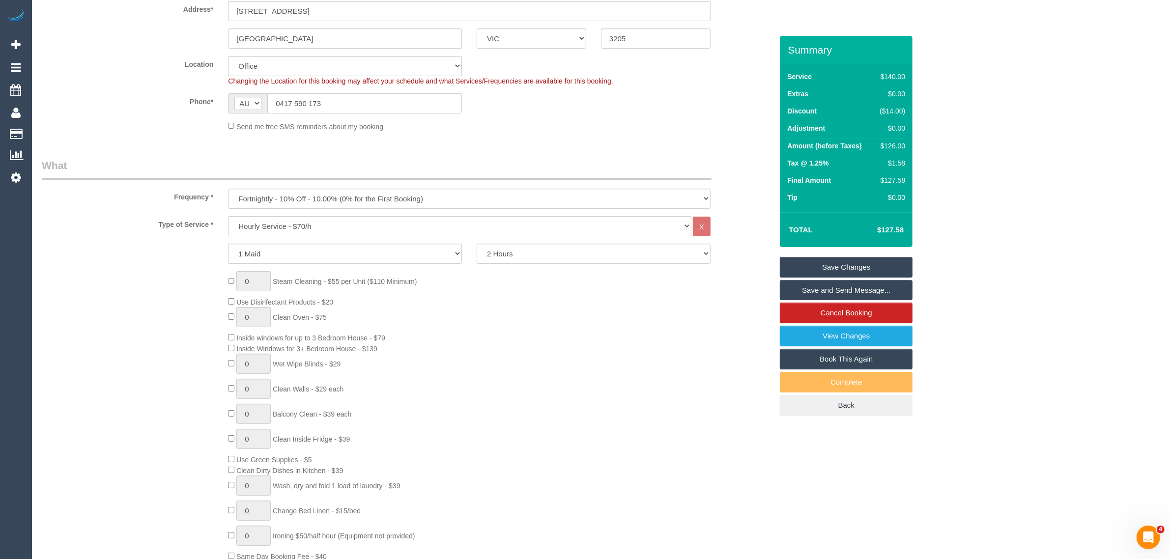
scroll to position [0, 0]
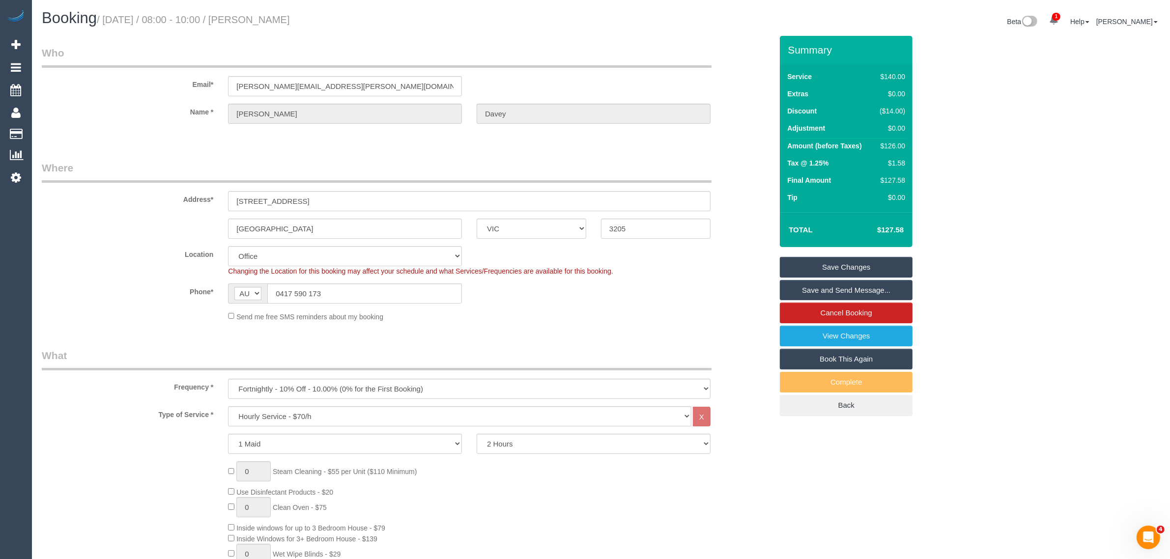
drag, startPoint x: 716, startPoint y: 306, endPoint x: 735, endPoint y: 290, distance: 24.7
click at [716, 306] on sui-booking-location "Location Office City East (North) East (South) Inner East Inner North (East) In…" at bounding box center [407, 284] width 731 height 76
click at [830, 261] on link "Save Changes" at bounding box center [846, 267] width 133 height 21
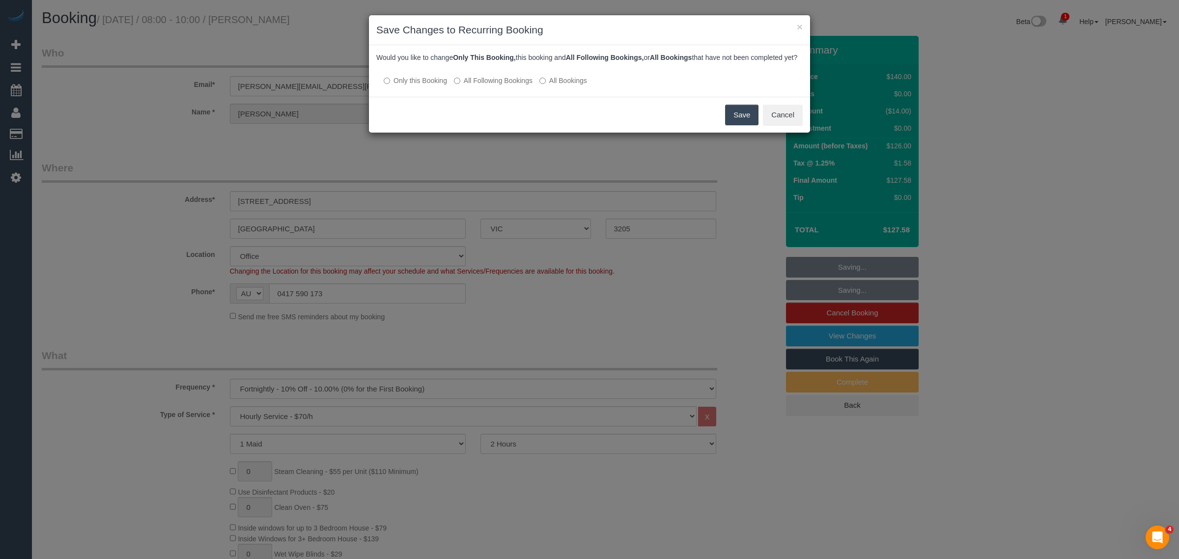
click at [480, 86] on label "All Following Bookings" at bounding box center [493, 81] width 79 height 10
click at [734, 125] on button "Save" at bounding box center [741, 115] width 33 height 21
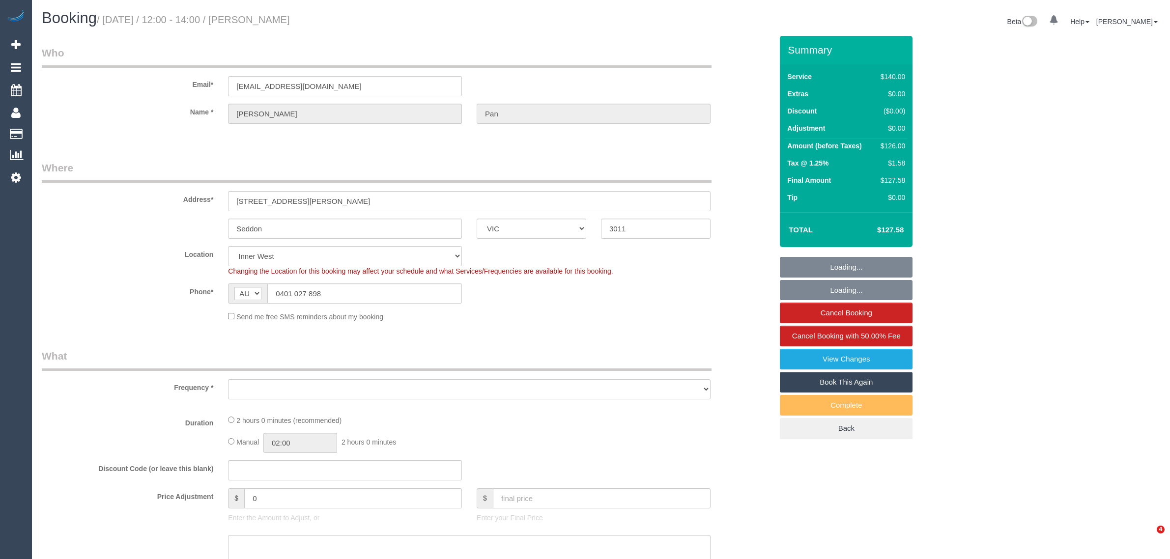
select select "VIC"
select select "object:853"
select select "string:stripe-pm_1Q0uqE2GScqysDRVFRtI2UXc"
select select "number:29"
select select "number:34"
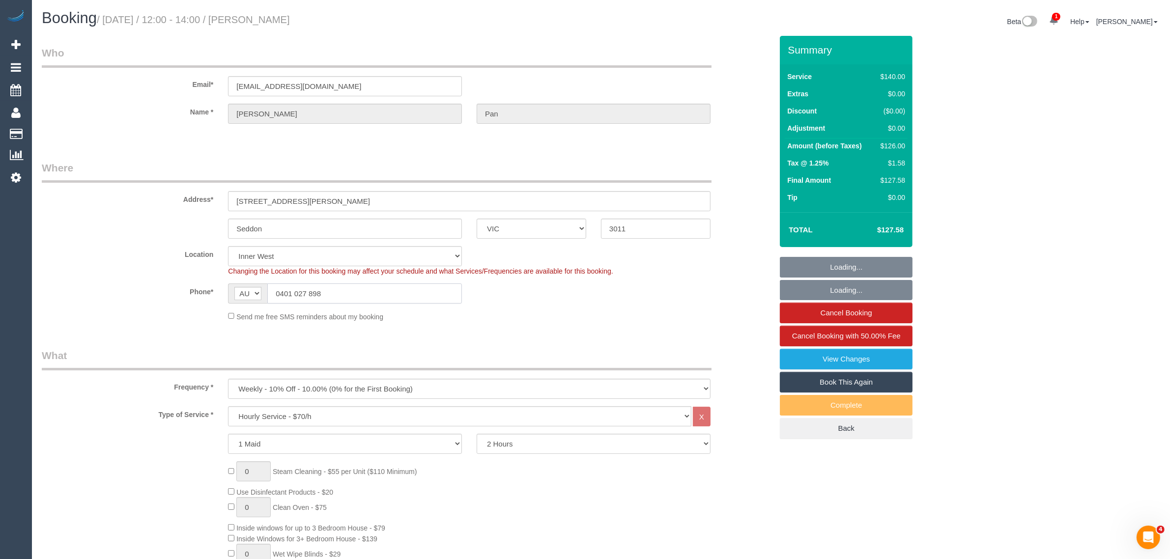
click at [423, 295] on input "0401 027 898" at bounding box center [364, 294] width 195 height 20
select select "object:1585"
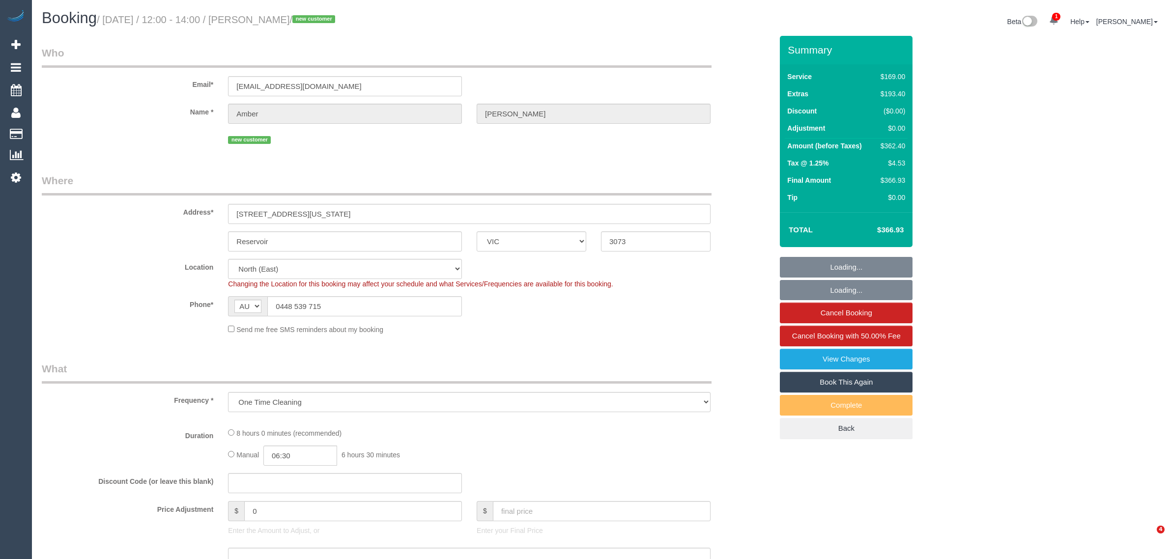
select select "VIC"
select select "number:28"
select select "number:14"
select select "number:19"
select select "number:25"
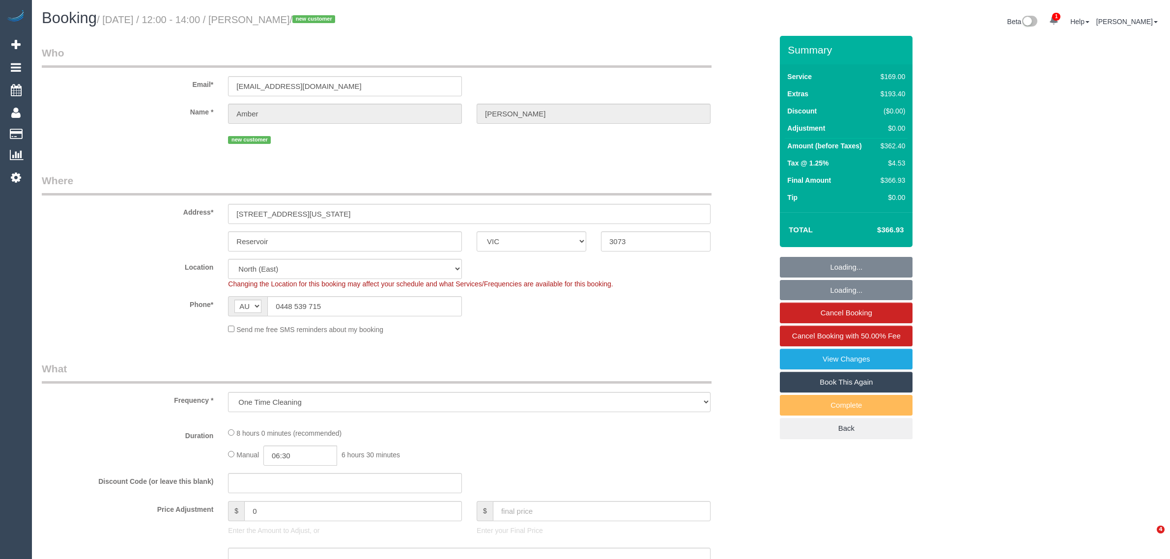
select select "number:35"
select select "number:12"
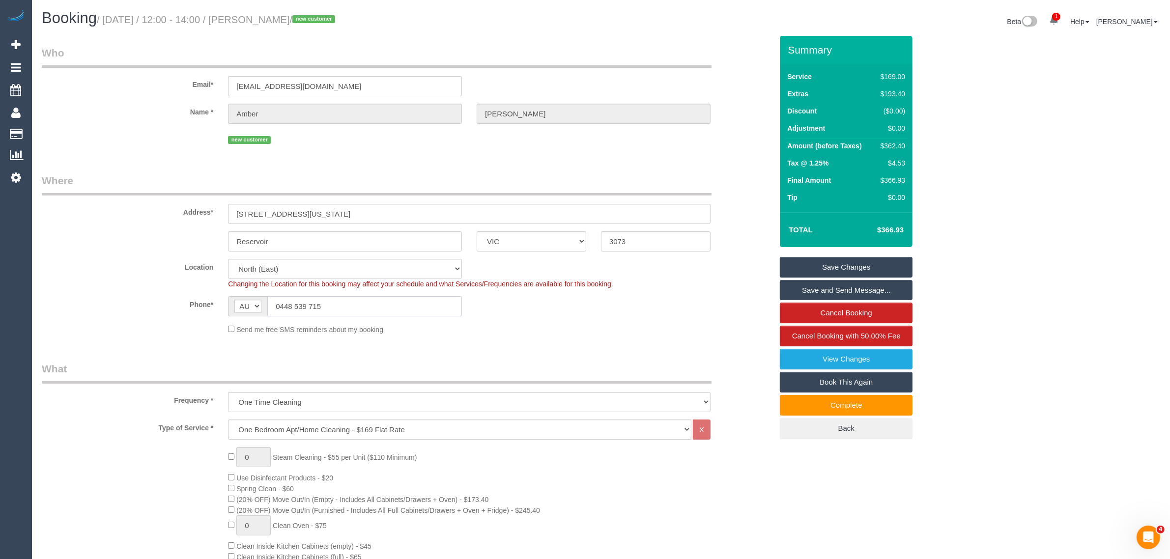
click at [368, 305] on input "0448 539 715" at bounding box center [364, 306] width 195 height 20
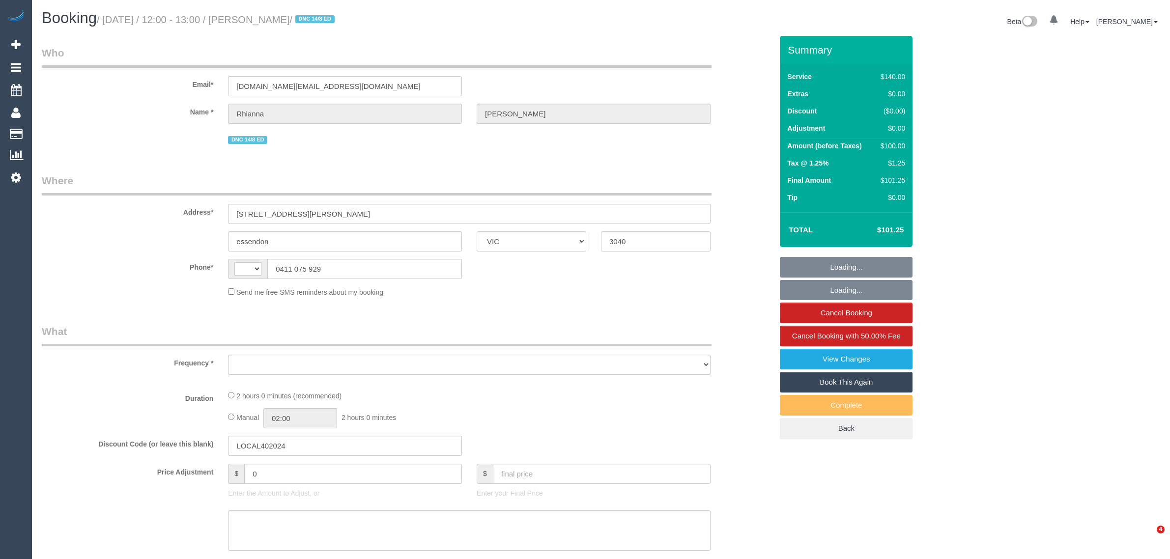
select select "VIC"
select select "number:30"
select select "number:17"
select select "number:18"
select select "number:24"
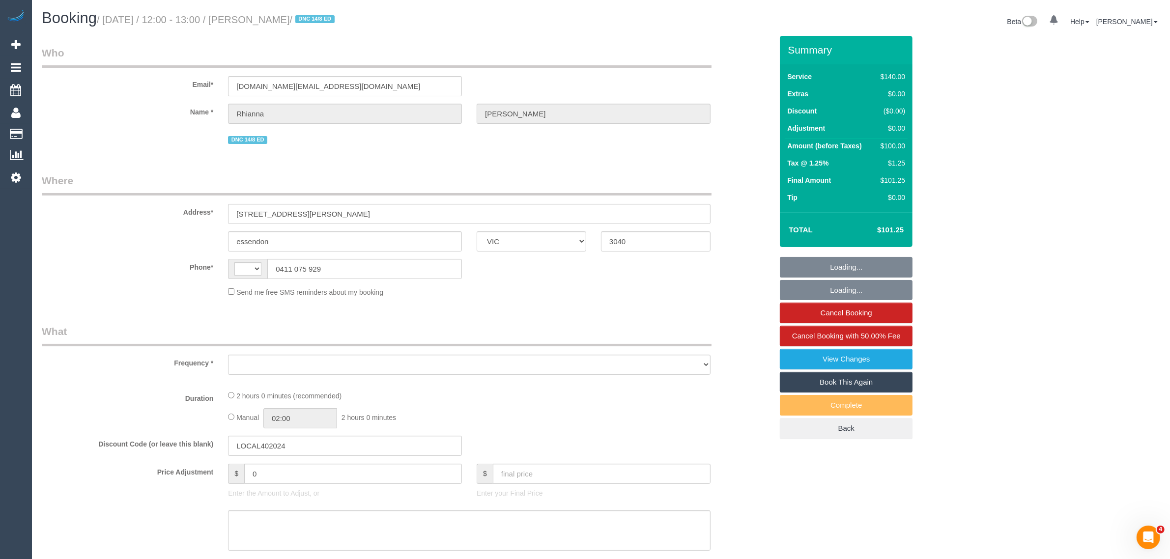
select select "number:35"
select select "number:26"
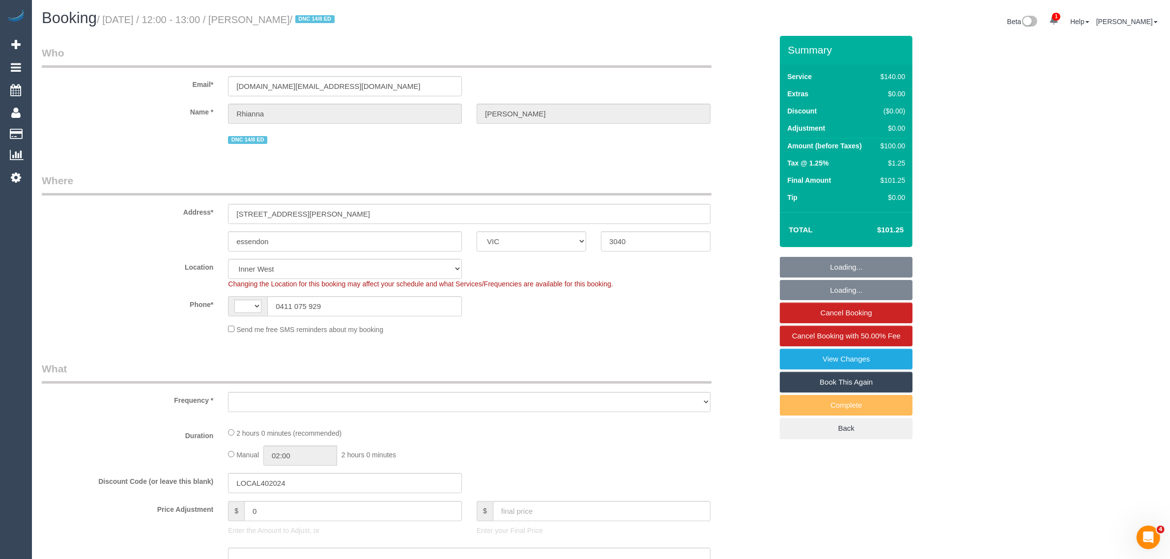
select select "string:AU"
select select "object:719"
select select "string:stripe-pm_1Rkakf2GScqysDRV8j2hzl0i"
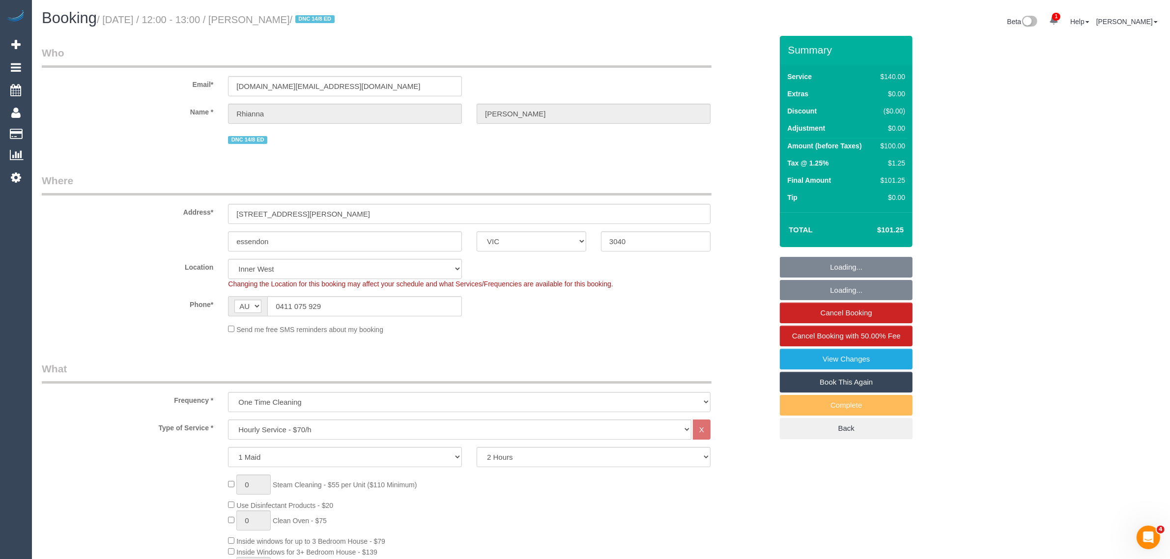
select select "object:1615"
click at [425, 306] on input "0411 075 929" at bounding box center [364, 306] width 195 height 20
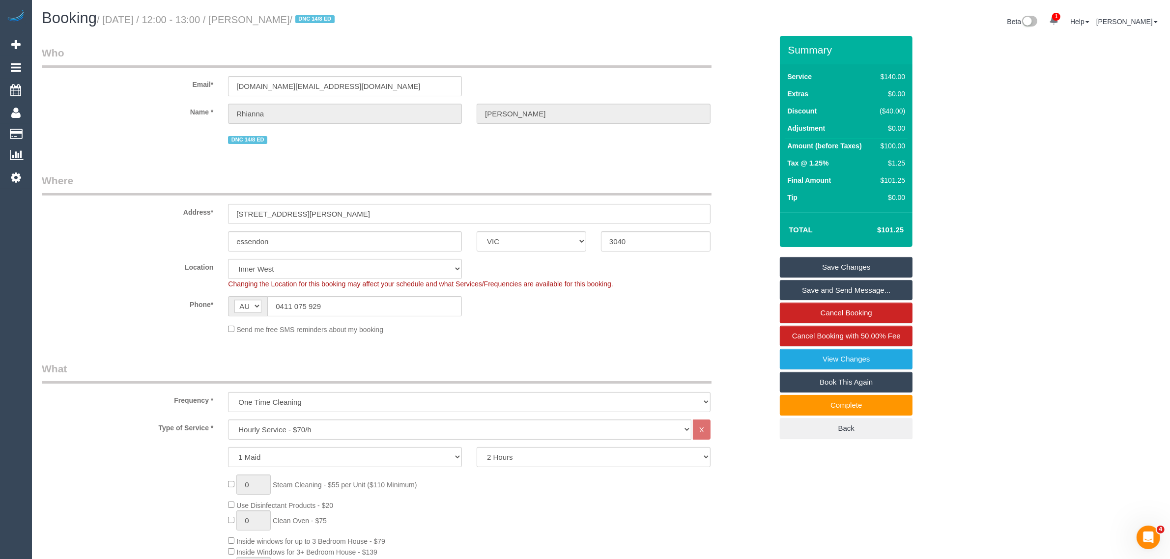
click at [656, 313] on div "Phone* AF AL DZ AD AO AI AQ AG AR AM AW AU AT AZ BS BH BD BB BY BE BZ BJ BM BT …" at bounding box center [406, 306] width 745 height 20
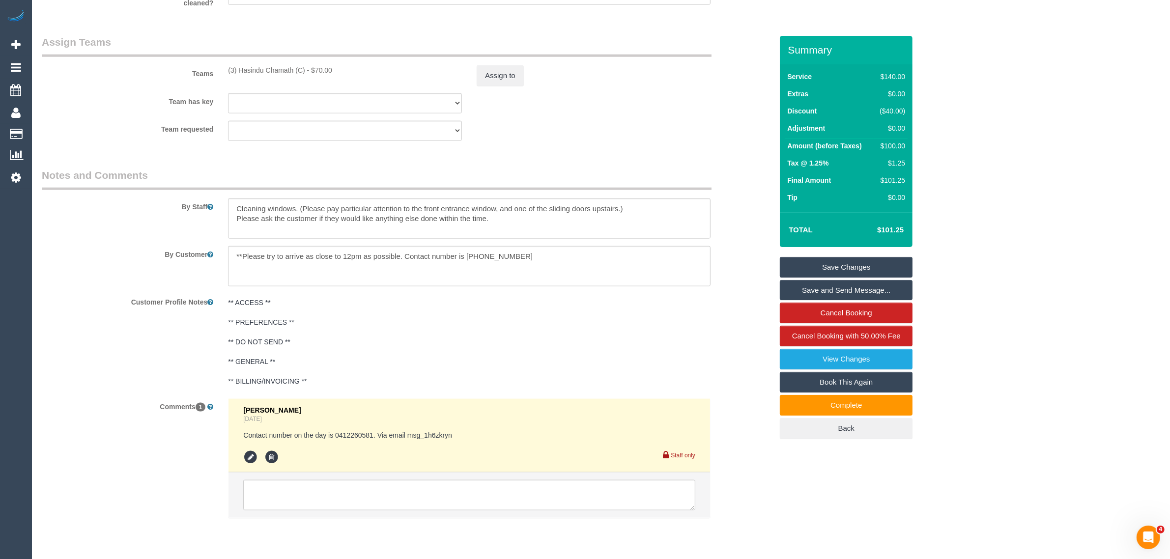
scroll to position [1496, 0]
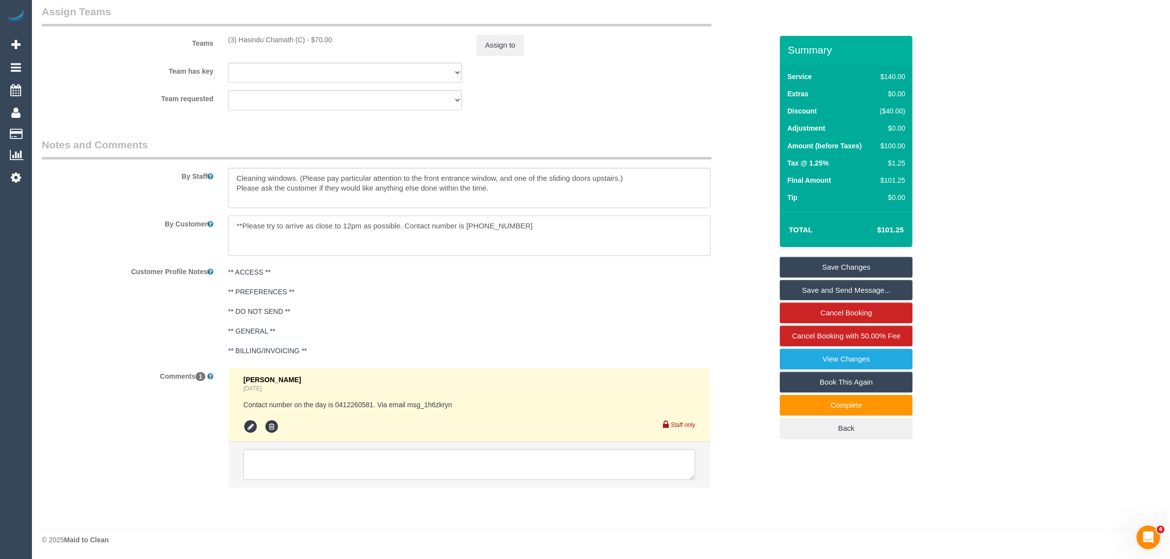
click at [484, 224] on textarea at bounding box center [469, 236] width 483 height 40
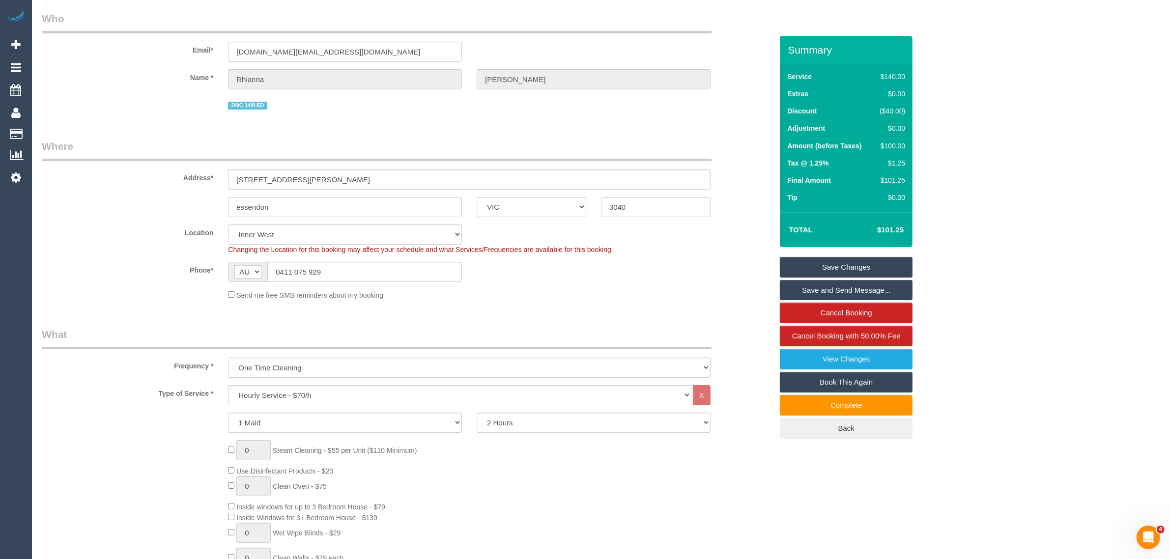
scroll to position [0, 0]
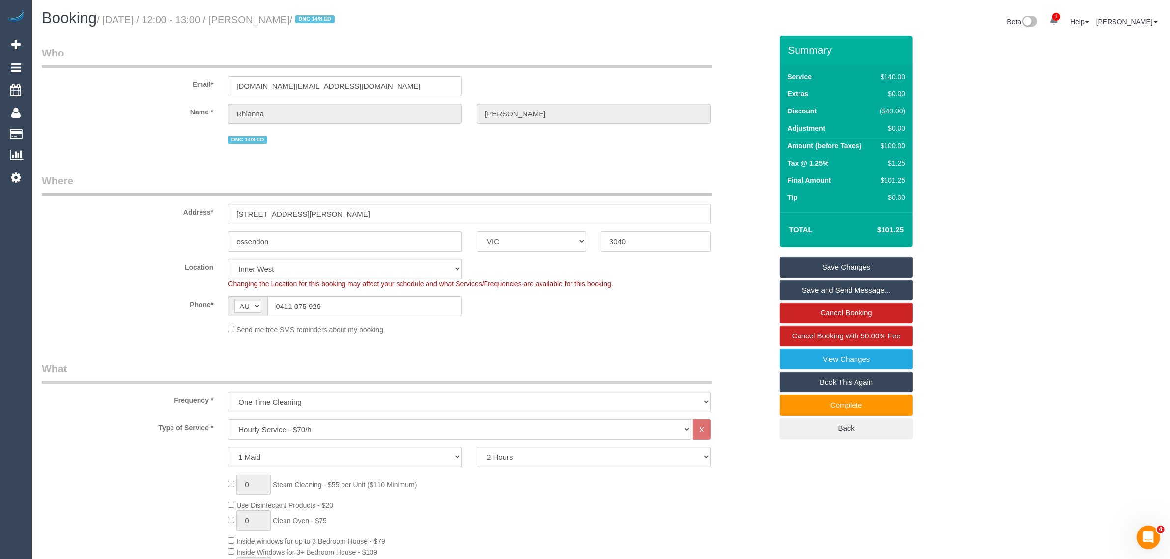
click at [97, 313] on div "Phone* AF AL DZ AD AO AI AQ AG AR AM AW AU AT AZ BS BH BD BB BY BE BZ BJ BM BT …" at bounding box center [406, 306] width 745 height 20
